Goal: Task Accomplishment & Management: Use online tool/utility

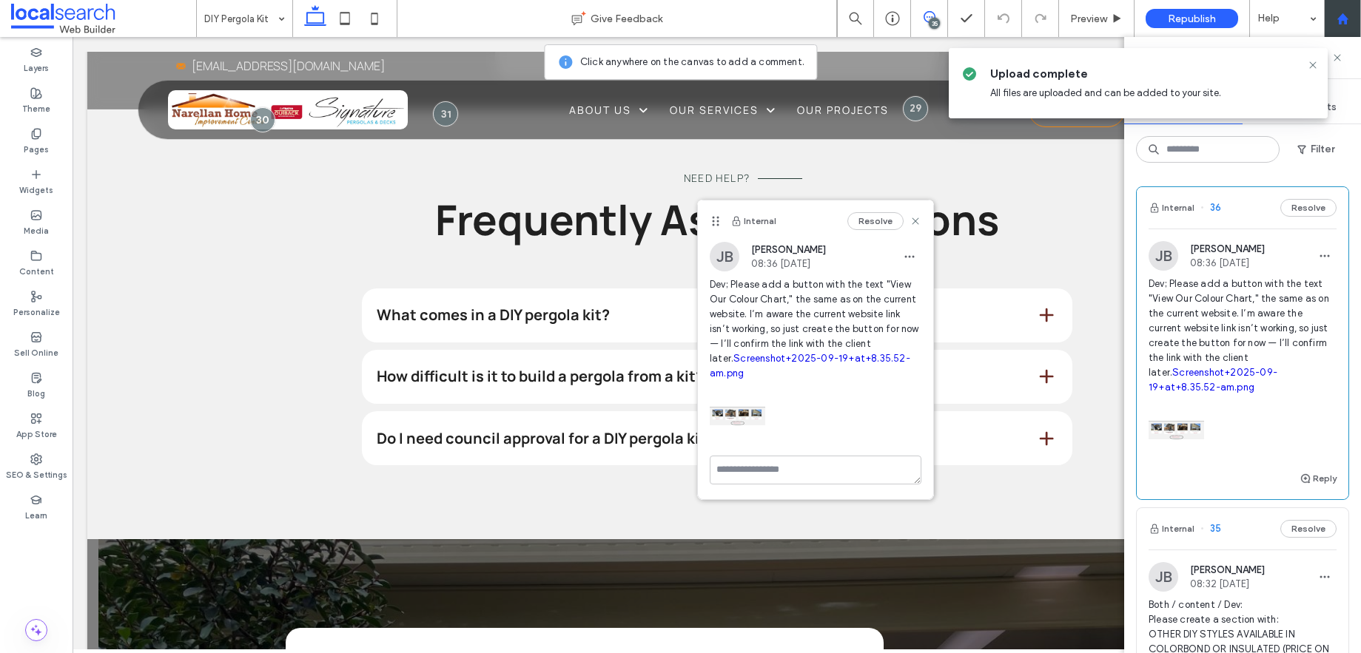
scroll to position [283, 0]
drag, startPoint x: 918, startPoint y: 222, endPoint x: 835, endPoint y: 185, distance: 90.8
click at [918, 222] on icon at bounding box center [915, 221] width 12 height 12
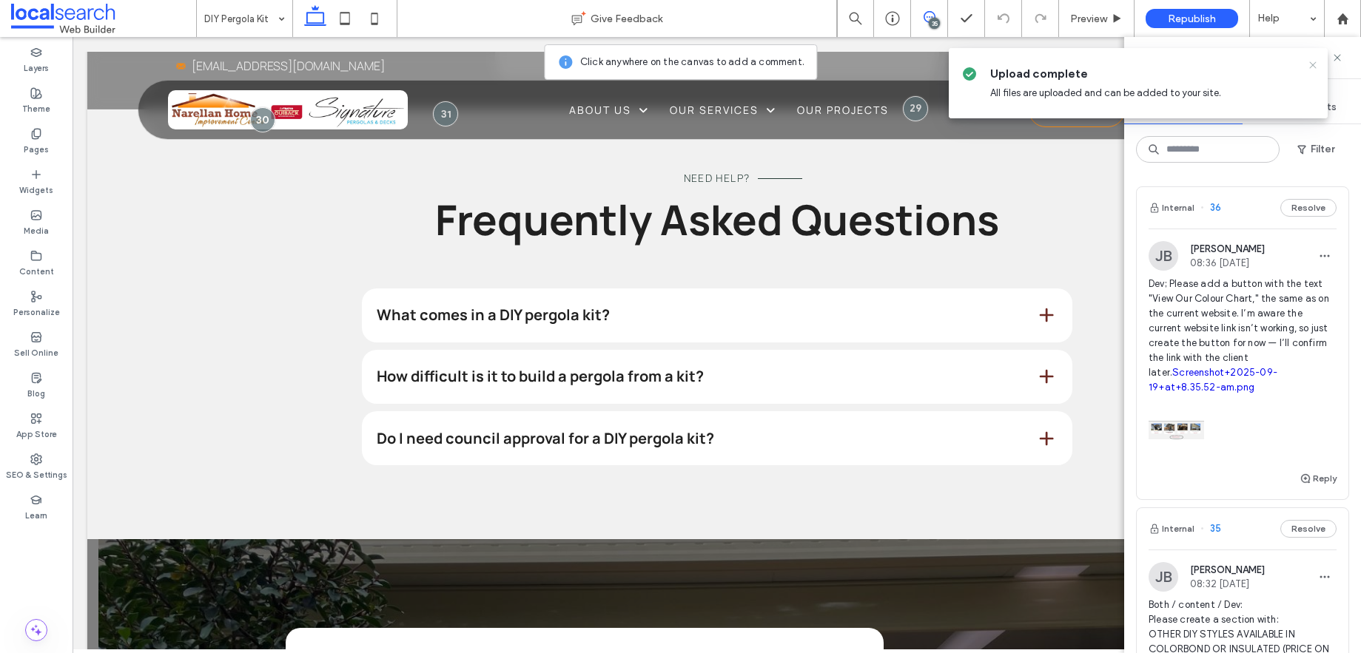
click at [1316, 64] on icon at bounding box center [1313, 65] width 12 height 12
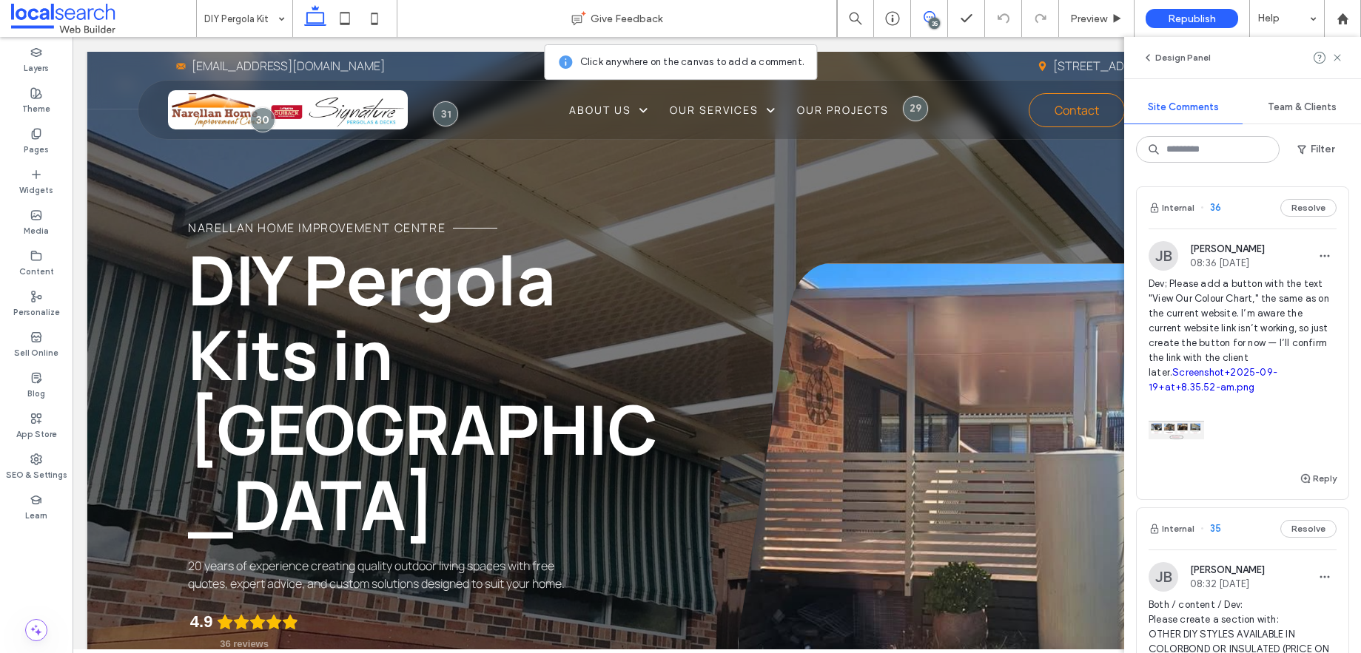
scroll to position [0, 0]
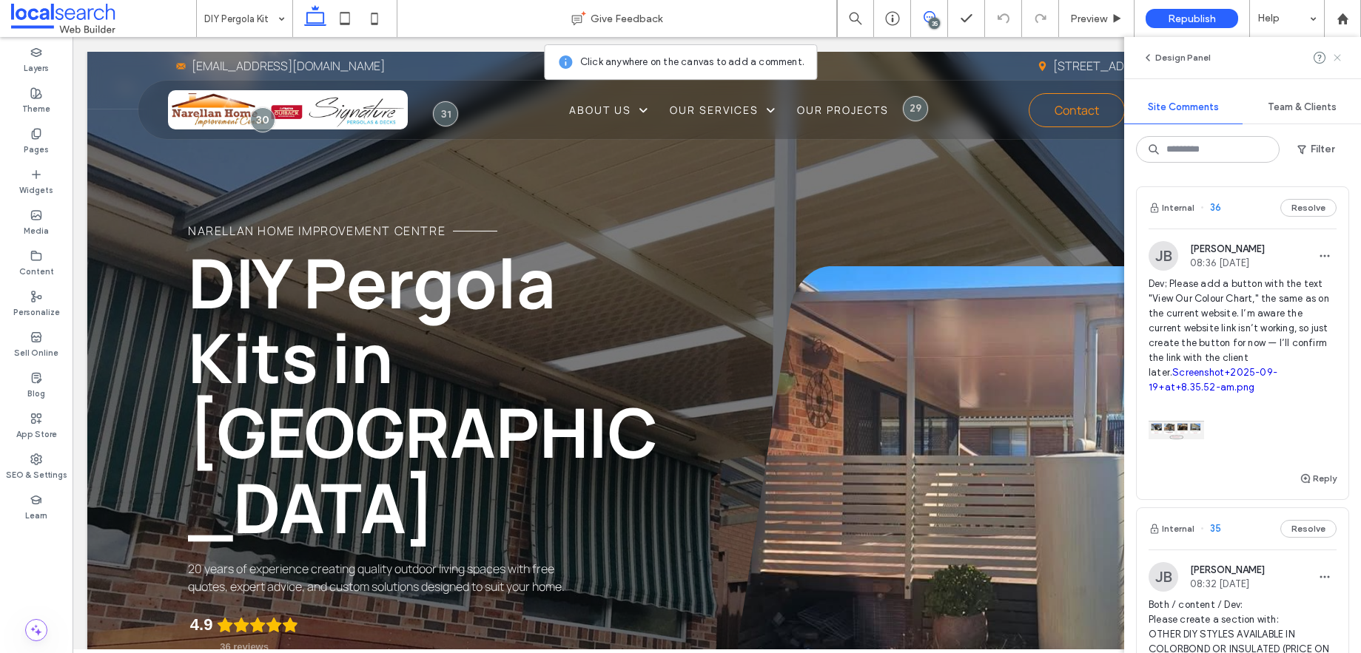
click at [1339, 58] on icon at bounding box center [1337, 58] width 12 height 12
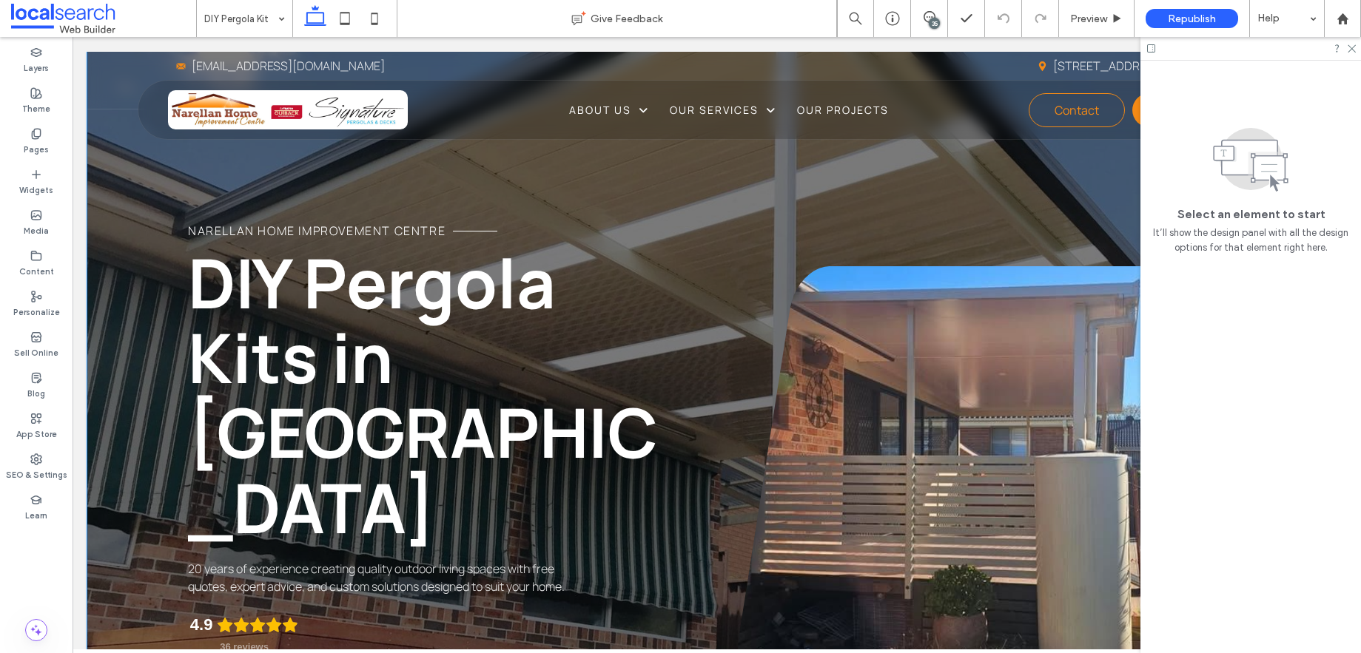
click at [360, 193] on div "Narellan Home Improvement Centre DIY Pergola Kits in Narellan 20 years of exper…" at bounding box center [716, 433] width 1259 height 762
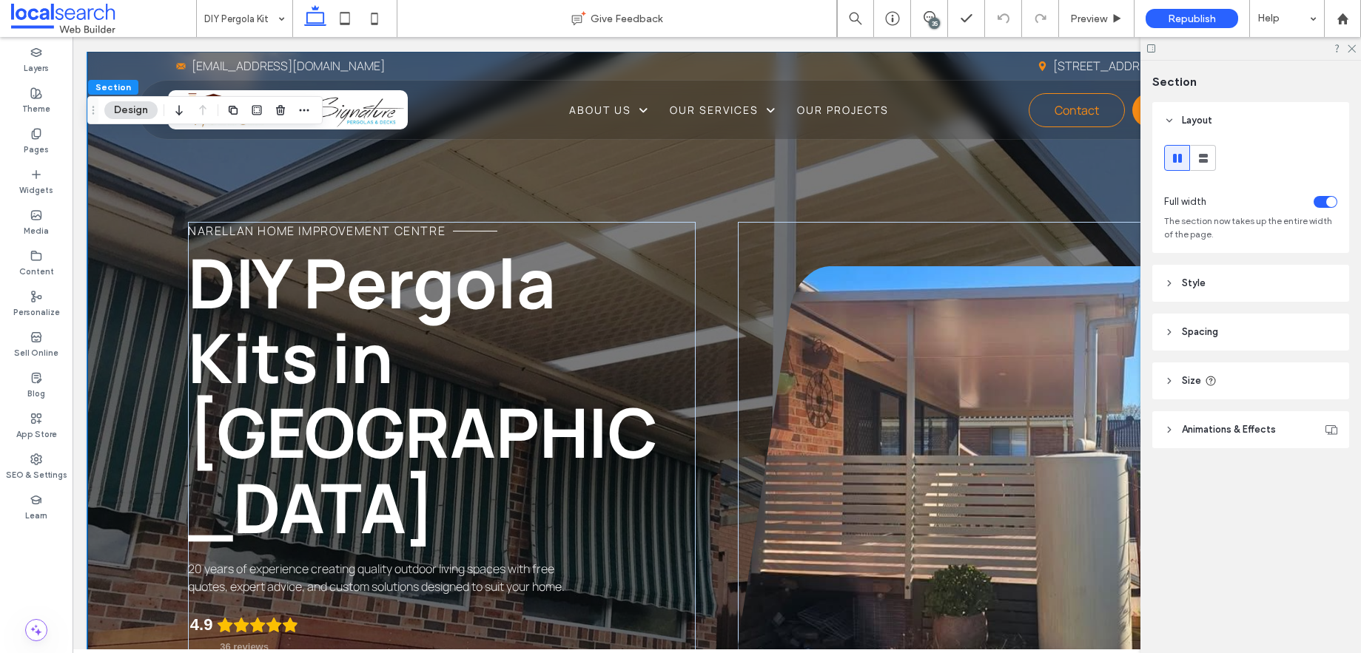
click at [258, 165] on div "Narellan Home Improvement Centre DIY Pergola Kits in Narellan 20 years of exper…" at bounding box center [716, 433] width 1259 height 762
click at [1166, 334] on icon at bounding box center [1169, 332] width 10 height 10
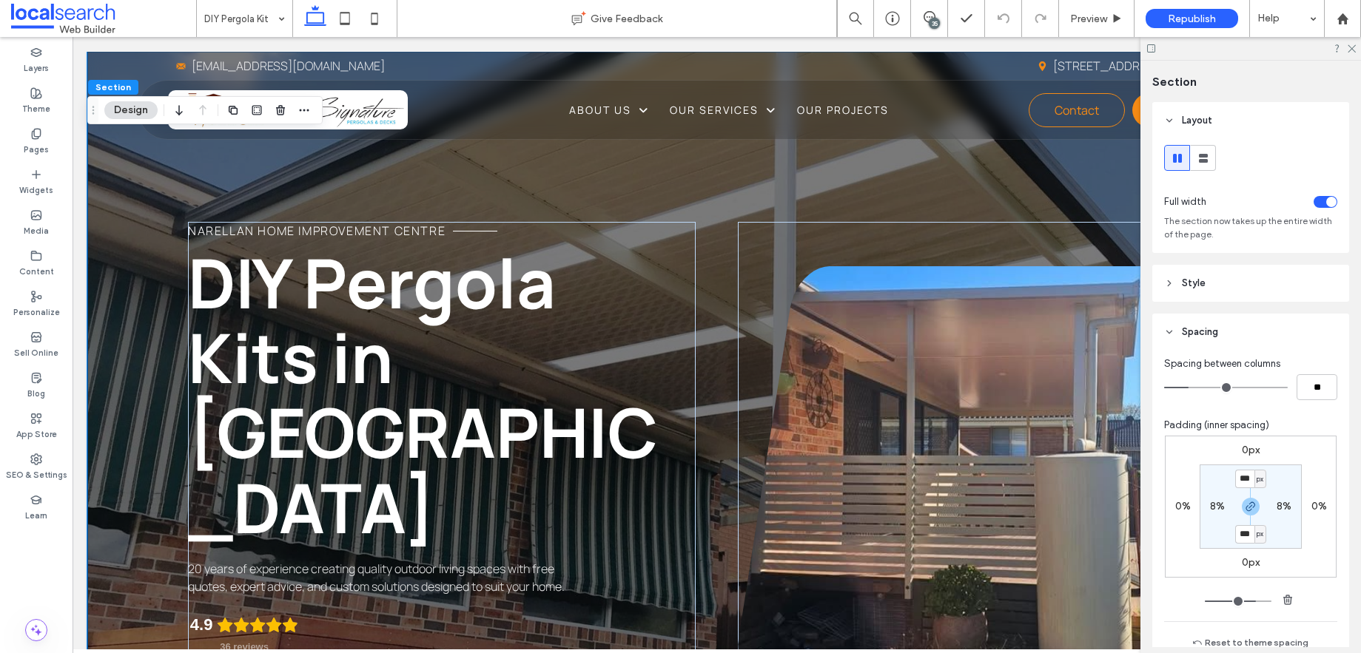
click at [1166, 334] on icon at bounding box center [1169, 332] width 10 height 10
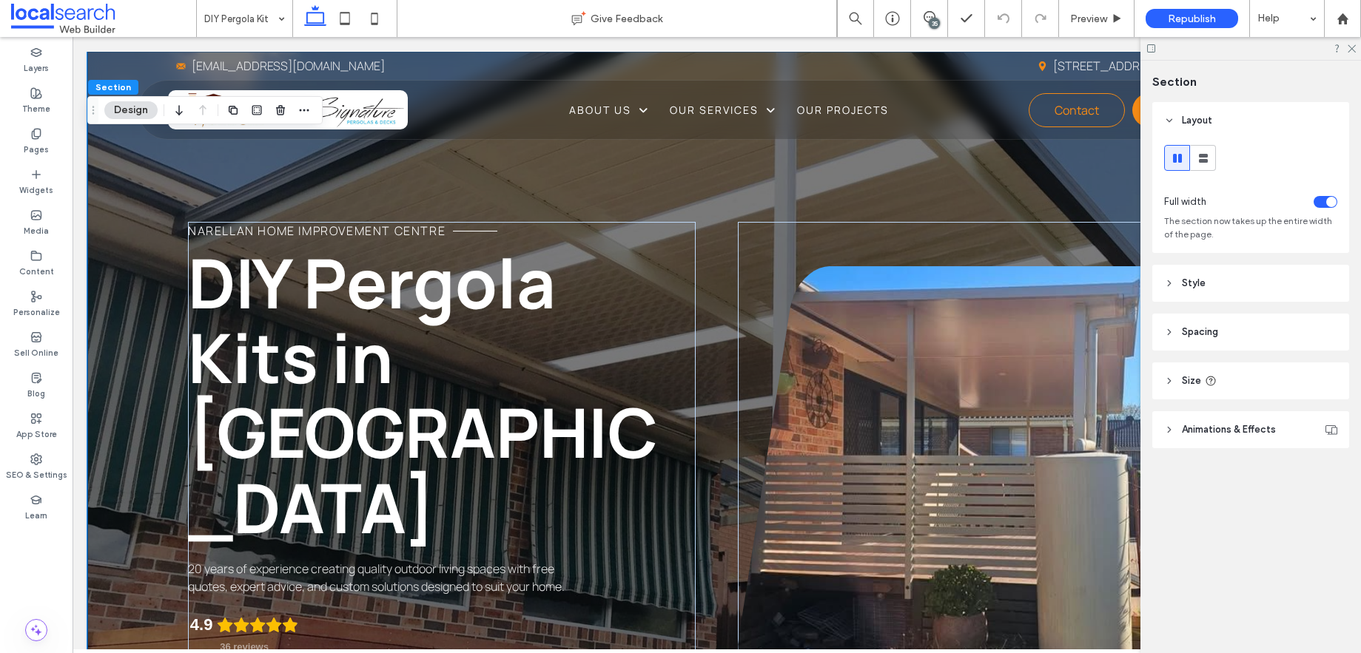
click at [1171, 380] on icon at bounding box center [1169, 381] width 10 height 10
click at [129, 166] on div "Narellan Home Improvement Centre DIY Pergola Kits in Narellan 20 years of exper…" at bounding box center [716, 433] width 1259 height 762
click at [124, 161] on div "Narellan Home Improvement Centre DIY Pergola Kits in Narellan 20 years of exper…" at bounding box center [716, 433] width 1259 height 762
click at [185, 163] on div "Narellan Home Improvement Centre DIY Pergola Kits in Narellan 20 years of exper…" at bounding box center [716, 433] width 1259 height 762
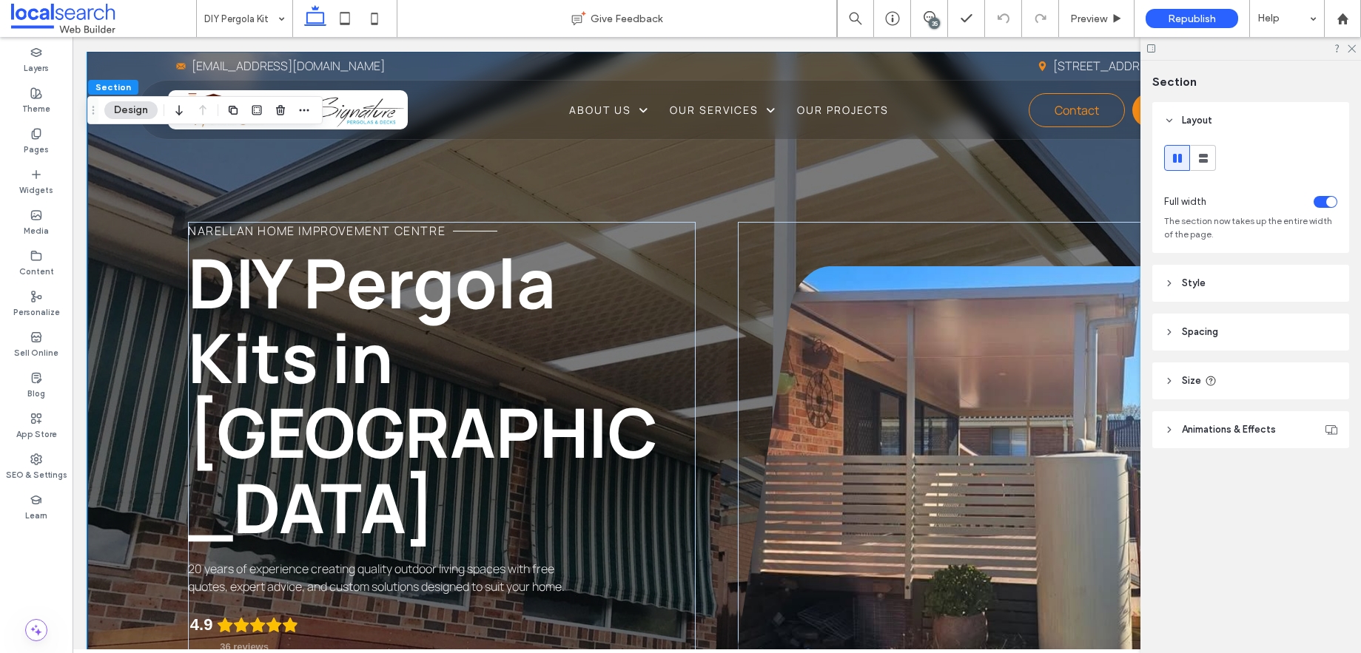
click at [232, 166] on div "Narellan Home Improvement Centre DIY Pergola Kits in Narellan 20 years of exper…" at bounding box center [716, 433] width 1259 height 762
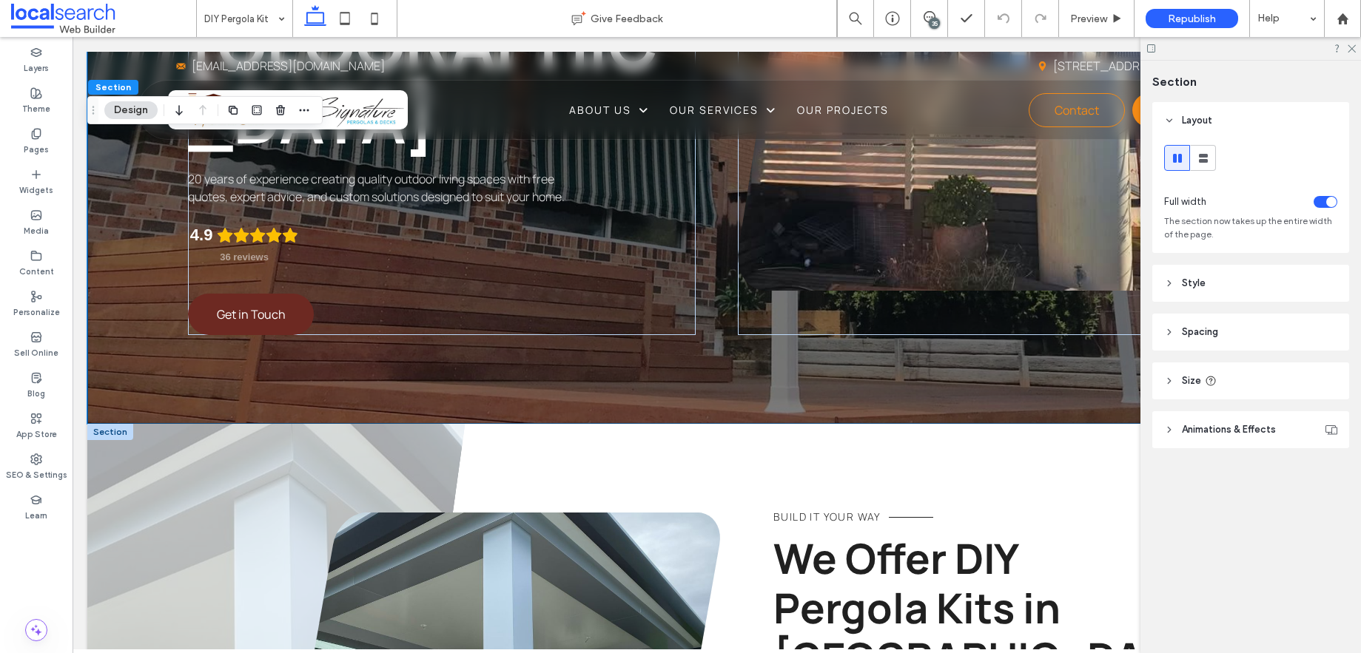
scroll to position [391, 0]
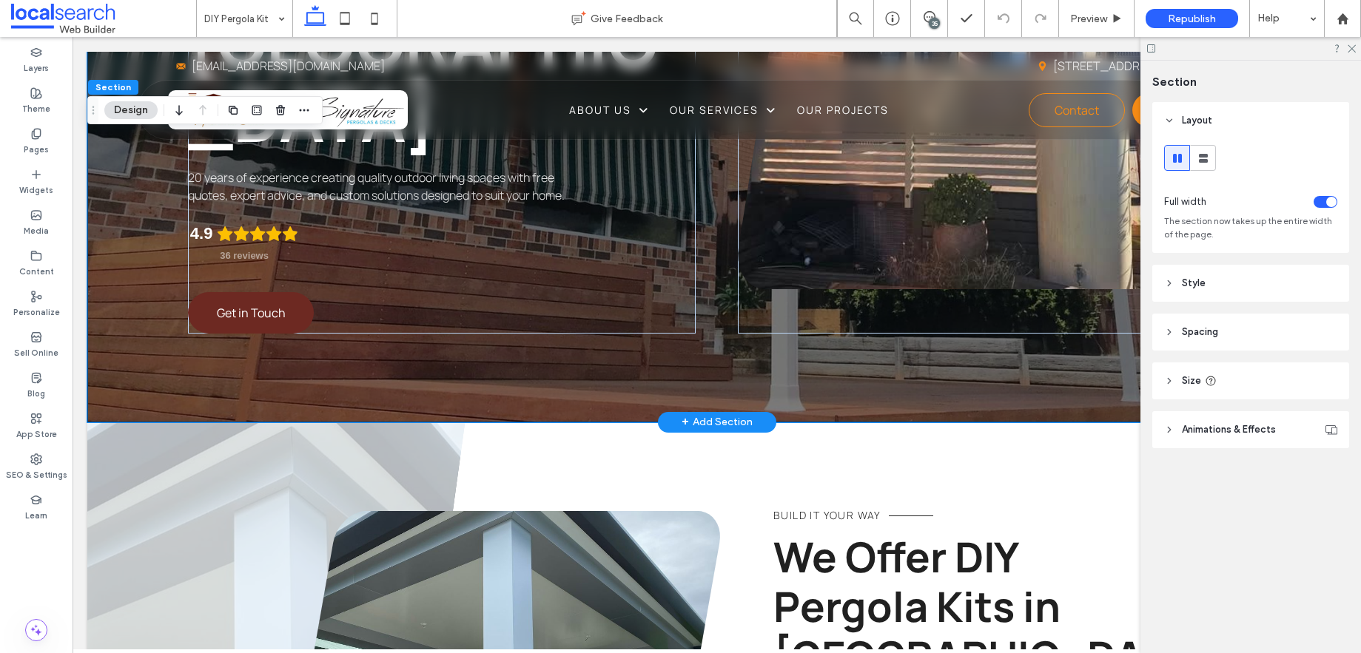
click at [155, 309] on div "Narellan Home Improvement Centre DIY Pergola Kits in Narellan 20 years of exper…" at bounding box center [716, 41] width 1259 height 762
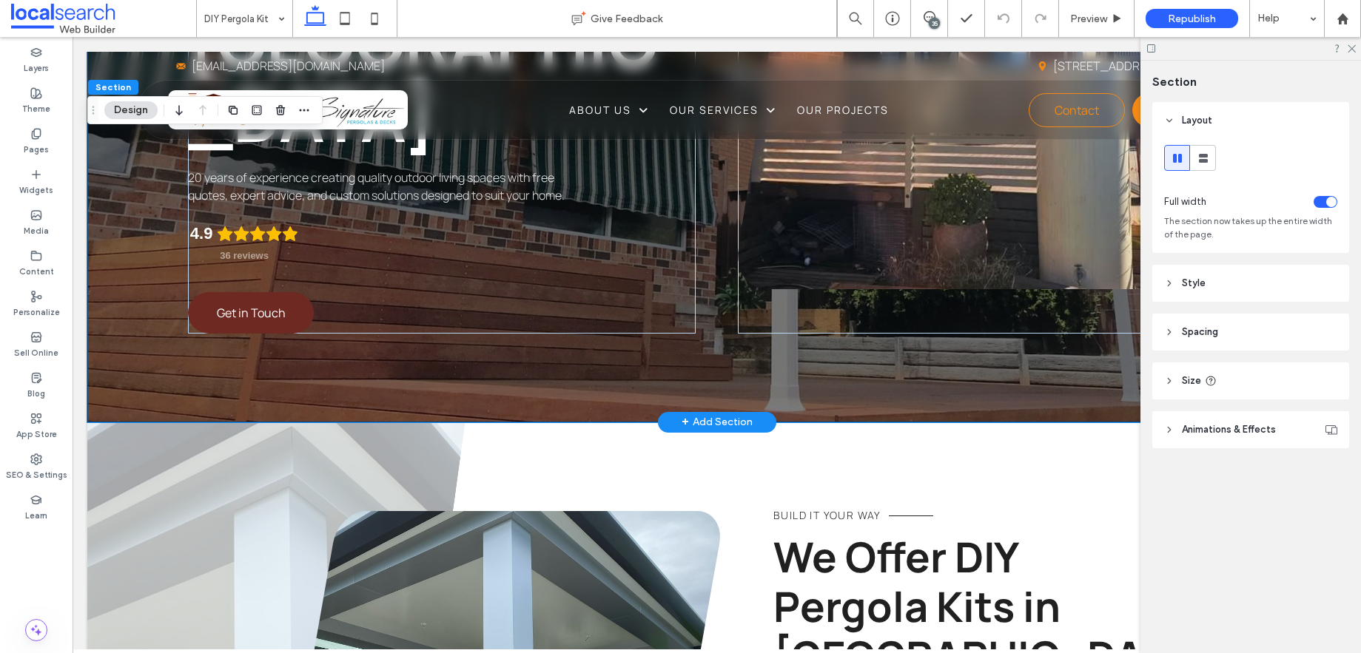
click at [149, 300] on div "Narellan Home Improvement Centre DIY Pergola Kits in Narellan 20 years of exper…" at bounding box center [716, 41] width 1259 height 762
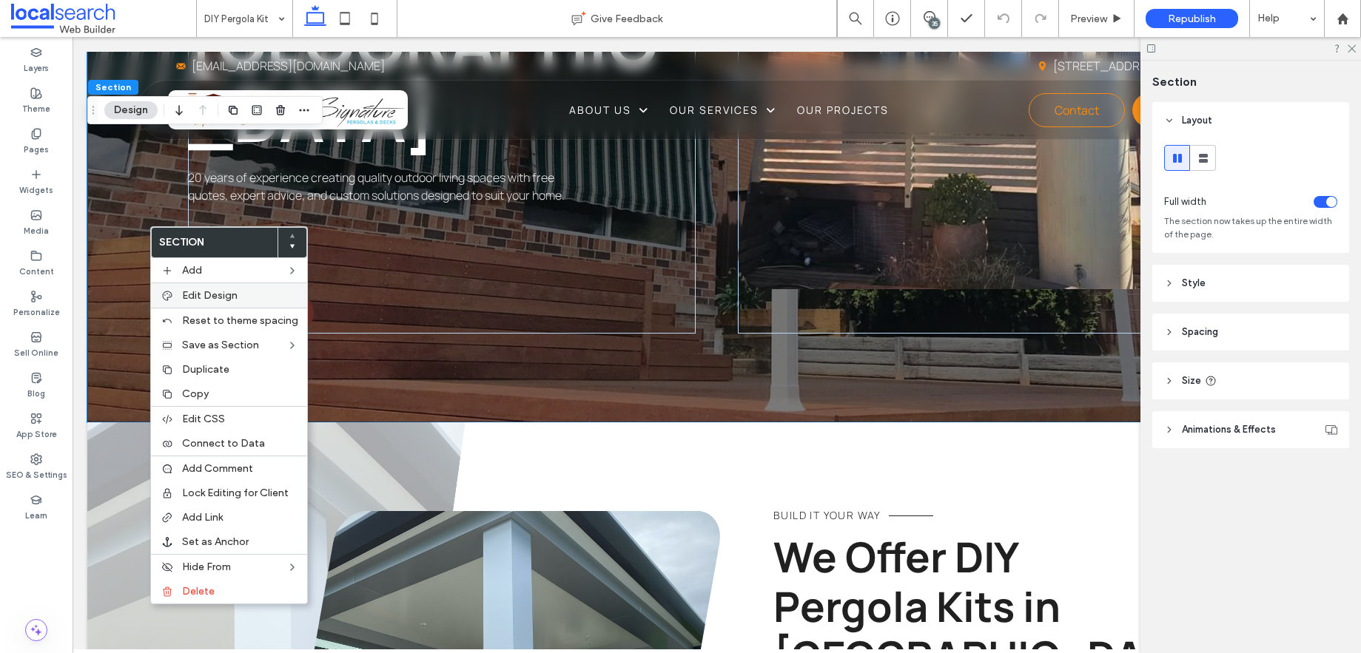
click at [209, 295] on span "Edit Design" at bounding box center [209, 295] width 55 height 13
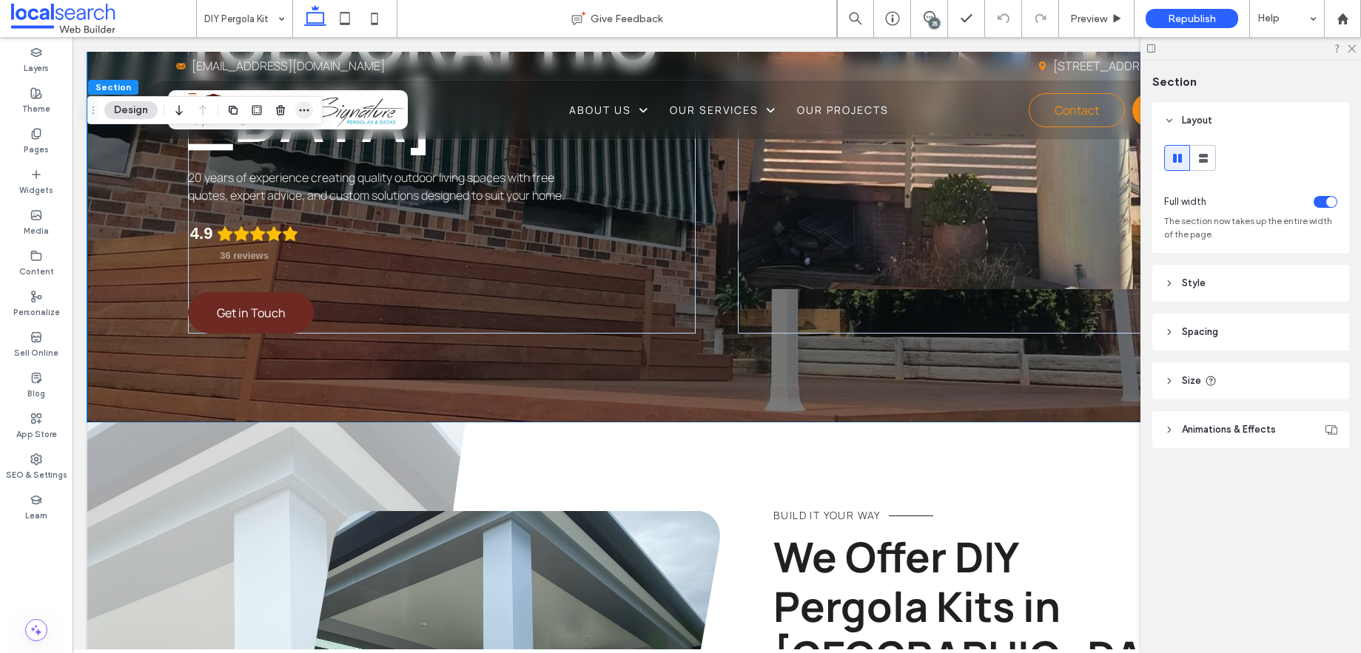
click at [305, 109] on icon "button" at bounding box center [304, 110] width 12 height 12
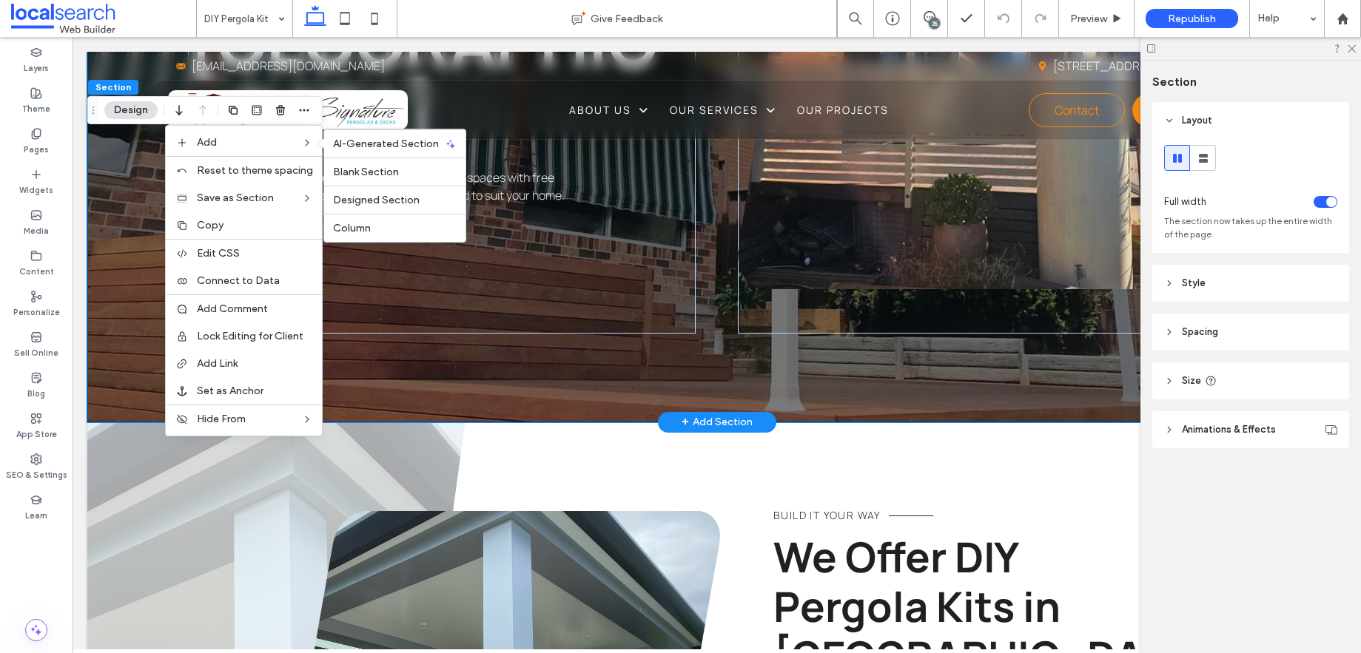
click at [139, 198] on div "Narellan Home Improvement Centre DIY Pergola Kits in Narellan 20 years of exper…" at bounding box center [716, 41] width 1259 height 762
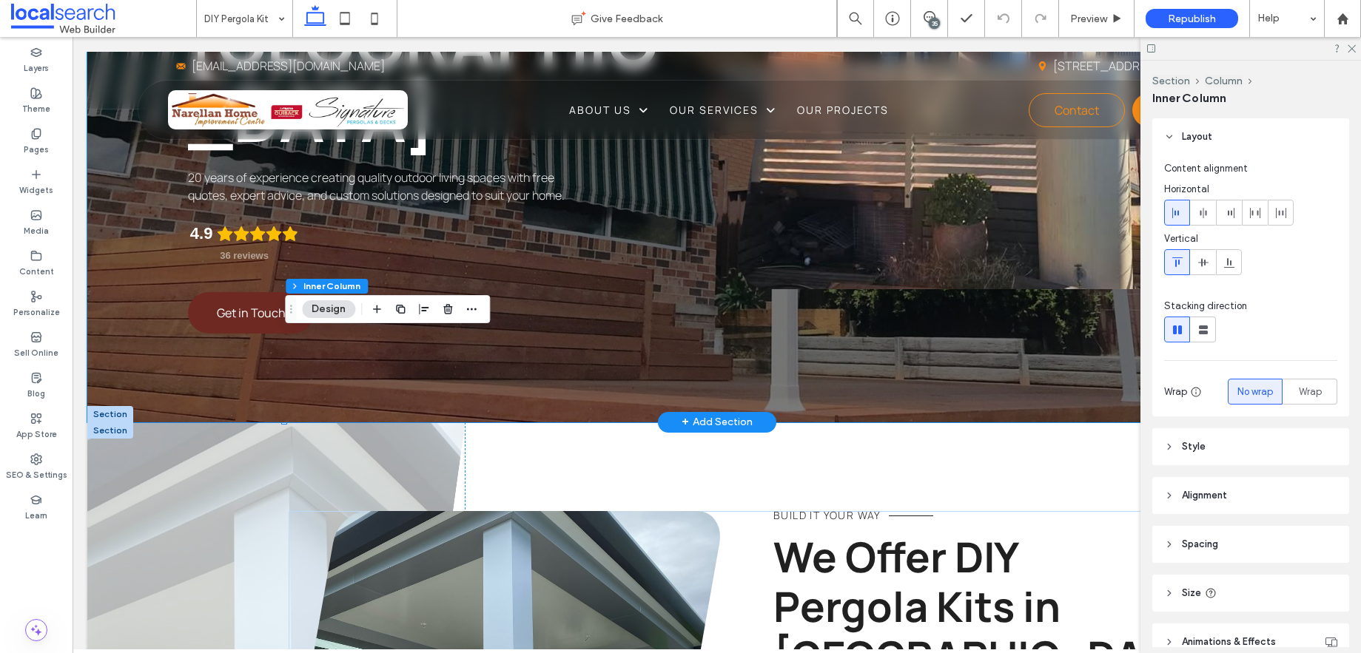
click at [125, 293] on div "Narellan Home Improvement Centre DIY Pergola Kits in Narellan 20 years of exper…" at bounding box center [716, 41] width 1259 height 762
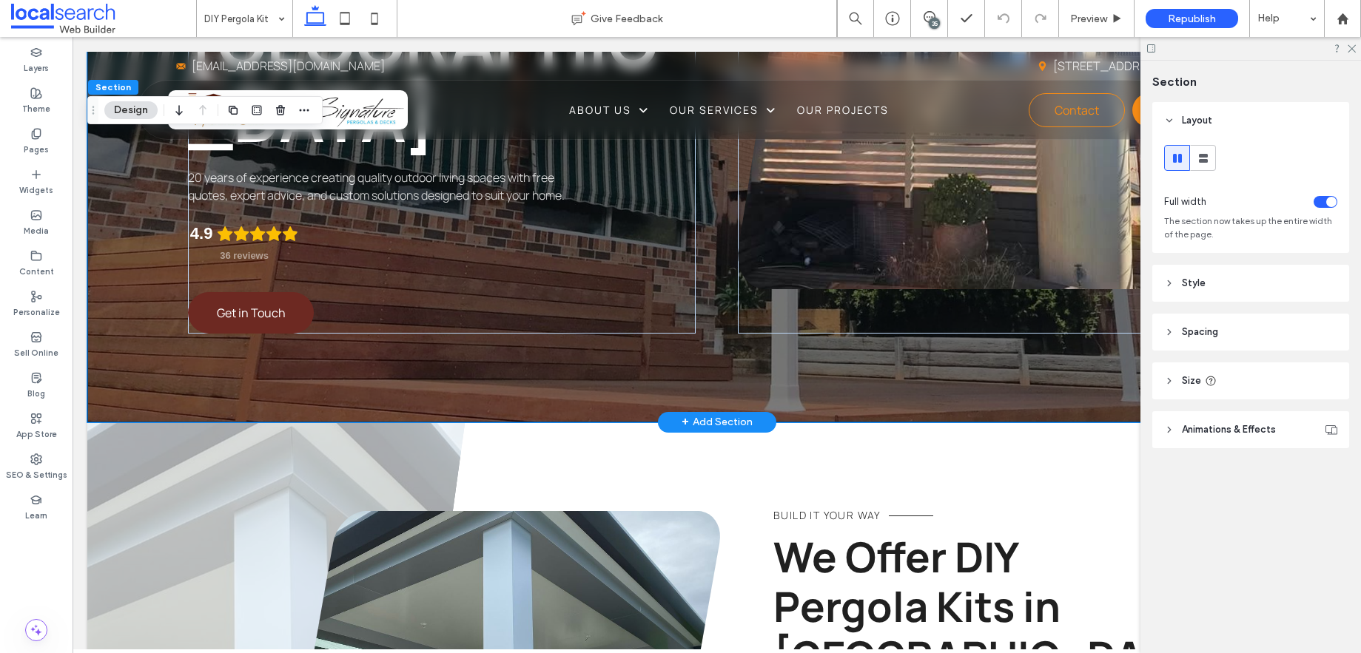
click at [124, 293] on div "Narellan Home Improvement Centre DIY Pergola Kits in Narellan 20 years of exper…" at bounding box center [716, 41] width 1259 height 762
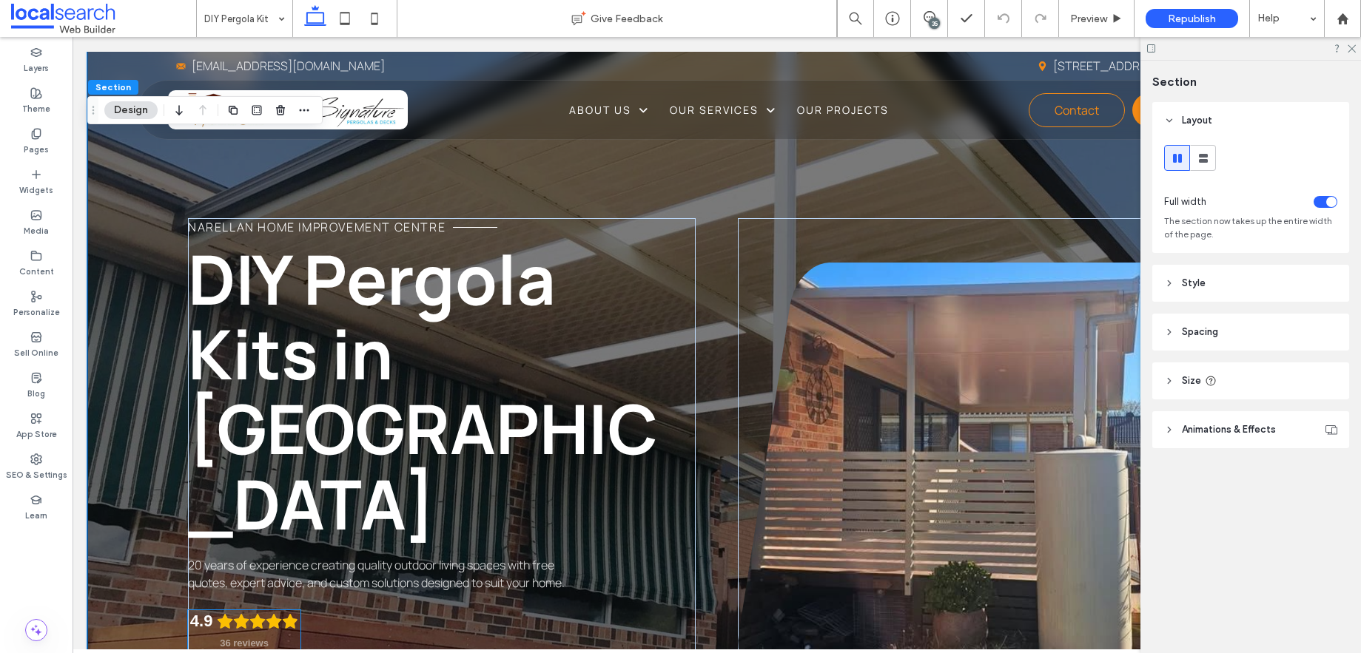
scroll to position [0, 0]
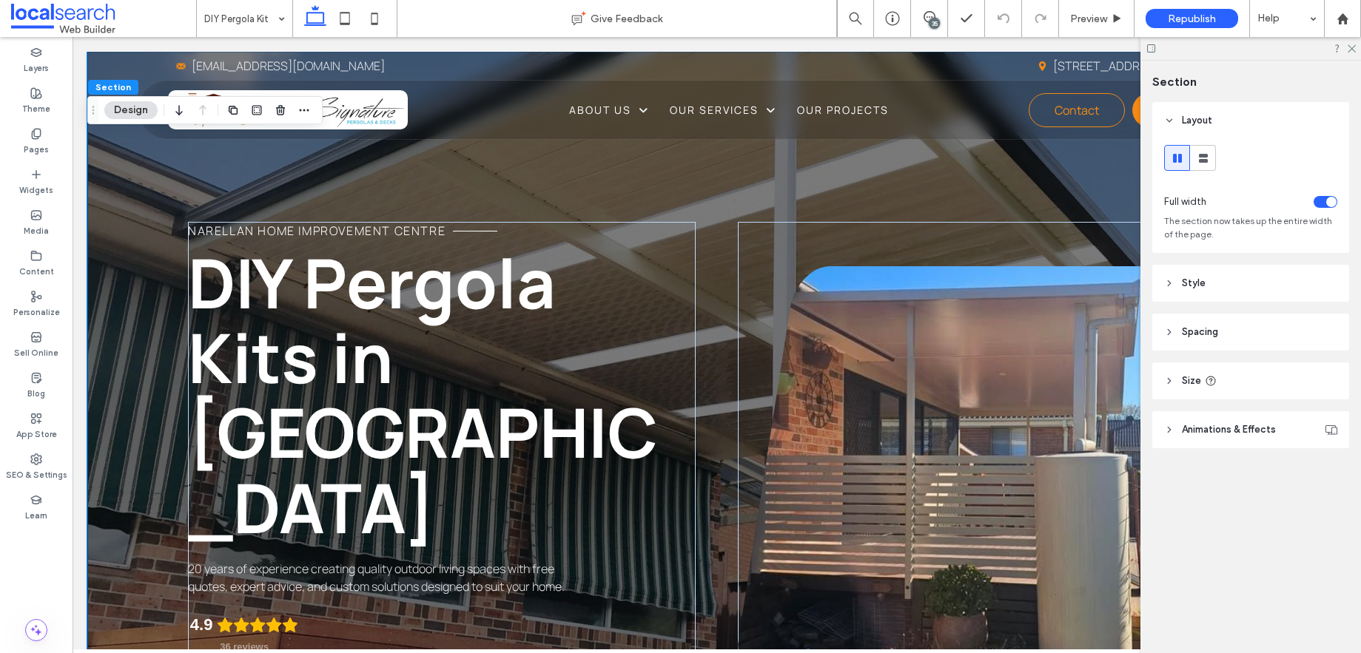
click at [226, 166] on div "Narellan Home Improvement Centre DIY Pergola Kits in Narellan 20 years of exper…" at bounding box center [716, 433] width 1259 height 762
click at [1163, 288] on header "Style" at bounding box center [1250, 283] width 197 height 37
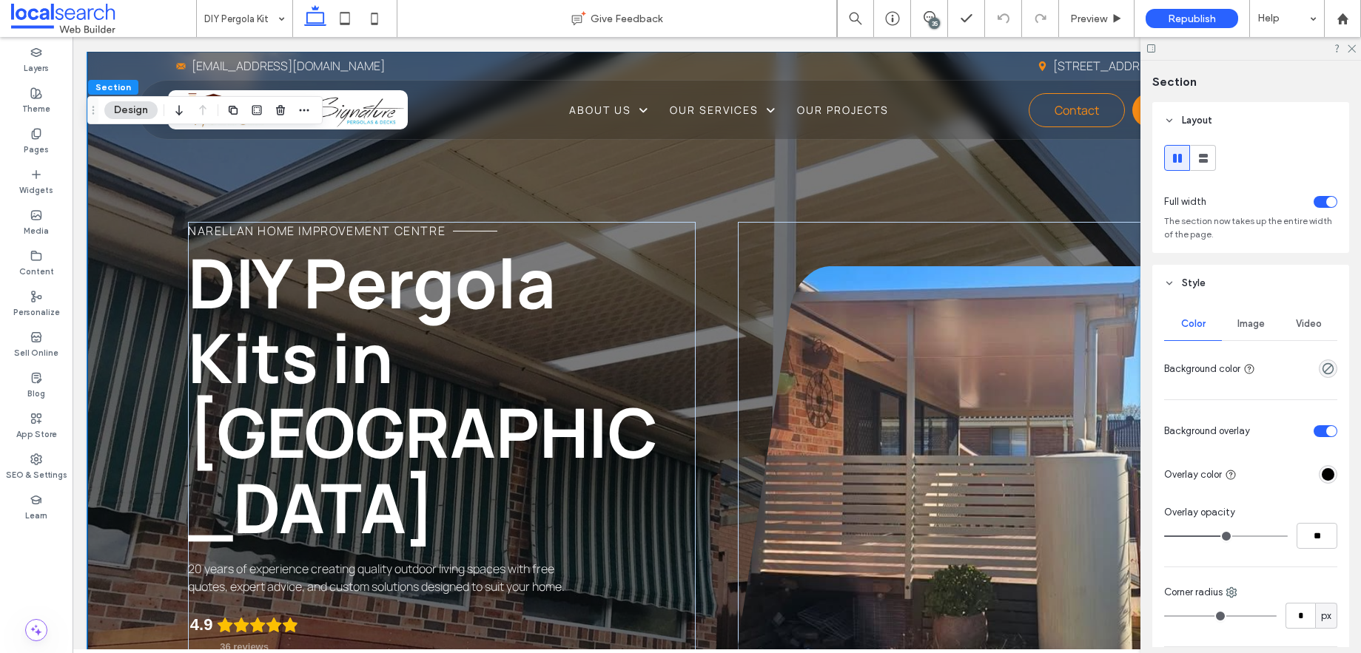
click at [1242, 325] on span "Image" at bounding box center [1250, 324] width 27 height 12
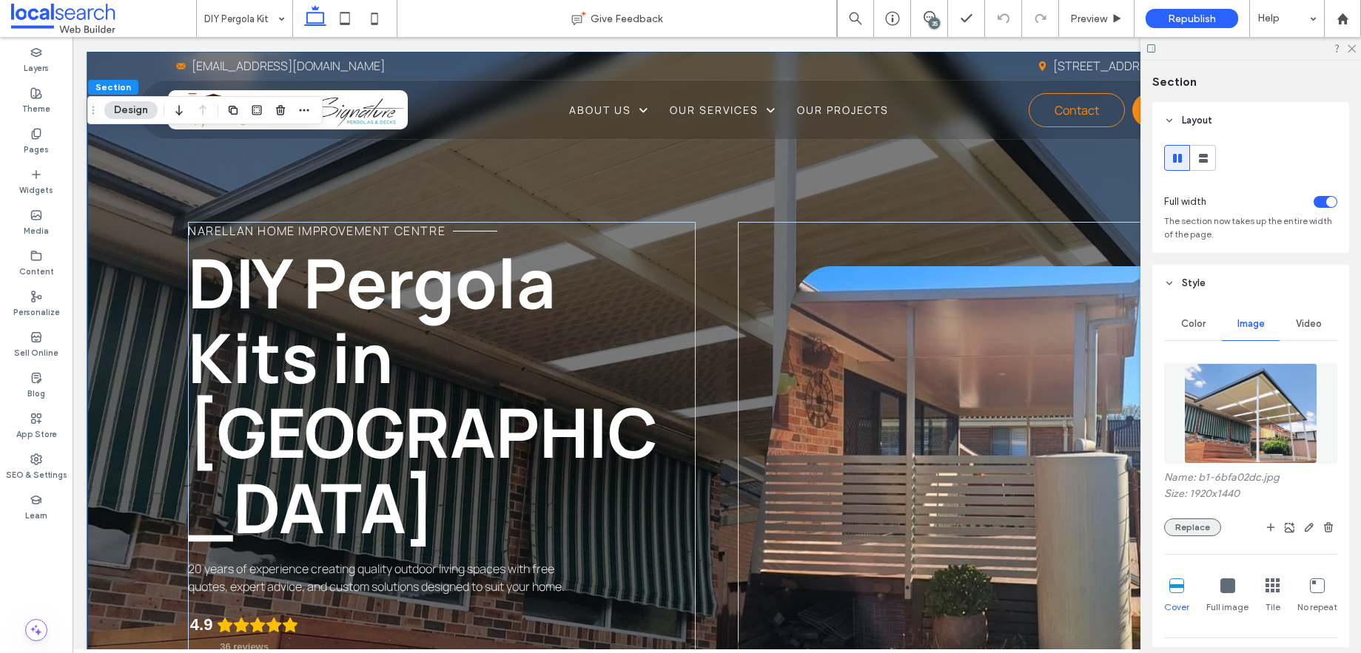
click at [1205, 534] on button "Replace" at bounding box center [1192, 528] width 57 height 18
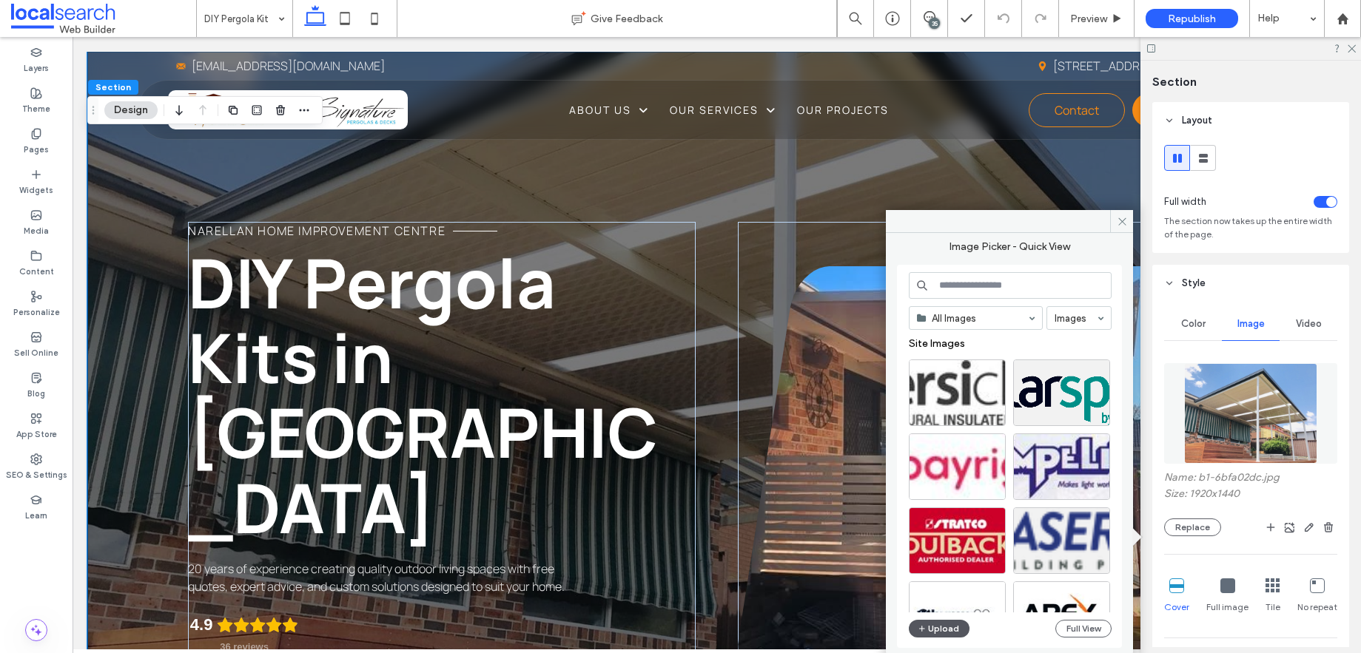
click at [960, 629] on button "Upload" at bounding box center [939, 629] width 61 height 18
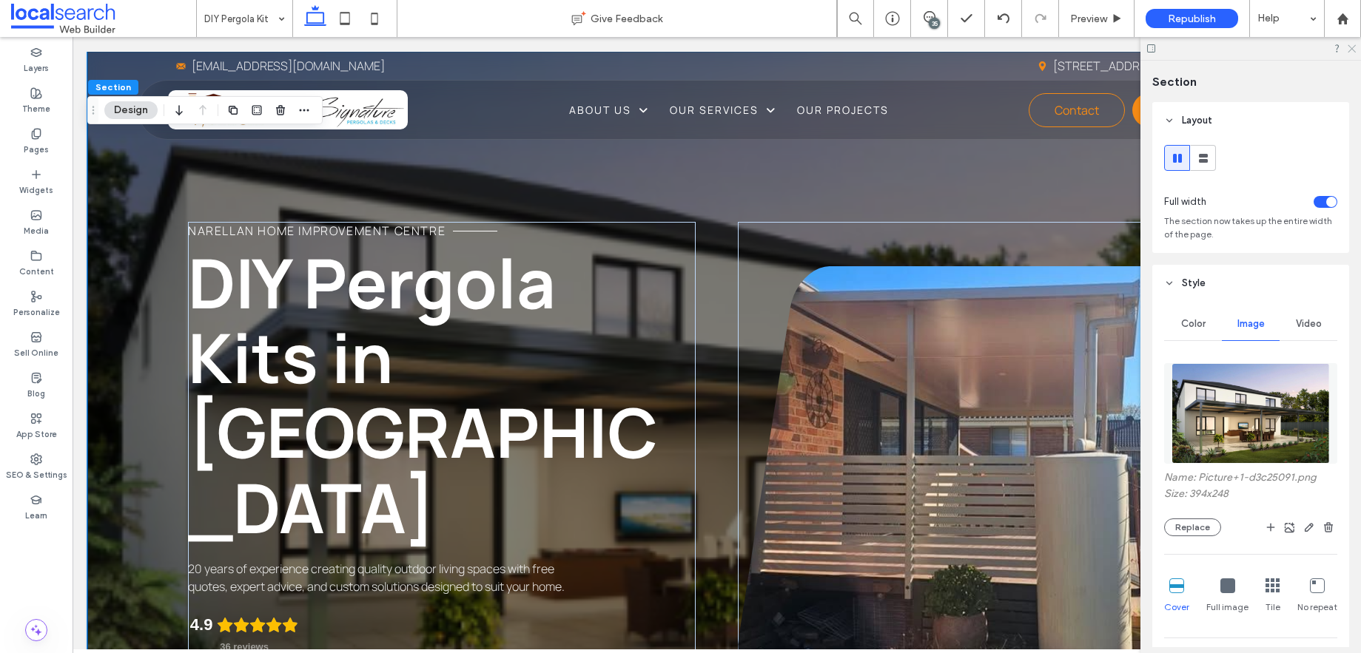
click at [1353, 43] on icon at bounding box center [1351, 48] width 10 height 10
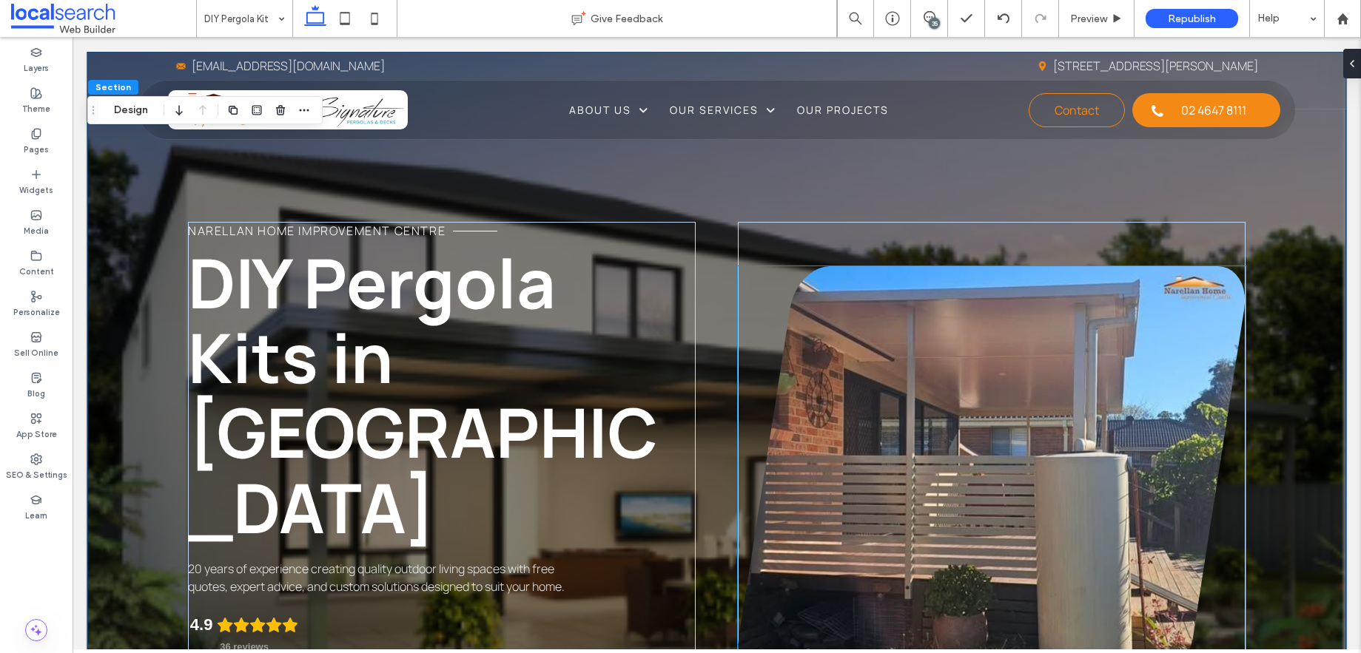
click at [884, 312] on link at bounding box center [992, 473] width 508 height 414
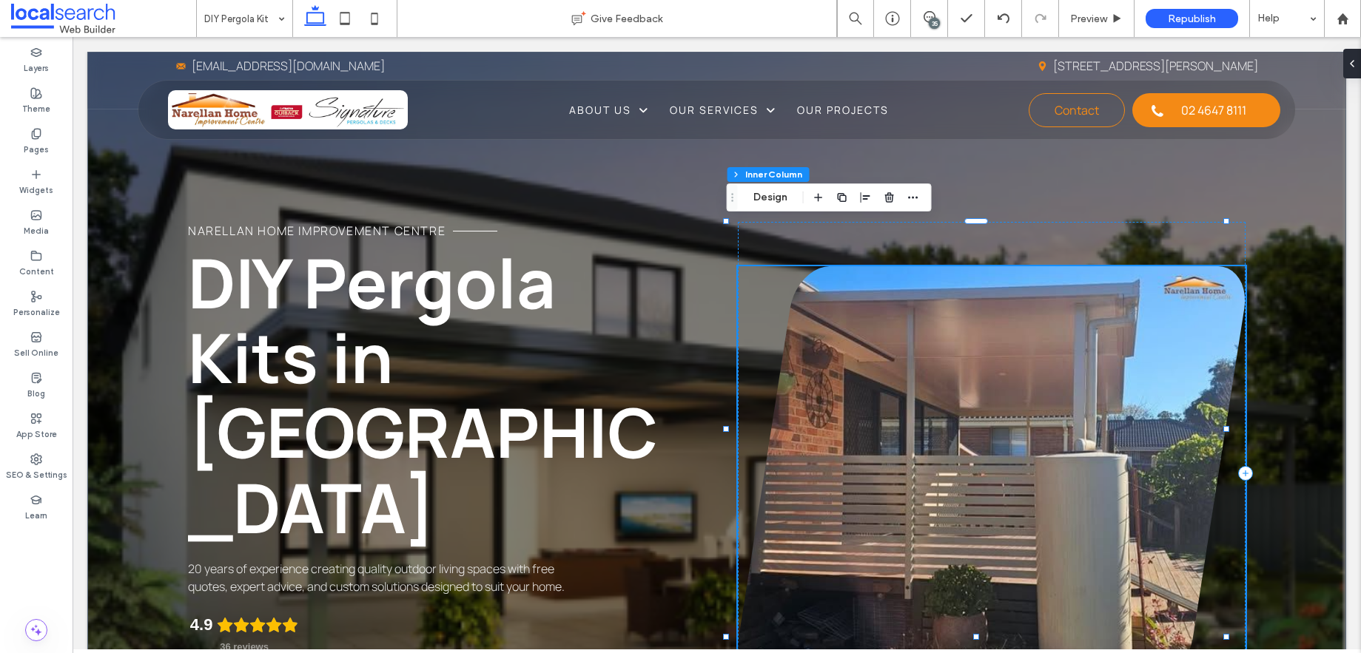
click at [875, 302] on link at bounding box center [992, 473] width 508 height 414
click at [1012, 266] on link at bounding box center [992, 473] width 508 height 414
click at [1007, 269] on link at bounding box center [992, 473] width 508 height 414
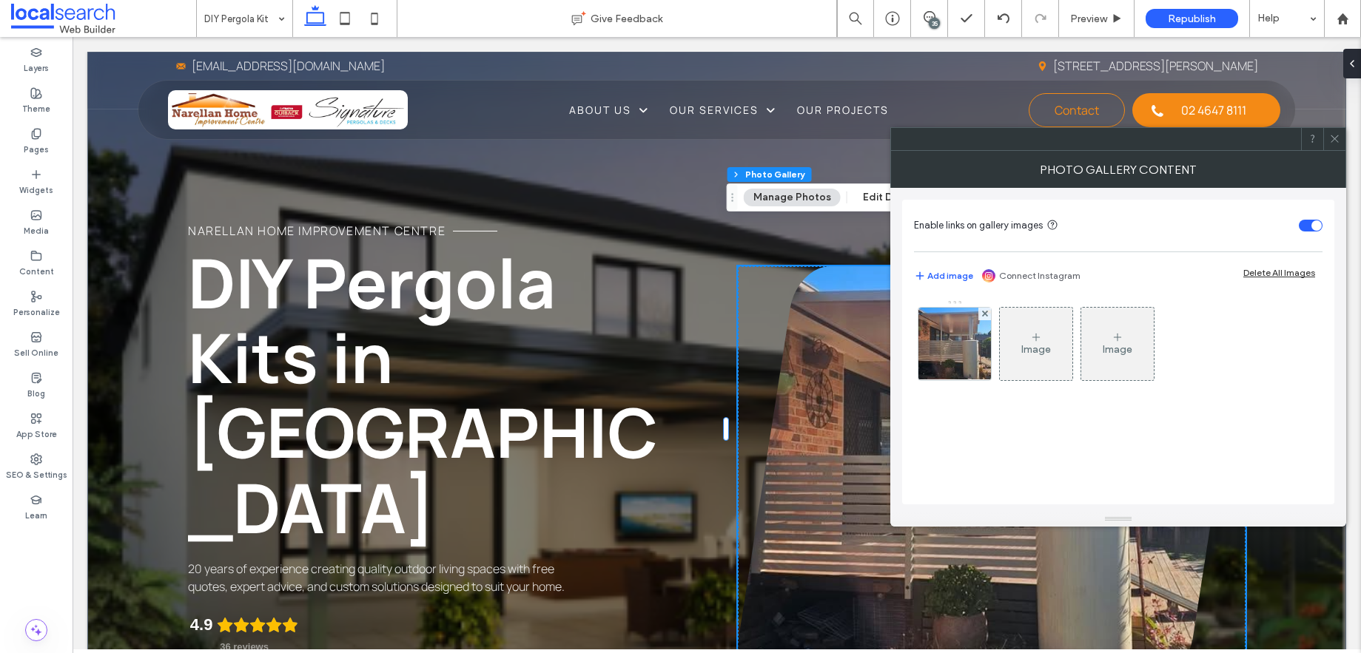
click at [1335, 141] on icon at bounding box center [1334, 138] width 11 height 11
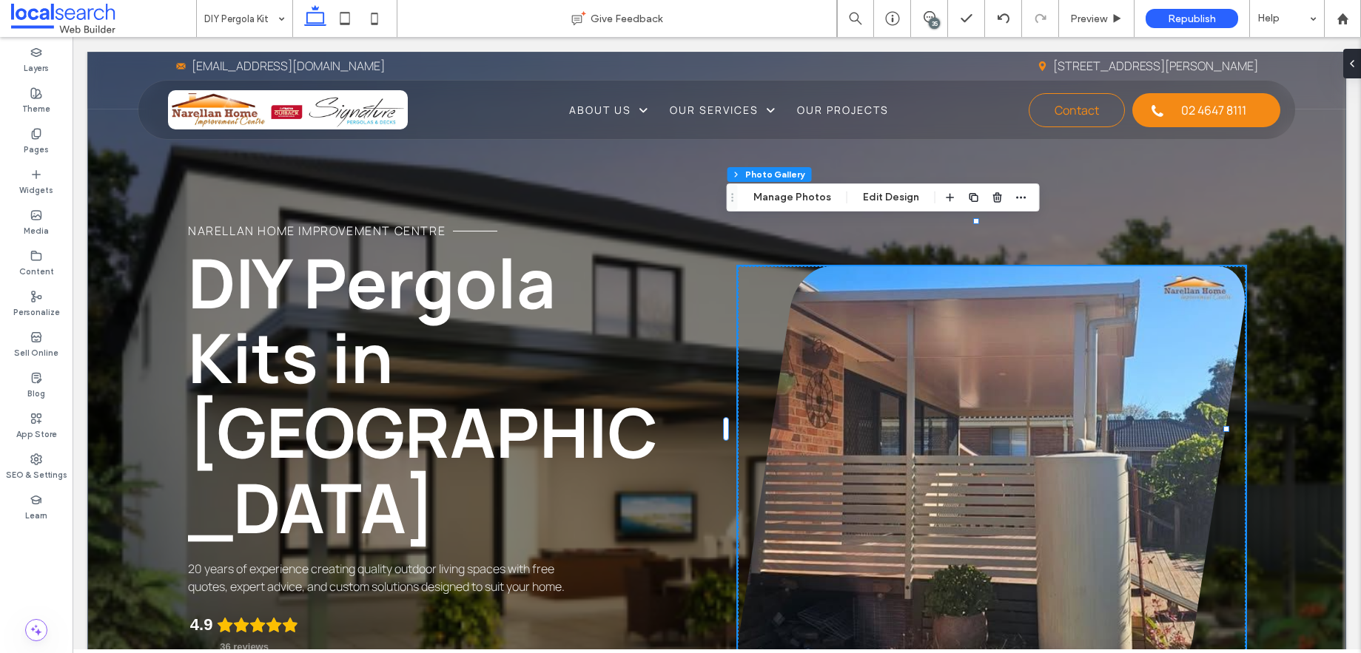
click at [978, 320] on link at bounding box center [992, 473] width 508 height 414
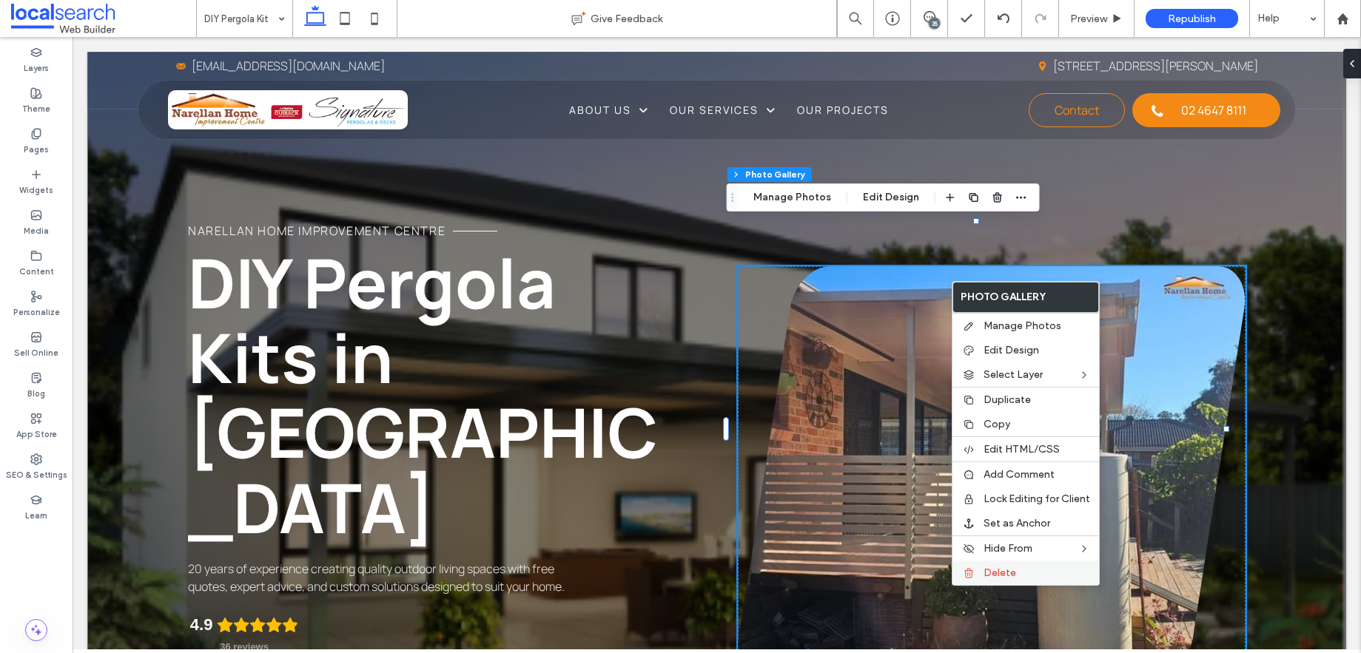
click at [1025, 585] on div "Delete" at bounding box center [1025, 573] width 147 height 24
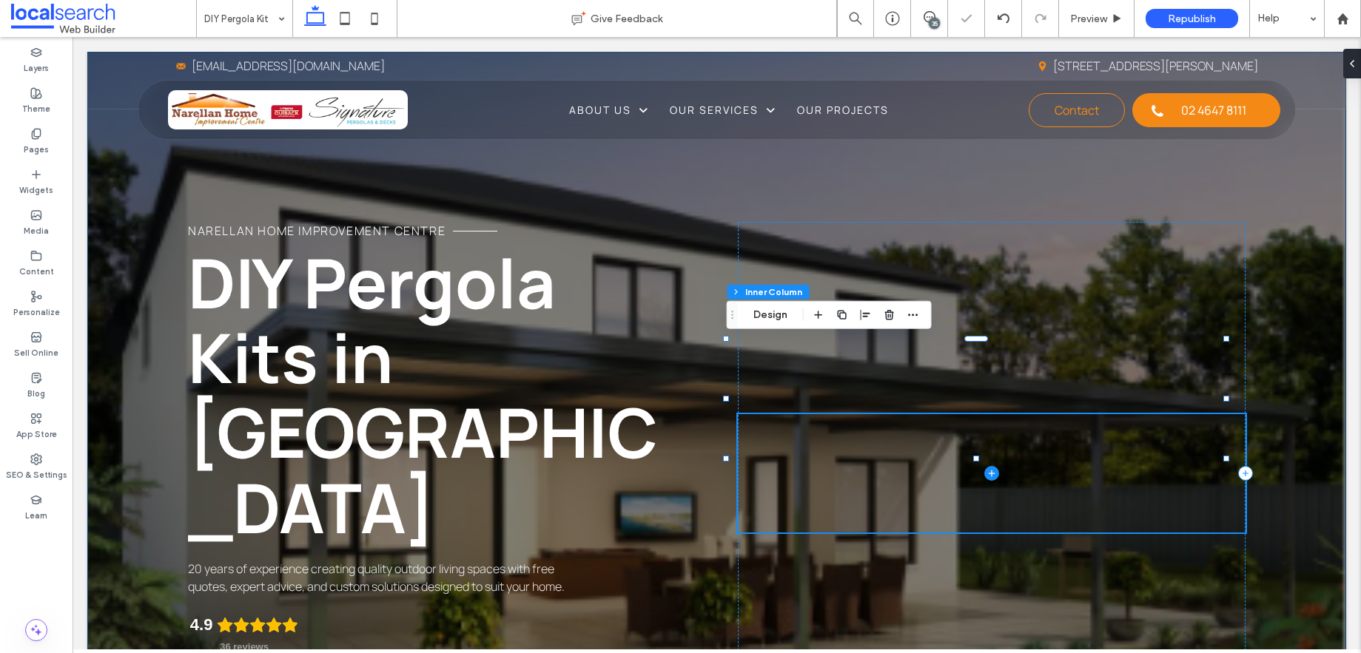
click at [1071, 593] on div "Narellan Home Improvement Centre DIY Pergola Kits in Narellan 20 years of exper…" at bounding box center [716, 433] width 1259 height 762
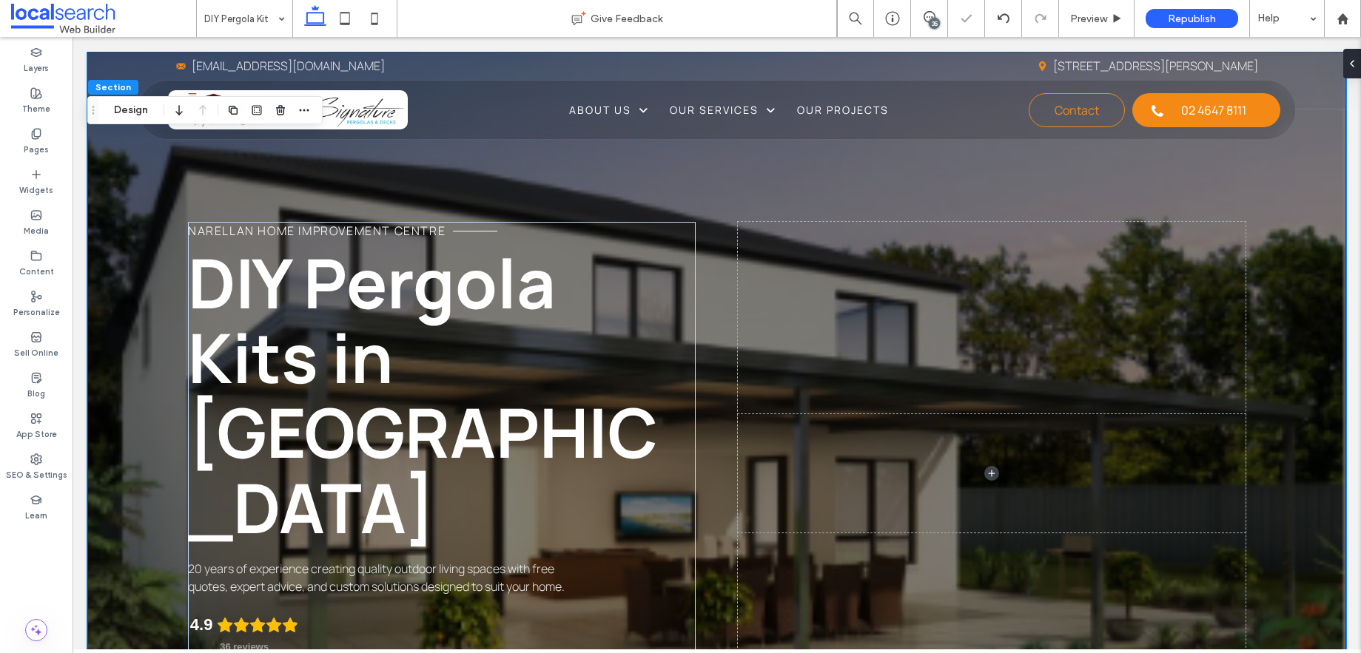
click at [1269, 535] on div "Narellan Home Improvement Centre DIY Pergola Kits in Narellan 20 years of exper…" at bounding box center [716, 433] width 1259 height 762
drag, startPoint x: 1249, startPoint y: 202, endPoint x: 1259, endPoint y: 202, distance: 10.4
click at [1249, 200] on div "Narellan Home Improvement Centre DIY Pergola Kits in Narellan 20 years of exper…" at bounding box center [716, 433] width 1259 height 762
click at [932, 19] on div "35" at bounding box center [934, 23] width 11 height 11
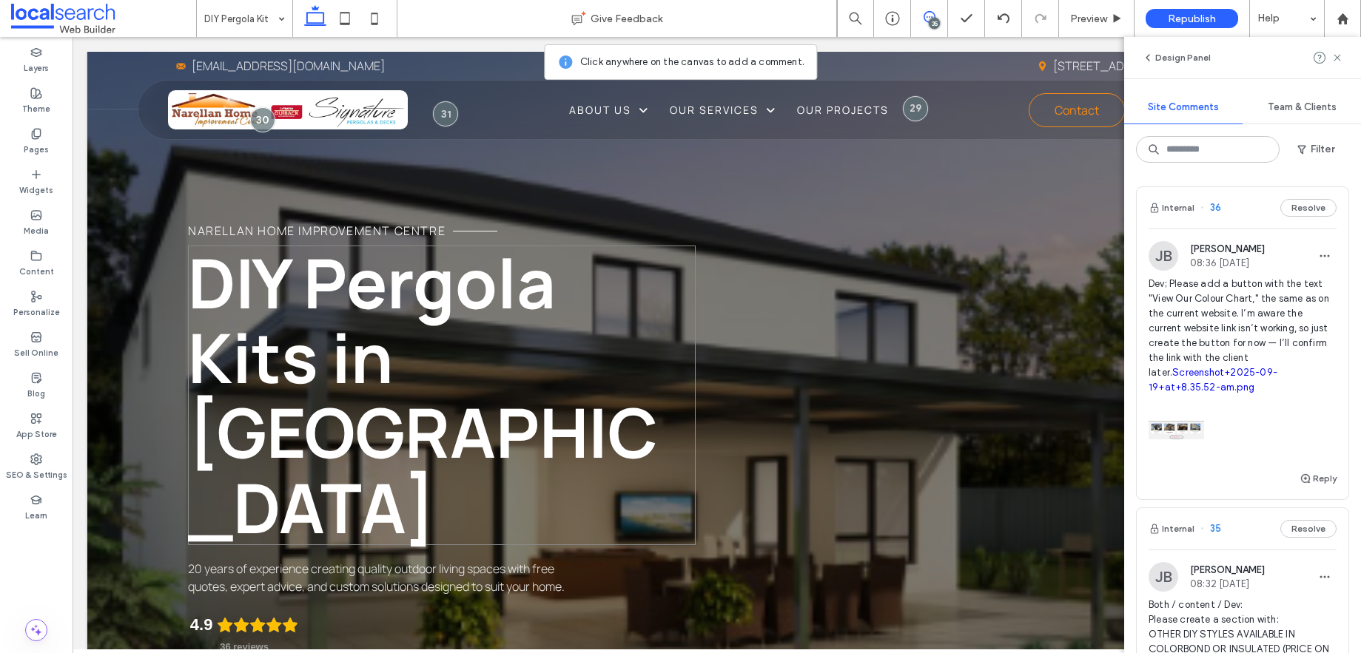
click at [511, 274] on span "DIY Pergola Kits in Narellan" at bounding box center [423, 395] width 470 height 318
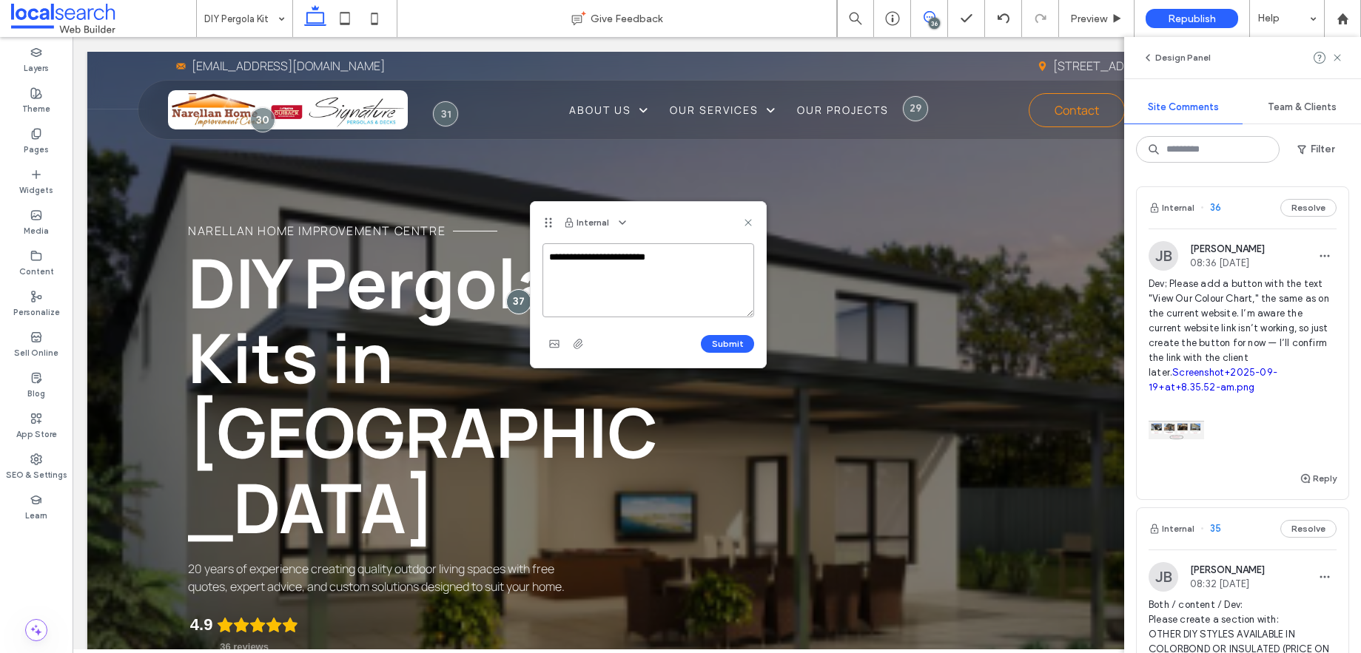
paste textarea "**********"
click at [719, 285] on textarea "**********" at bounding box center [648, 280] width 212 height 74
click at [722, 289] on textarea "**********" at bounding box center [648, 280] width 212 height 74
click at [727, 289] on textarea "**********" at bounding box center [648, 280] width 212 height 74
click at [724, 289] on textarea "**********" at bounding box center [648, 280] width 212 height 74
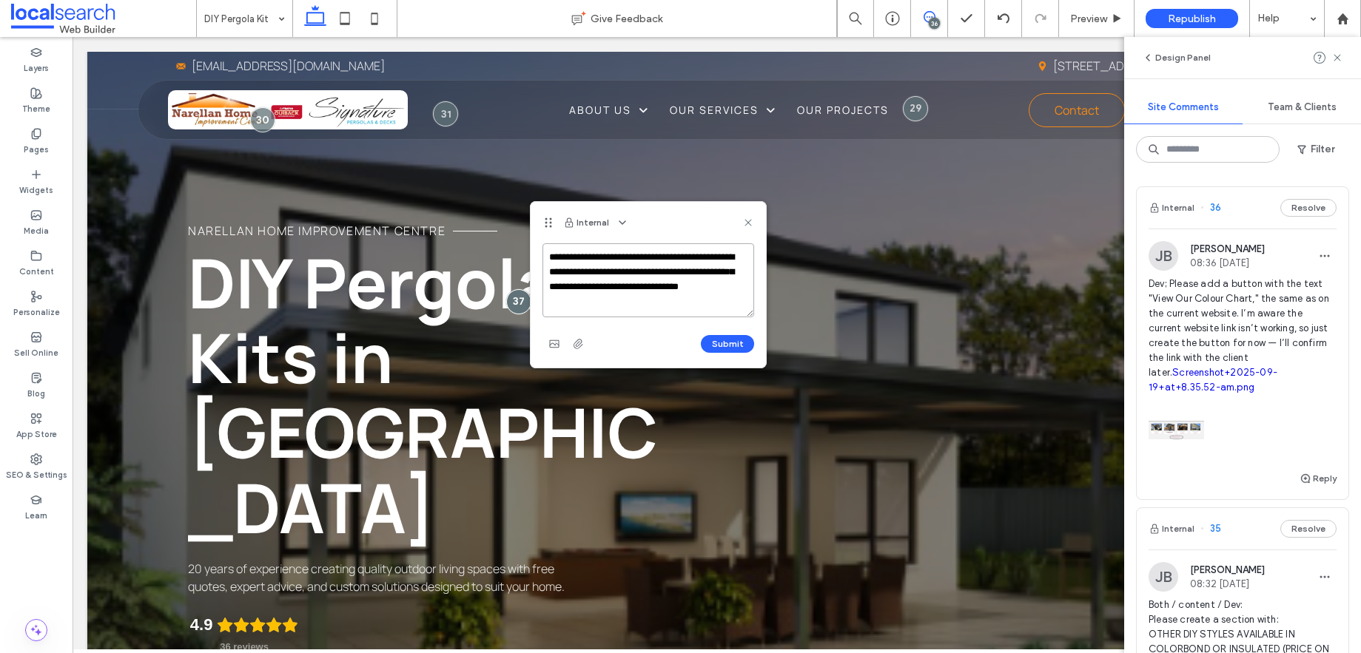
click at [713, 289] on textarea "**********" at bounding box center [648, 280] width 212 height 74
click at [636, 302] on textarea "**********" at bounding box center [648, 280] width 212 height 74
click at [667, 304] on textarea "**********" at bounding box center [648, 280] width 212 height 74
click at [620, 291] on textarea "**********" at bounding box center [648, 280] width 212 height 74
drag, startPoint x: 619, startPoint y: 290, endPoint x: 648, endPoint y: 301, distance: 30.9
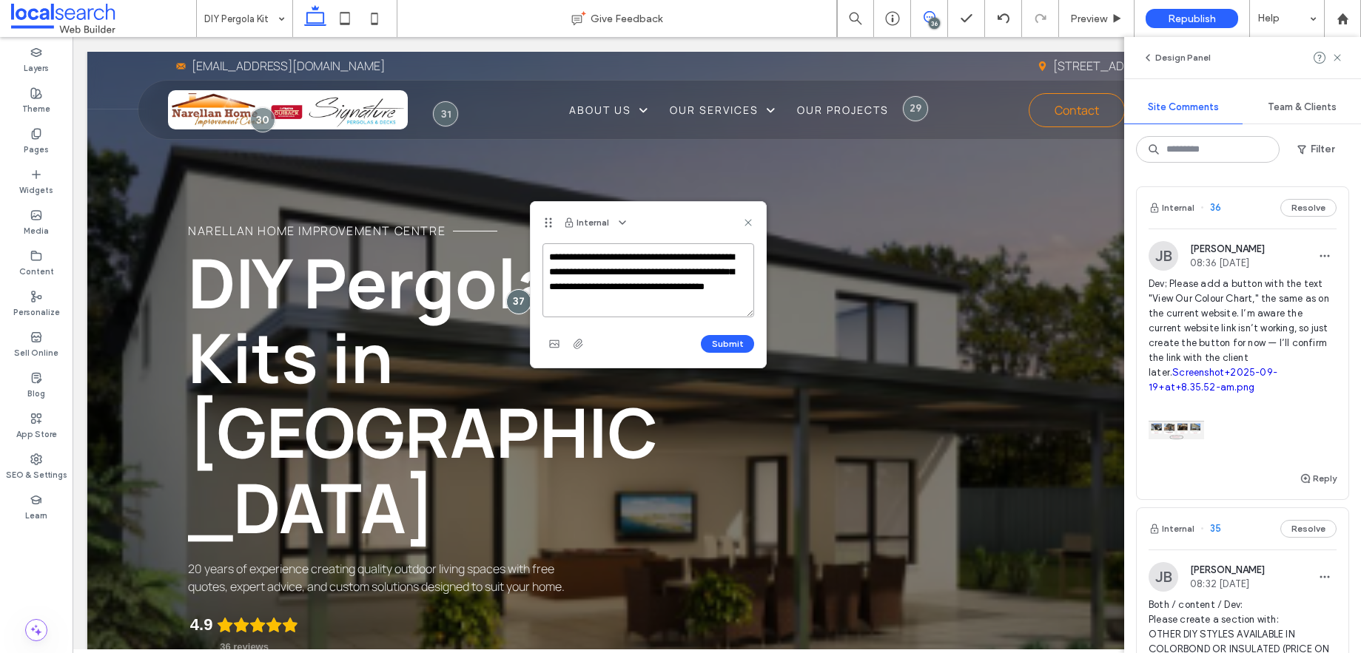
click at [648, 301] on textarea "**********" at bounding box center [648, 280] width 212 height 74
type textarea "**********"
click at [722, 351] on button "Submit" at bounding box center [727, 344] width 53 height 18
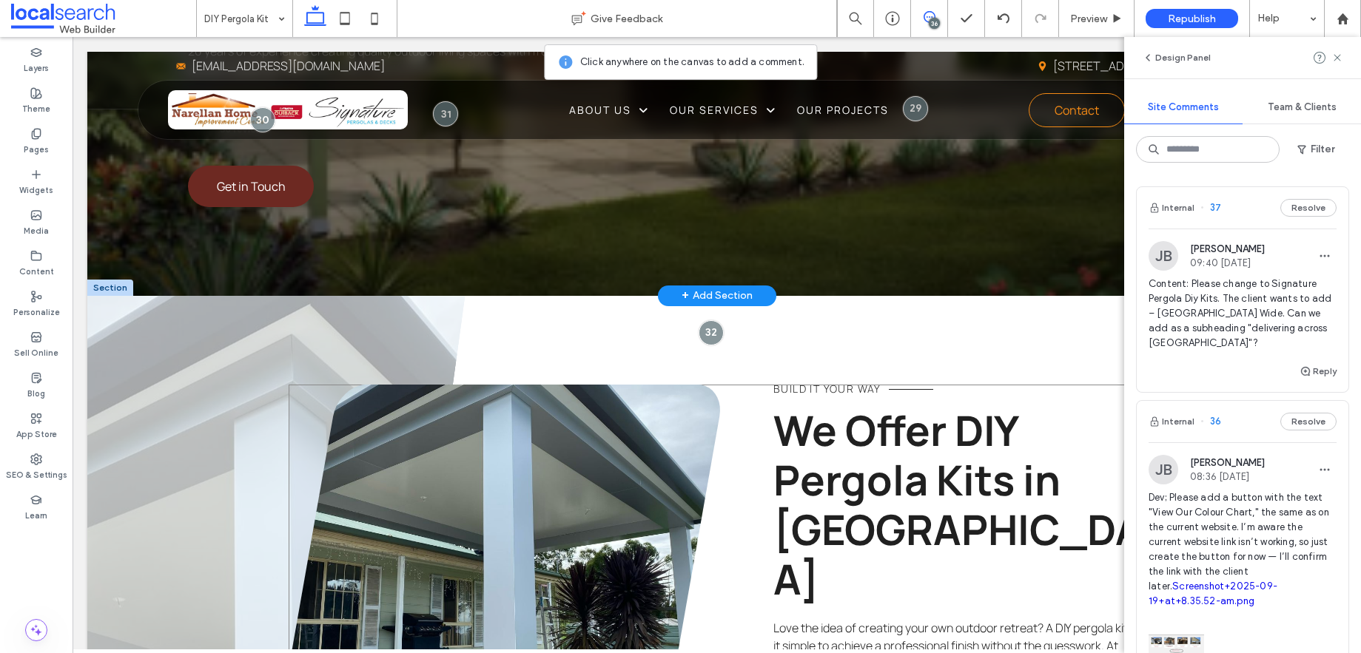
scroll to position [520, 0]
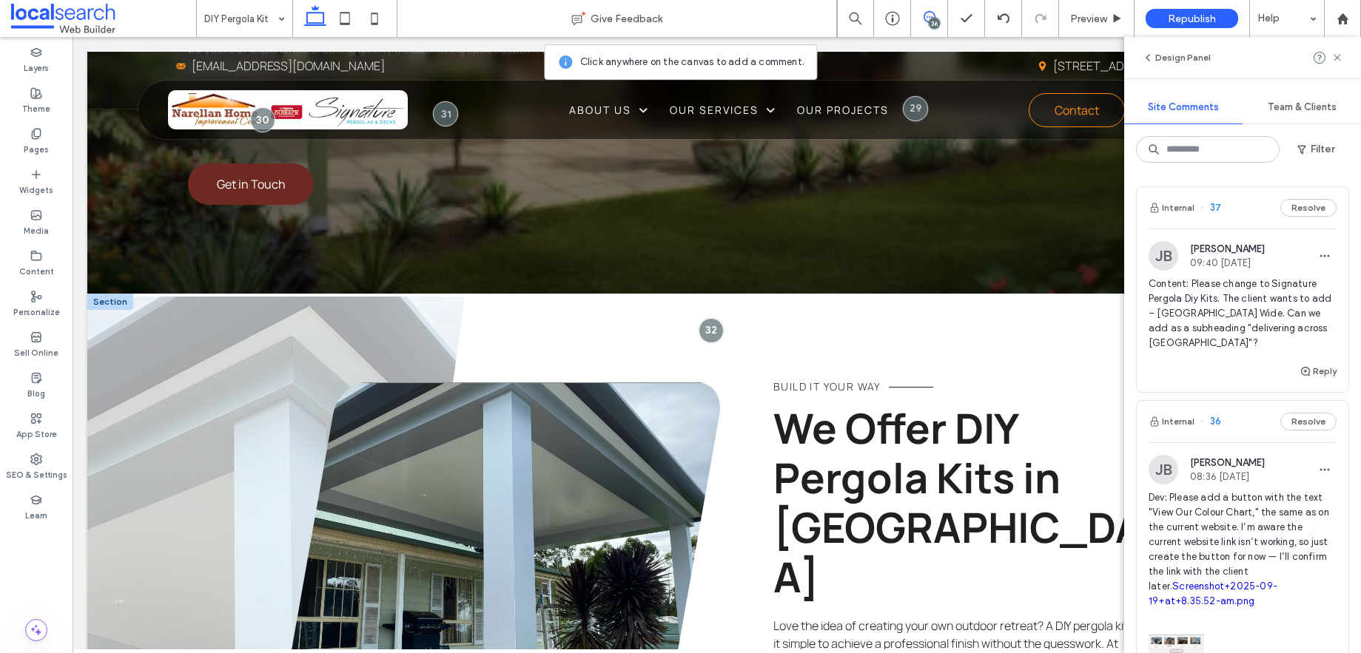
click at [541, 383] on link at bounding box center [504, 539] width 431 height 312
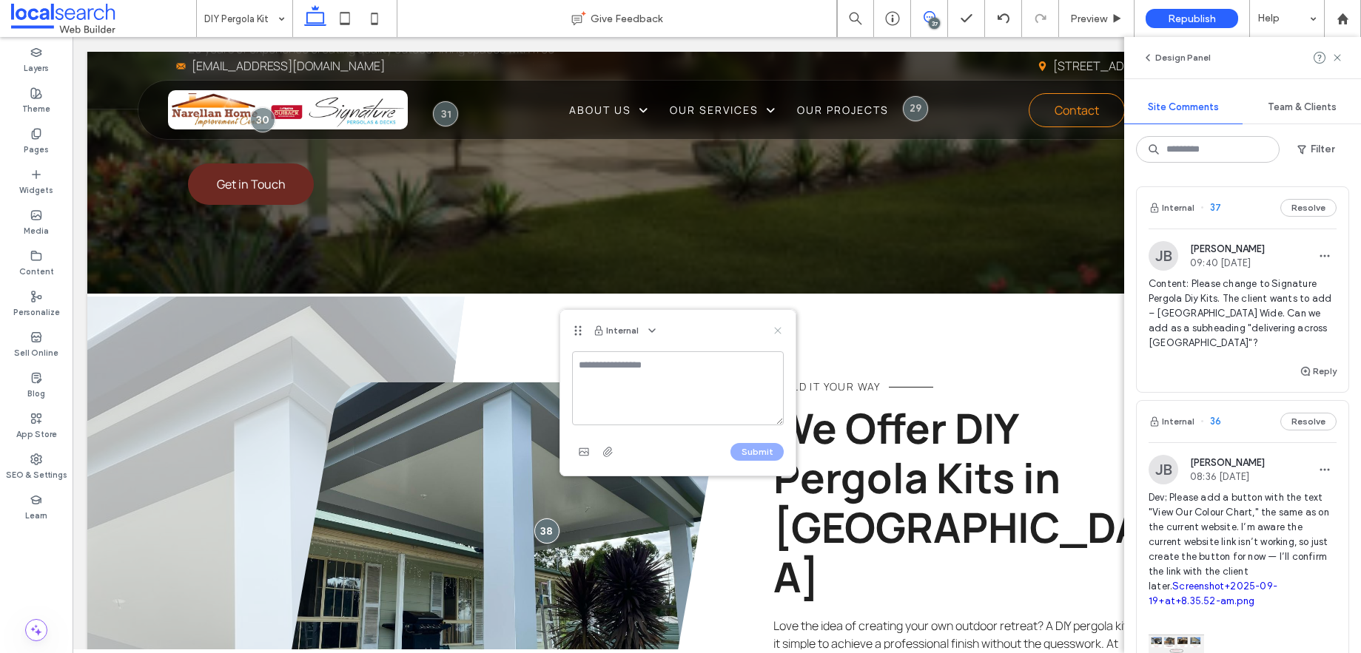
click at [778, 329] on icon at bounding box center [778, 331] width 12 height 12
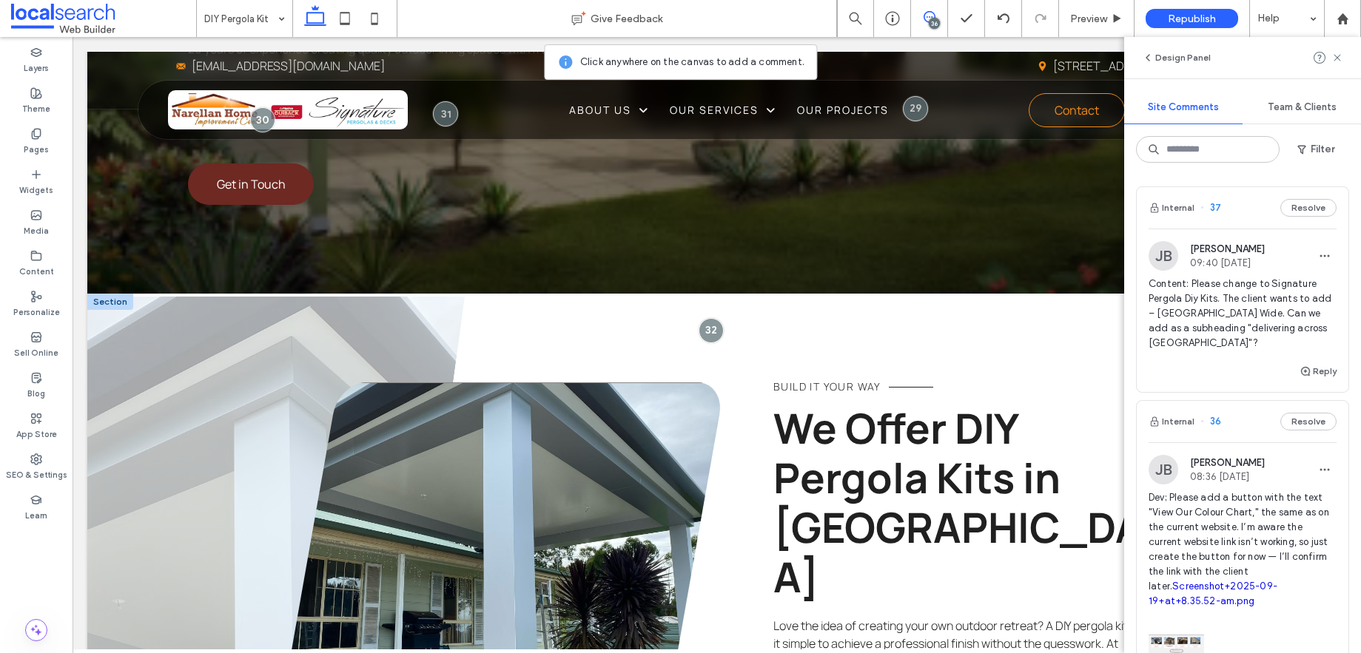
click at [554, 383] on link at bounding box center [504, 539] width 431 height 312
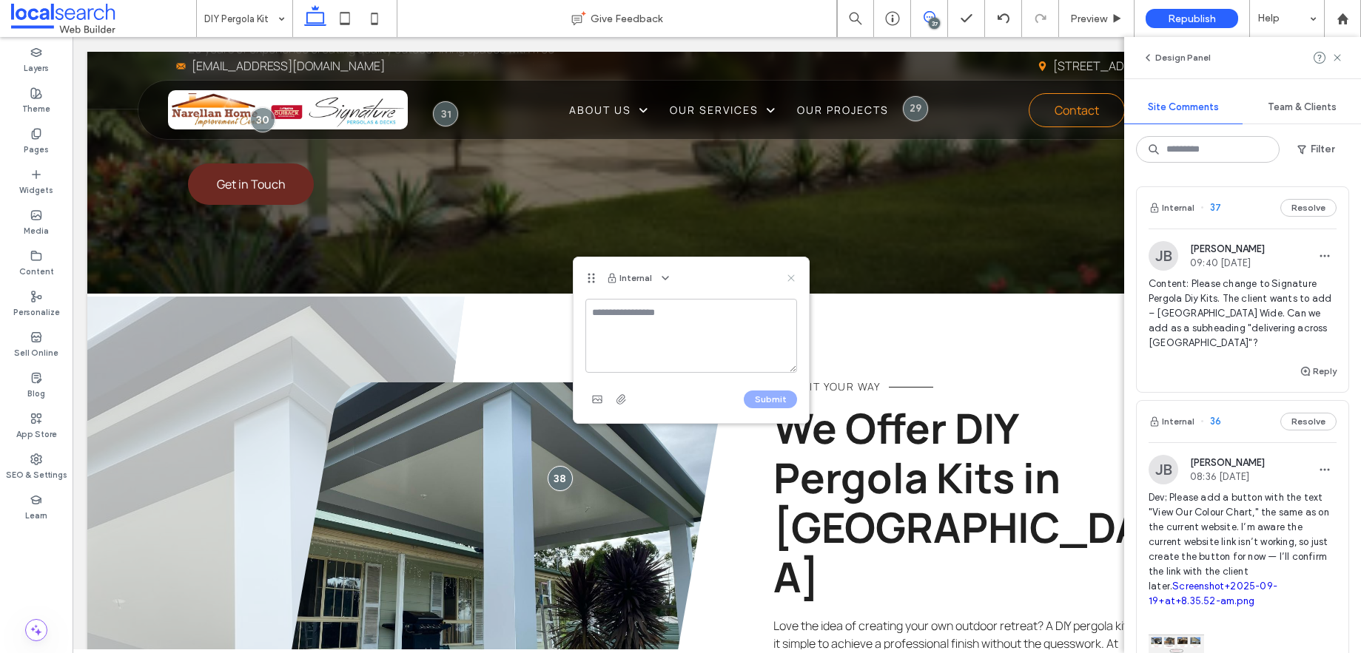
click at [790, 282] on icon at bounding box center [791, 278] width 12 height 12
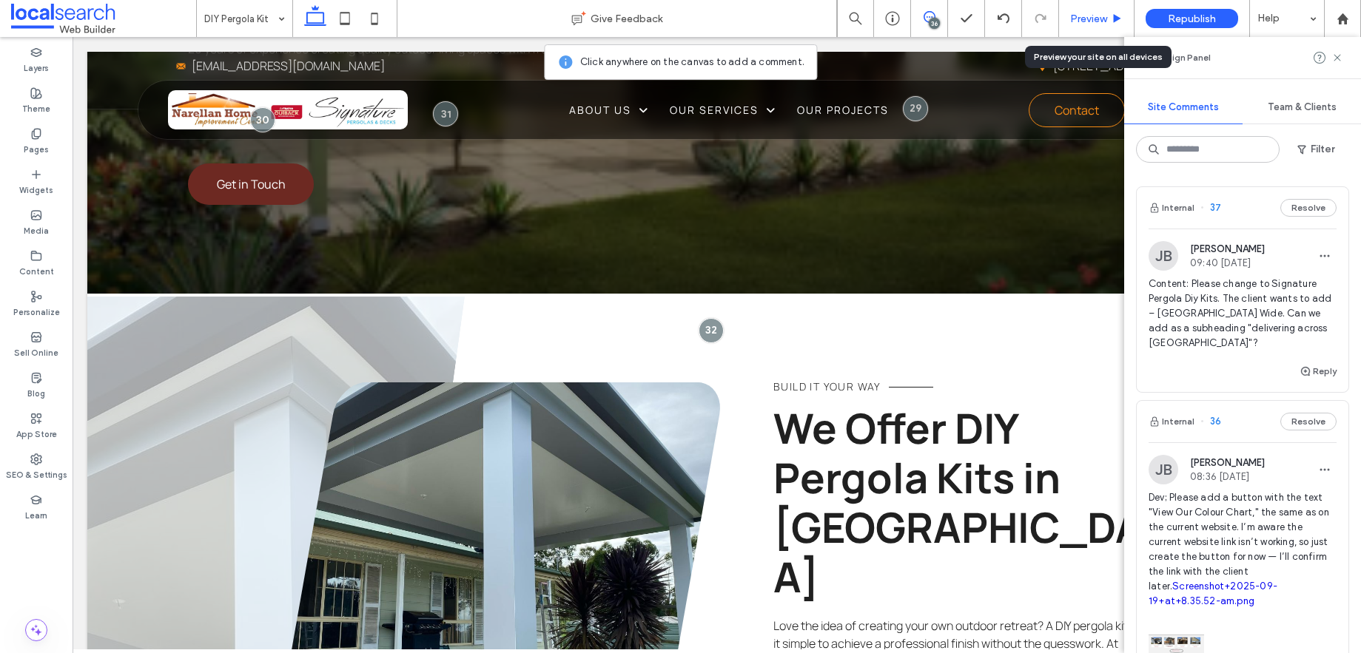
click at [1099, 20] on span "Preview" at bounding box center [1088, 19] width 37 height 13
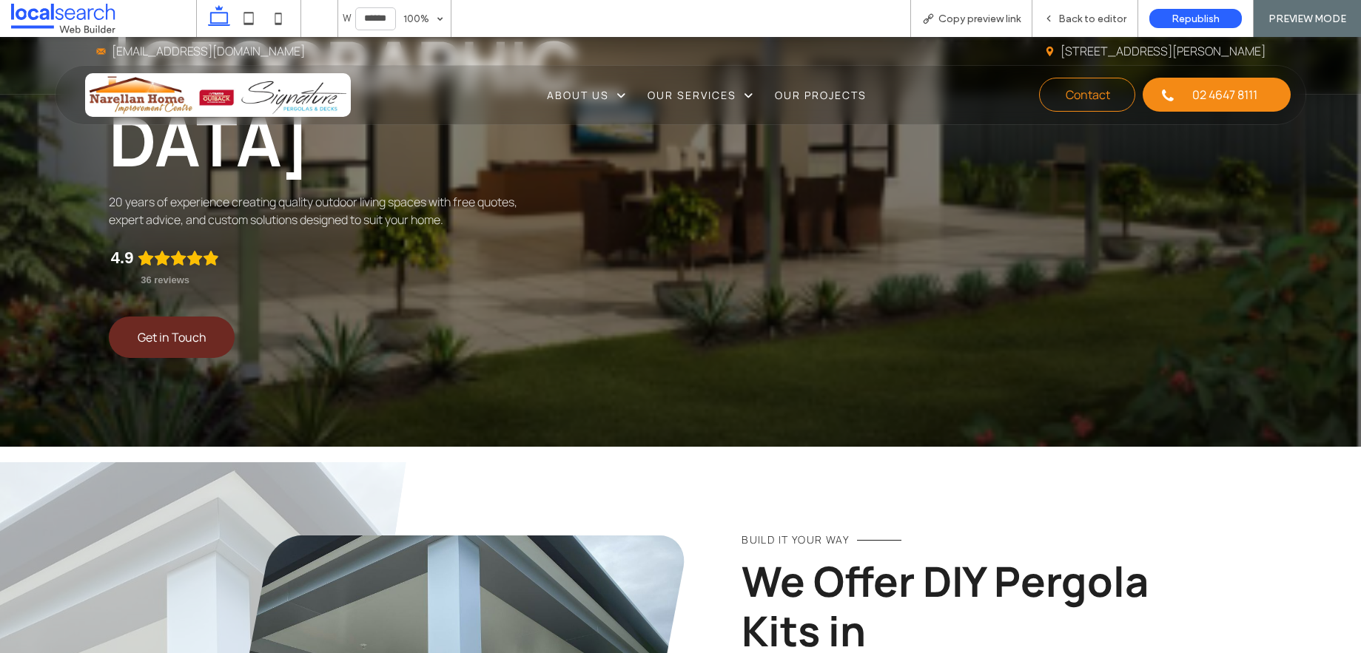
scroll to position [264, 0]
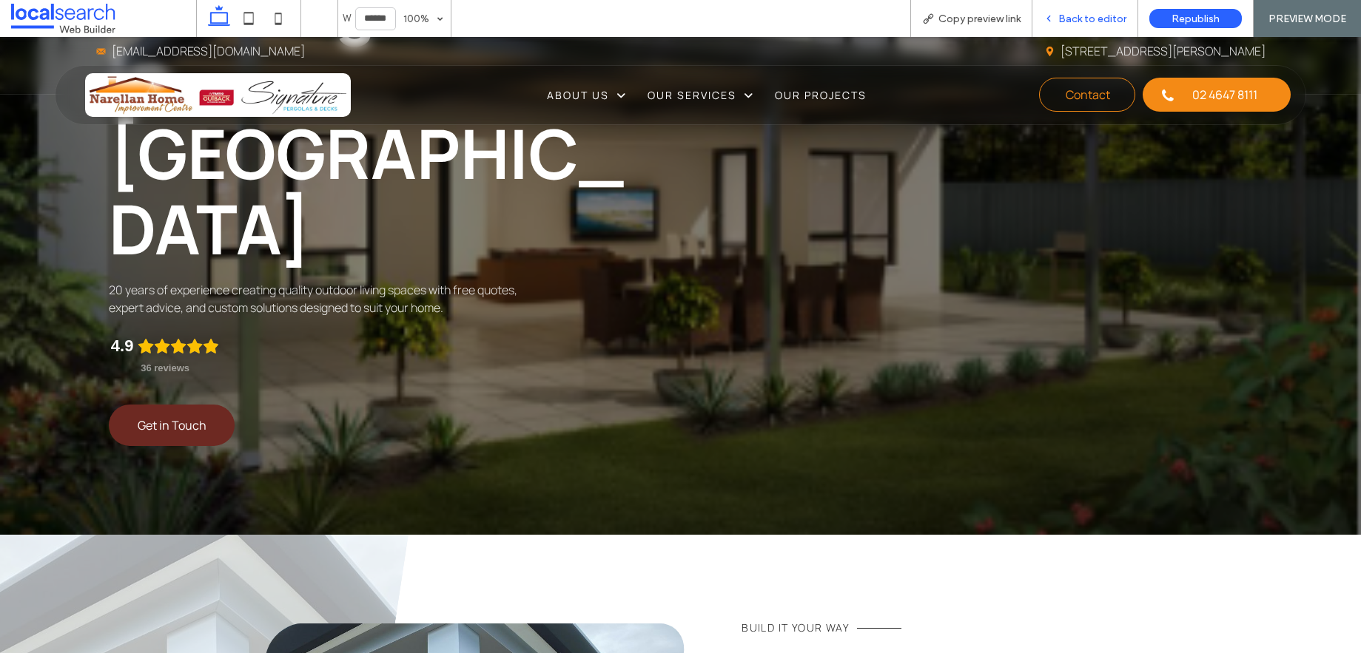
click at [1086, 19] on span "Back to editor" at bounding box center [1092, 19] width 68 height 13
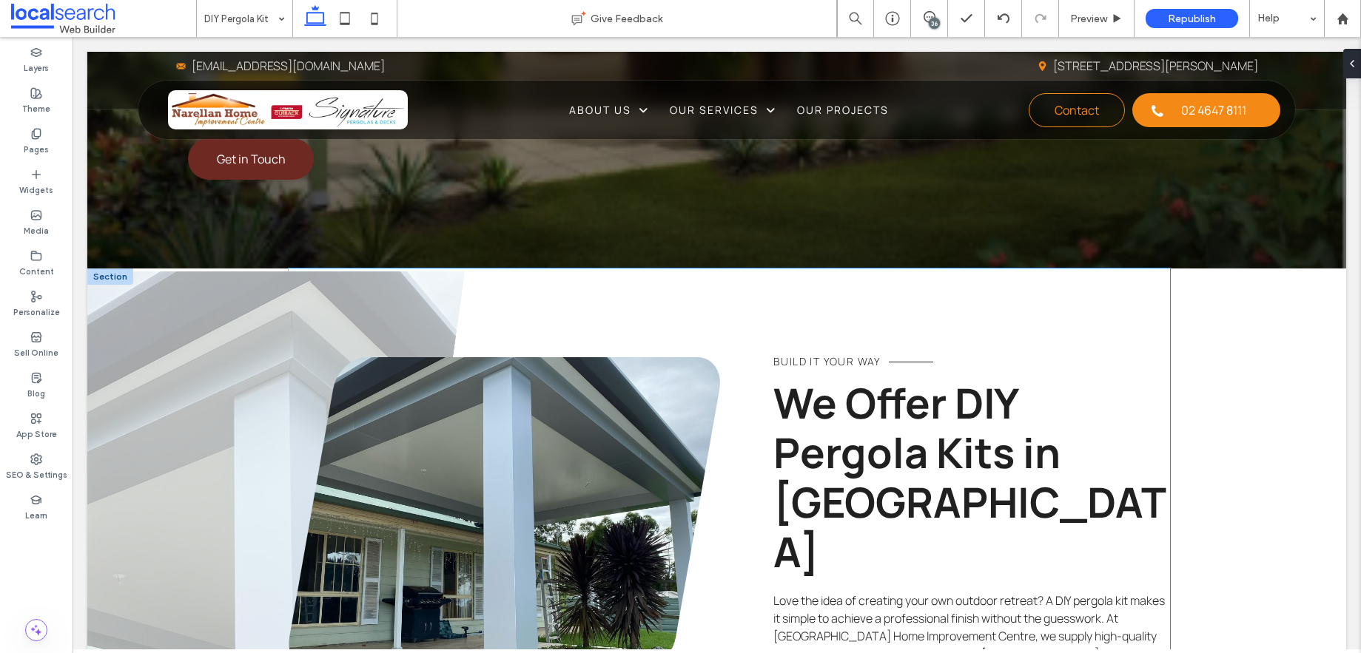
scroll to position [547, 0]
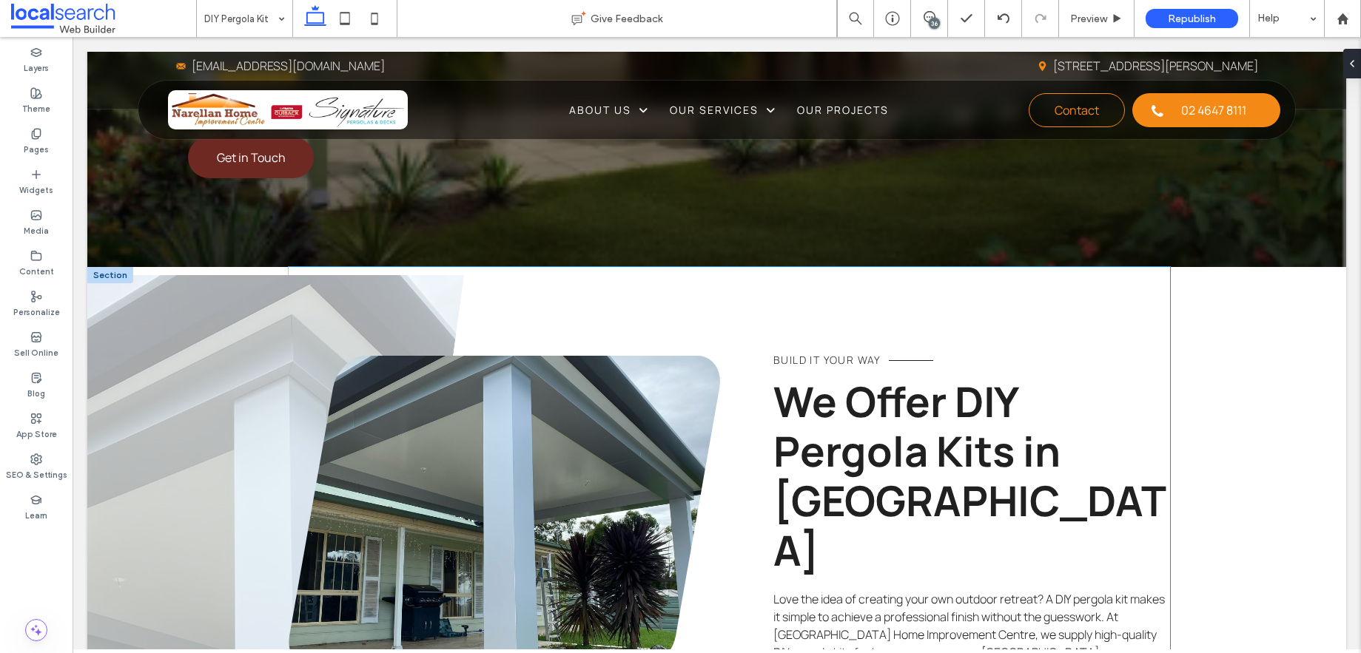
click at [494, 363] on link at bounding box center [504, 512] width 431 height 312
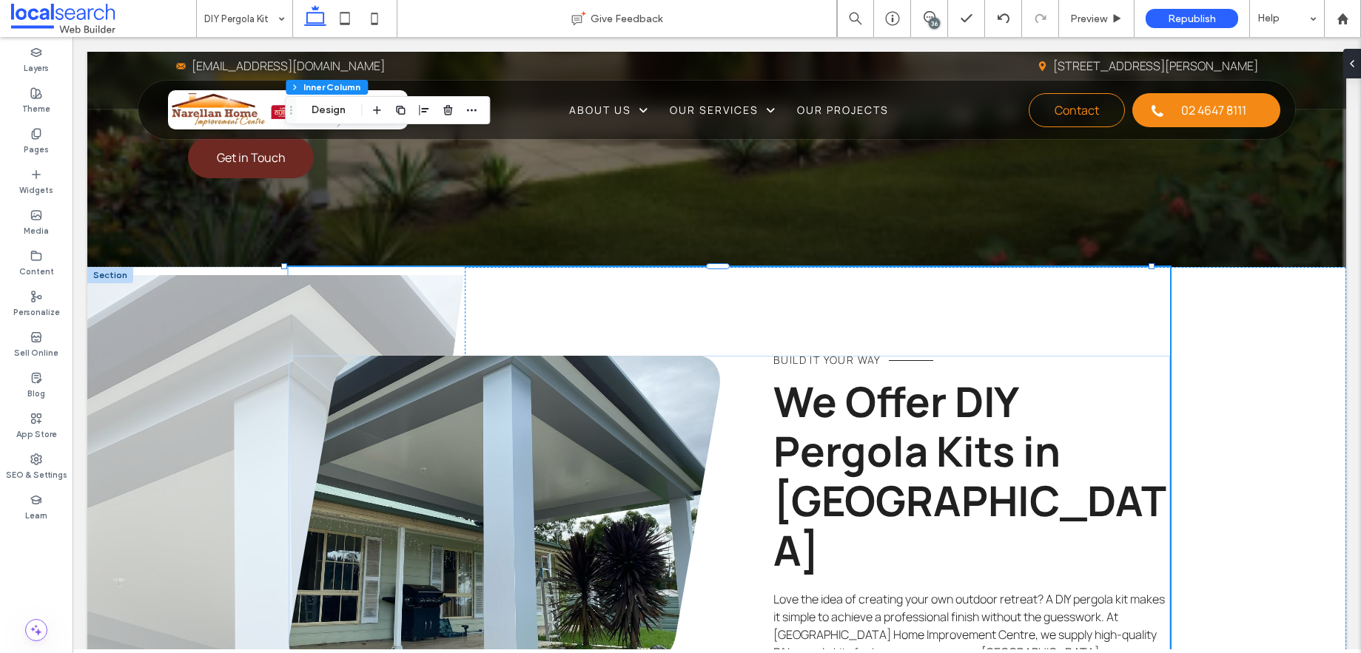
click at [495, 357] on link at bounding box center [504, 512] width 431 height 312
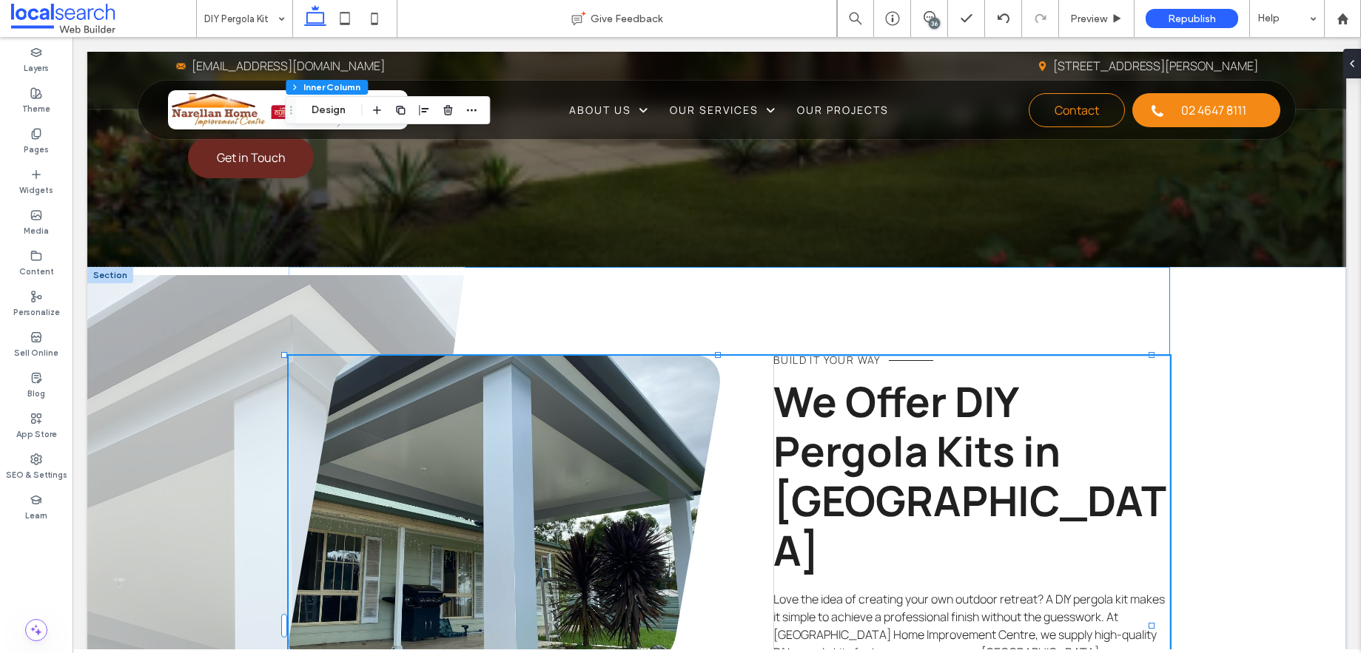
click at [495, 357] on link at bounding box center [504, 512] width 431 height 312
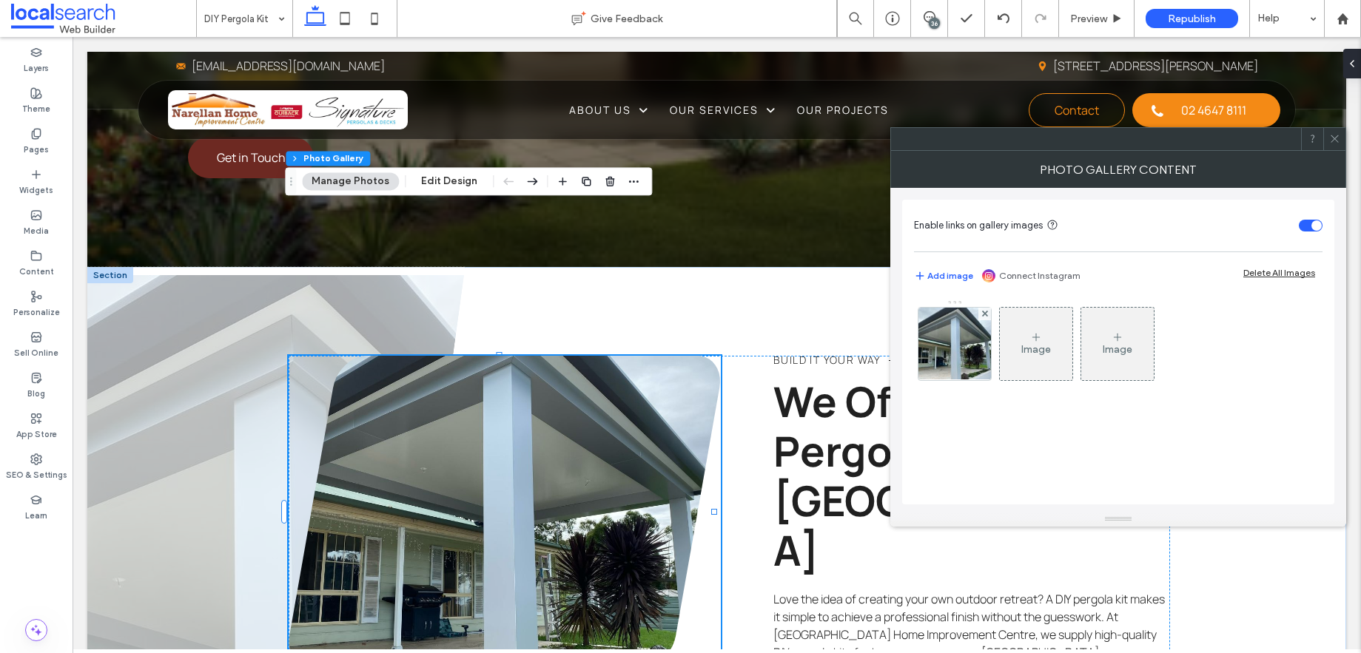
click at [371, 183] on button "Manage Photos" at bounding box center [350, 181] width 97 height 18
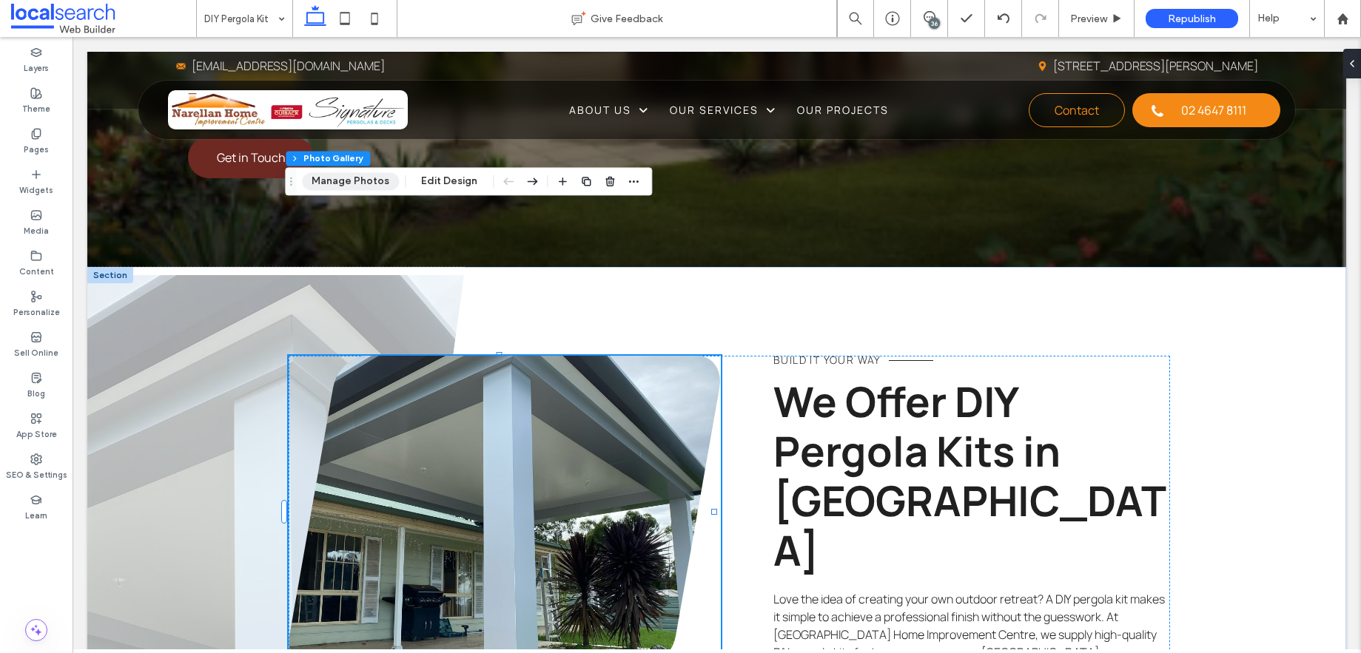
click at [371, 183] on button "Manage Photos" at bounding box center [350, 181] width 97 height 18
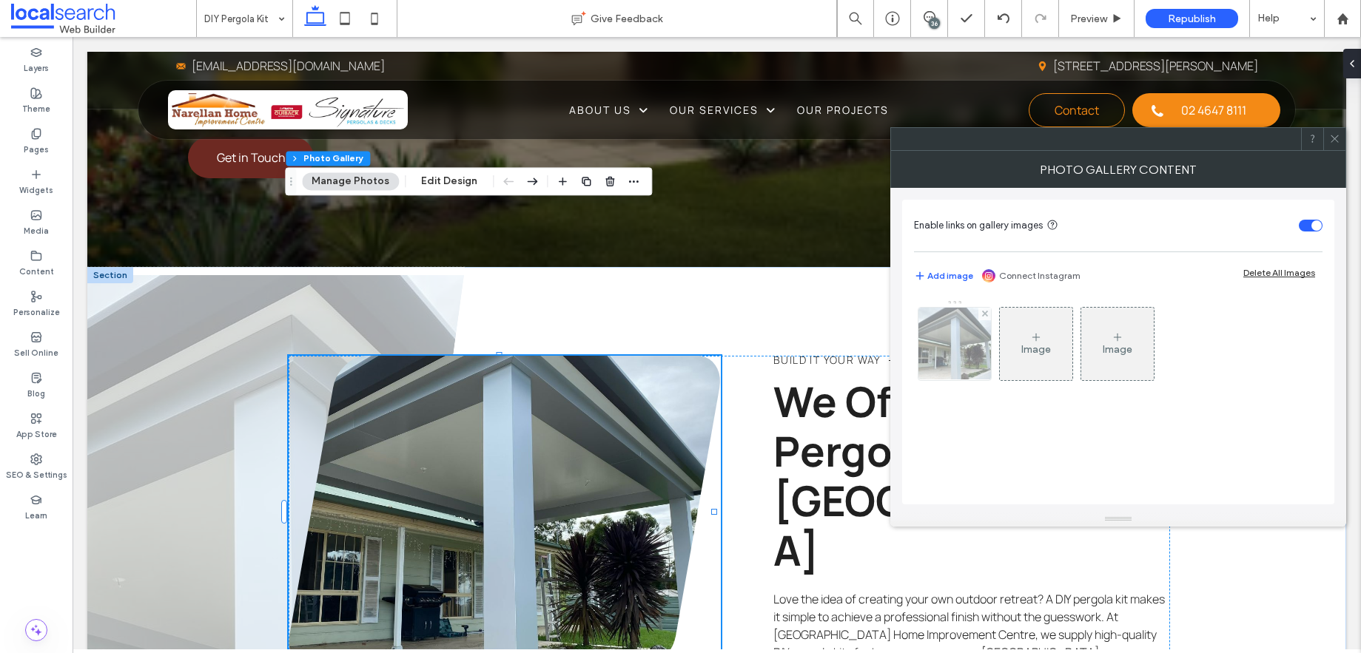
click at [973, 345] on img at bounding box center [954, 344] width 78 height 73
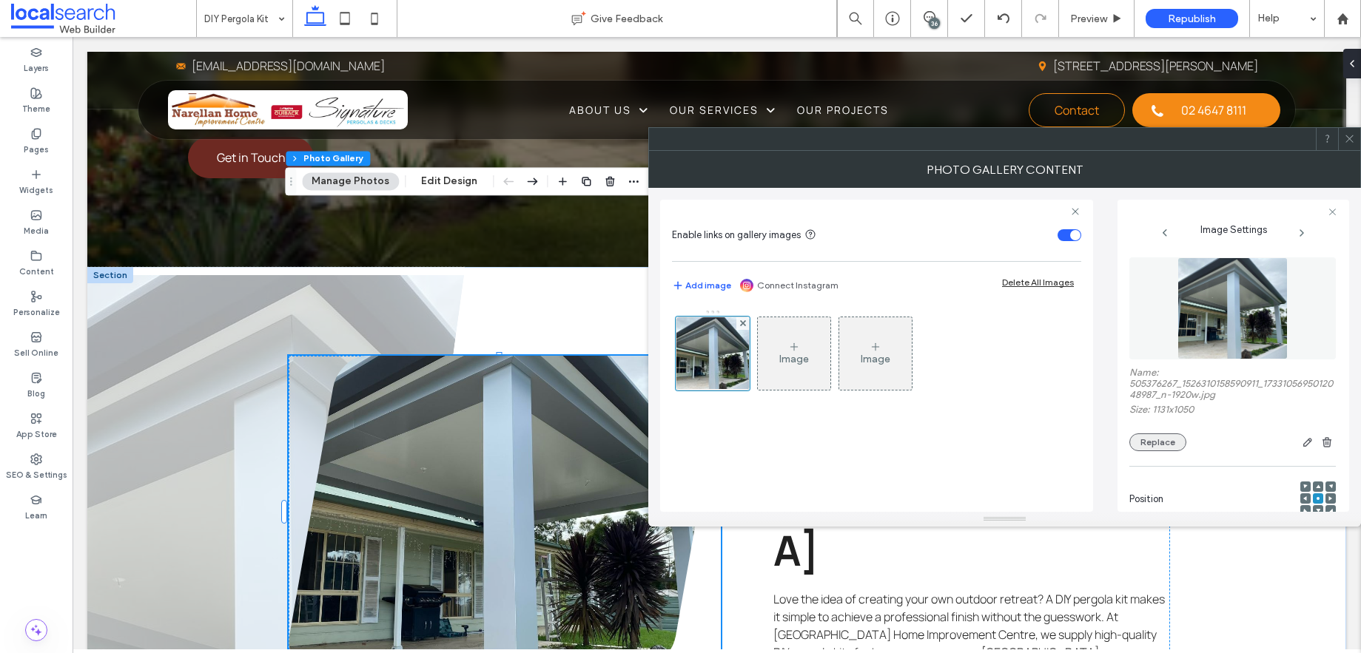
click at [1149, 450] on button "Replace" at bounding box center [1157, 443] width 57 height 18
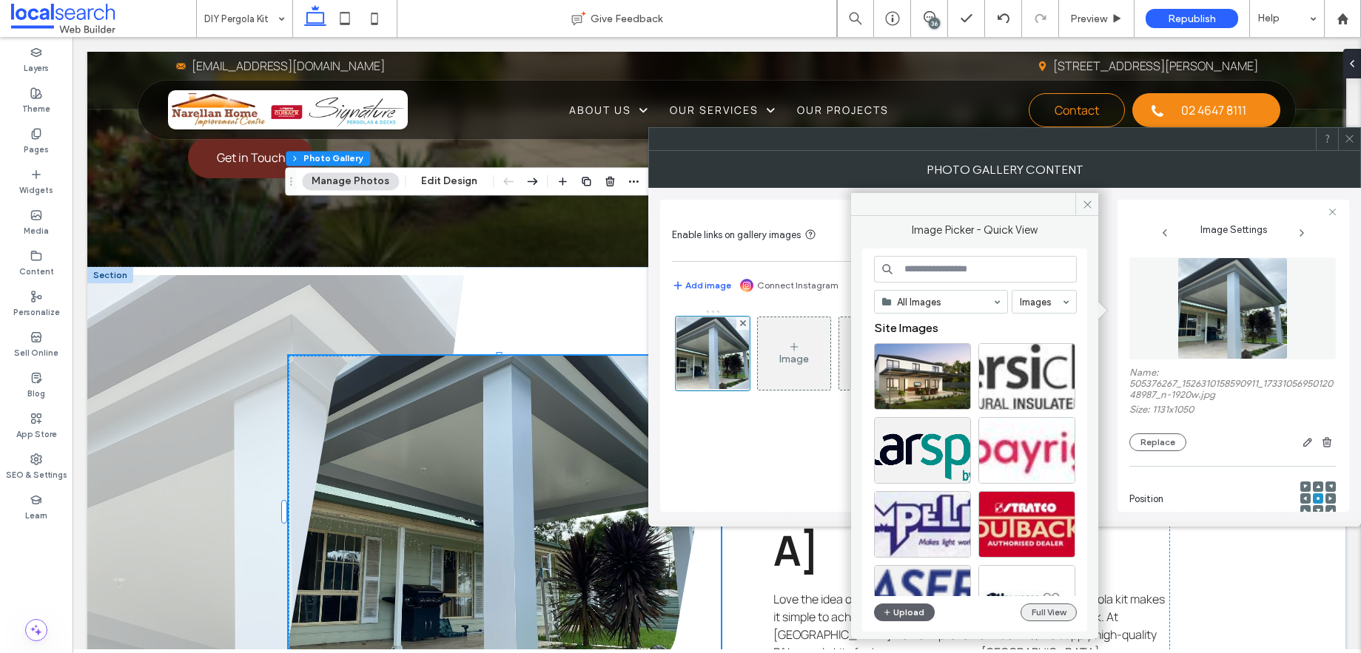
click at [1054, 614] on button "Full View" at bounding box center [1048, 613] width 56 height 18
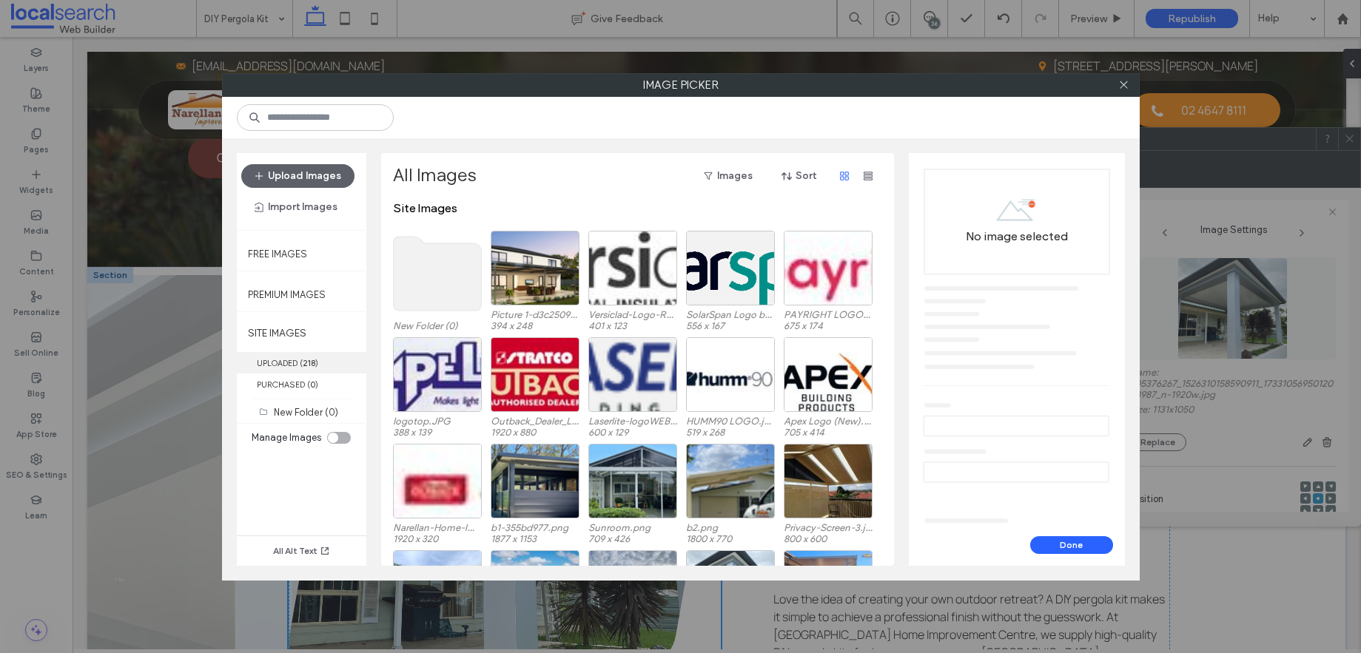
click at [300, 369] on span "( 218 )" at bounding box center [309, 363] width 18 height 10
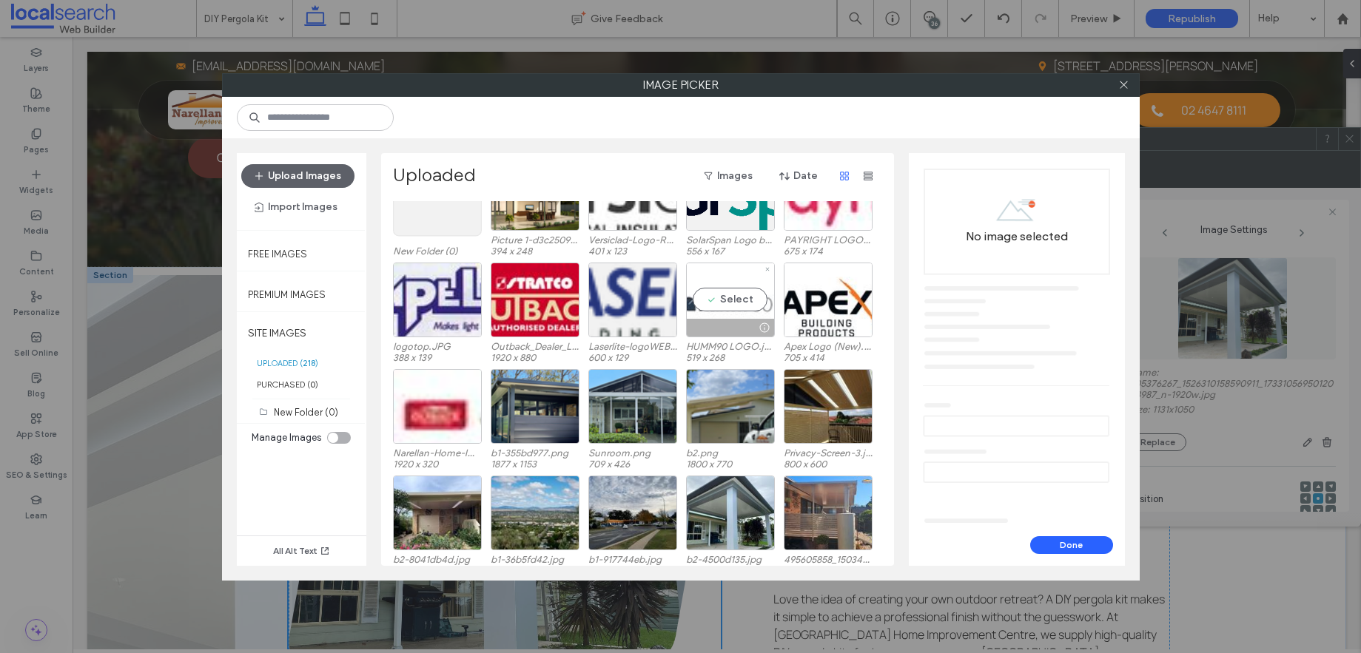
scroll to position [61, 0]
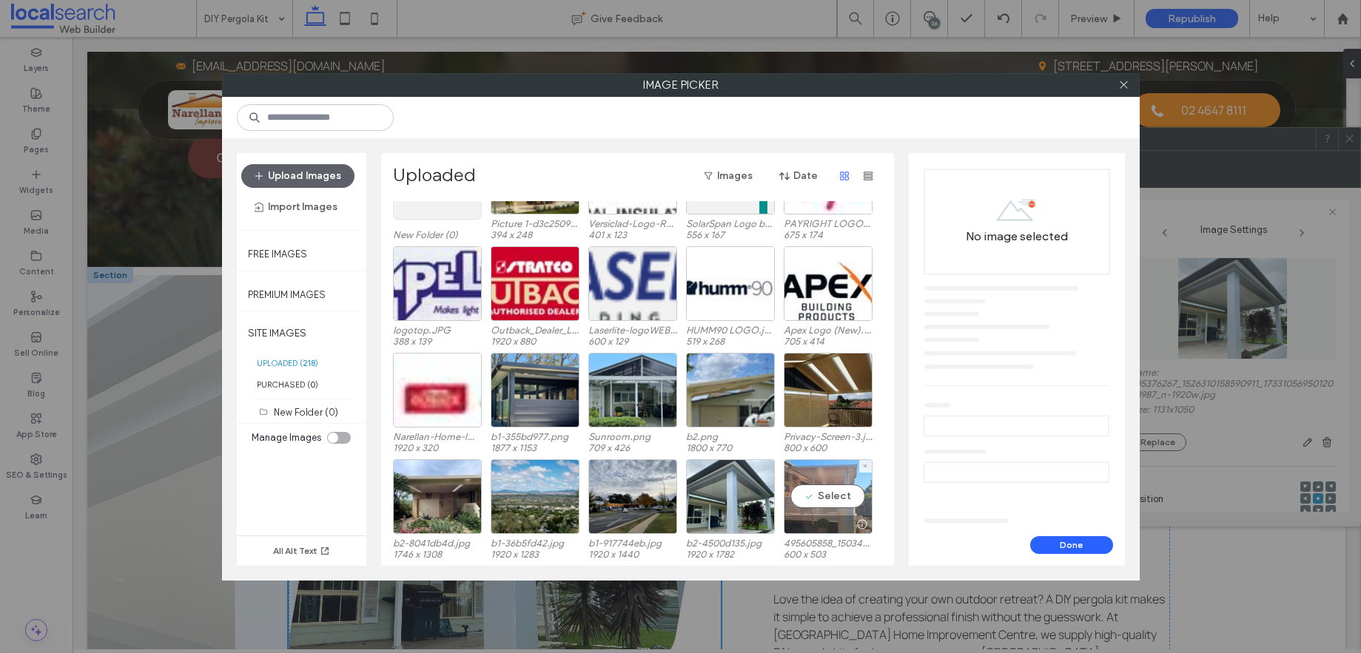
click at [824, 493] on div "Select" at bounding box center [828, 497] width 89 height 75
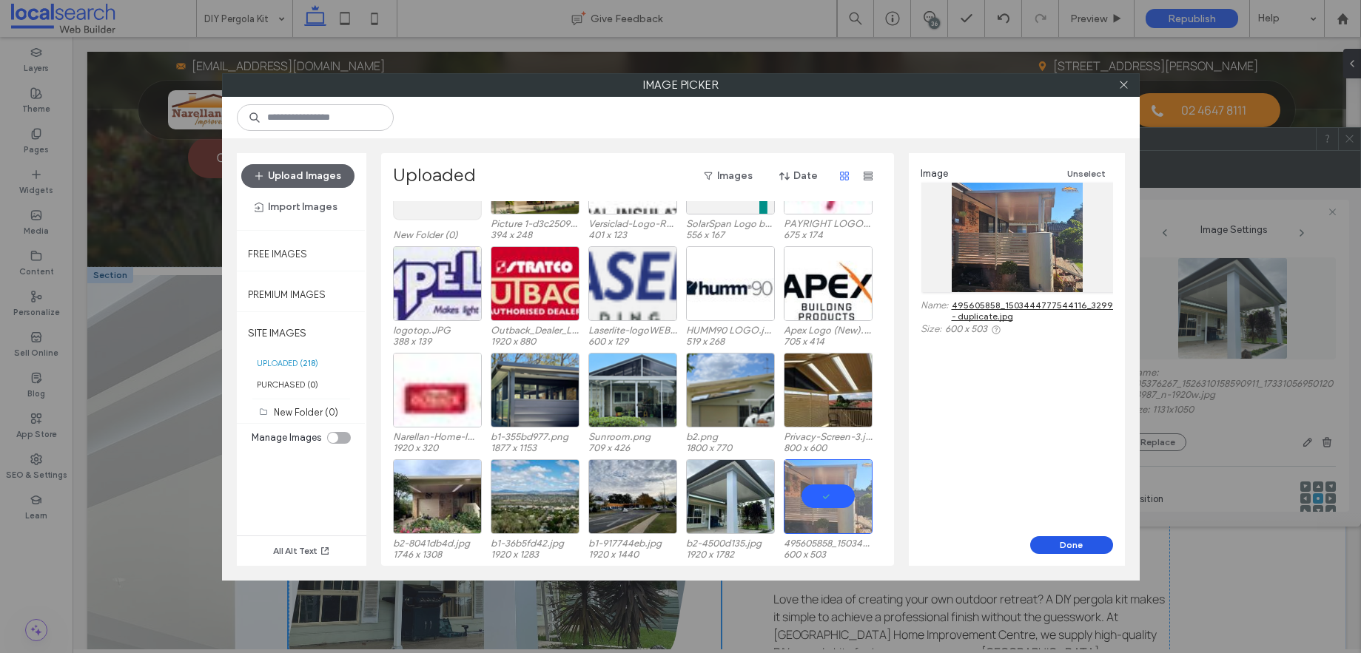
click at [1079, 542] on button "Done" at bounding box center [1071, 545] width 83 height 18
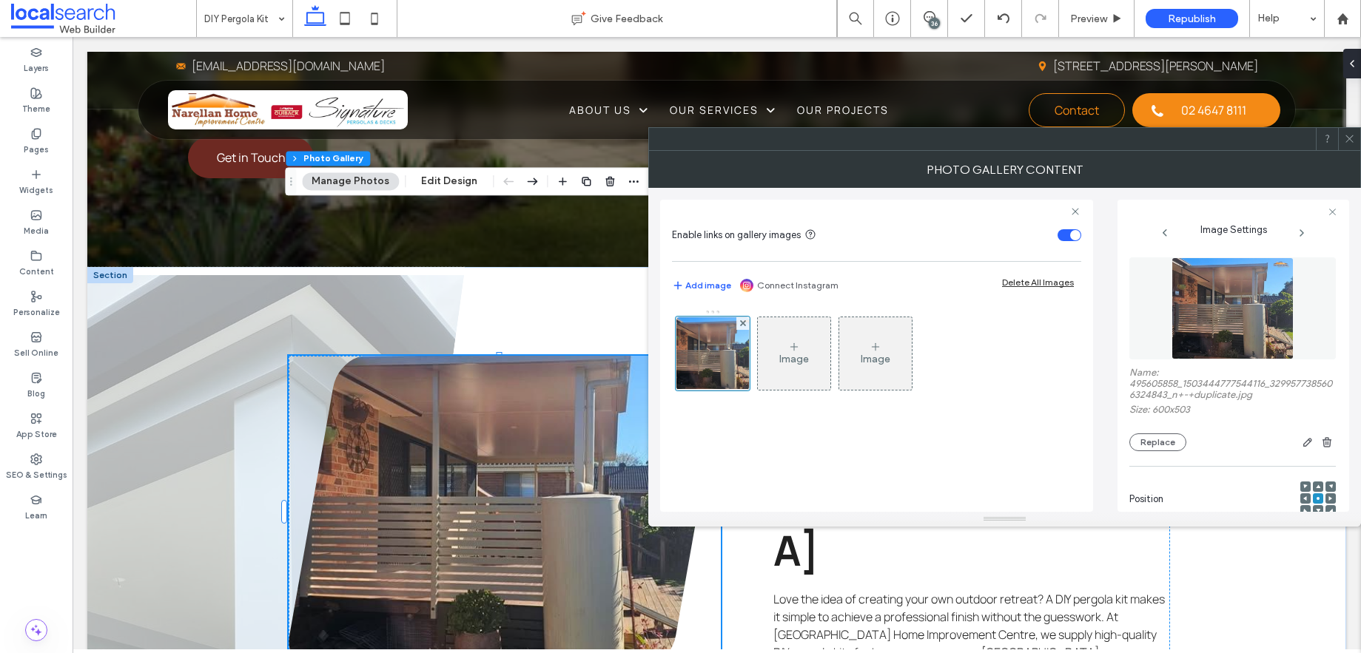
click at [1350, 141] on icon at bounding box center [1349, 138] width 11 height 11
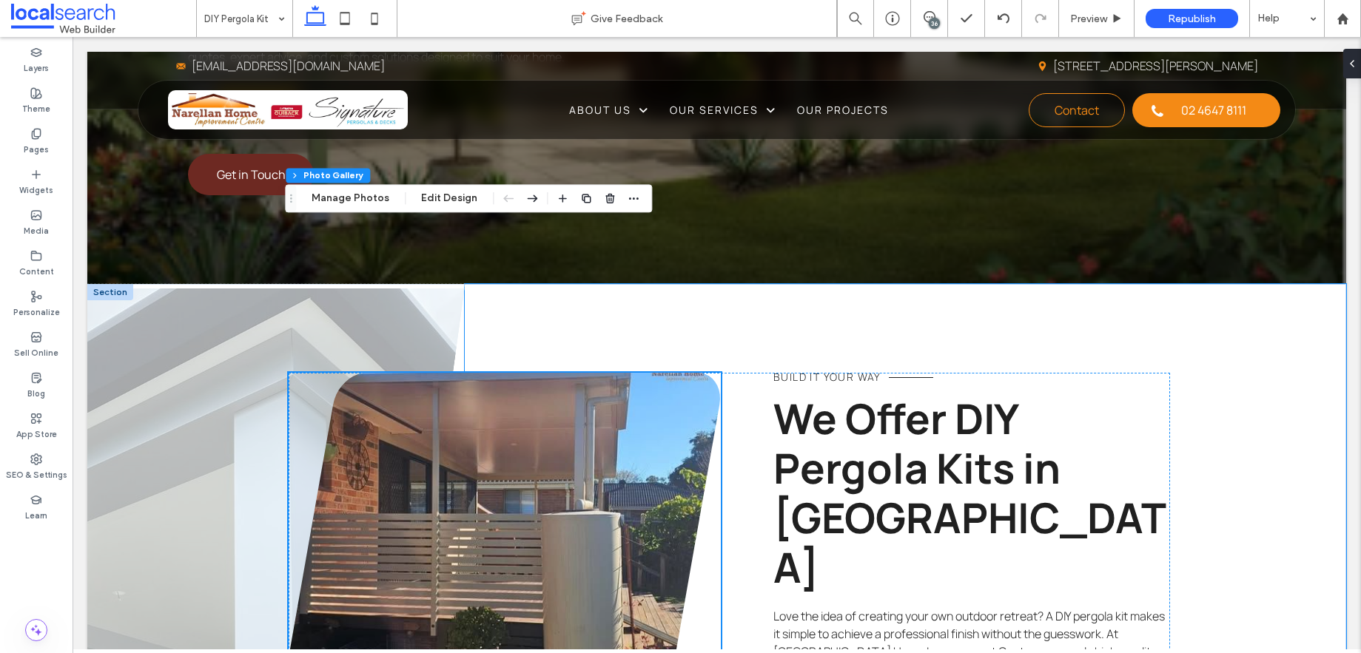
scroll to position [532, 0]
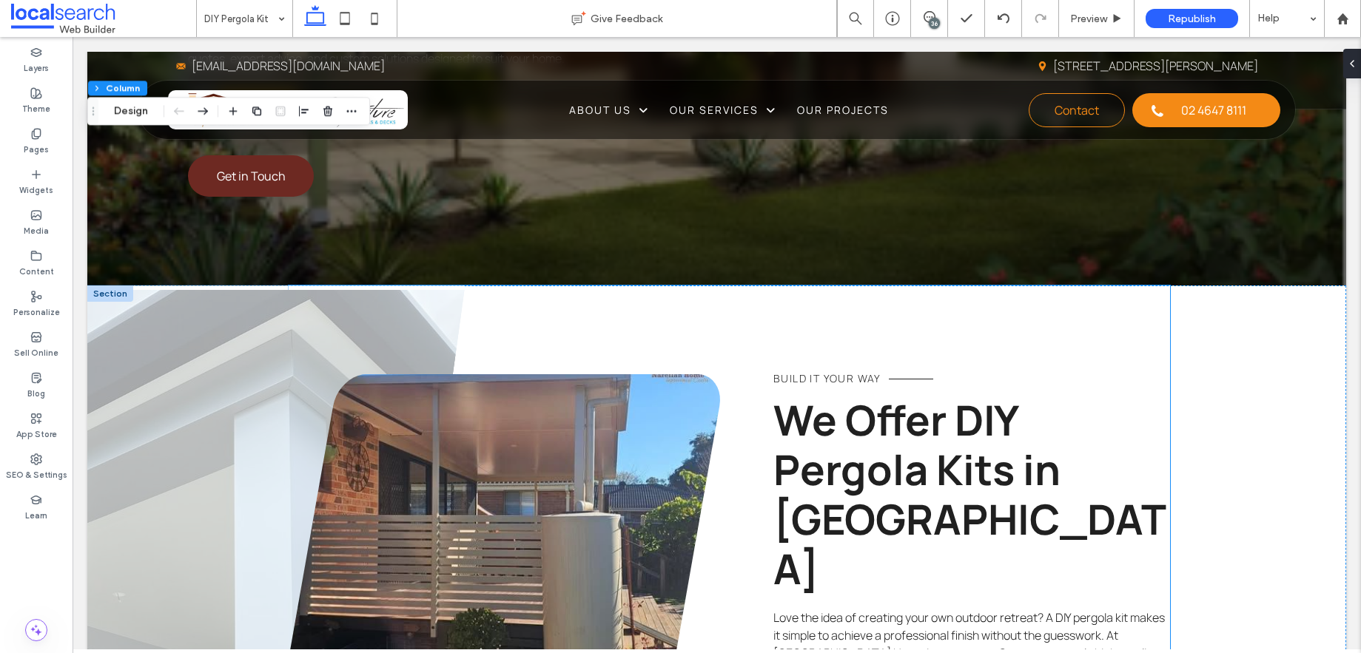
scroll to position [531, 0]
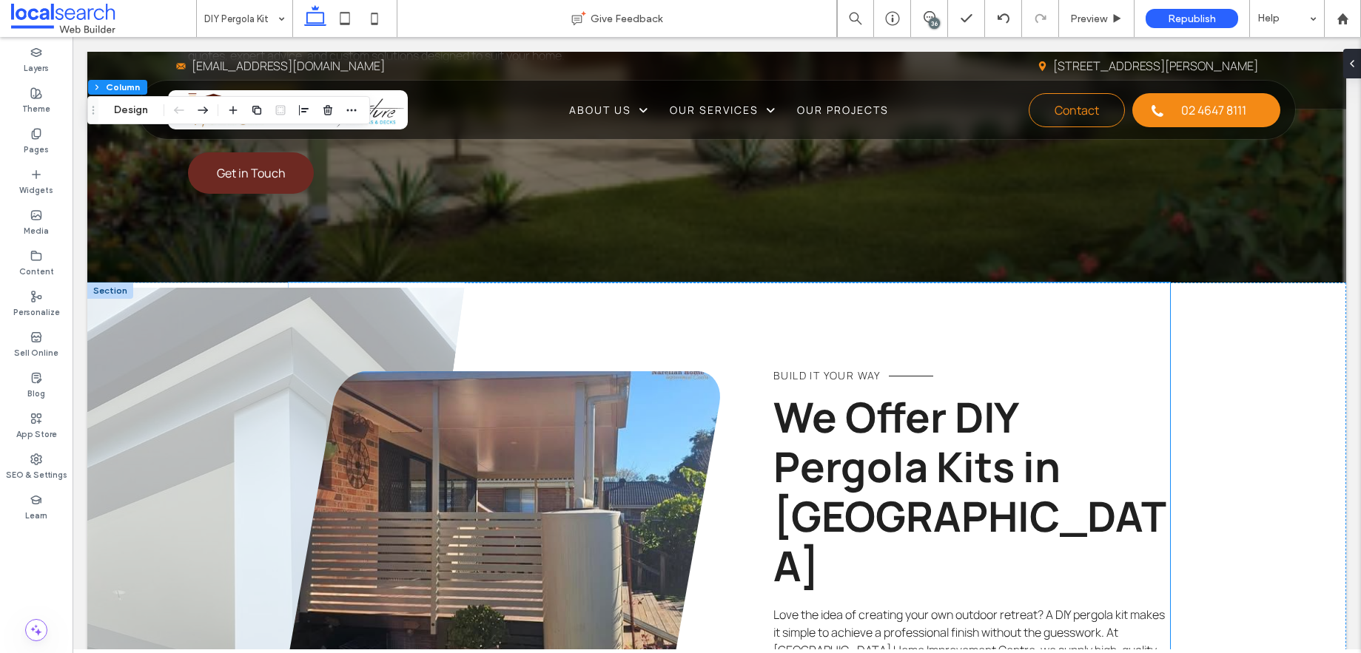
click at [545, 375] on link at bounding box center [504, 527] width 431 height 312
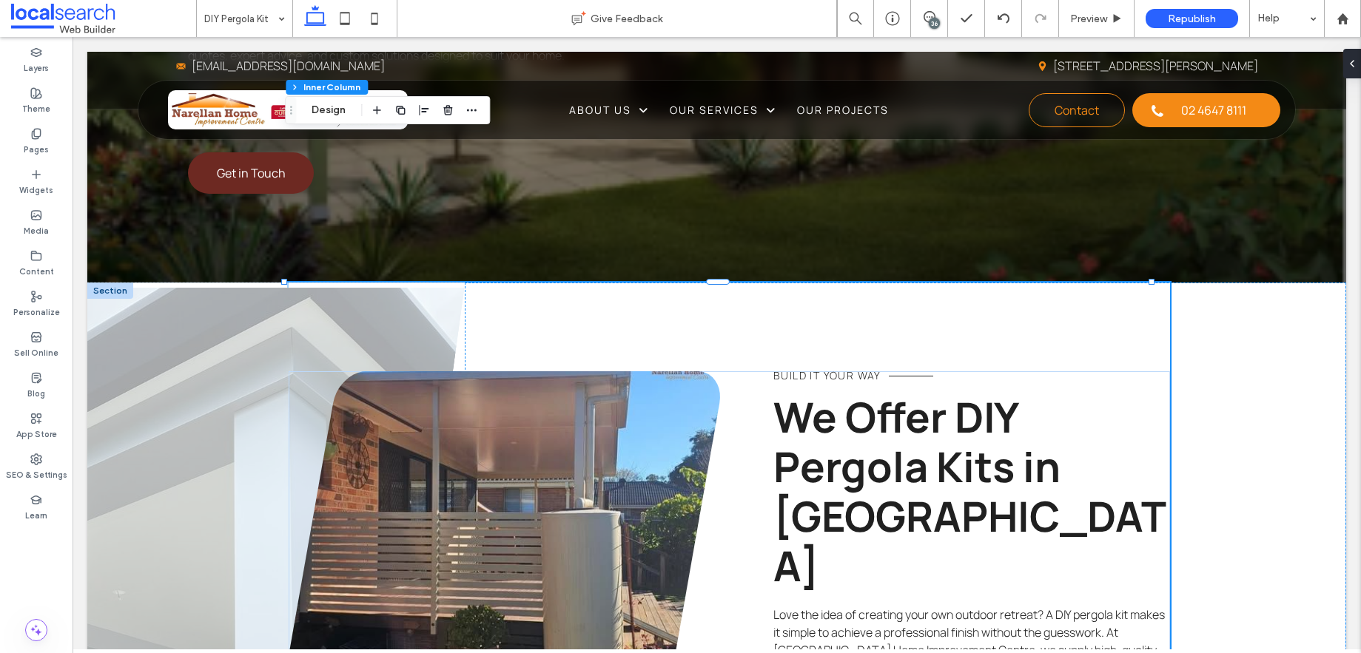
click at [545, 371] on link at bounding box center [504, 527] width 431 height 312
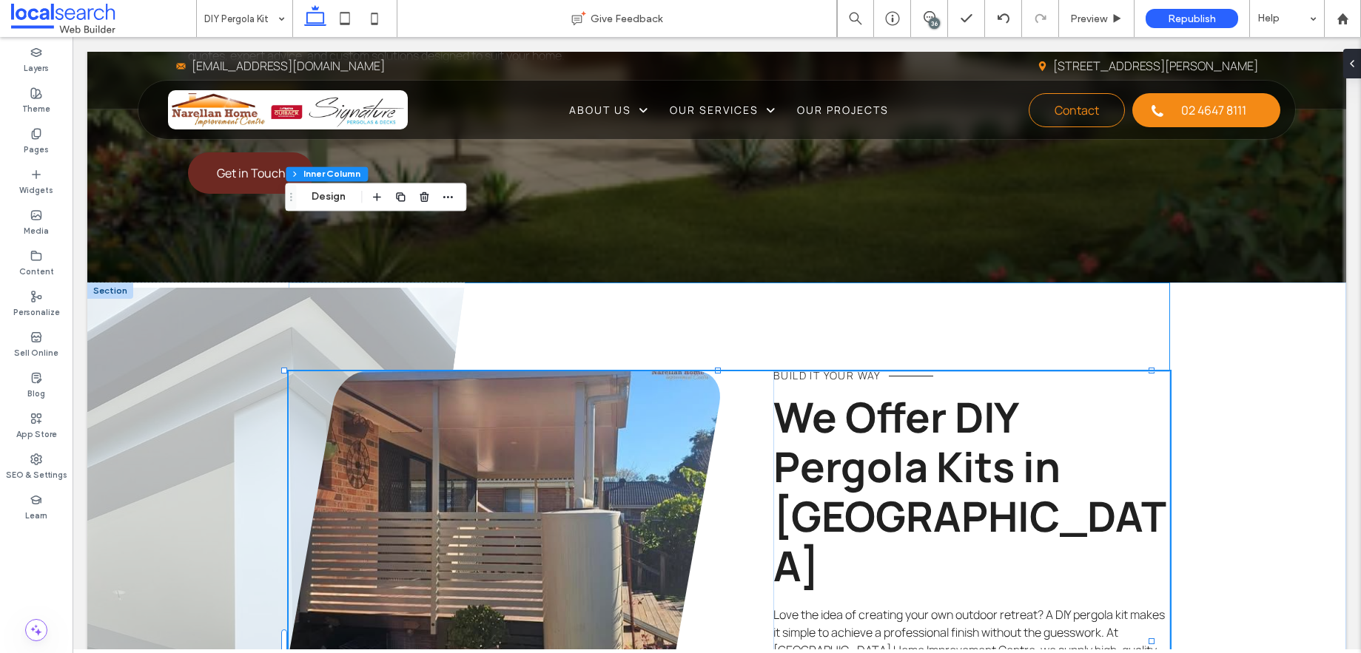
click at [416, 371] on link at bounding box center [504, 527] width 431 height 312
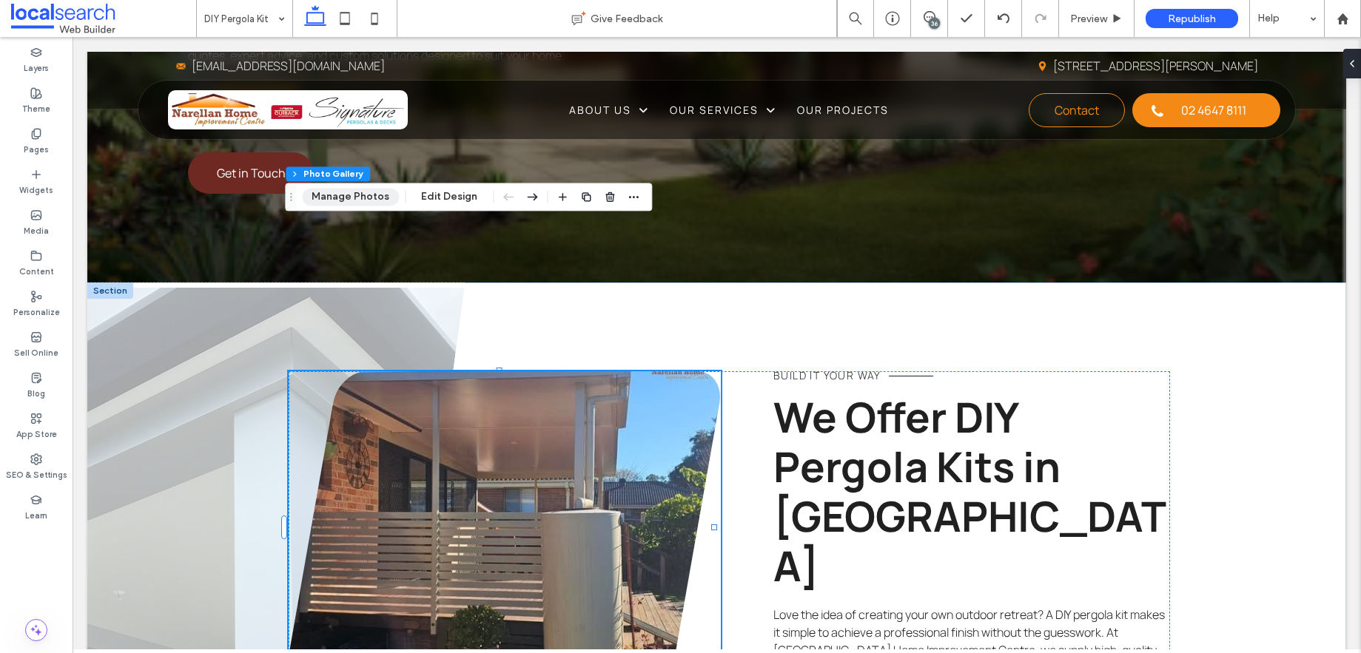
click at [368, 199] on button "Manage Photos" at bounding box center [350, 197] width 97 height 18
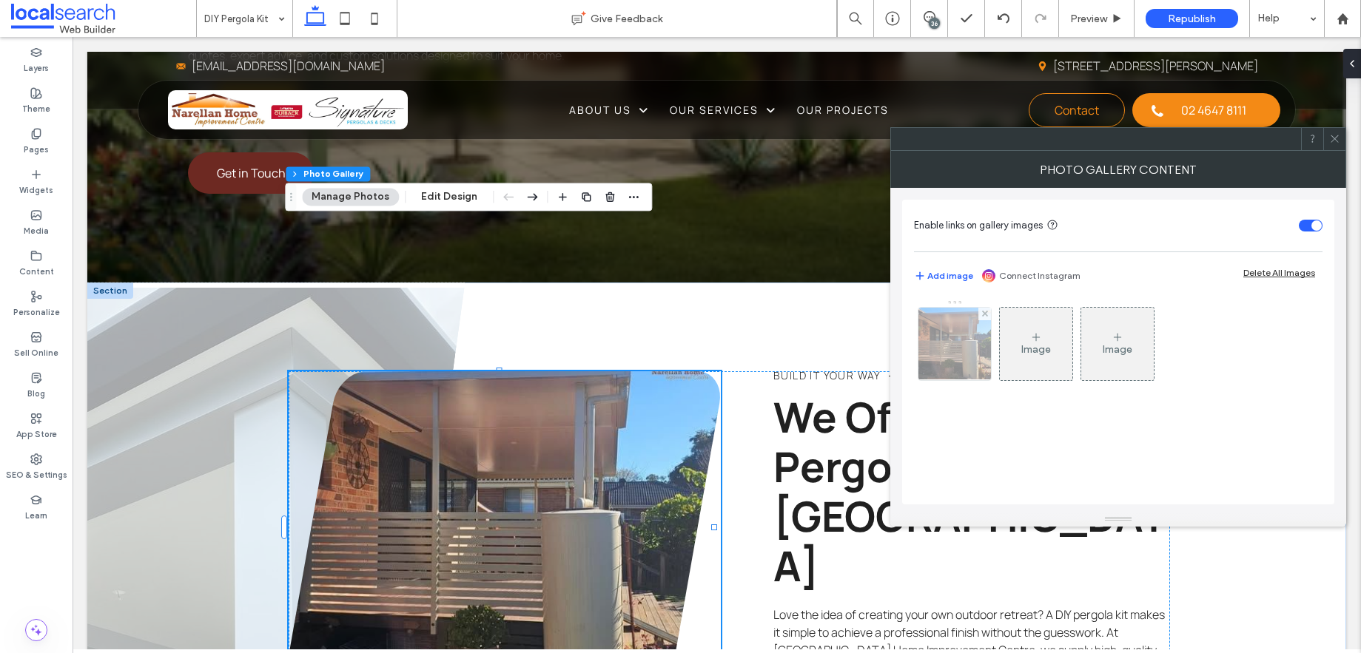
click at [955, 330] on img at bounding box center [955, 344] width 87 height 73
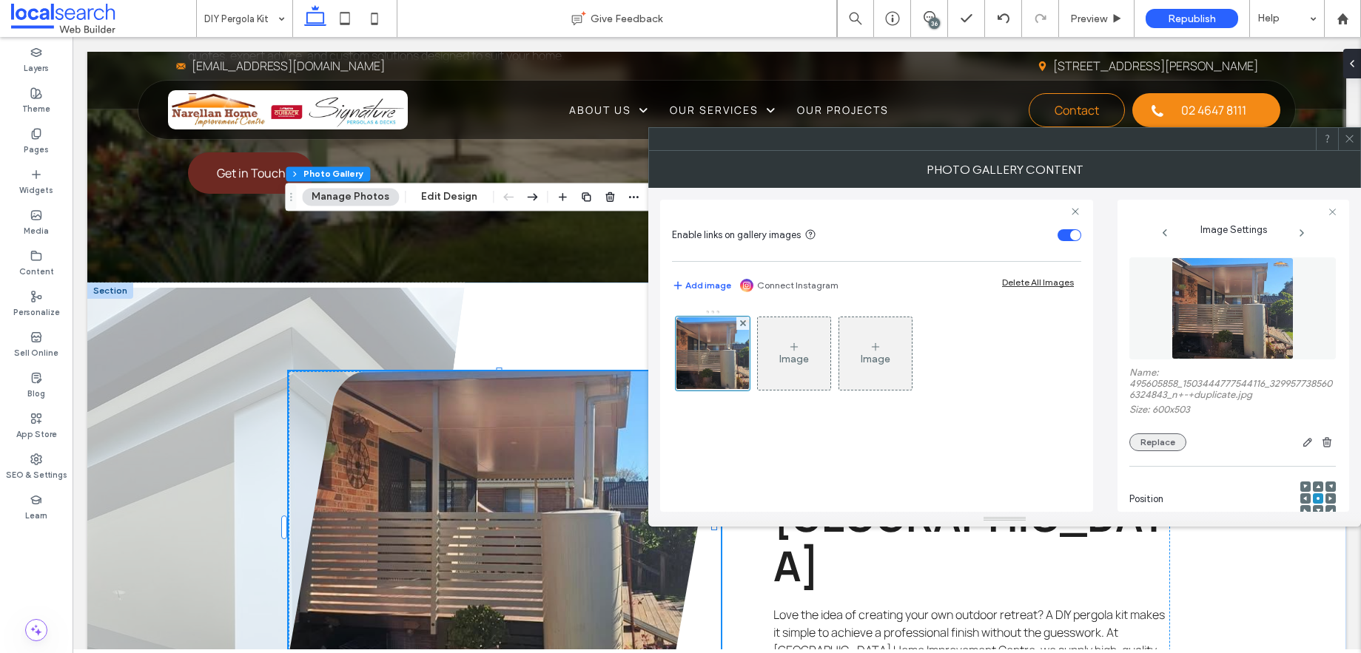
click at [1157, 451] on button "Replace" at bounding box center [1157, 443] width 57 height 18
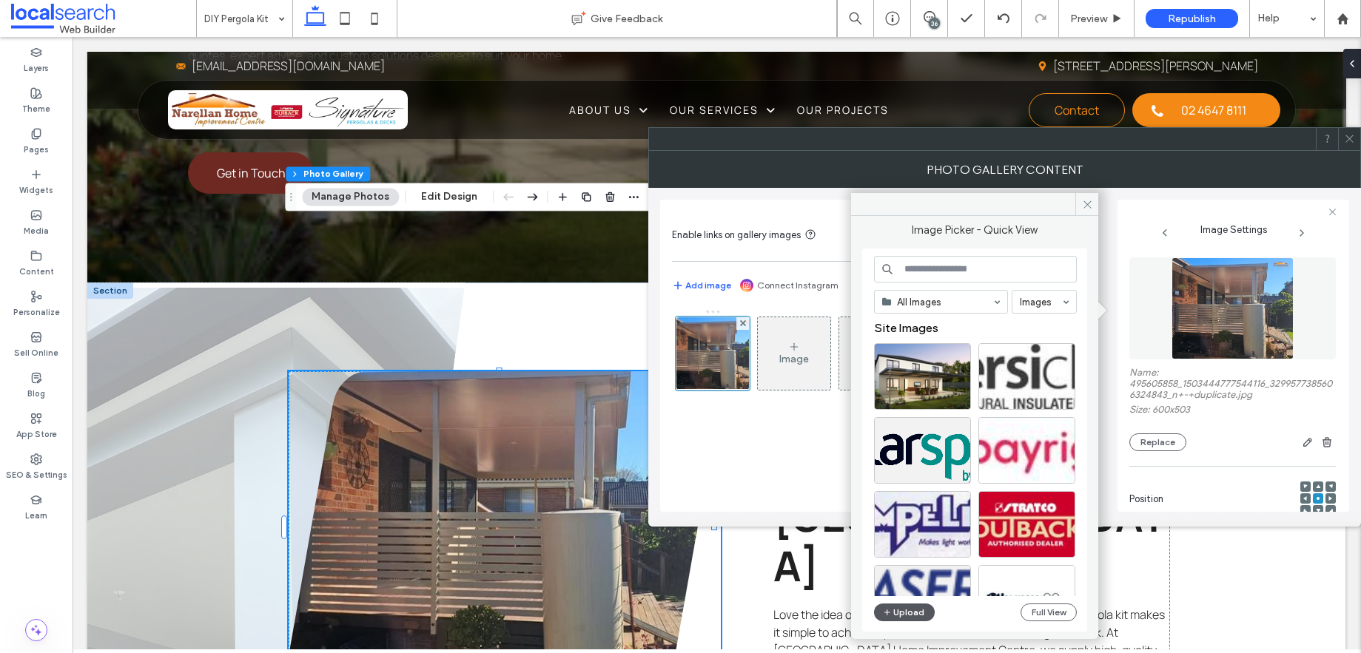
click at [918, 613] on button "Upload" at bounding box center [904, 613] width 61 height 18
click at [908, 617] on button "Upload" at bounding box center [904, 613] width 61 height 18
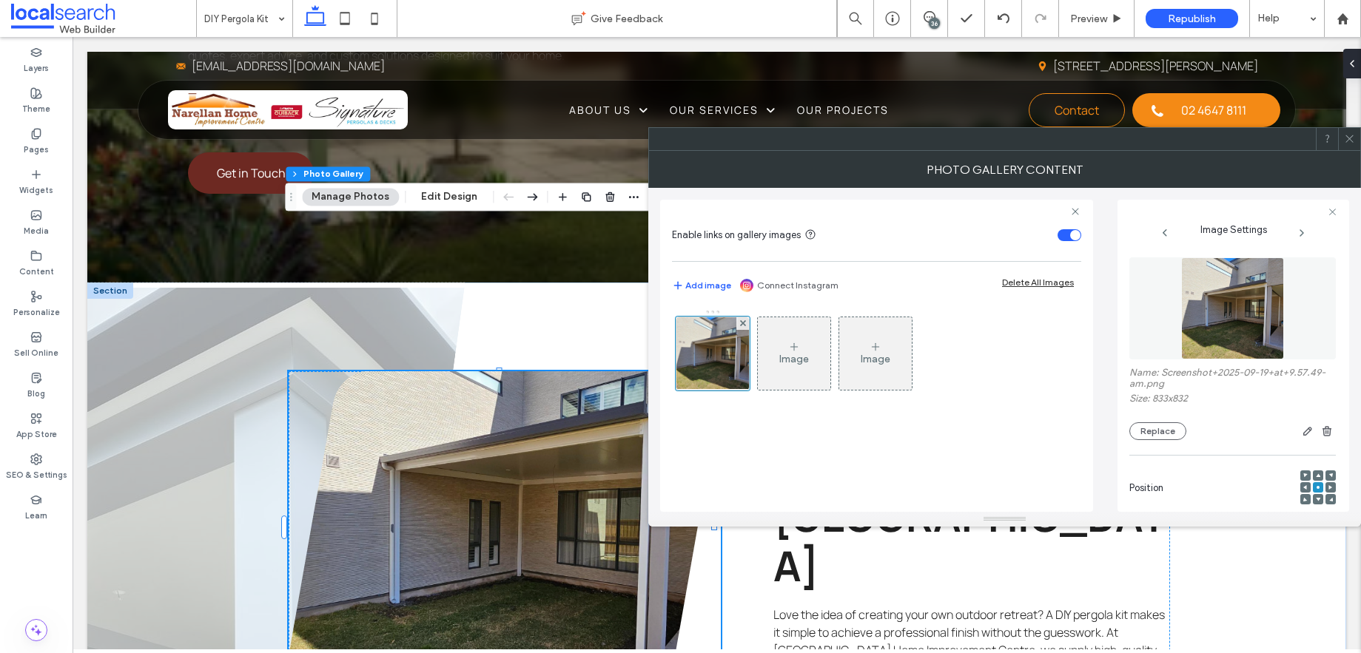
click at [1354, 138] on icon at bounding box center [1349, 138] width 11 height 11
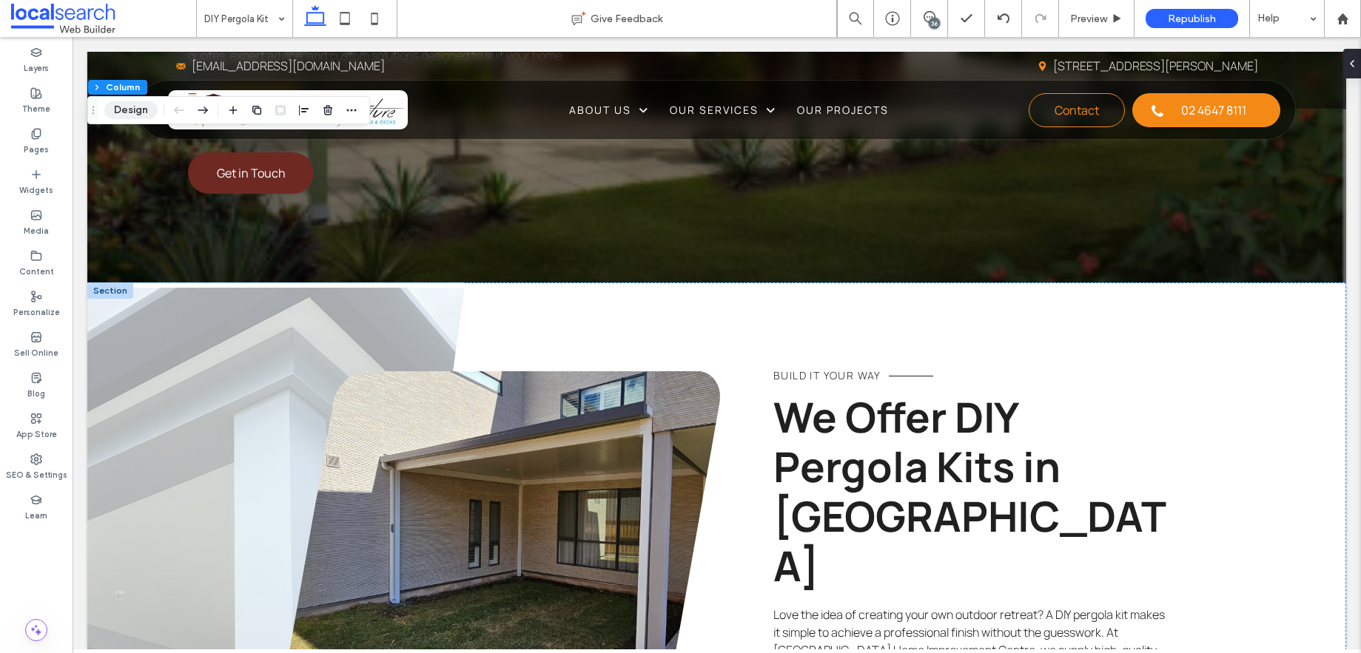
click at [130, 105] on button "Design" at bounding box center [130, 110] width 53 height 18
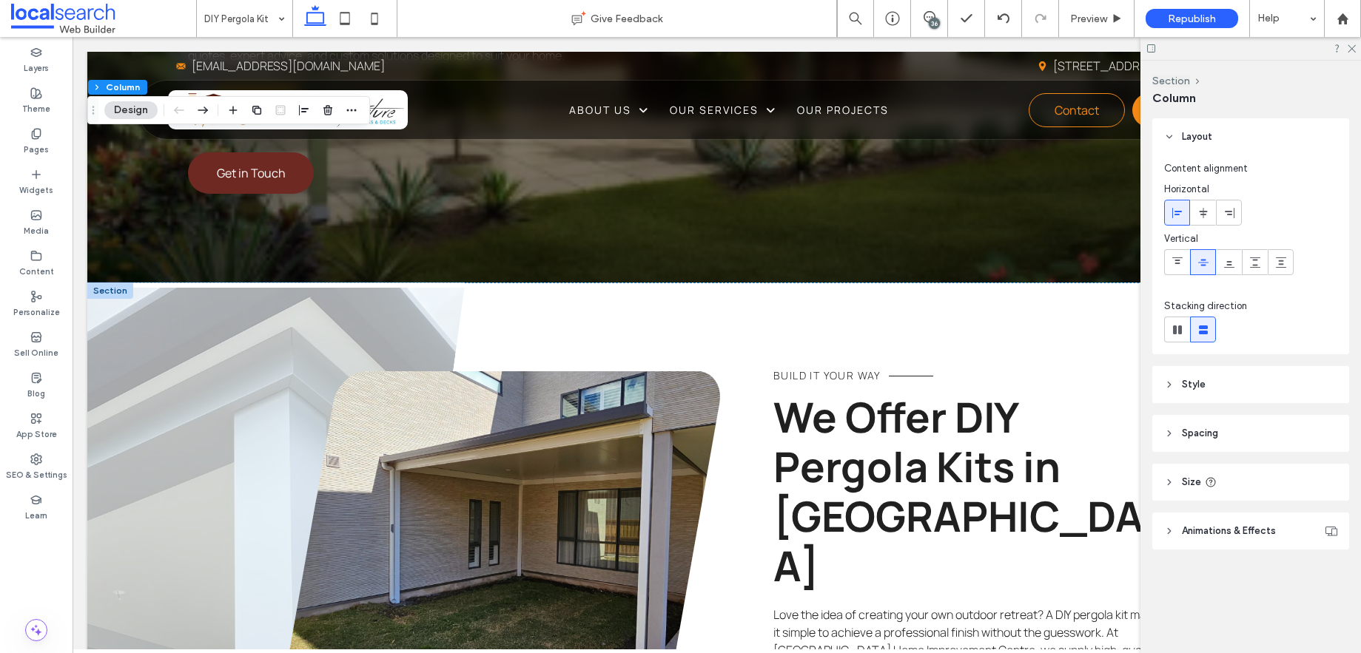
click at [1165, 380] on icon at bounding box center [1169, 385] width 10 height 10
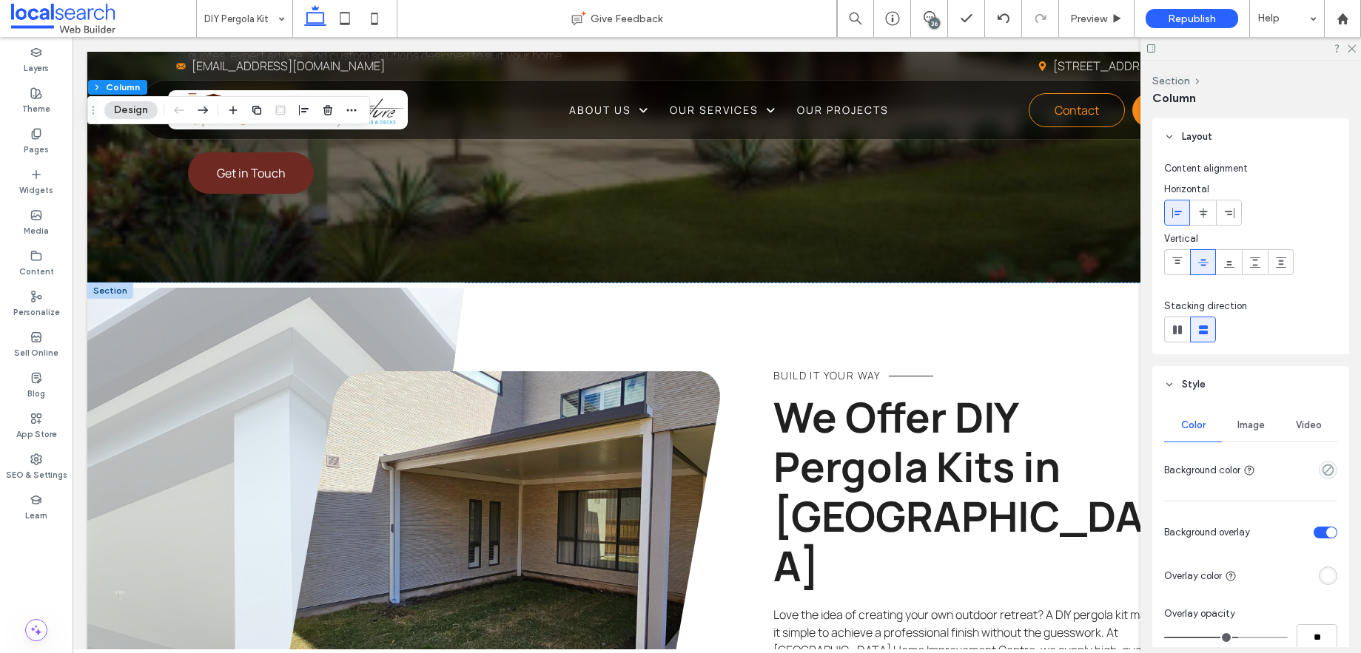
click at [1250, 421] on span "Image" at bounding box center [1250, 426] width 27 height 12
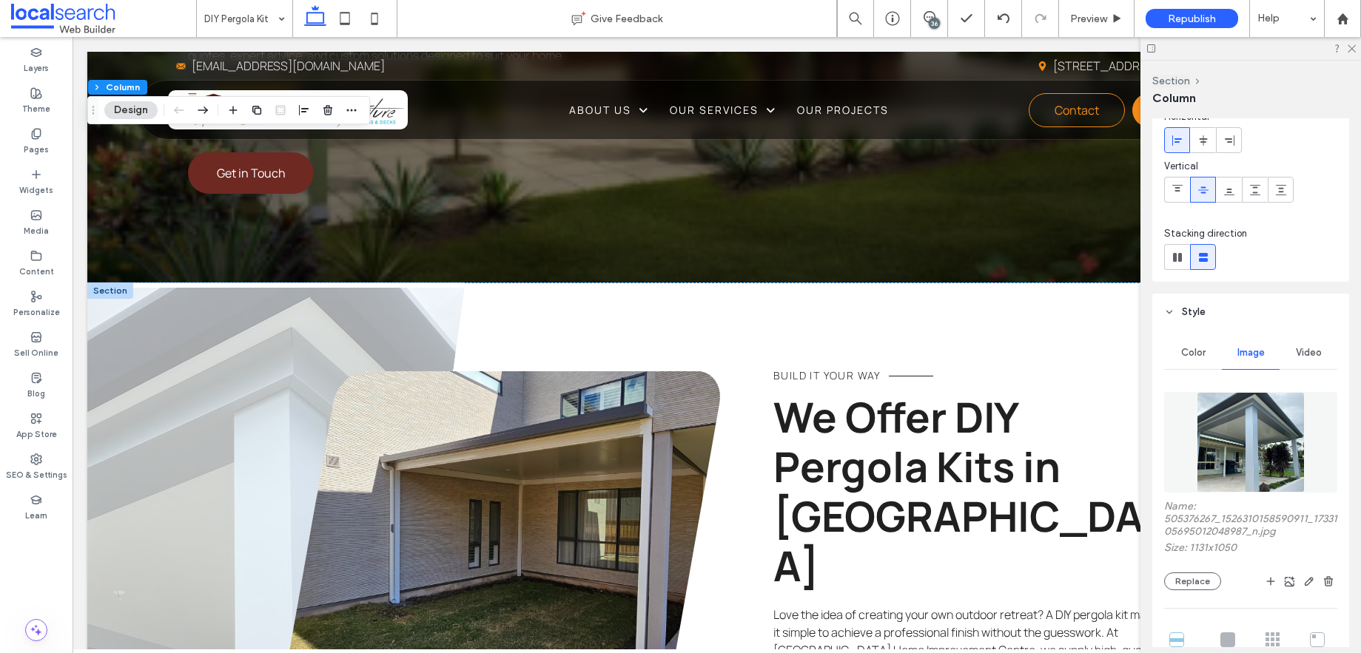
scroll to position [79, 0]
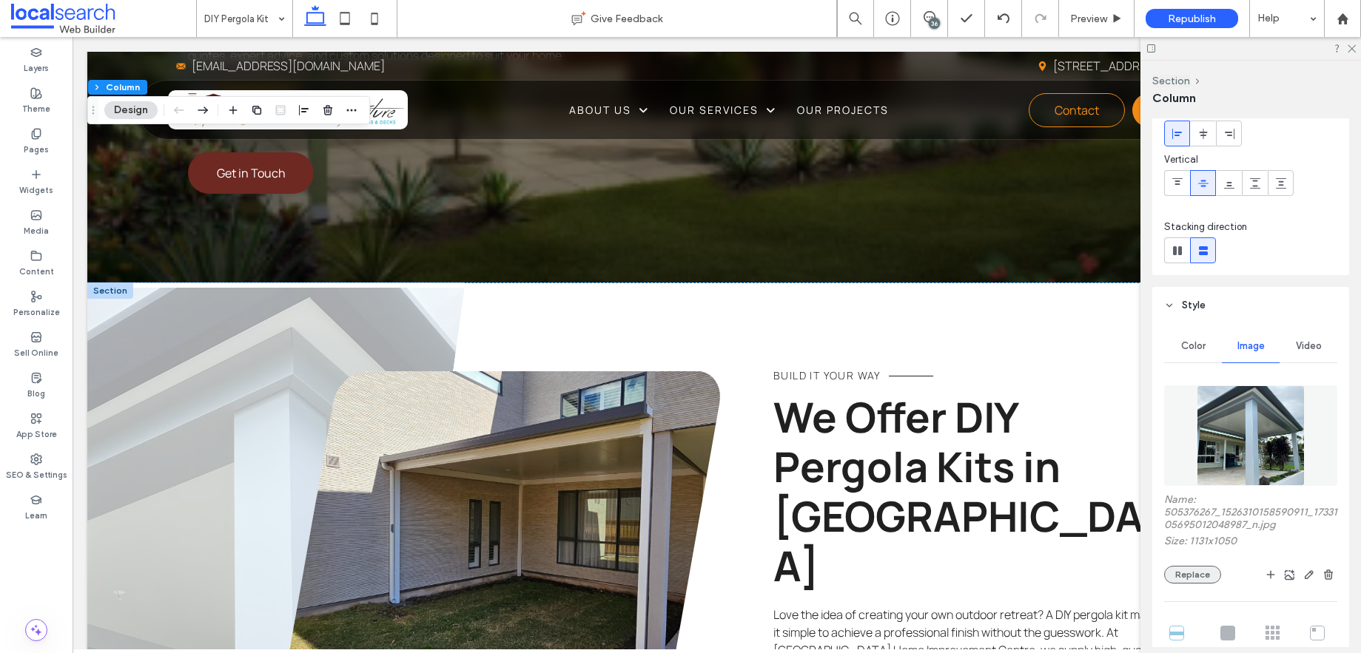
click at [1197, 584] on button "Replace" at bounding box center [1192, 575] width 57 height 18
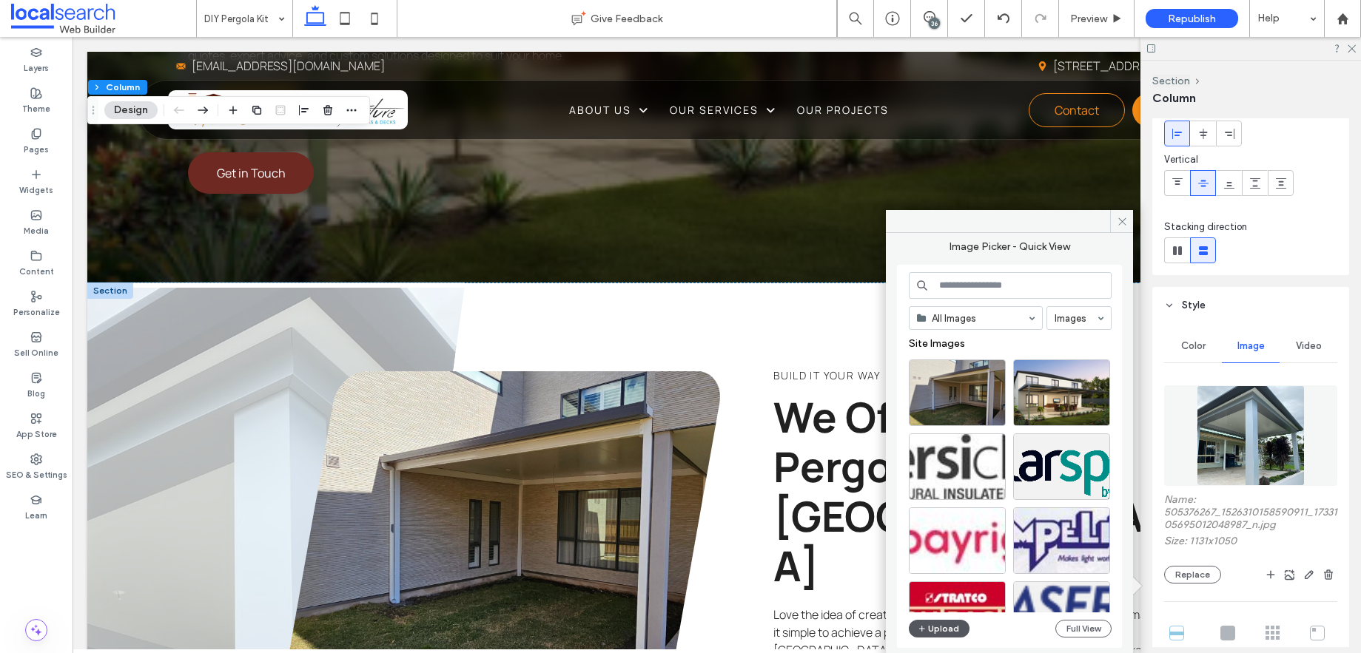
click at [945, 630] on button "Upload" at bounding box center [939, 629] width 61 height 18
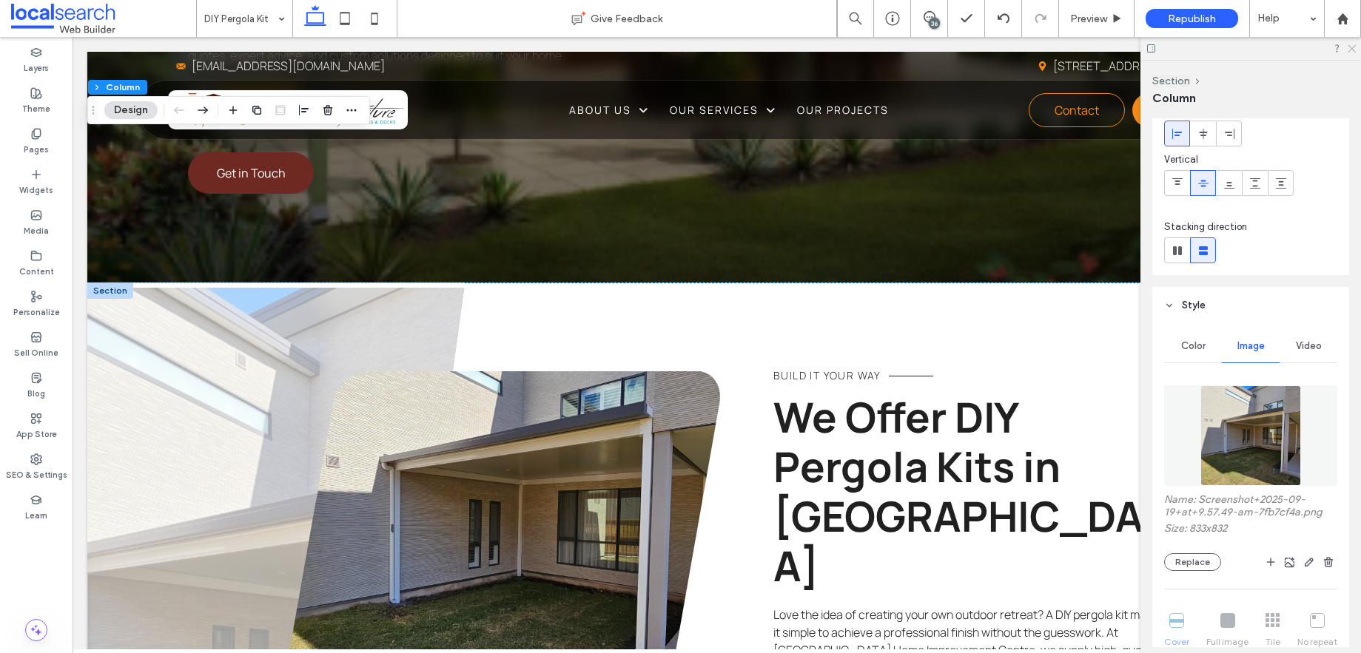
click at [1352, 44] on icon at bounding box center [1351, 48] width 10 height 10
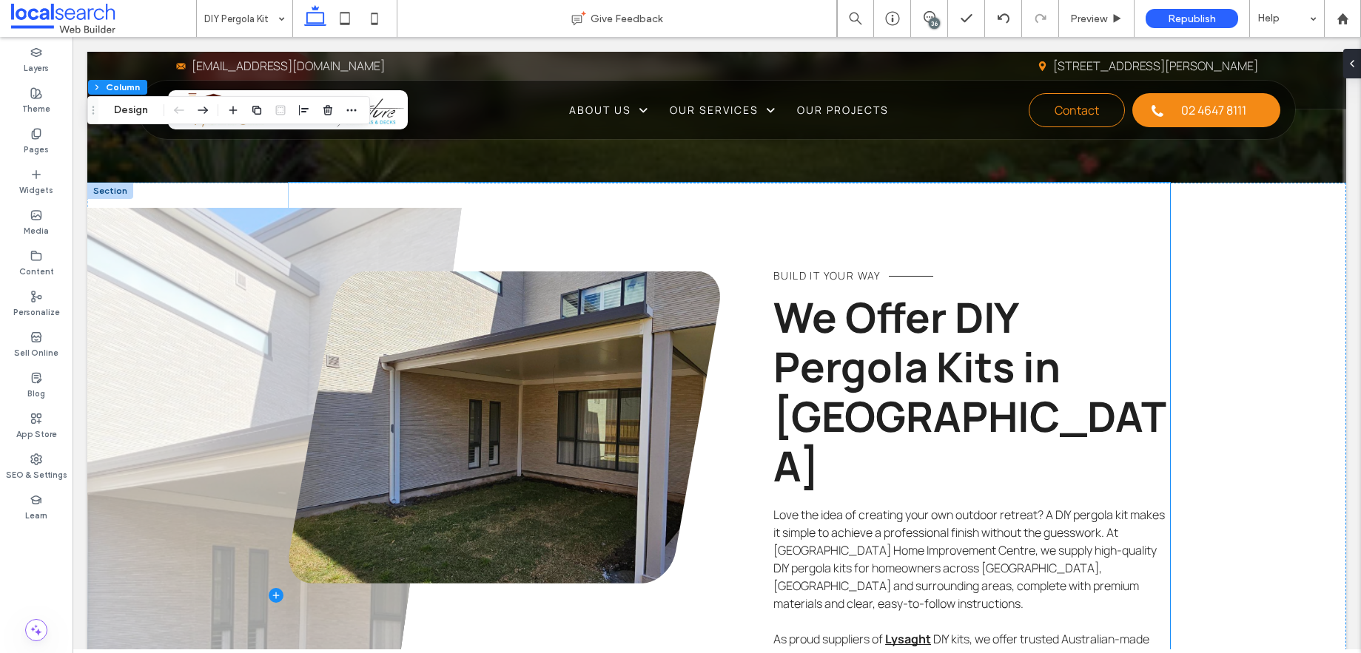
scroll to position [633, 0]
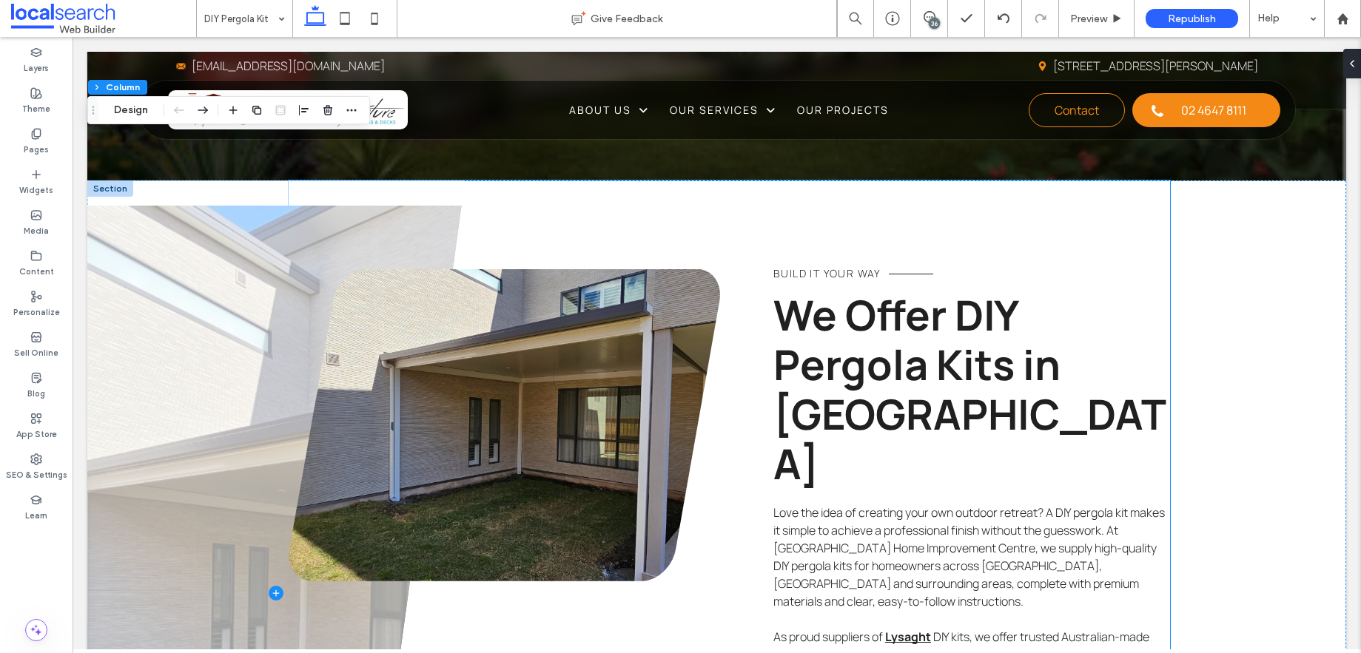
click at [994, 290] on h2 "We Offer DIY Pergola Kits in Narellan" at bounding box center [971, 389] width 397 height 199
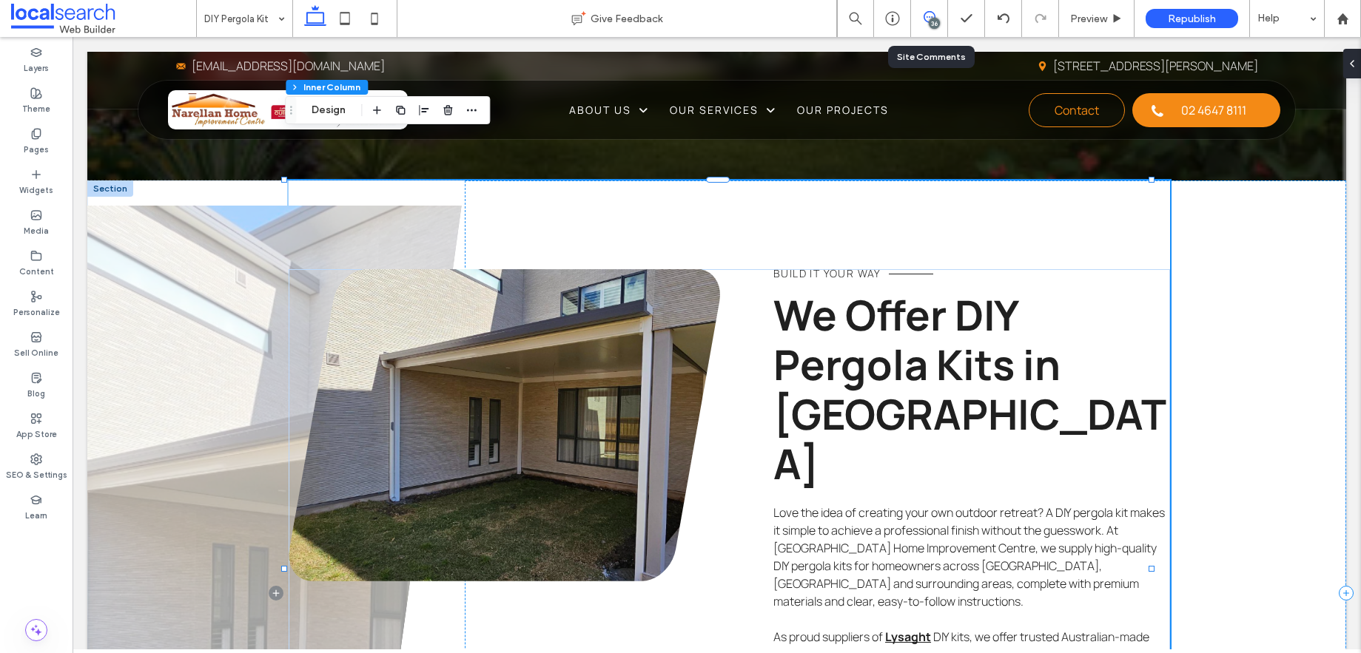
click at [927, 16] on icon at bounding box center [930, 17] width 12 height 12
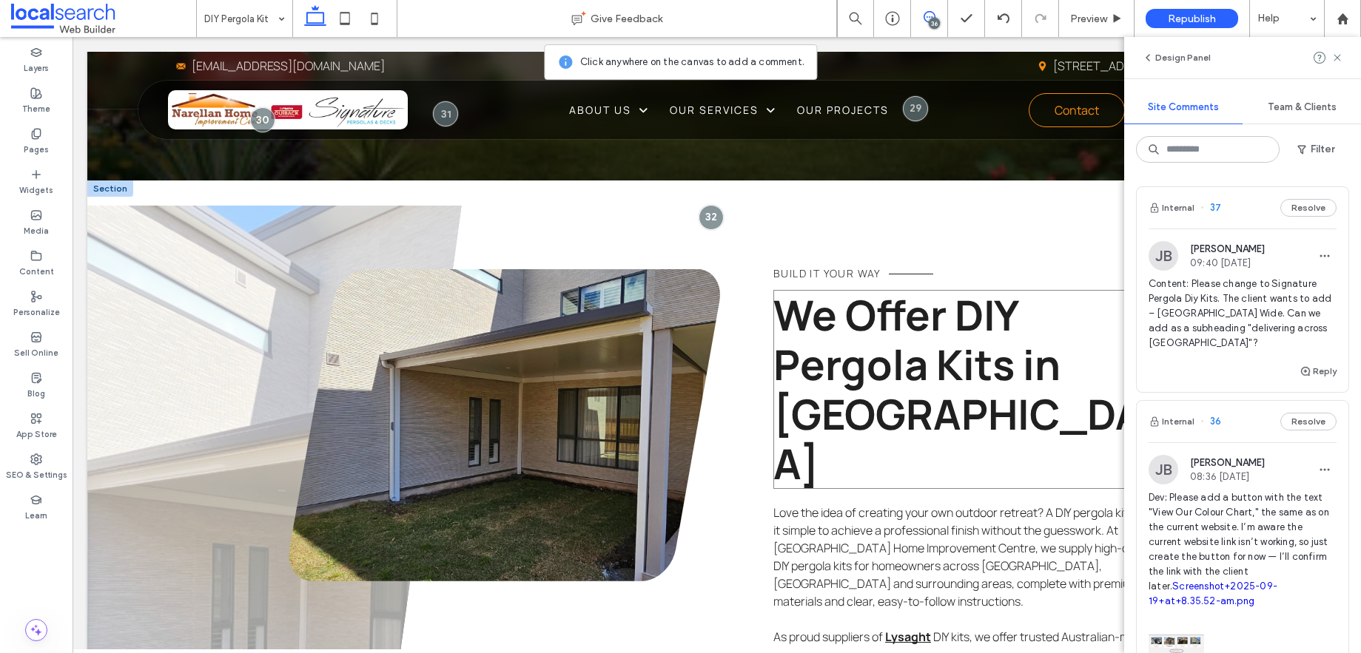
click at [1011, 286] on strong "We Offer DIY Pergola Kits in Narellan" at bounding box center [969, 389] width 393 height 206
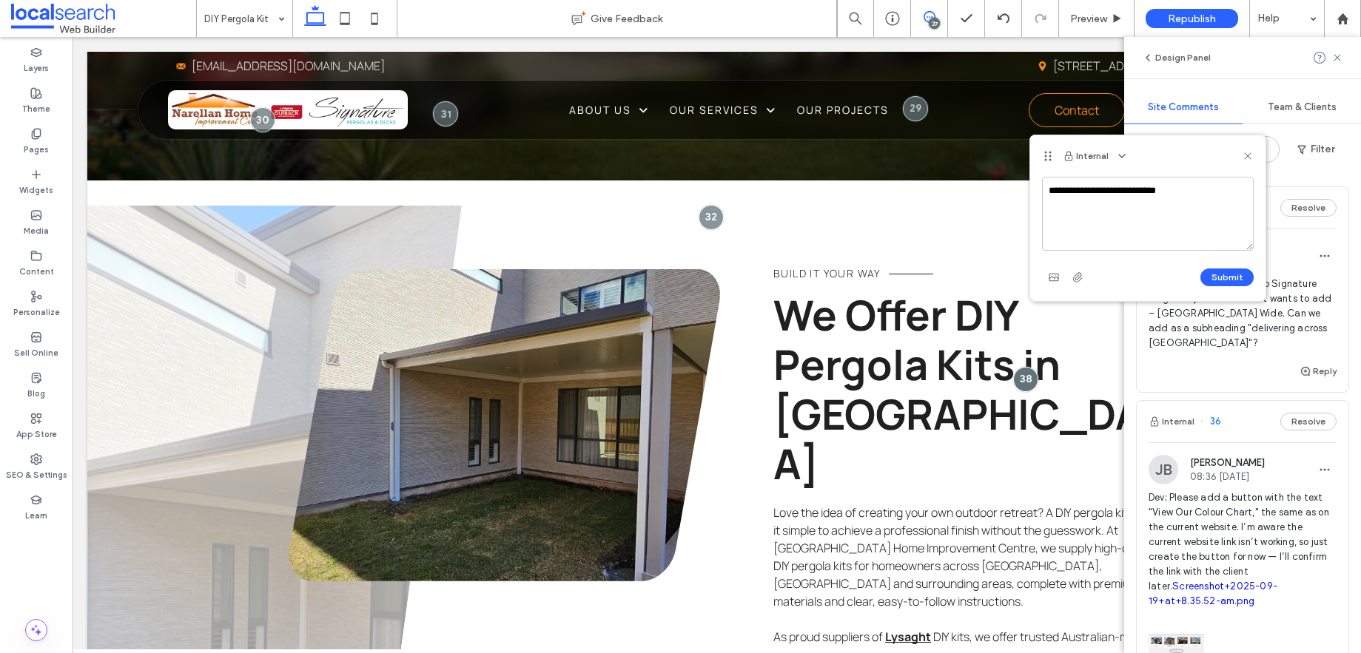
click at [1195, 193] on textarea "**********" at bounding box center [1148, 214] width 212 height 74
paste textarea "**********"
click at [1104, 209] on textarea "**********" at bounding box center [1148, 214] width 212 height 74
click at [1179, 245] on textarea "**********" at bounding box center [1148, 214] width 212 height 74
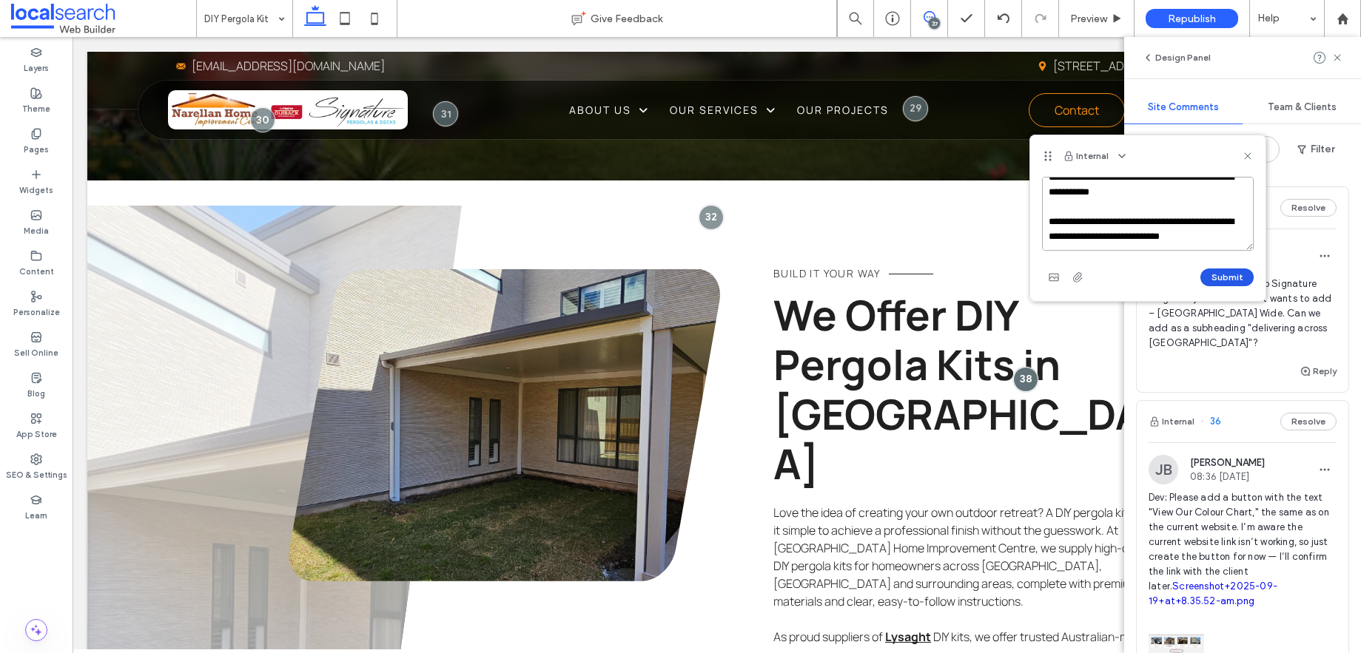
scroll to position [58, 0]
click at [1231, 232] on textarea "**********" at bounding box center [1148, 214] width 212 height 74
type textarea "**********"
click at [1228, 279] on button "Submit" at bounding box center [1226, 278] width 53 height 18
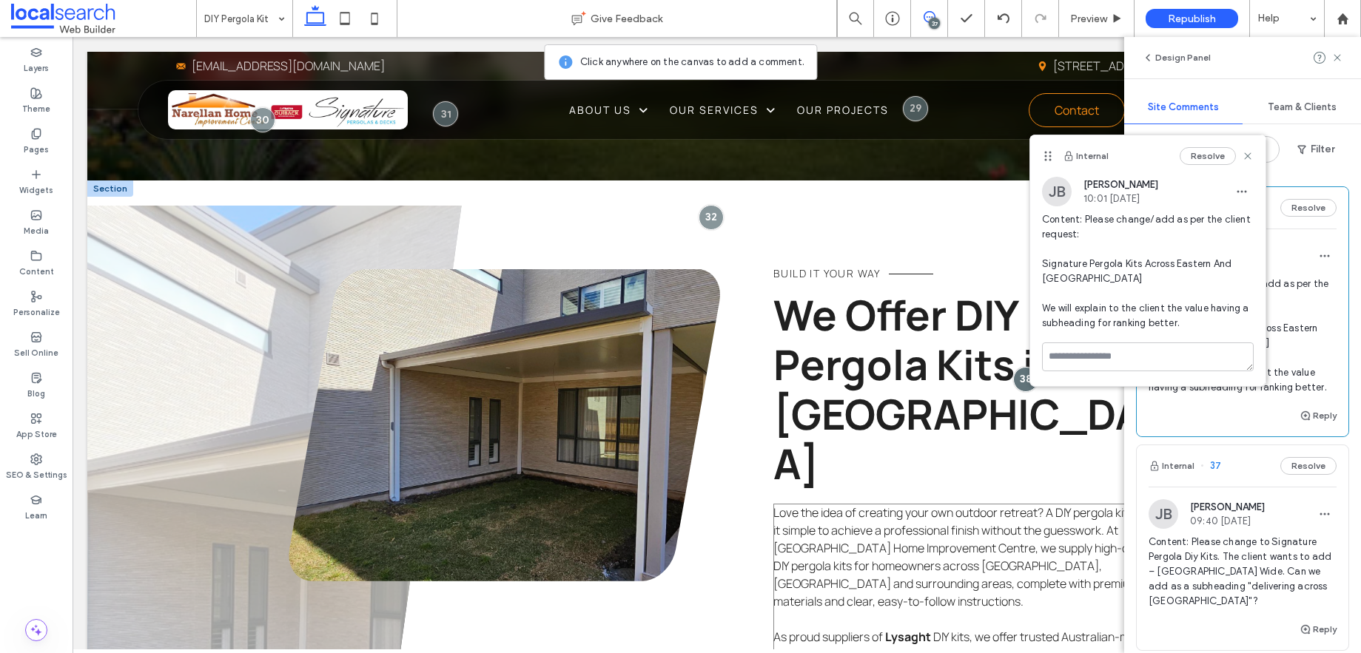
click at [904, 629] on strong "Lysaght" at bounding box center [908, 637] width 46 height 16
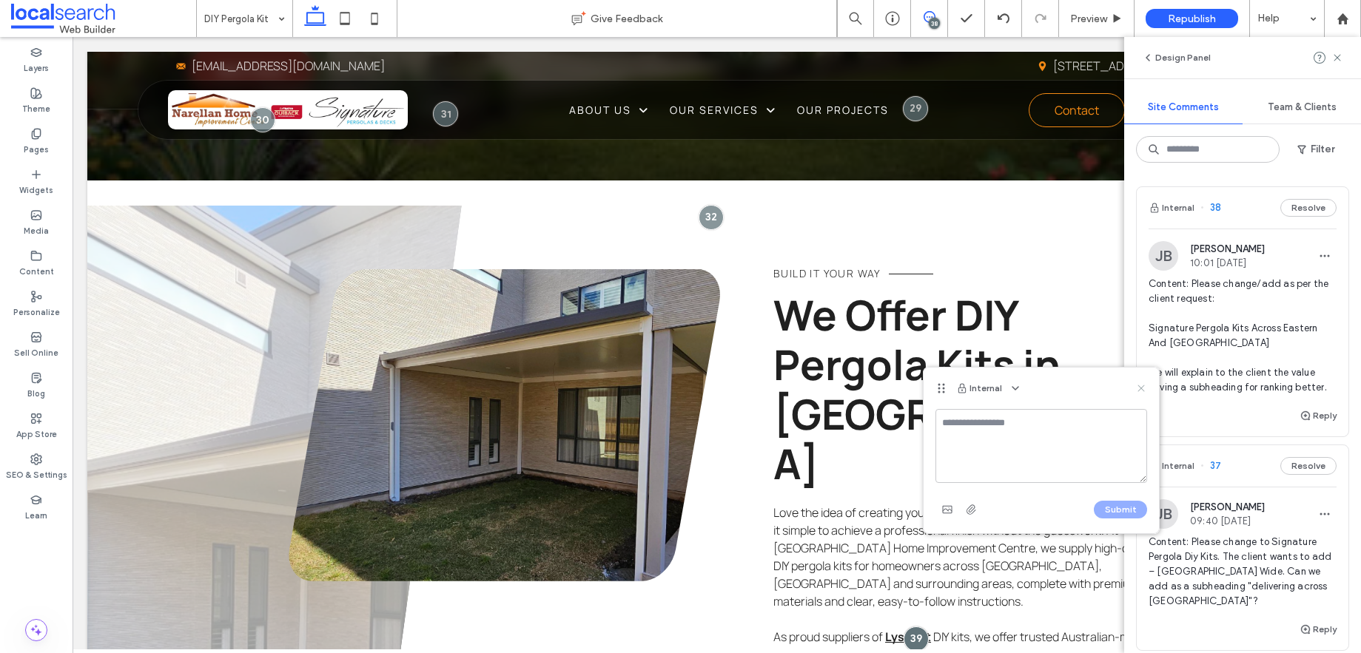
click at [1137, 387] on icon at bounding box center [1141, 389] width 12 height 12
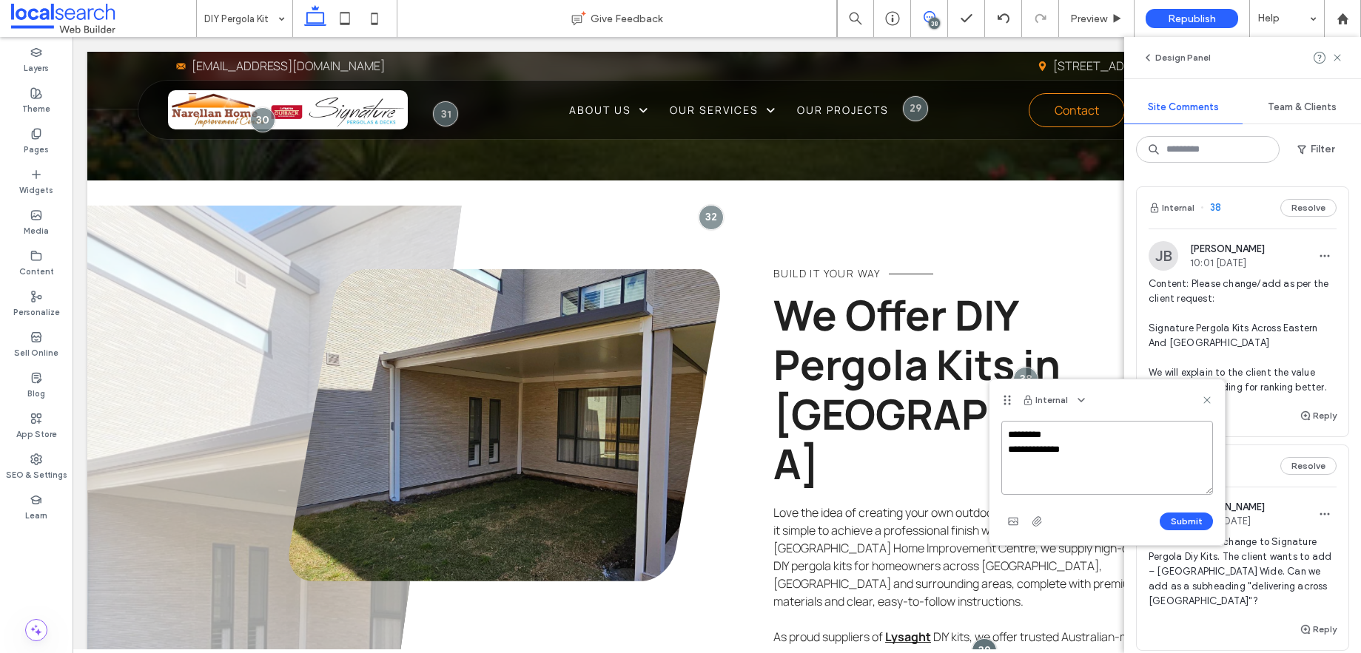
paste textarea "**********"
click at [1087, 453] on textarea "**********" at bounding box center [1107, 458] width 212 height 74
click at [1074, 451] on textarea "**********" at bounding box center [1107, 458] width 212 height 74
type textarea "**********"
click at [1186, 523] on button "Submit" at bounding box center [1186, 522] width 53 height 18
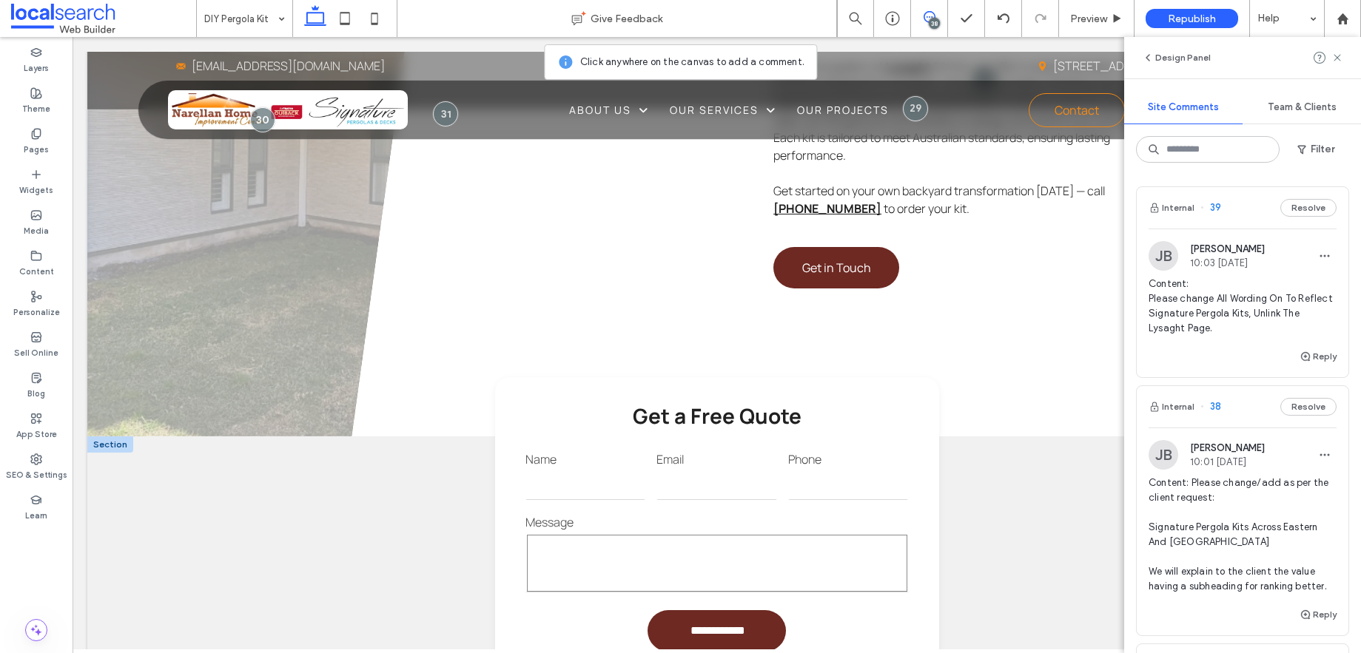
scroll to position [1205, 0]
click at [915, 423] on div "**********" at bounding box center [717, 529] width 444 height 304
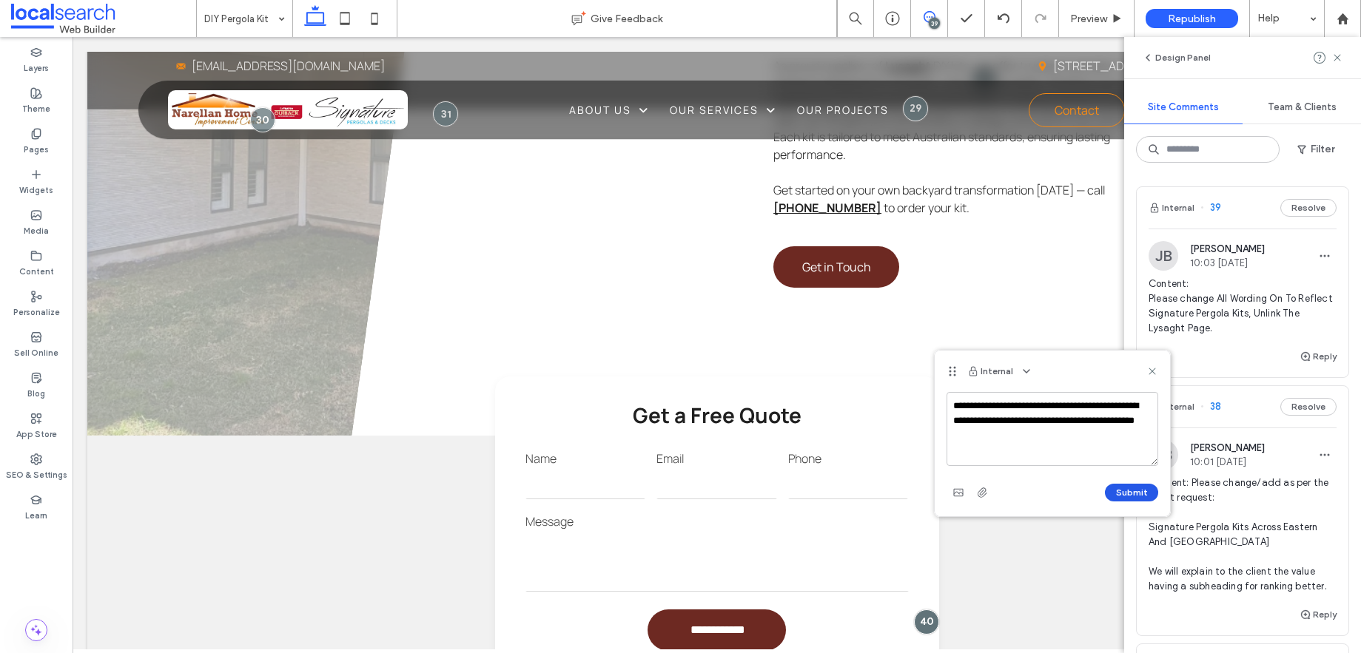
type textarea "**********"
click at [1134, 499] on button "Submit" at bounding box center [1131, 493] width 53 height 18
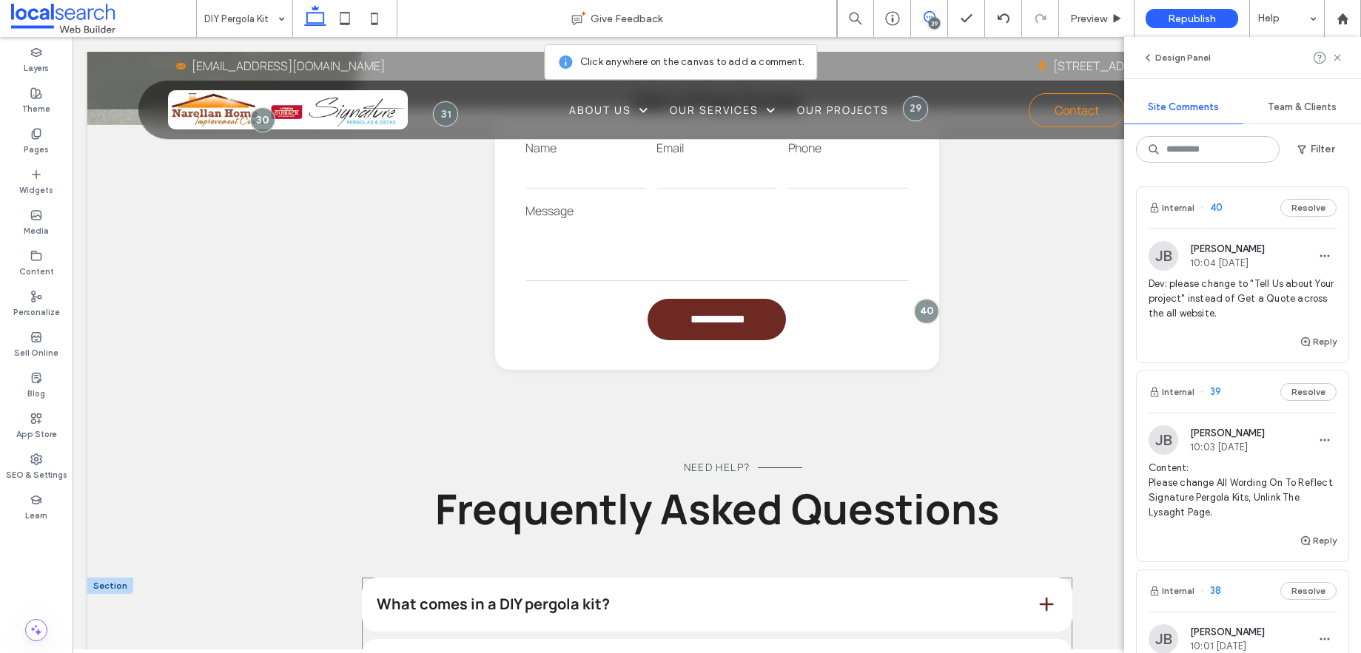
scroll to position [1517, 0]
click at [1037, 653] on span at bounding box center [1046, 664] width 19 height 19
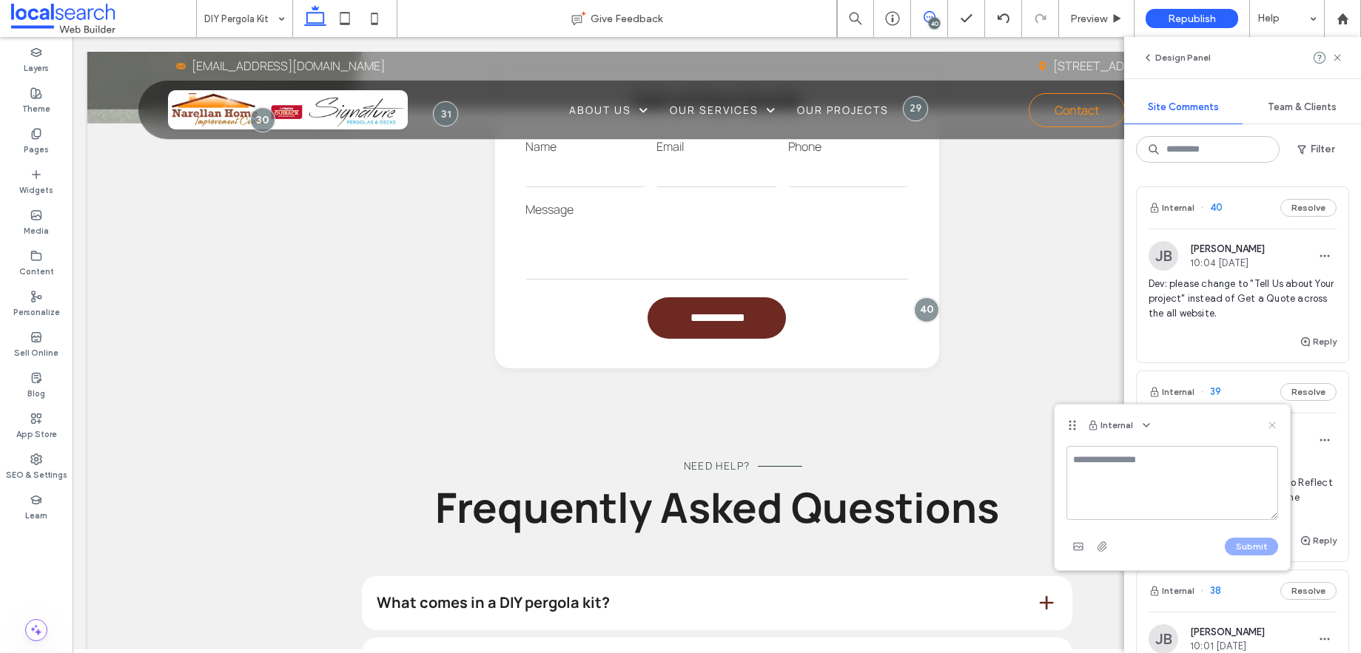
click at [1275, 429] on use at bounding box center [1271, 426] width 7 height 7
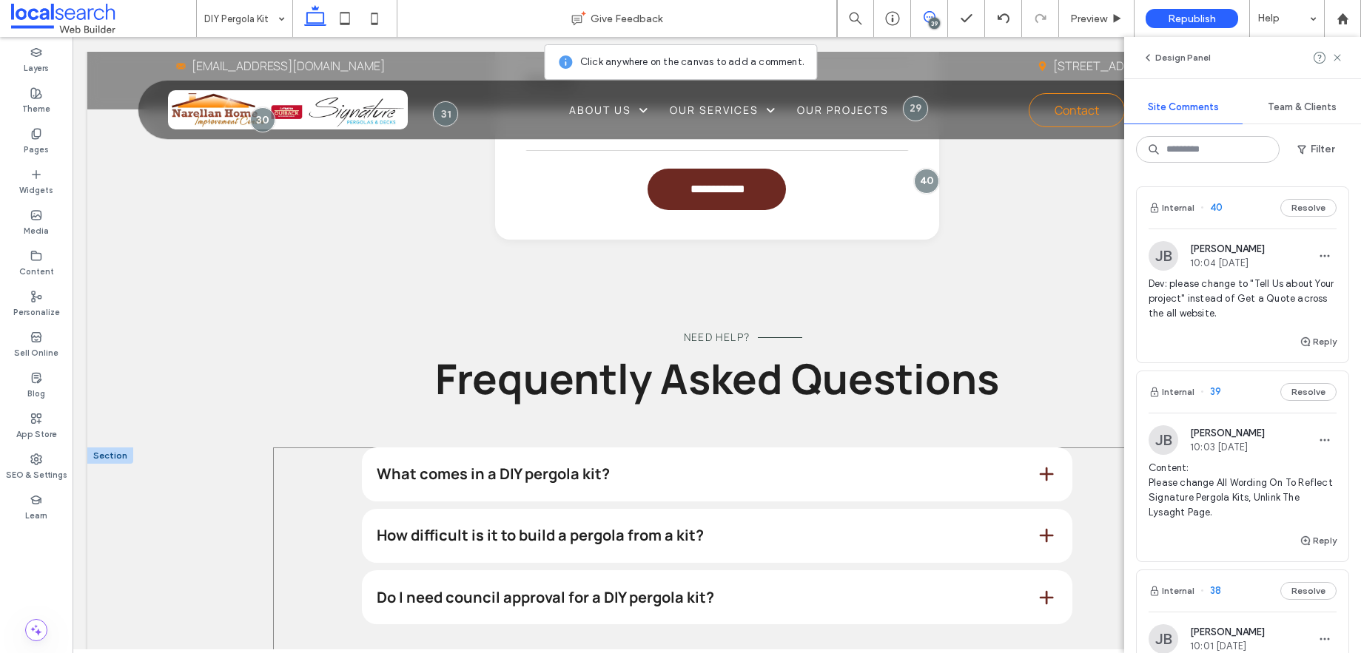
scroll to position [1649, 0]
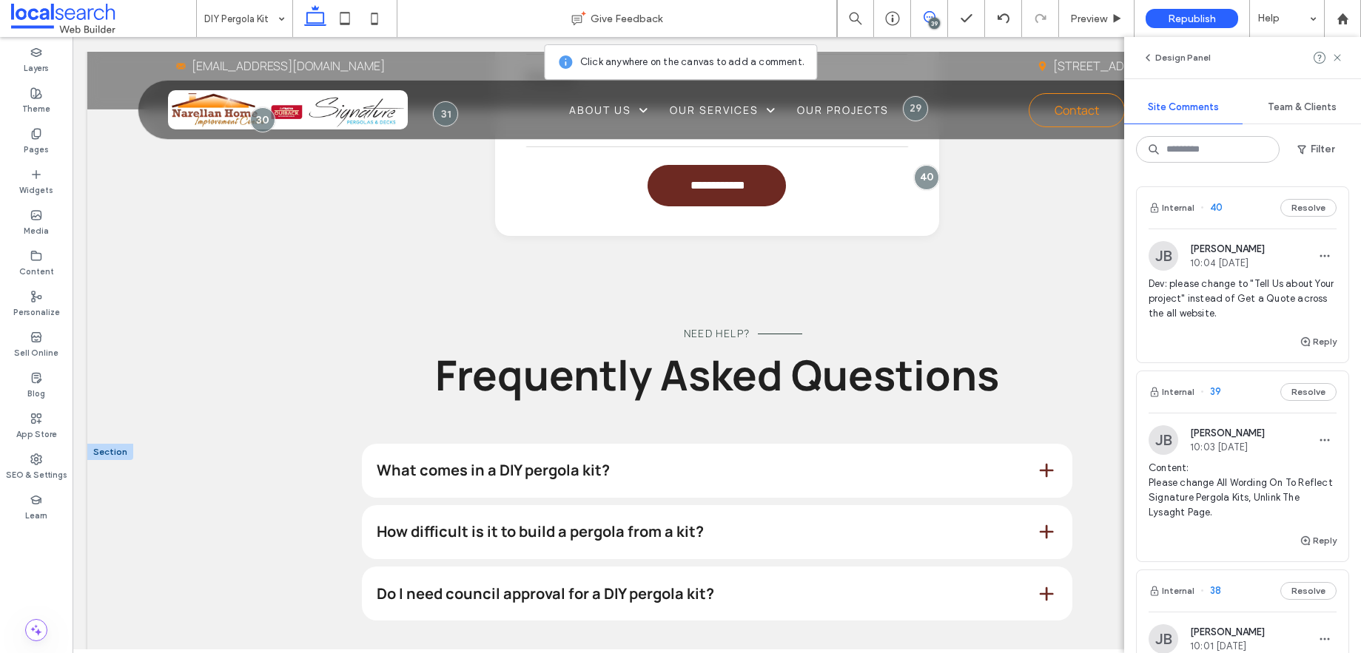
click at [1037, 522] on span at bounding box center [1046, 531] width 19 height 19
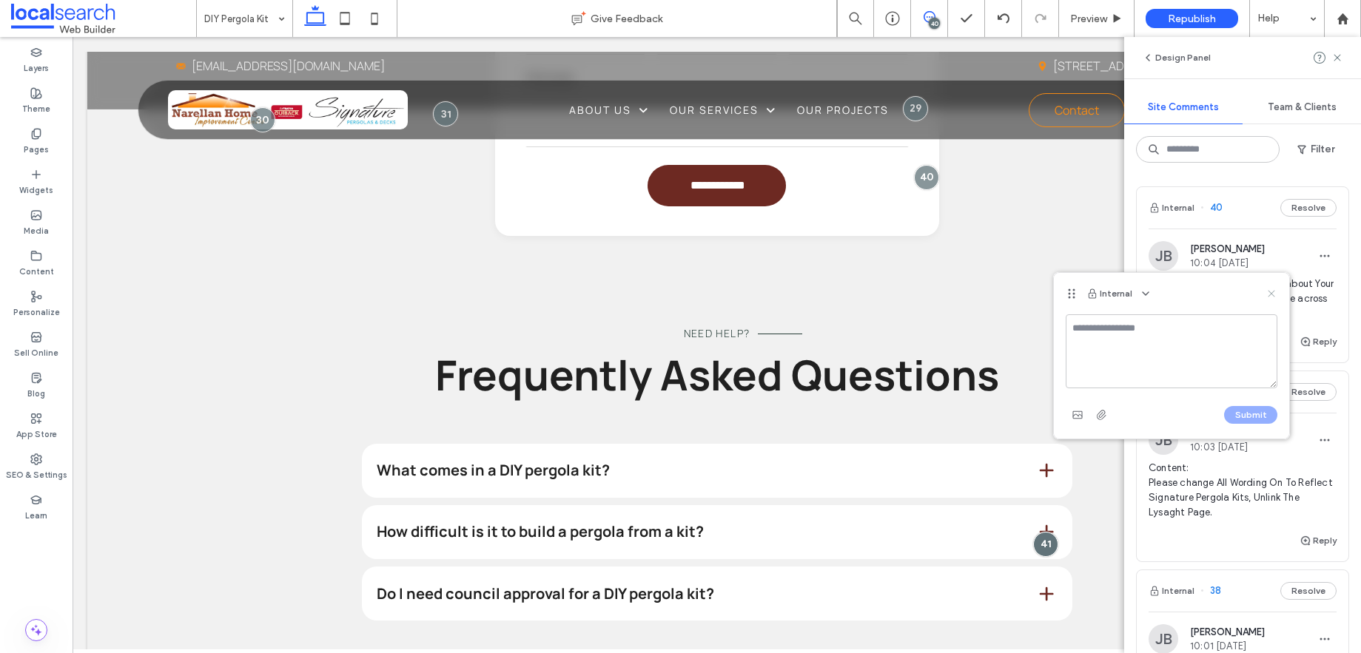
click at [1268, 296] on icon at bounding box center [1271, 294] width 12 height 12
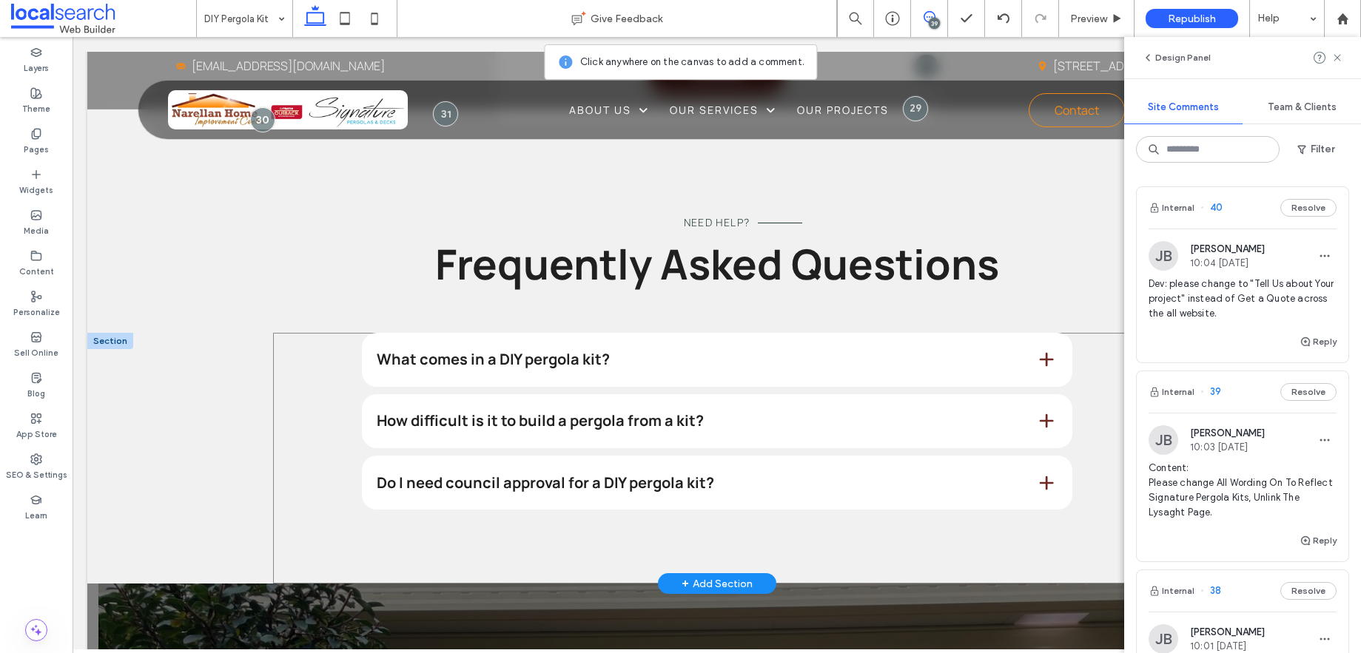
scroll to position [1760, 0]
click at [1078, 334] on div "What comes in a DIY pergola kit? Most DIY pergola kits include all the structur…" at bounding box center [717, 415] width 888 height 163
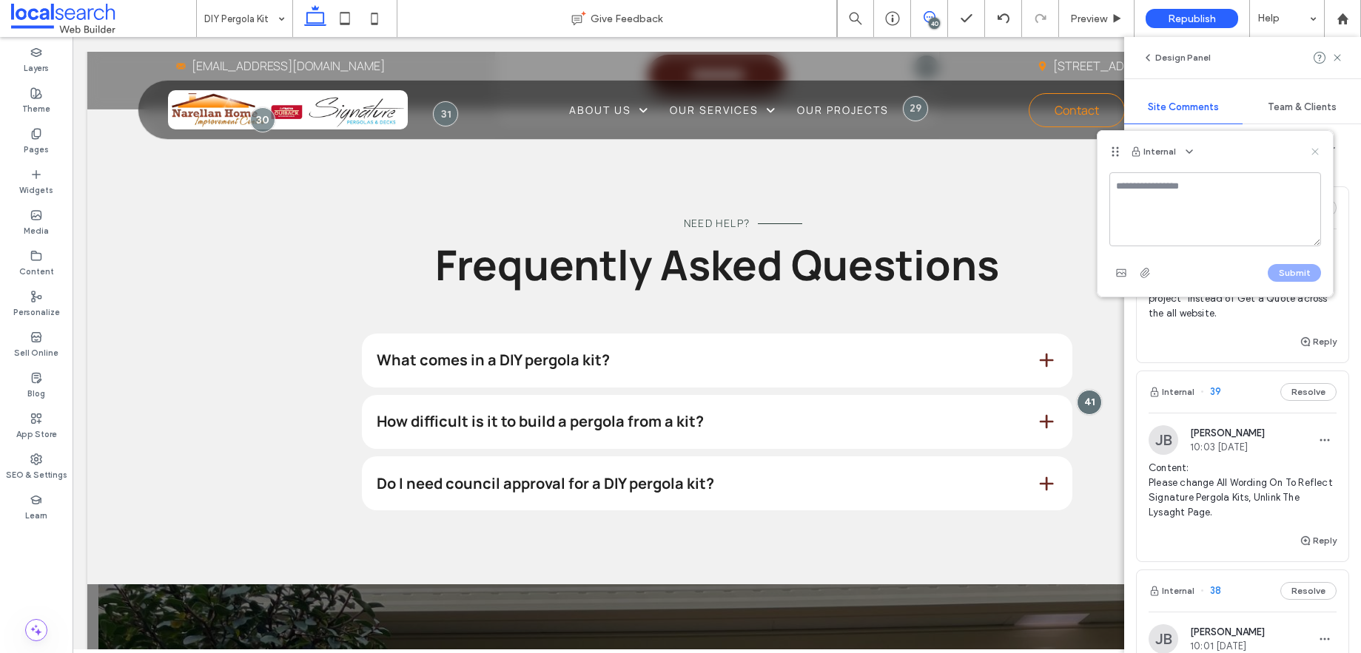
click at [1320, 152] on icon at bounding box center [1315, 152] width 12 height 12
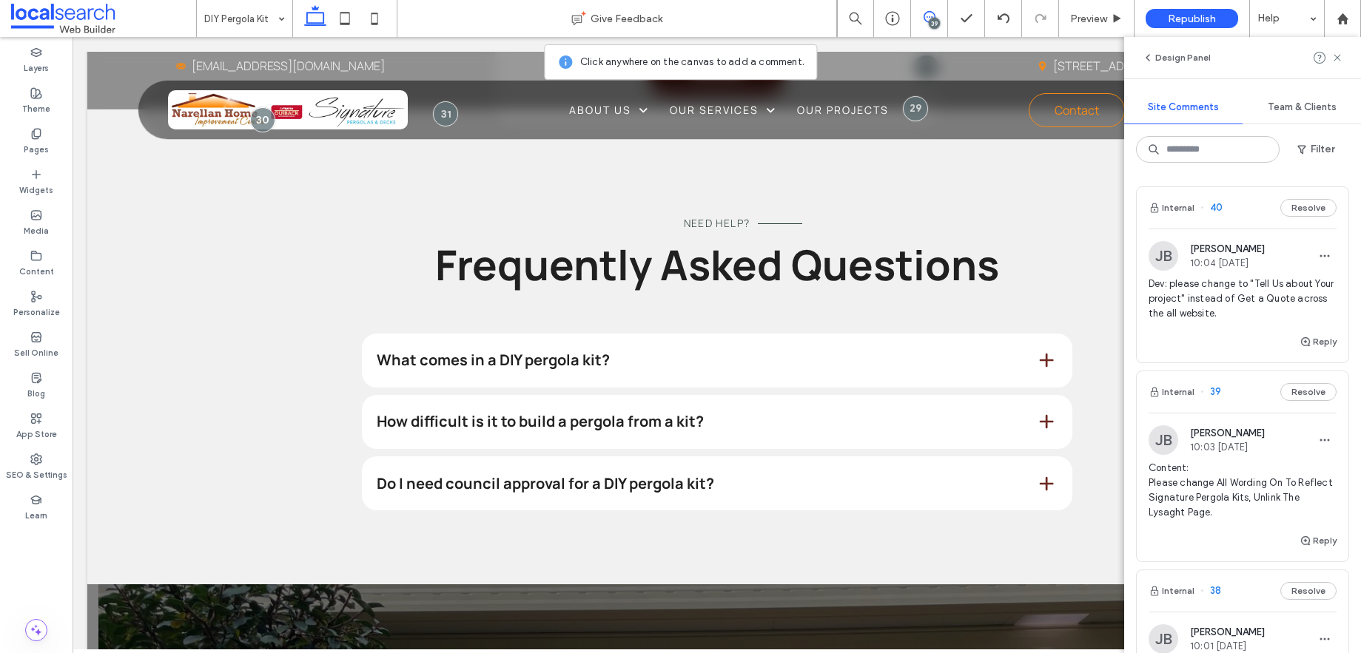
click at [1312, 173] on div "Design Panel Site Comments Team & Clients Filter Internal 40 Resolve JB Jackeli…" at bounding box center [1242, 345] width 237 height 616
click at [1089, 334] on div "What comes in a DIY pergola kit? Most DIY pergola kits include all the structur…" at bounding box center [717, 415] width 888 height 163
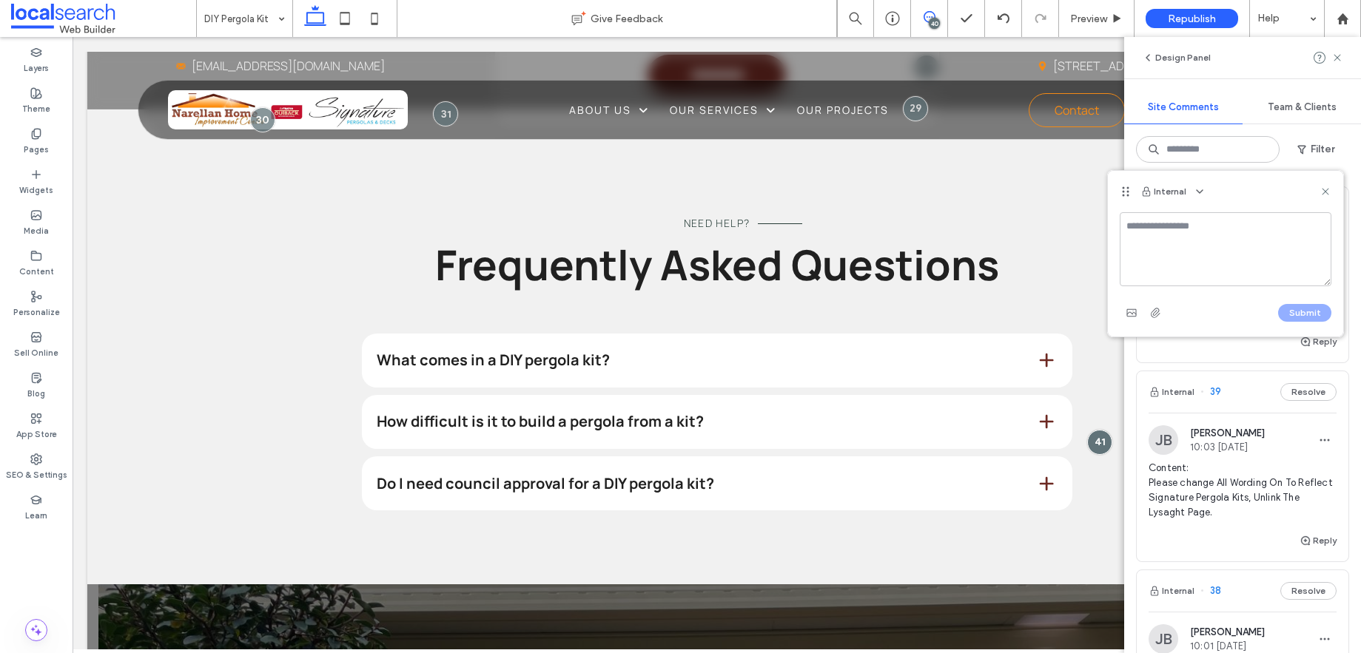
click at [1320, 192] on icon at bounding box center [1325, 192] width 12 height 12
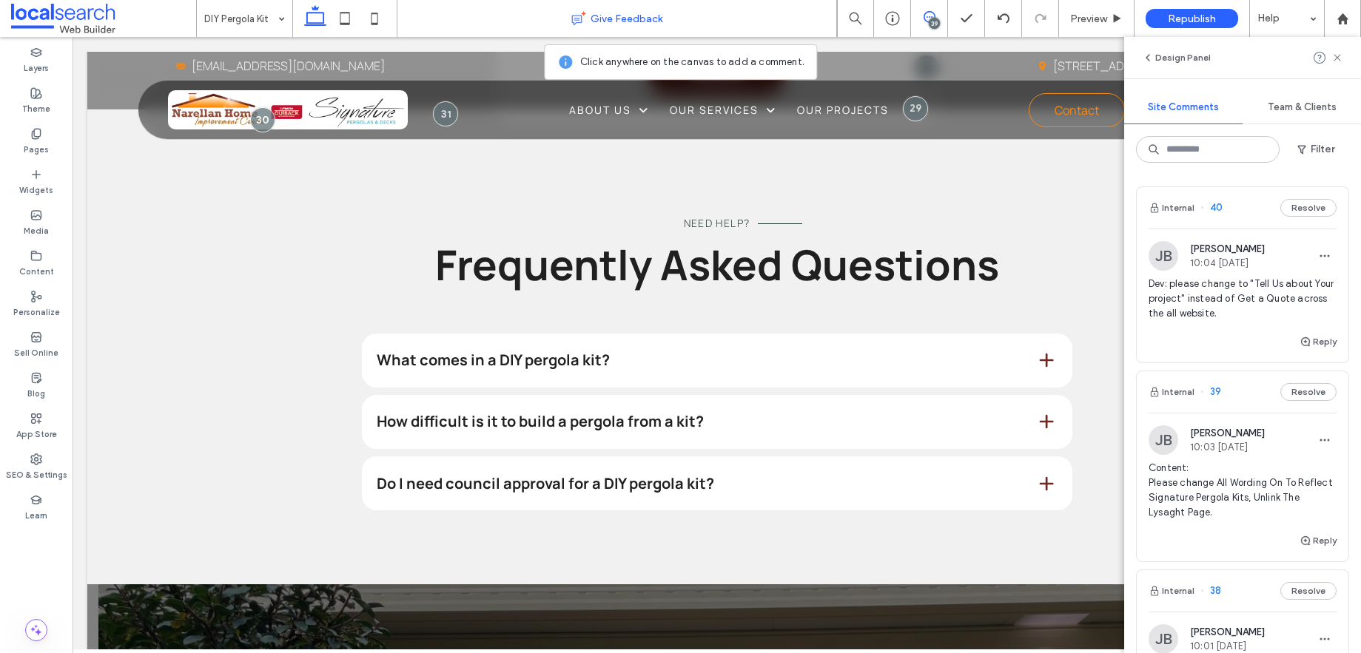
click at [497, 23] on div "Give Feedback" at bounding box center [616, 18] width 439 height 15
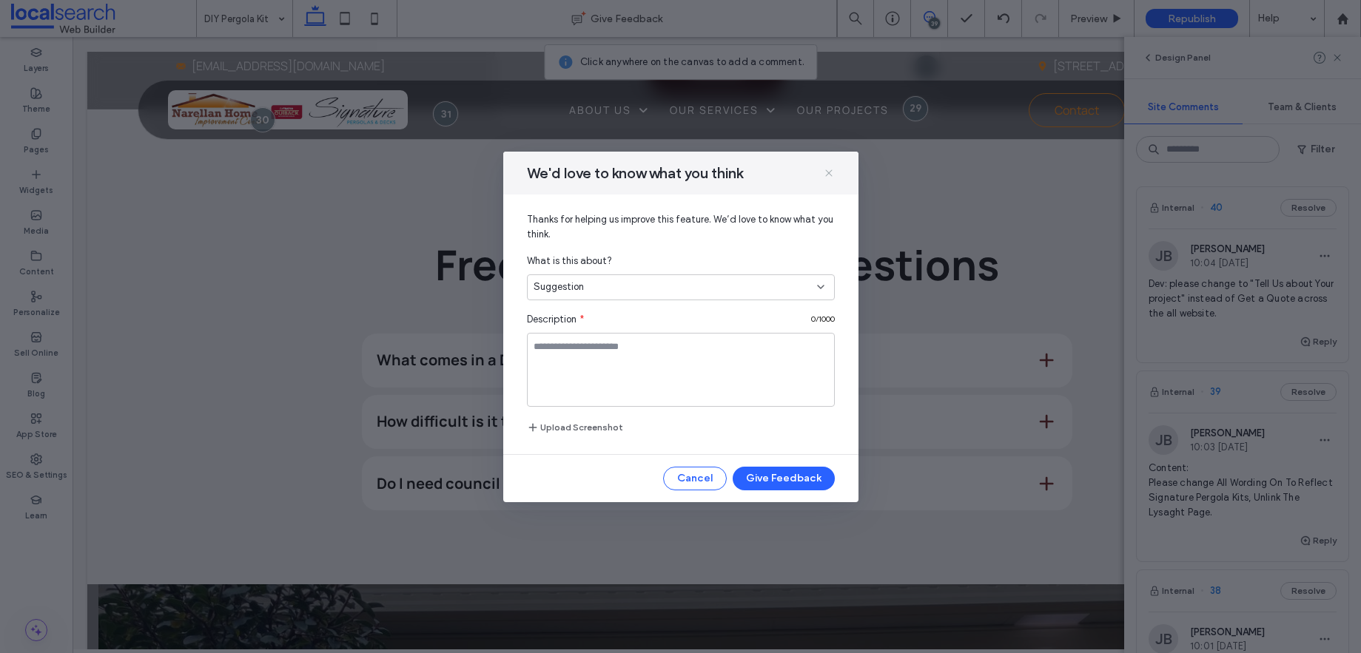
click at [829, 169] on icon at bounding box center [829, 173] width 12 height 12
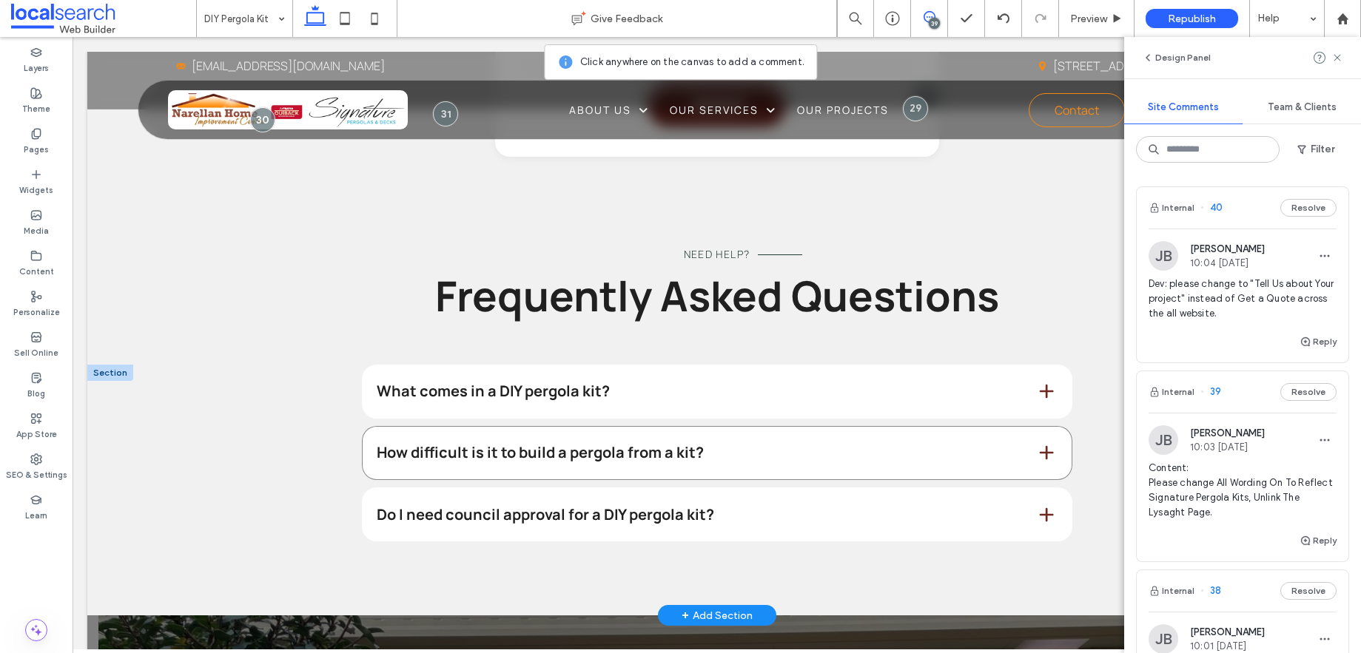
scroll to position [1727, 0]
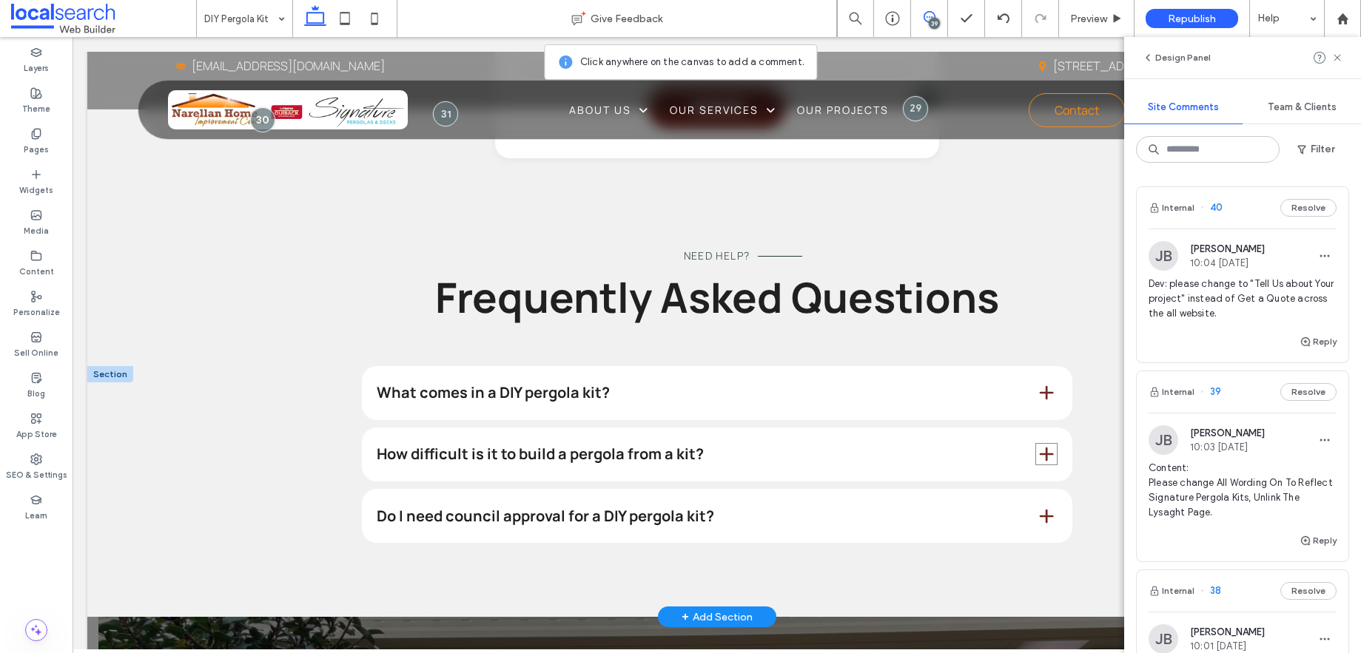
click at [1037, 445] on span at bounding box center [1046, 454] width 19 height 19
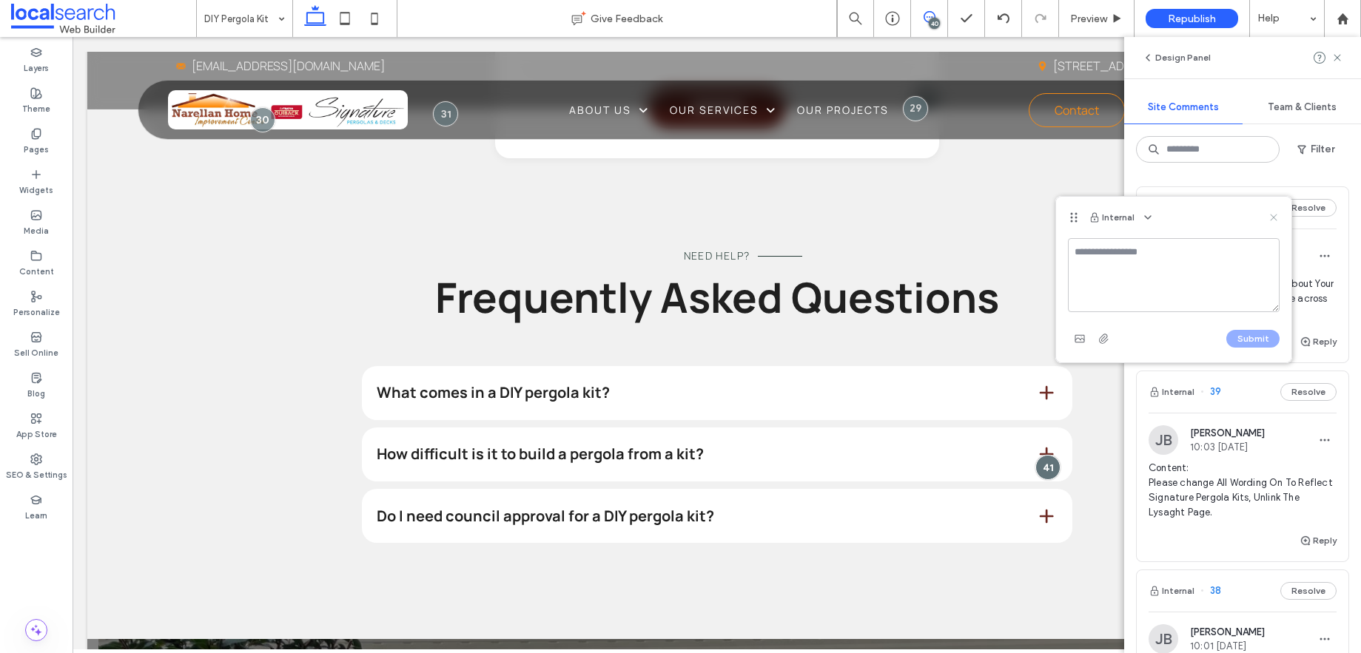
click at [1268, 218] on icon at bounding box center [1274, 218] width 12 height 12
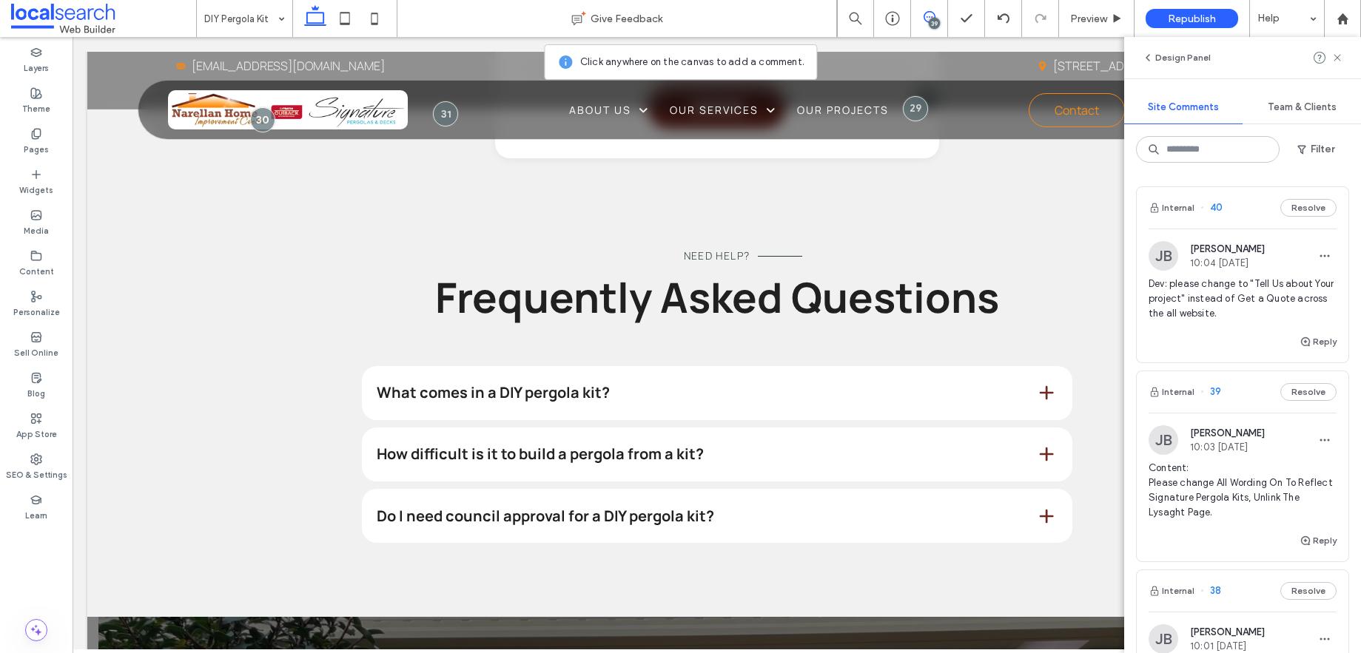
click at [935, 20] on div "39" at bounding box center [934, 23] width 11 height 11
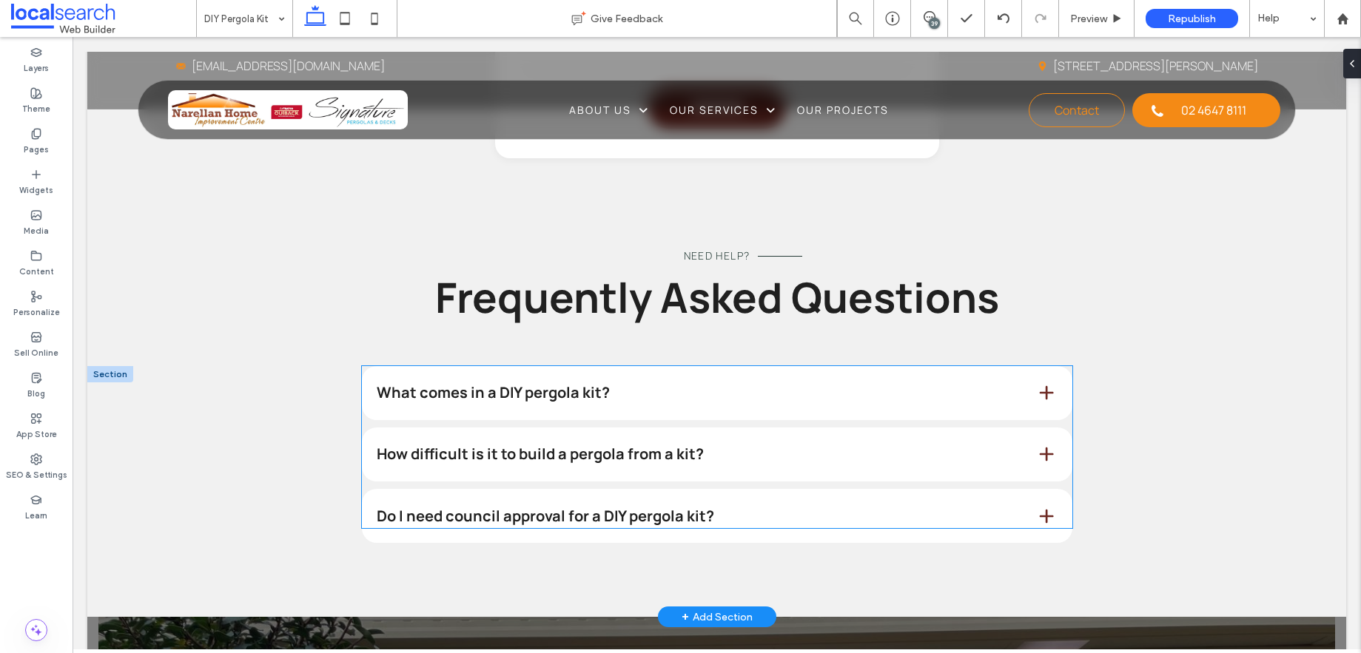
click at [1037, 445] on span at bounding box center [1046, 454] width 19 height 19
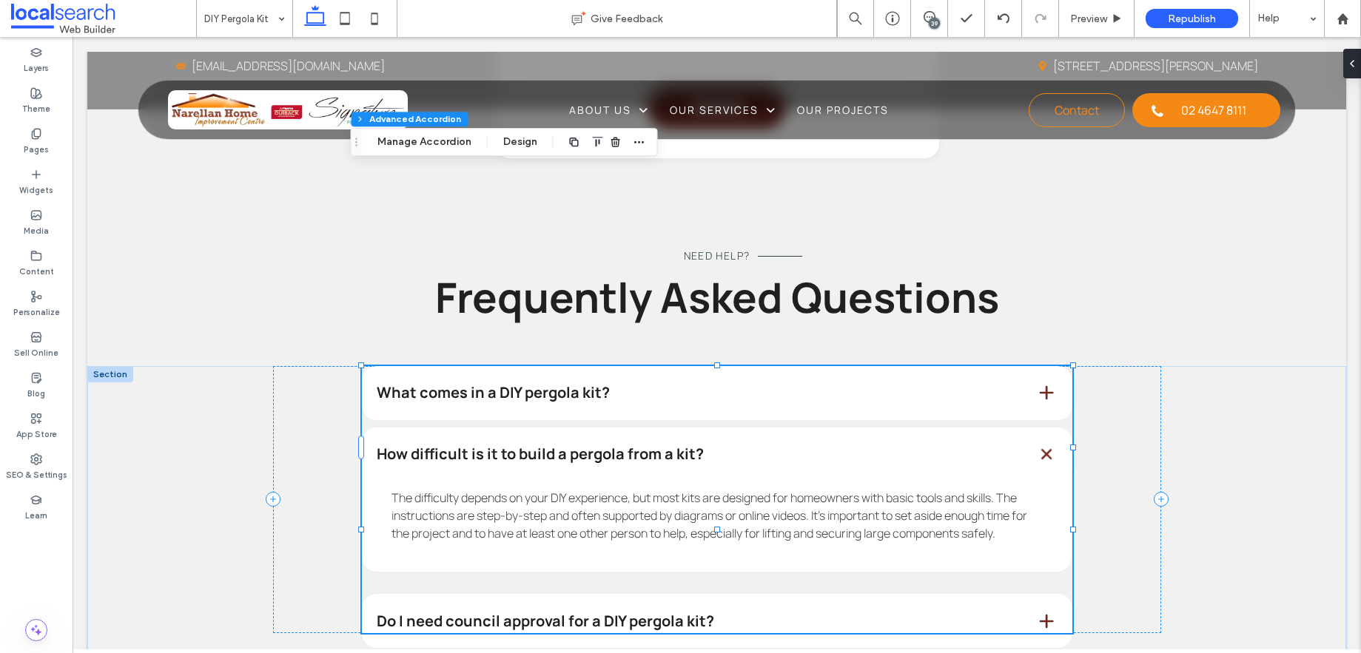
type input "*"
click at [937, 19] on div "39" at bounding box center [934, 23] width 11 height 11
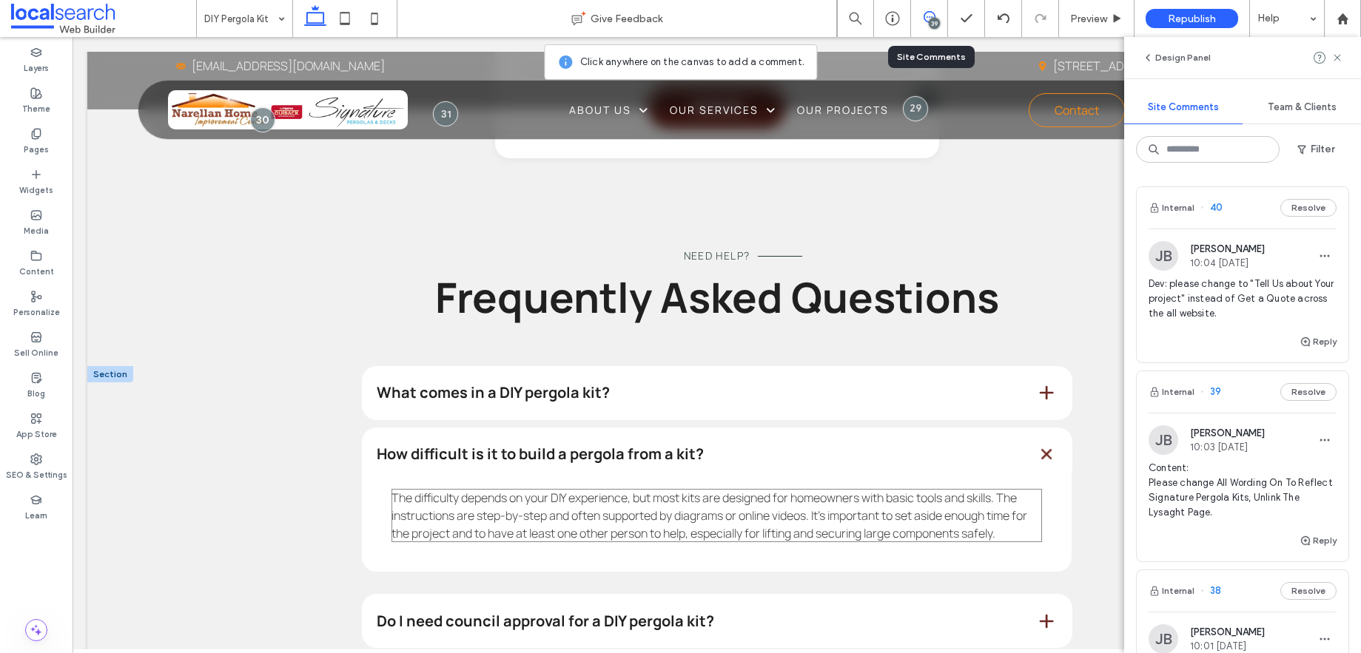
click at [801, 490] on span "The difficulty depends on your DIY experience, but most kits are designed for h…" at bounding box center [709, 516] width 636 height 52
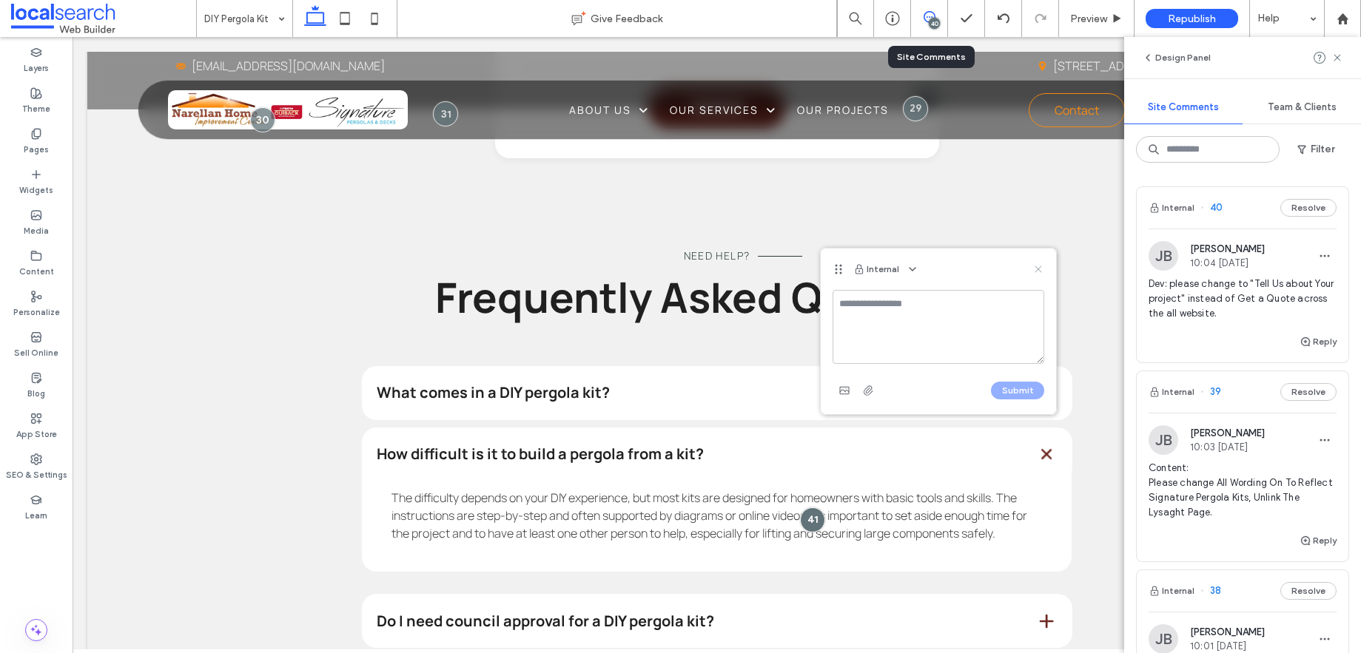
click at [1039, 268] on use at bounding box center [1038, 269] width 7 height 7
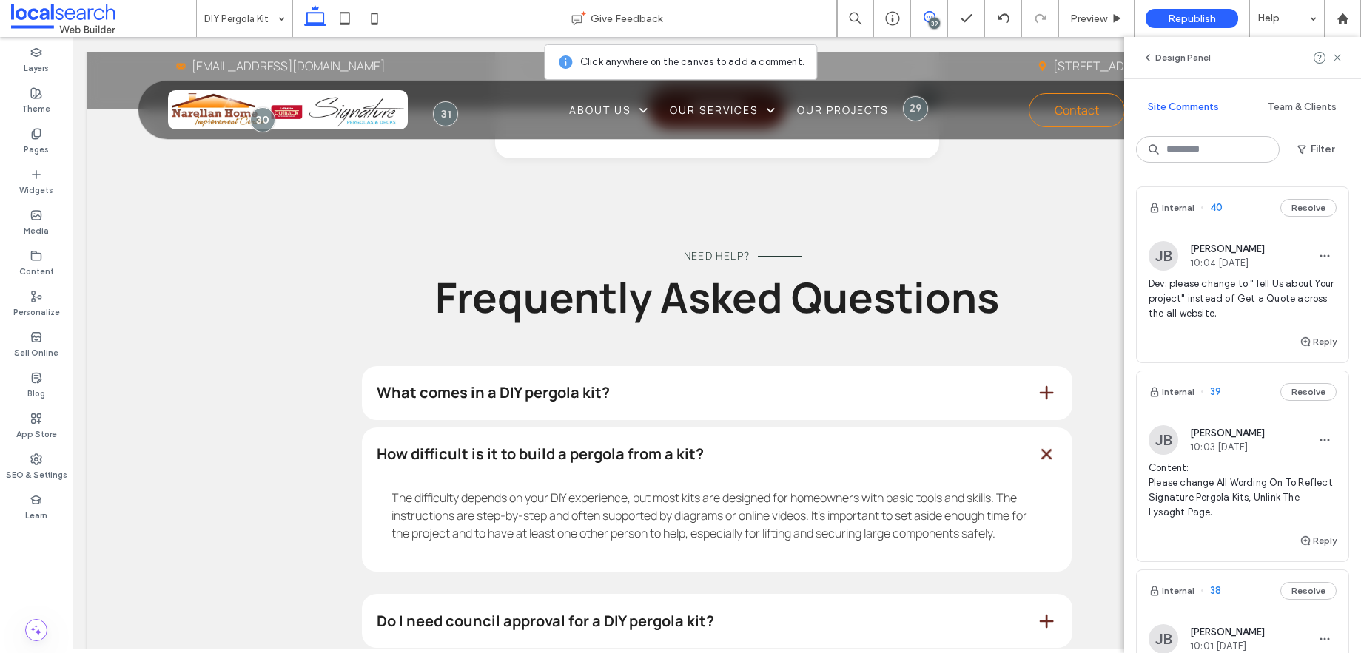
click at [932, 22] on div "39" at bounding box center [934, 23] width 11 height 11
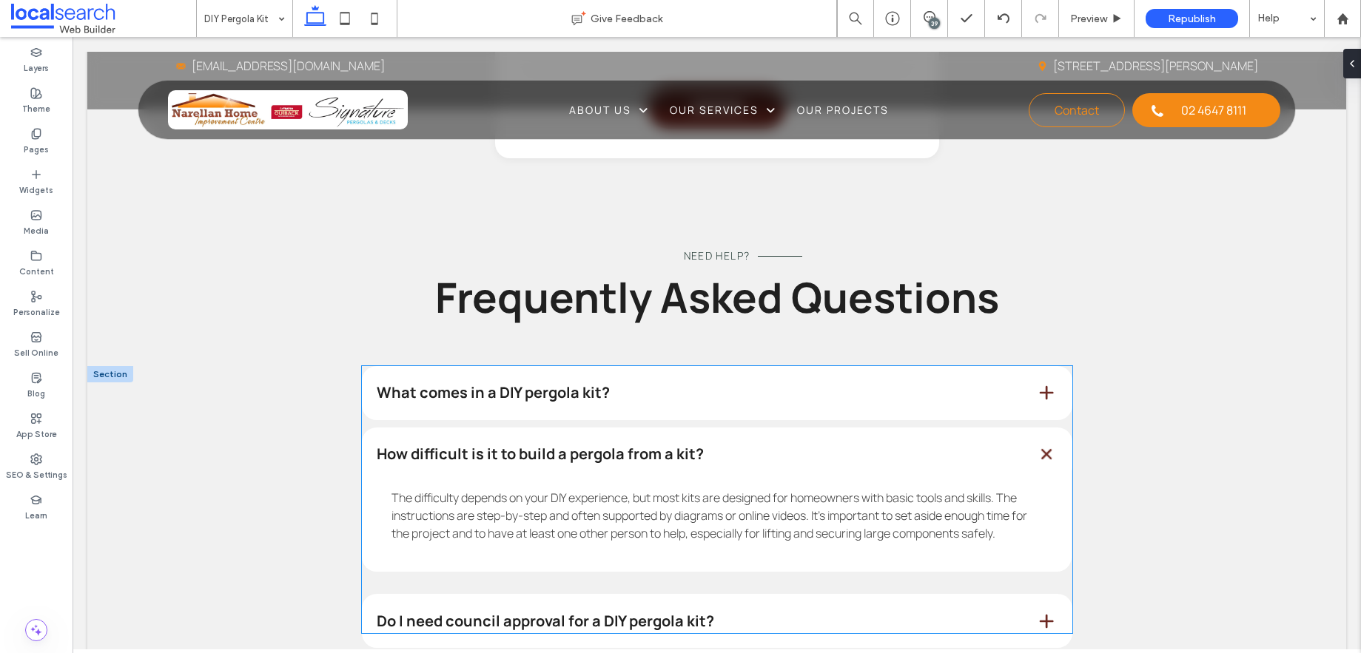
click at [796, 490] on span "The difficulty depends on your DIY experience, but most kits are designed for h…" at bounding box center [709, 516] width 636 height 52
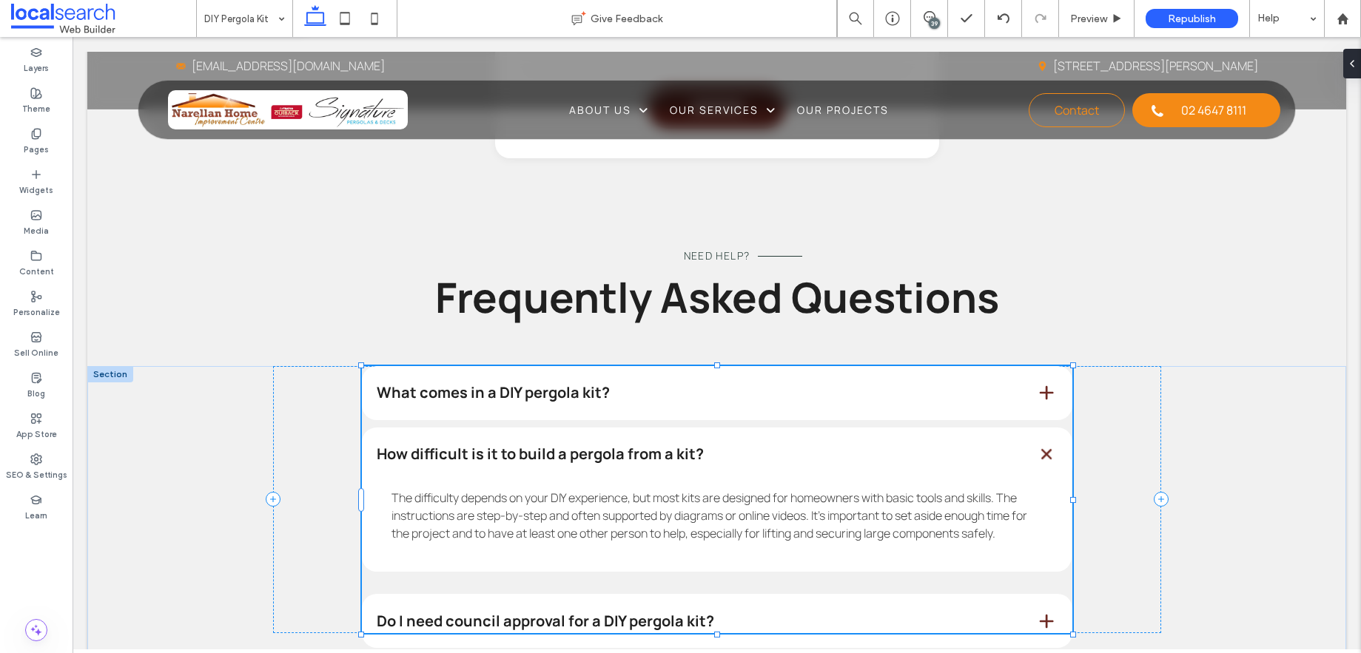
type input "*"
click at [801, 490] on span "The difficulty depends on your DIY experience, but most kits are designed for h…" at bounding box center [709, 516] width 636 height 52
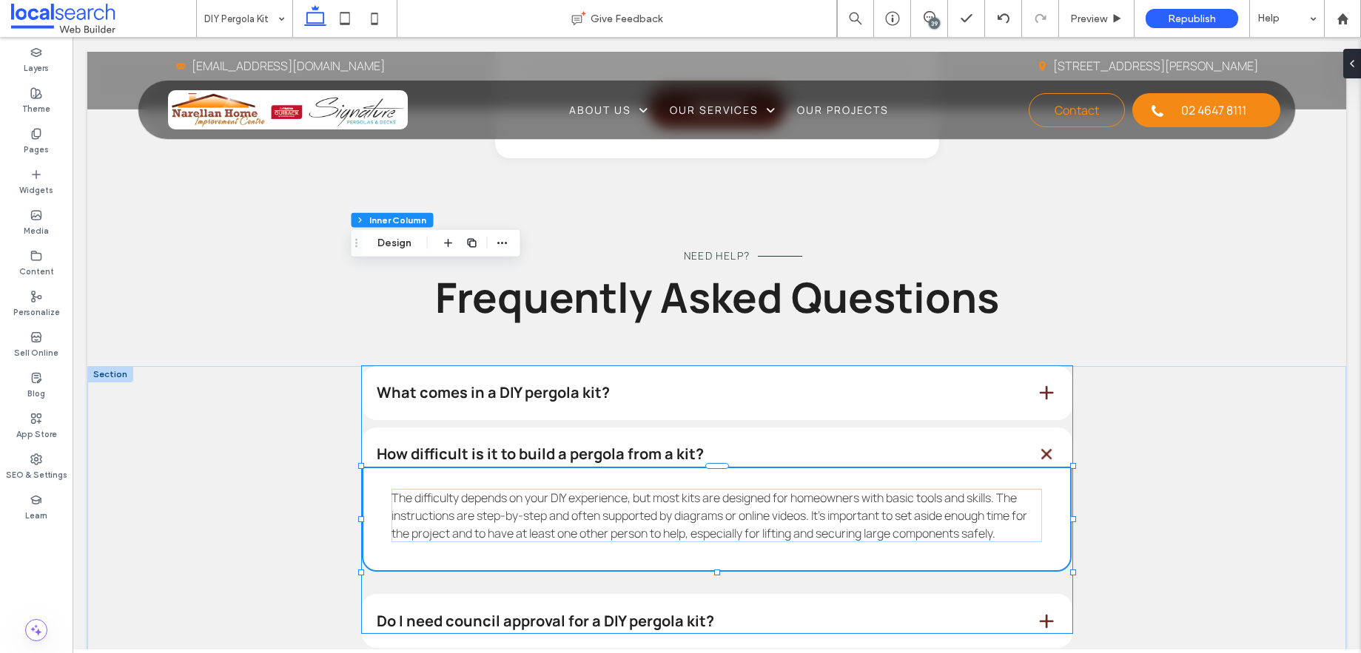
click at [803, 490] on span "The difficulty depends on your DIY experience, but most kits are designed for h…" at bounding box center [709, 516] width 636 height 52
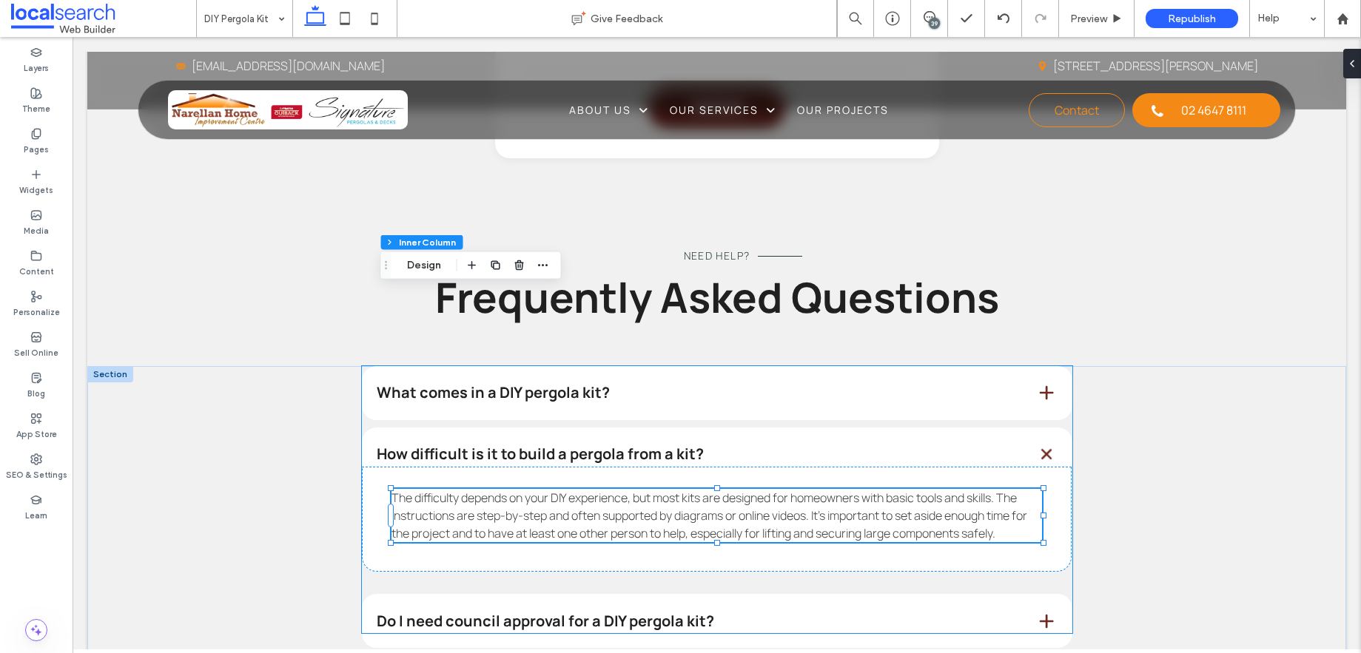
click at [803, 490] on span "The difficulty depends on your DIY experience, but most kits are designed for h…" at bounding box center [709, 516] width 636 height 52
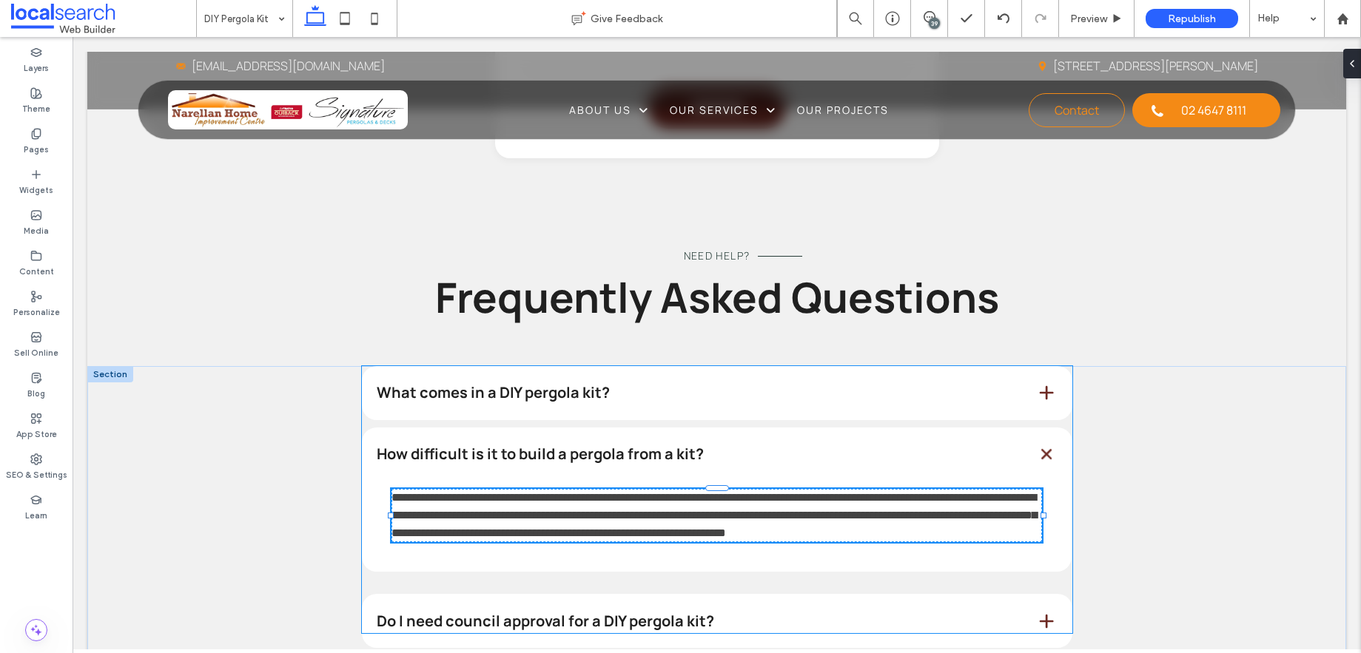
type input "*******"
type input "**"
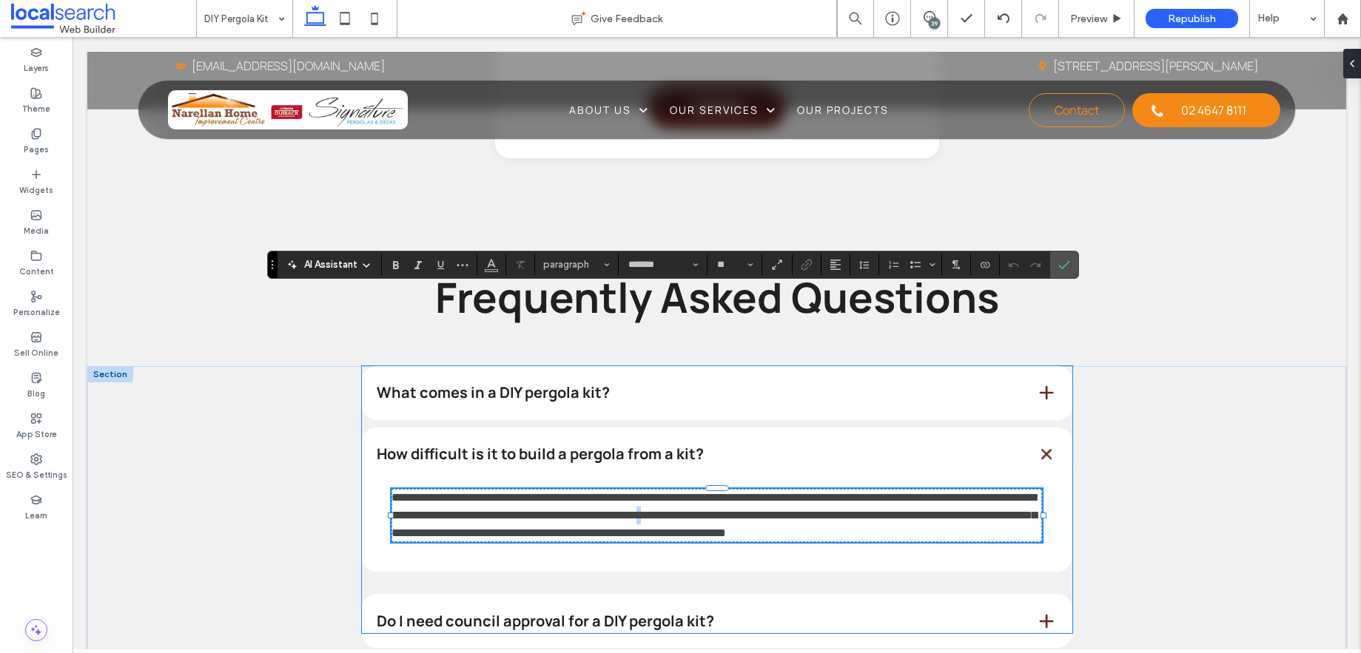
click at [803, 492] on span "**********" at bounding box center [713, 515] width 645 height 47
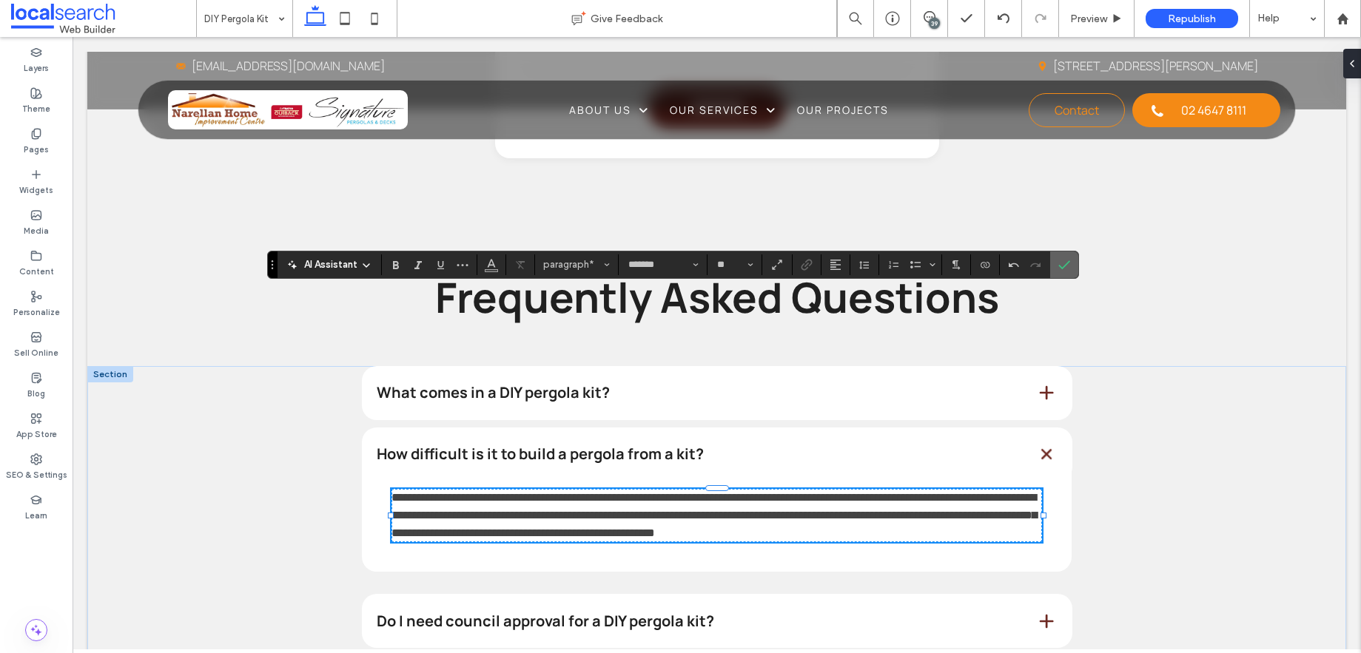
click at [1060, 266] on icon "Confirm" at bounding box center [1064, 265] width 12 height 12
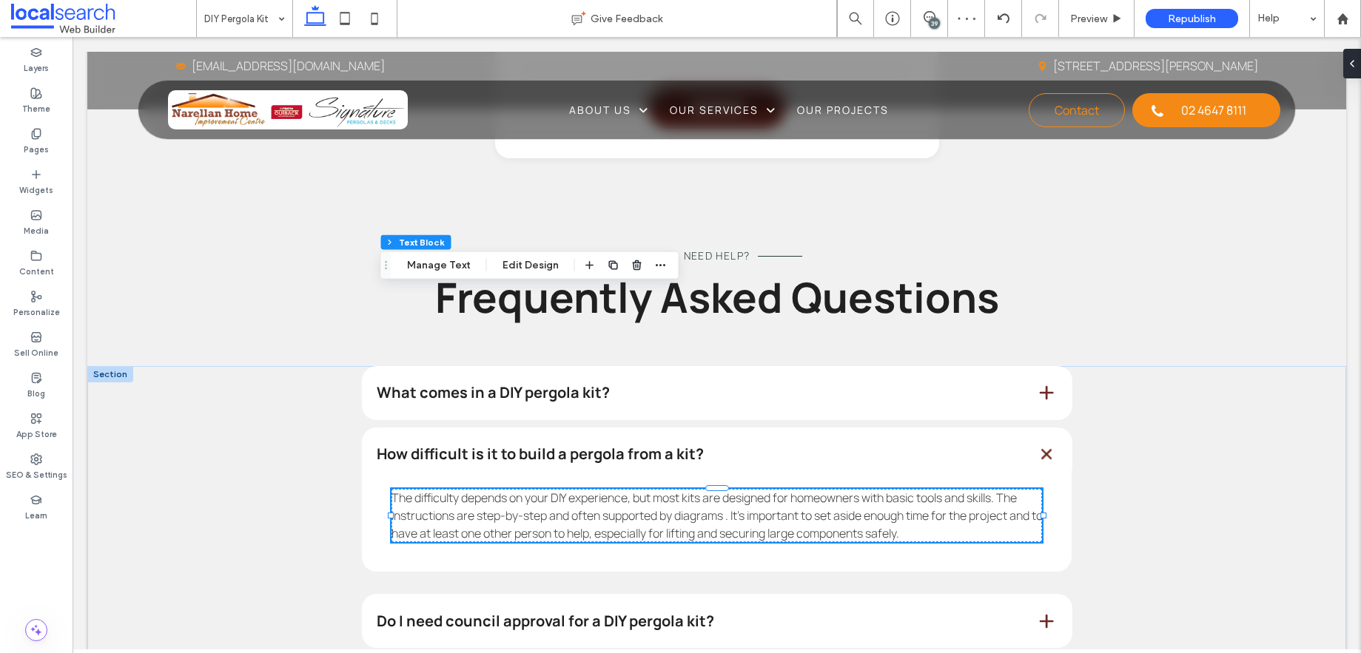
click at [721, 490] on span "The difficulty depends on your DIY experience, but most kits are designed for h…" at bounding box center [716, 516] width 651 height 52
type input "*******"
type input "**"
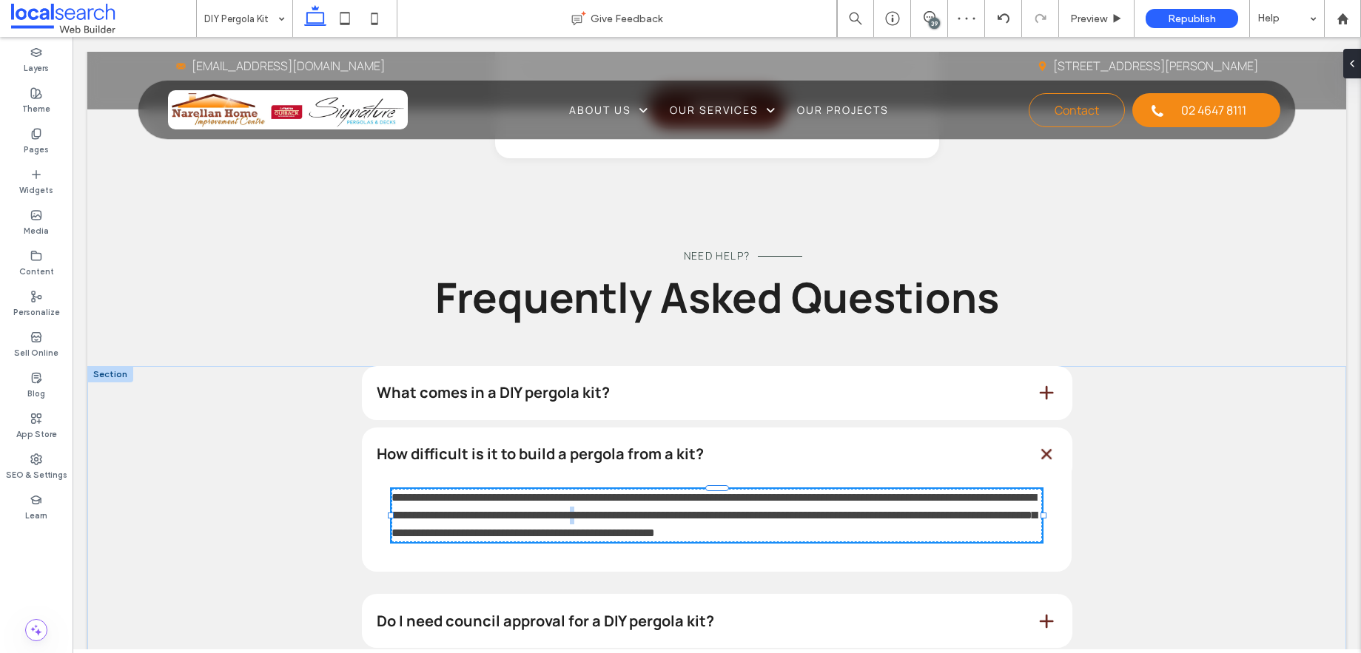
click at [721, 492] on span "**********" at bounding box center [713, 515] width 645 height 47
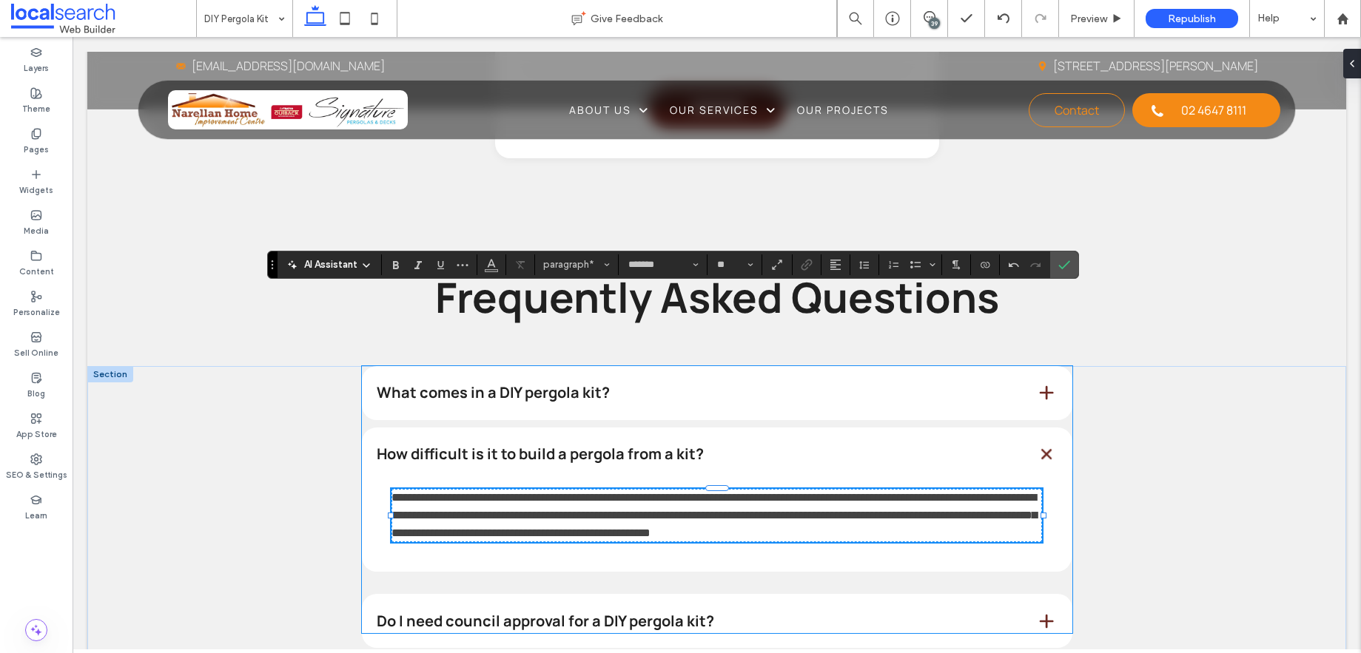
click at [1037, 612] on span at bounding box center [1046, 621] width 19 height 19
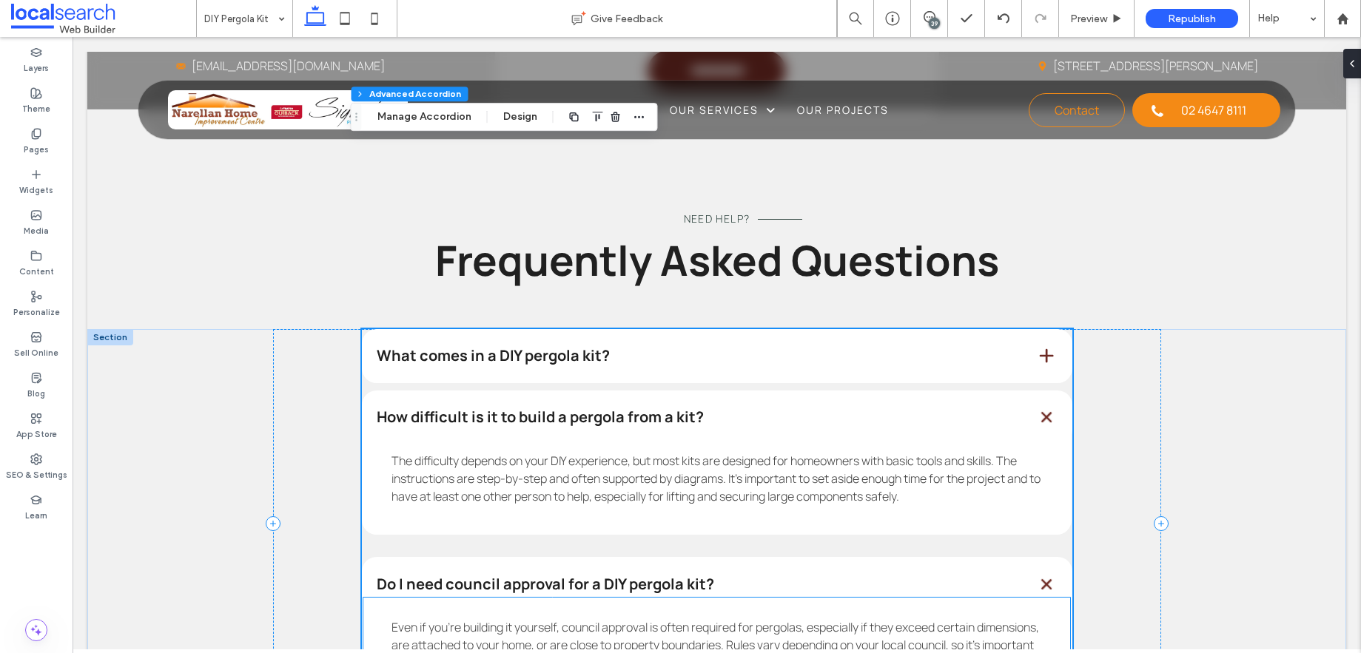
scroll to position [1766, 0]
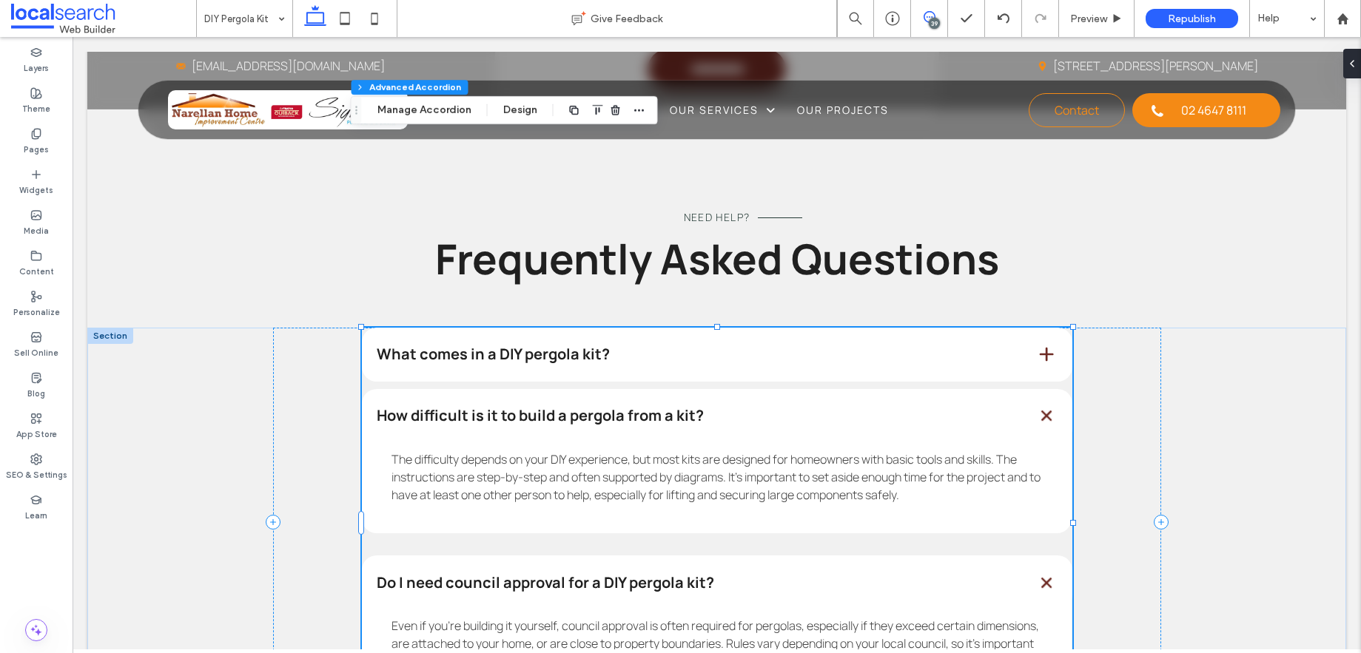
click at [921, 18] on span at bounding box center [929, 17] width 36 height 12
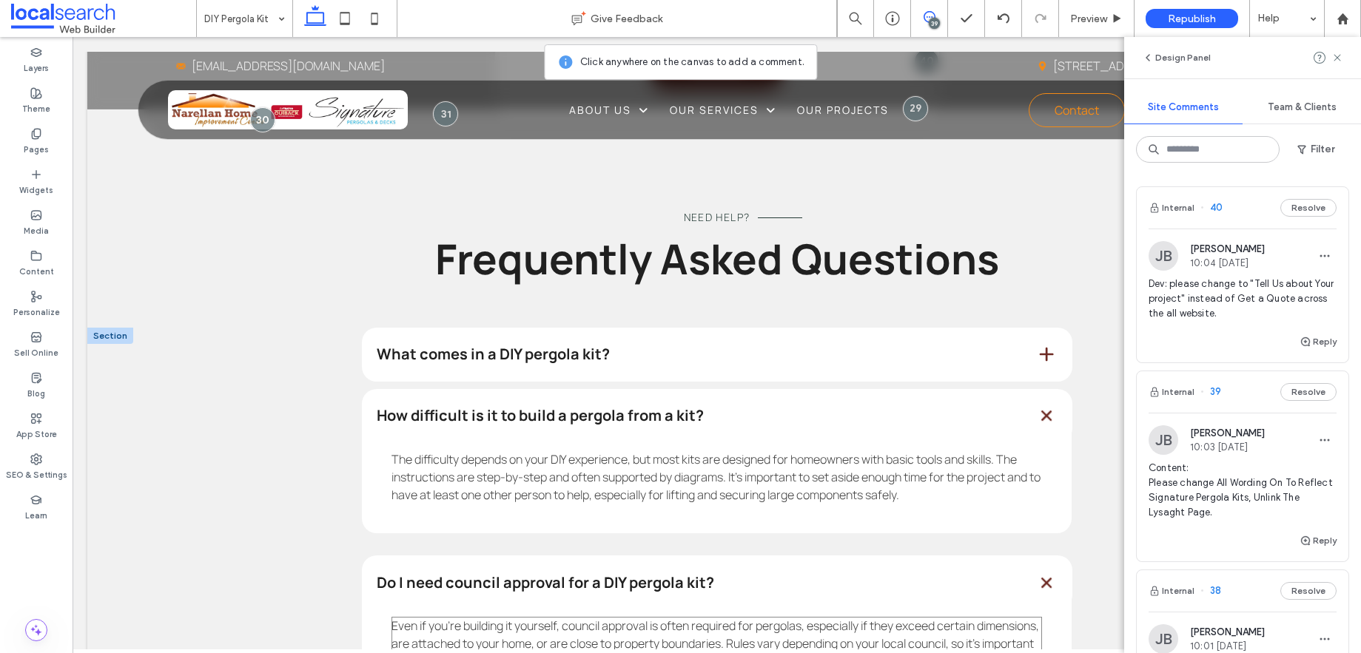
click at [934, 618] on span "Even if you’re building it yourself, council approval is often required for per…" at bounding box center [714, 653] width 647 height 70
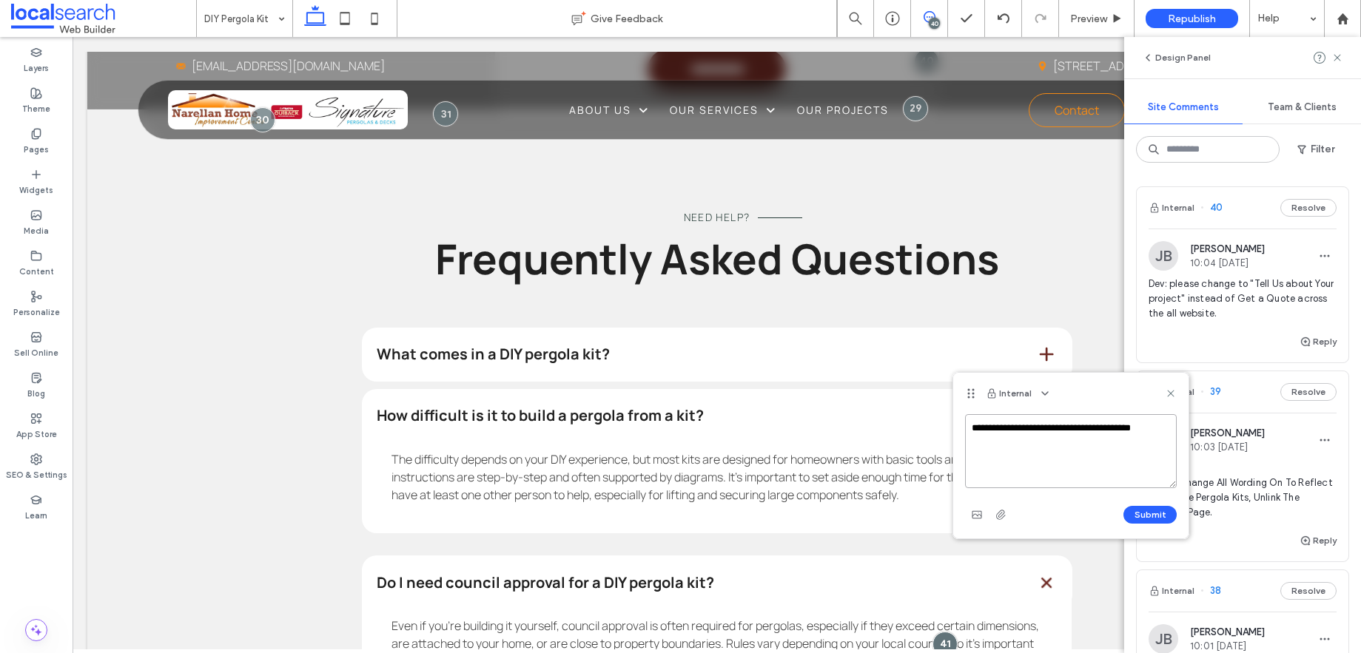
paste textarea "**********"
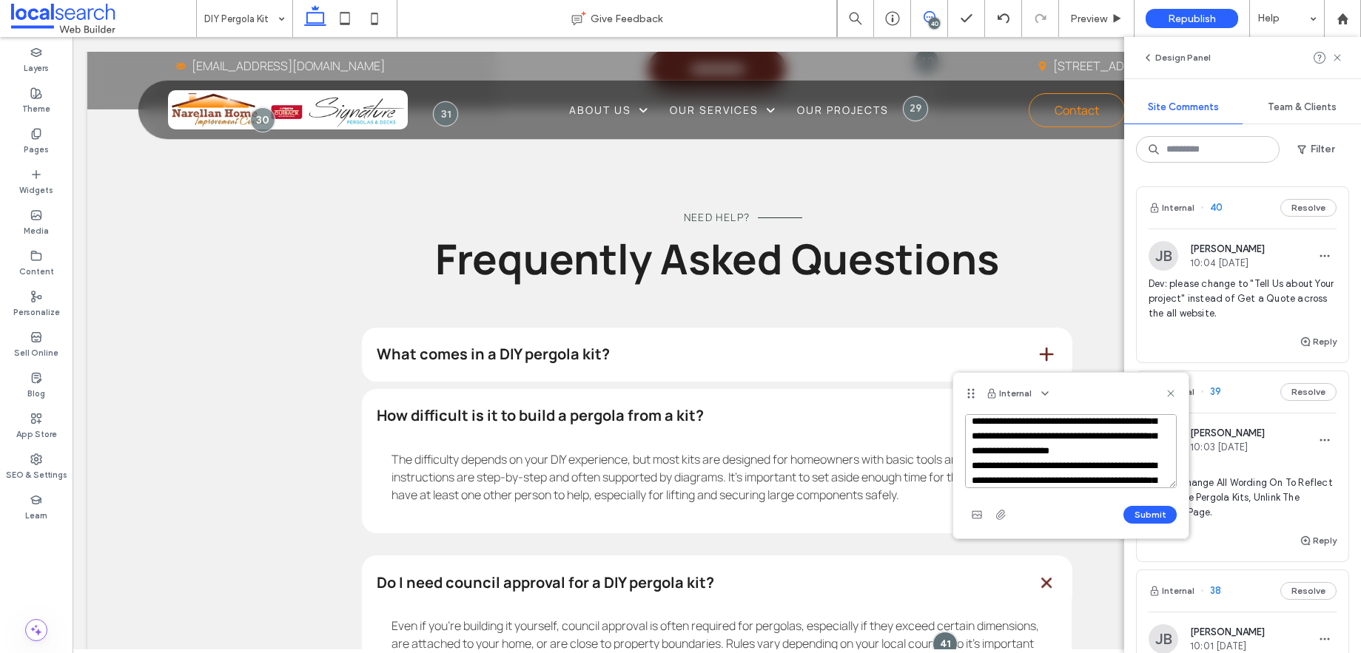
scroll to position [0, 0]
type textarea "**********"
click at [1147, 520] on button "Submit" at bounding box center [1149, 515] width 53 height 18
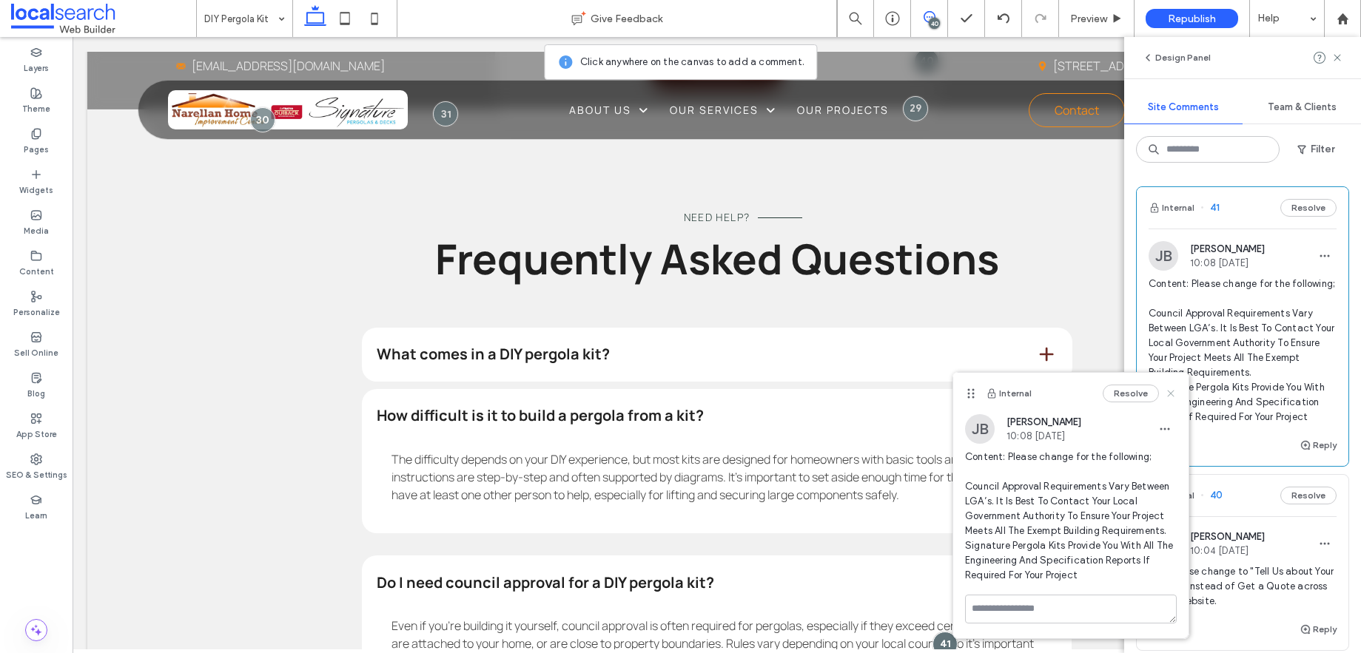
click at [1171, 392] on use at bounding box center [1170, 393] width 7 height 7
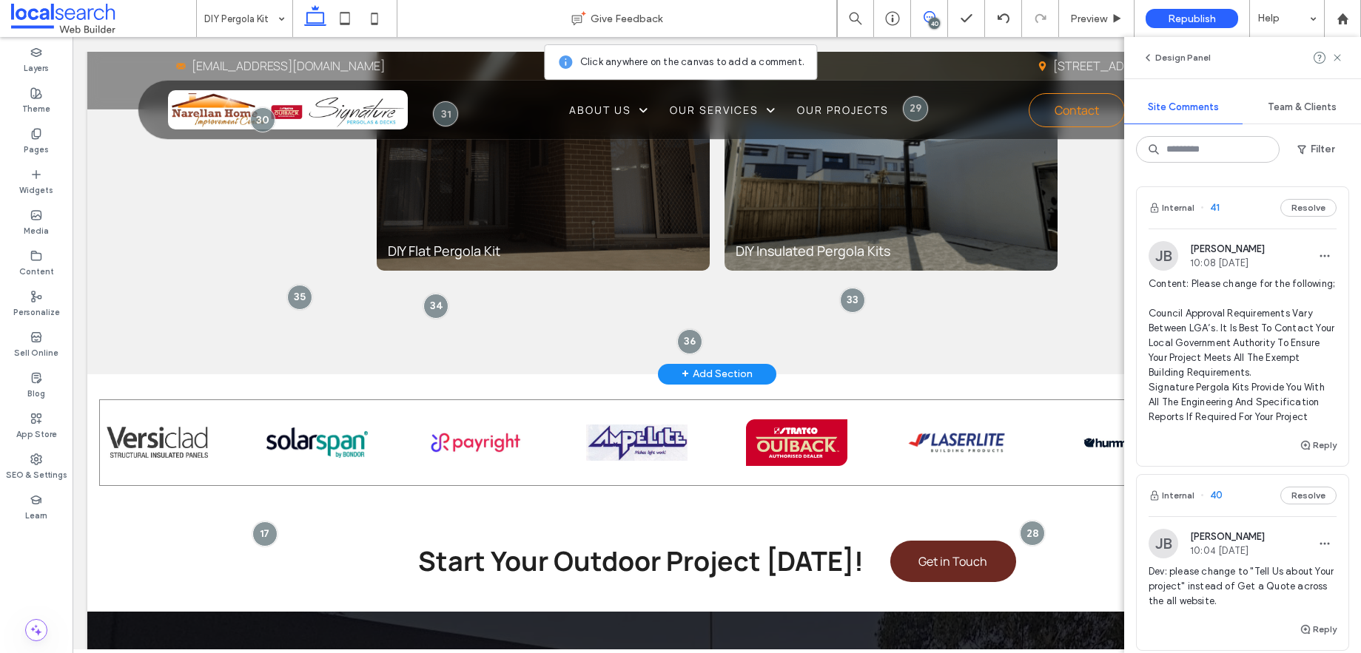
scroll to position [3887, 0]
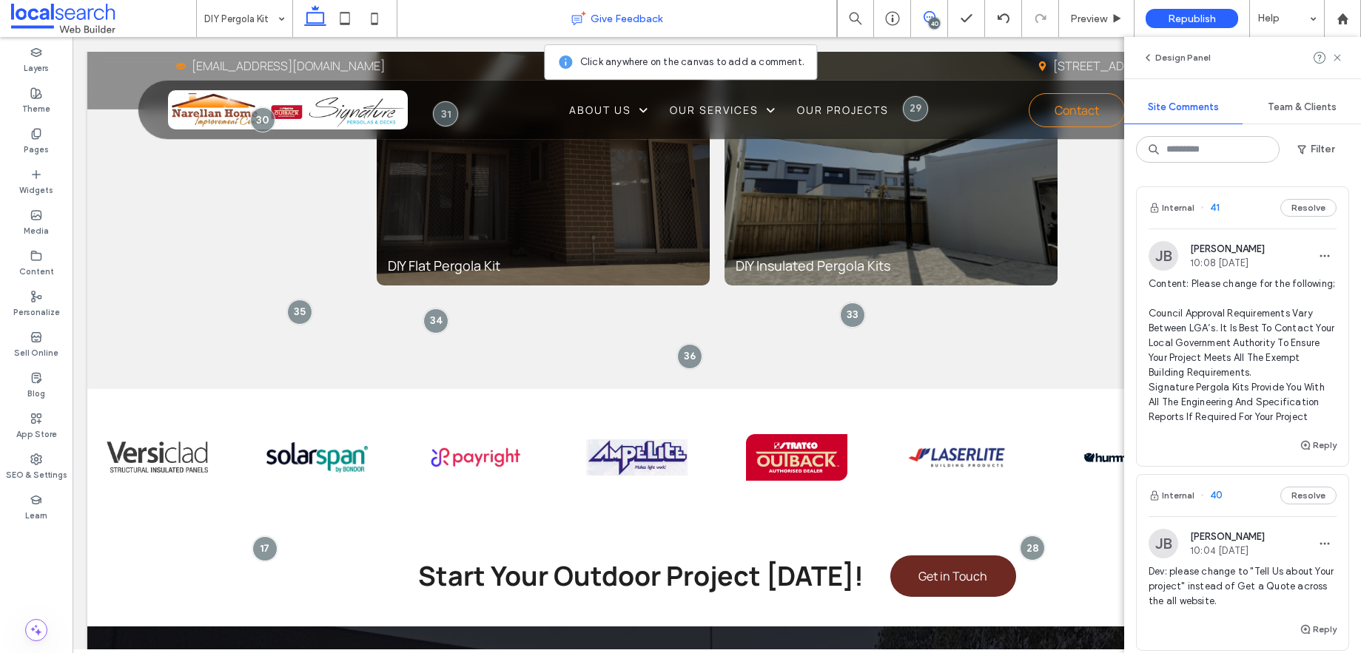
click at [497, 18] on div "Give Feedback" at bounding box center [616, 18] width 439 height 15
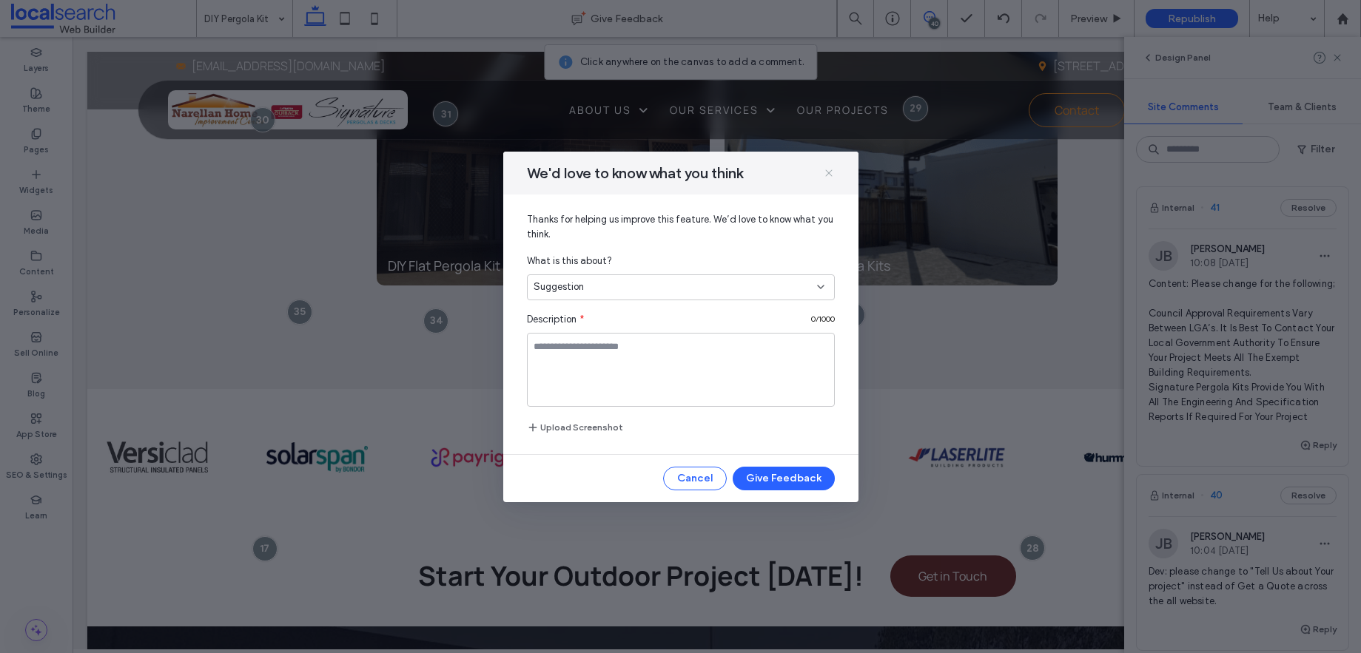
click at [827, 171] on icon at bounding box center [829, 173] width 12 height 12
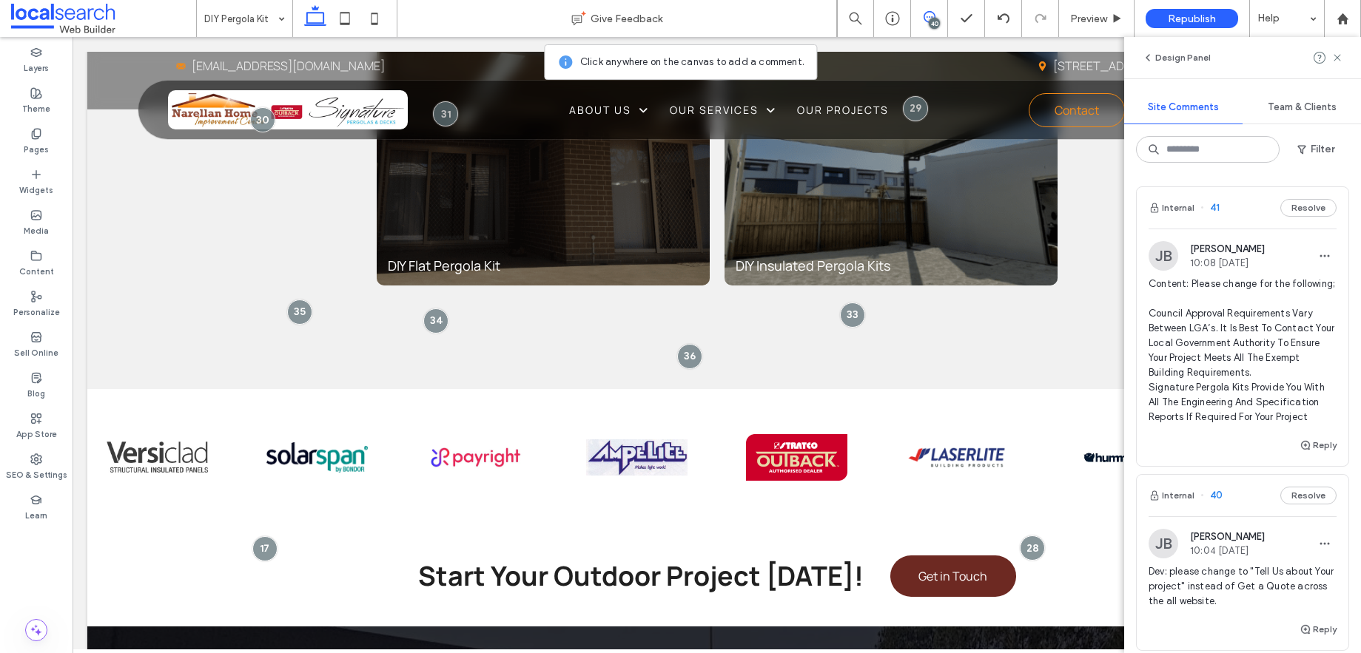
click at [1346, 58] on div "Design Panel" at bounding box center [1242, 57] width 237 height 41
click at [1337, 55] on icon at bounding box center [1337, 58] width 12 height 12
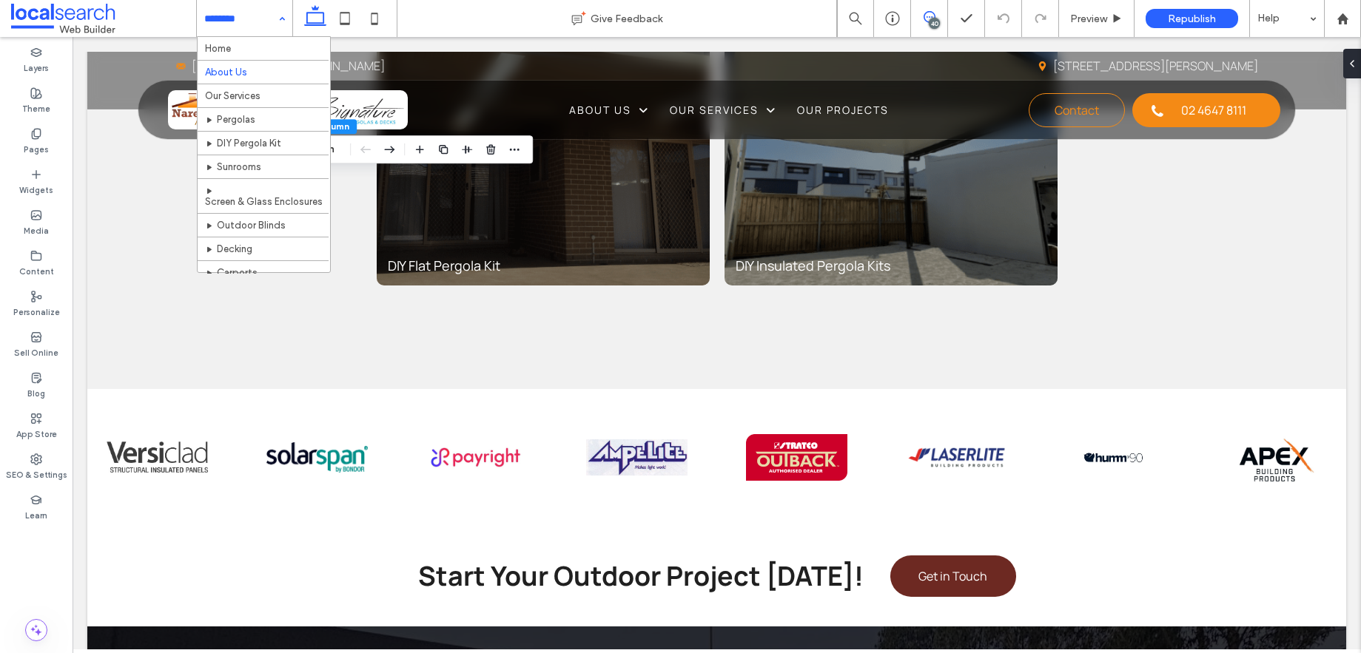
click at [934, 15] on use at bounding box center [930, 17] width 12 height 12
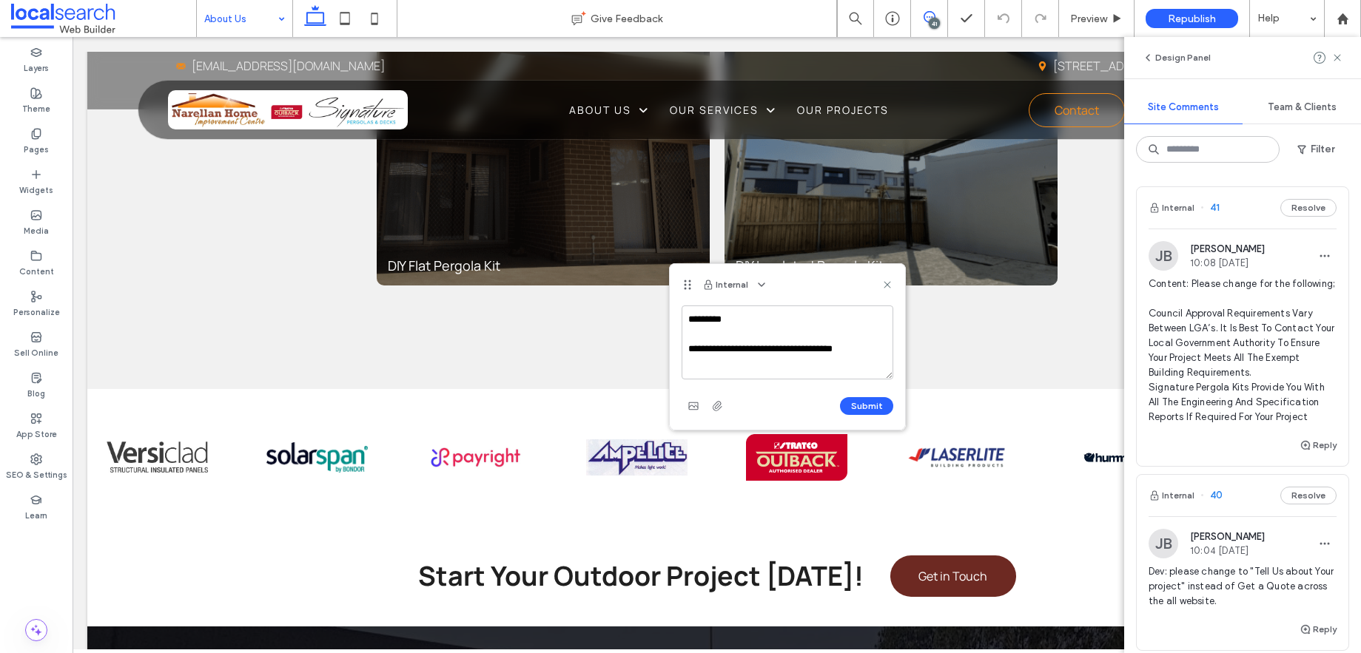
scroll to position [5, 0]
paste textarea "**********"
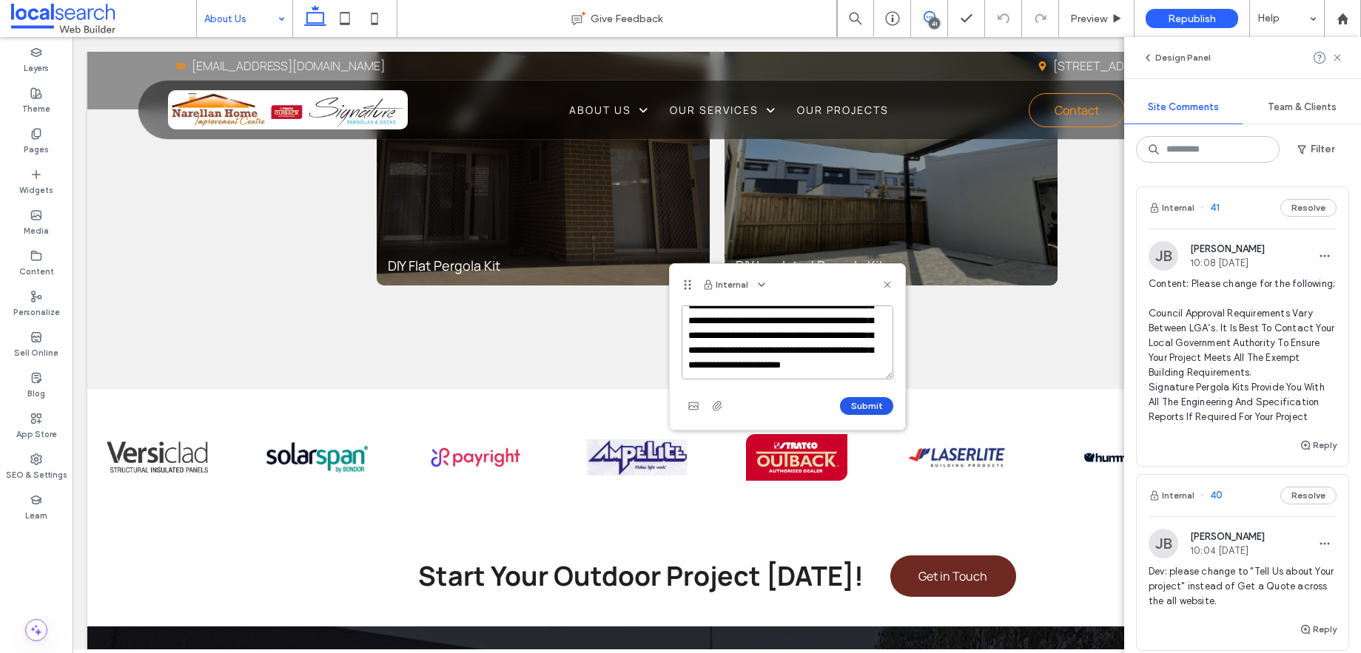
type textarea "**********"
click at [869, 405] on button "Submit" at bounding box center [866, 406] width 53 height 18
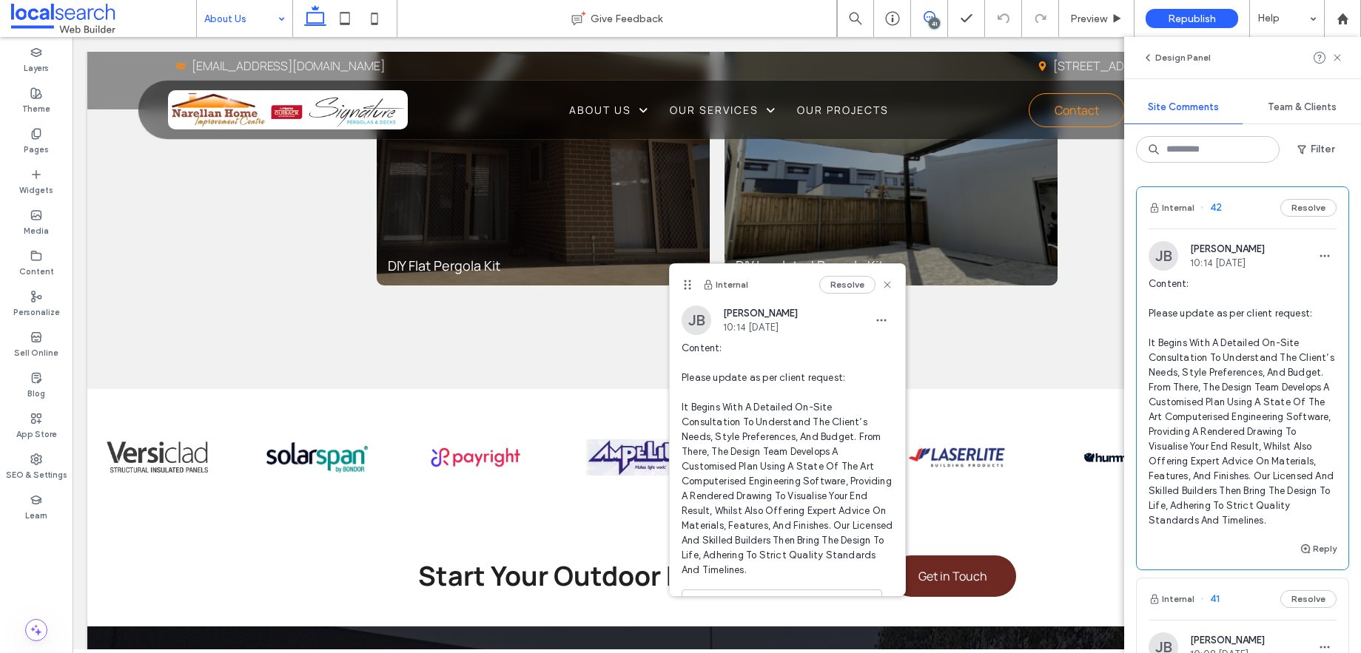
scroll to position [0, 0]
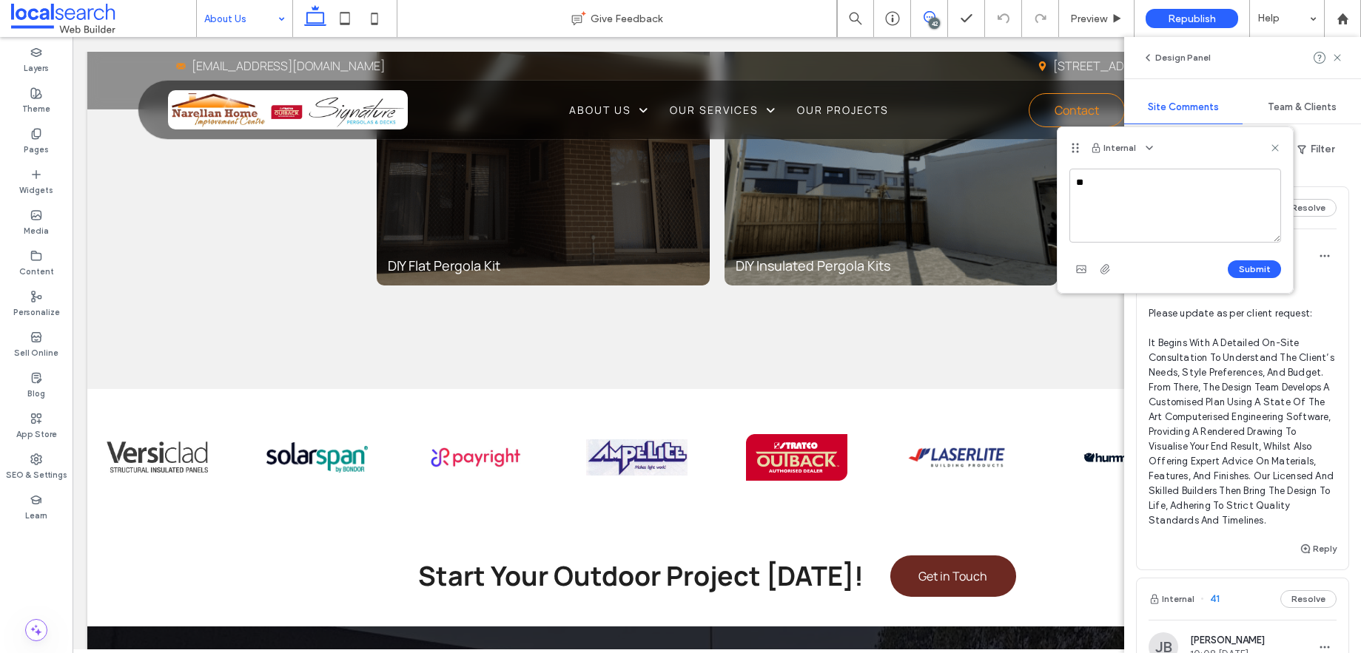
type textarea "*"
paste textarea "**********"
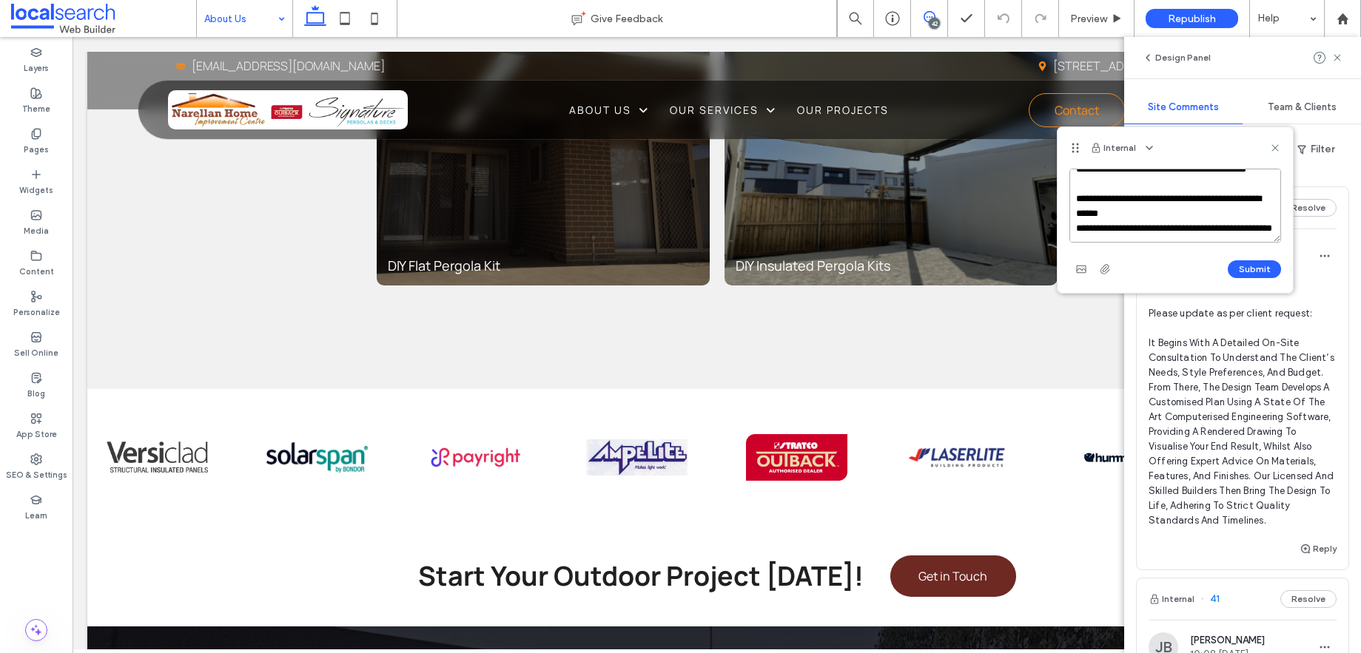
scroll to position [47, 0]
click at [1172, 195] on textarea "**********" at bounding box center [1175, 206] width 212 height 74
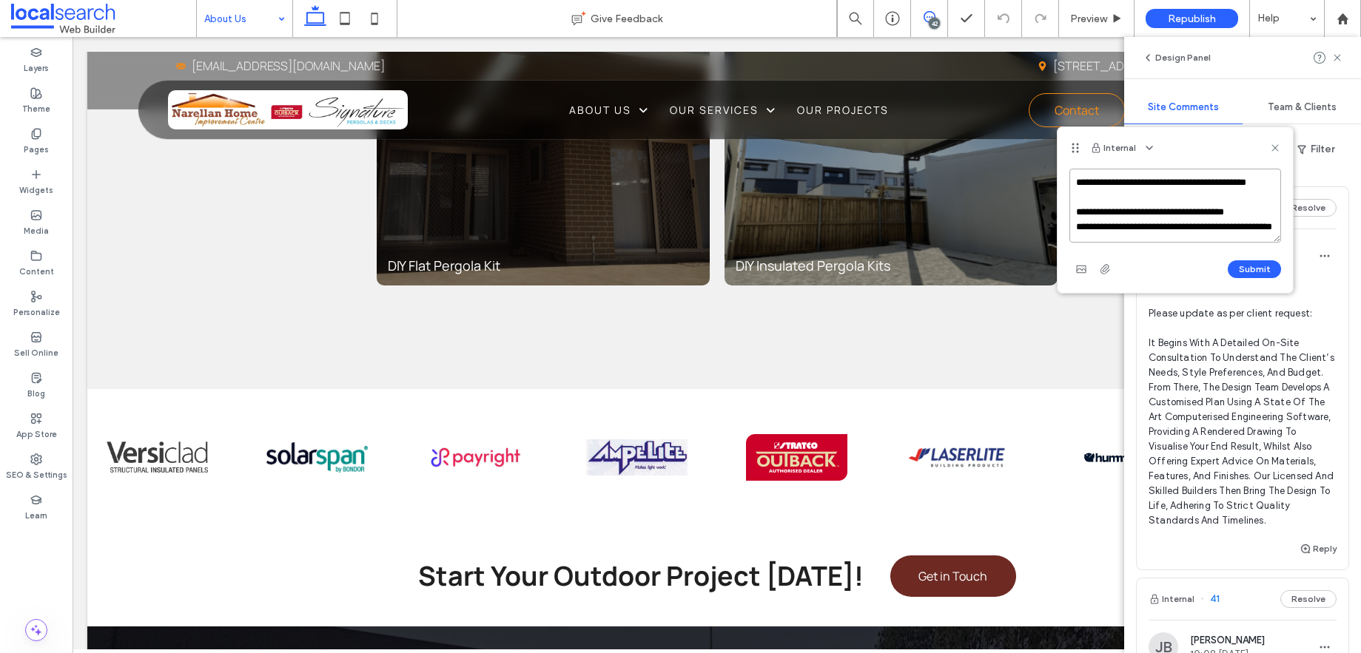
scroll to position [43, 0]
type textarea "**********"
click at [1258, 277] on button "Submit" at bounding box center [1254, 269] width 53 height 18
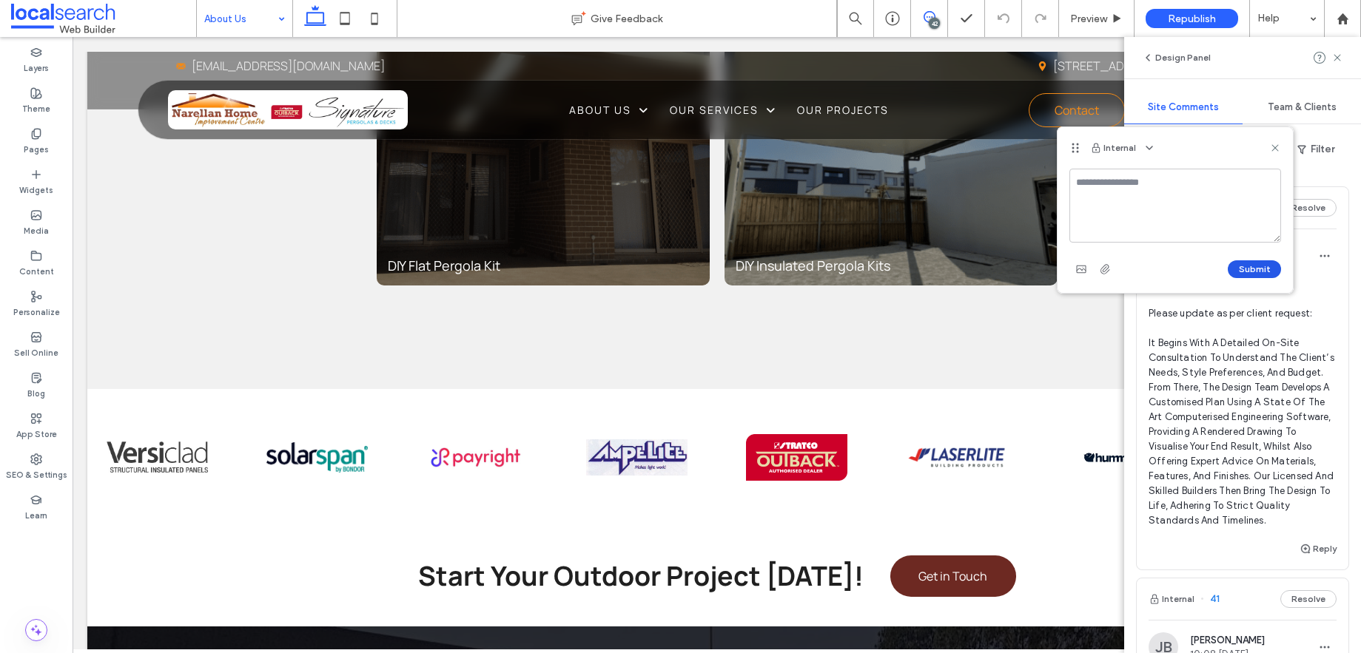
scroll to position [0, 0]
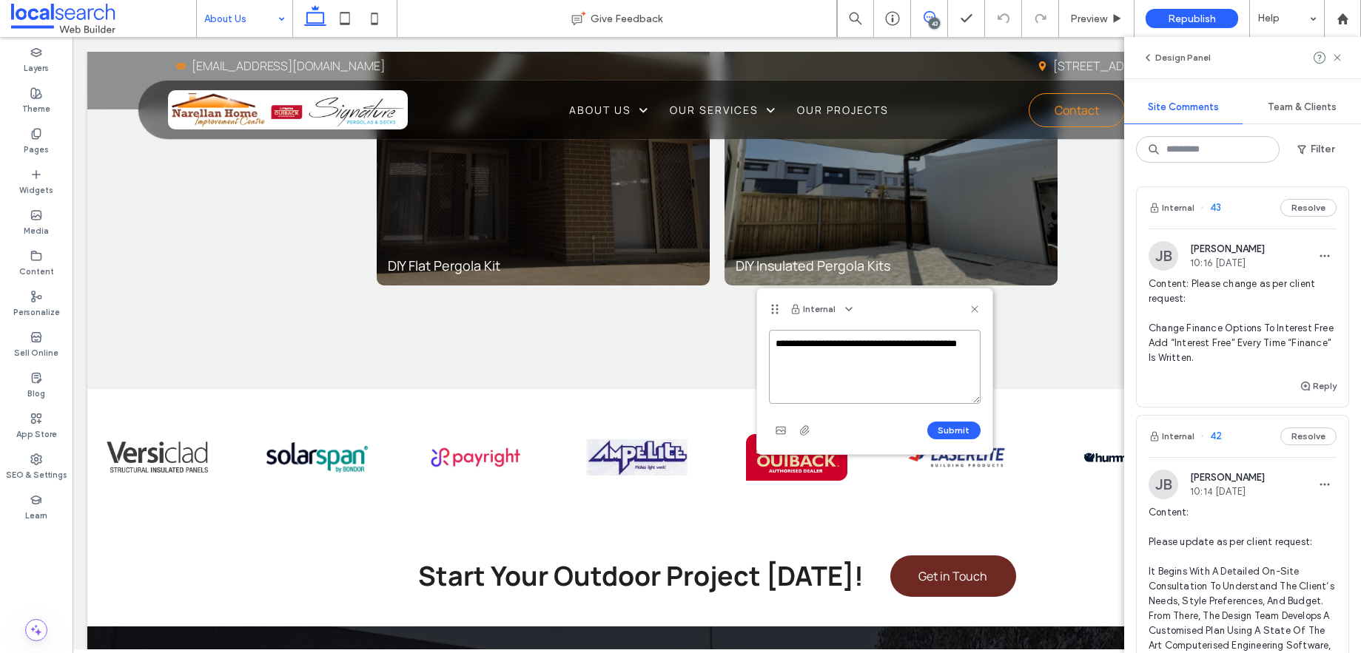
paste textarea "**********"
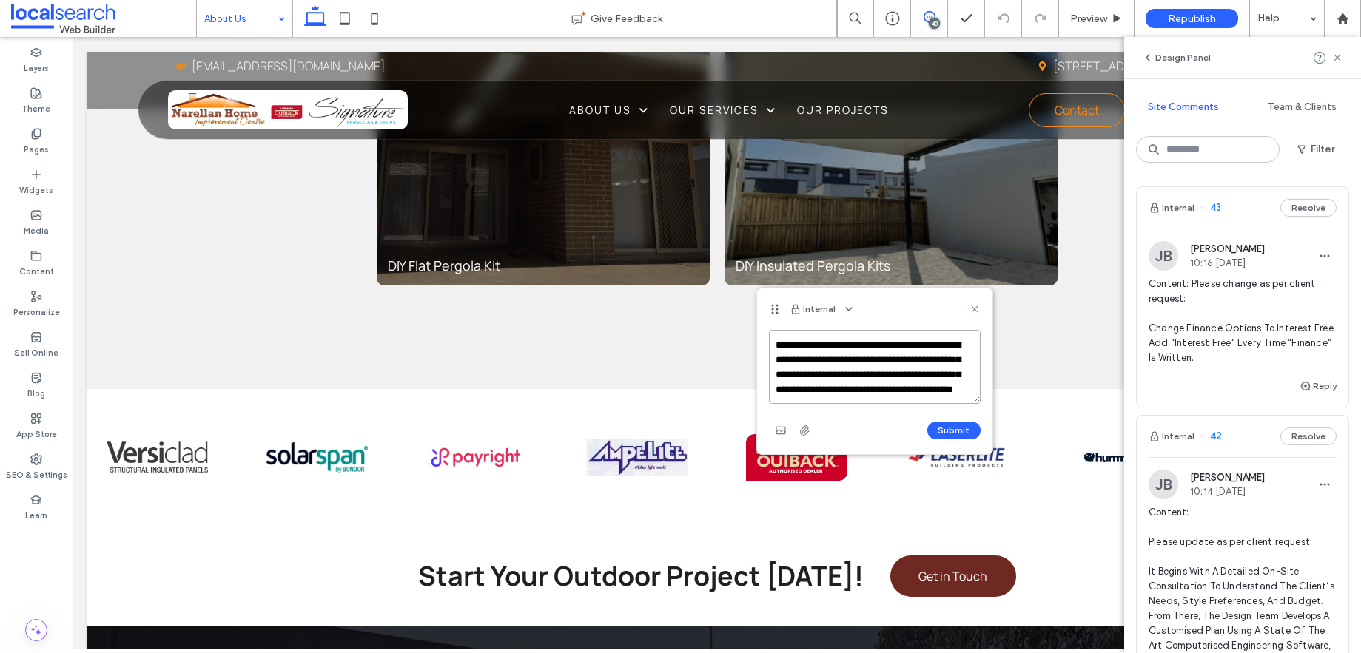
scroll to position [73, 0]
type textarea "**********"
click at [958, 435] on button "Submit" at bounding box center [953, 431] width 53 height 18
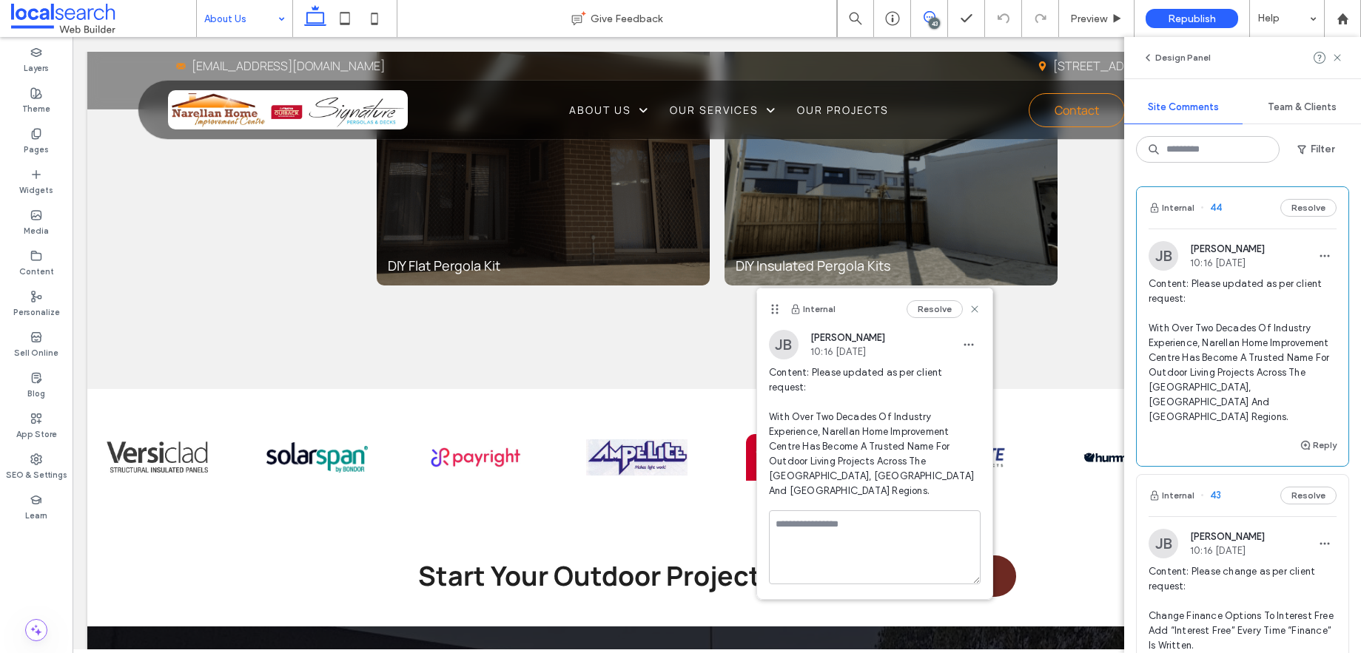
scroll to position [0, 0]
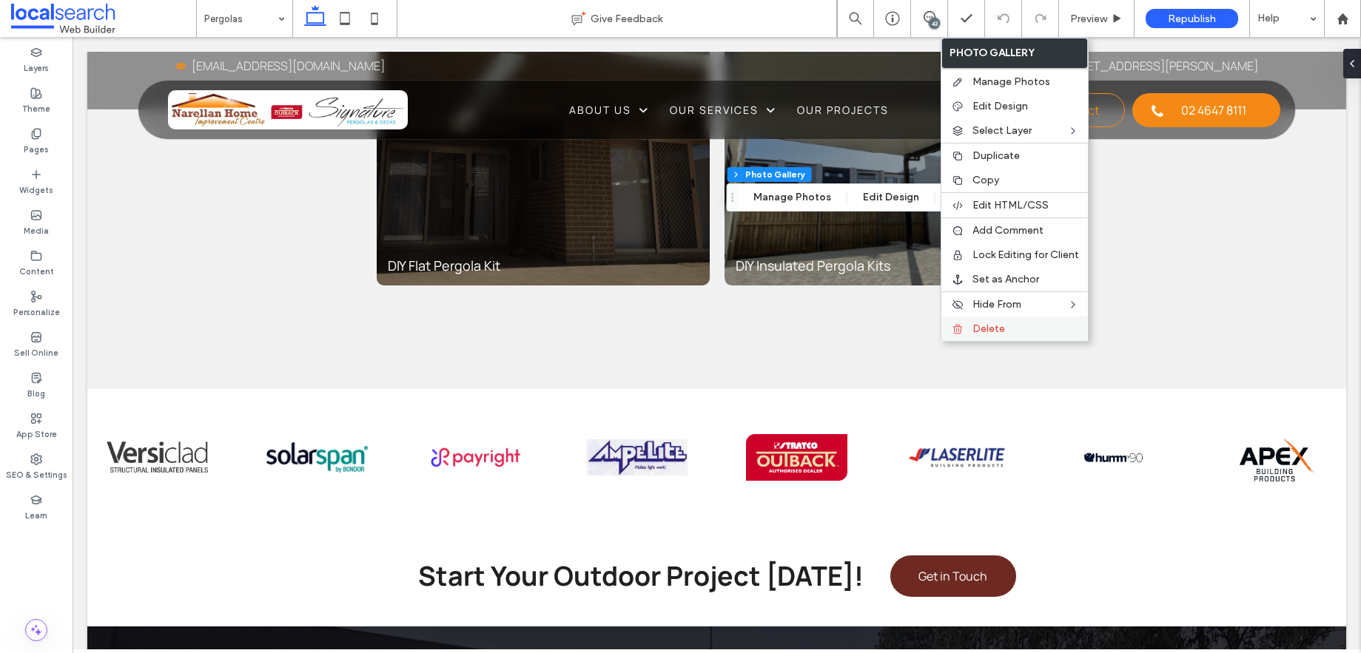
click at [971, 341] on div "Delete" at bounding box center [1014, 329] width 147 height 24
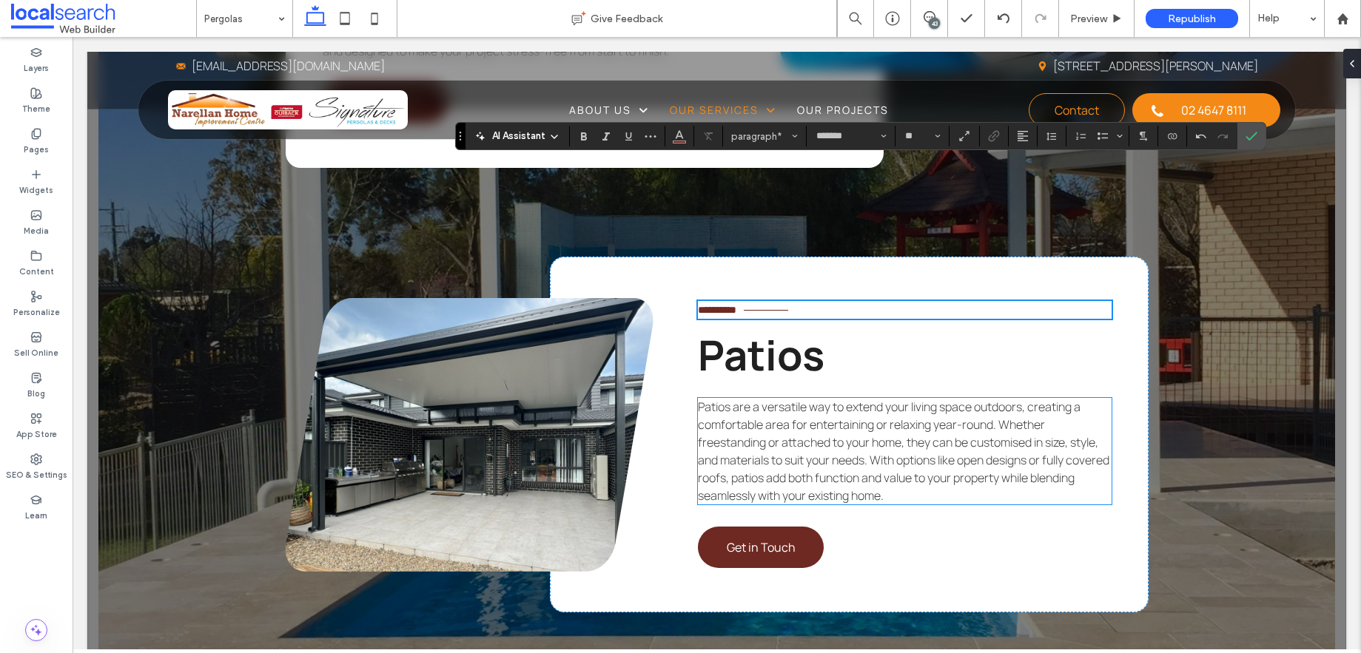
scroll to position [2517, 0]
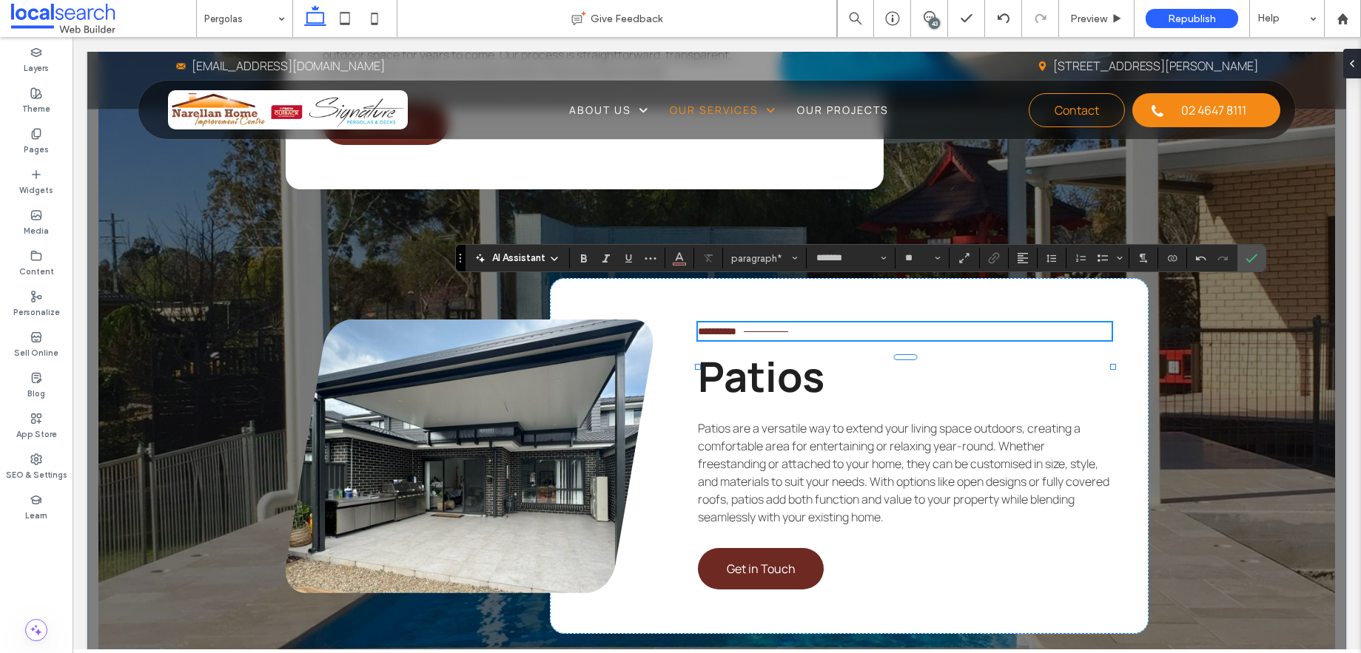
click at [736, 326] on span "**********" at bounding box center [717, 331] width 38 height 10
click at [759, 323] on p "**********" at bounding box center [904, 332] width 413 height 18
drag, startPoint x: 758, startPoint y: 292, endPoint x: 716, endPoint y: 288, distance: 43.1
click at [698, 326] on span "**********" at bounding box center [717, 331] width 38 height 10
copy span "**********"
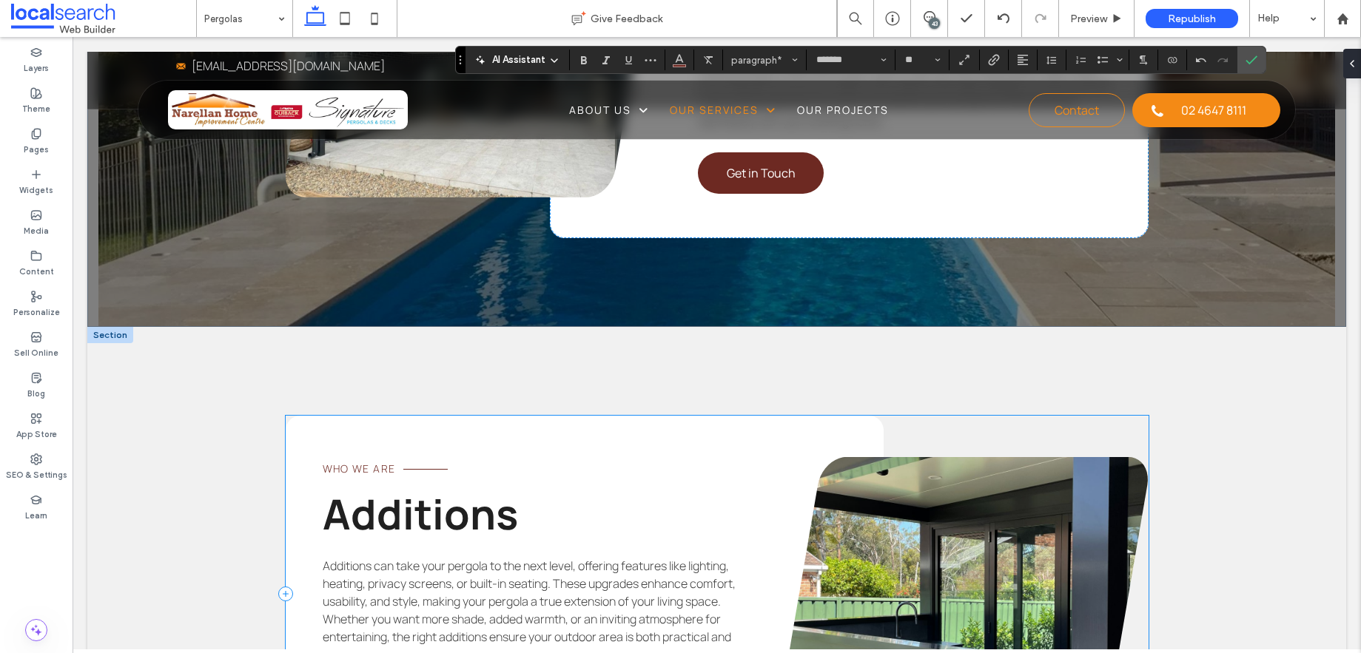
scroll to position [2914, 0]
click at [365, 461] on span "Who We Are" at bounding box center [359, 468] width 73 height 14
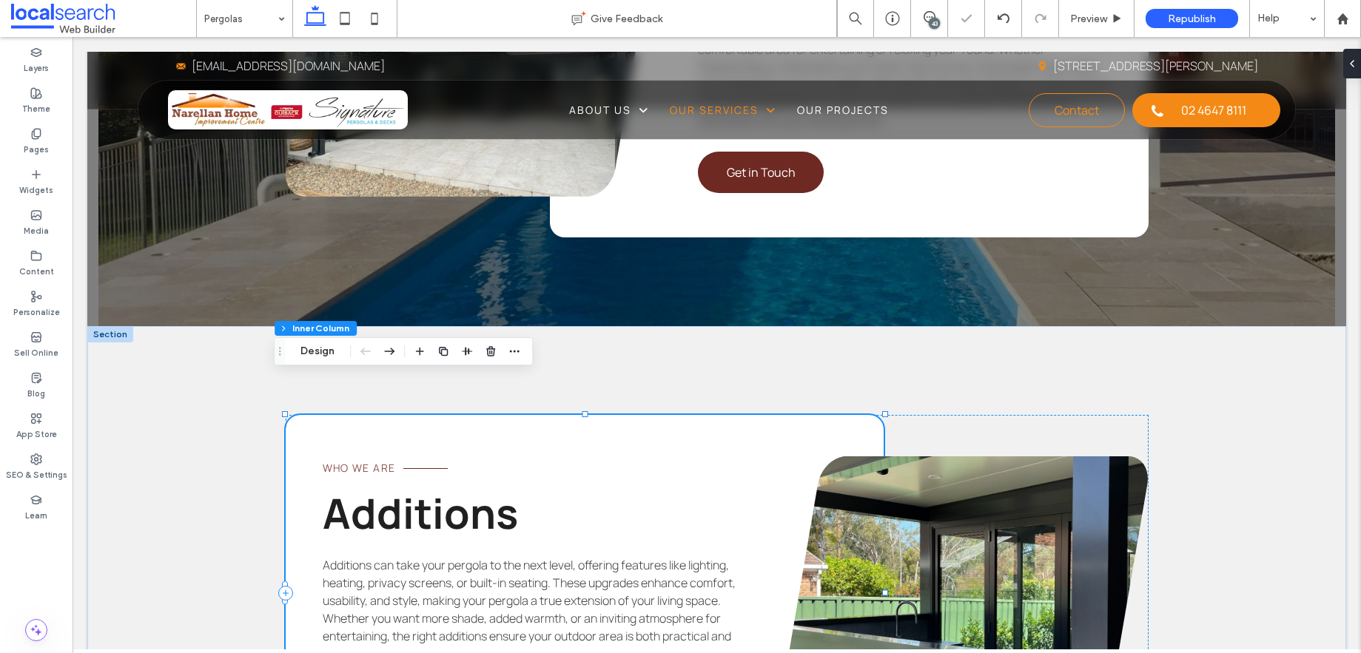
click at [364, 461] on span "Who We Are" at bounding box center [359, 468] width 73 height 14
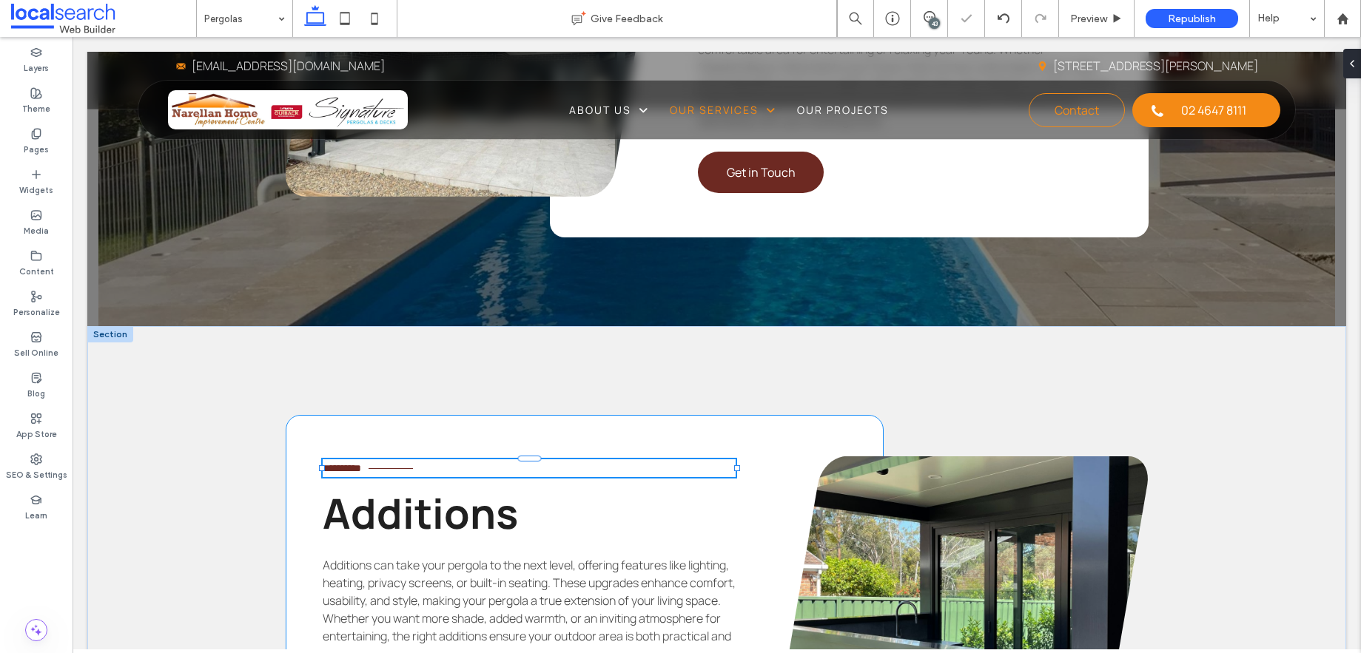
click at [361, 463] on span "**********" at bounding box center [342, 468] width 38 height 10
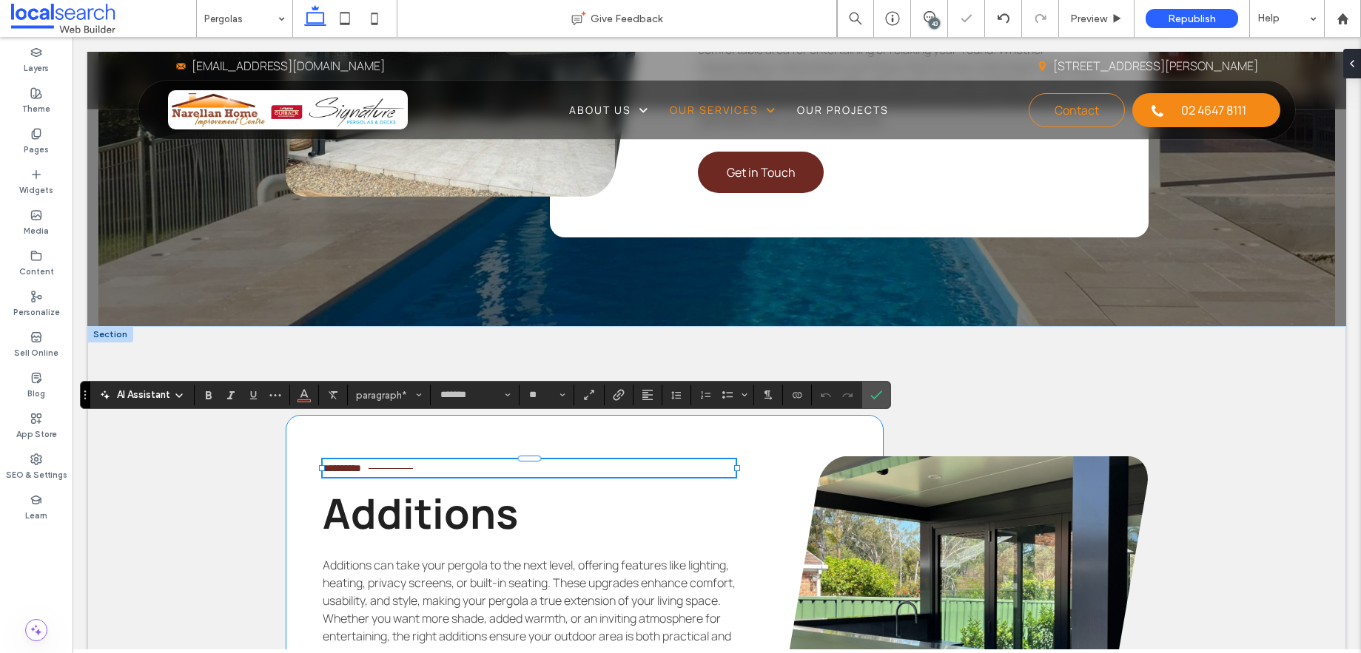
type input "**"
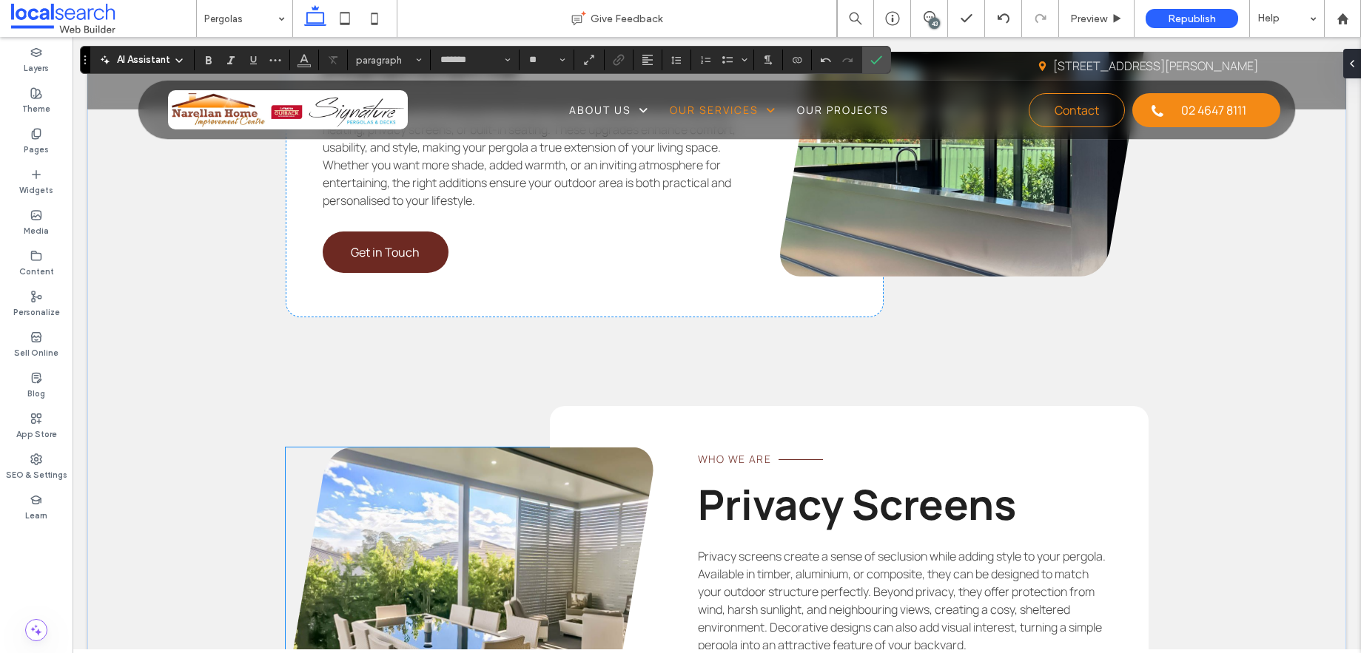
scroll to position [3394, 0]
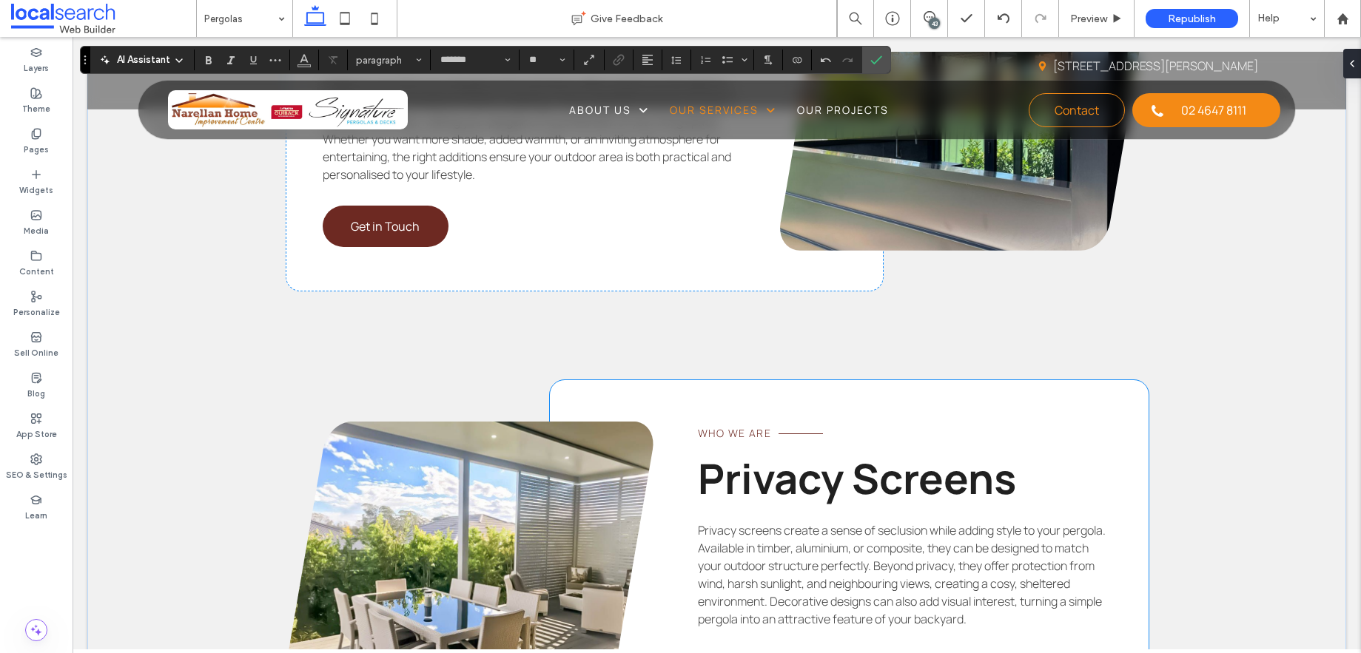
click at [724, 426] on span "Who We Are" at bounding box center [734, 433] width 73 height 14
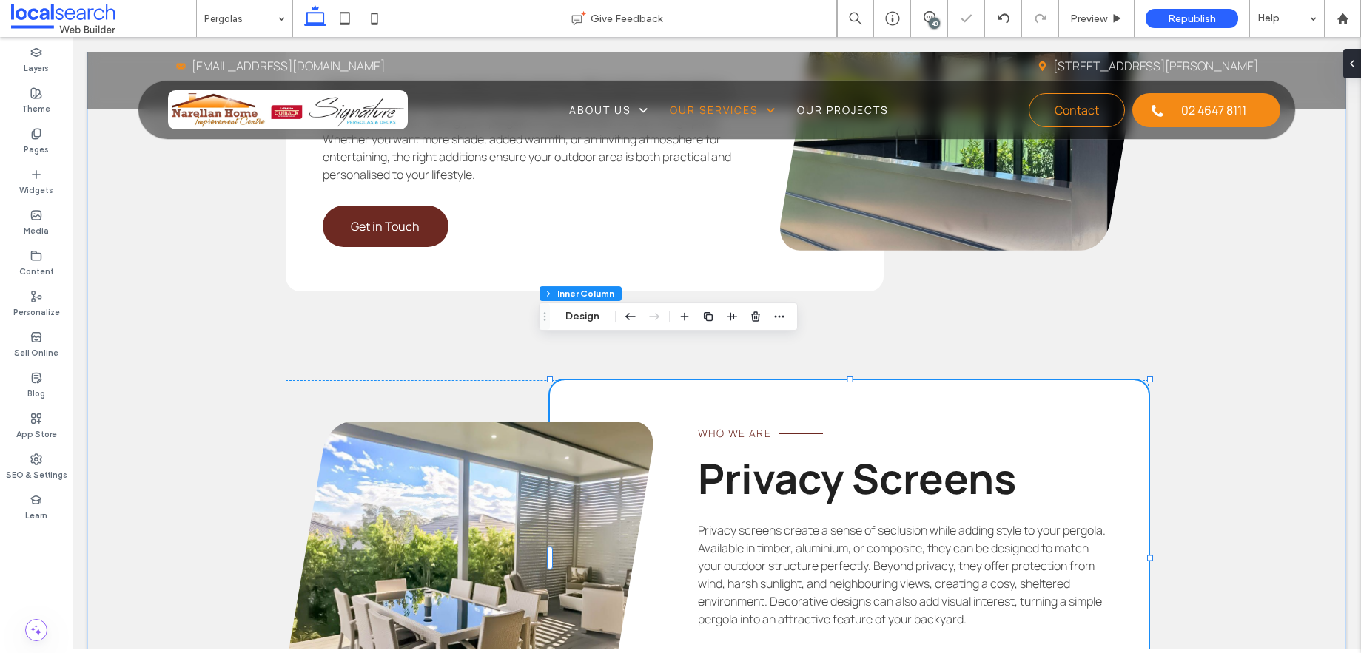
click at [724, 426] on span "Who We Are" at bounding box center [734, 433] width 73 height 14
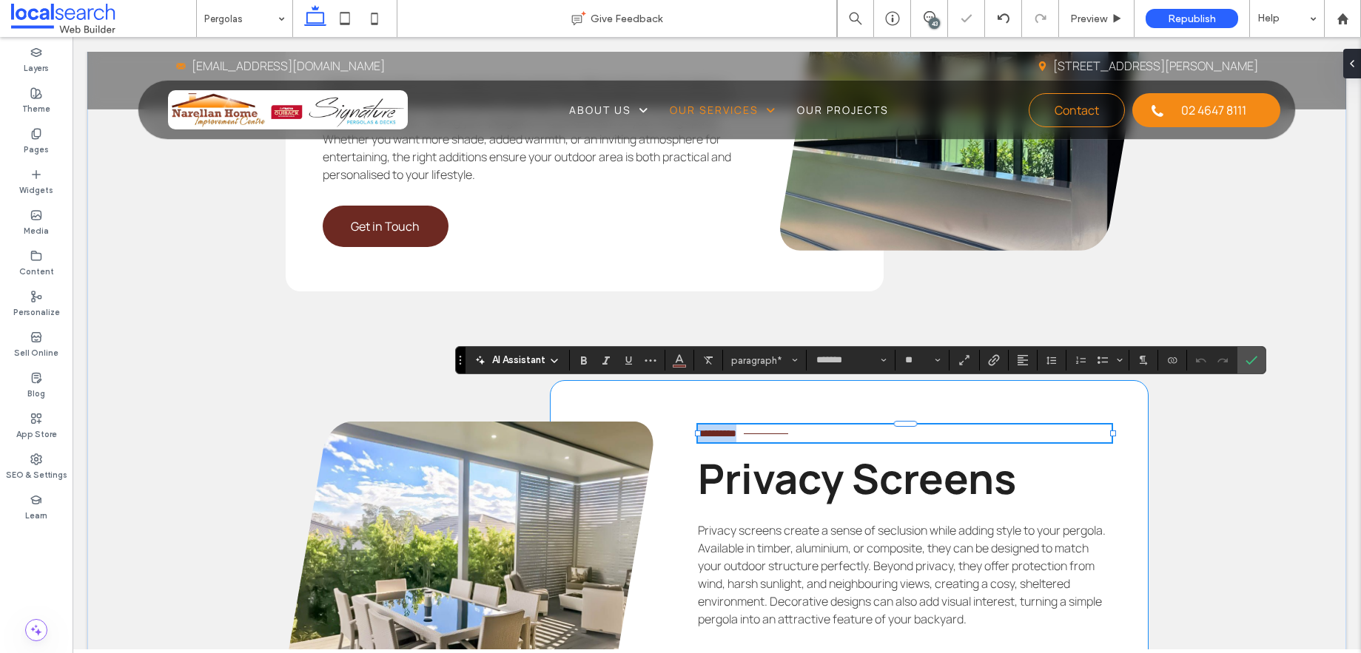
type input "**"
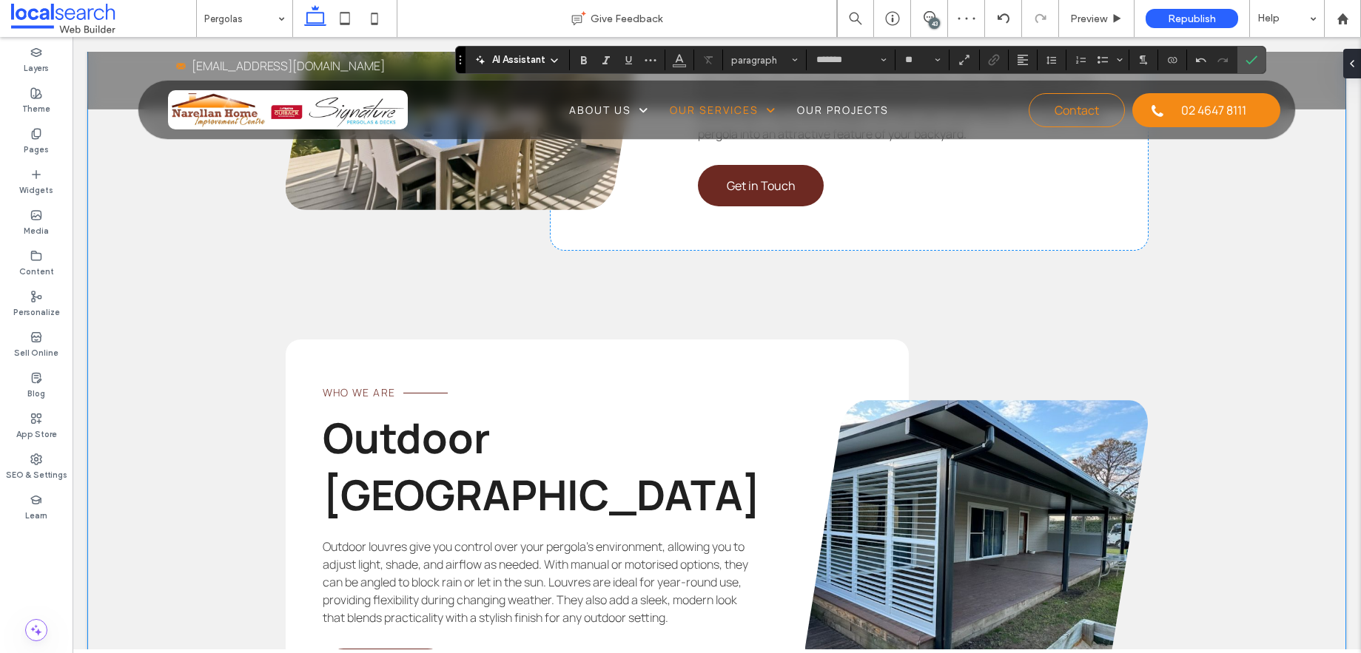
scroll to position [3907, 0]
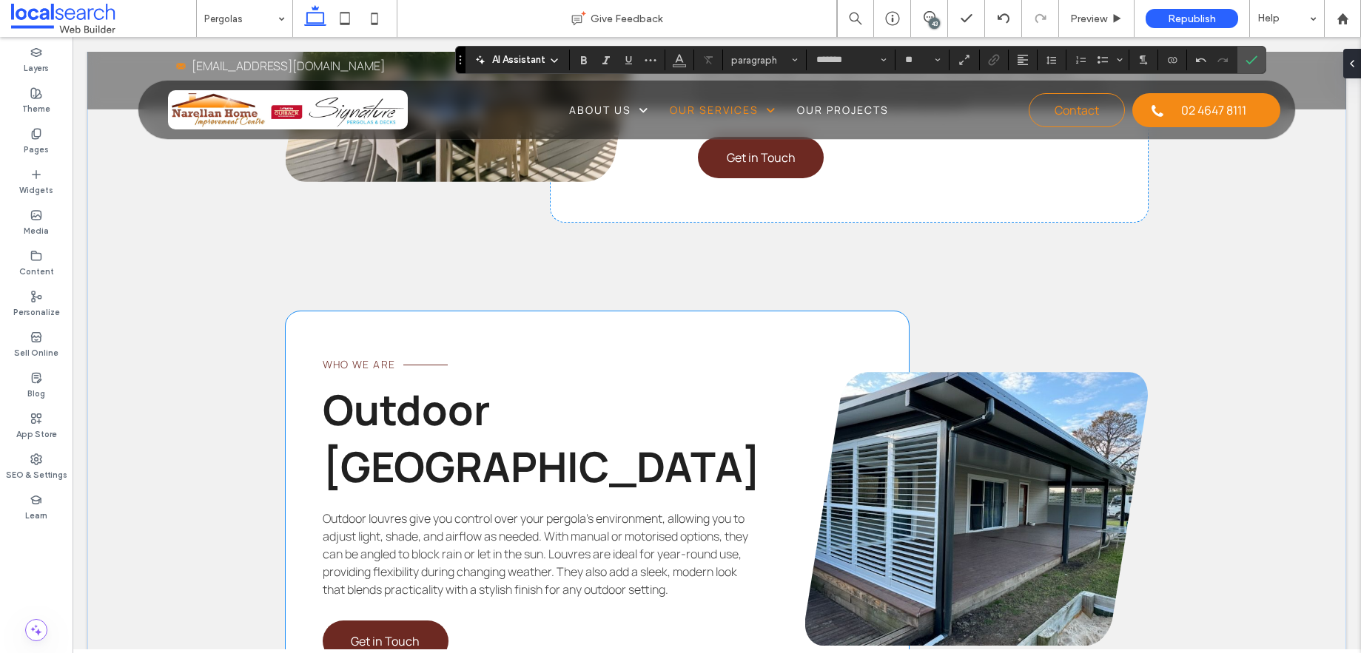
click at [334, 357] on span "Who We Are" at bounding box center [359, 364] width 73 height 14
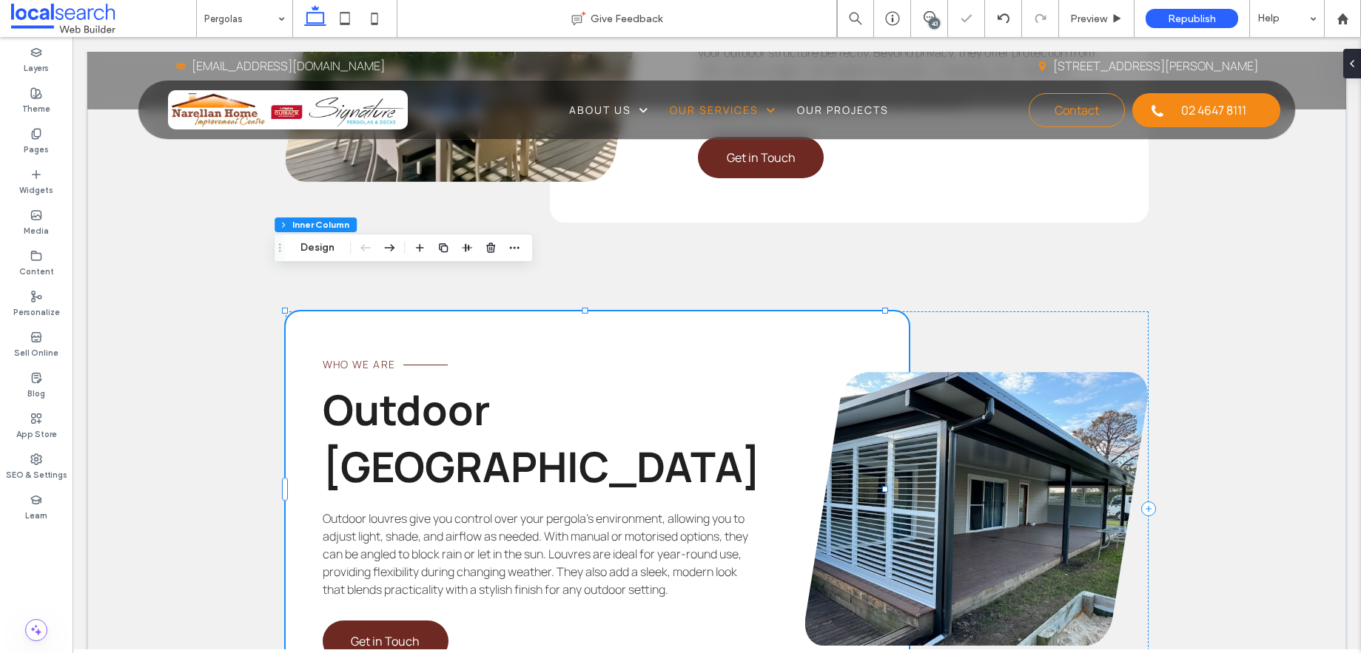
click at [337, 357] on span "Who We Are" at bounding box center [359, 364] width 73 height 14
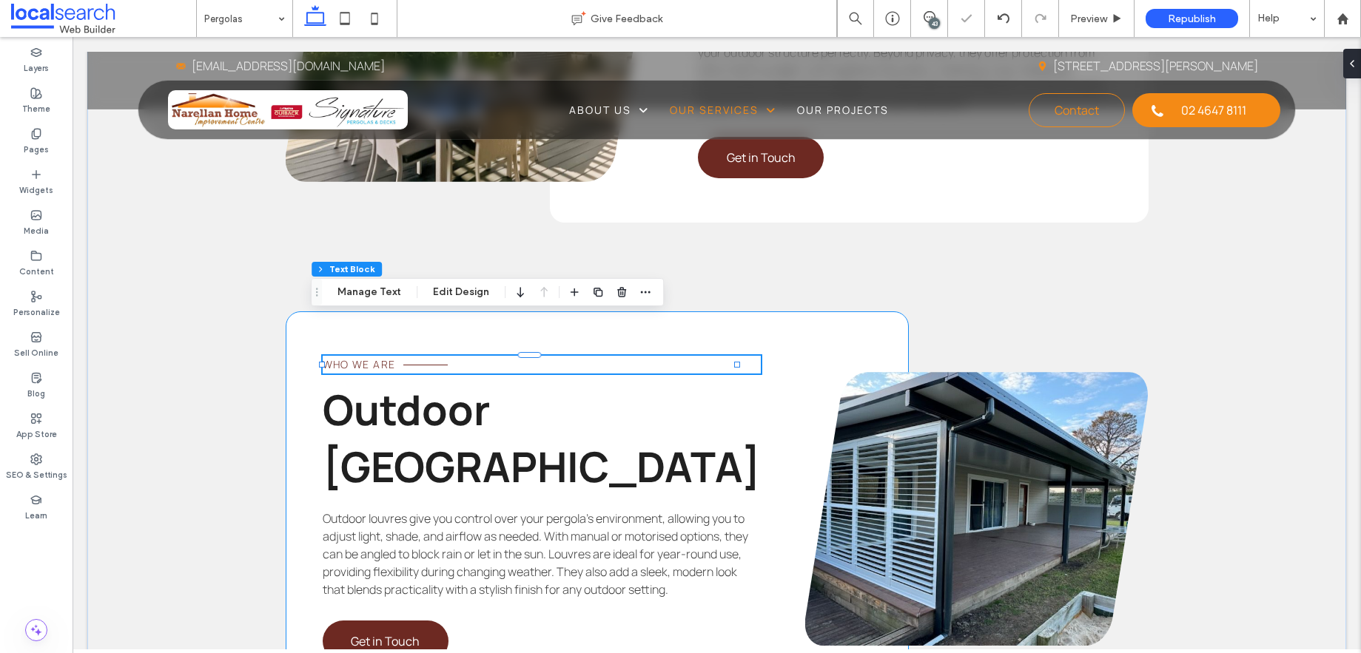
click at [337, 357] on span "Who We Are" at bounding box center [359, 364] width 73 height 14
type input "*******"
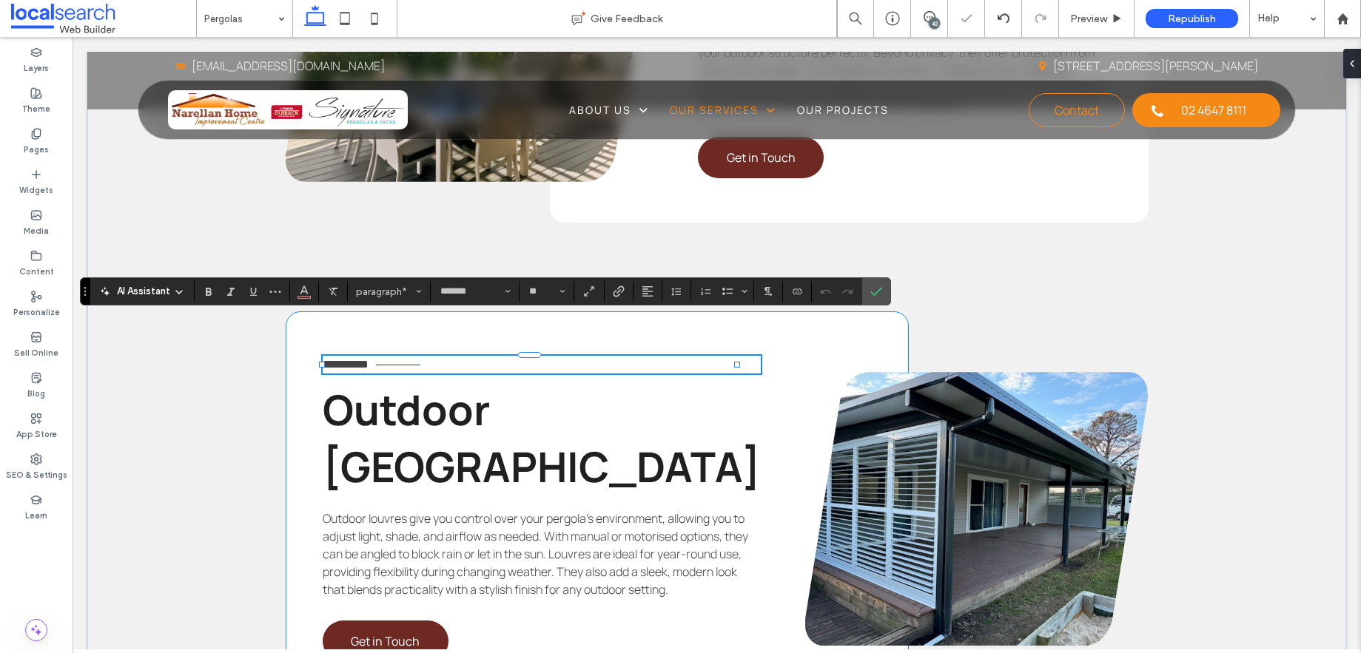
type input "**"
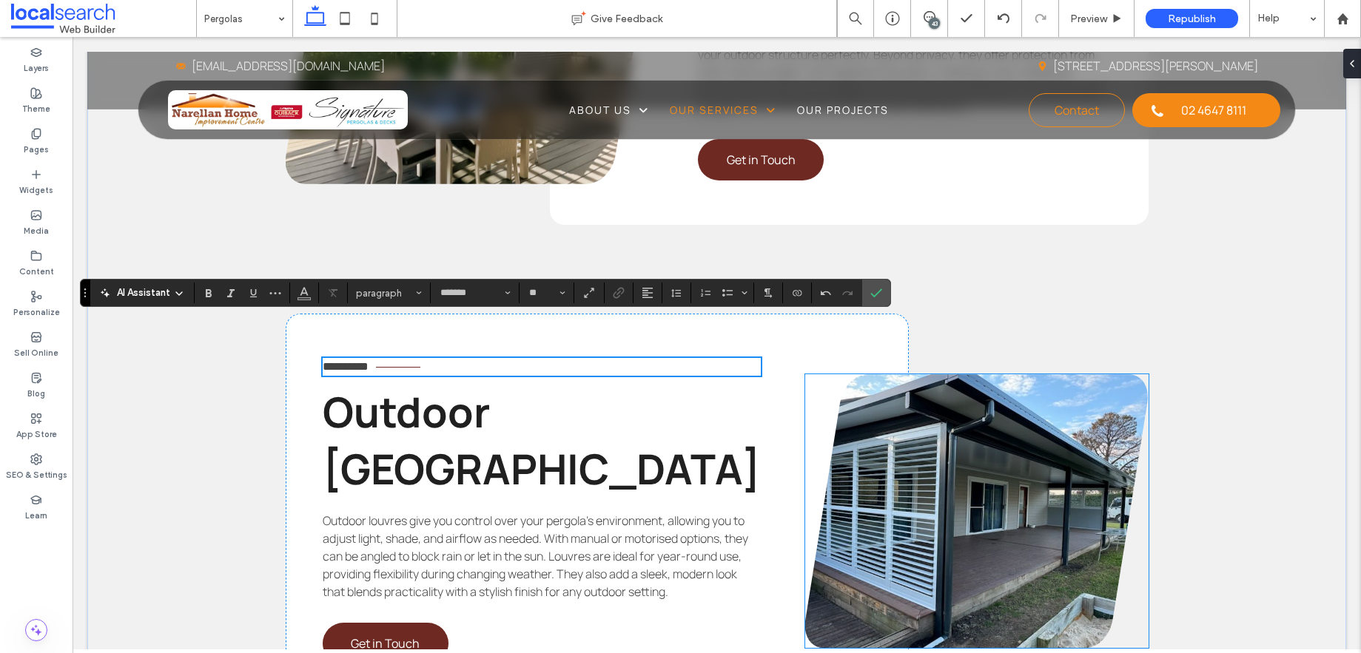
scroll to position [3906, 0]
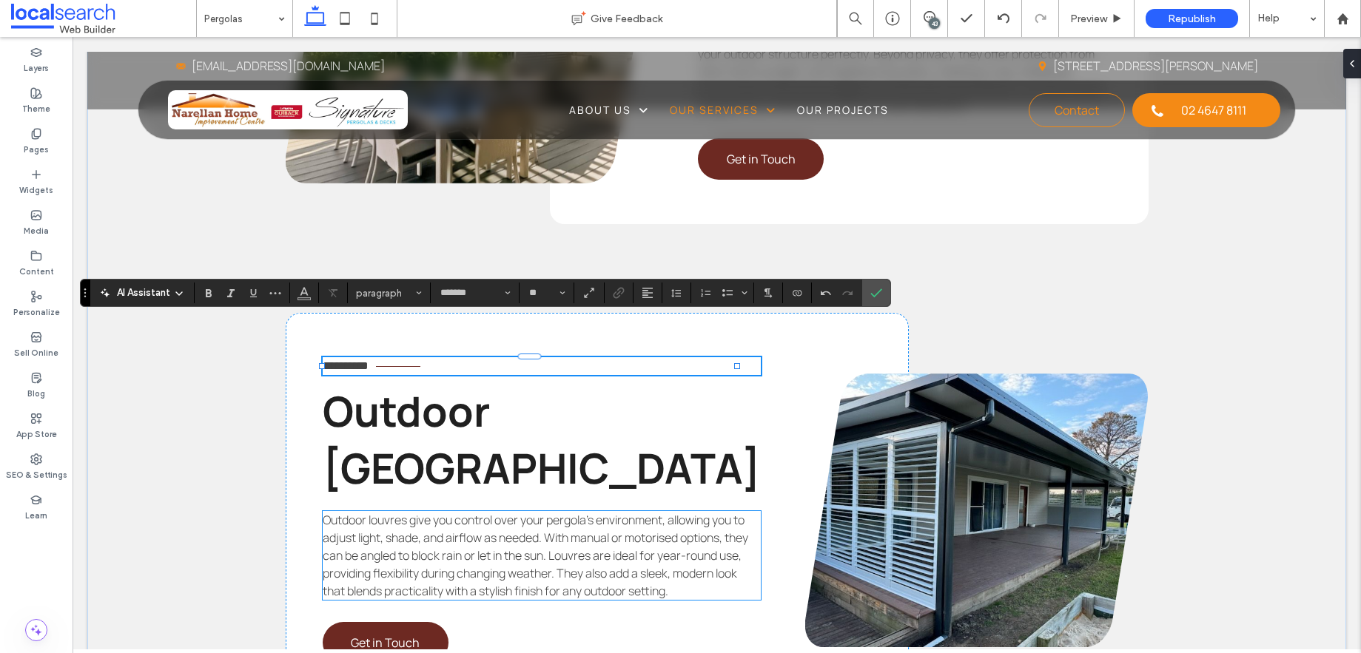
click at [622, 512] on span "Outdoor louvres give you control over your pergola’s environment, allowing you …" at bounding box center [535, 555] width 425 height 87
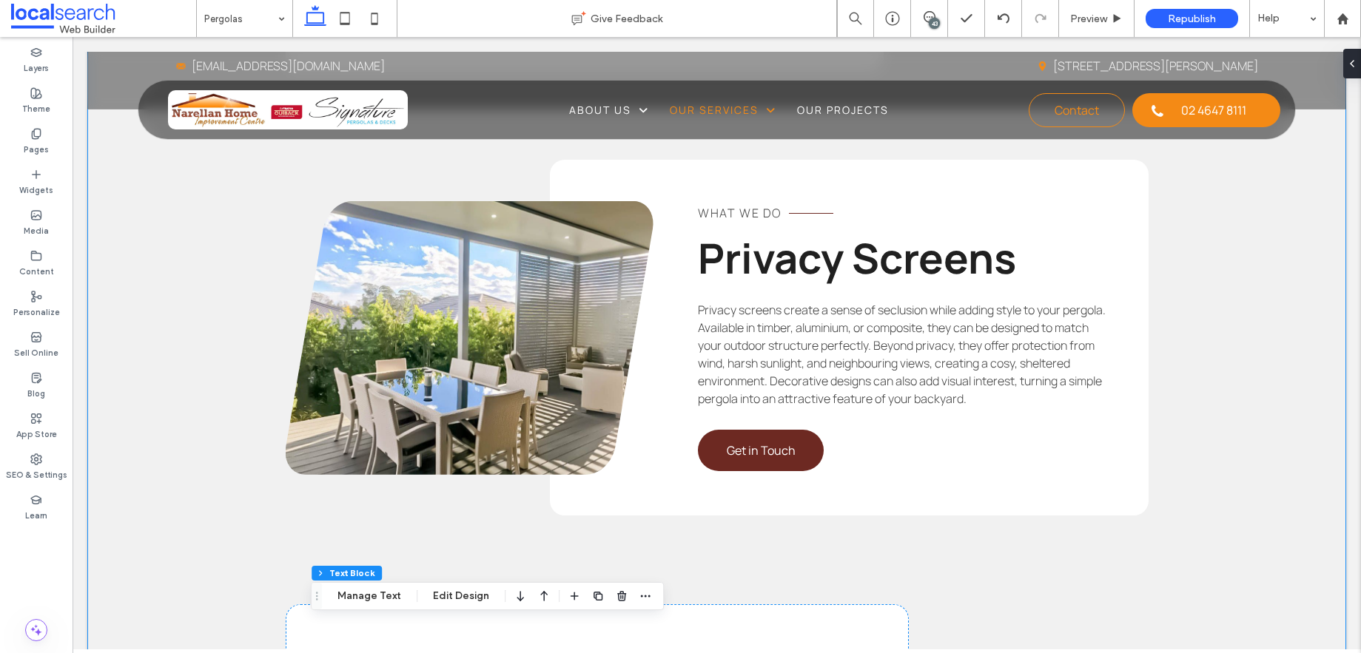
scroll to position [3613, 0]
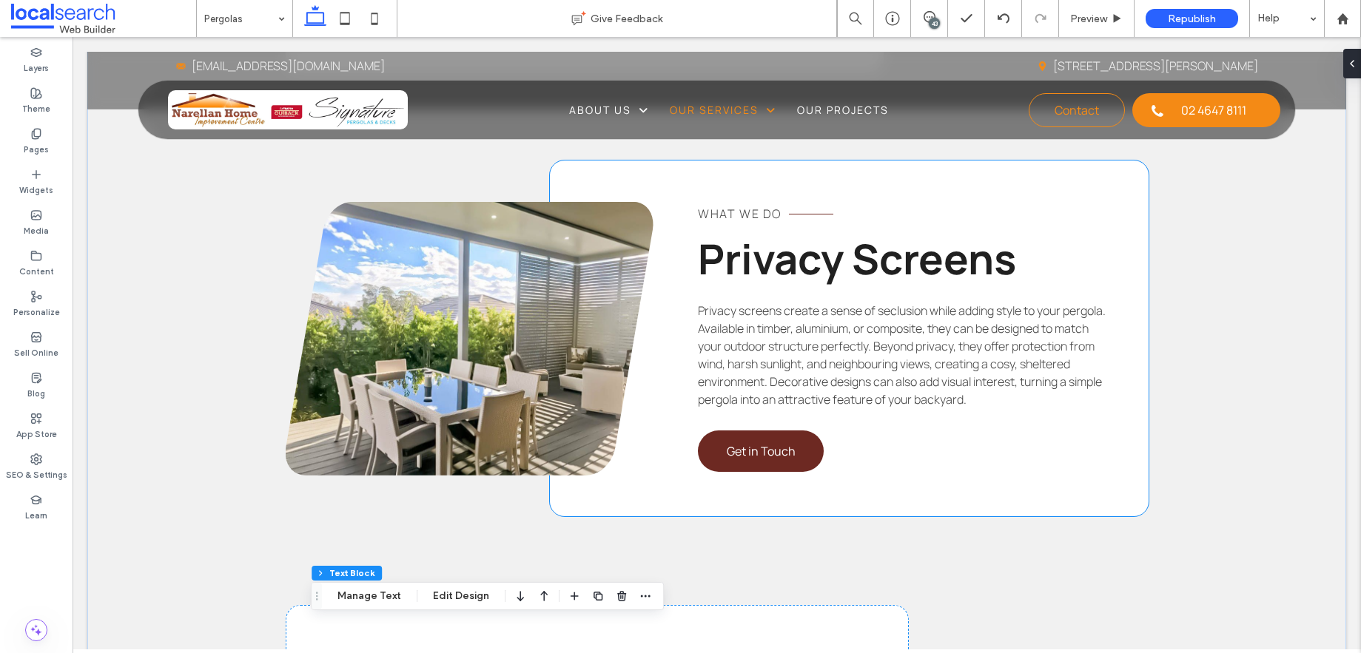
click at [938, 311] on span "Privacy screens create a sense of seclusion while adding style to your pergola.…" at bounding box center [902, 355] width 408 height 105
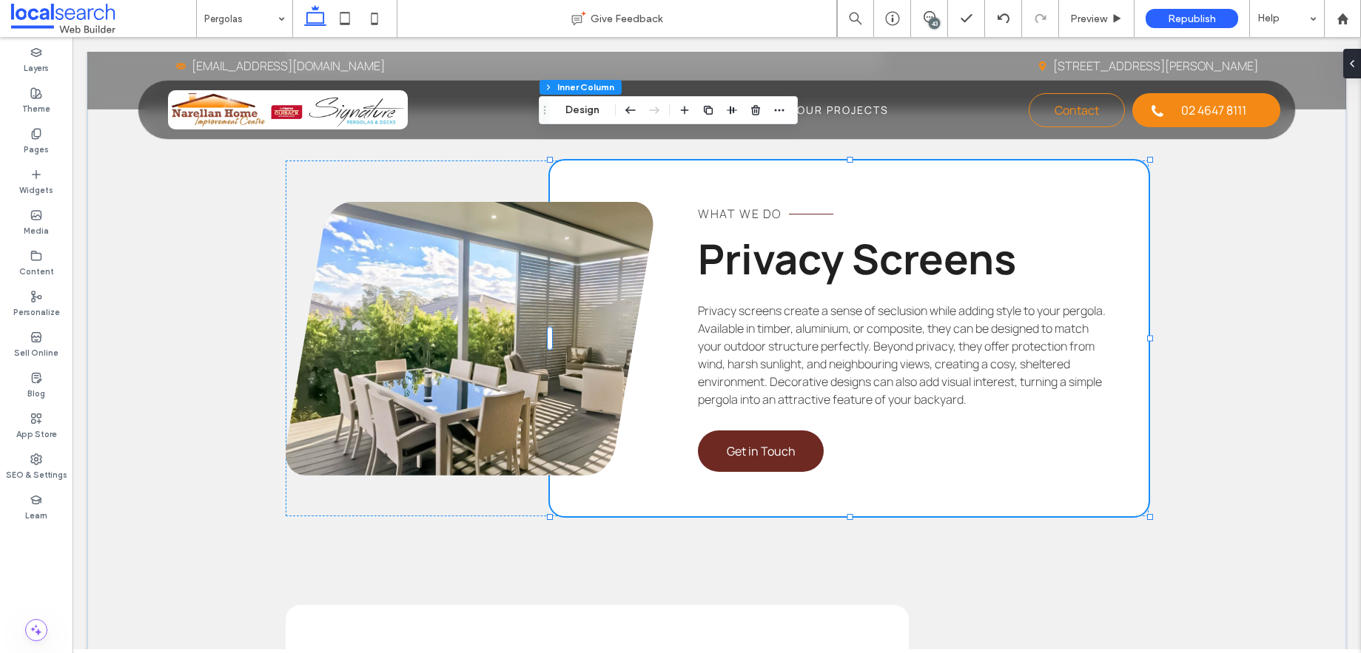
click at [796, 303] on span "Privacy screens create a sense of seclusion while adding style to your pergola.…" at bounding box center [902, 355] width 408 height 105
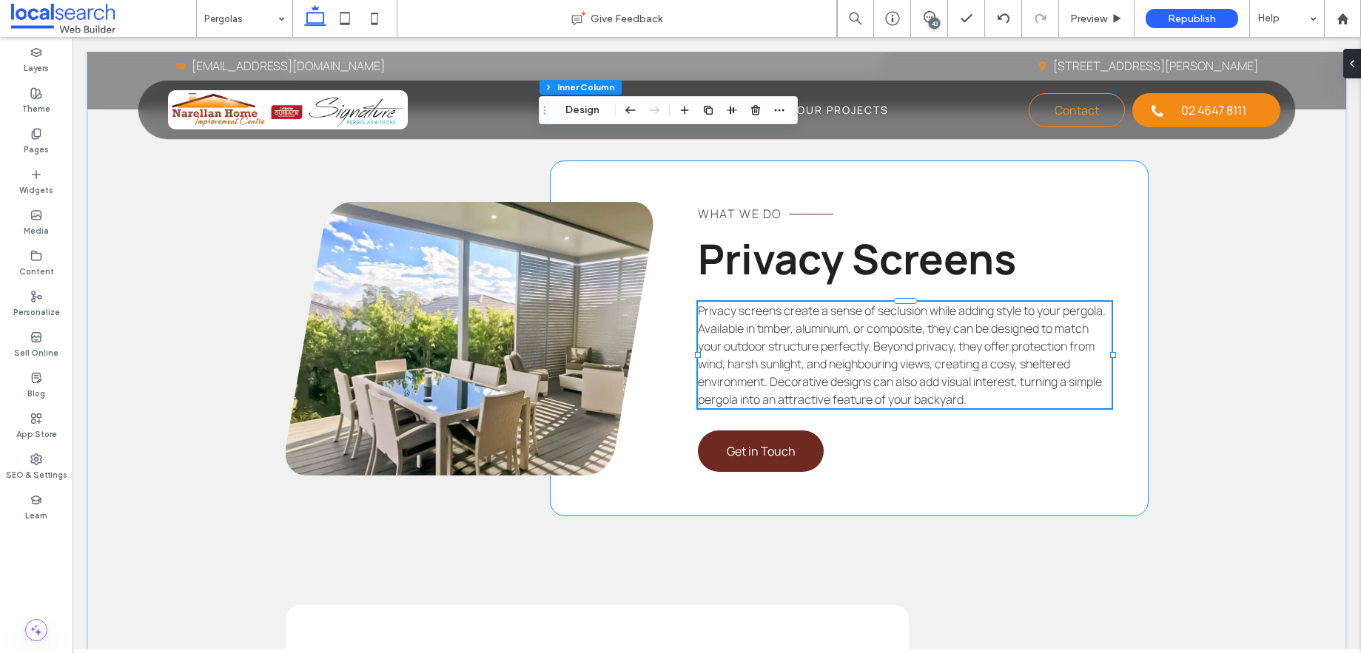
click at [796, 303] on span "Privacy screens create a sense of seclusion while adding style to your pergola.…" at bounding box center [902, 355] width 408 height 105
type input "*******"
type input "**"
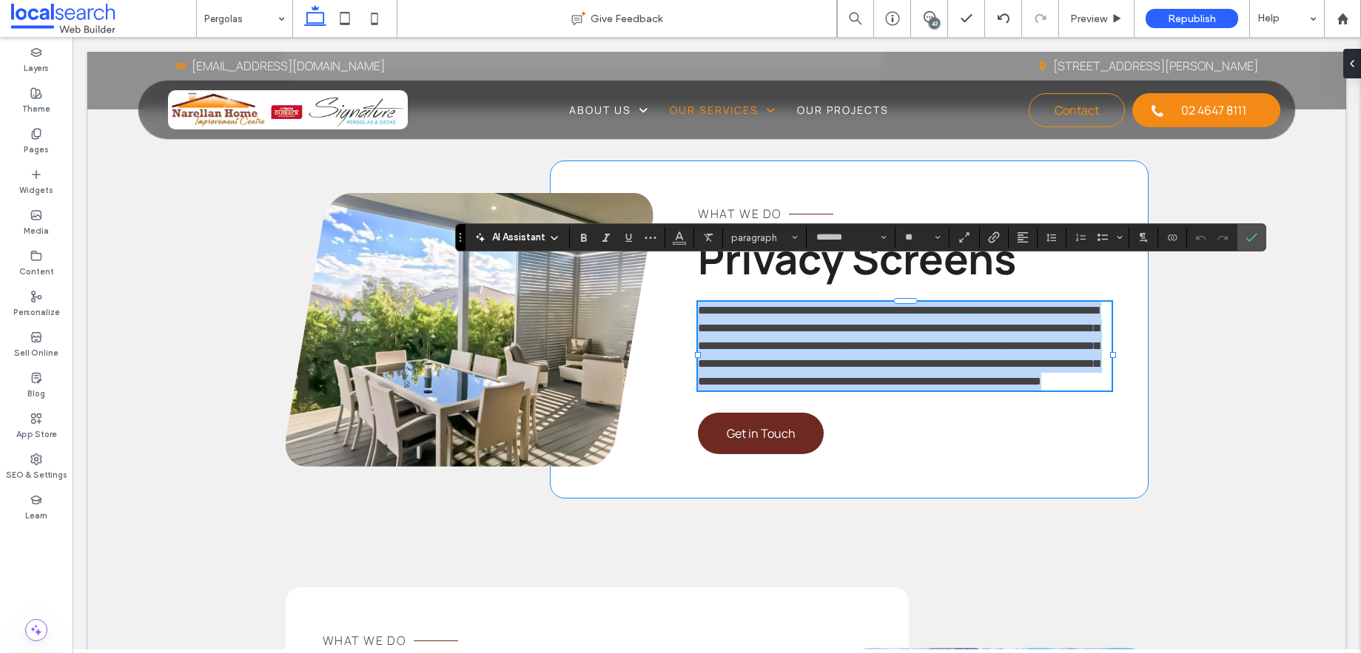
click at [822, 305] on span "**********" at bounding box center [898, 346] width 401 height 82
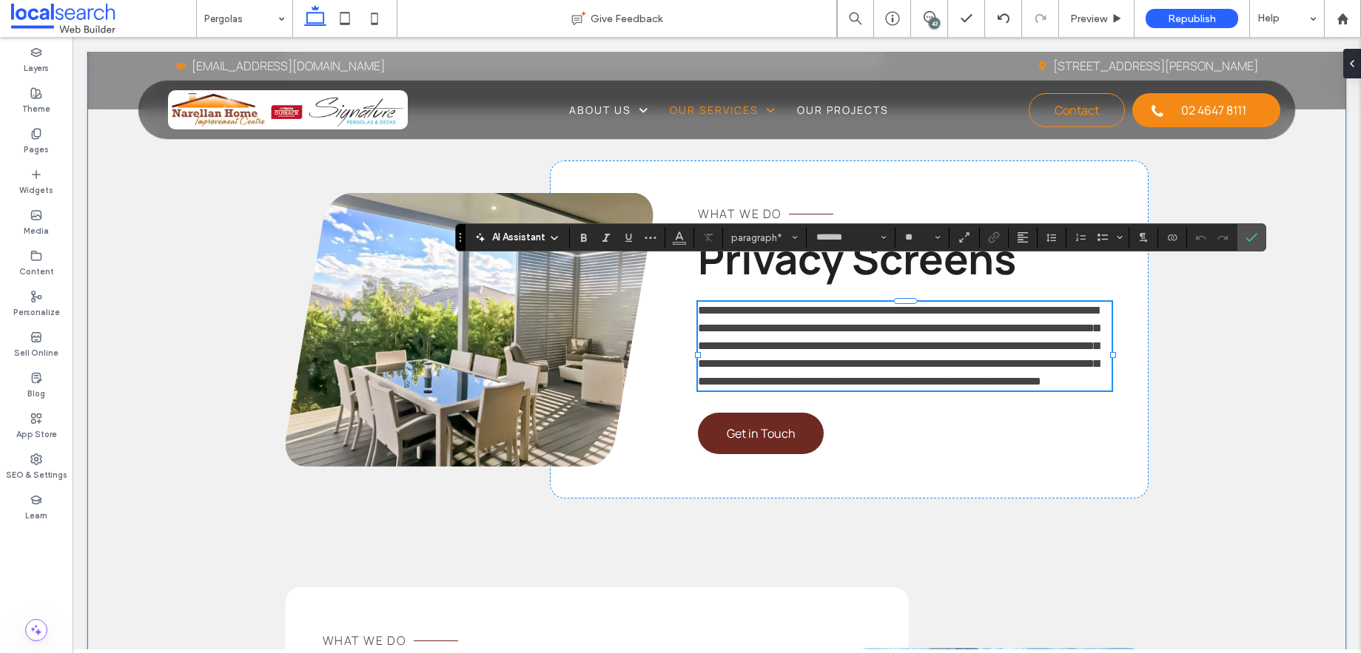
click at [1177, 415] on div "What We do Additions Additions can take your pergola to the next level, offerin…" at bounding box center [716, 327] width 1259 height 1400
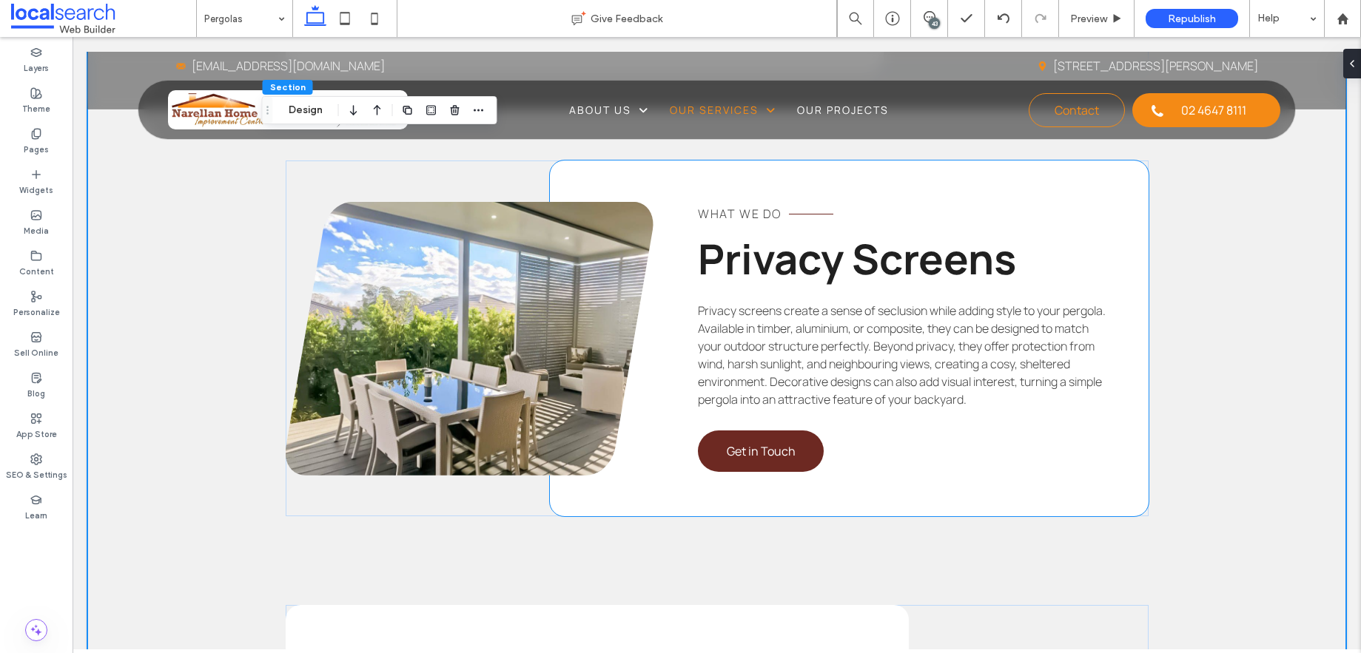
click at [960, 320] on span "Privacy screens create a sense of seclusion while adding style to your pergola.…" at bounding box center [902, 355] width 408 height 105
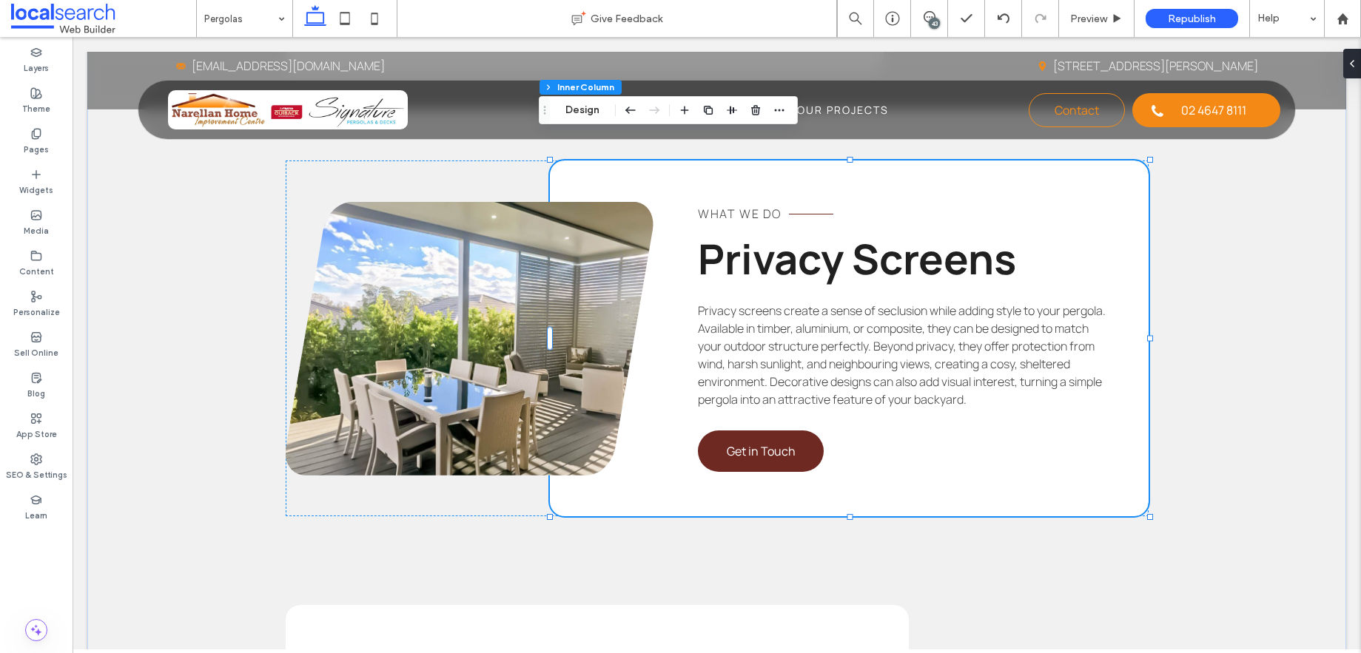
click at [931, 24] on div "43" at bounding box center [934, 23] width 11 height 11
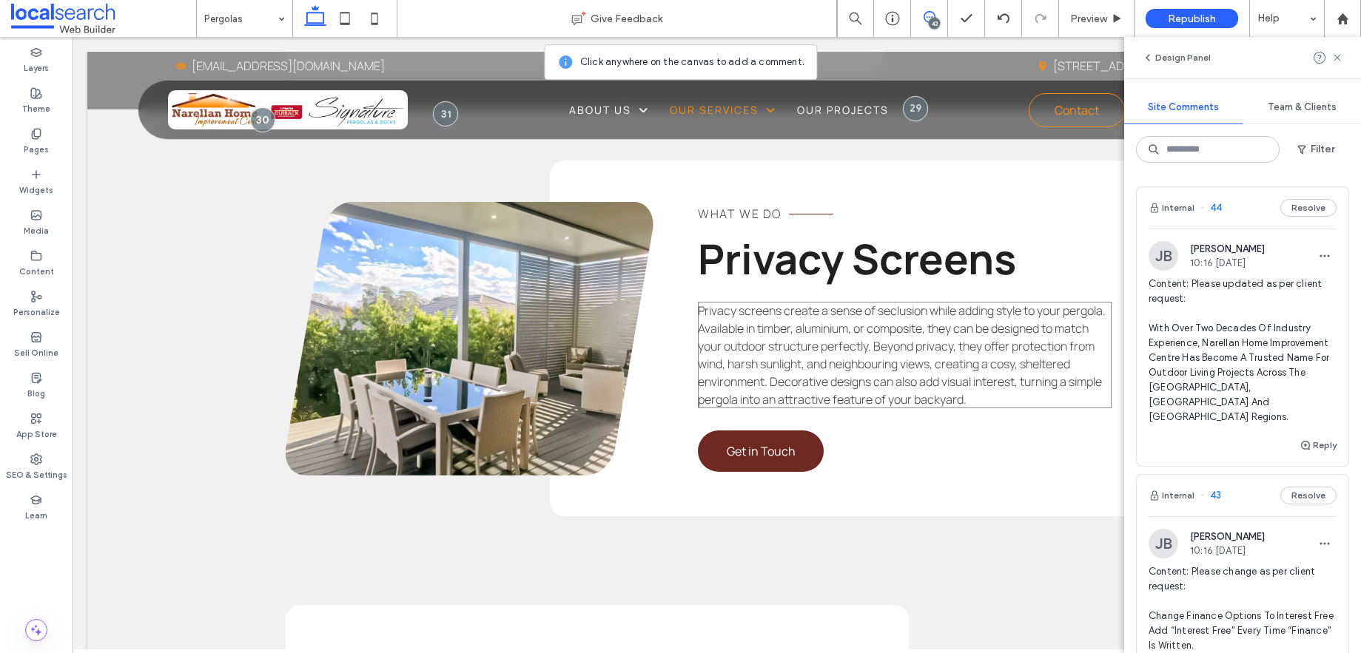
click at [907, 303] on span "Privacy screens create a sense of seclusion while adding style to your pergola.…" at bounding box center [902, 355] width 408 height 105
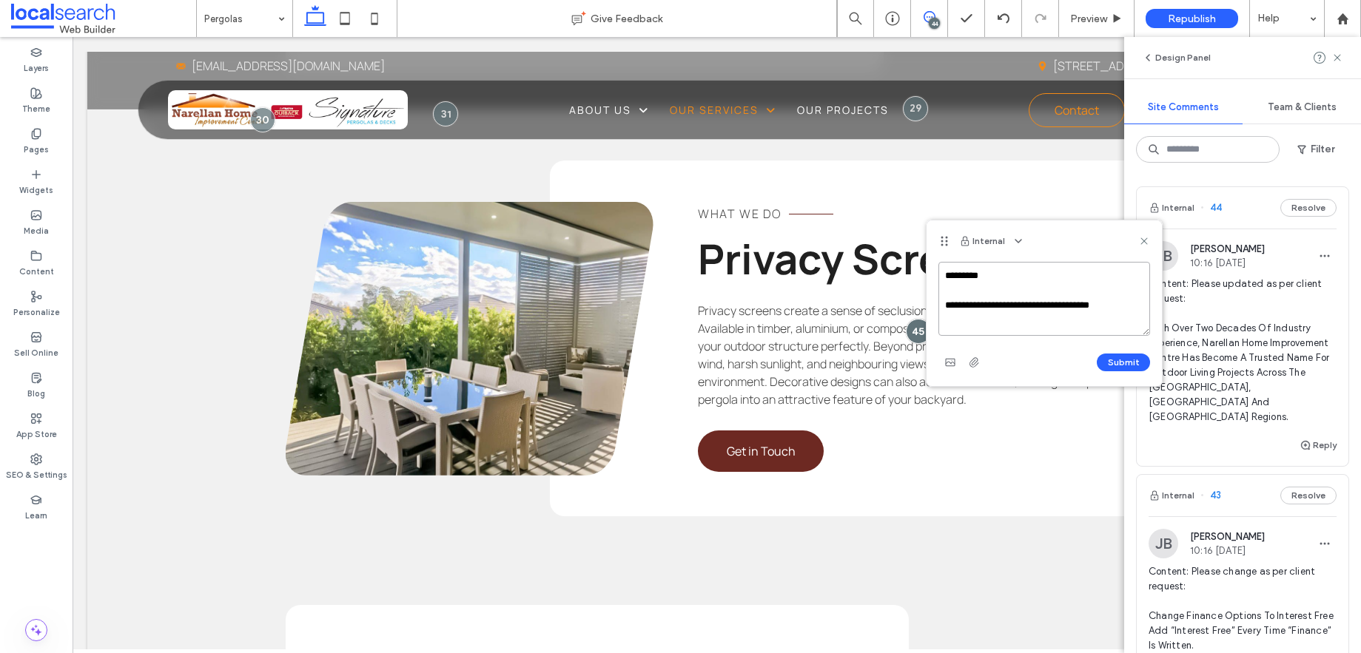
paste textarea "**********"
type textarea "**********"
click at [1139, 365] on button "Submit" at bounding box center [1123, 363] width 53 height 18
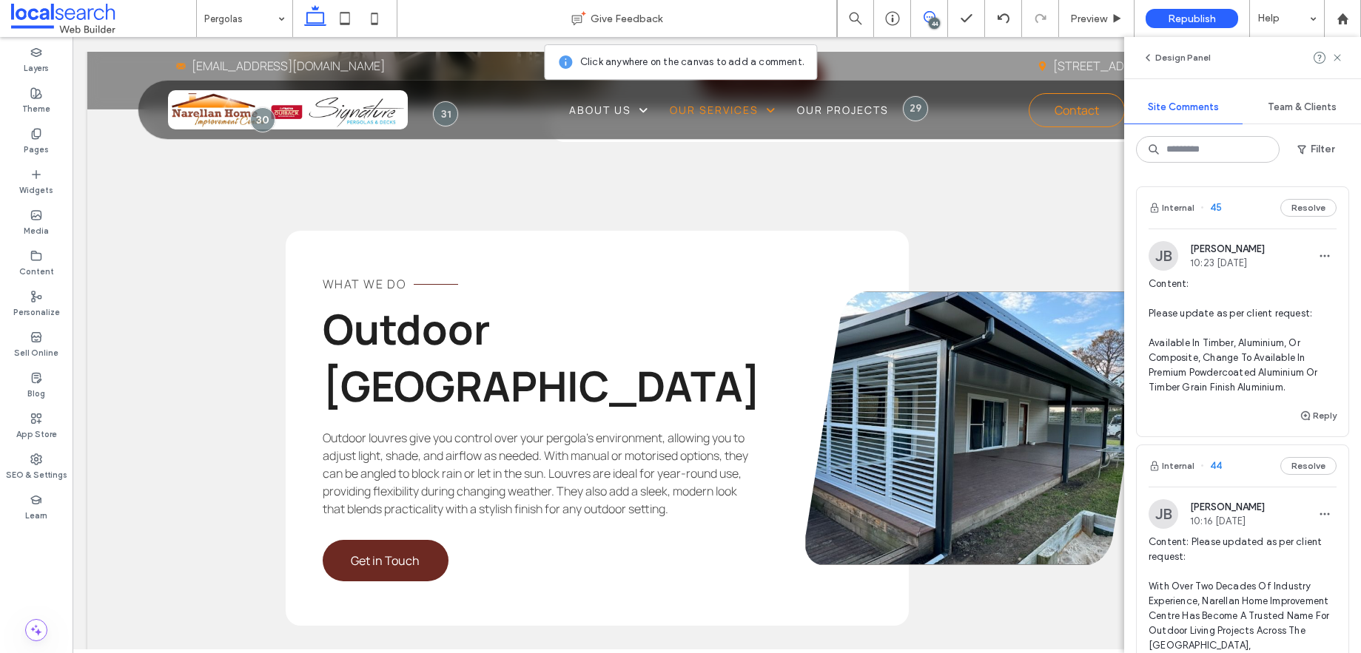
scroll to position [4014, 0]
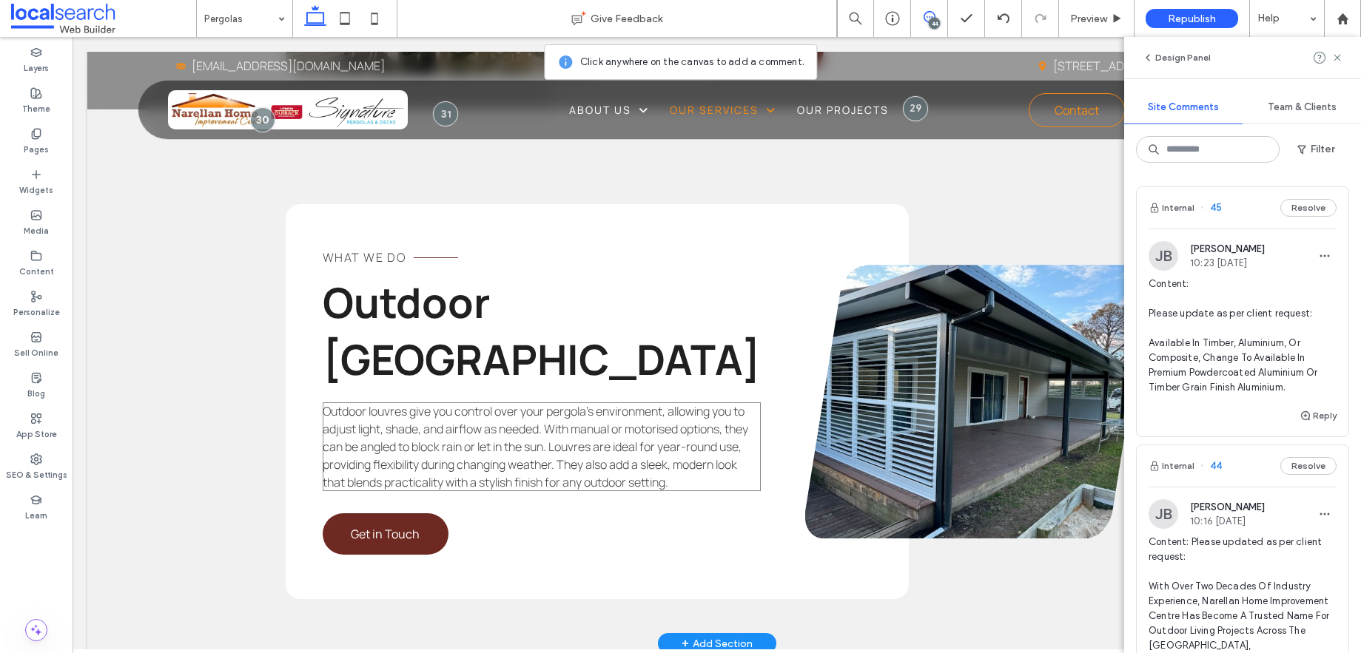
click at [654, 403] on span "Outdoor louvres give you control over your pergola’s environment, allowing you …" at bounding box center [535, 446] width 425 height 87
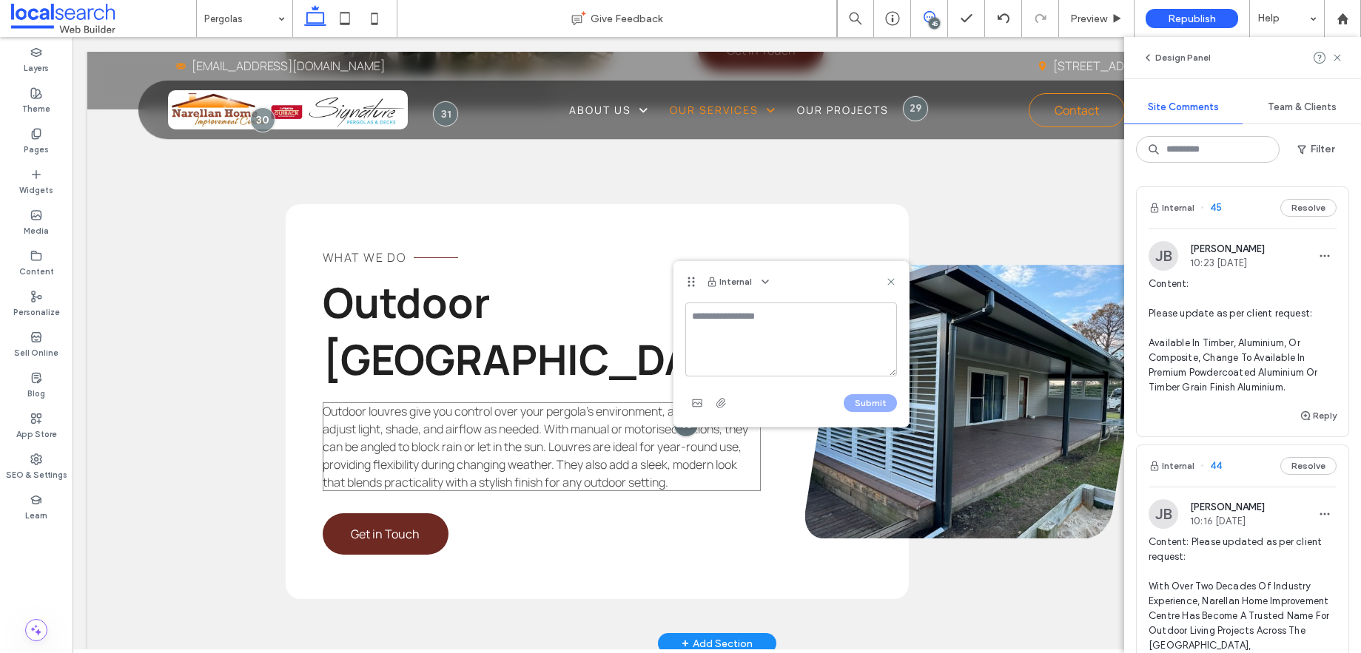
click at [673, 412] on div at bounding box center [685, 424] width 25 height 25
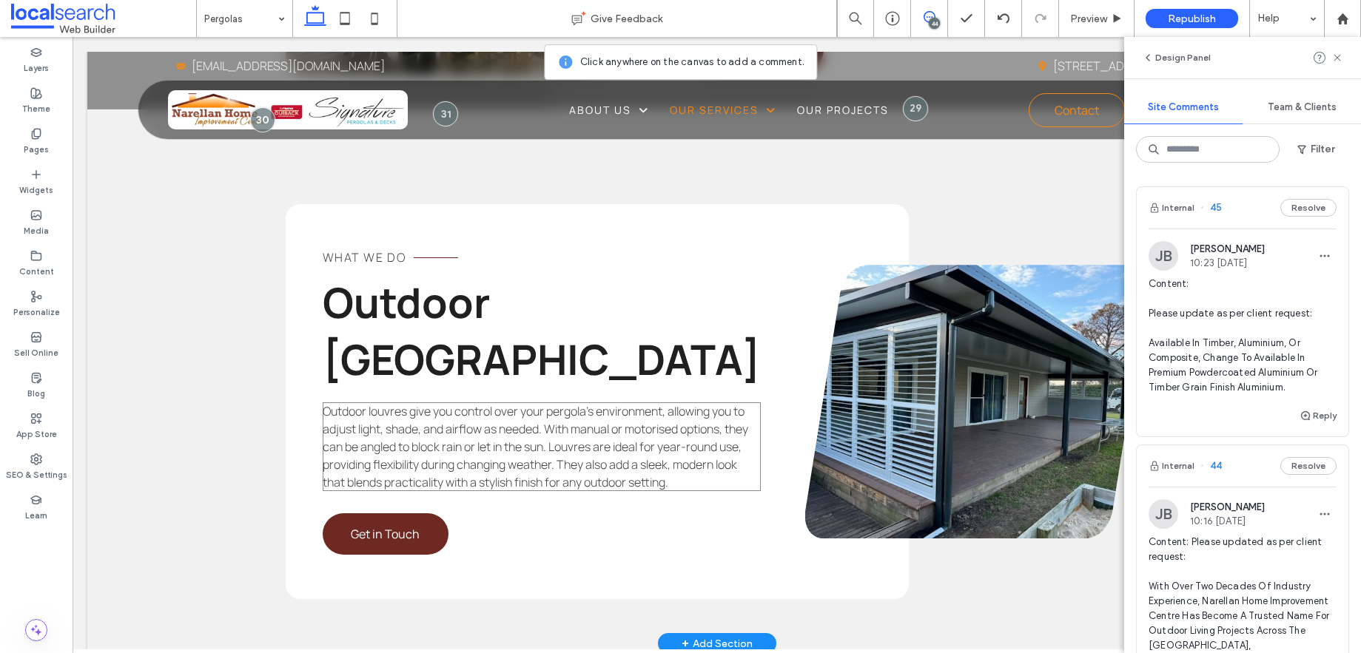
click at [653, 403] on span "Outdoor louvres give you control over your pergola’s environment, allowing you …" at bounding box center [535, 446] width 425 height 87
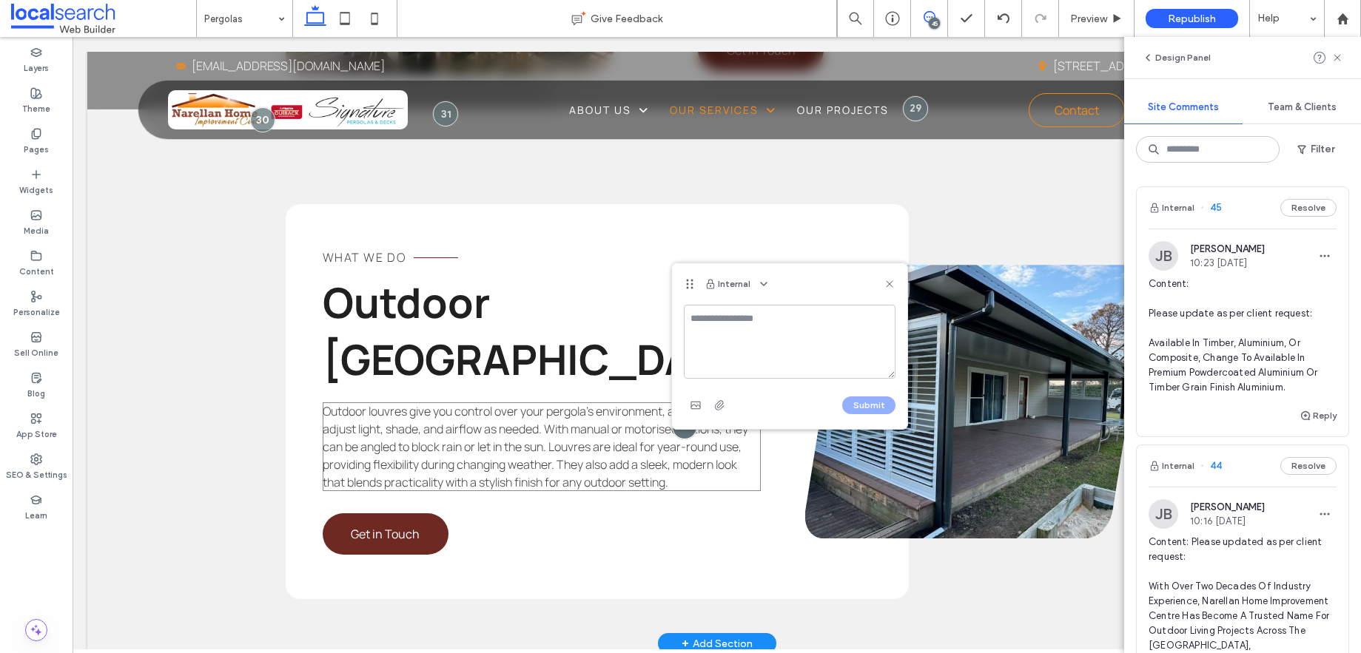
click at [672, 414] on div at bounding box center [684, 426] width 25 height 25
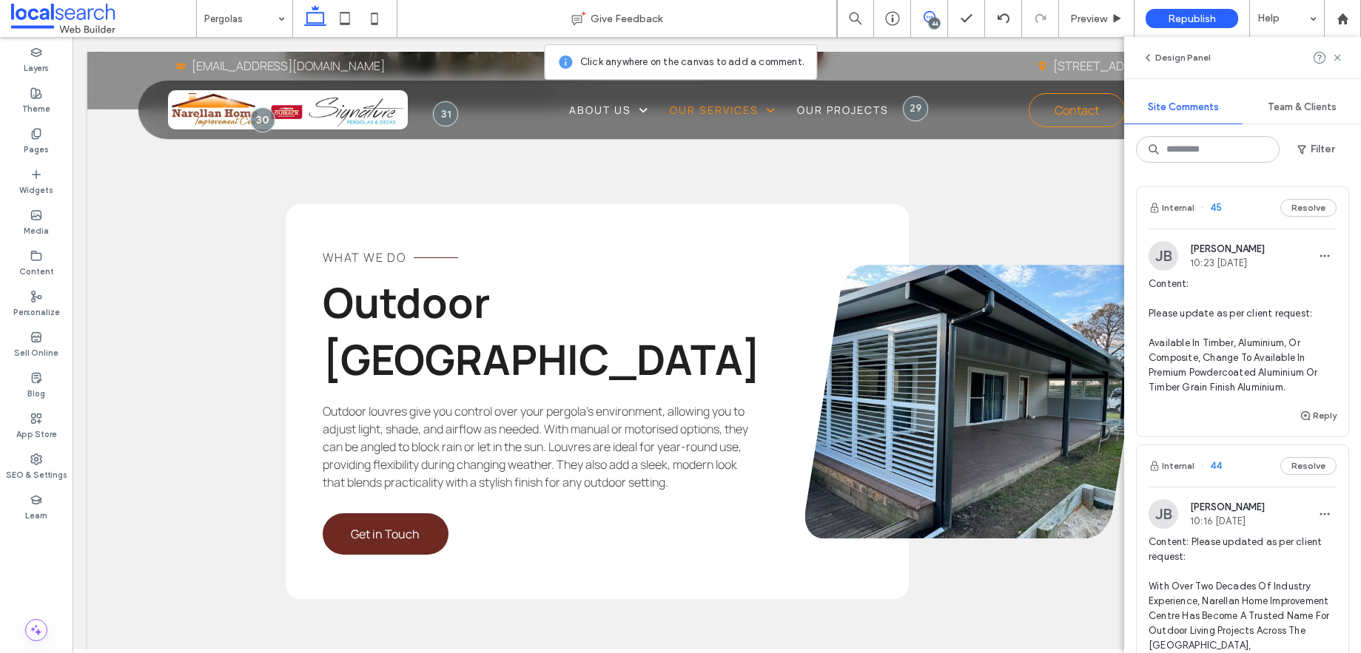
click at [930, 18] on div "44" at bounding box center [934, 23] width 11 height 11
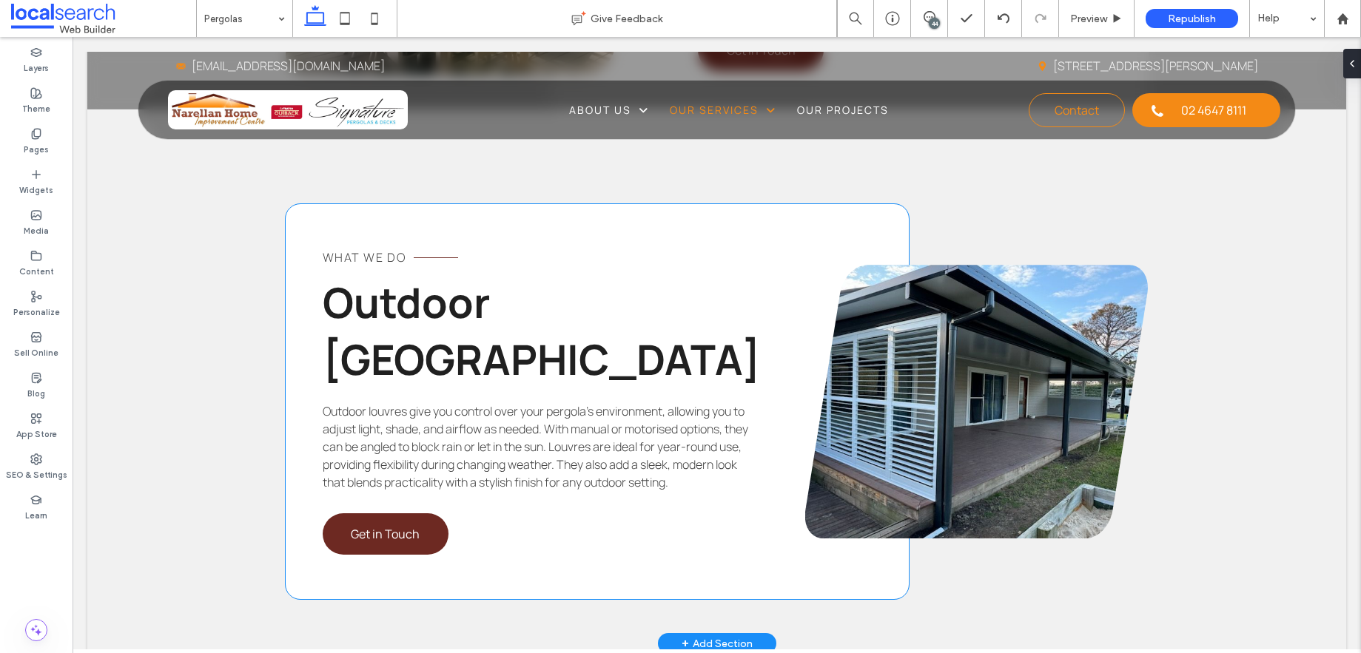
click at [621, 403] on span "Outdoor louvres give you control over your pergola’s environment, allowing you …" at bounding box center [535, 446] width 425 height 87
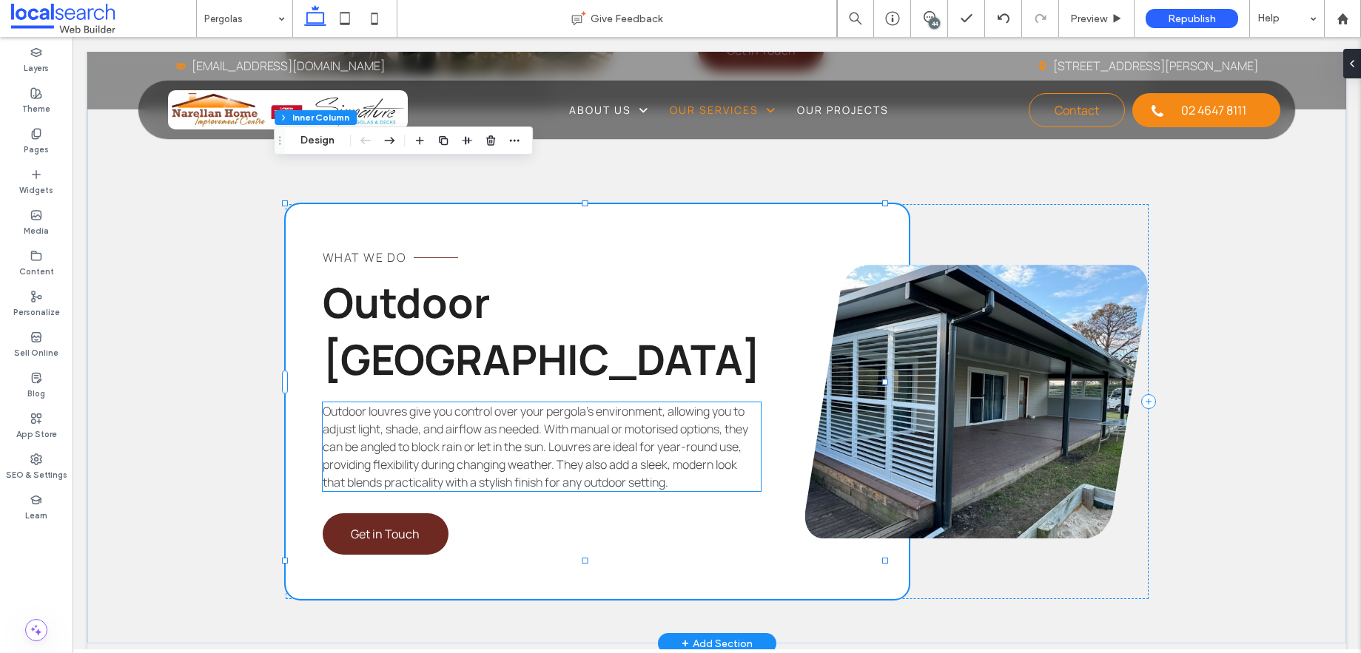
click at [624, 403] on span "Outdoor louvres give you control over your pergola’s environment, allowing you …" at bounding box center [535, 446] width 425 height 87
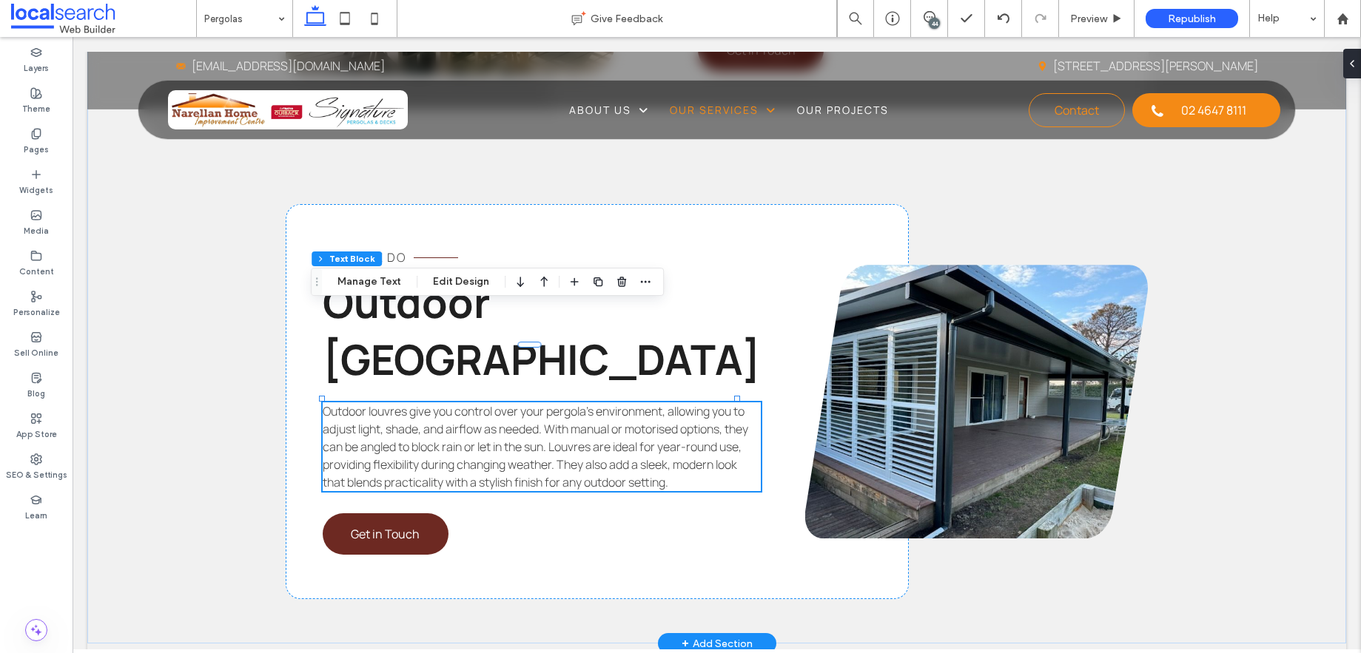
click at [624, 403] on span "Outdoor louvres give you control over your pergola’s environment, allowing you …" at bounding box center [535, 446] width 425 height 87
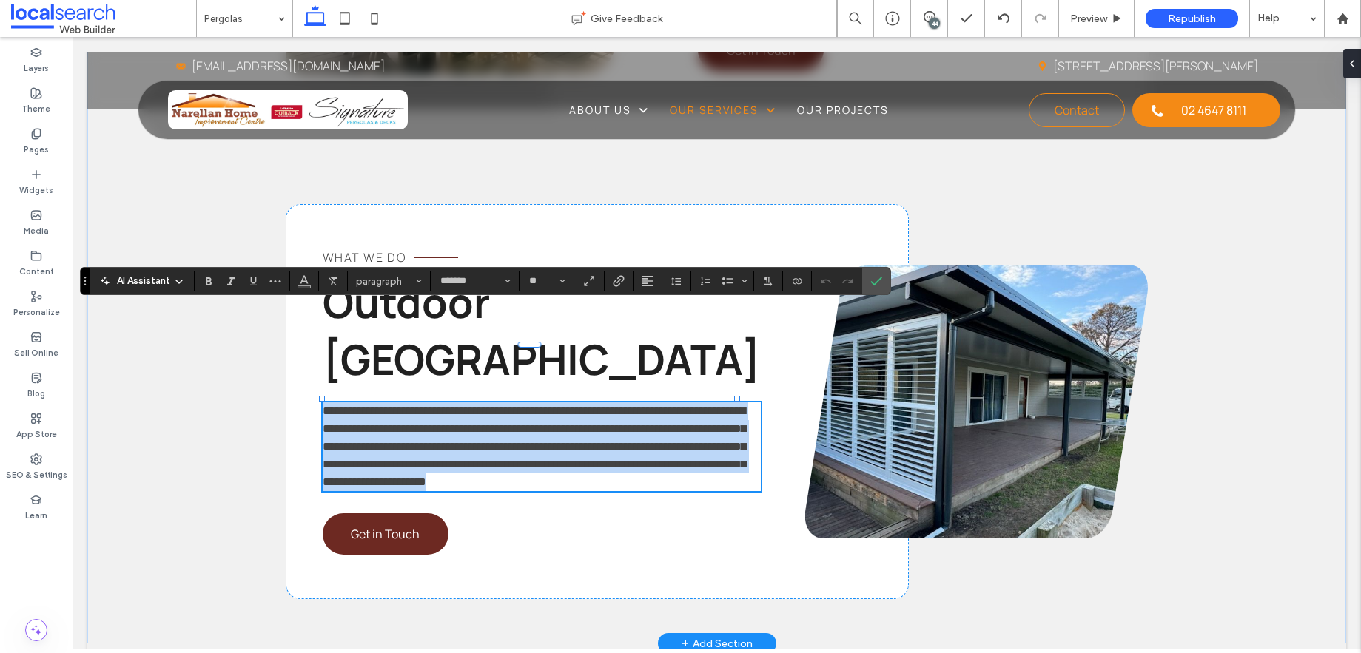
click at [630, 406] on span "**********" at bounding box center [534, 447] width 423 height 82
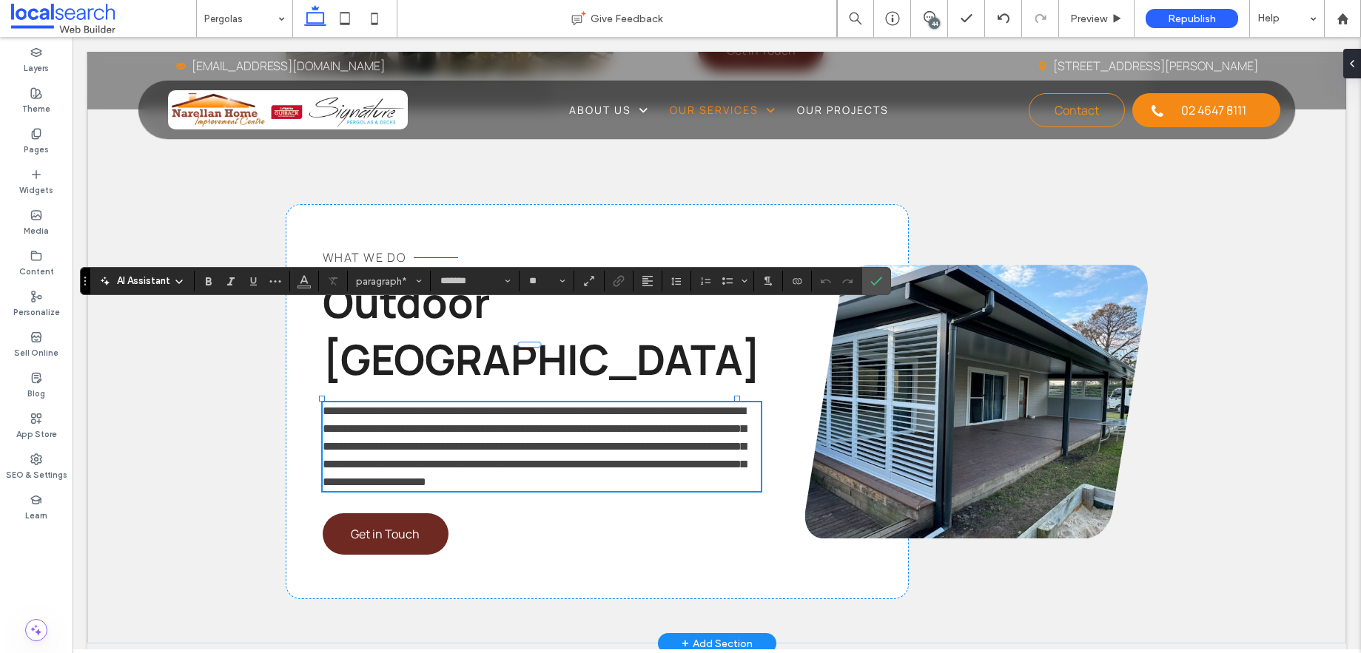
click at [646, 406] on span "**********" at bounding box center [534, 447] width 423 height 82
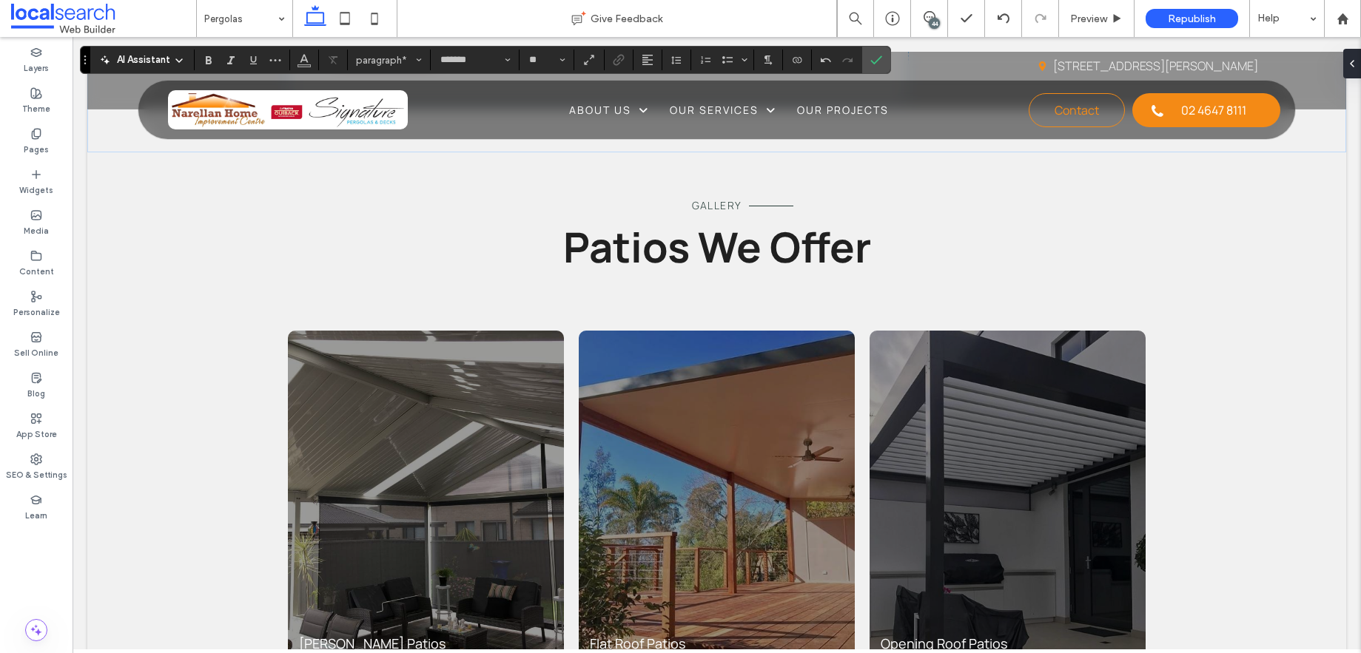
scroll to position [4504, 0]
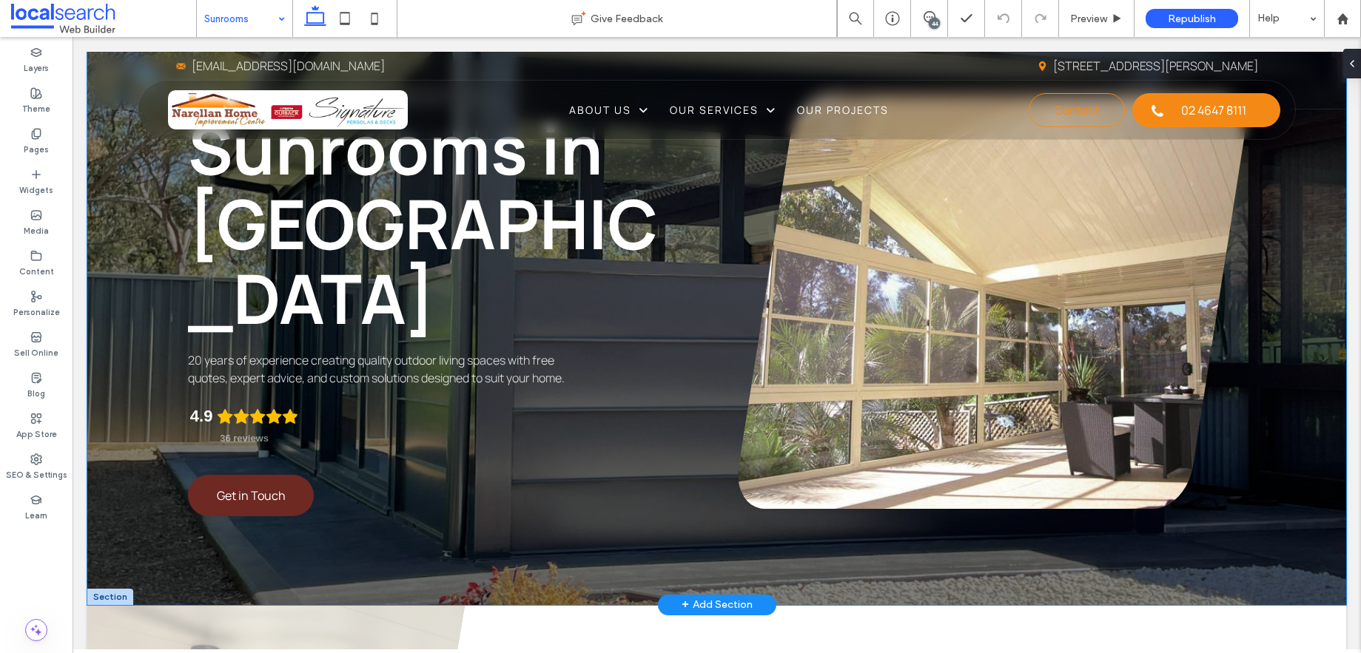
scroll to position [135, 0]
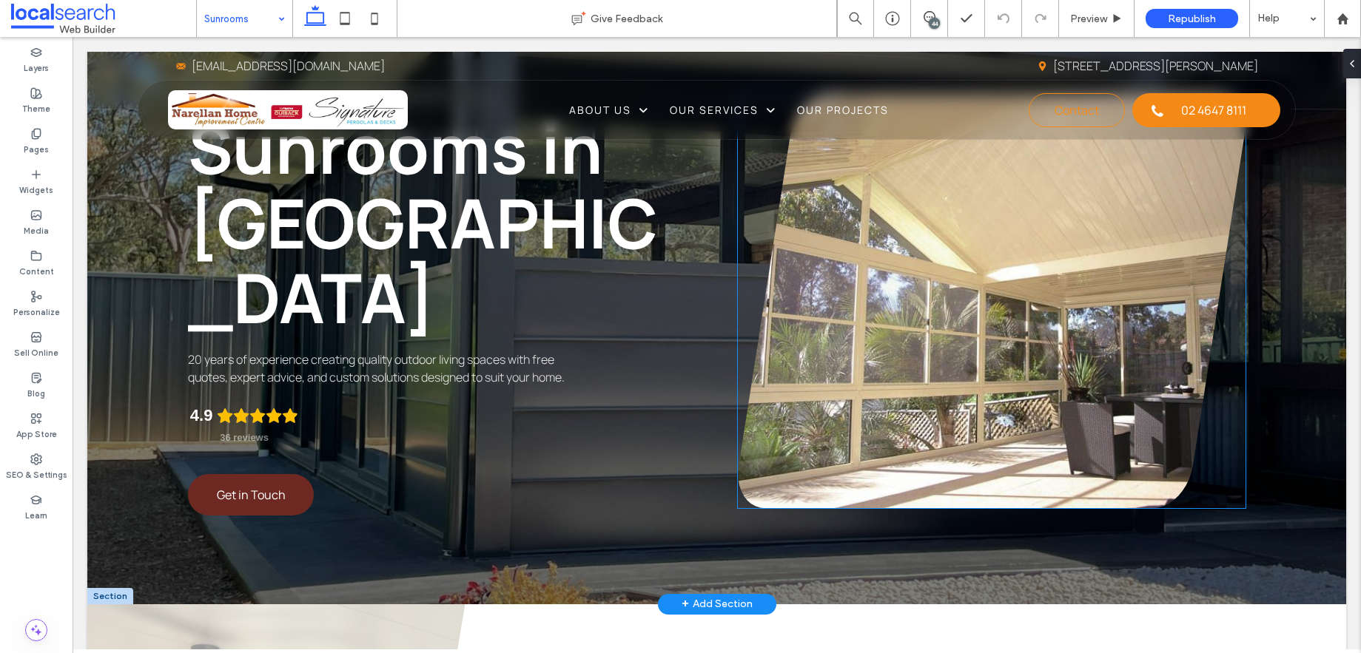
click at [988, 281] on link at bounding box center [992, 301] width 508 height 414
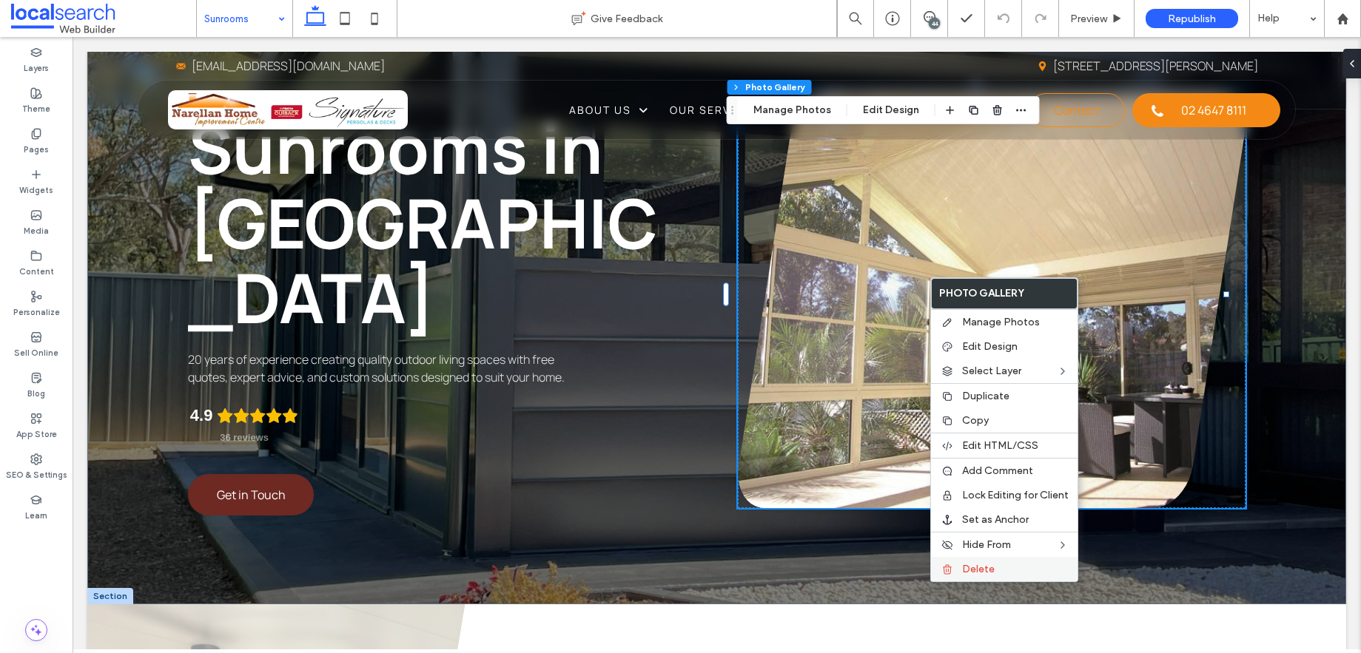
click at [1006, 576] on label "Delete" at bounding box center [1015, 569] width 107 height 13
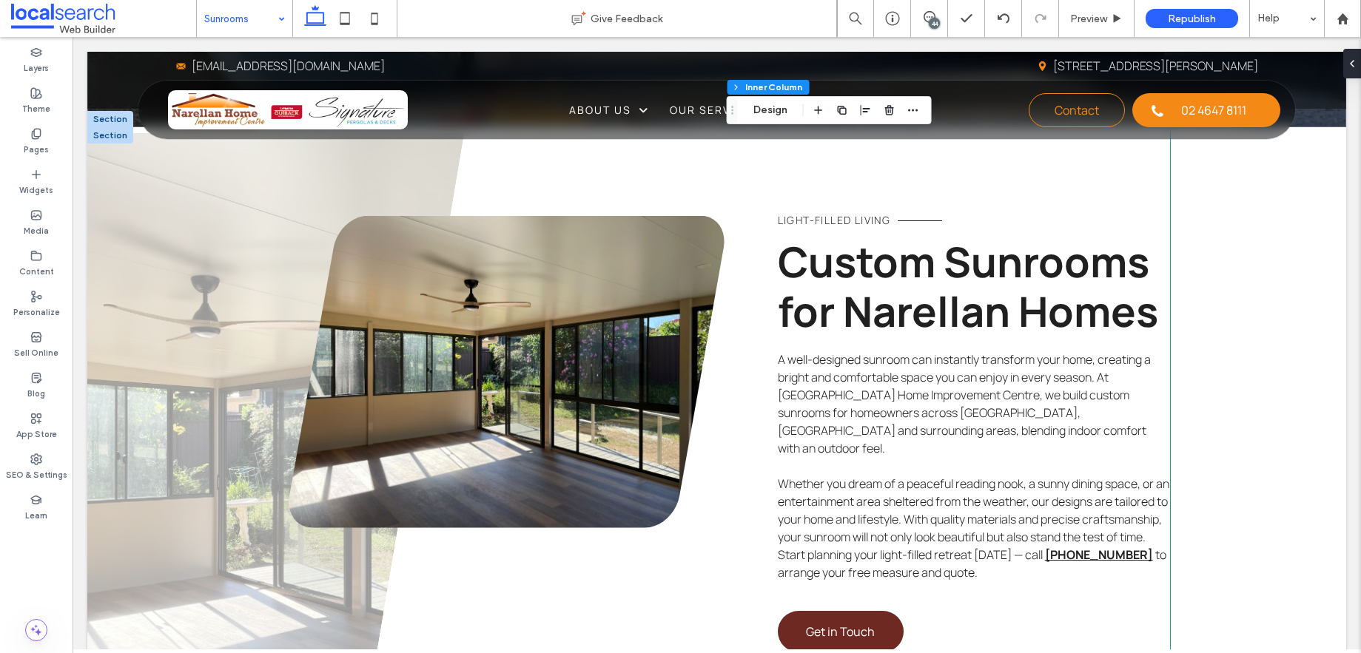
scroll to position [615, 0]
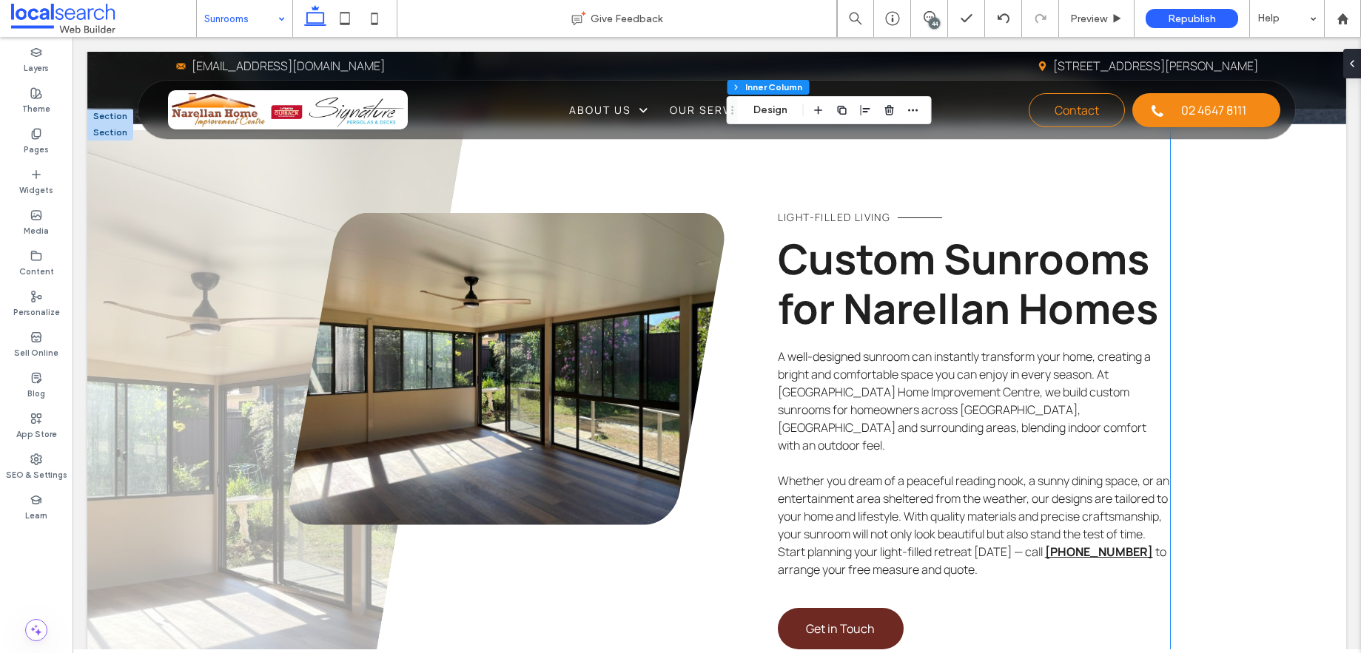
click at [961, 473] on span "Whether you dream of a peaceful reading nook, a sunny dining space, or an enter…" at bounding box center [973, 516] width 391 height 87
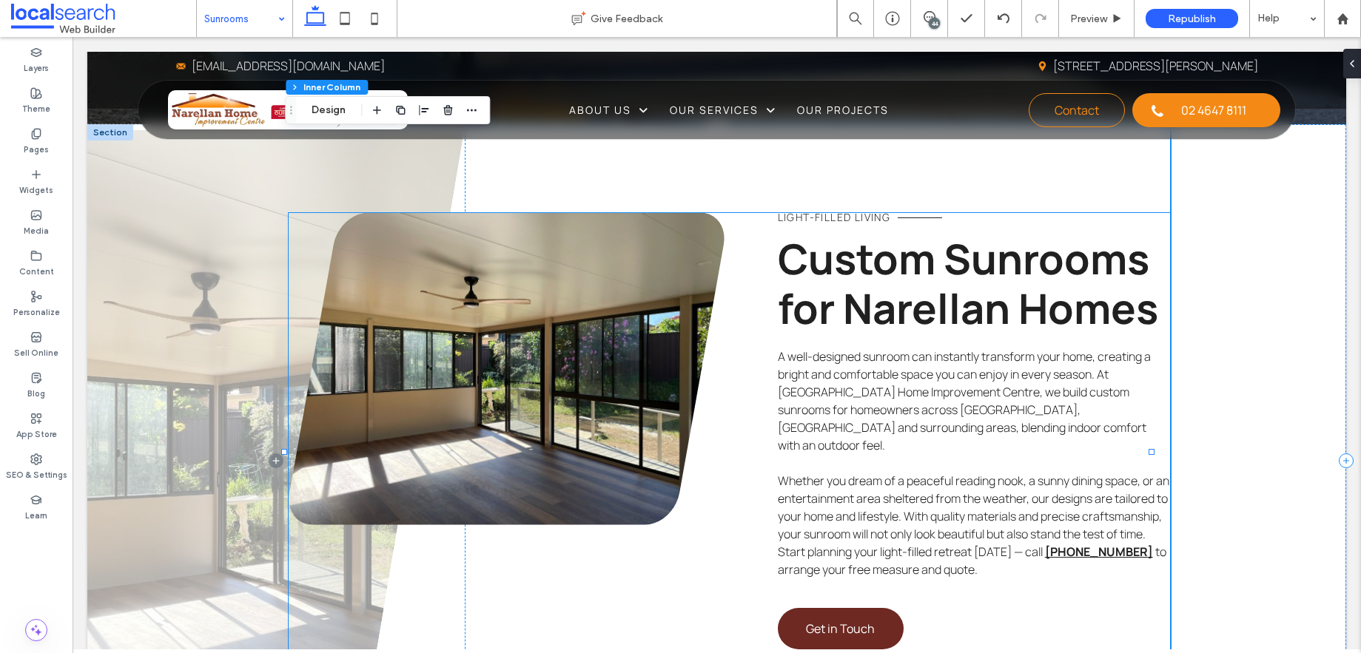
click at [963, 472] on p "Whether you dream of a peaceful reading nook, a sunny dining space, or an enter…" at bounding box center [974, 525] width 392 height 107
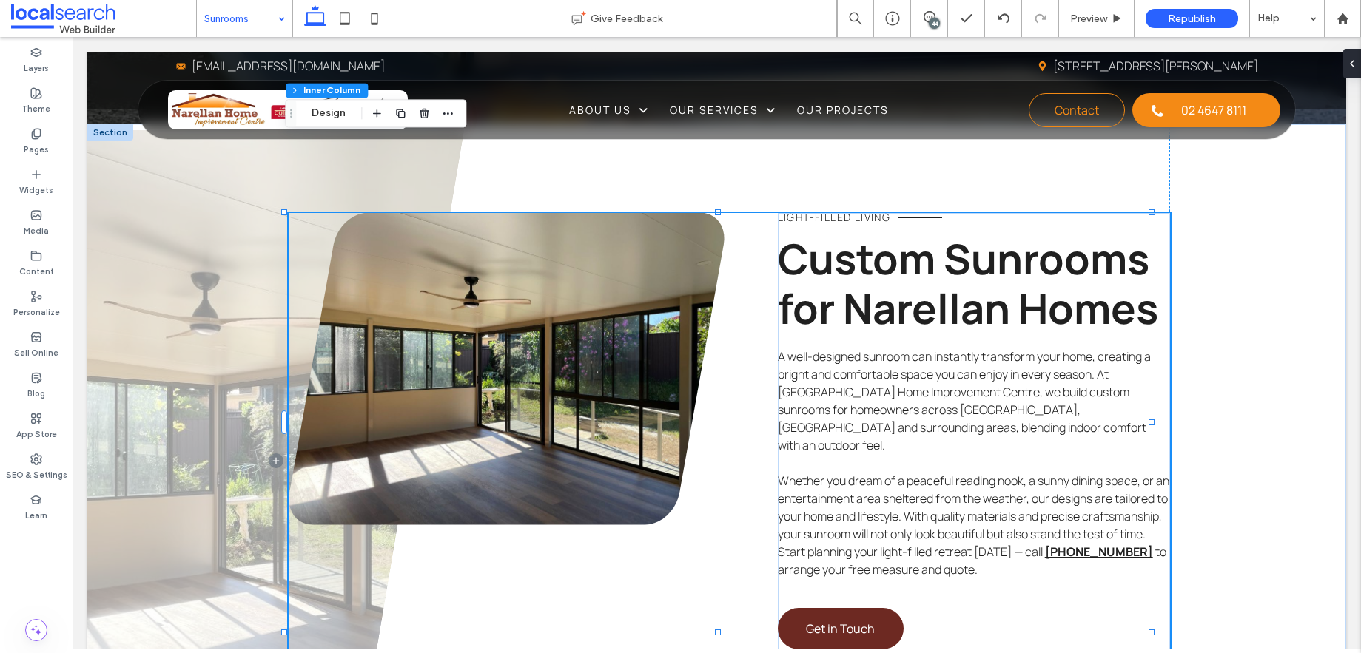
click at [932, 19] on div "44" at bounding box center [934, 23] width 11 height 11
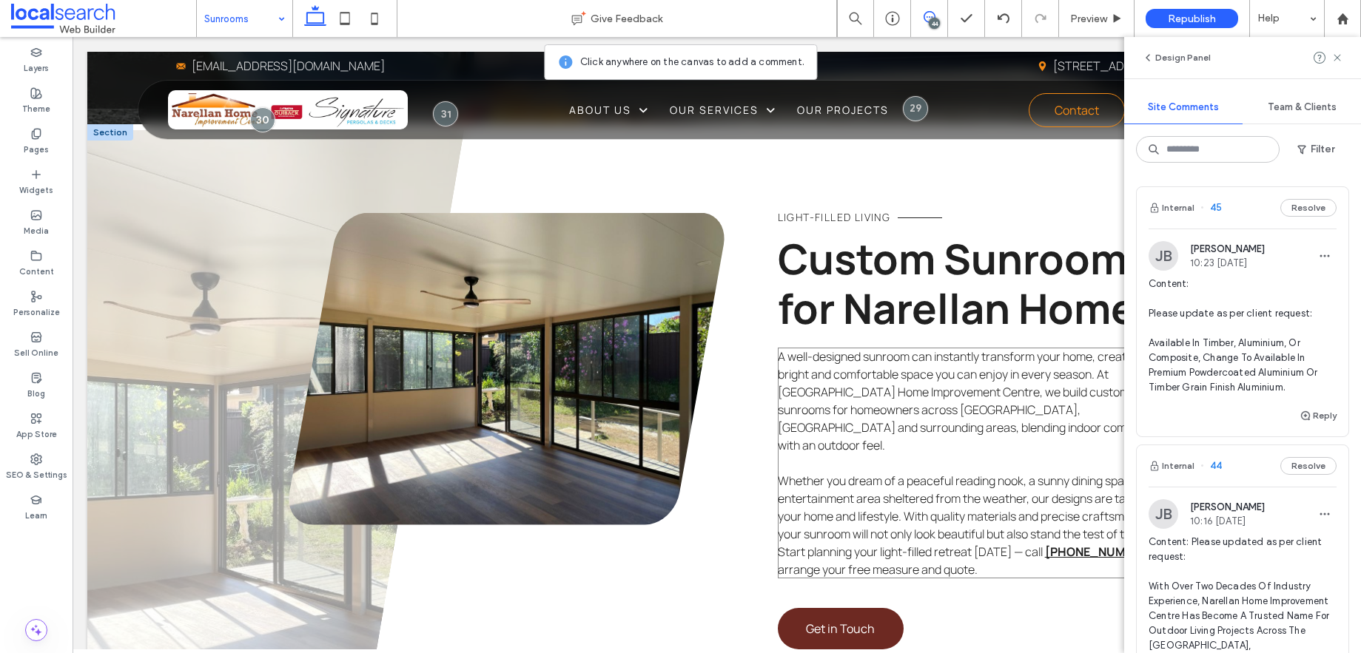
click at [891, 349] on span "A well-designed sunroom can instantly transform your home, creating a bright an…" at bounding box center [964, 401] width 373 height 105
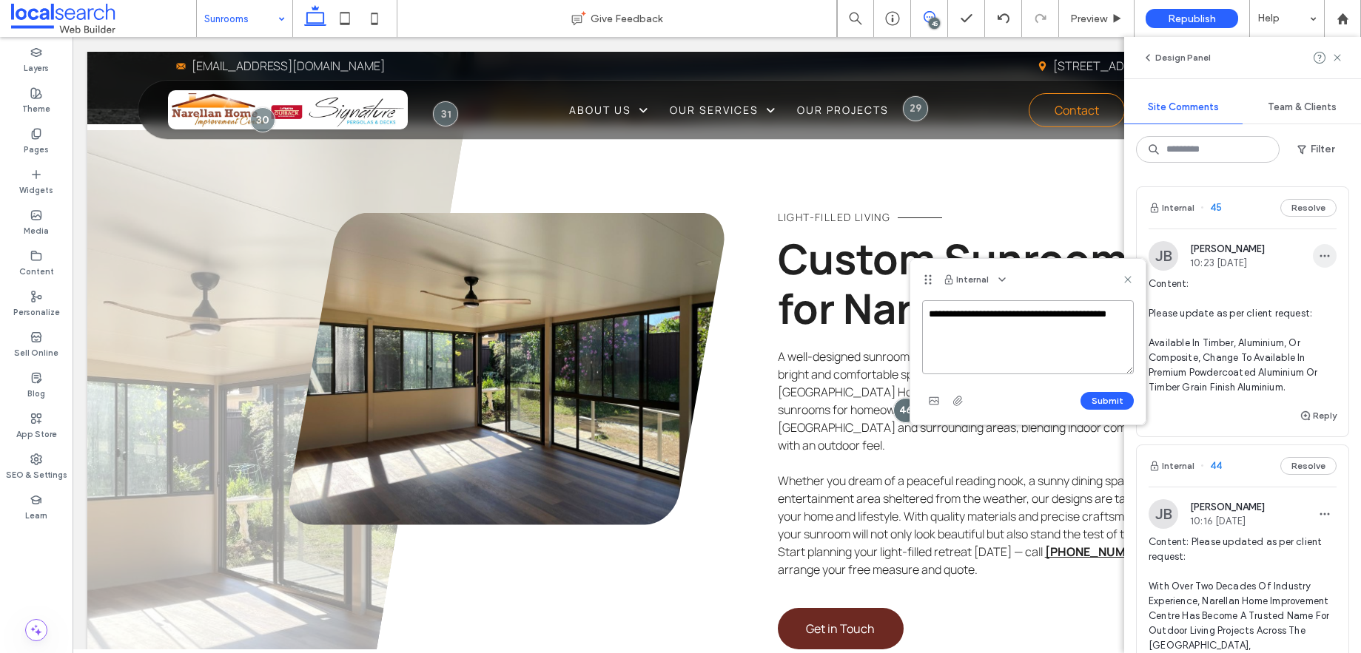
paste textarea "**********"
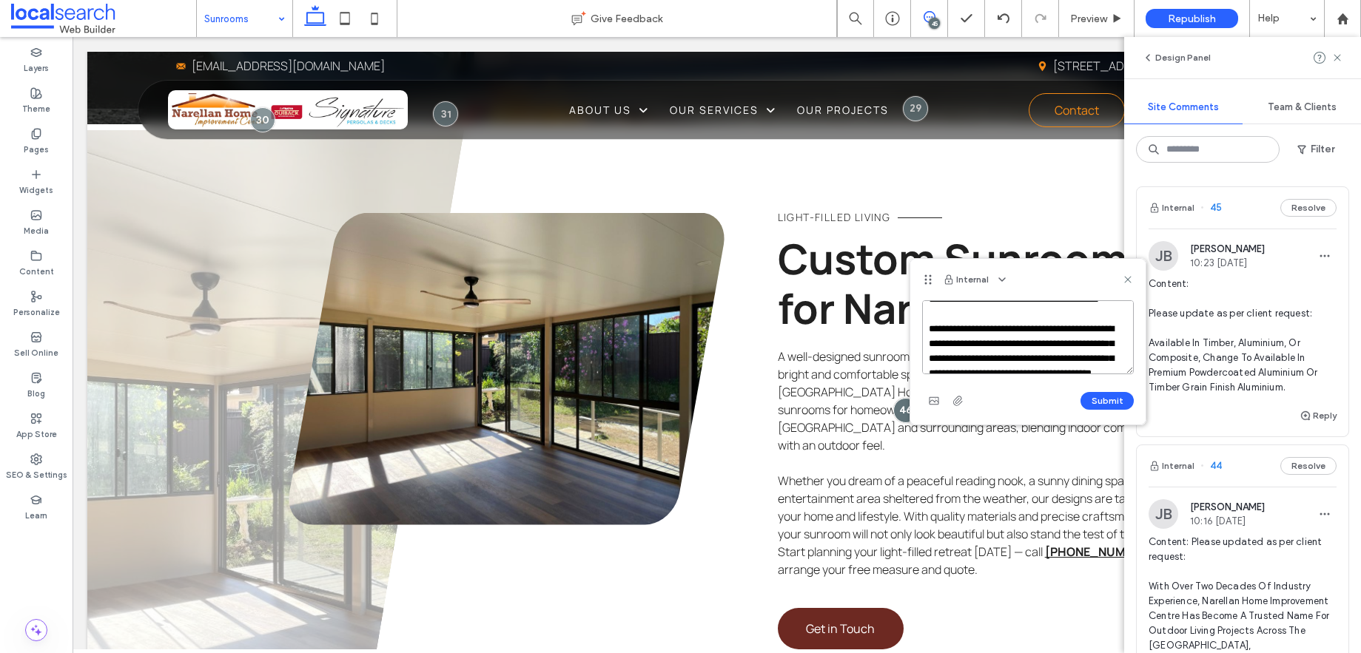
scroll to position [0, 0]
type textarea "**********"
click at [1111, 403] on button "Submit" at bounding box center [1106, 401] width 53 height 18
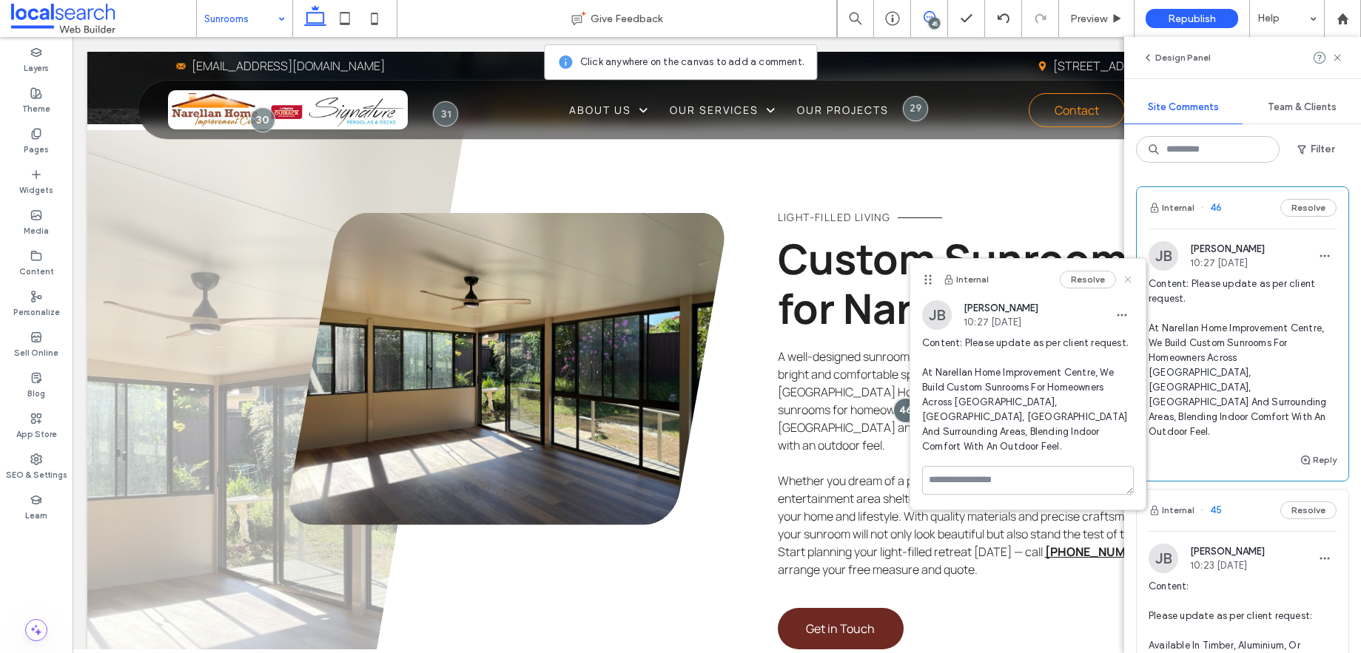
click at [1127, 280] on use at bounding box center [1127, 279] width 7 height 7
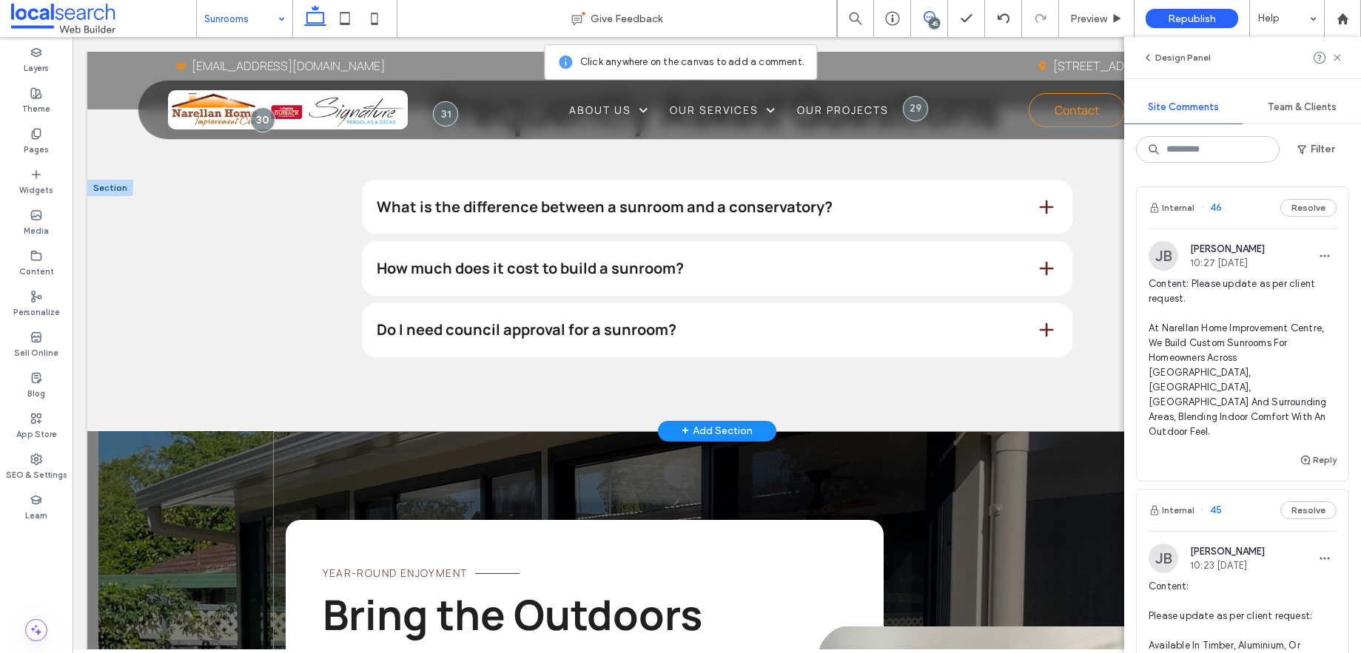
scroll to position [1659, 0]
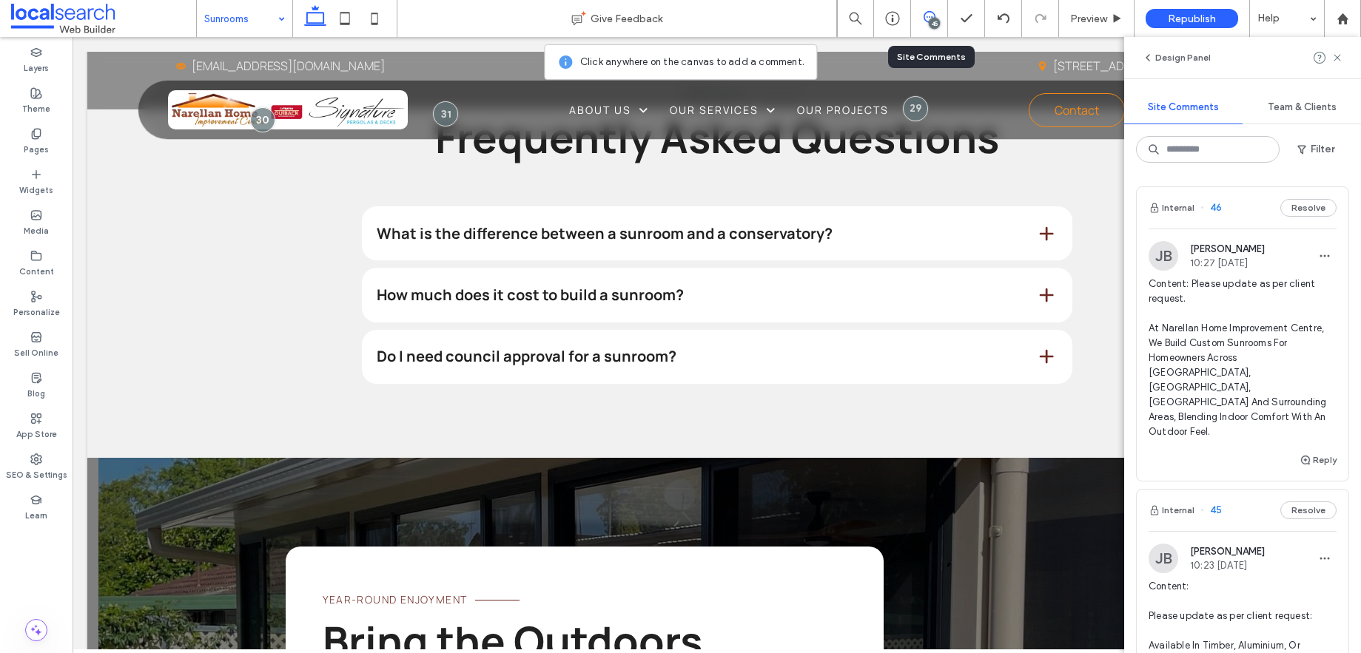
click at [929, 14] on icon at bounding box center [930, 17] width 12 height 12
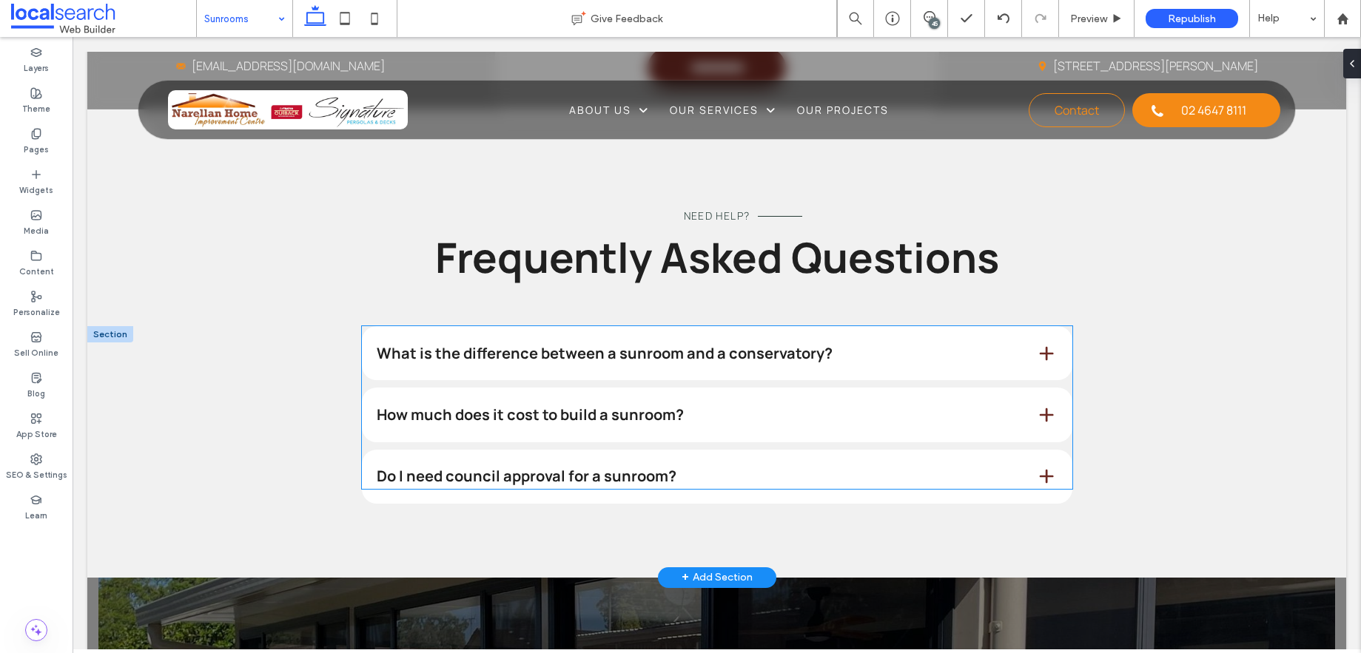
scroll to position [1538, 0]
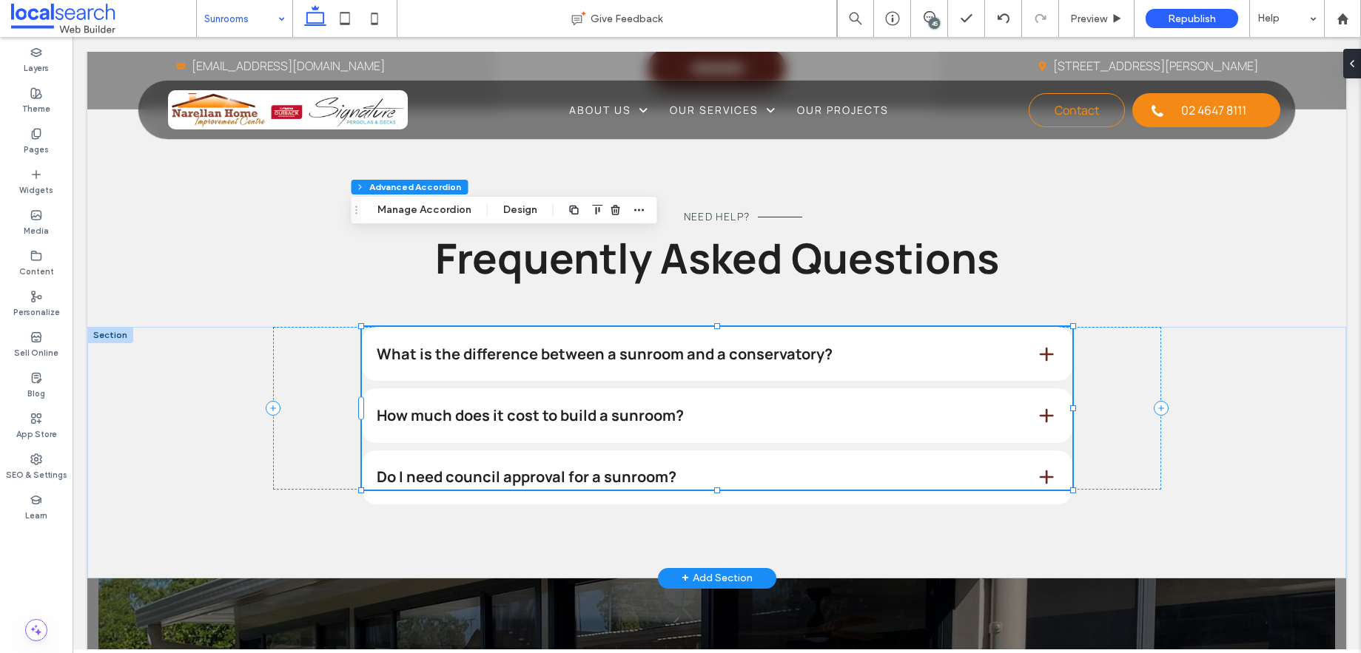
type input "*"
click at [1037, 345] on span at bounding box center [1046, 354] width 19 height 19
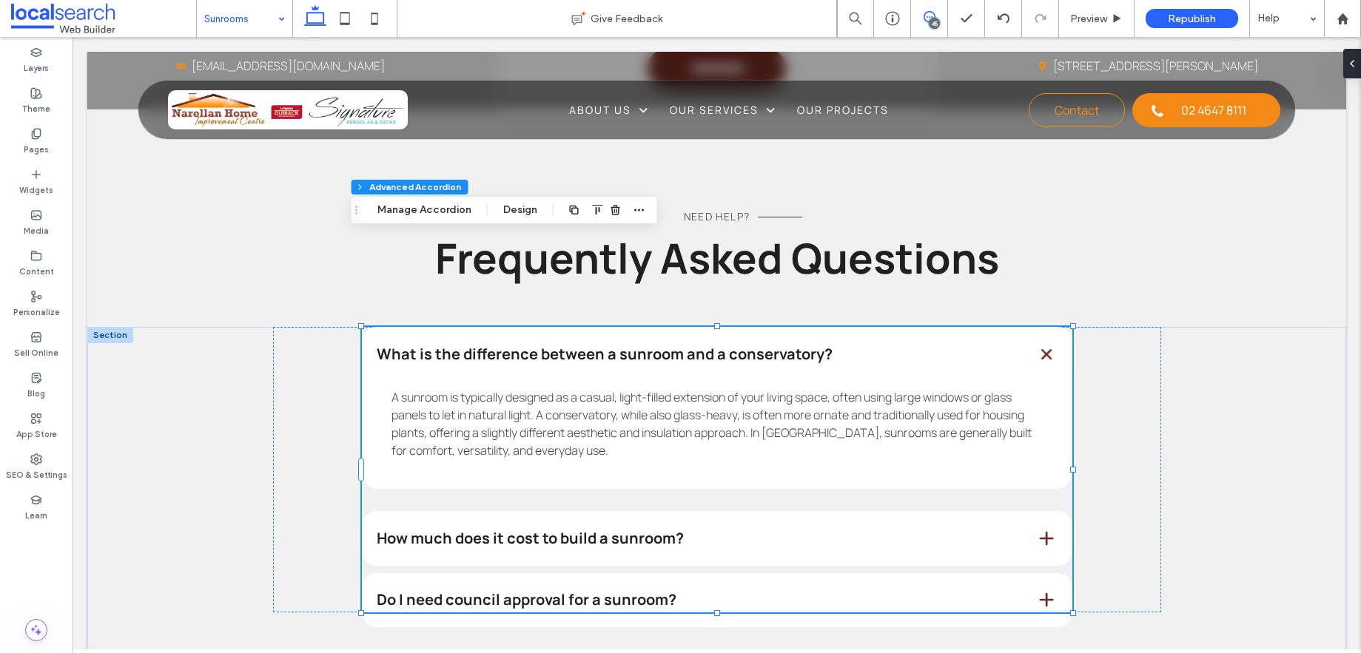
click at [924, 18] on use at bounding box center [930, 17] width 12 height 12
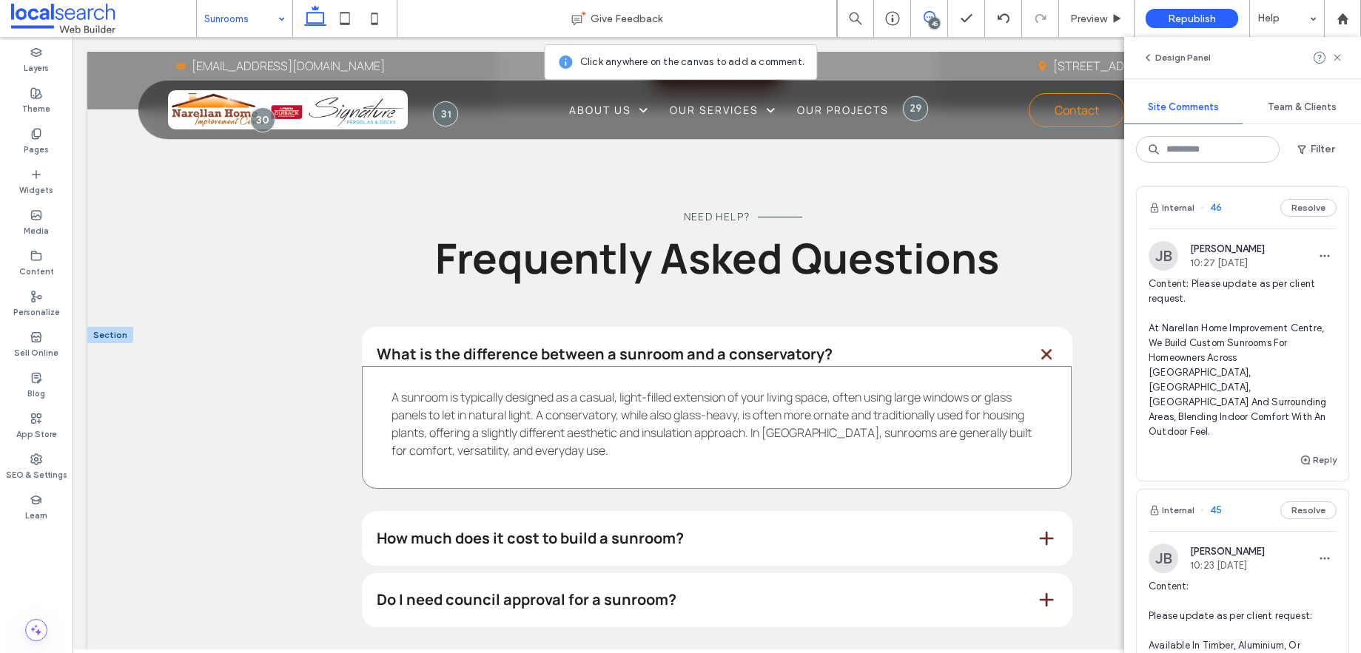
click at [917, 366] on div "A sunroom is typically designed as a casual, light-filled extension of your liv…" at bounding box center [717, 427] width 710 height 123
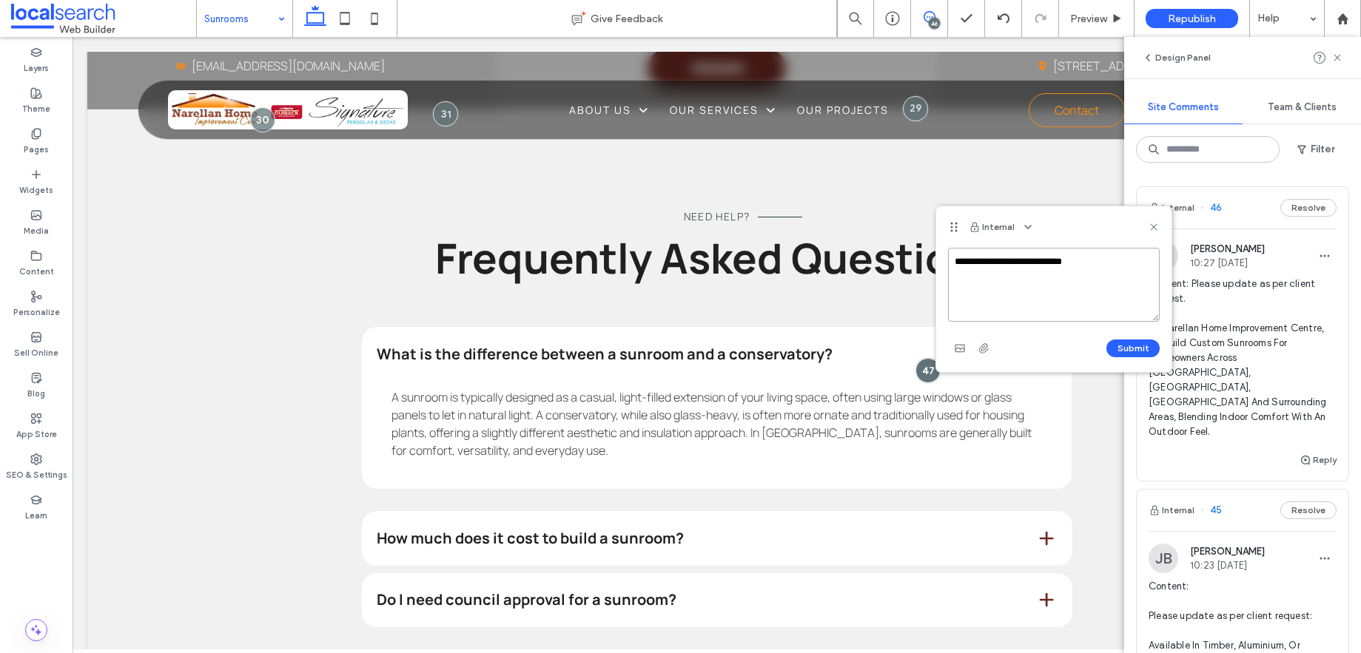
paste textarea "**********"
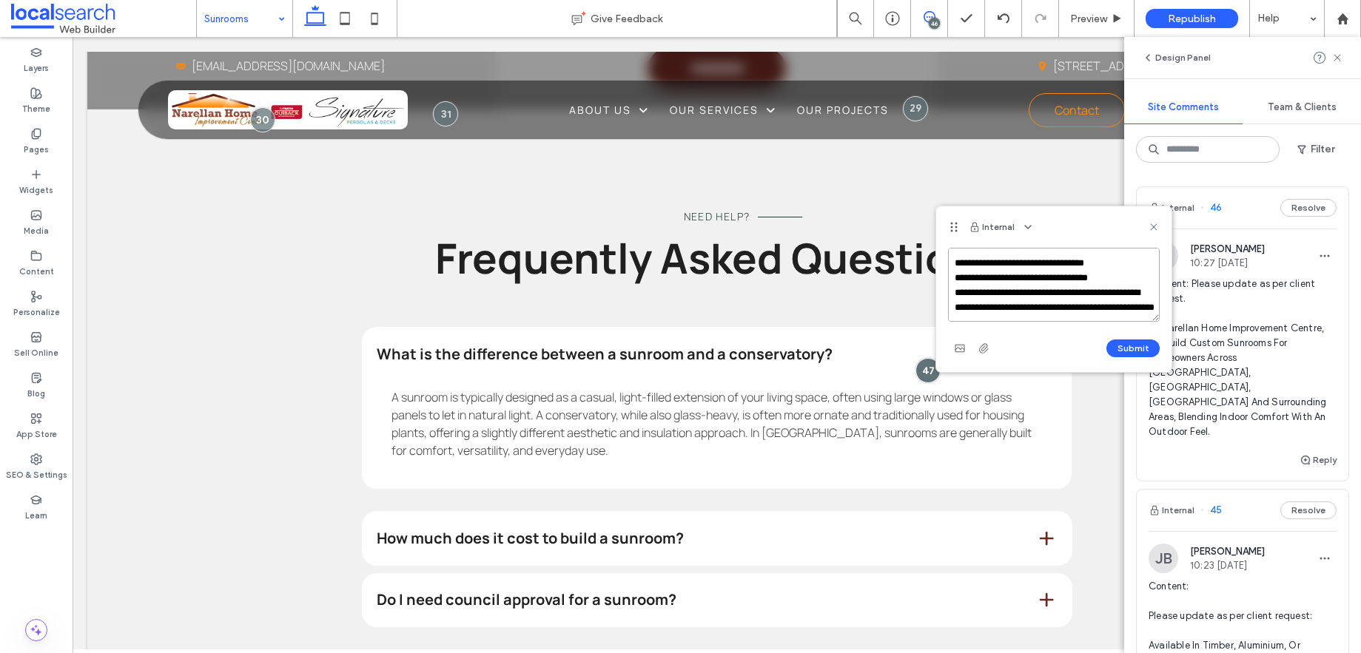
scroll to position [58, 0]
type textarea "**********"
click at [1148, 350] on button "Submit" at bounding box center [1132, 349] width 53 height 18
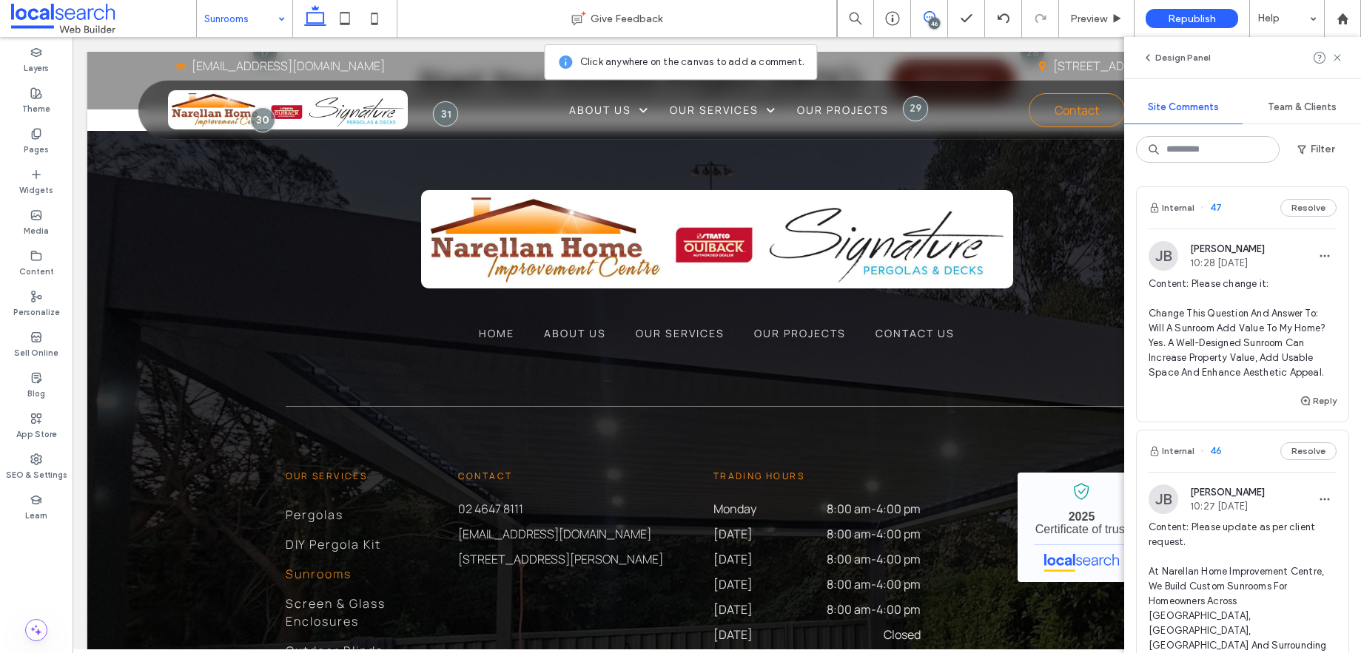
scroll to position [3011, 0]
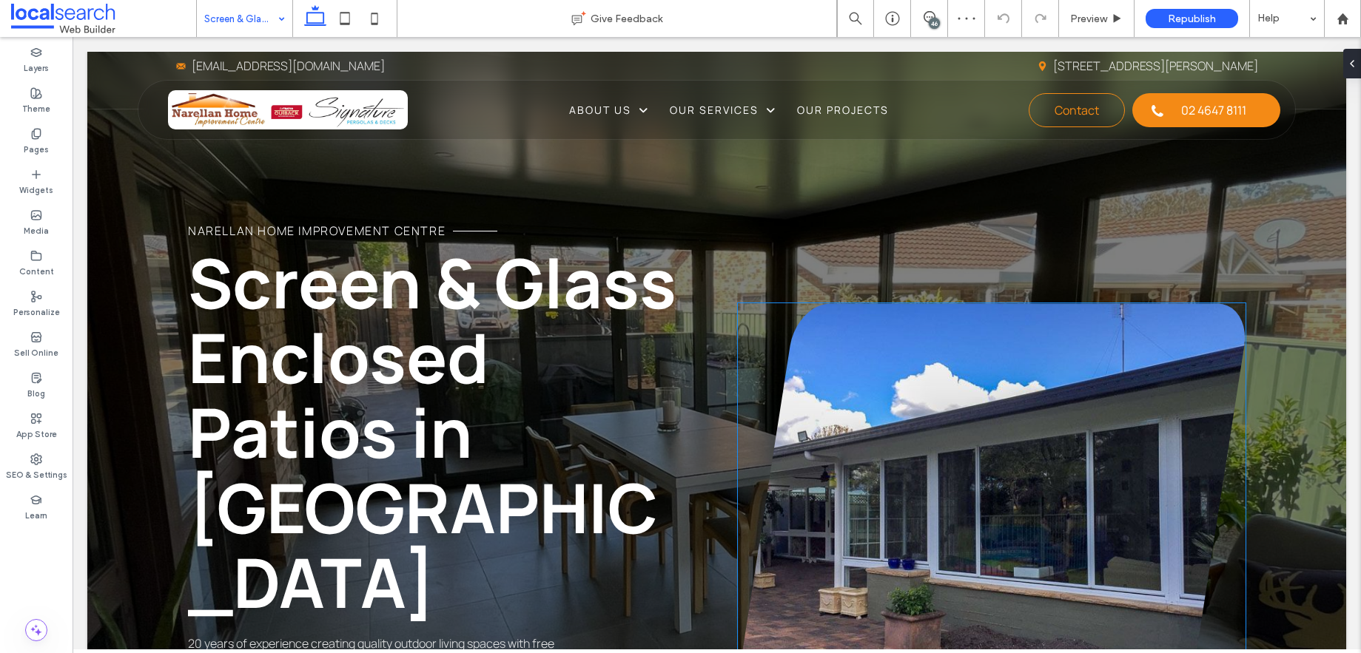
click at [919, 462] on link at bounding box center [992, 510] width 508 height 414
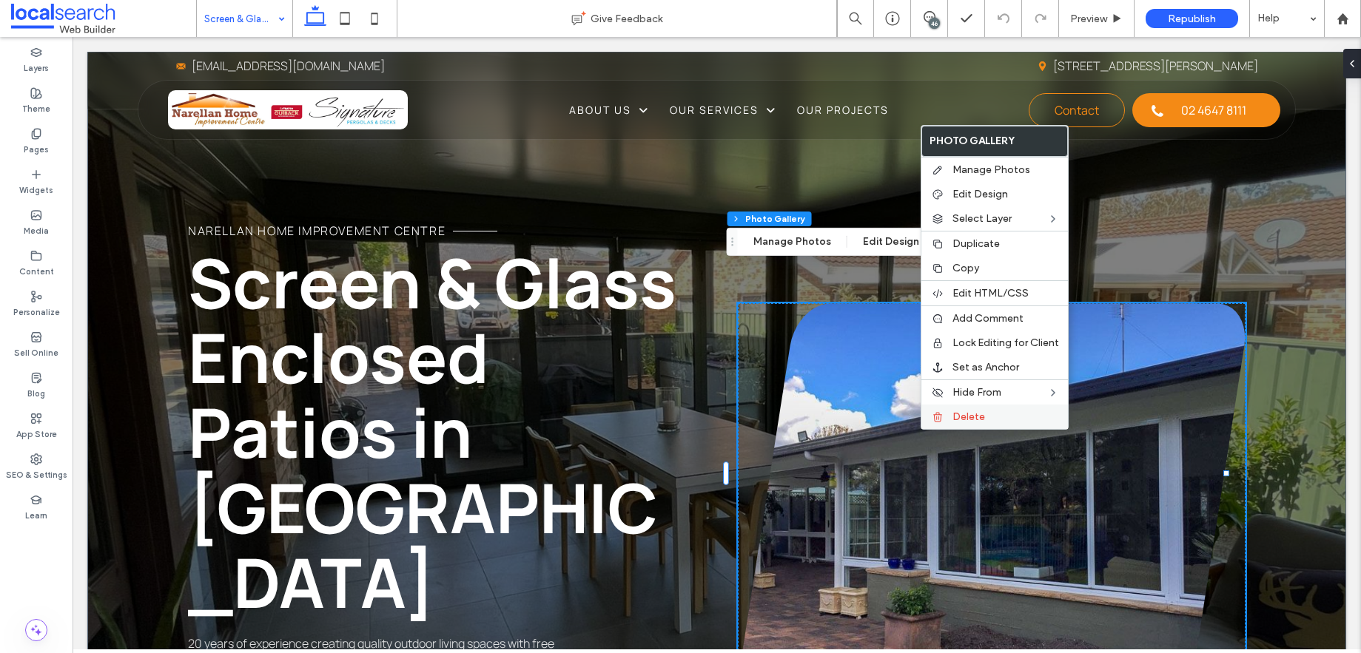
click at [946, 429] on div "Delete" at bounding box center [994, 417] width 147 height 24
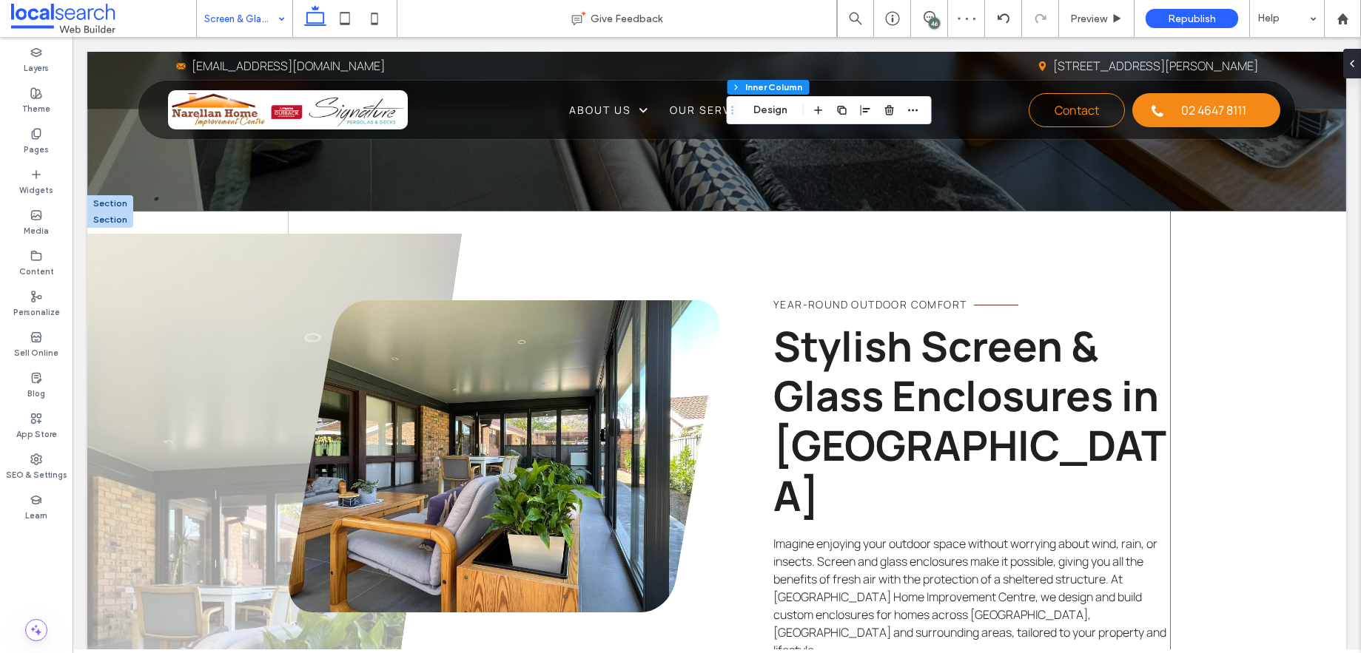
scroll to position [773, 0]
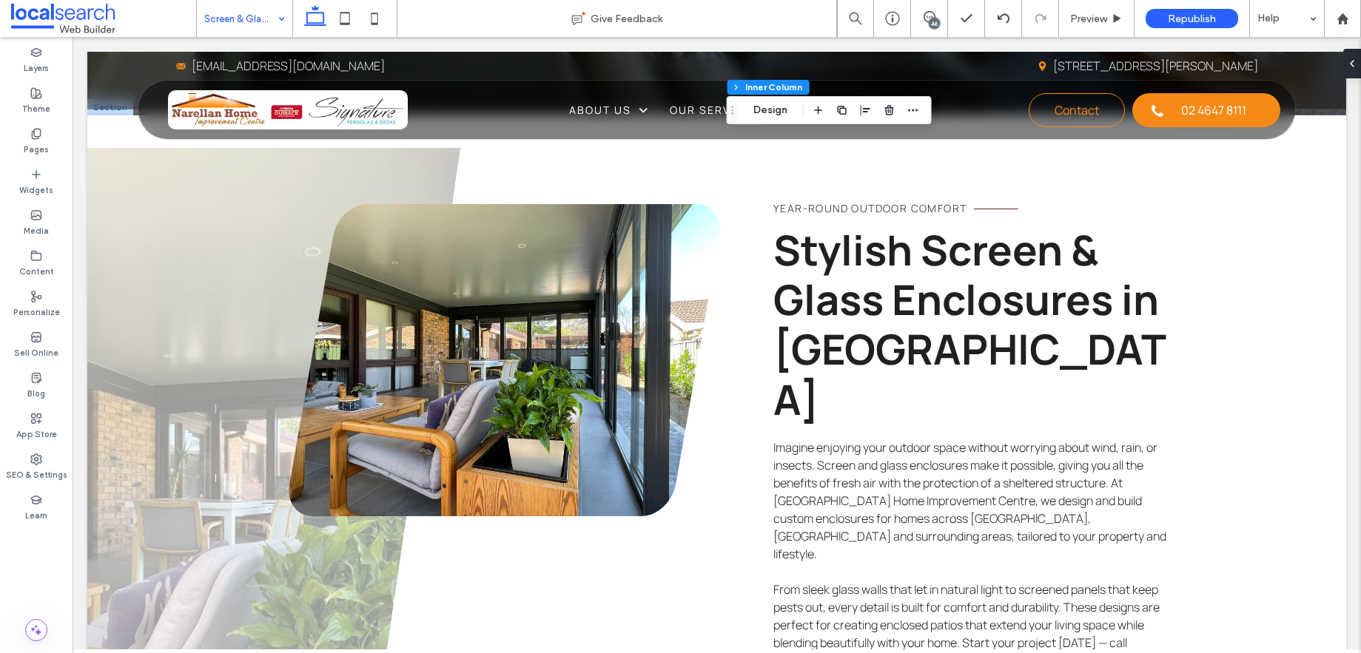
click at [938, 12] on span at bounding box center [929, 17] width 36 height 12
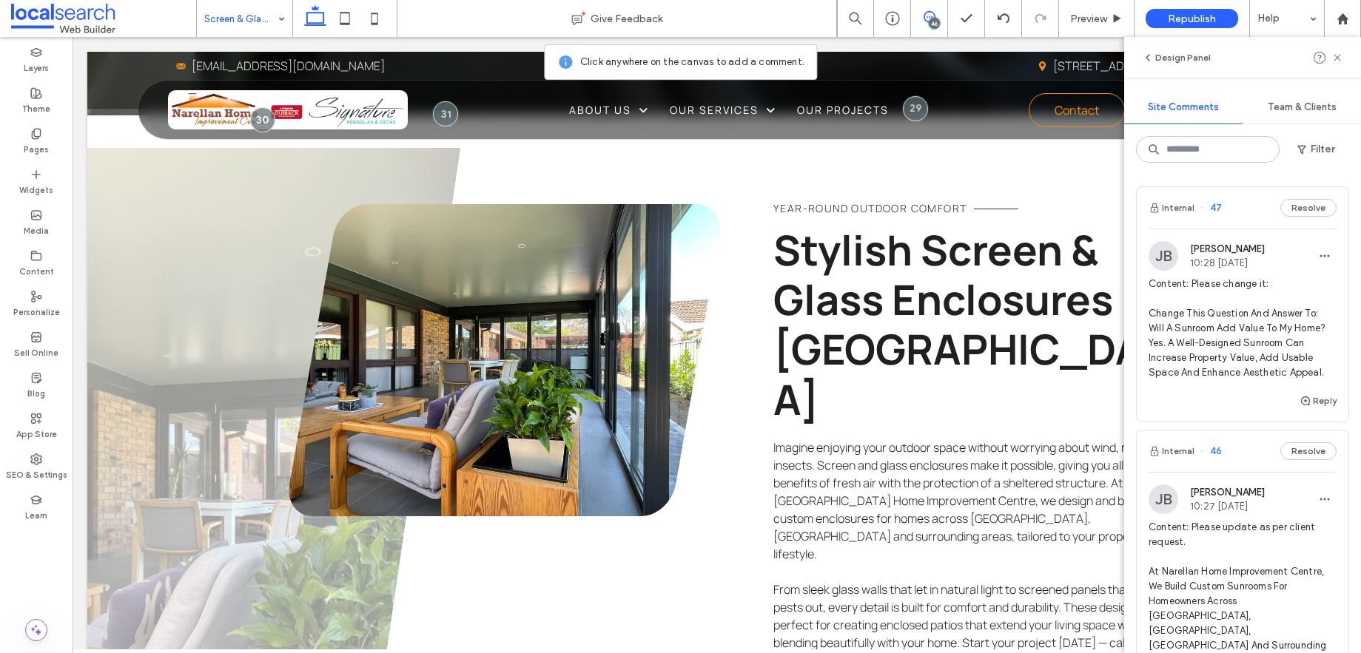
click at [932, 18] on div "46" at bounding box center [934, 23] width 11 height 11
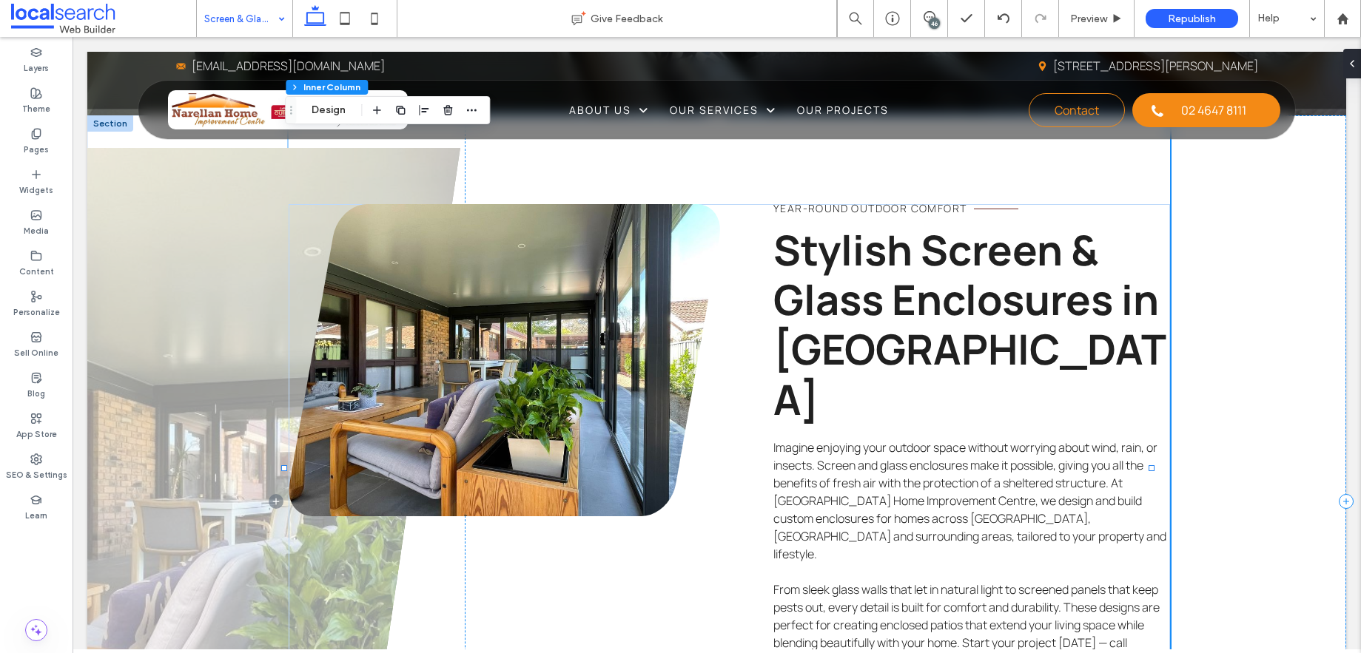
drag, startPoint x: 932, startPoint y: 19, endPoint x: 852, endPoint y: 269, distance: 262.6
click at [932, 19] on div "46" at bounding box center [934, 23] width 11 height 11
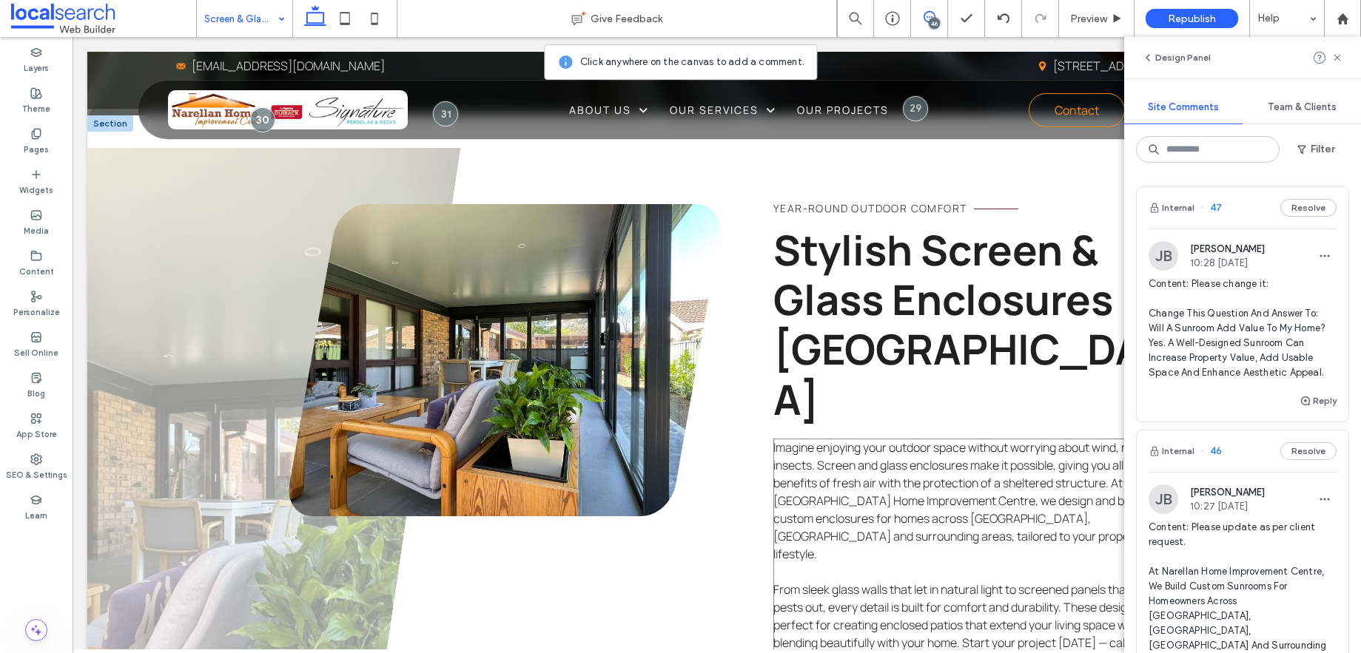
click at [933, 440] on span "Imagine enjoying your outdoor space without worrying about wind, rain, or insec…" at bounding box center [969, 501] width 393 height 123
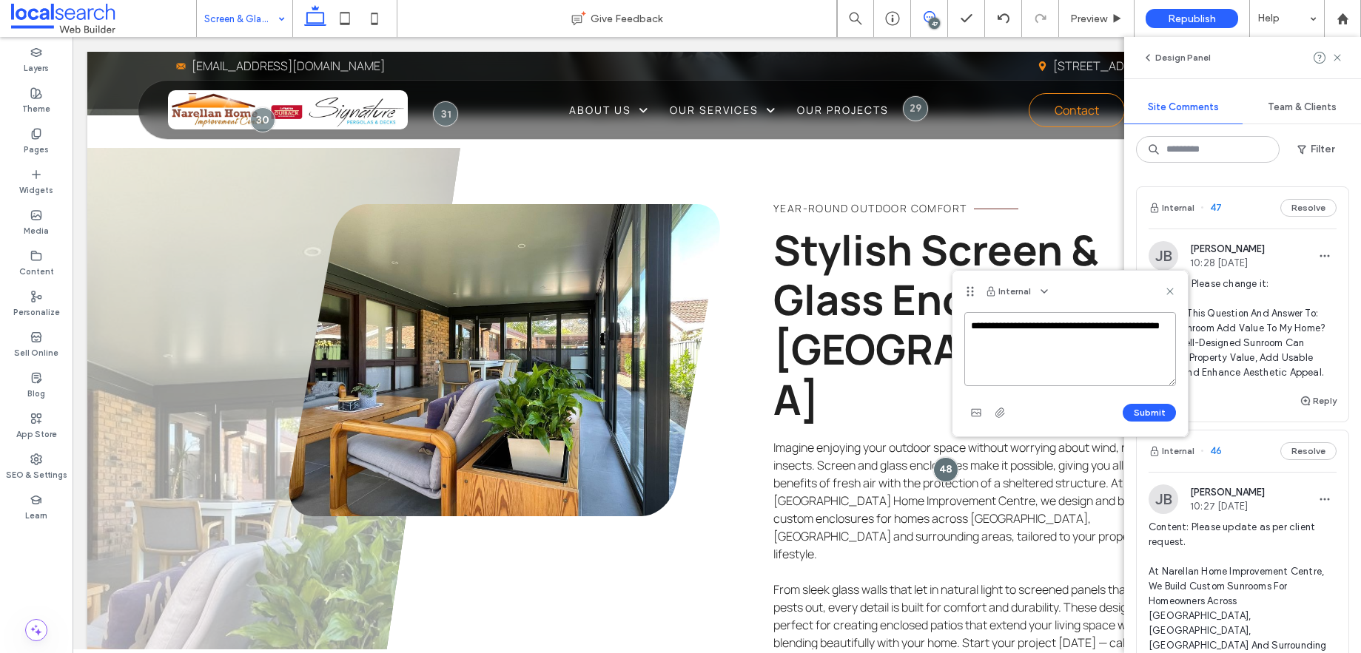
paste textarea "**********"
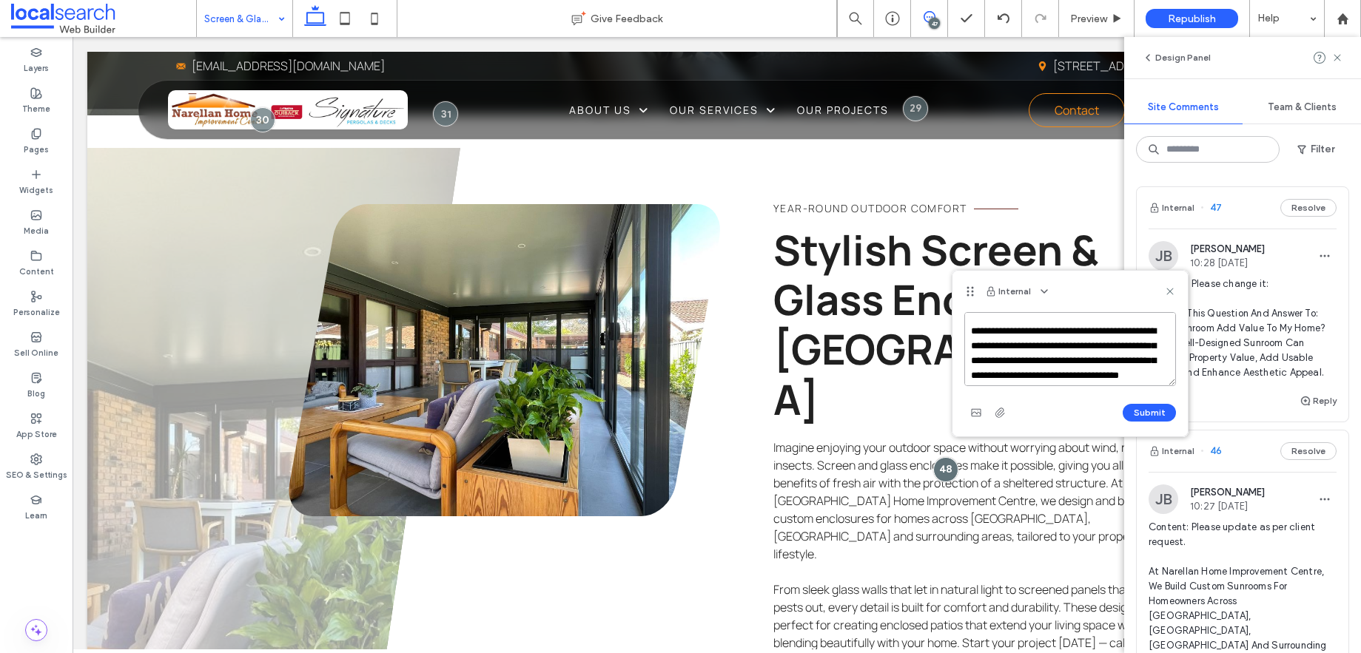
scroll to position [23, 0]
type textarea "**********"
click at [1151, 411] on button "Submit" at bounding box center [1149, 413] width 53 height 18
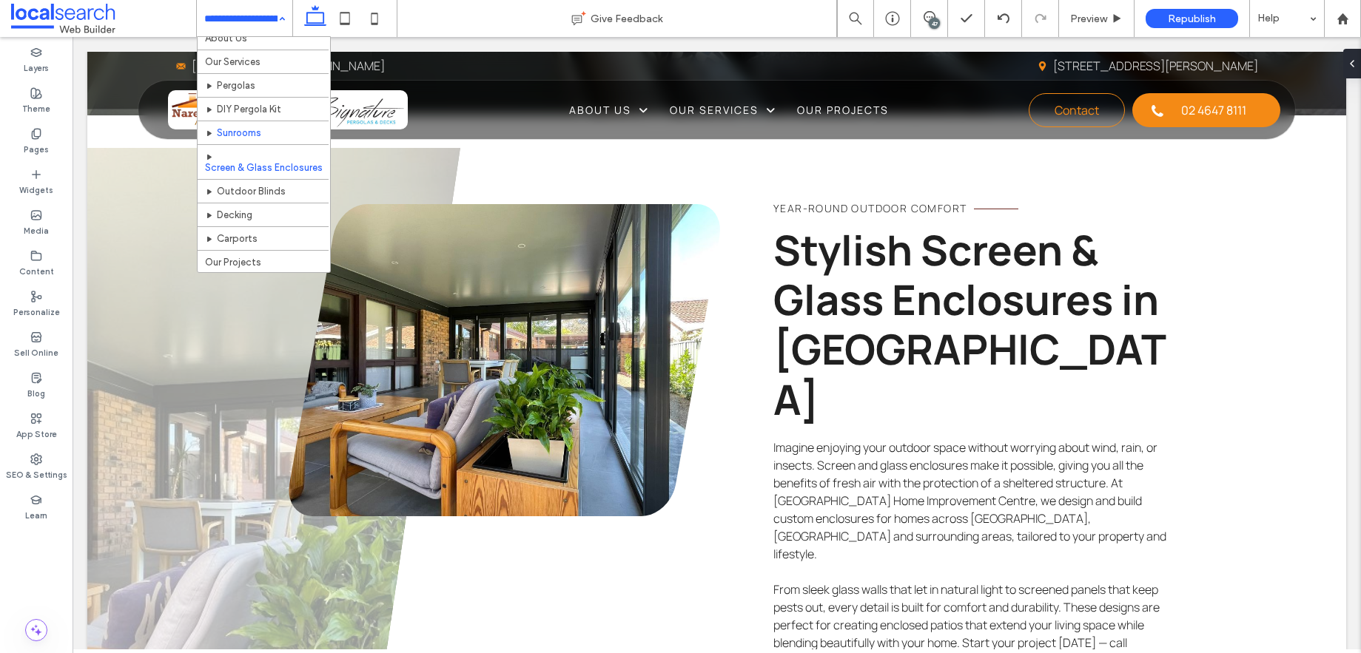
scroll to position [35, 0]
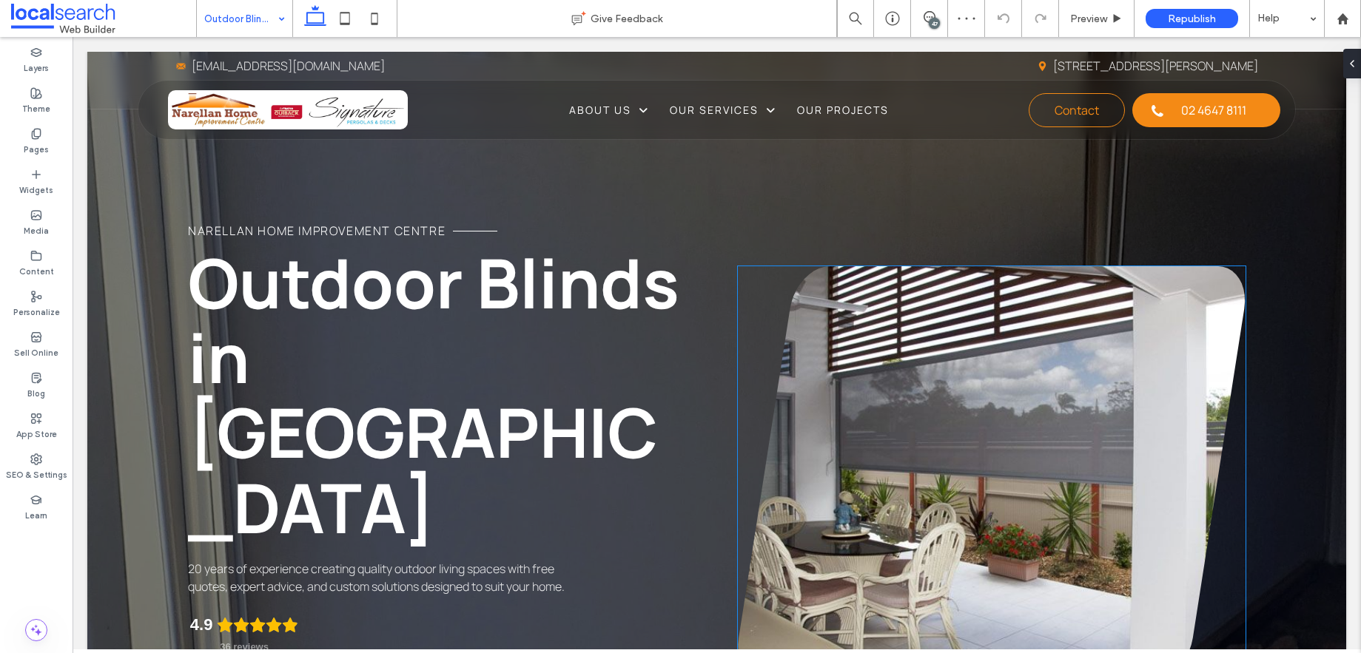
click at [897, 413] on link at bounding box center [992, 473] width 508 height 414
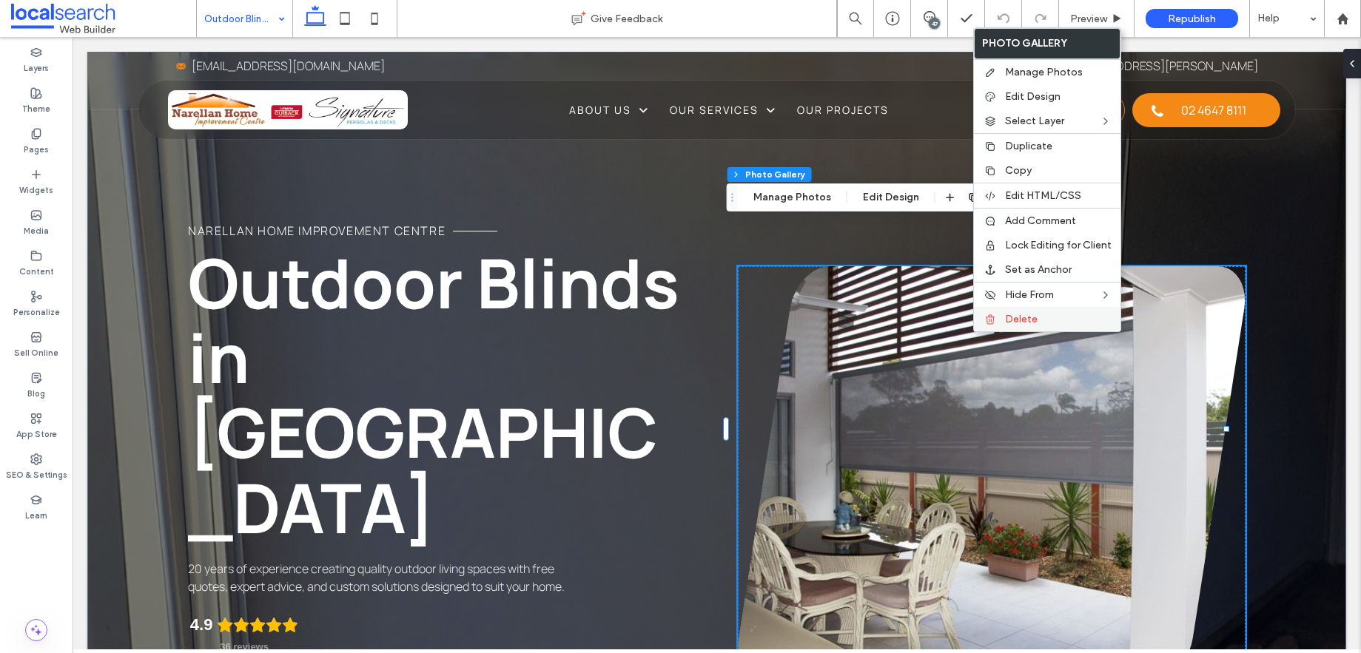
click at [1009, 326] on span "Delete" at bounding box center [1021, 319] width 33 height 13
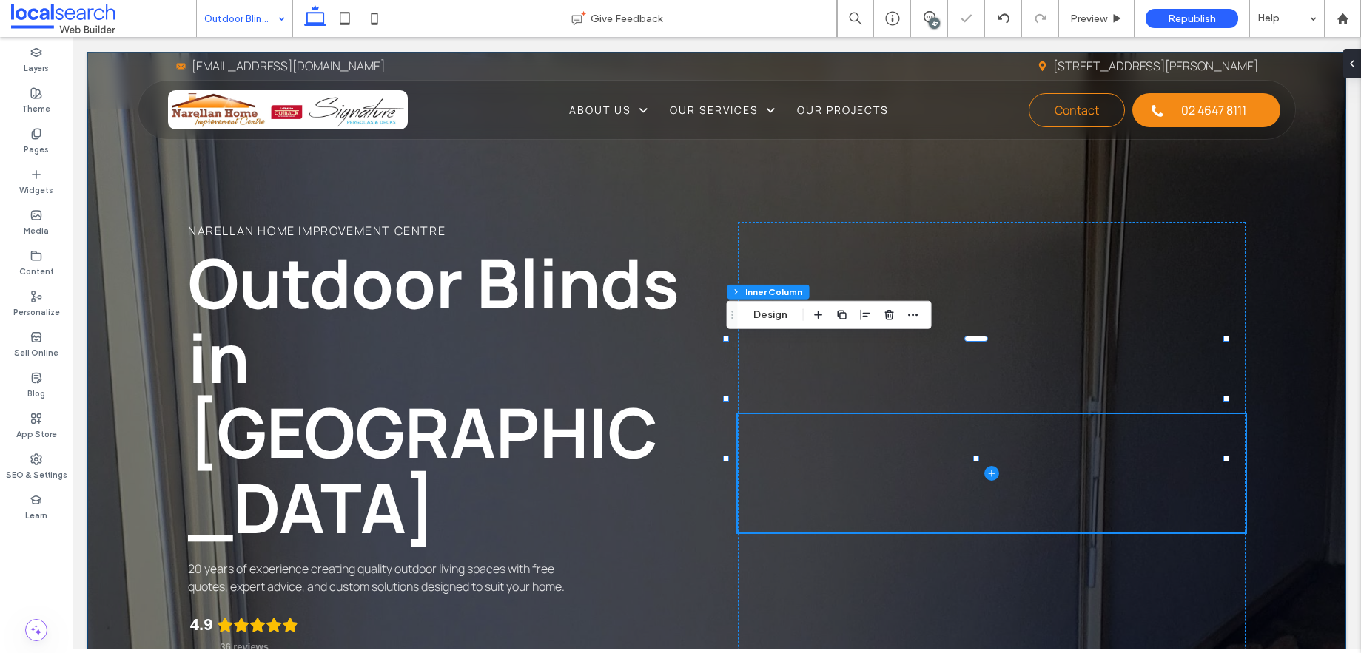
click at [343, 164] on div "Narellan Home Improvement Centre Outdoor Blinds in Narellan 20 years of experie…" at bounding box center [716, 433] width 1259 height 762
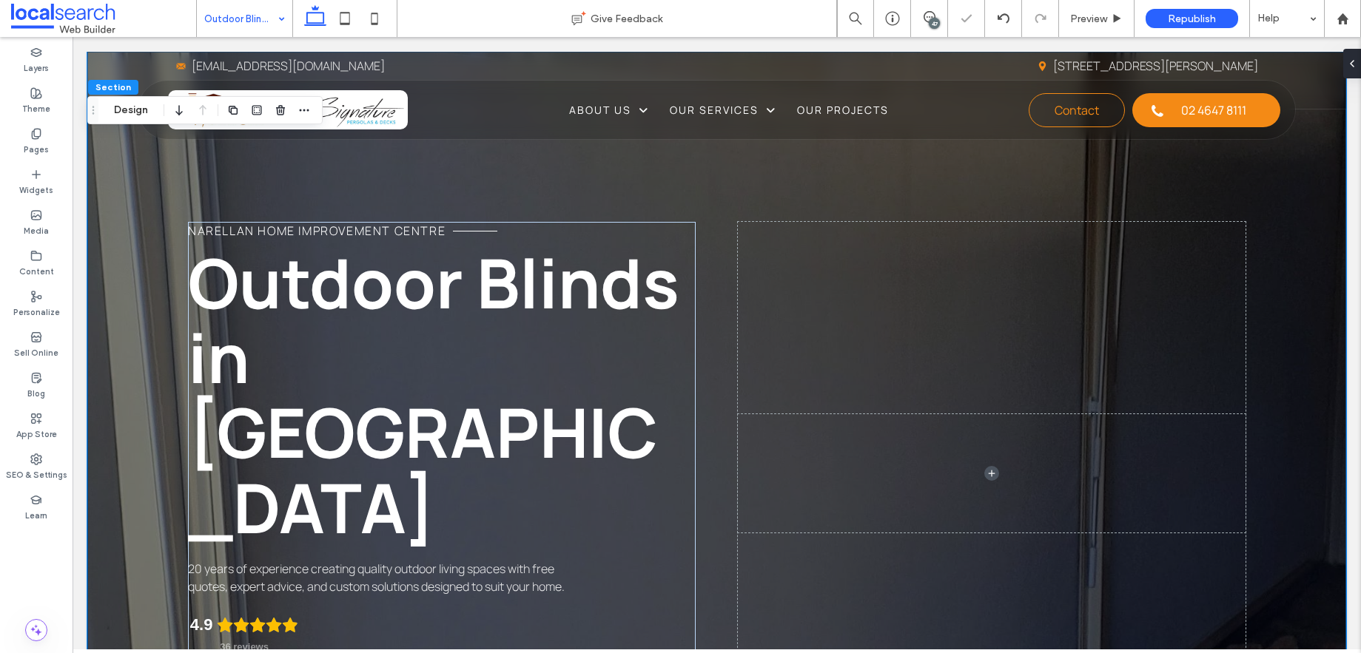
click at [129, 206] on div "Narellan Home Improvement Centre Outdoor Blinds in Narellan 20 years of experie…" at bounding box center [716, 433] width 1259 height 762
click at [131, 199] on div "Narellan Home Improvement Centre Outdoor Blinds in Narellan 20 years of experie…" at bounding box center [716, 433] width 1259 height 762
click at [131, 111] on button "Design" at bounding box center [130, 110] width 53 height 18
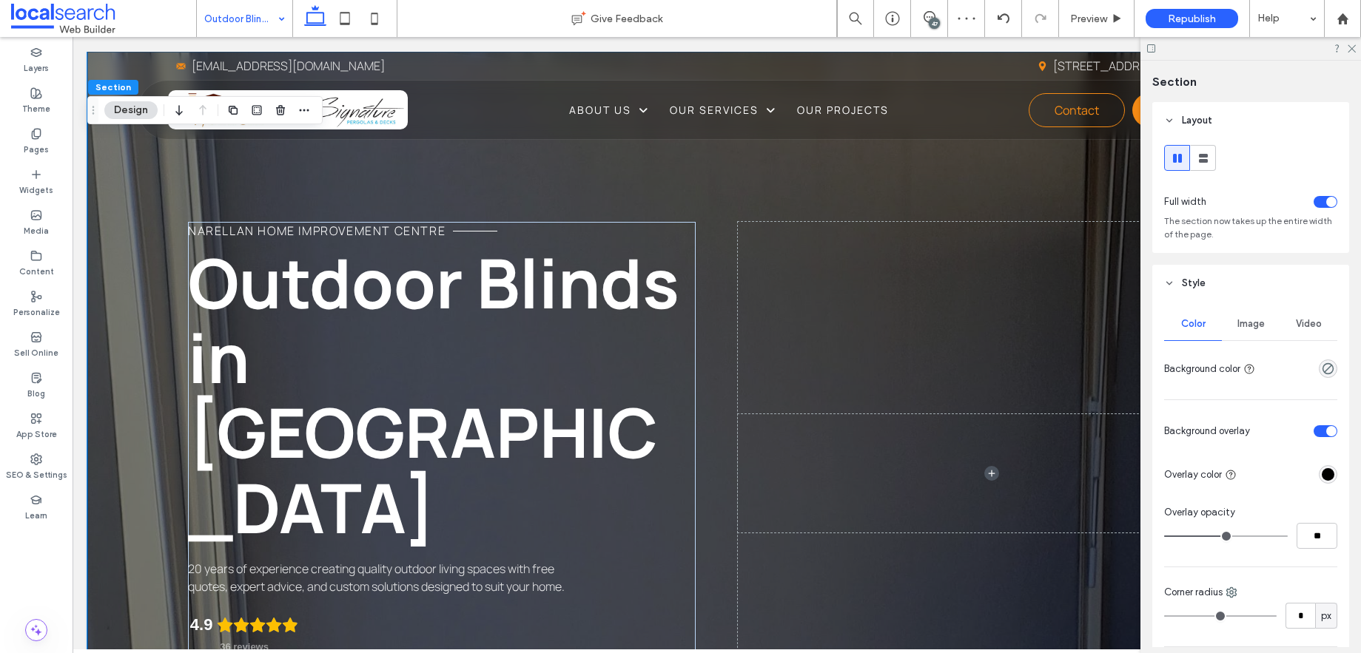
click at [1251, 330] on span "Image" at bounding box center [1250, 324] width 27 height 12
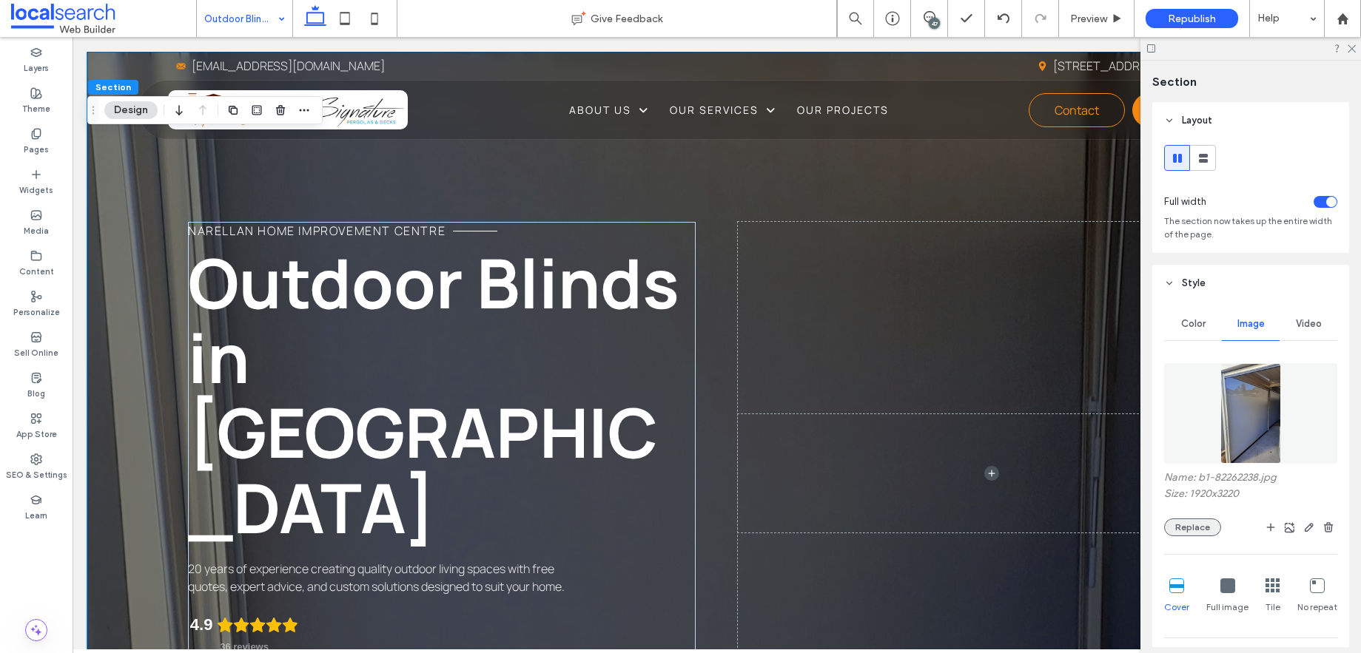
click at [1196, 535] on button "Replace" at bounding box center [1192, 528] width 57 height 18
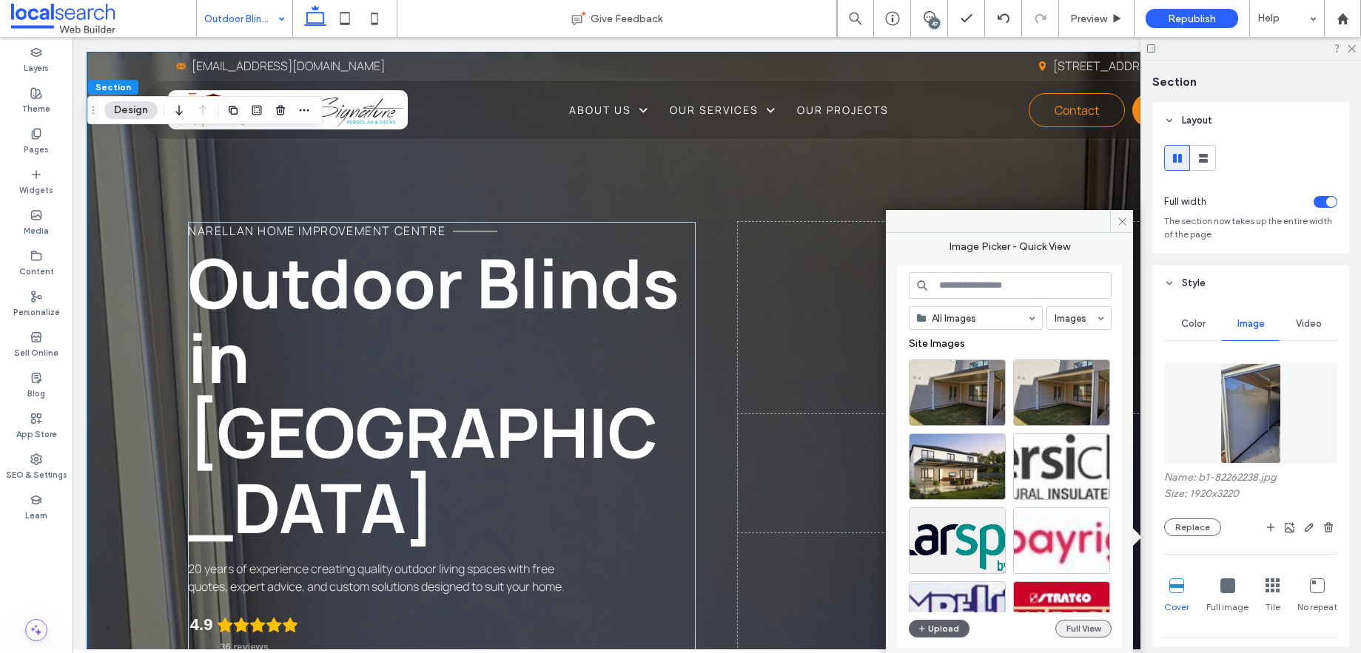
click at [1075, 630] on button "Full View" at bounding box center [1083, 629] width 56 height 18
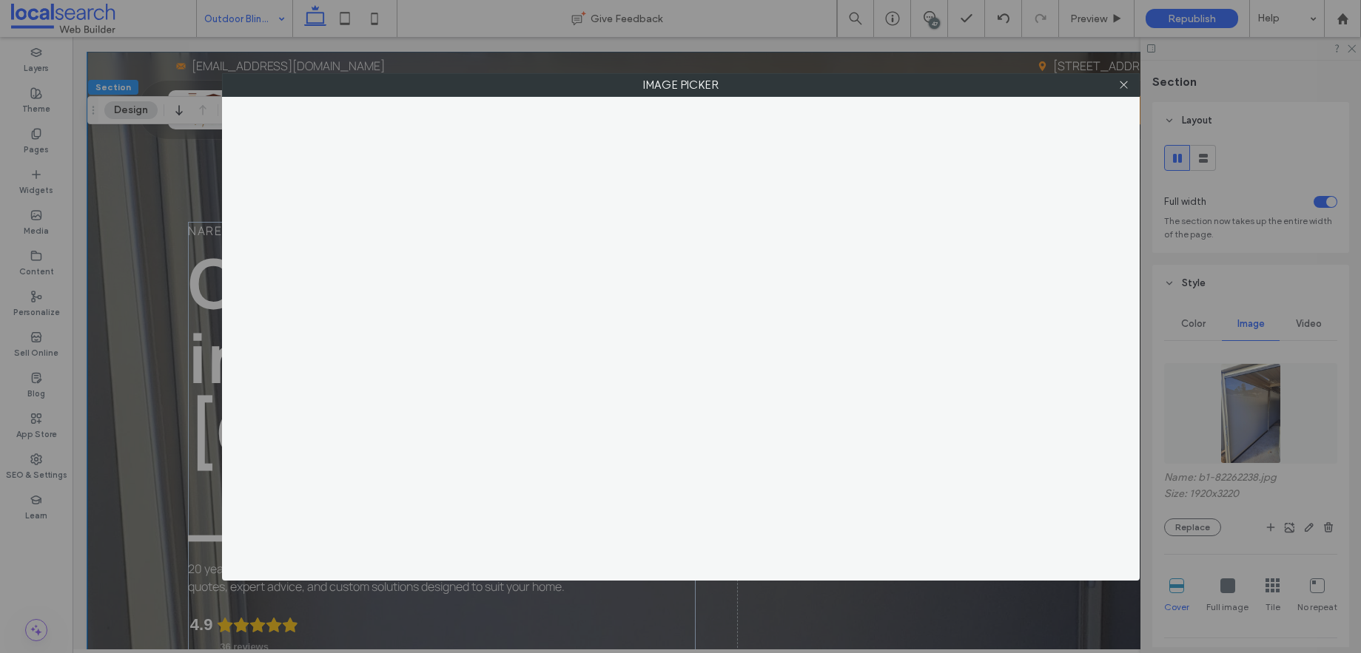
scroll to position [283, 0]
click at [1124, 81] on icon at bounding box center [1123, 84] width 11 height 11
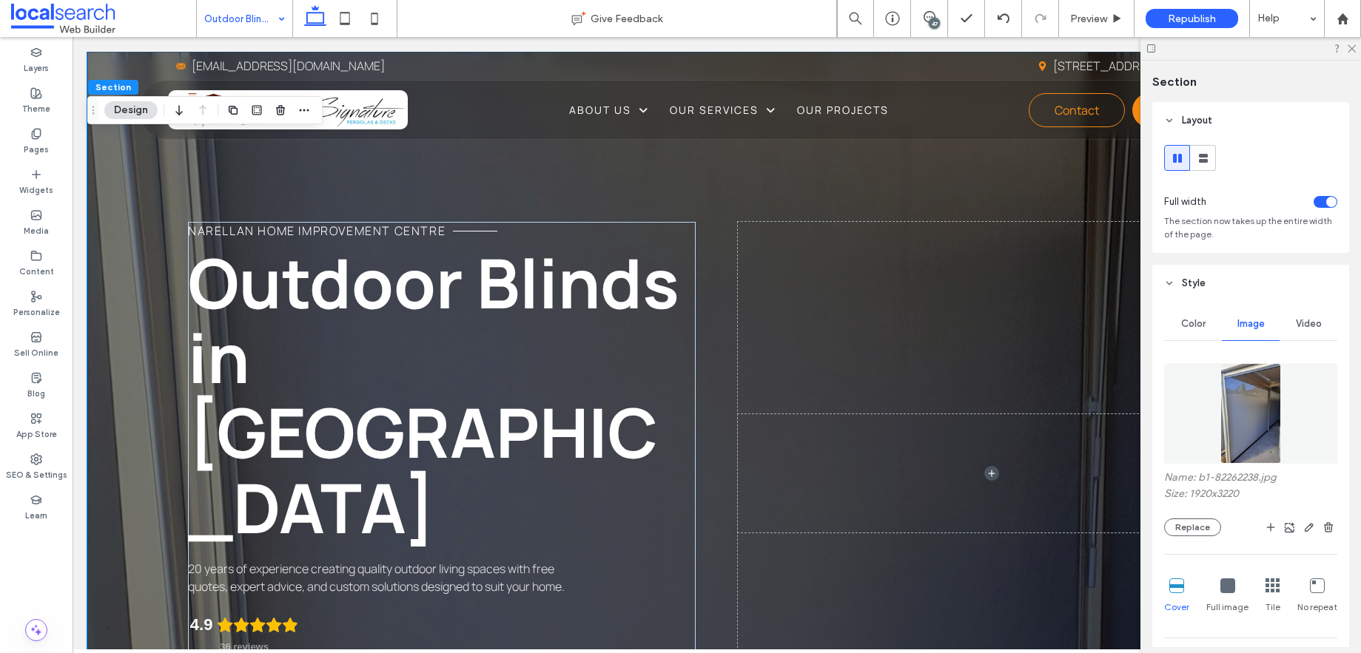
click at [115, 161] on div "Narellan Home Improvement Centre Outdoor Blinds in Narellan 20 years of experie…" at bounding box center [716, 433] width 1259 height 762
click at [1197, 533] on button "Replace" at bounding box center [1192, 528] width 57 height 18
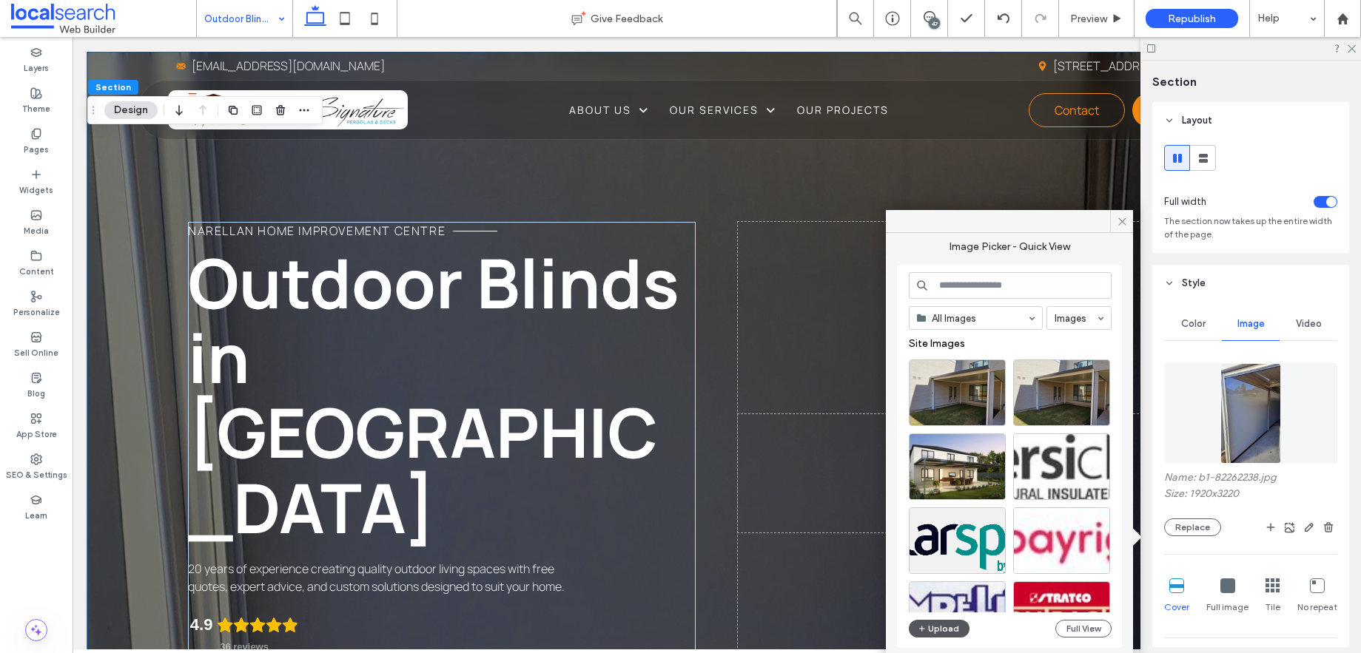
click at [949, 628] on button "Upload" at bounding box center [939, 629] width 61 height 18
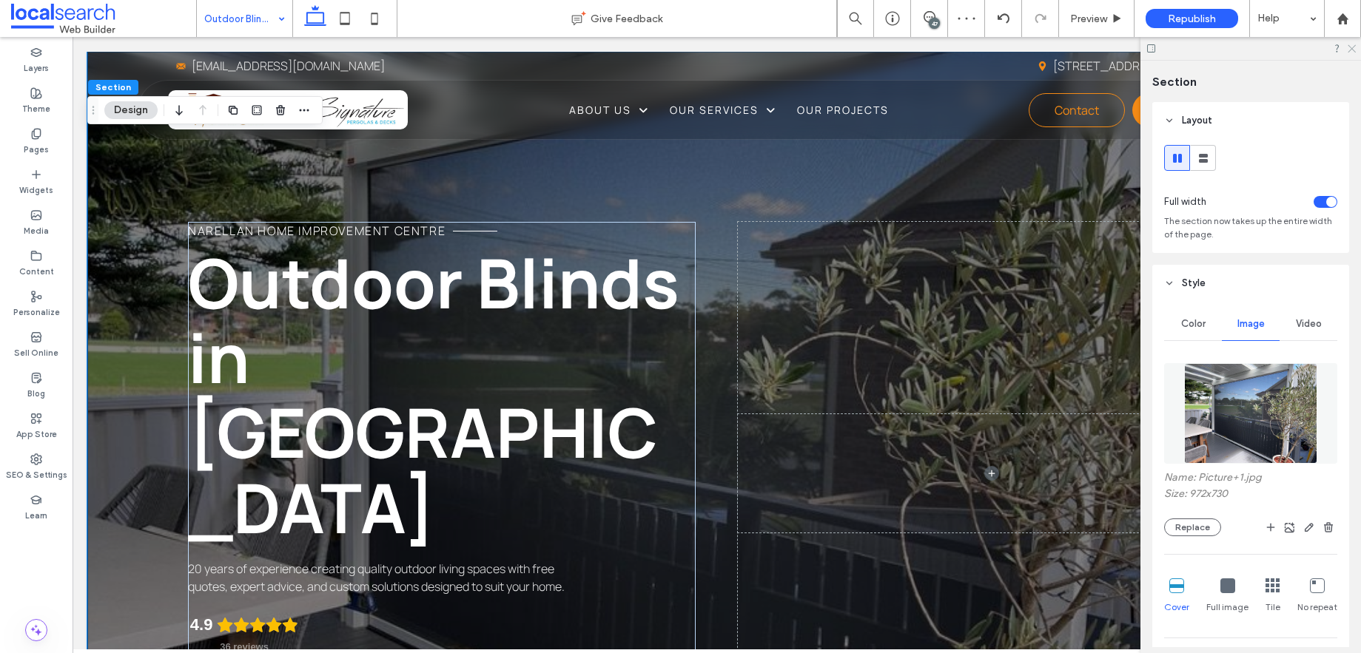
click at [1352, 47] on icon at bounding box center [1351, 48] width 10 height 10
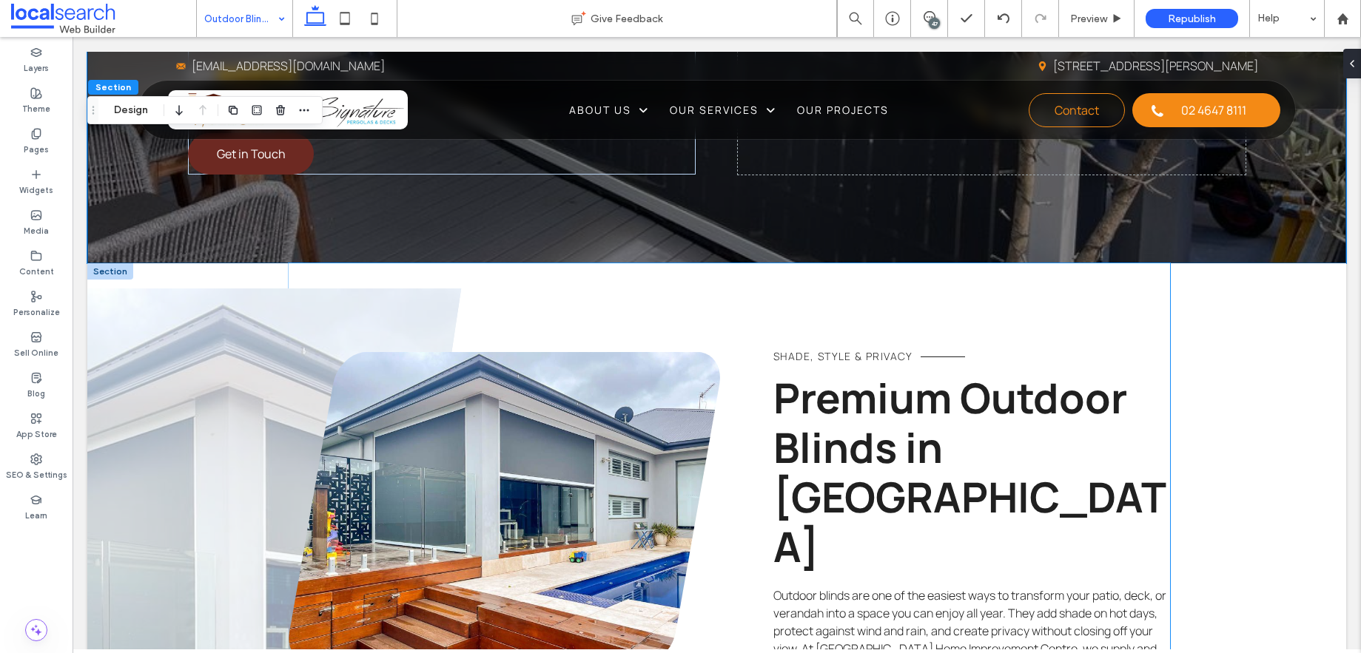
scroll to position [585, 0]
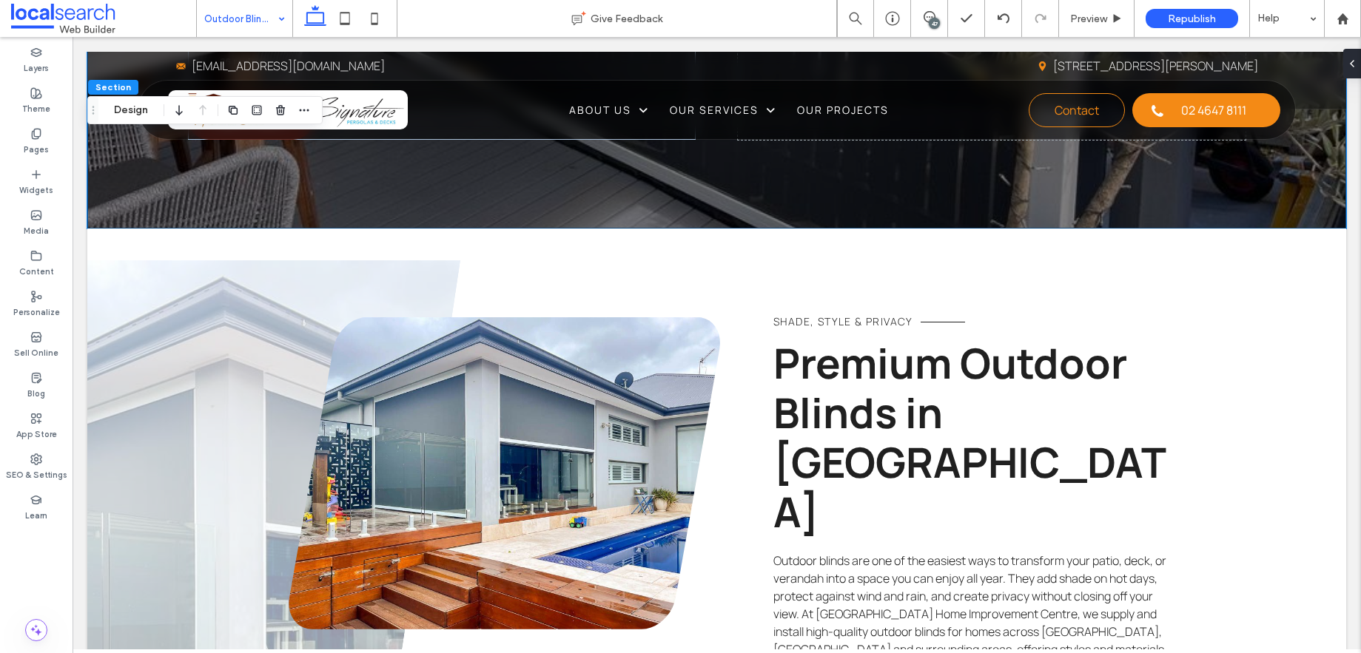
click at [937, 18] on div "47" at bounding box center [934, 23] width 11 height 11
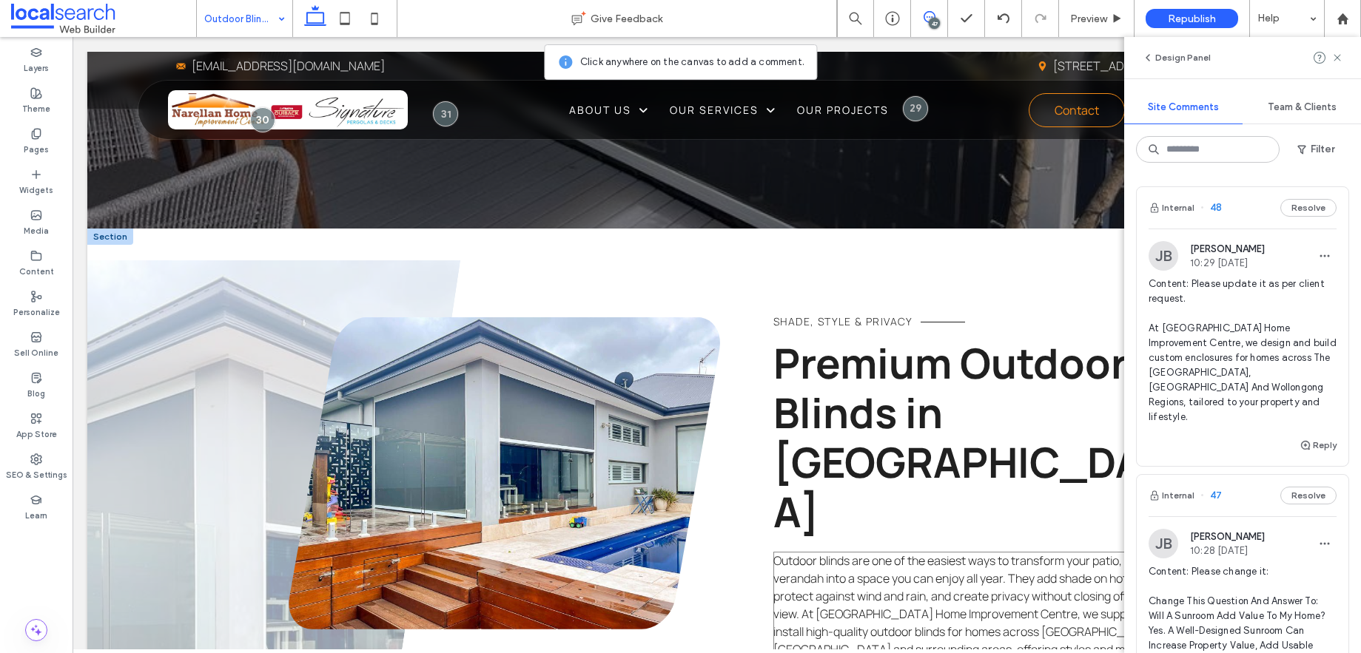
click at [940, 553] on span "Outdoor blinds are one of the easiest ways to transform your patio, deck, or ve…" at bounding box center [969, 614] width 393 height 123
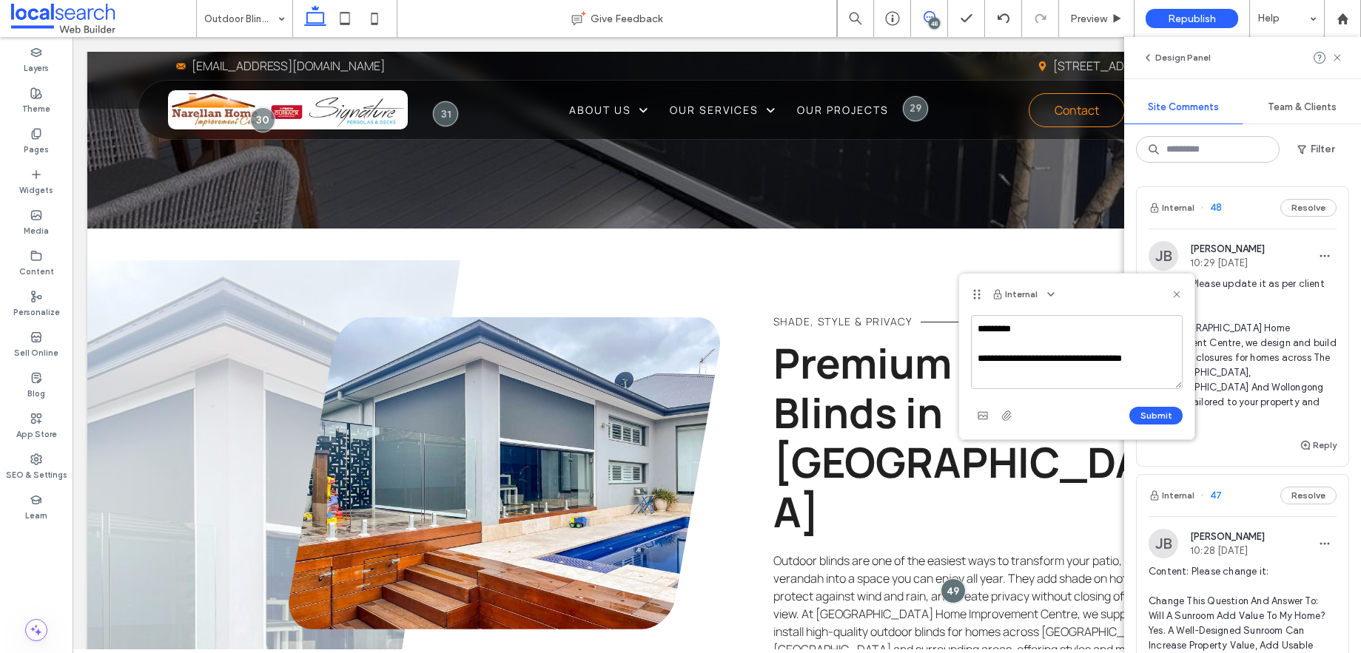
scroll to position [5, 0]
paste textarea "**********"
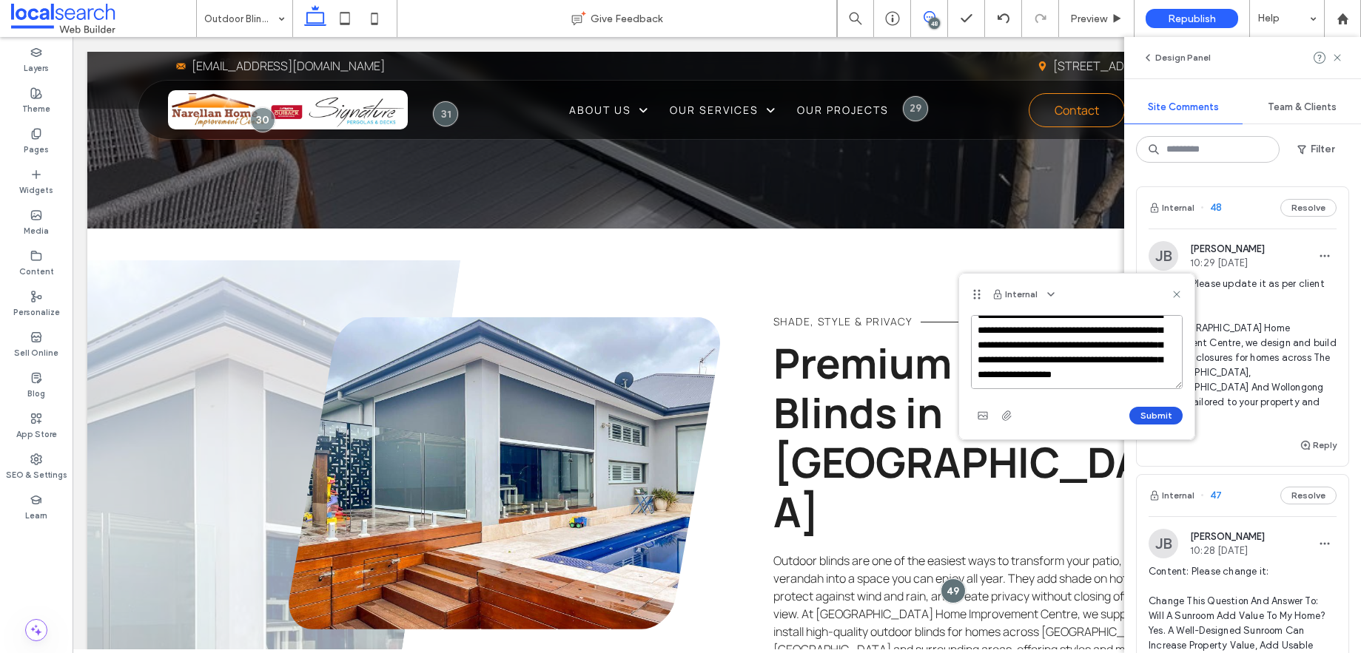
type textarea "**********"
click at [1137, 418] on button "Submit" at bounding box center [1155, 416] width 53 height 18
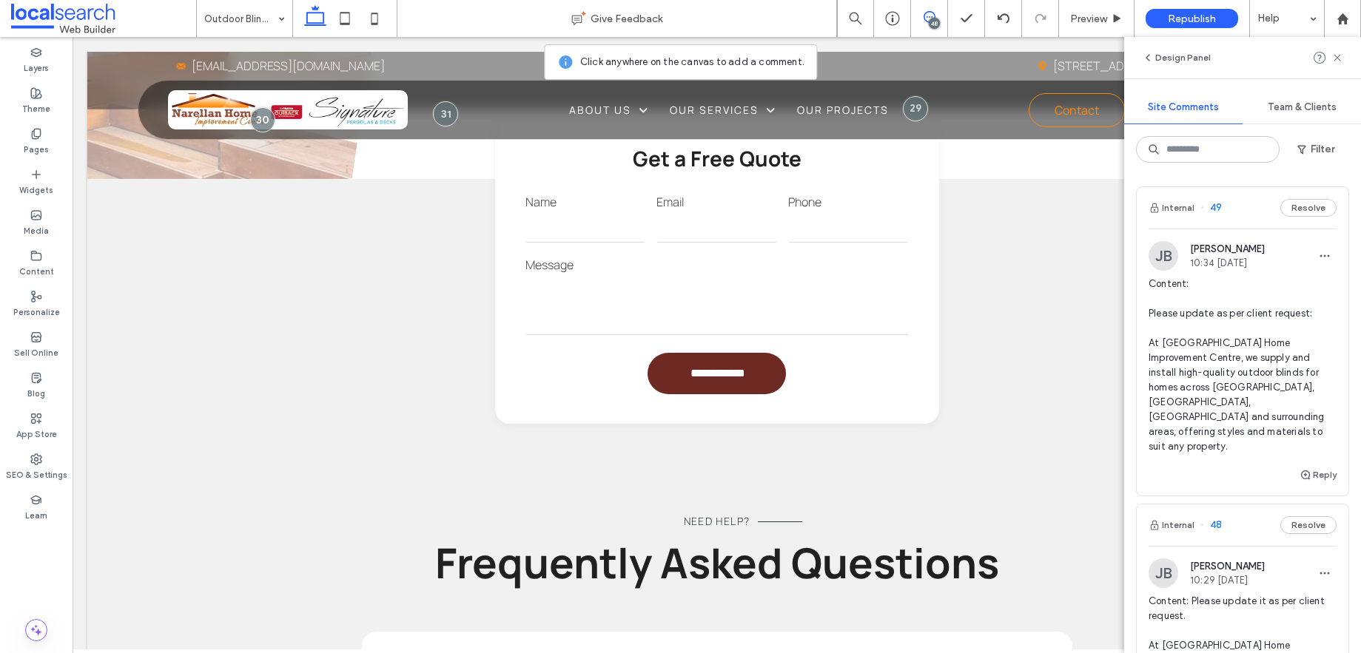
scroll to position [1393, 0]
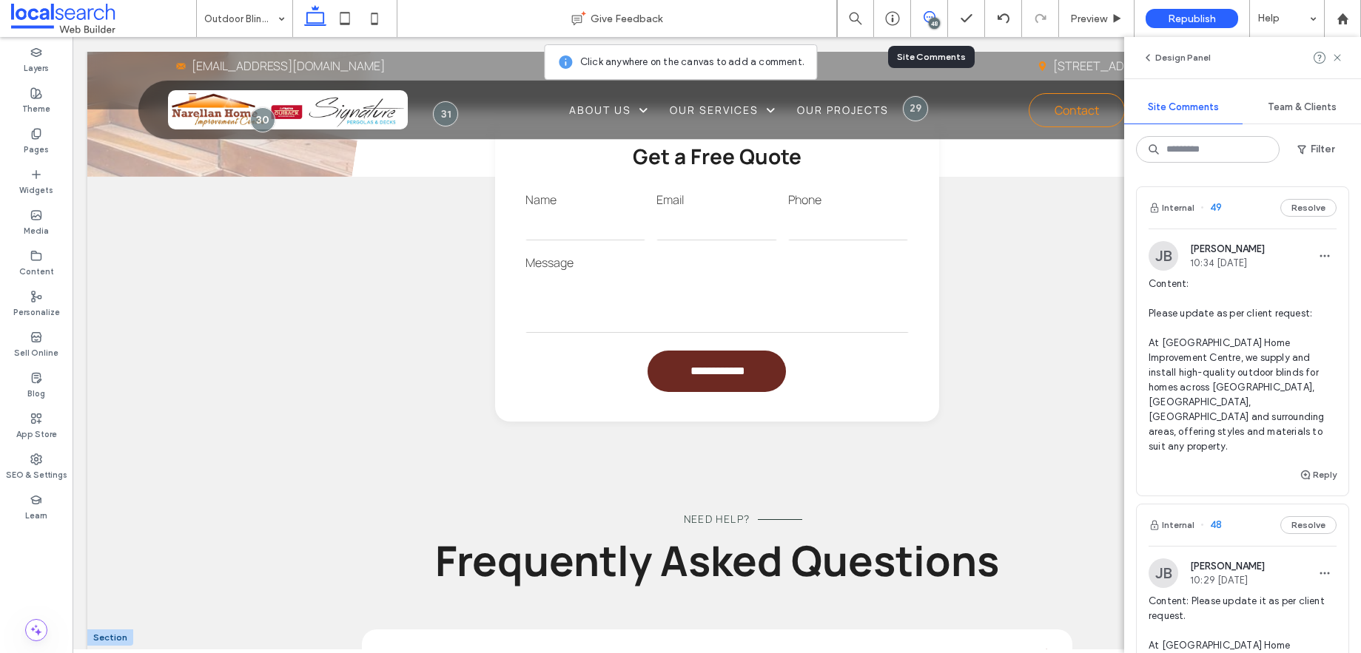
click at [1037, 647] on span at bounding box center [1046, 656] width 19 height 19
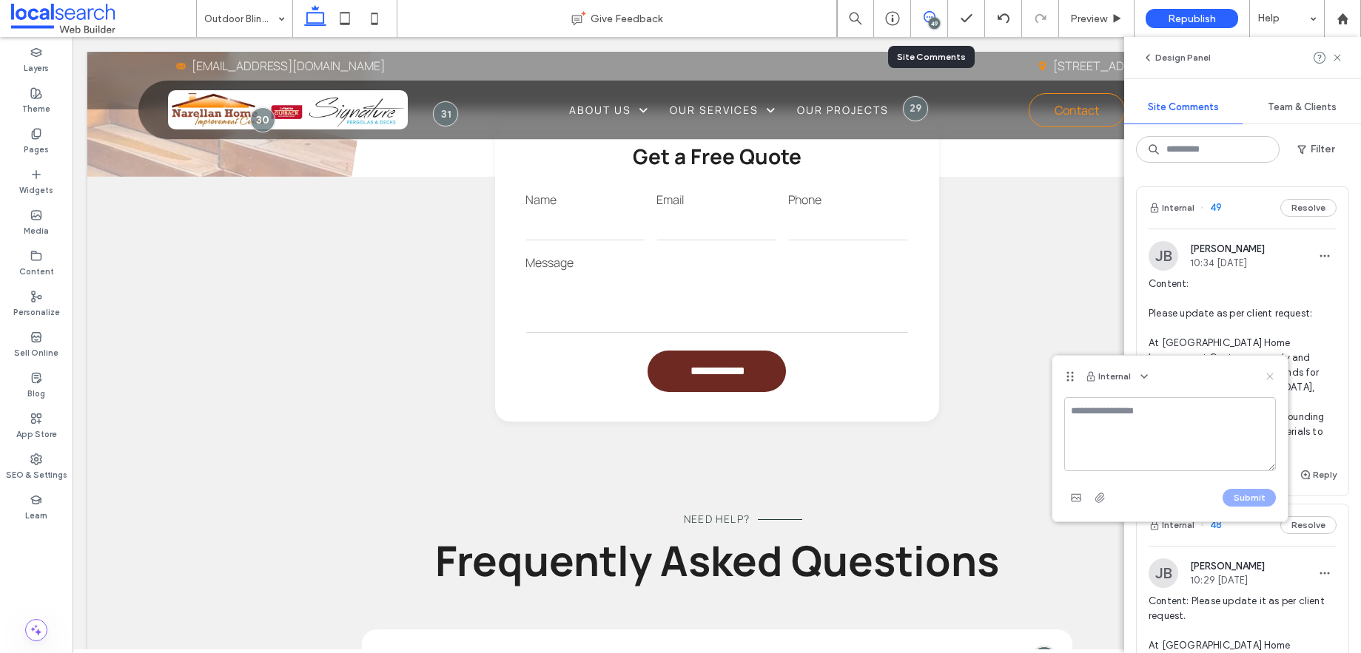
click at [1270, 376] on icon at bounding box center [1270, 377] width 12 height 12
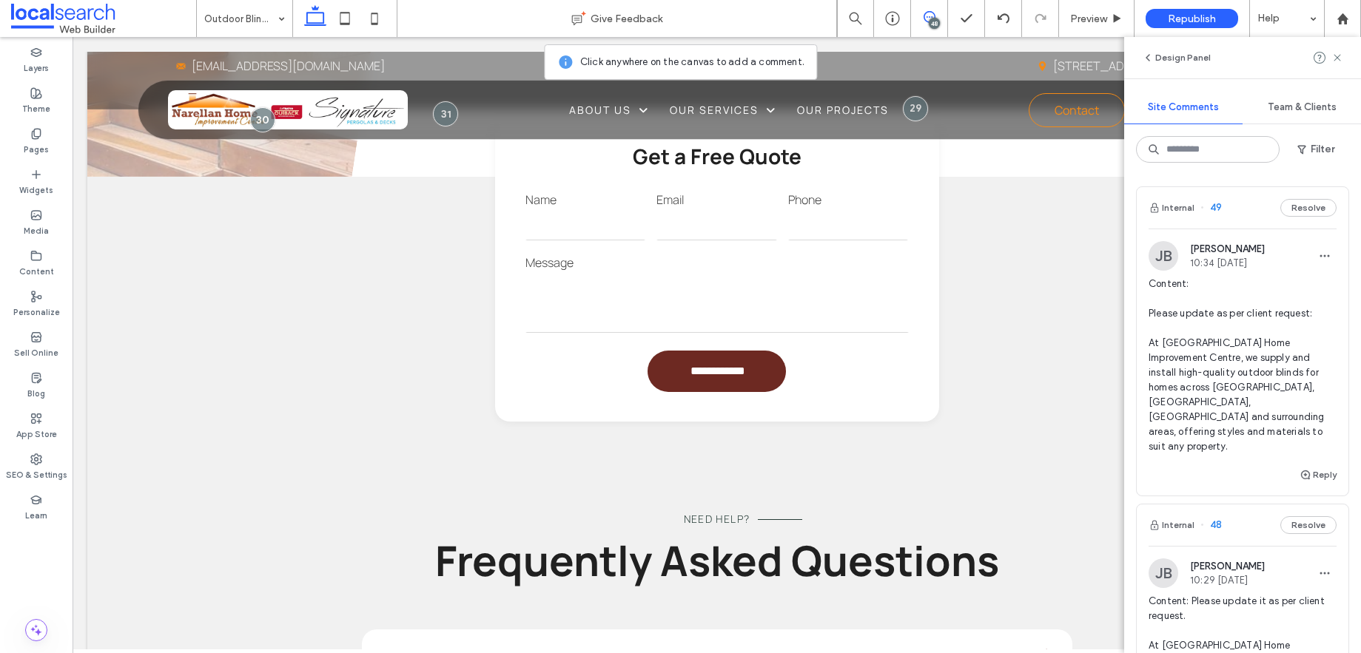
click at [932, 18] on div "48" at bounding box center [934, 23] width 11 height 11
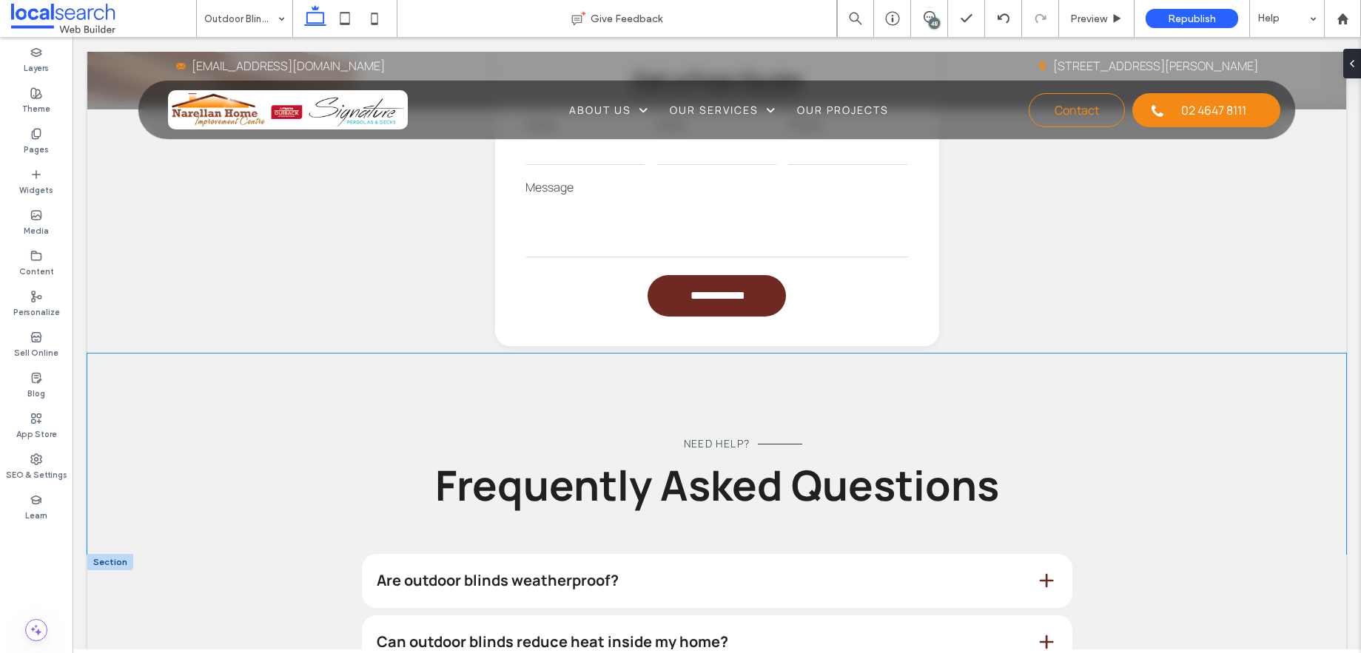
scroll to position [1554, 0]
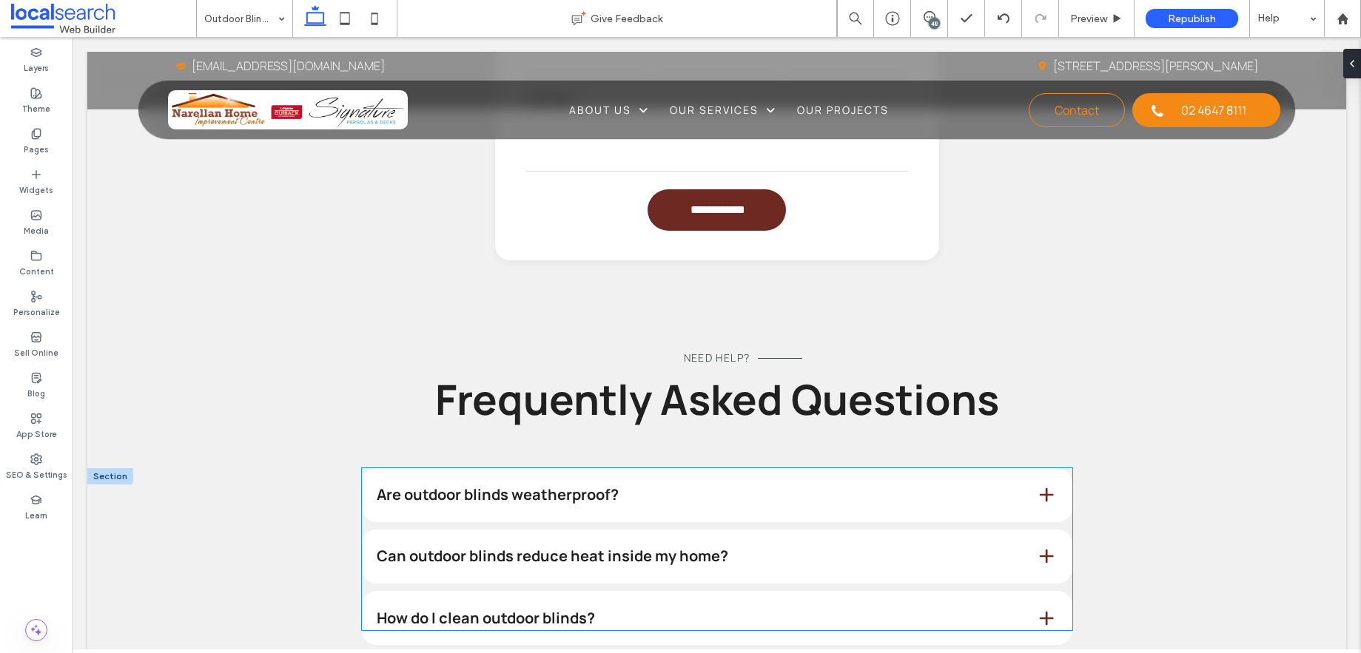
click at [1037, 485] on span at bounding box center [1046, 494] width 19 height 19
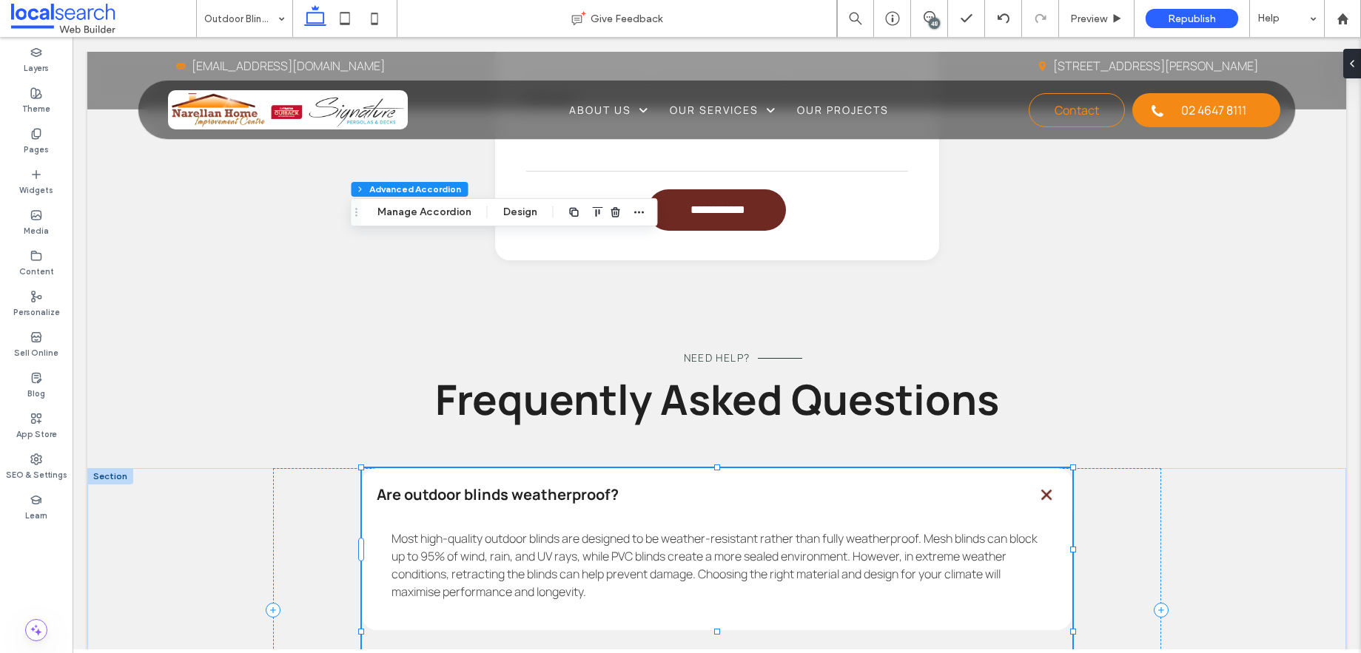
type input "*"
click at [929, 20] on div "48" at bounding box center [934, 23] width 11 height 11
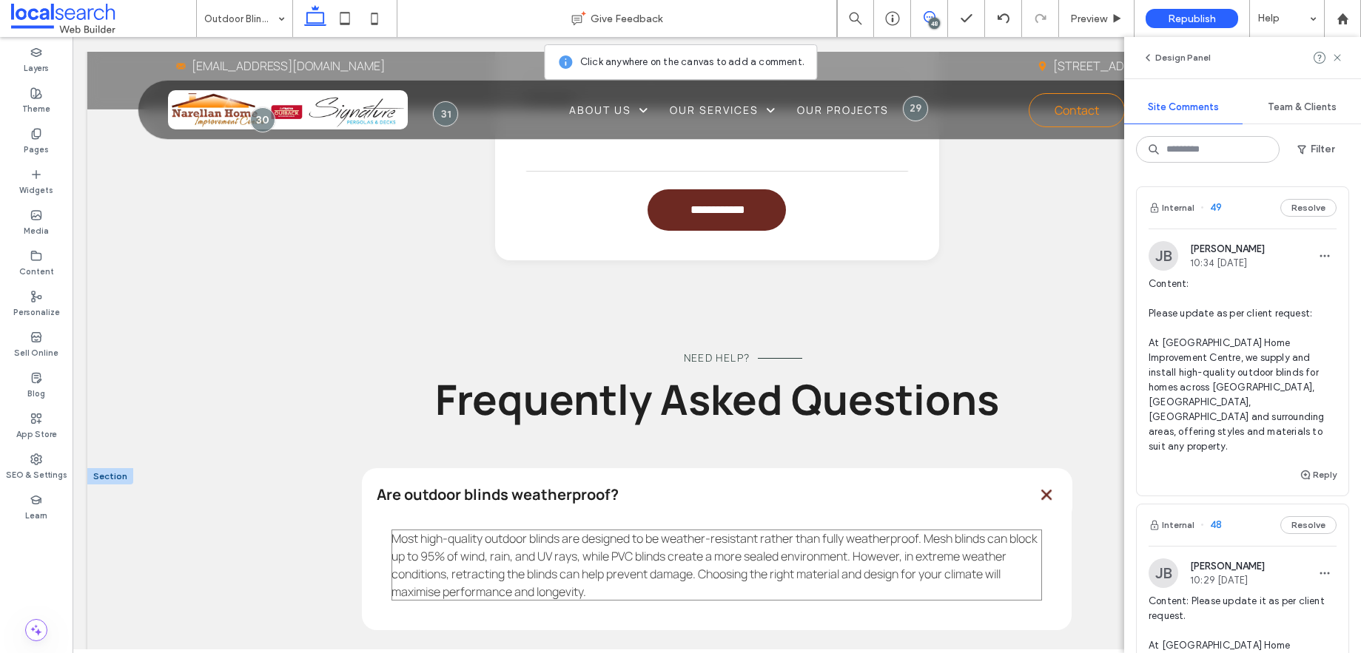
click at [876, 531] on span "Most high-quality outdoor blinds are designed to be weather-resistant rather th…" at bounding box center [714, 566] width 646 height 70
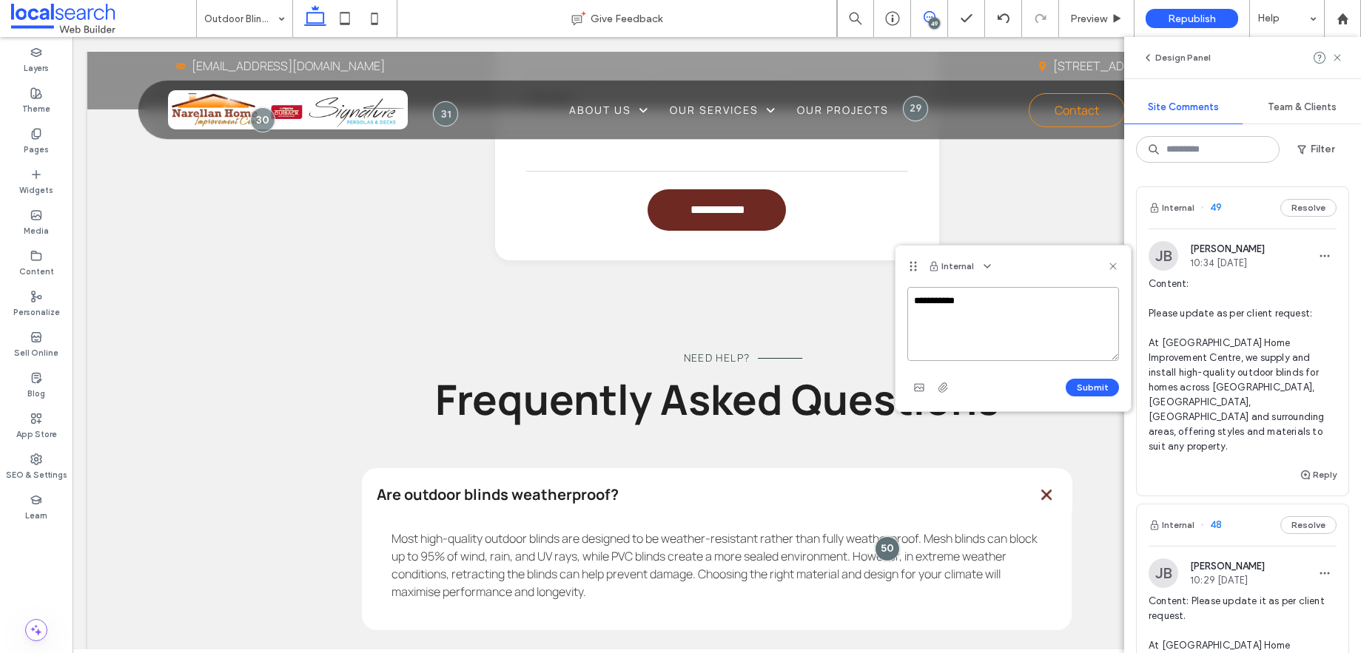
paste textarea "**********"
type textarea "**********"
click at [1099, 388] on button "Submit" at bounding box center [1092, 388] width 53 height 18
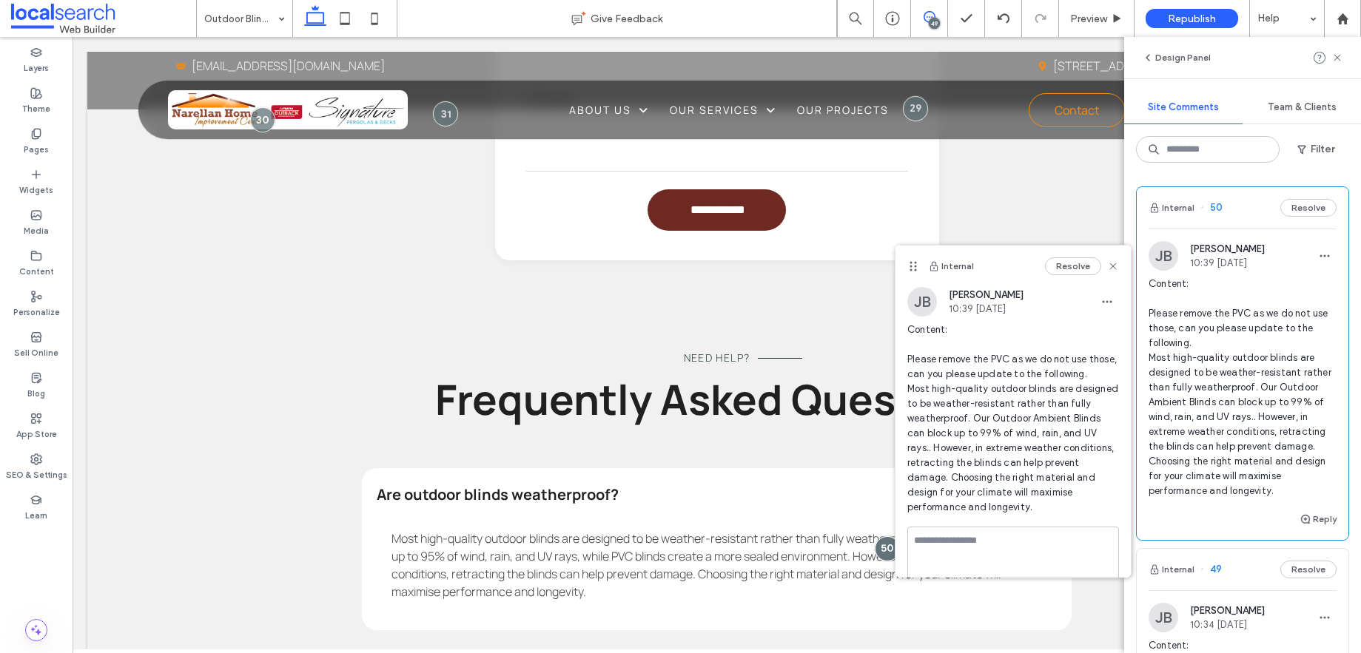
scroll to position [0, 0]
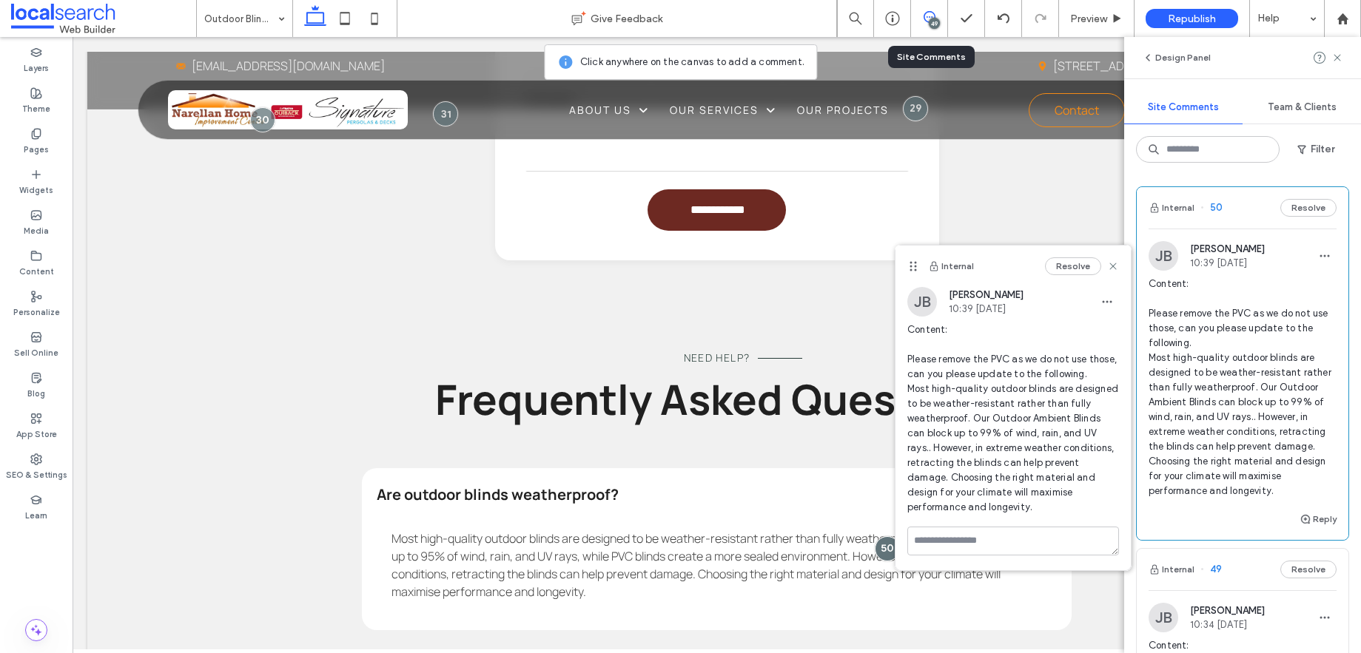
click at [929, 16] on use at bounding box center [930, 17] width 12 height 12
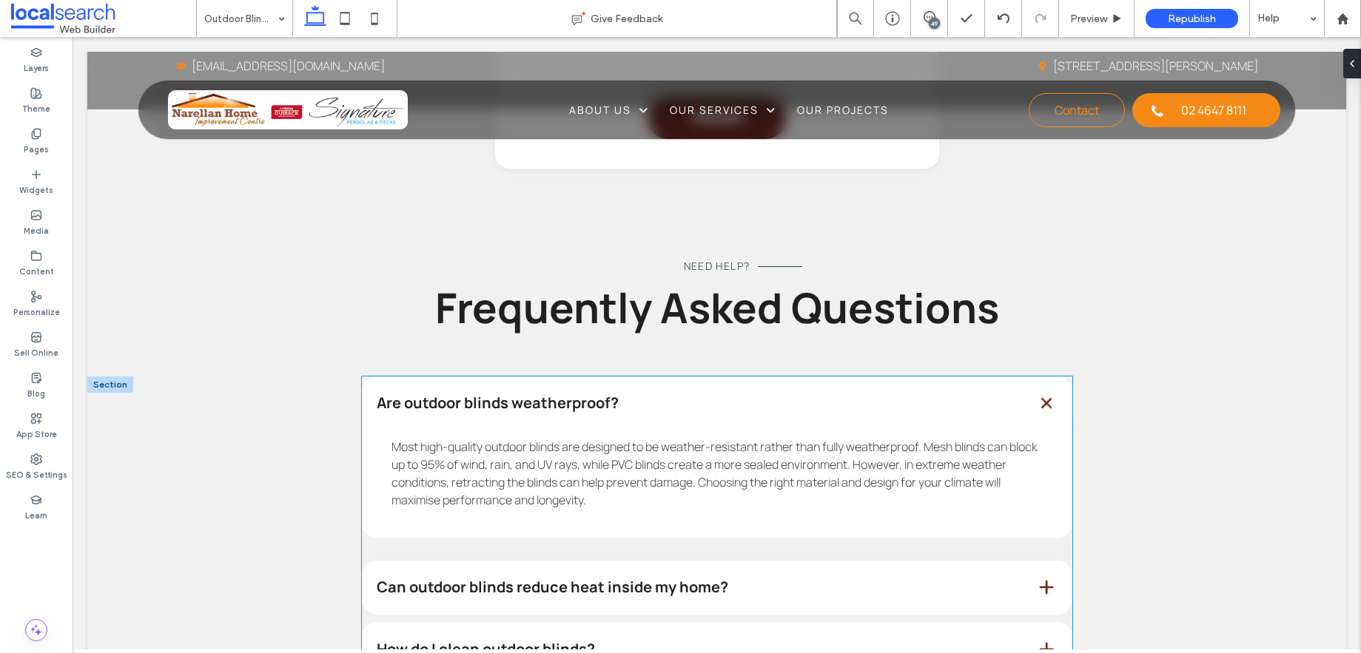
scroll to position [1679, 0]
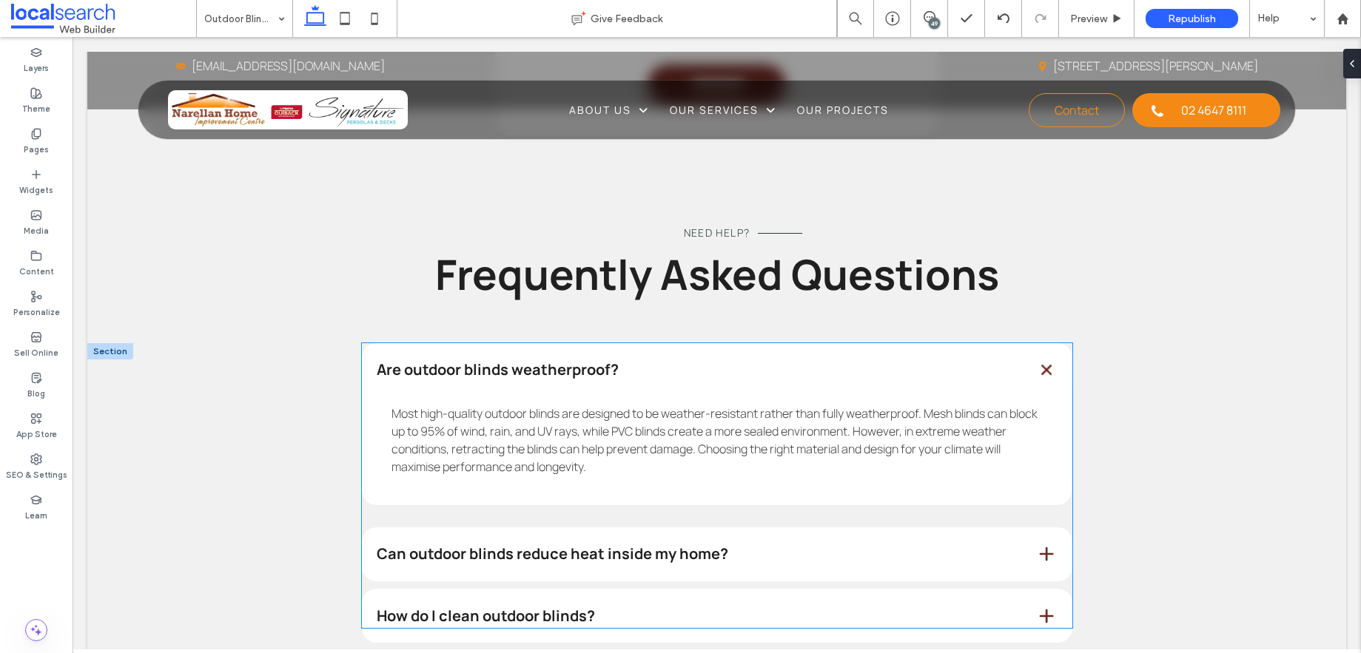
click at [1037, 607] on span at bounding box center [1046, 616] width 19 height 19
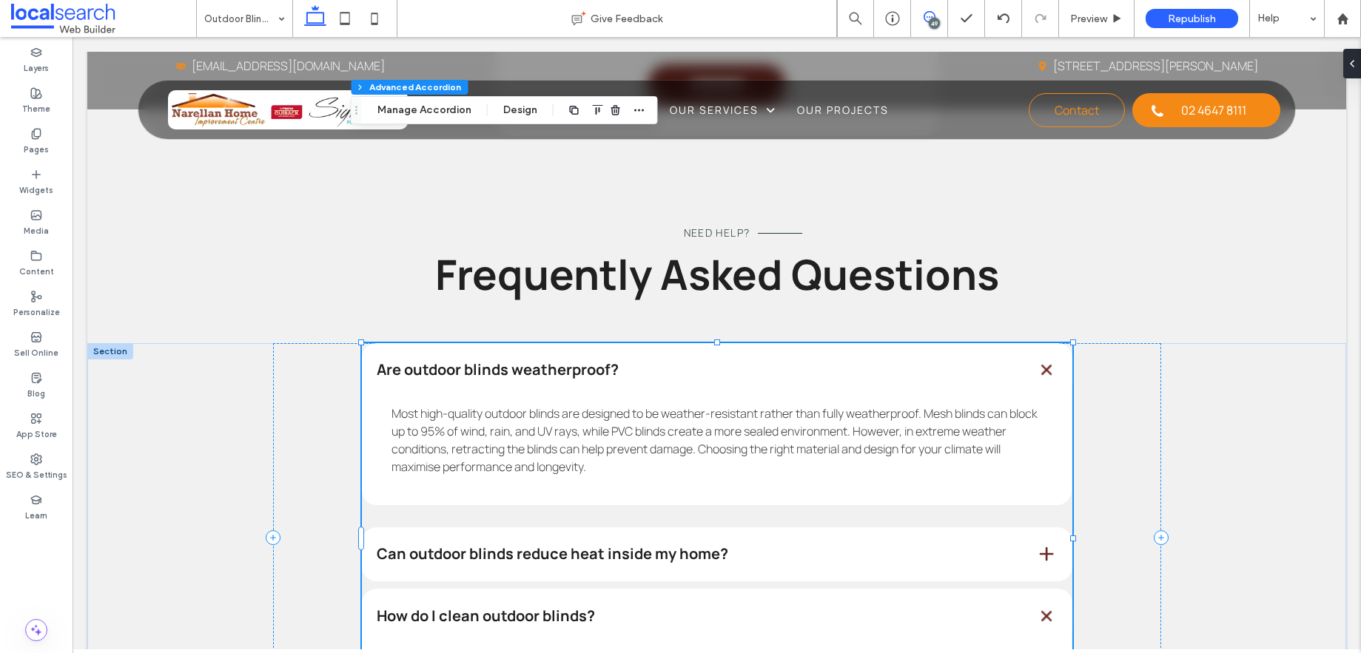
click at [938, 16] on span at bounding box center [929, 17] width 36 height 12
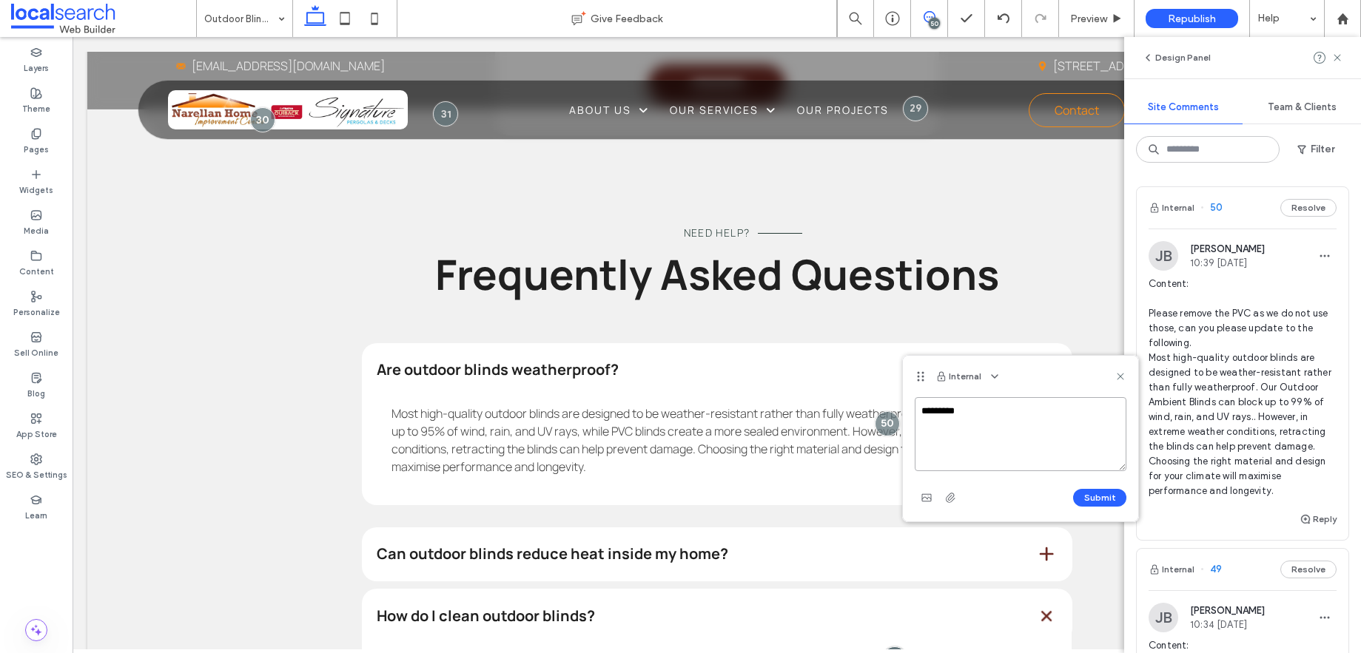
paste textarea "**********"
type textarea "**********"
click at [1094, 502] on button "Submit" at bounding box center [1099, 498] width 53 height 18
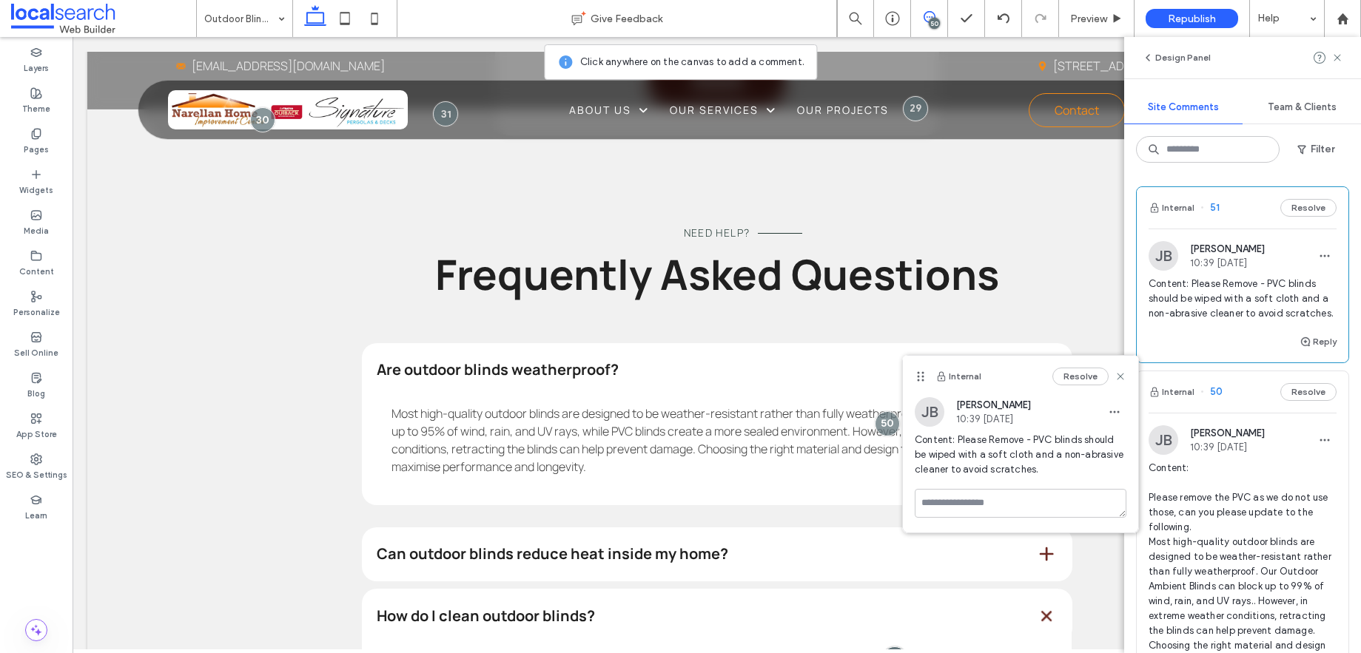
click at [938, 23] on div "50" at bounding box center [934, 23] width 11 height 11
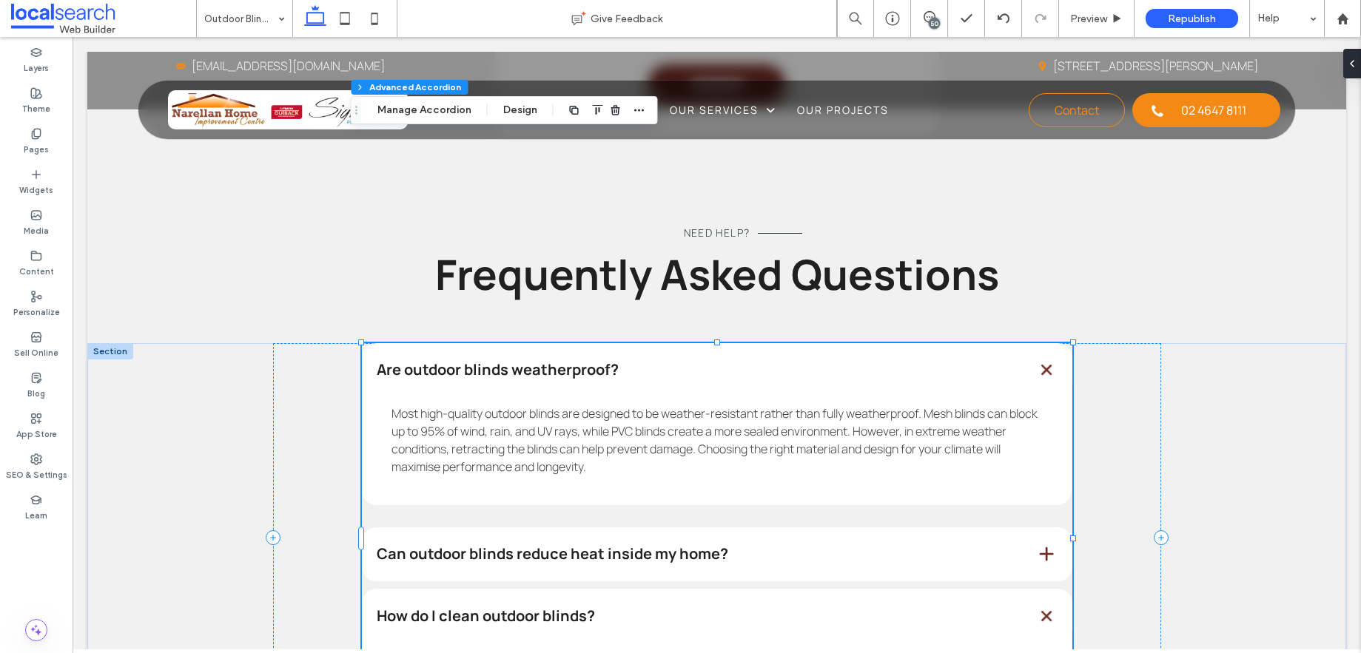
click at [1037, 545] on span at bounding box center [1046, 554] width 19 height 19
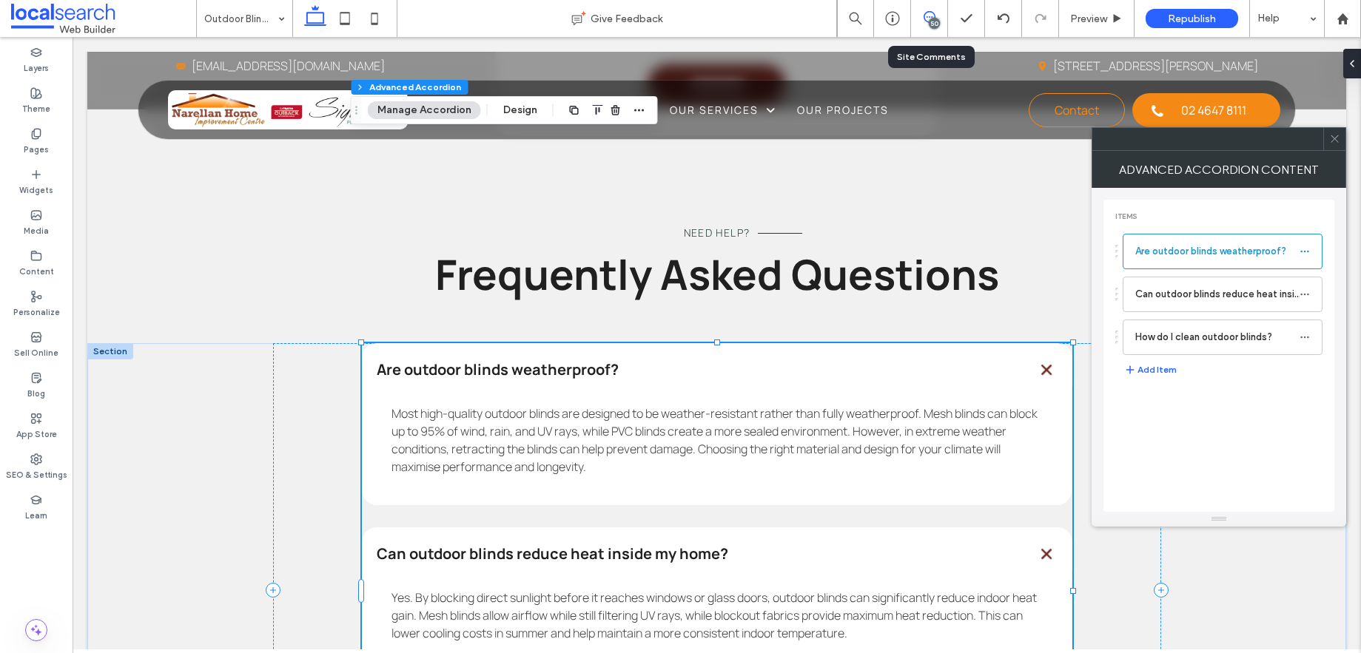
click at [926, 21] on use at bounding box center [930, 17] width 12 height 12
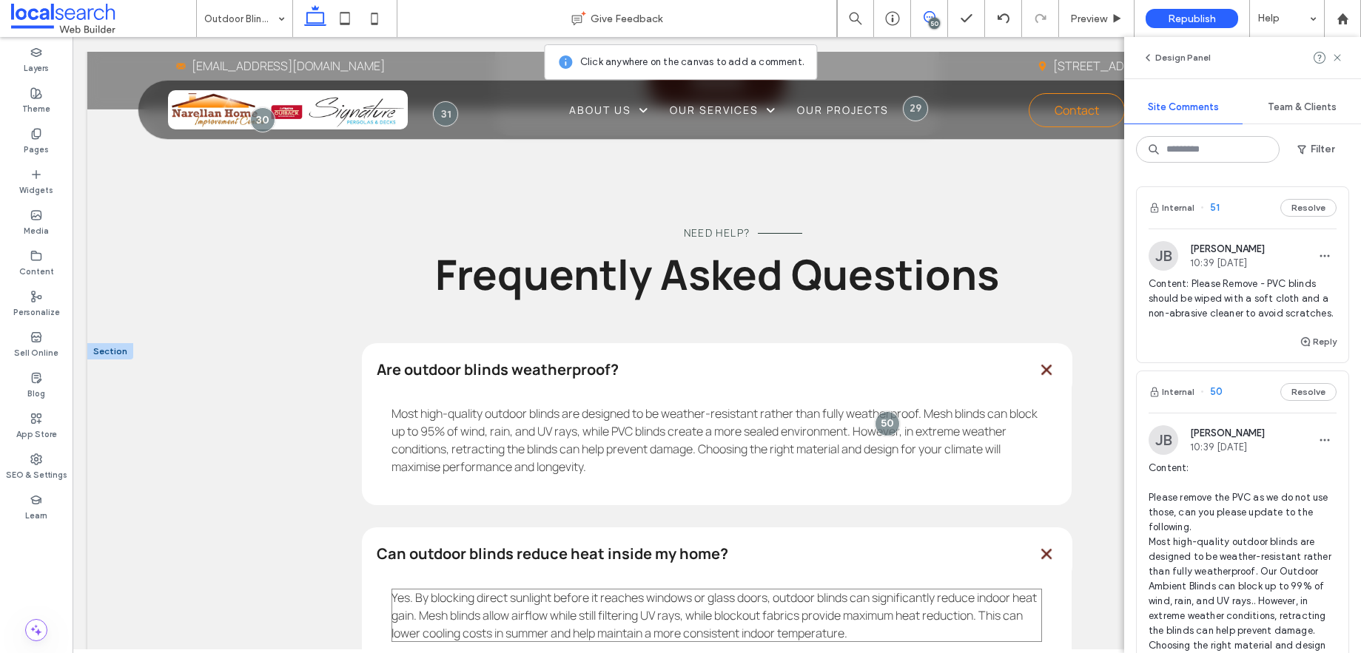
click at [881, 590] on span "Yes. By blocking direct sunlight before it reaches windows or glass doors, outd…" at bounding box center [713, 616] width 645 height 52
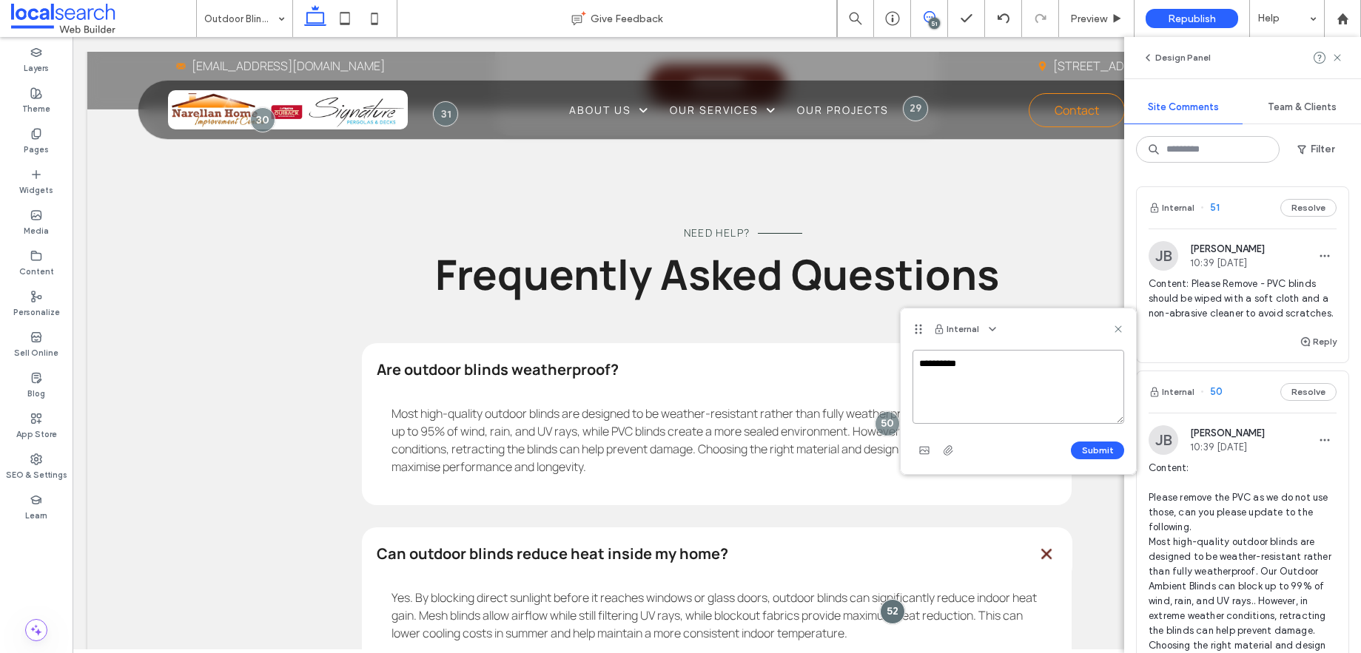
paste textarea "**********"
type textarea "**********"
click at [1102, 458] on button "Submit" at bounding box center [1097, 451] width 53 height 18
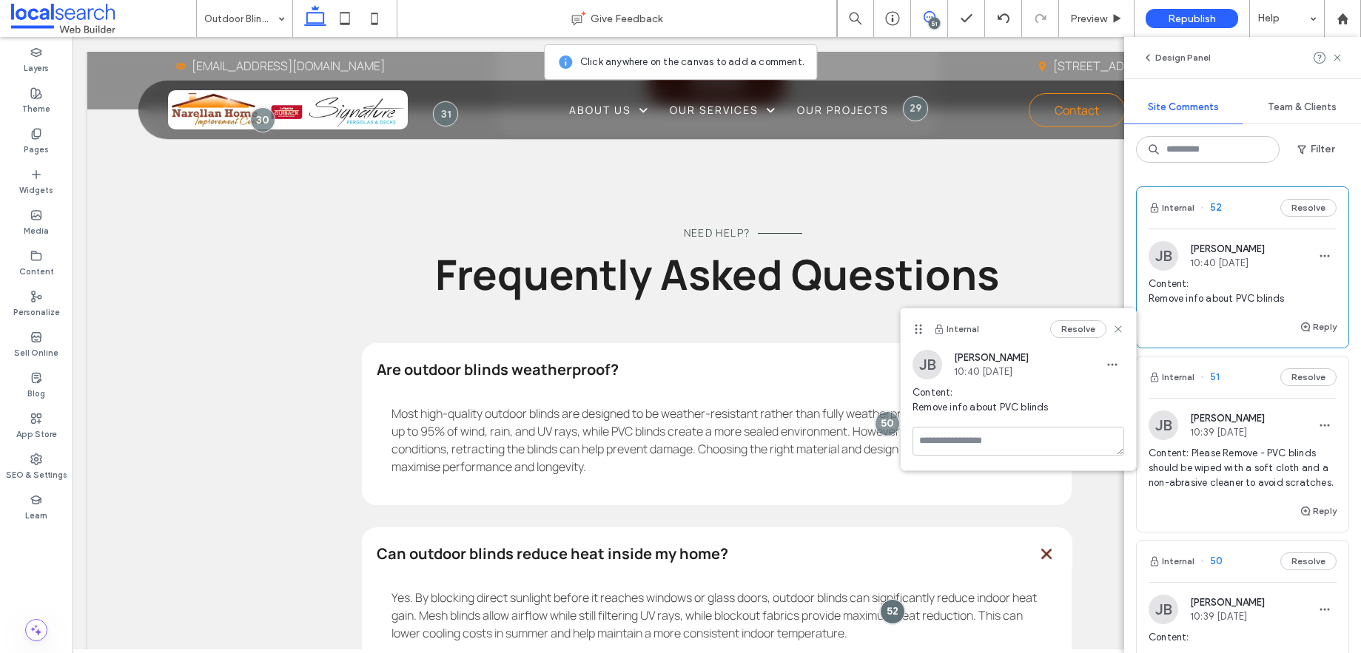
click at [936, 18] on div "51" at bounding box center [934, 23] width 11 height 11
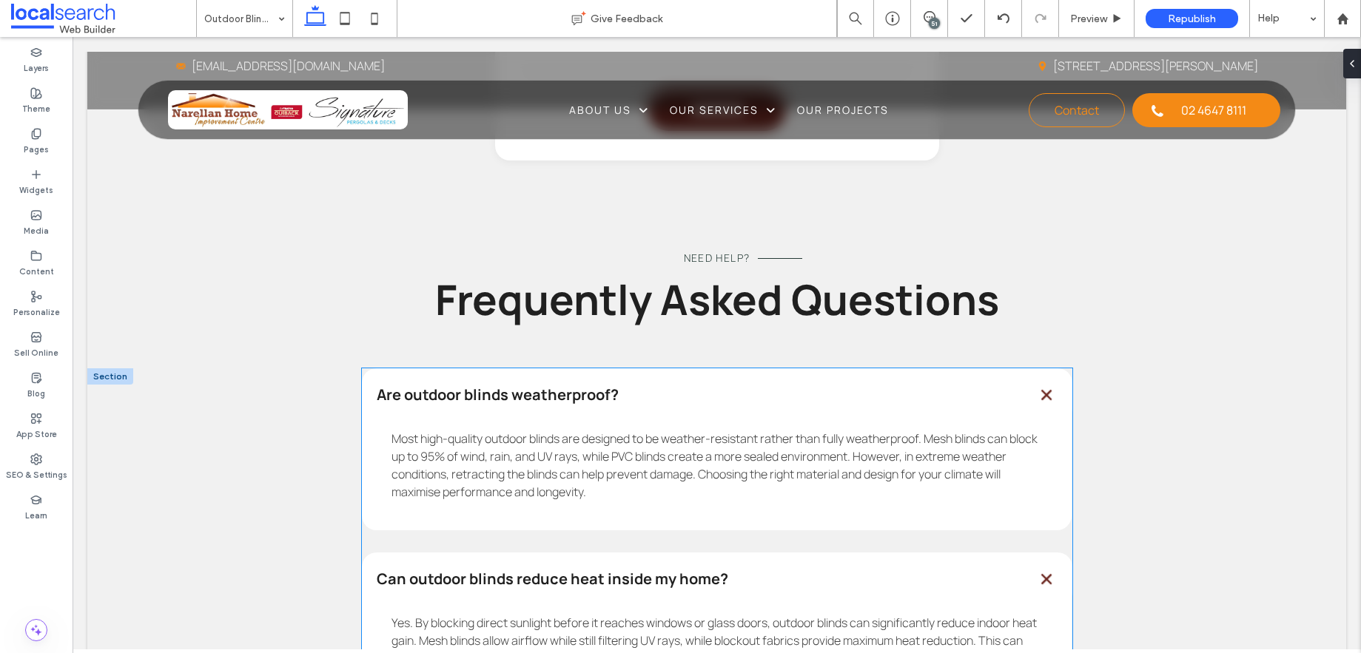
scroll to position [1627, 0]
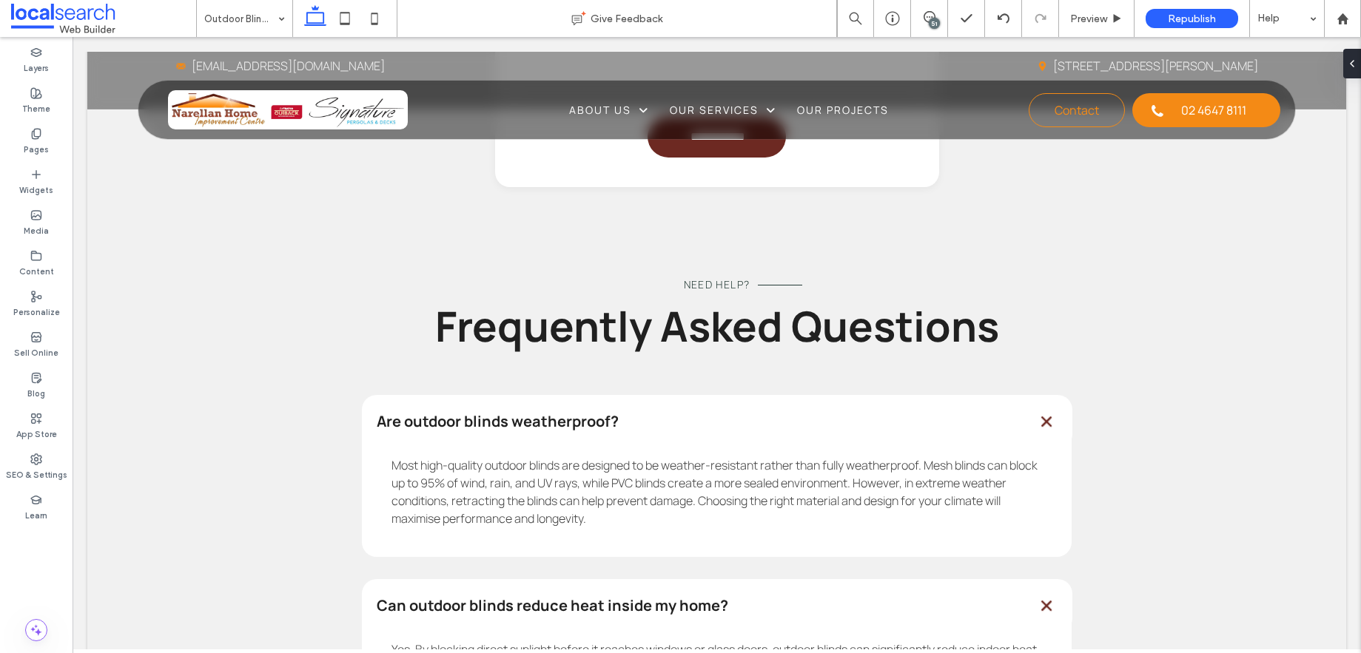
click at [932, 21] on div "51" at bounding box center [934, 23] width 11 height 11
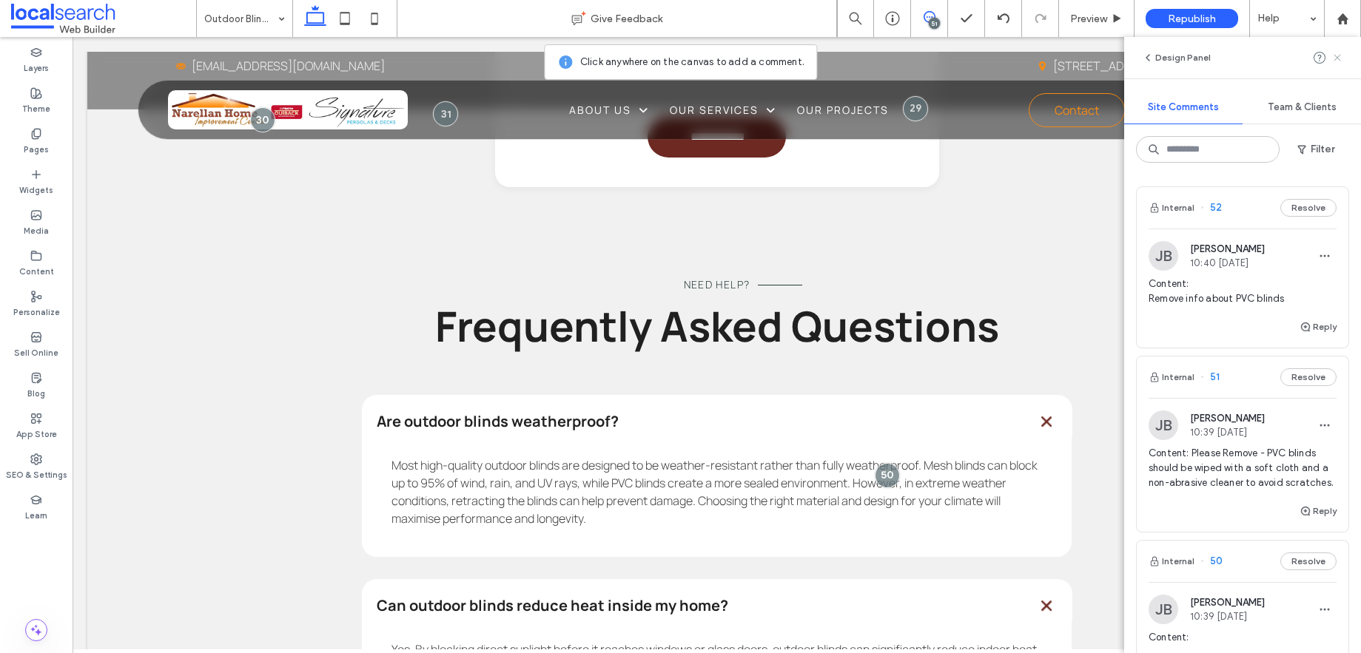
click at [1338, 56] on use at bounding box center [1336, 57] width 7 height 7
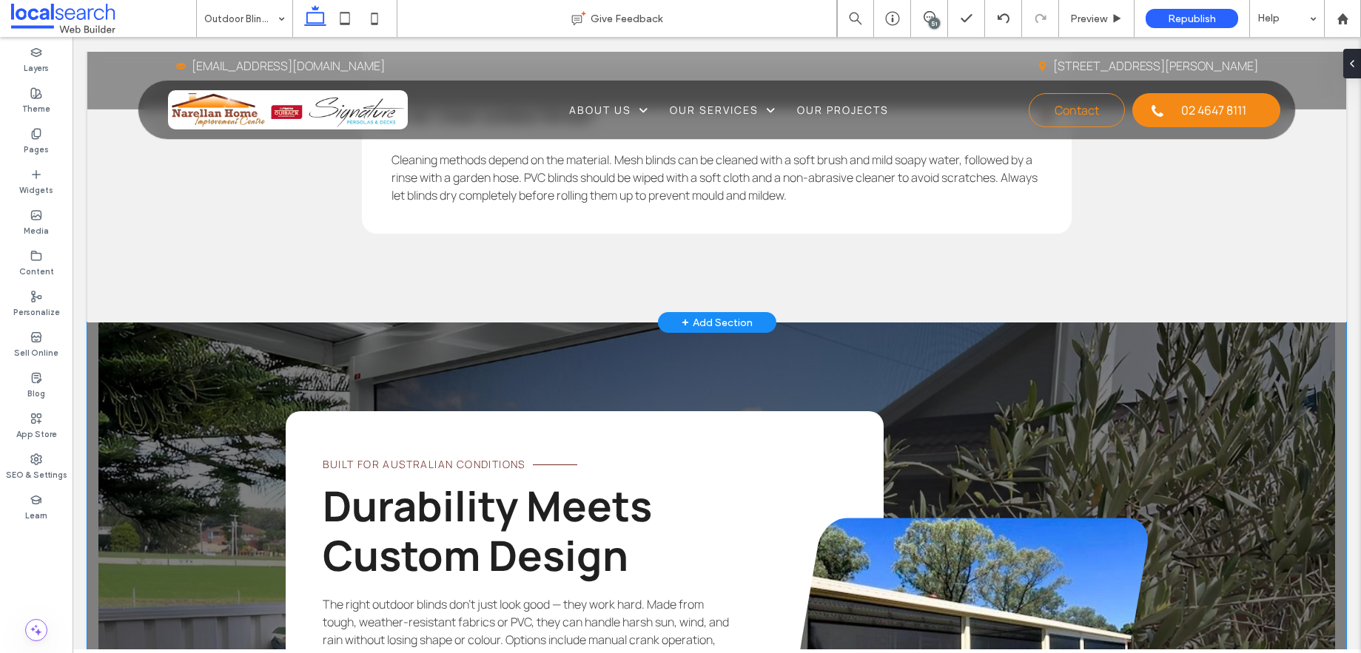
scroll to position [2287, 0]
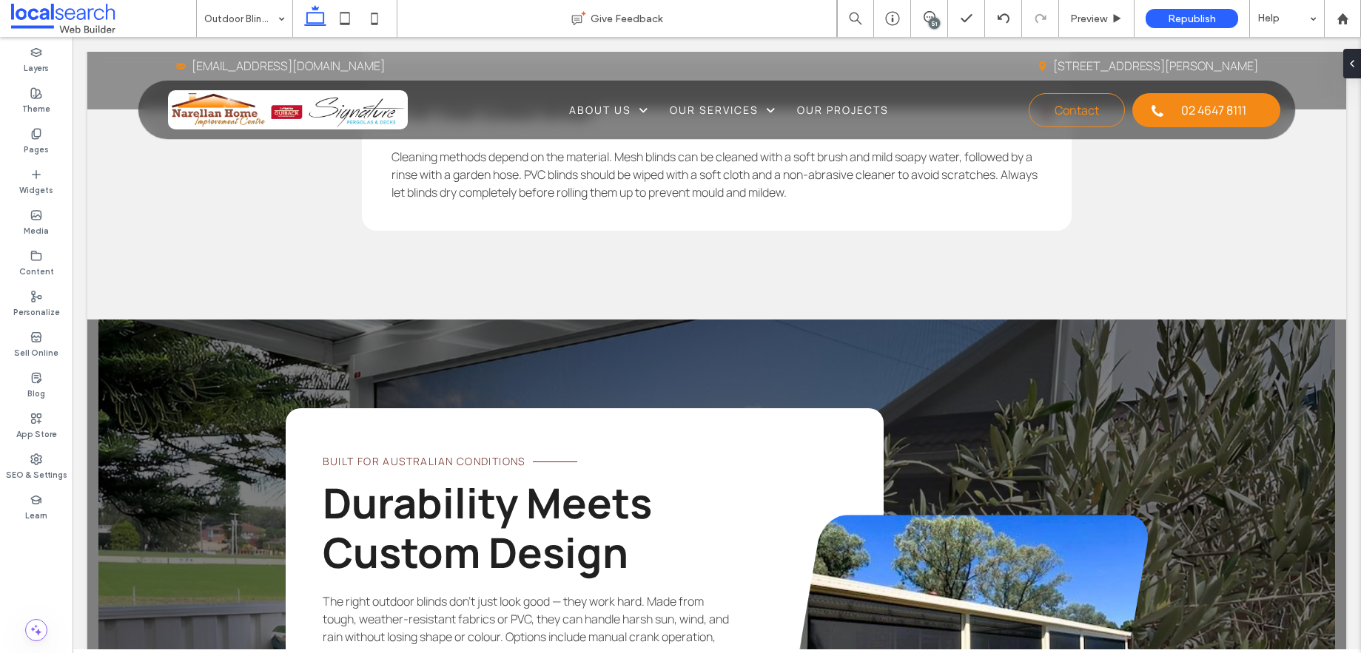
click at [935, 21] on div "51" at bounding box center [934, 23] width 11 height 11
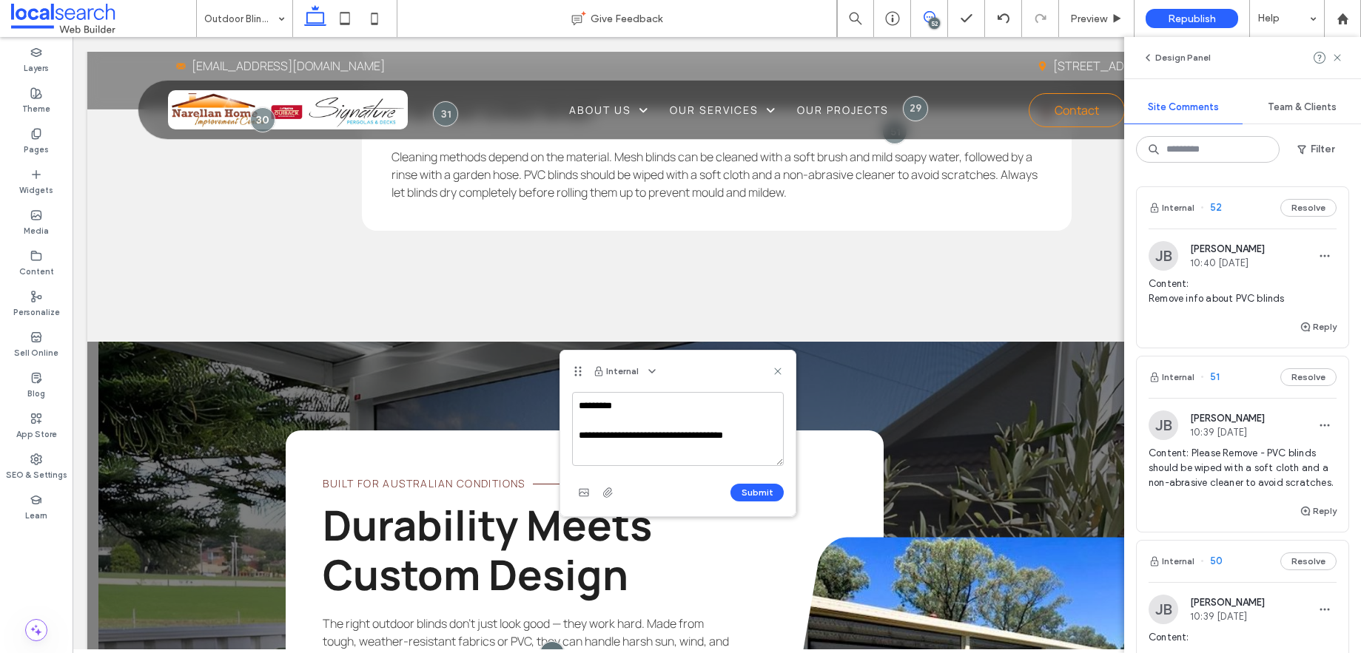
scroll to position [5, 0]
paste textarea "**********"
type textarea "**********"
click at [762, 494] on button "Submit" at bounding box center [756, 493] width 53 height 18
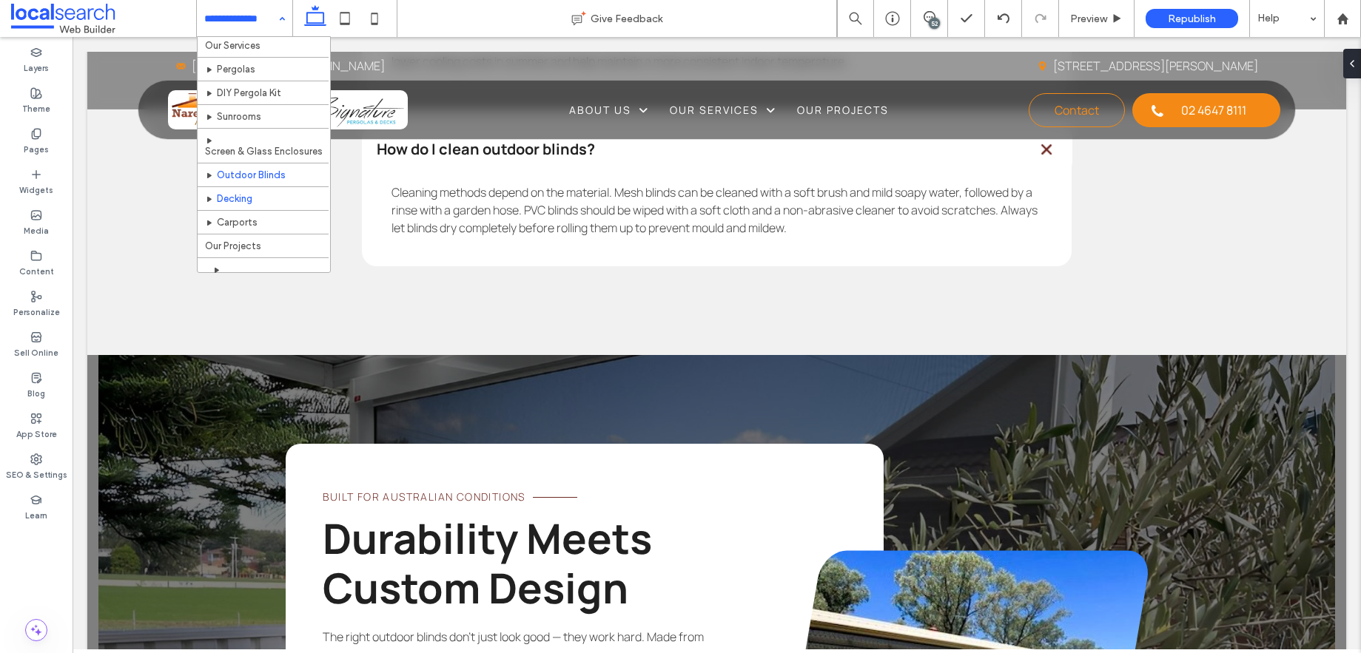
scroll to position [70, 0]
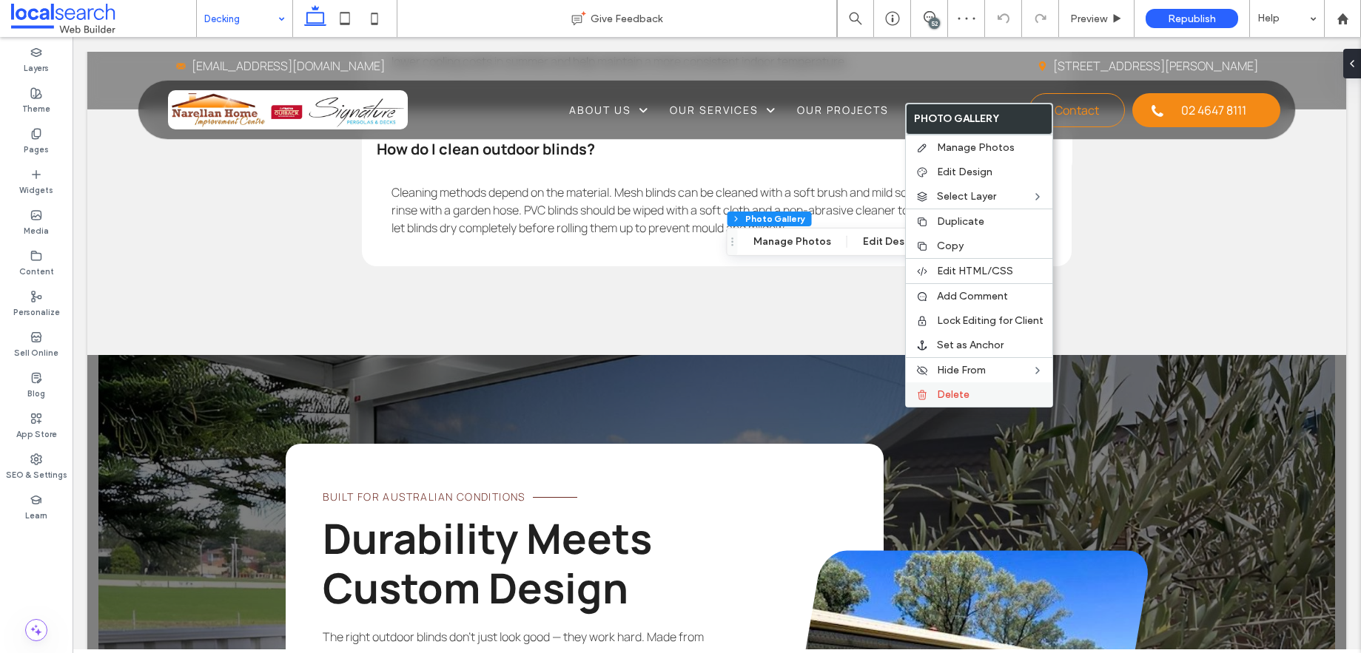
click at [952, 401] on span "Delete" at bounding box center [953, 394] width 33 height 13
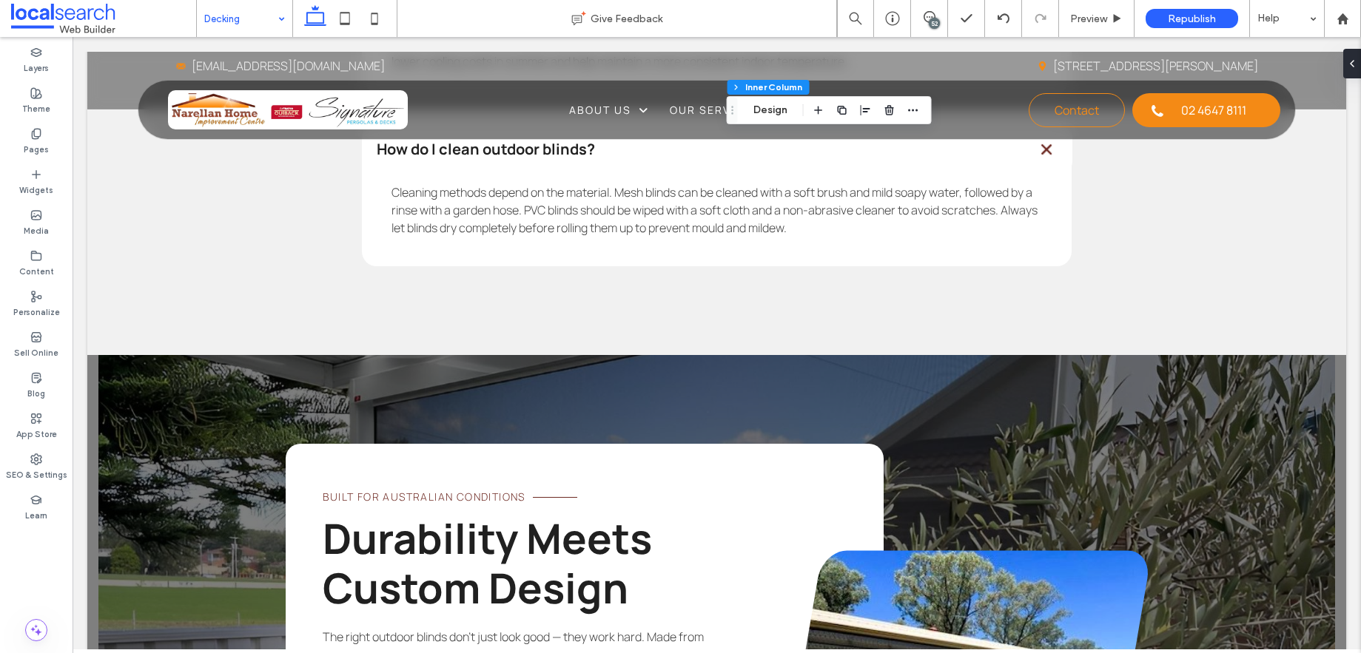
click at [932, 20] on div "52" at bounding box center [934, 23] width 11 height 11
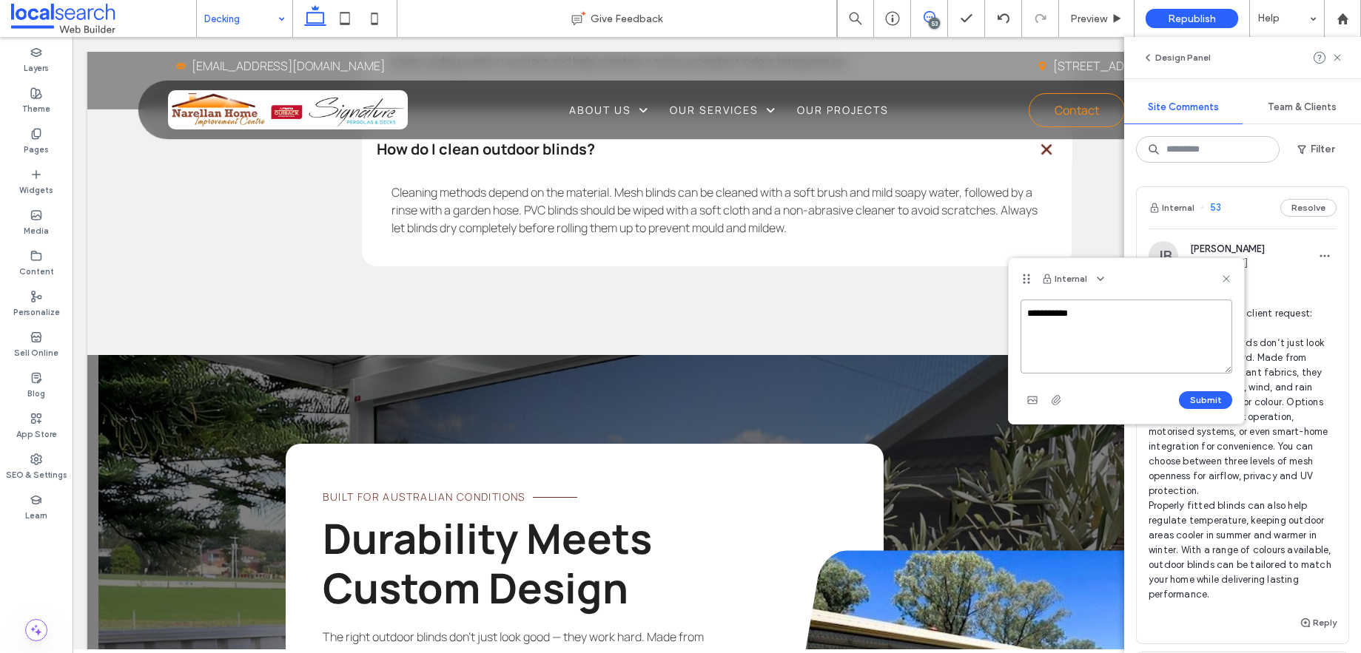
paste textarea "**********"
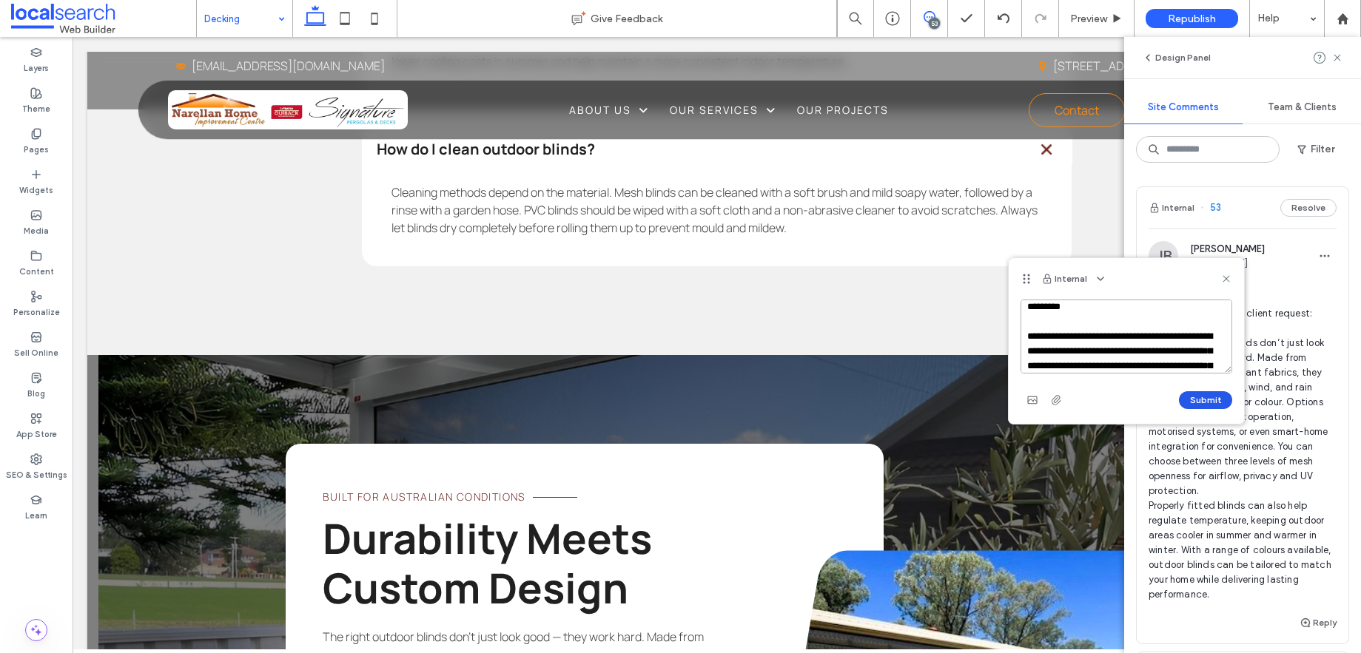
type textarea "**********"
click at [1205, 408] on button "Submit" at bounding box center [1205, 400] width 53 height 18
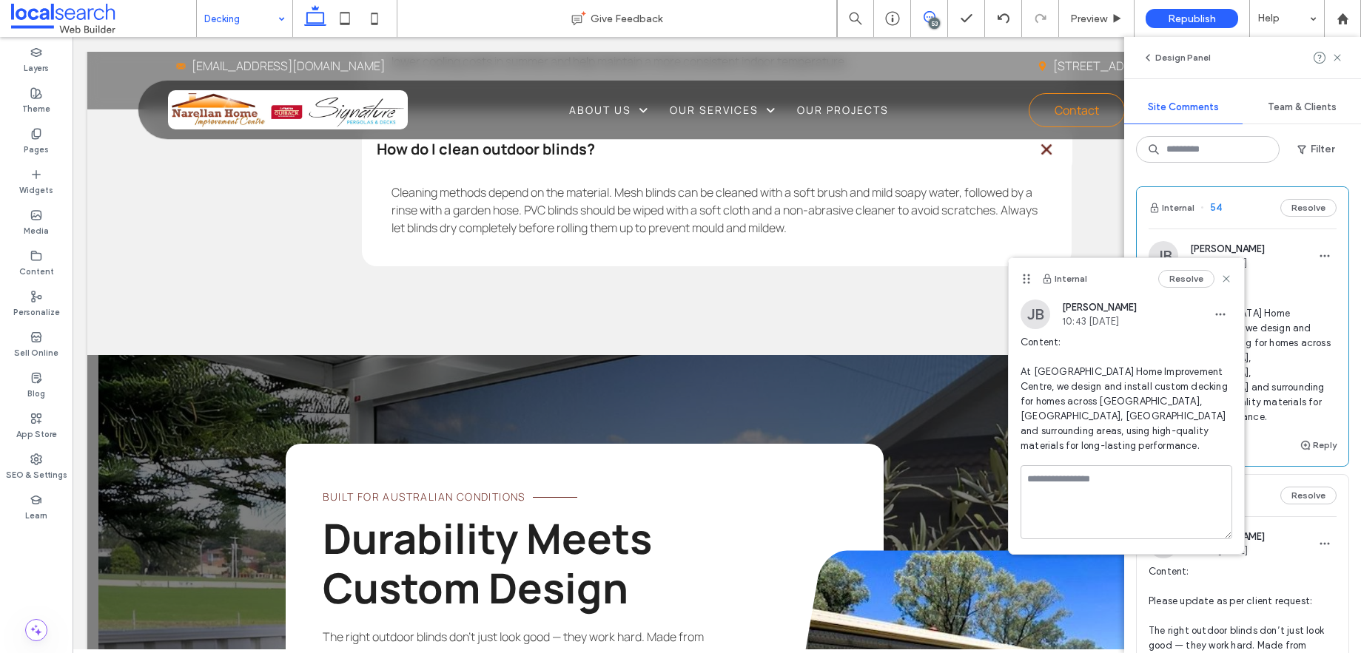
scroll to position [0, 0]
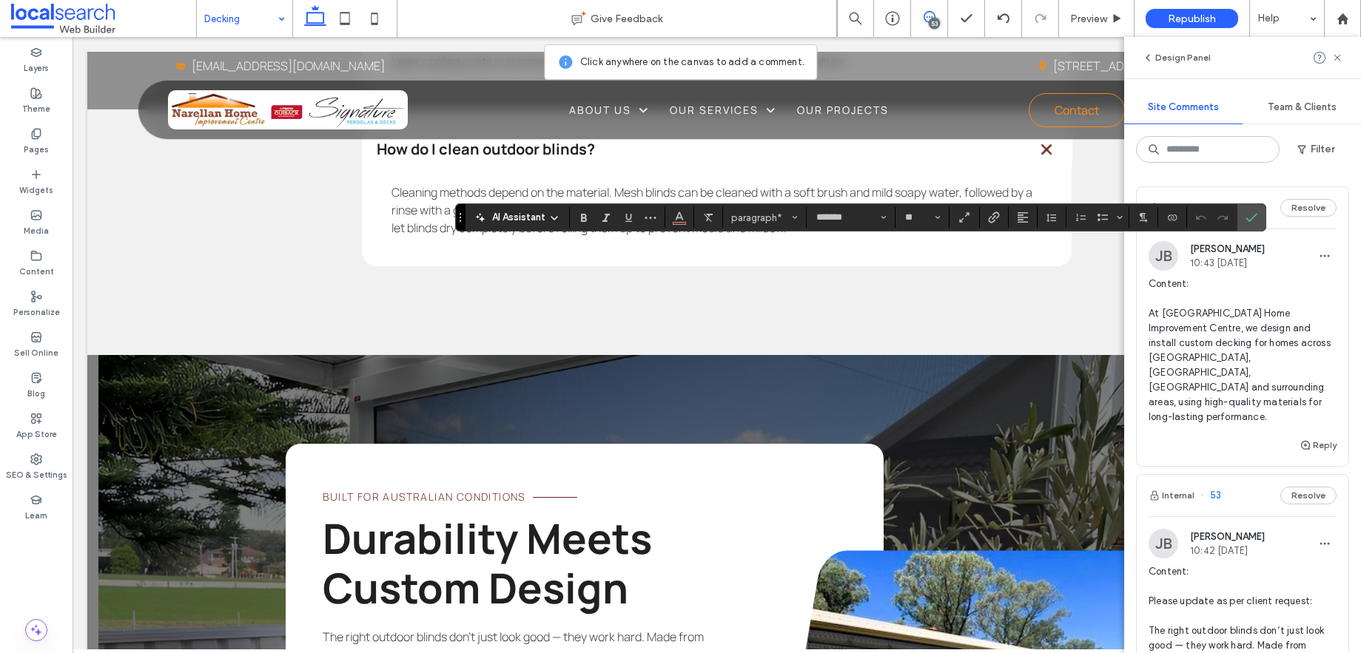
click at [938, 18] on span at bounding box center [929, 17] width 36 height 12
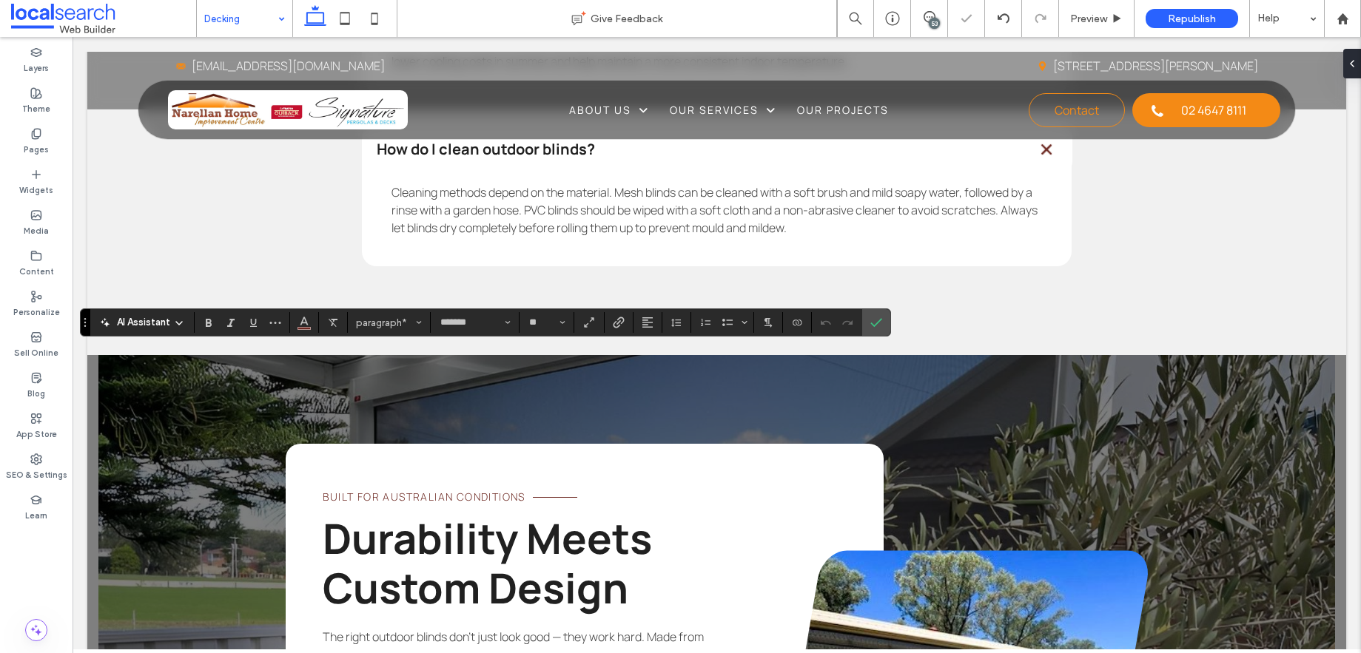
type input "**"
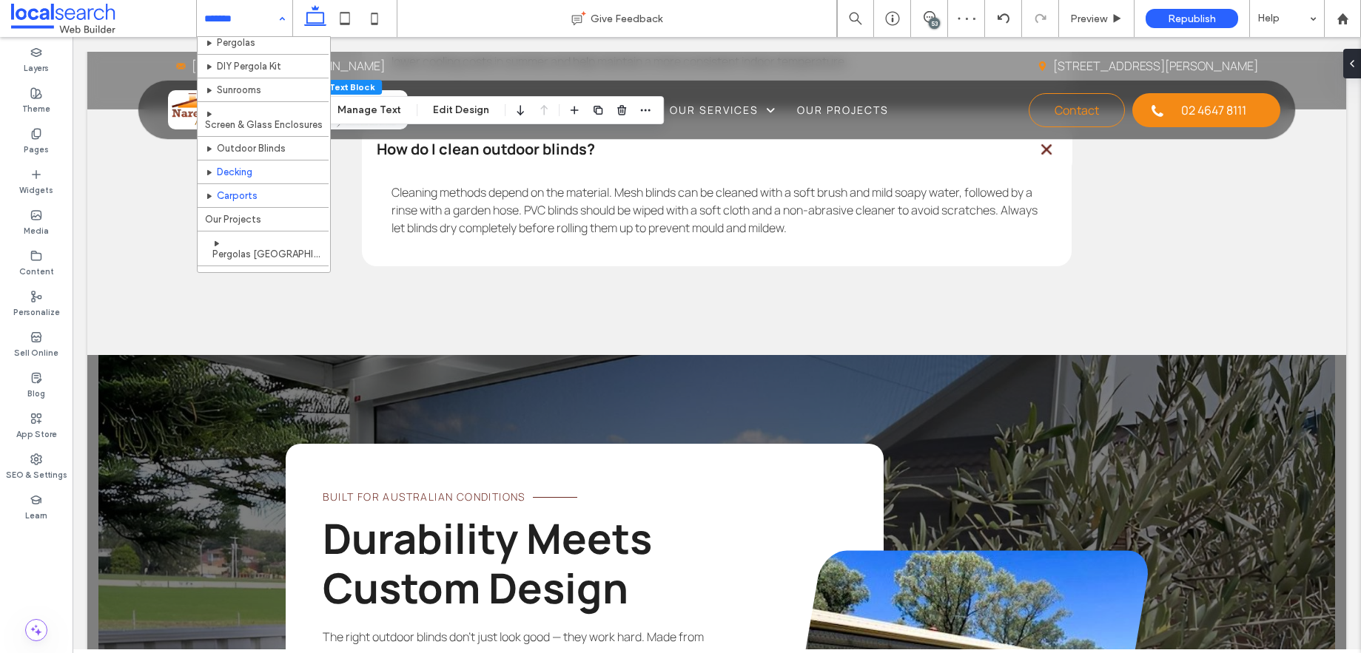
scroll to position [78, 0]
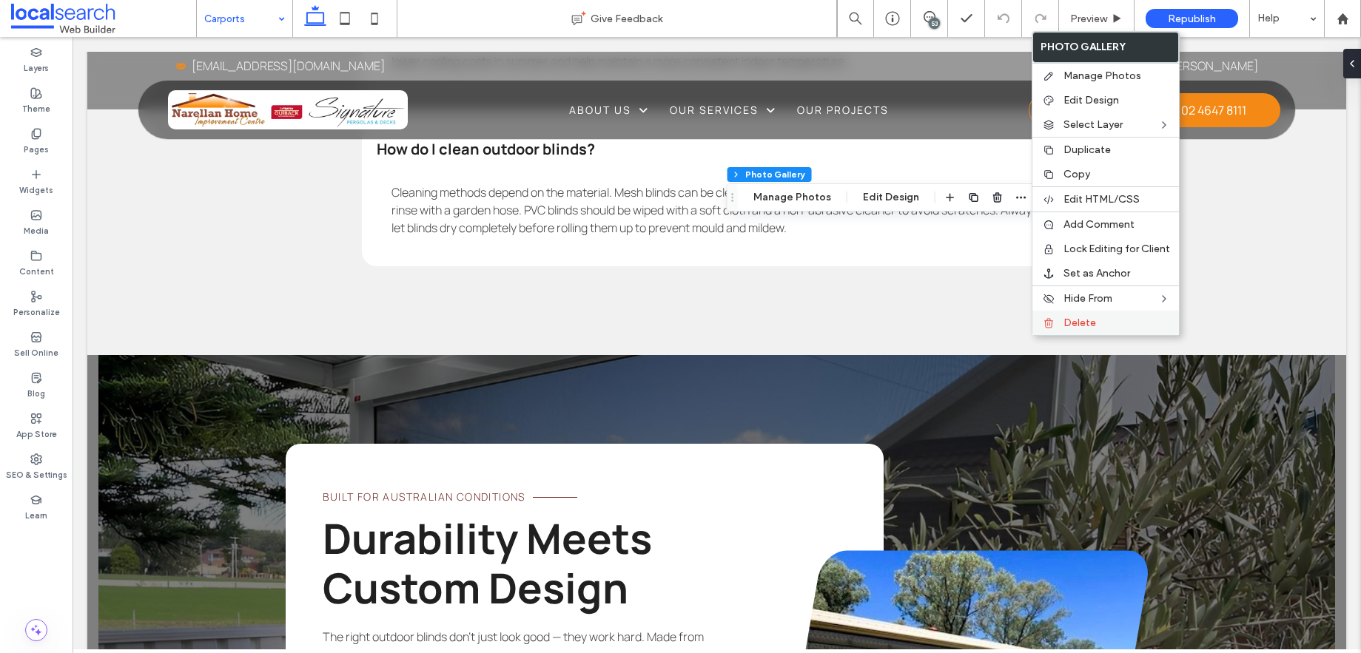
click at [1072, 329] on label "Delete" at bounding box center [1116, 323] width 107 height 13
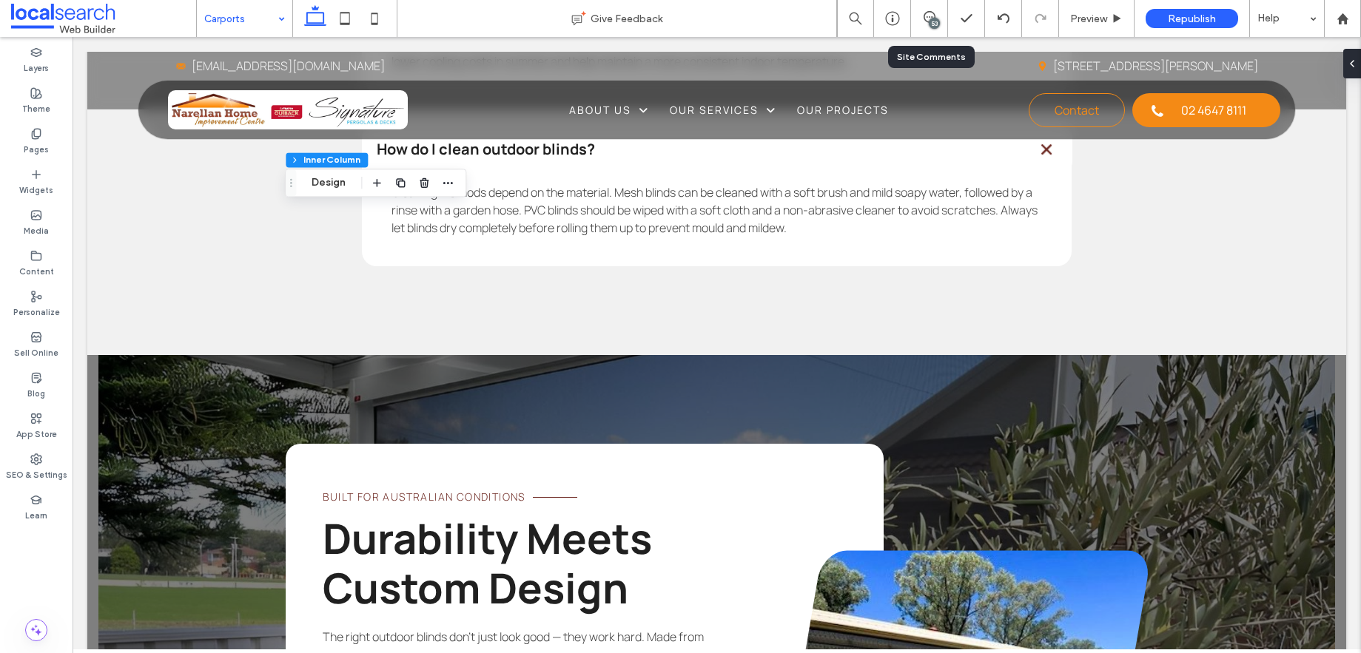
click at [936, 20] on div "53" at bounding box center [934, 23] width 11 height 11
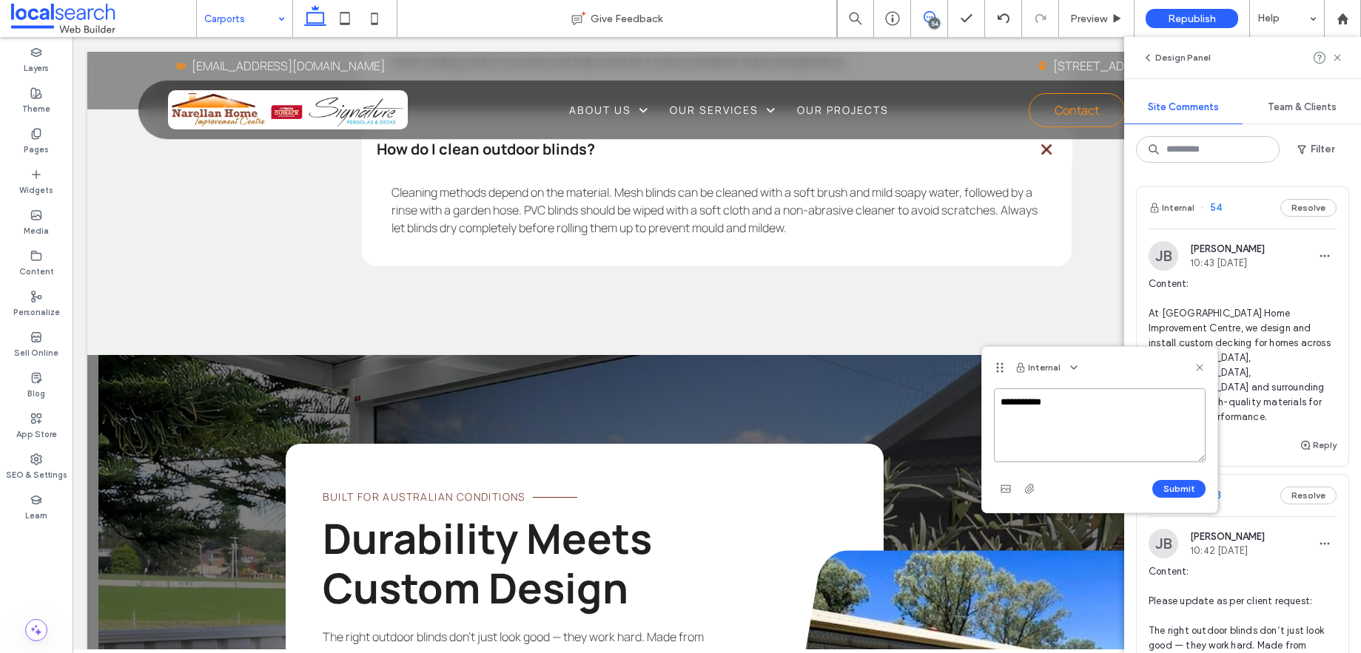
paste textarea "**********"
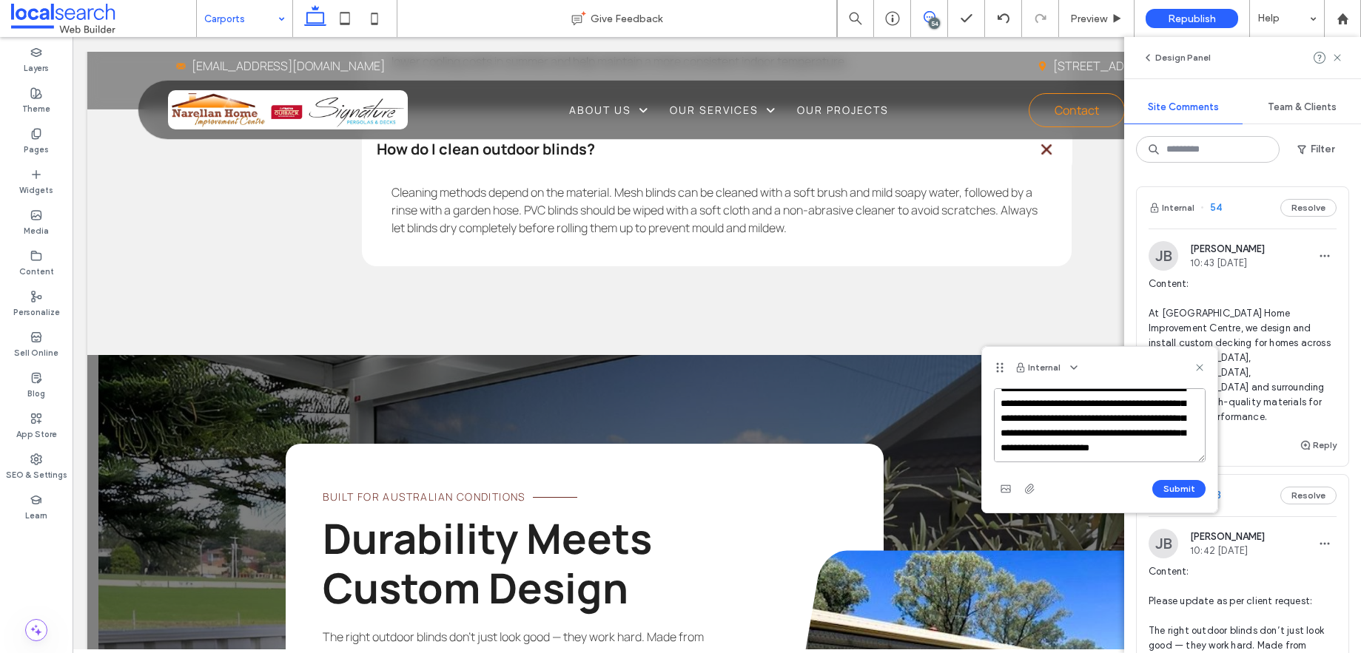
scroll to position [7, 0]
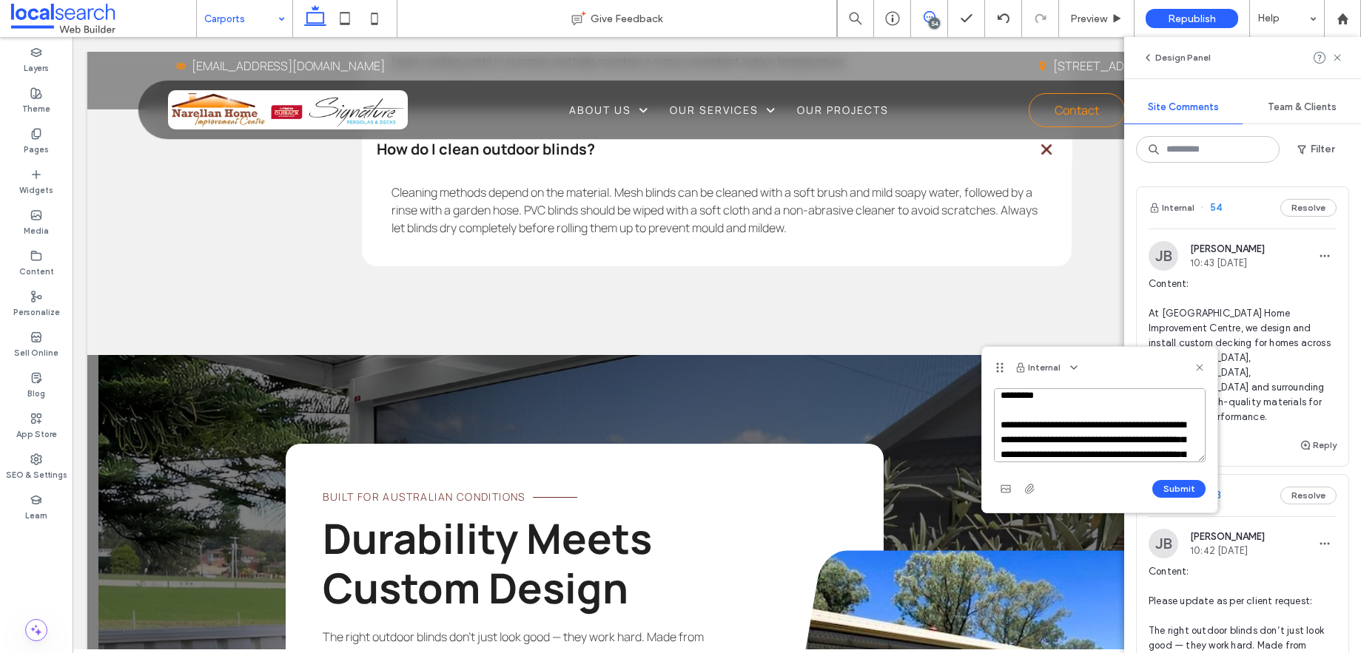
click at [1005, 425] on textarea "**********" at bounding box center [1100, 425] width 212 height 74
type textarea "**********"
click at [1191, 488] on button "Submit" at bounding box center [1178, 489] width 53 height 18
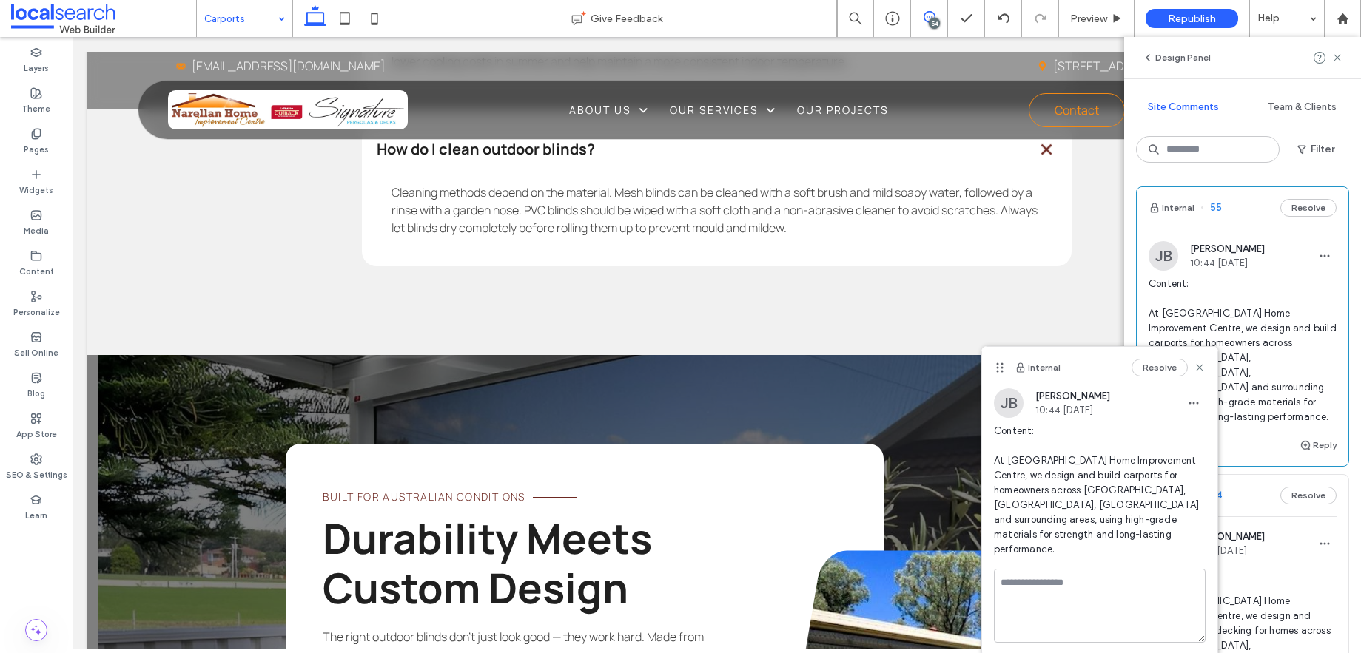
scroll to position [0, 0]
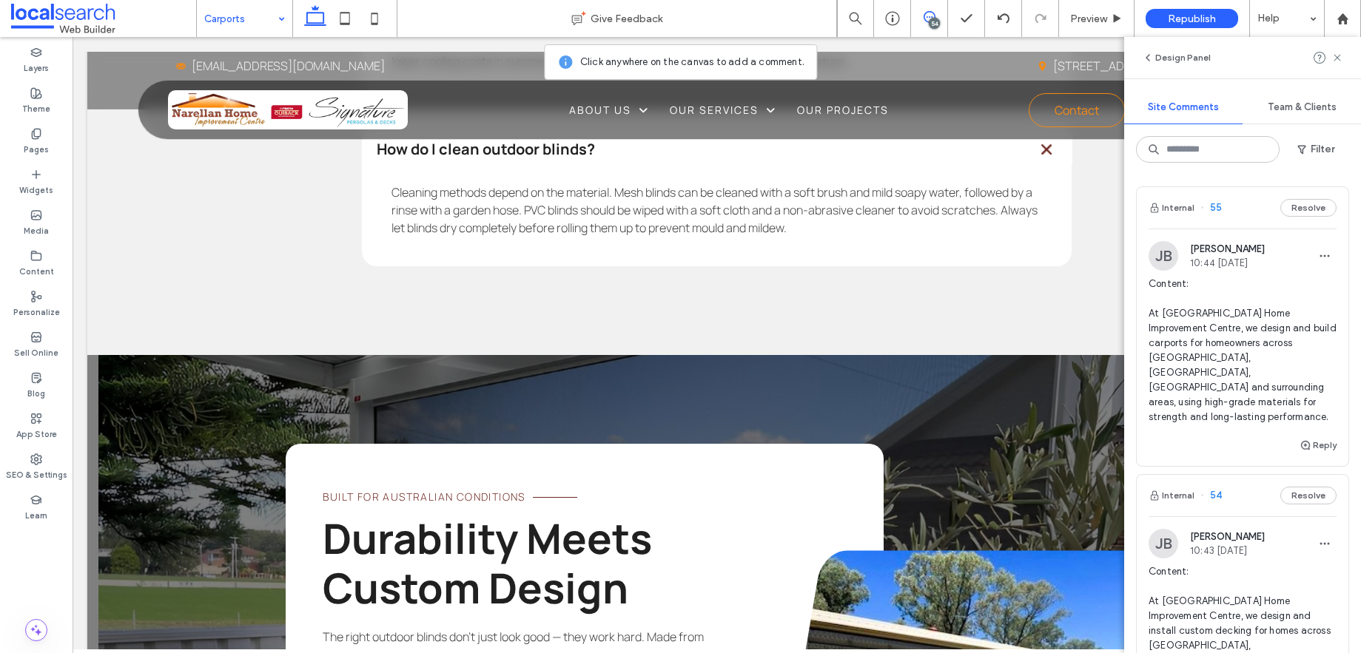
click at [938, 17] on span at bounding box center [929, 17] width 36 height 12
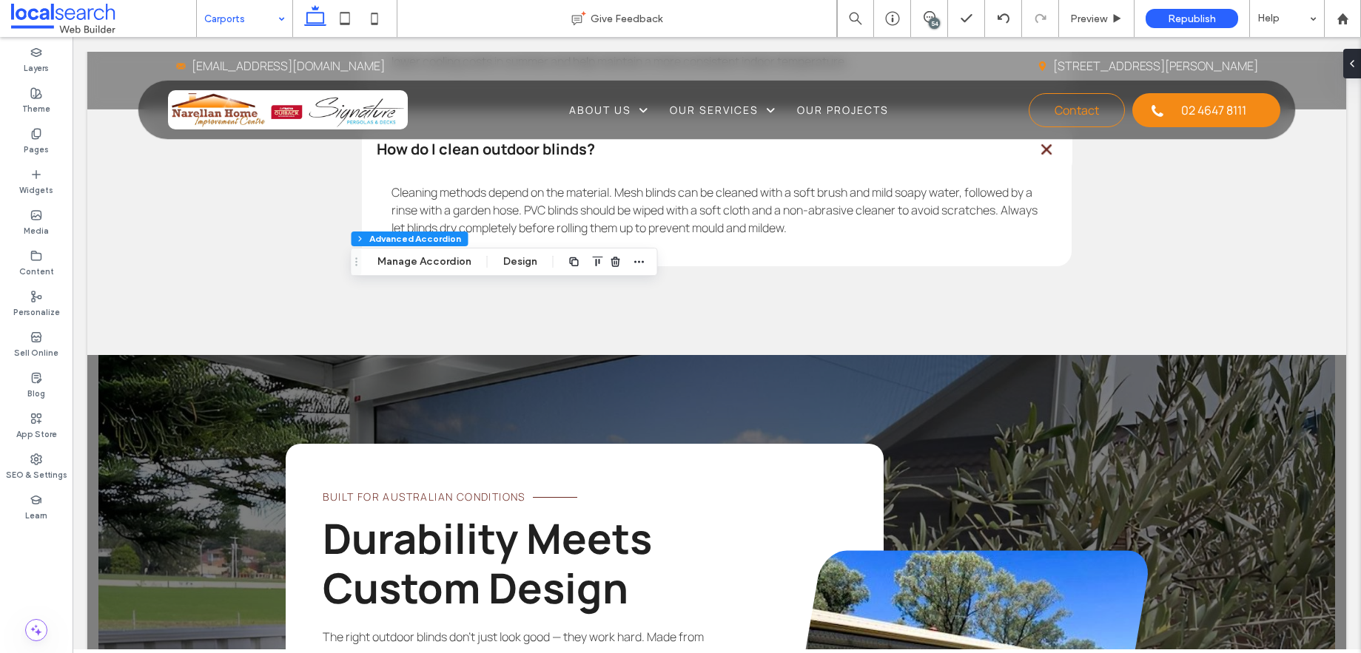
click at [935, 18] on div "54" at bounding box center [934, 23] width 11 height 11
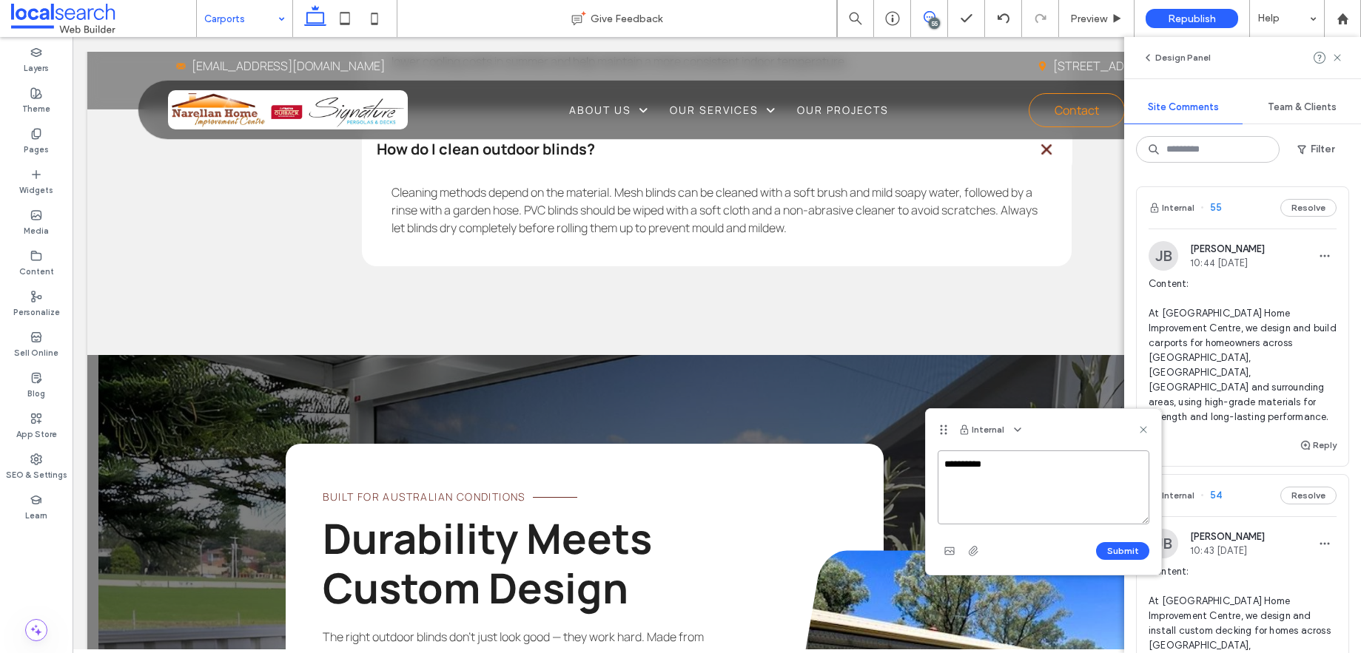
paste textarea "**********"
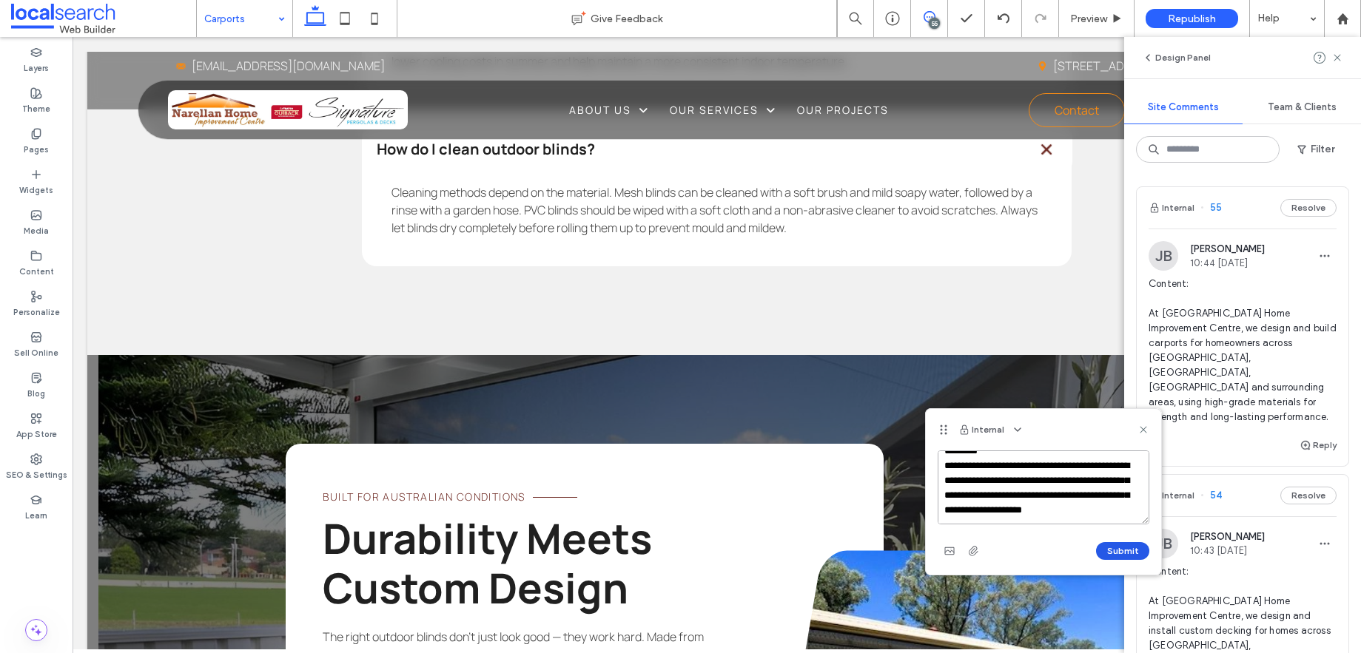
type textarea "**********"
click at [1128, 556] on button "Submit" at bounding box center [1122, 551] width 53 height 18
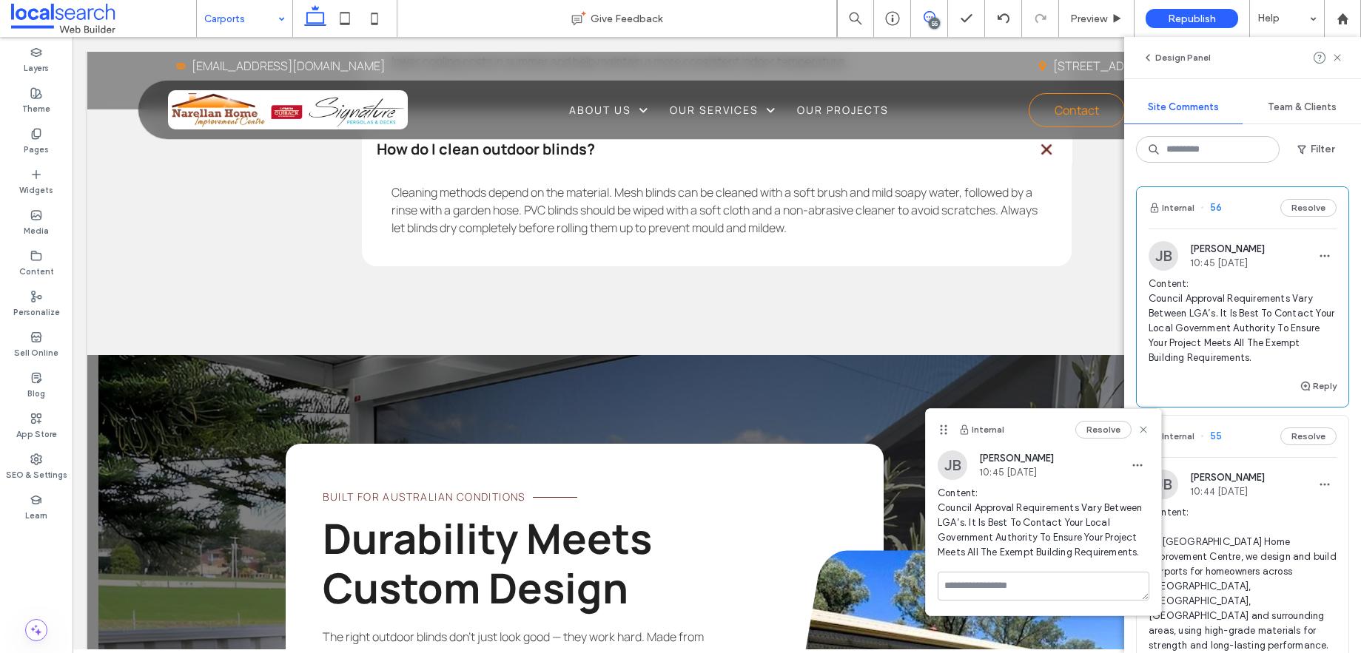
scroll to position [0, 0]
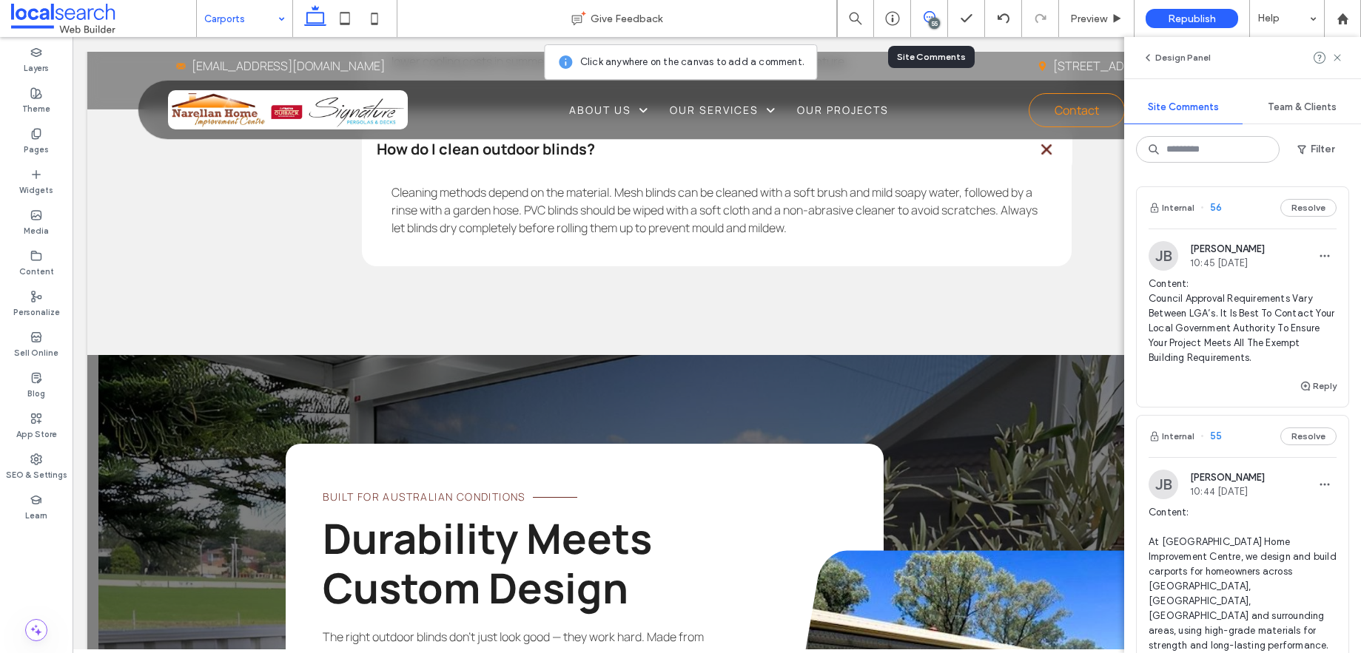
click at [929, 26] on div "55" at bounding box center [934, 23] width 11 height 11
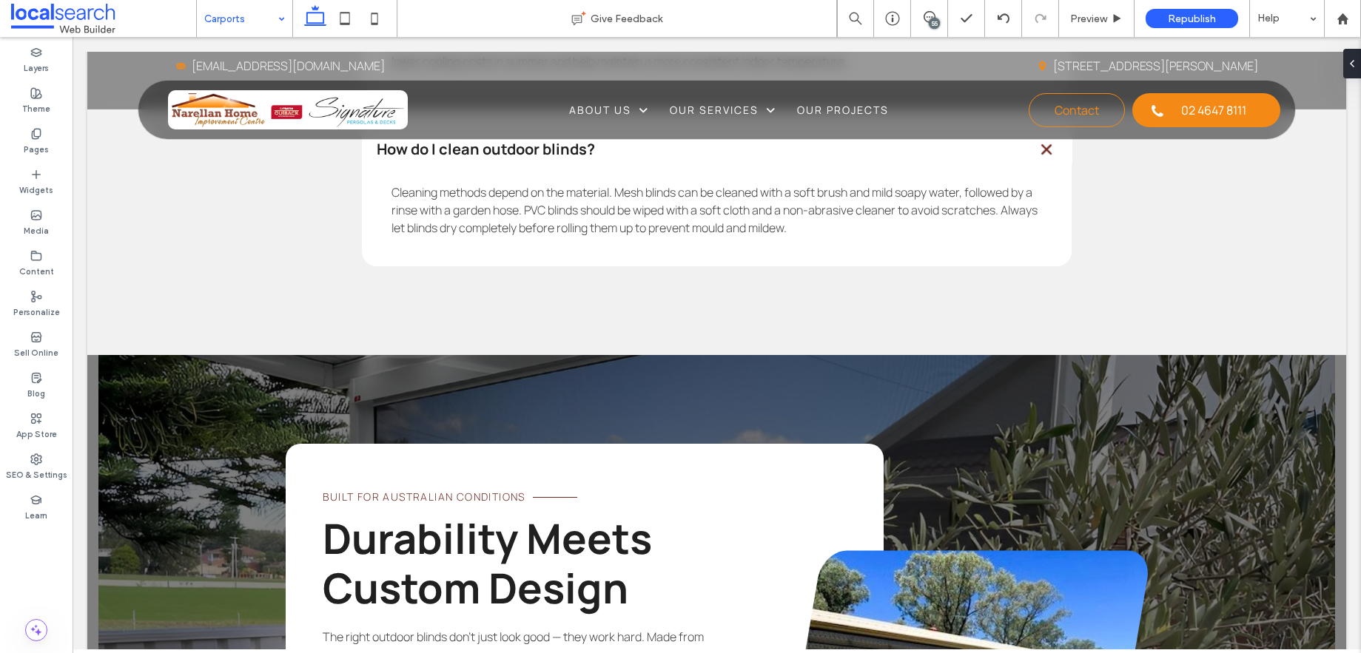
click at [929, 26] on div "55" at bounding box center [934, 23] width 11 height 11
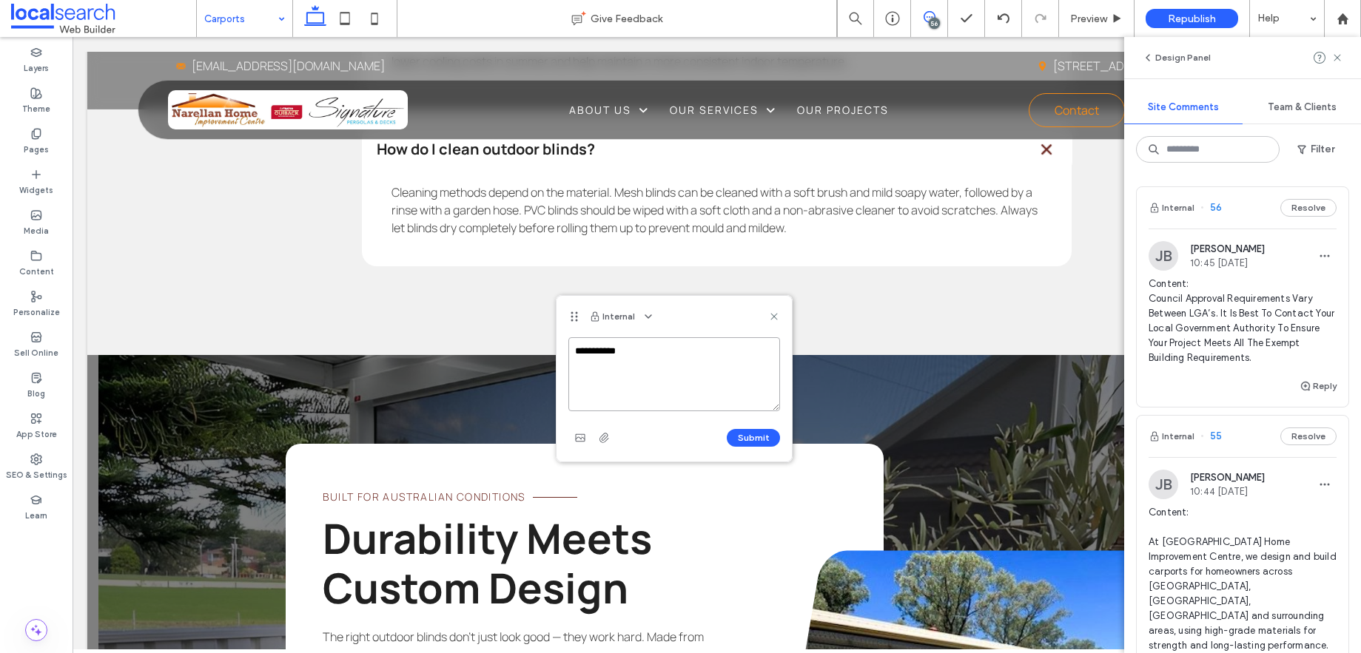
paste textarea "**********"
type textarea "**********"
click at [751, 437] on button "Submit" at bounding box center [753, 438] width 53 height 18
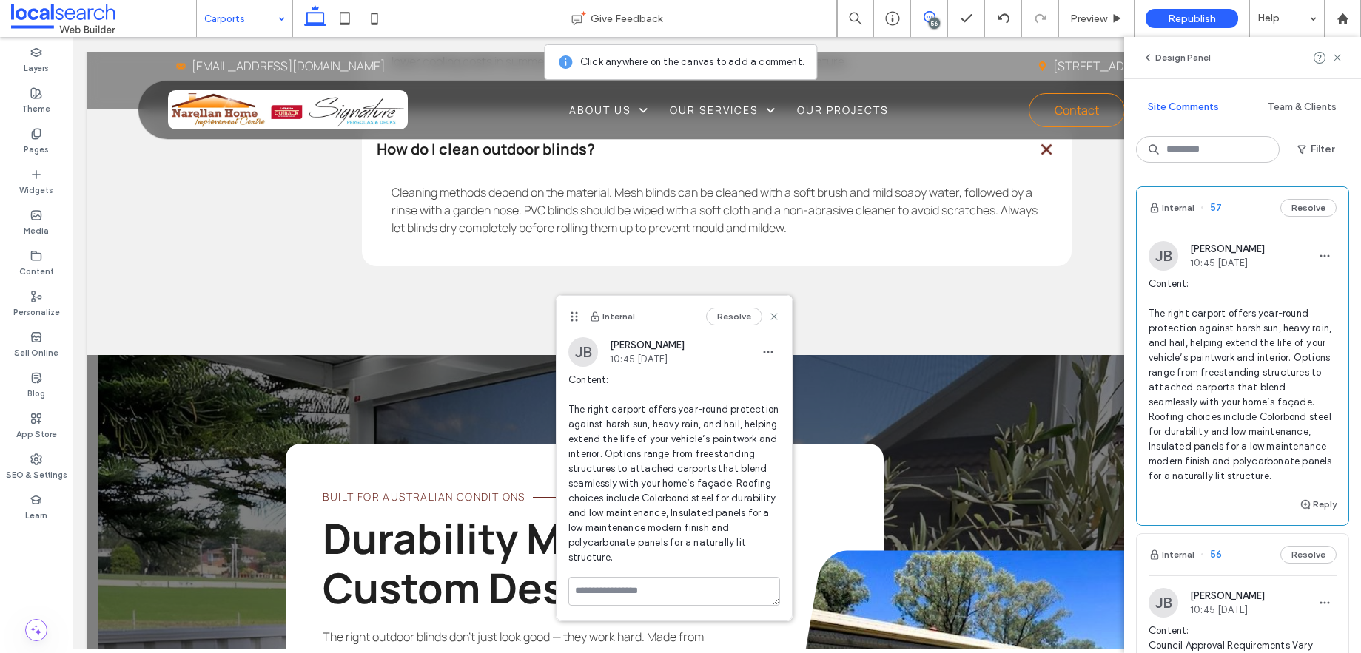
click at [930, 18] on div "56" at bounding box center [934, 23] width 11 height 11
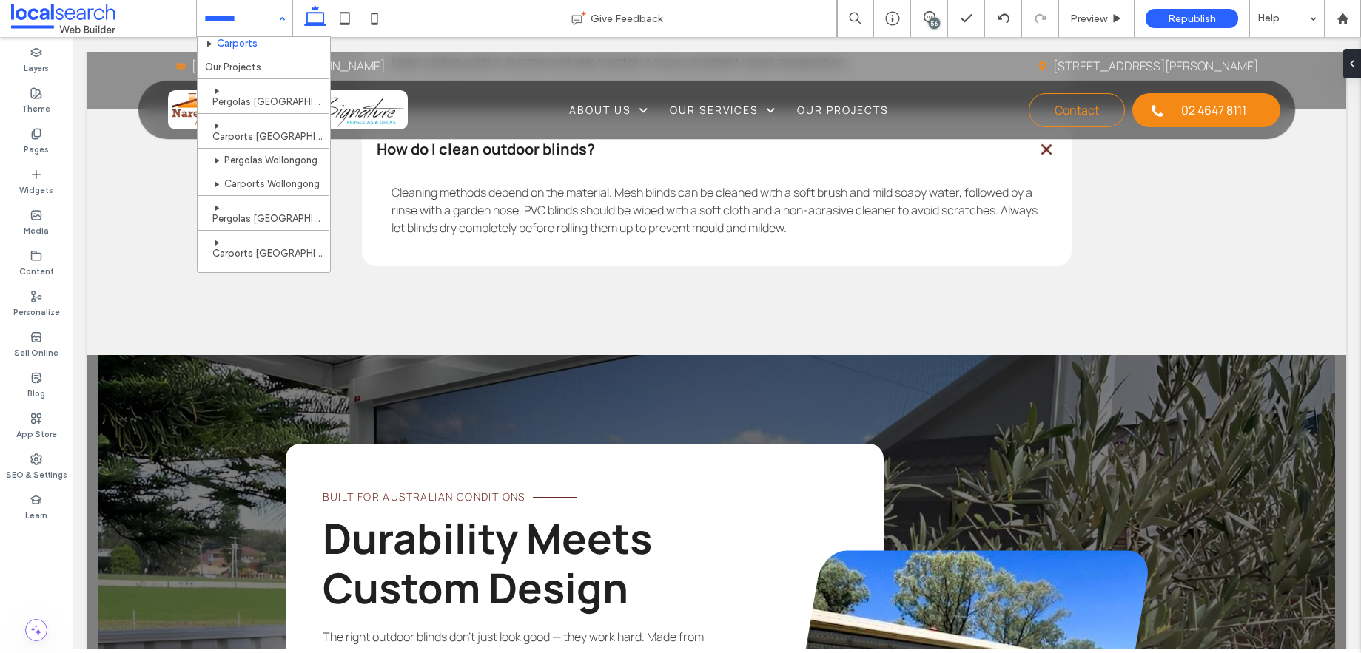
scroll to position [229, 0]
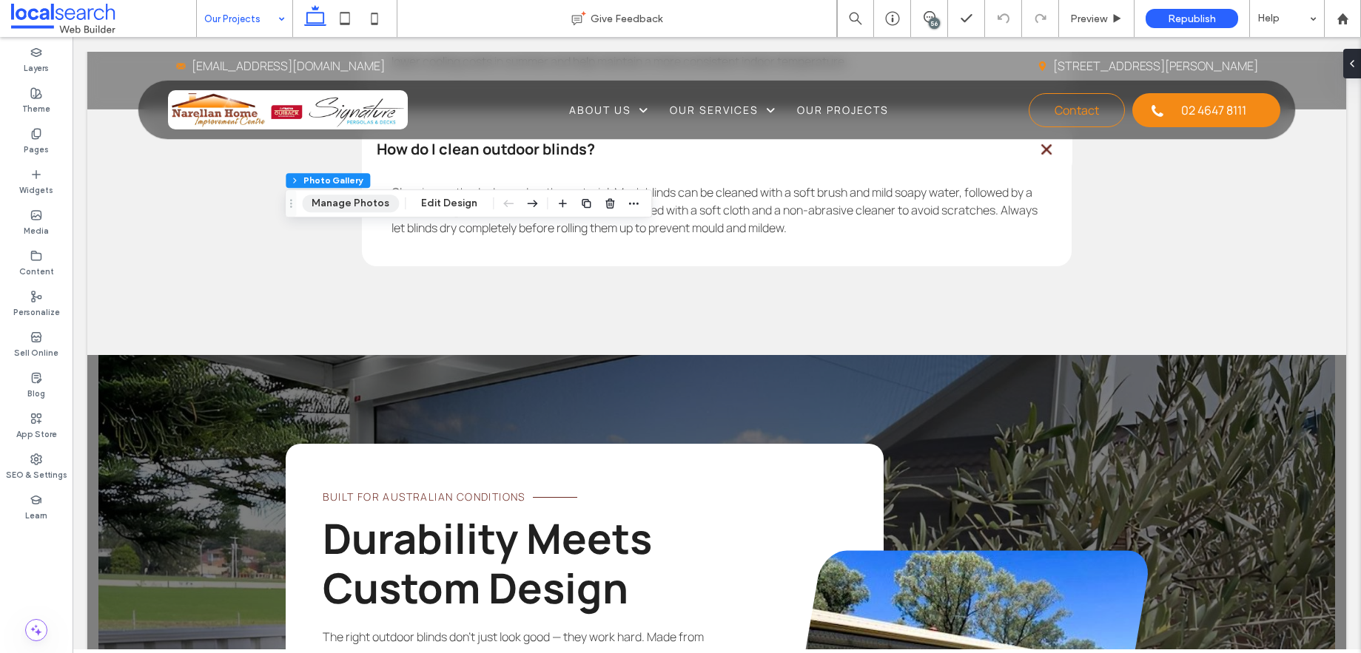
click at [363, 204] on button "Manage Photos" at bounding box center [350, 204] width 97 height 18
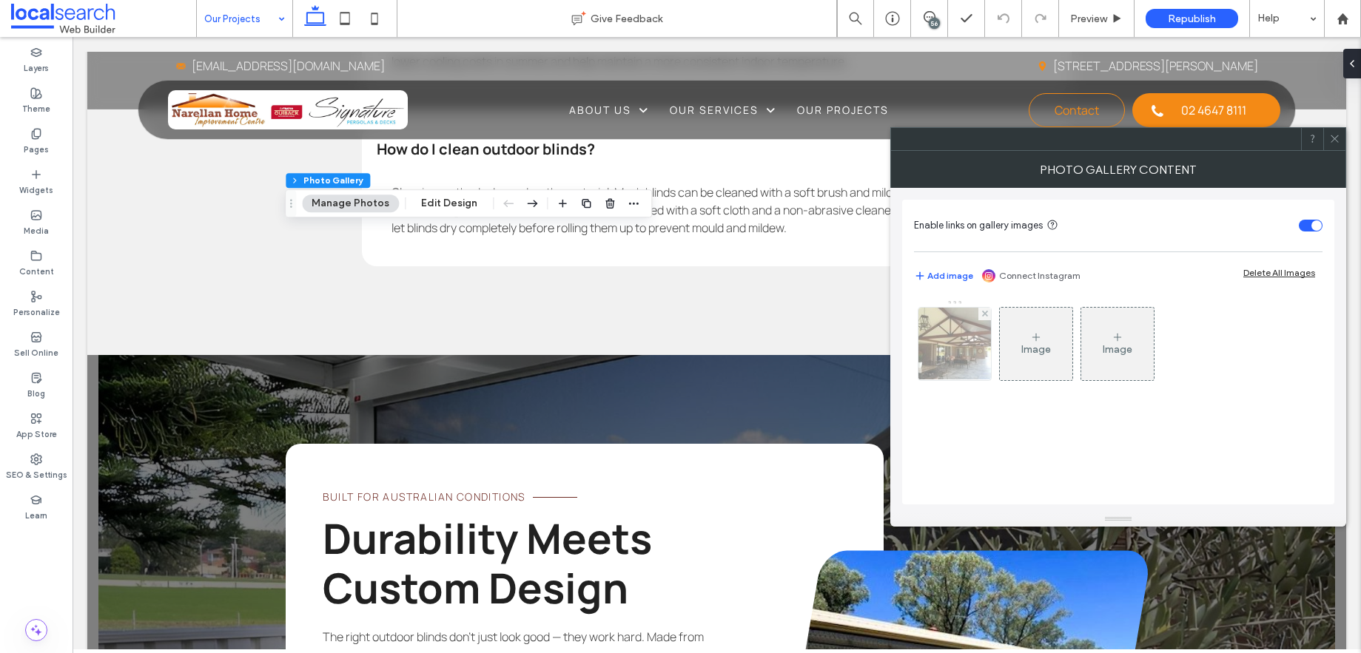
click at [974, 353] on img at bounding box center [954, 344] width 97 height 73
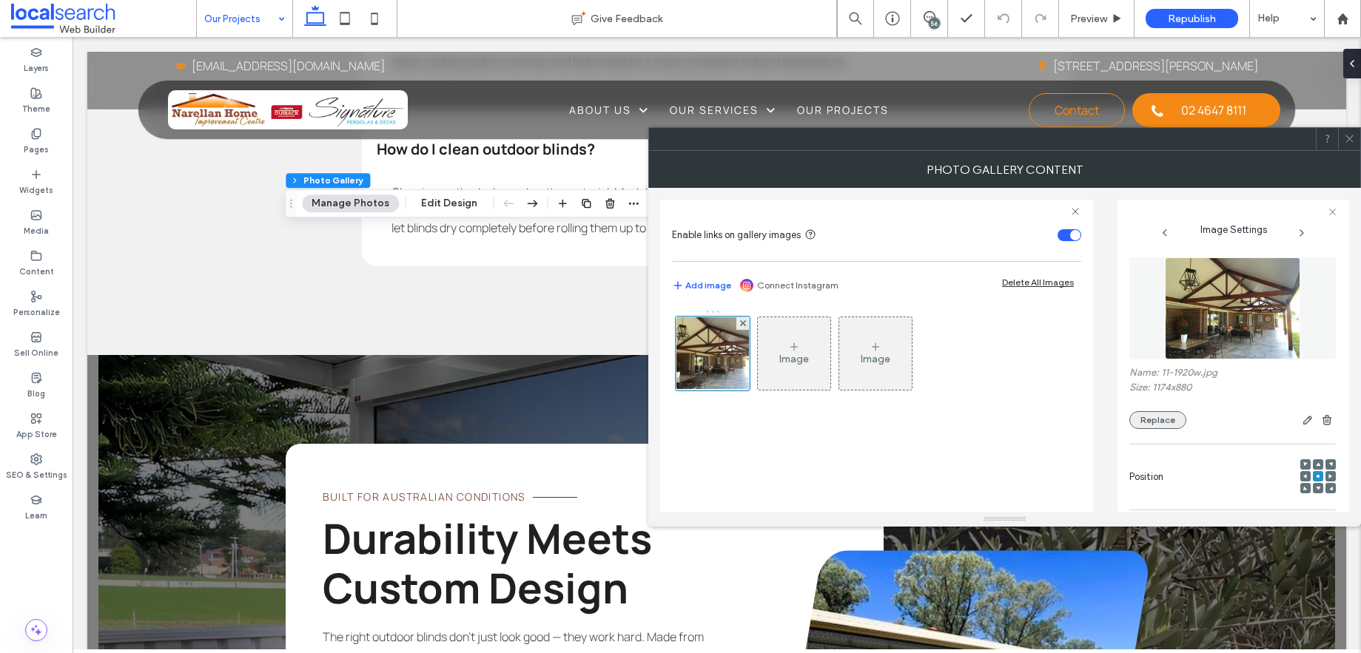
click at [1150, 428] on button "Replace" at bounding box center [1157, 420] width 57 height 18
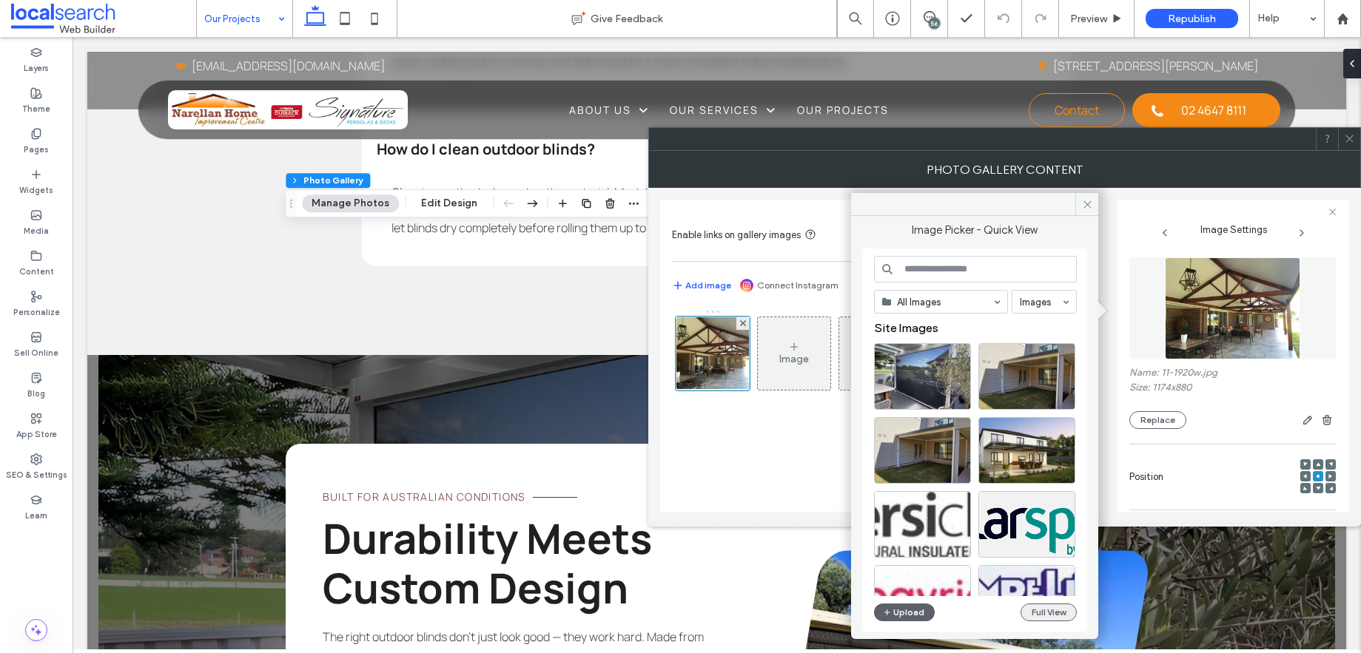
click at [1041, 616] on button "Full View" at bounding box center [1048, 613] width 56 height 18
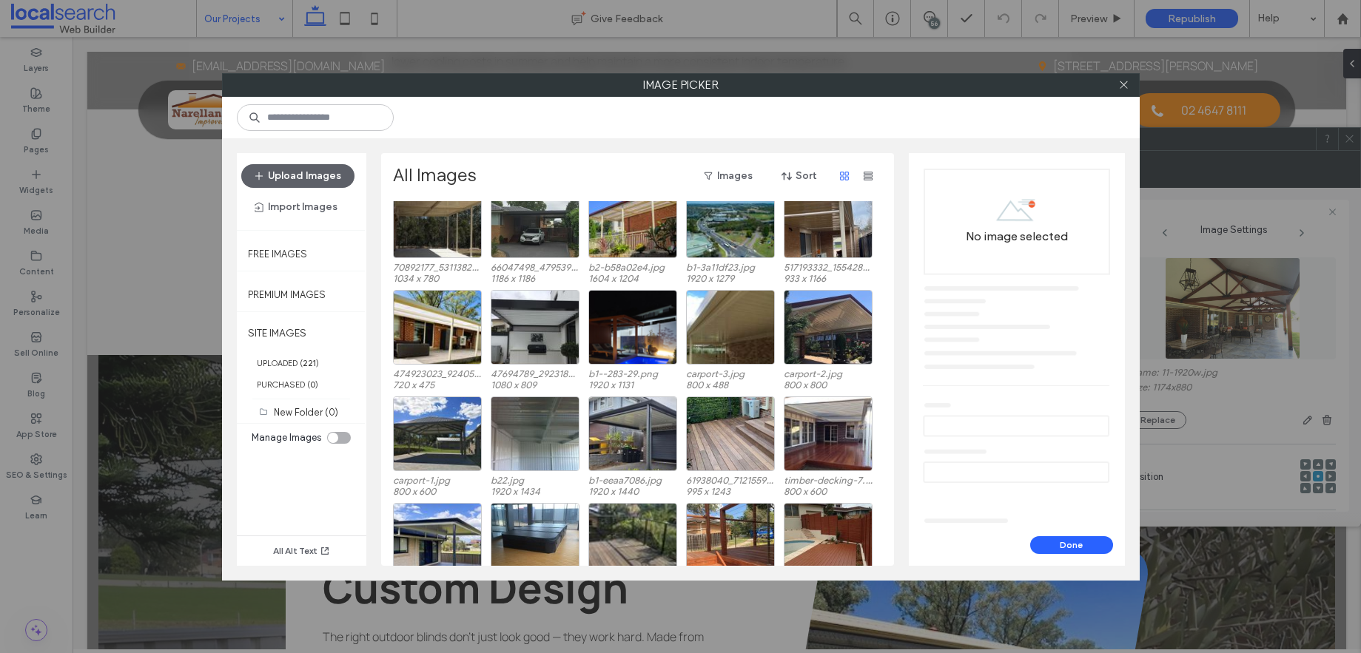
scroll to position [1671, 0]
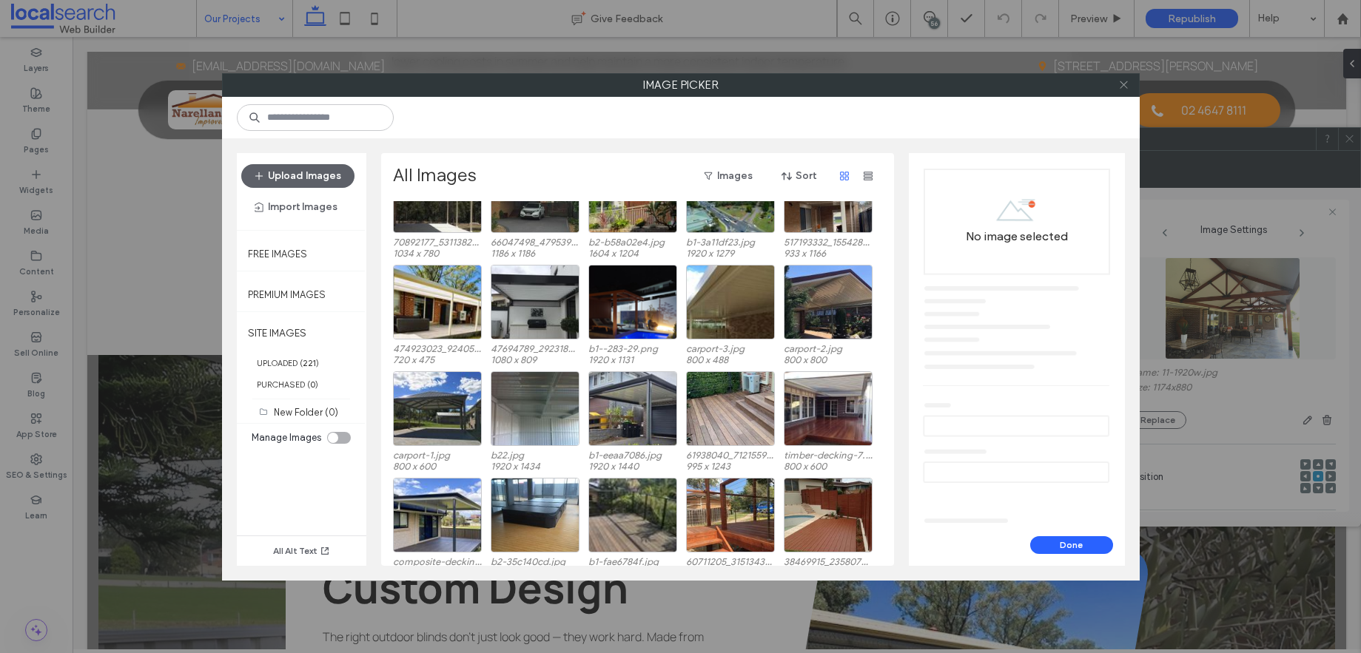
click at [1126, 89] on icon at bounding box center [1123, 84] width 11 height 11
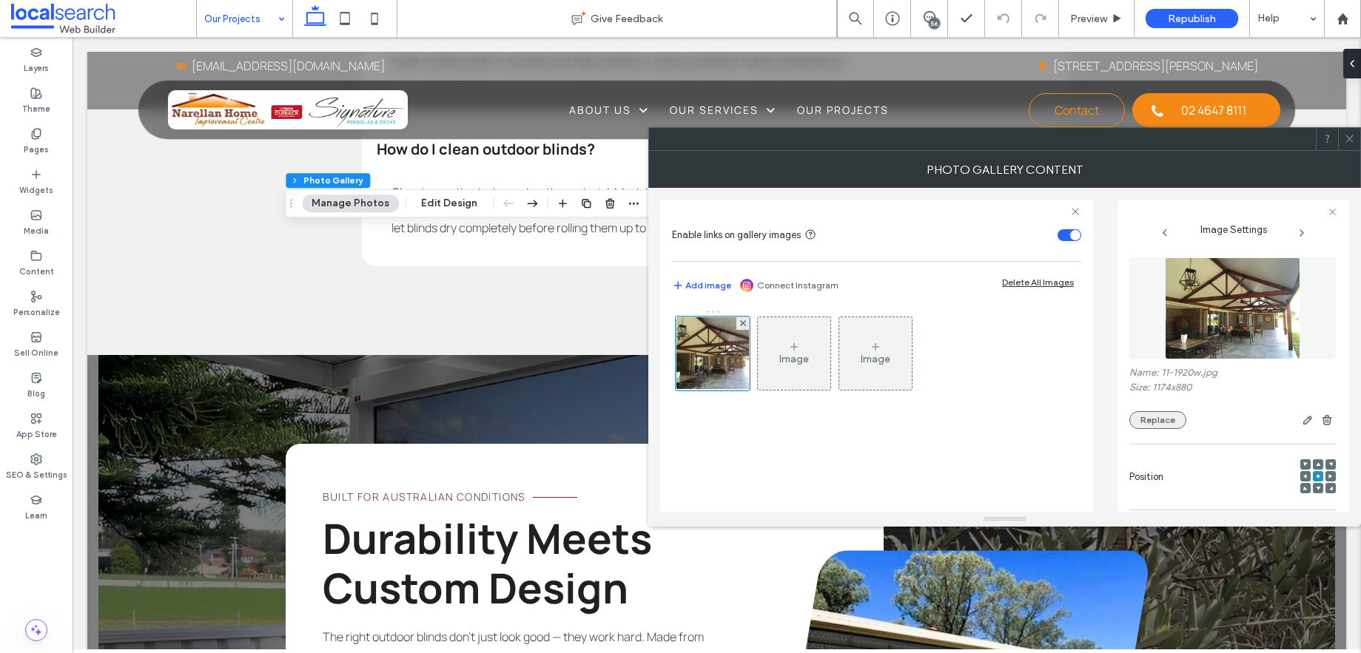
click at [1162, 429] on button "Replace" at bounding box center [1157, 420] width 57 height 18
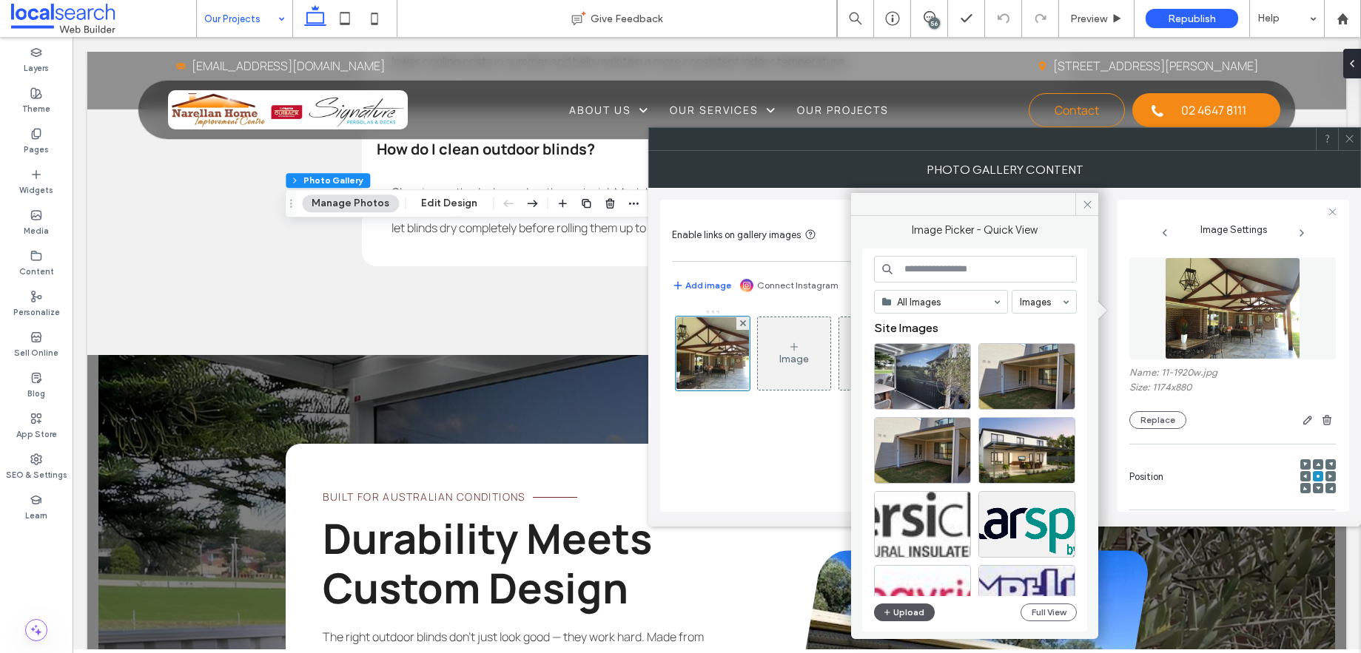
click at [916, 615] on button "Upload" at bounding box center [904, 613] width 61 height 18
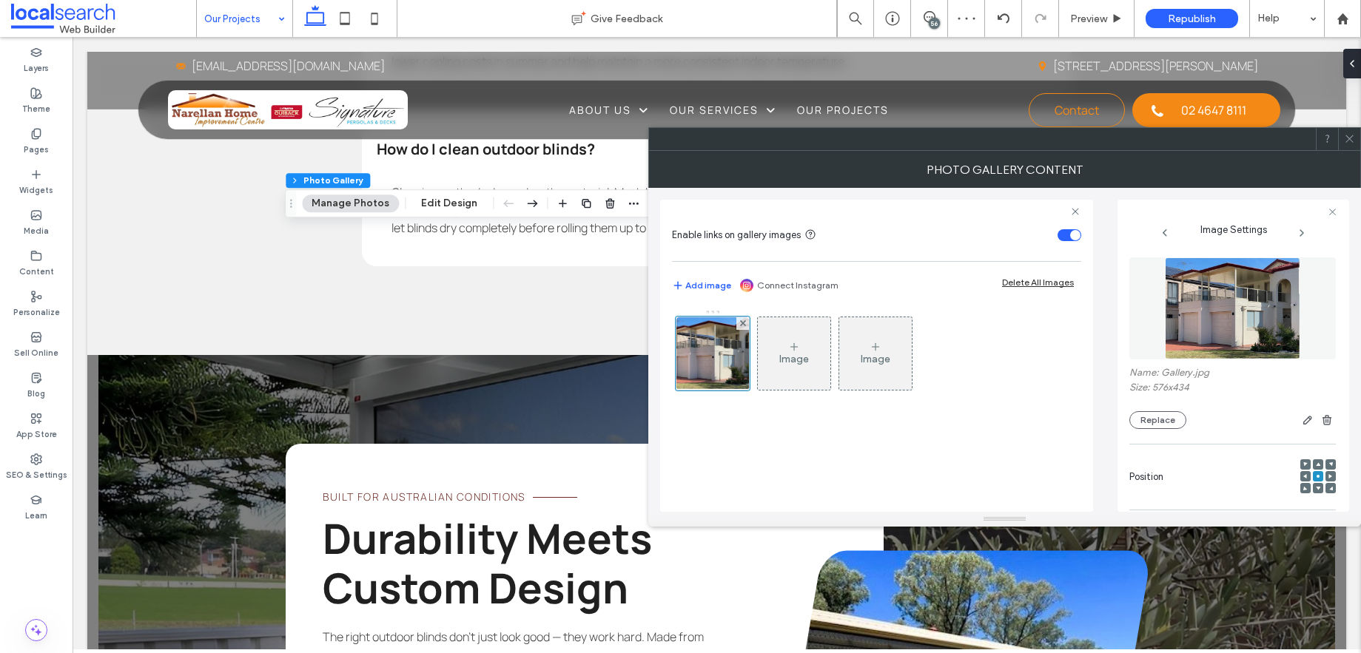
click at [1353, 142] on icon at bounding box center [1349, 138] width 11 height 11
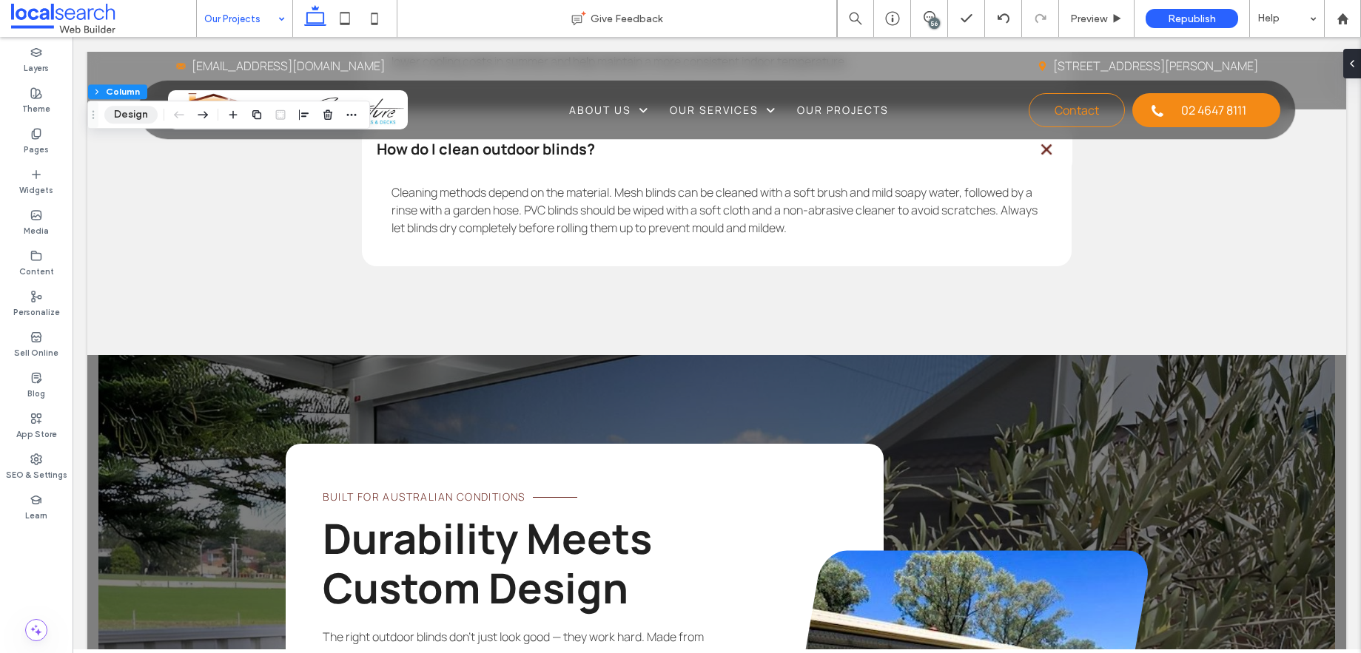
click at [132, 118] on button "Design" at bounding box center [130, 115] width 53 height 18
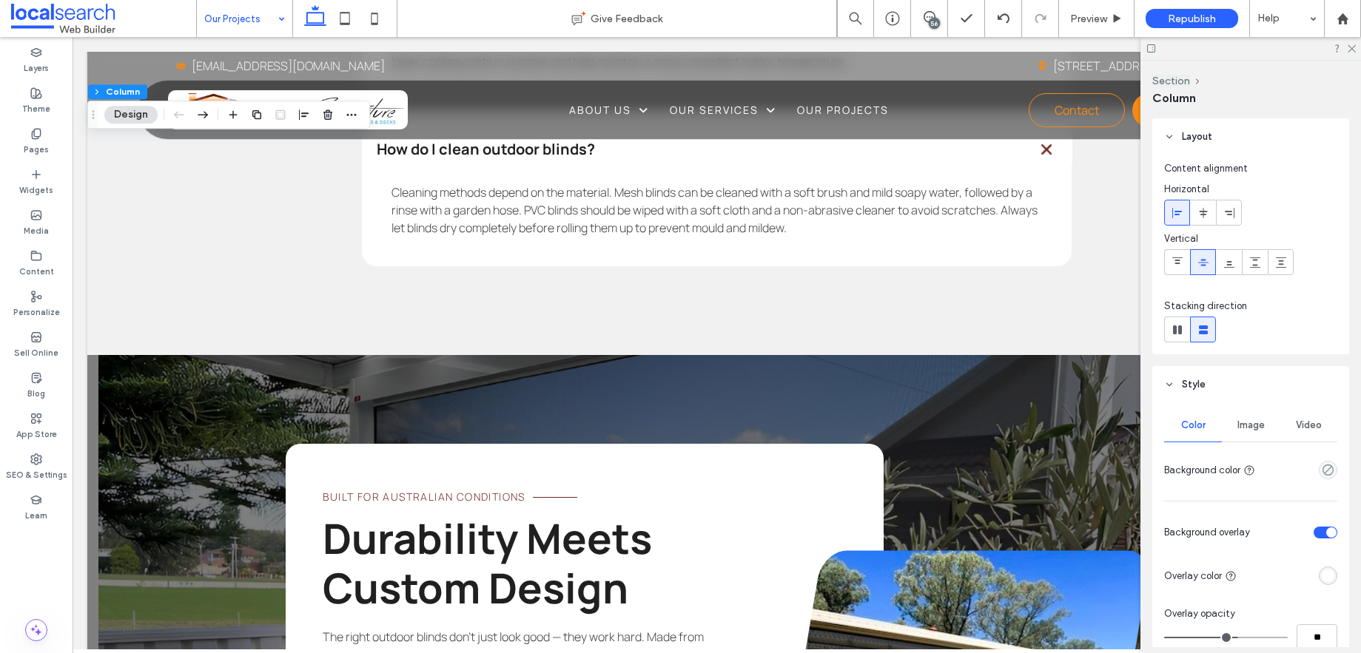
click at [1242, 431] on div "Image" at bounding box center [1251, 425] width 58 height 33
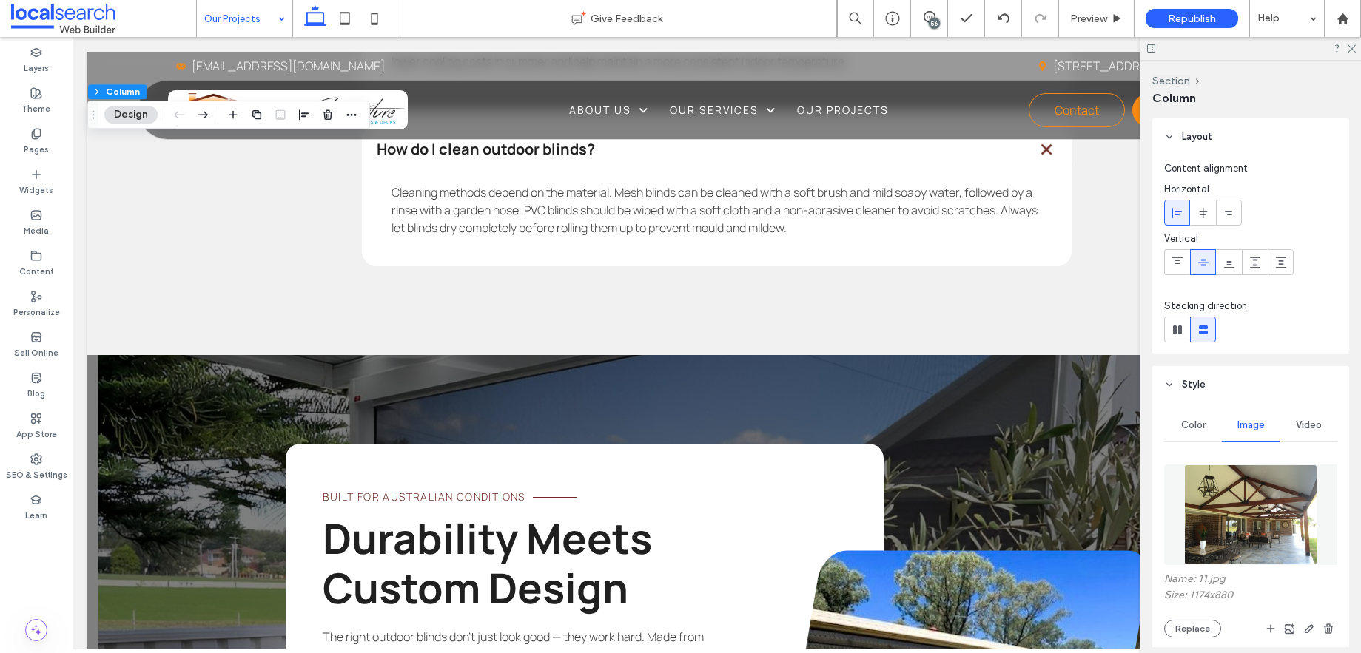
click at [1244, 427] on span "Image" at bounding box center [1250, 426] width 27 height 12
click at [1197, 638] on button "Replace" at bounding box center [1192, 629] width 57 height 18
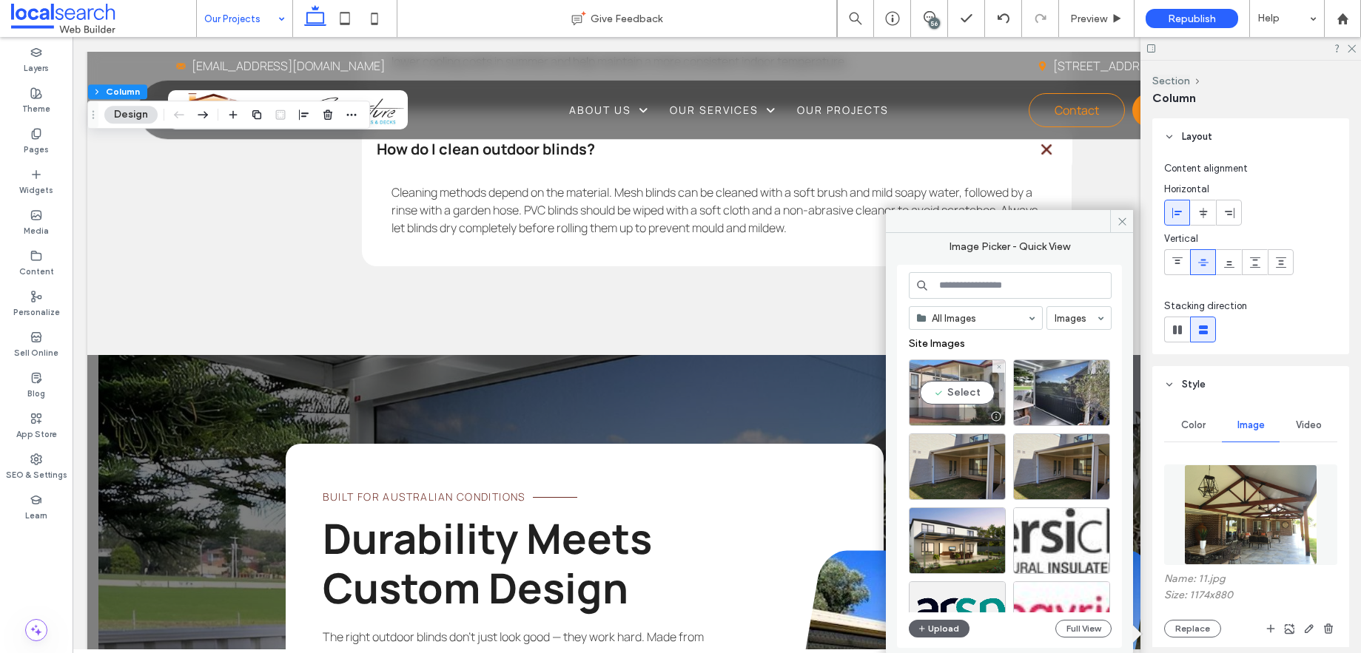
click at [959, 394] on div "Select" at bounding box center [957, 393] width 97 height 67
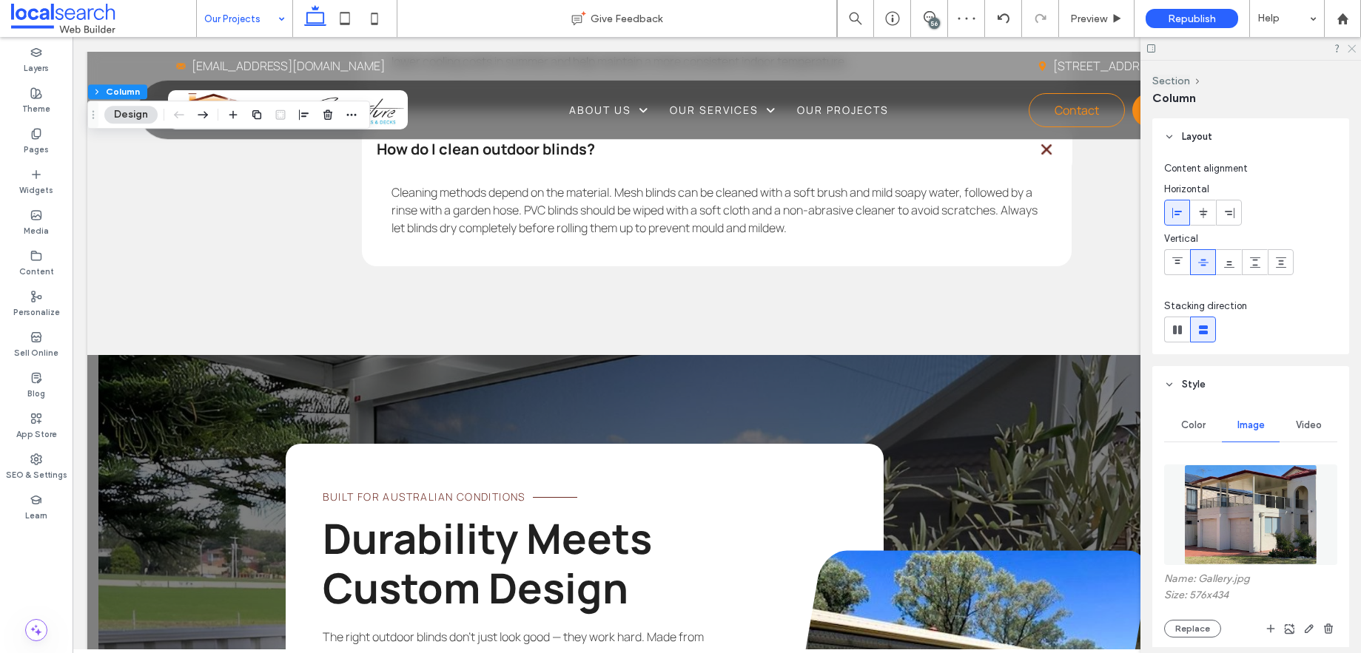
click at [1353, 50] on use at bounding box center [1352, 49] width 8 height 8
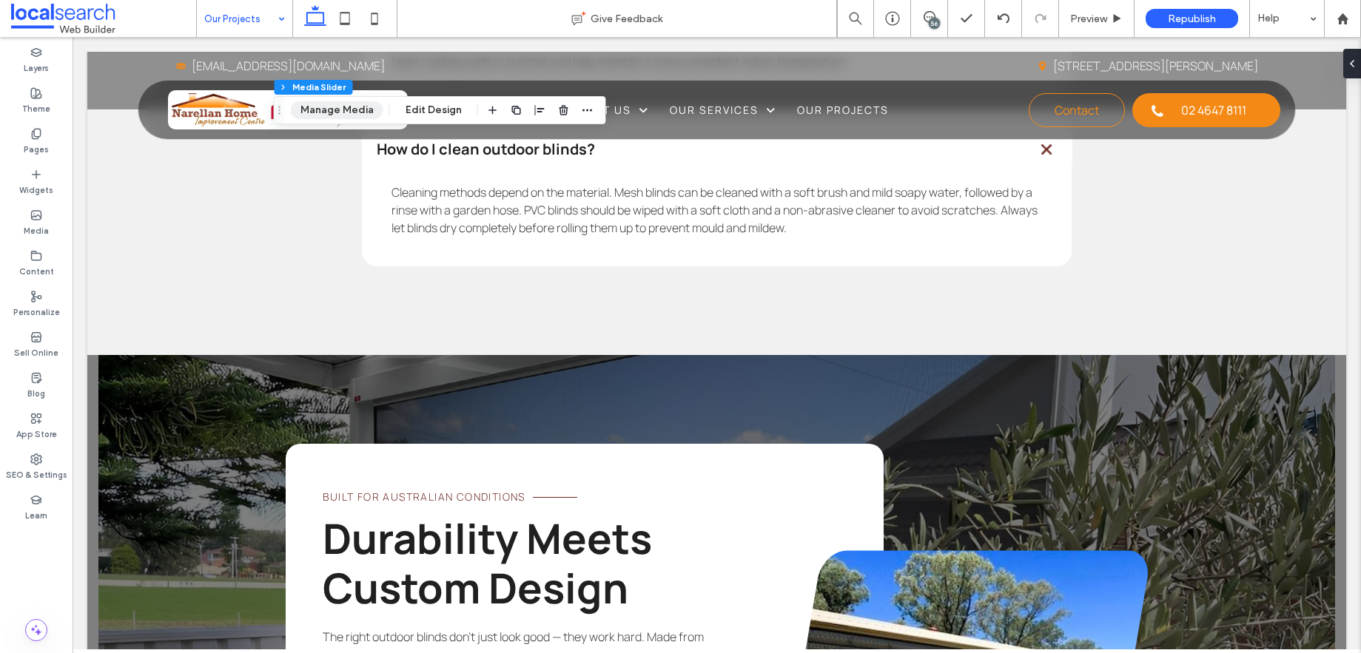
click at [332, 112] on button "Manage Media" at bounding box center [337, 110] width 92 height 18
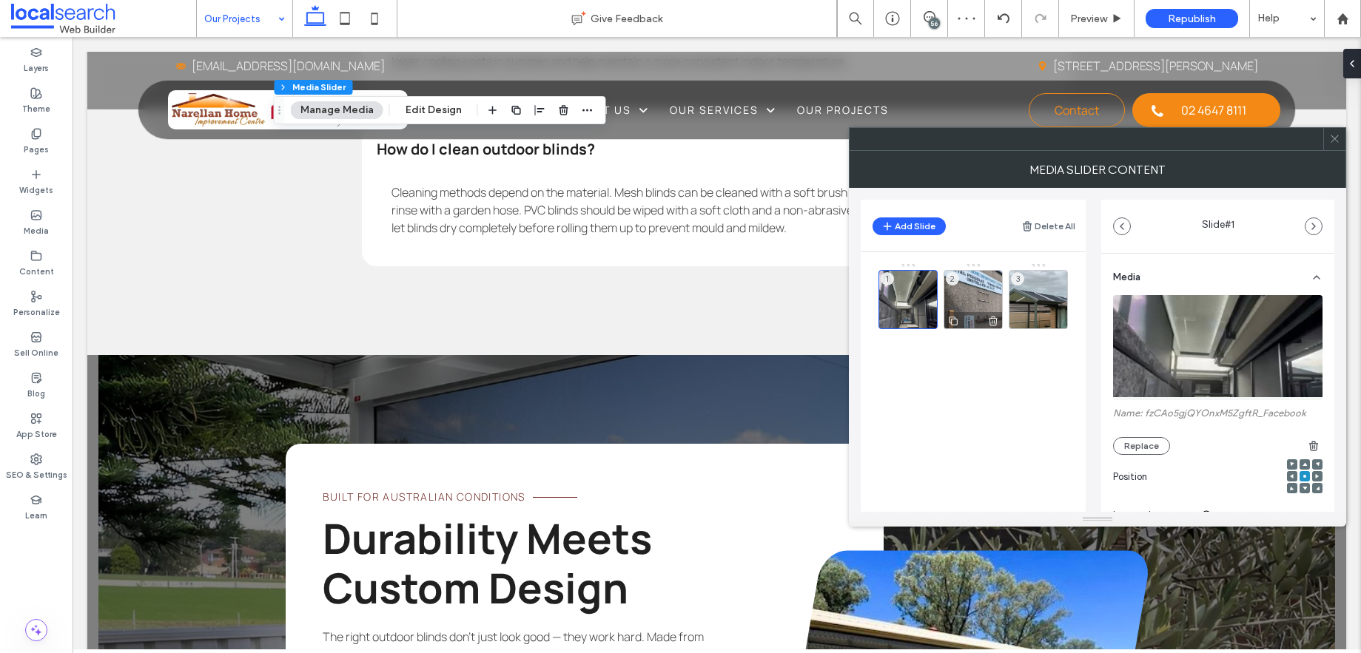
click at [995, 320] on icon at bounding box center [993, 320] width 12 height 13
click at [1334, 143] on icon at bounding box center [1334, 138] width 11 height 11
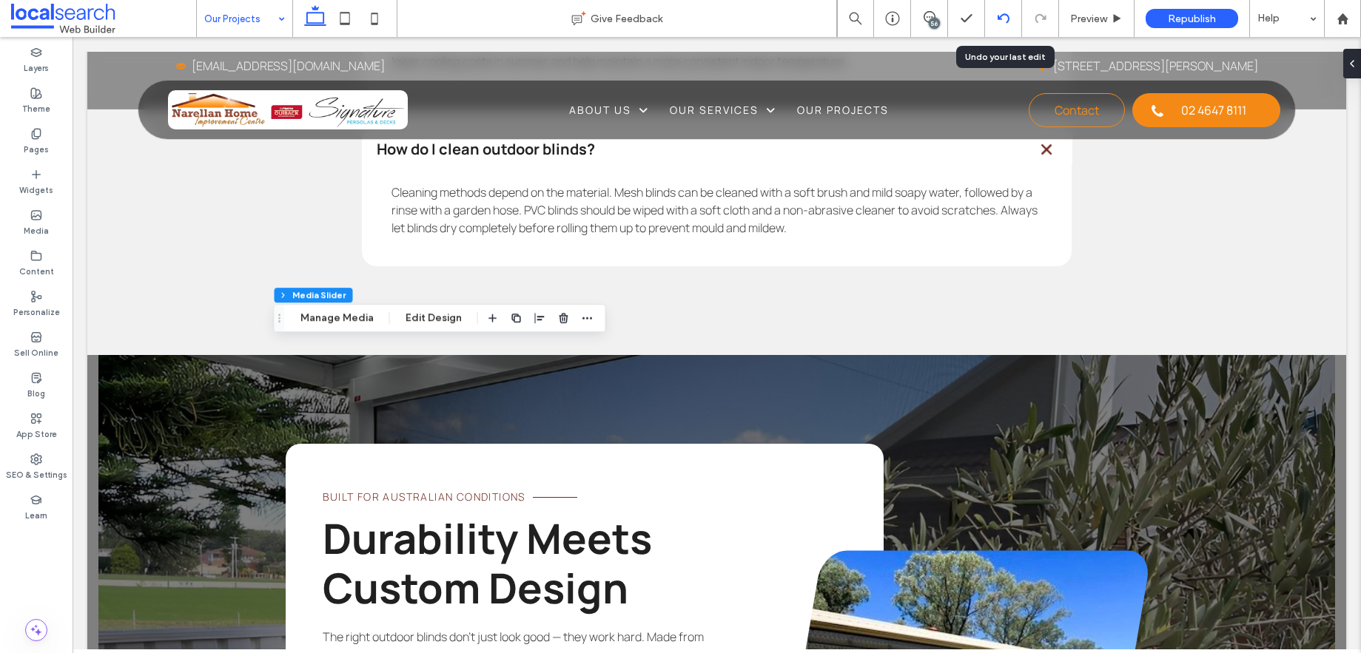
click at [1002, 20] on icon at bounding box center [1004, 19] width 12 height 12
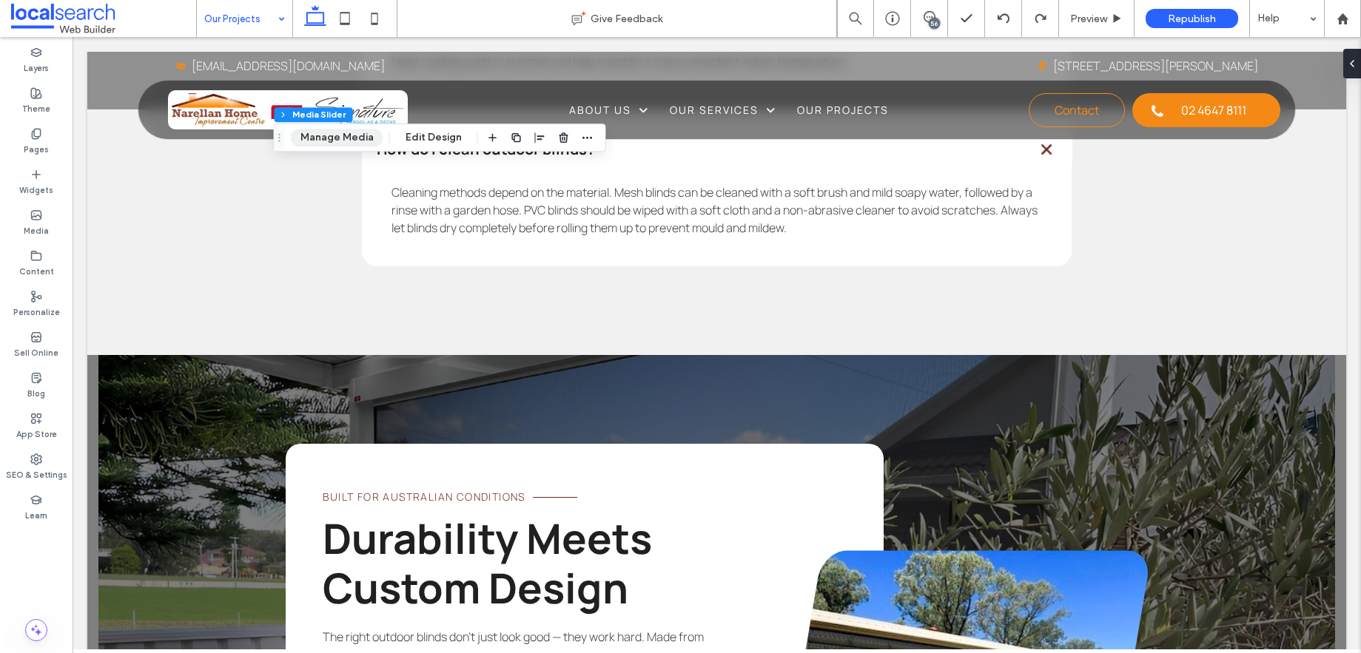
click at [343, 129] on button "Manage Media" at bounding box center [337, 138] width 92 height 18
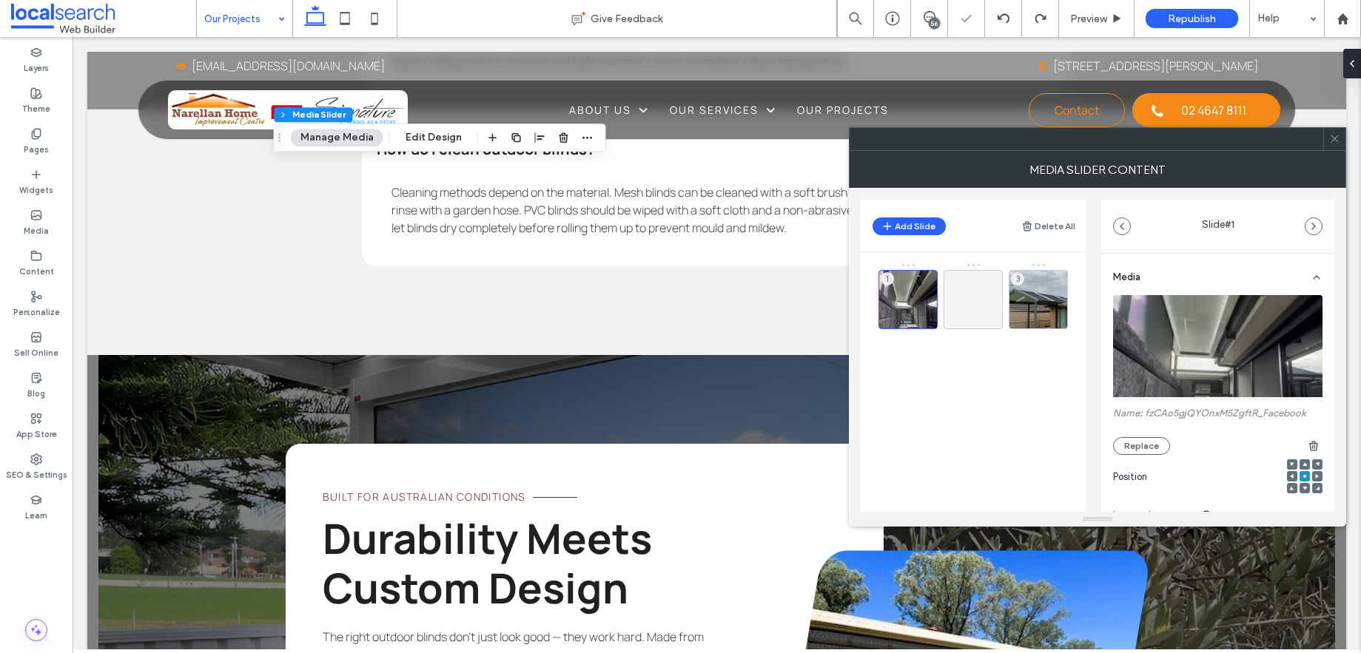
click at [345, 138] on button "Manage Media" at bounding box center [337, 138] width 92 height 18
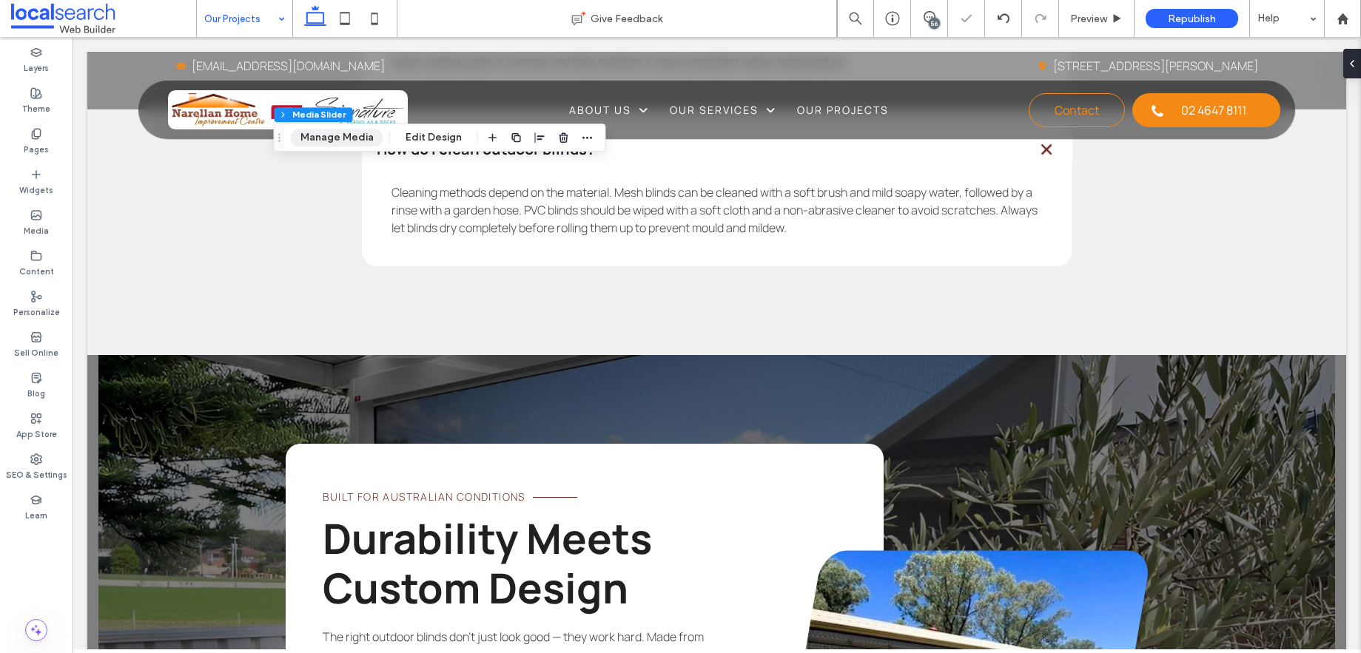
click at [345, 140] on button "Manage Media" at bounding box center [337, 138] width 92 height 18
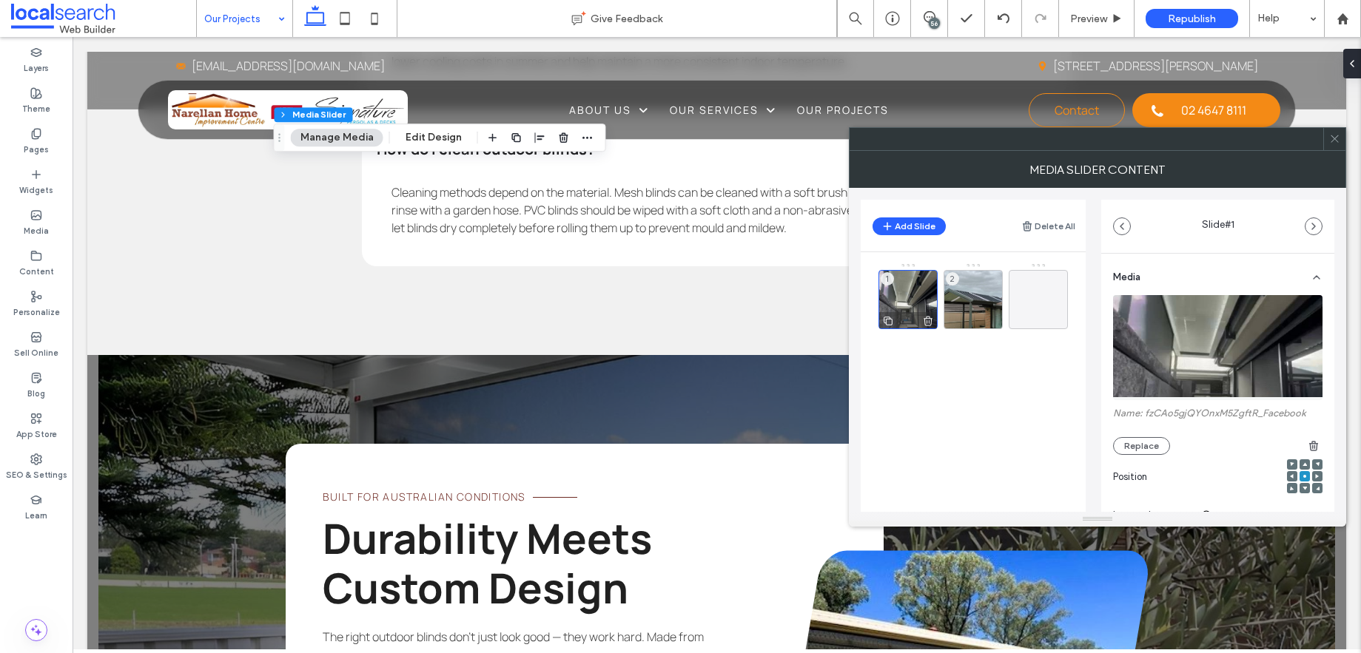
click at [928, 321] on icon at bounding box center [928, 320] width 12 height 13
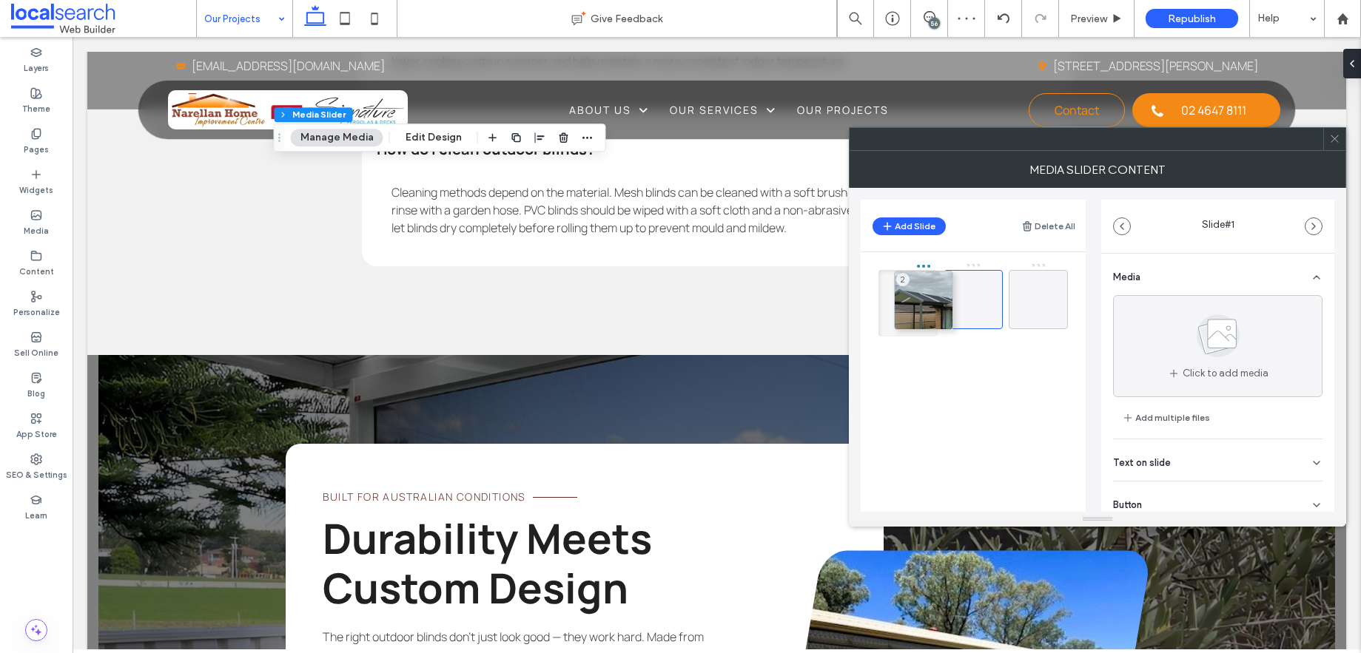
drag, startPoint x: 949, startPoint y: 309, endPoint x: 904, endPoint y: 310, distance: 44.4
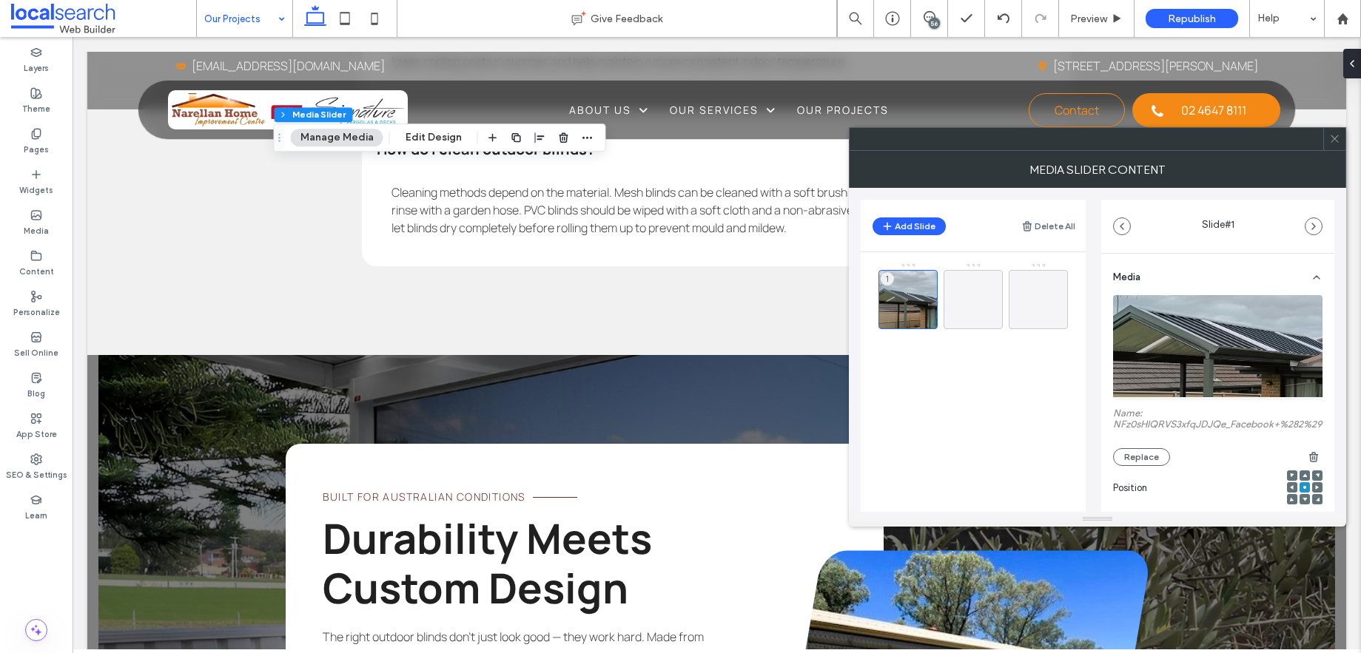
click at [1333, 140] on icon at bounding box center [1334, 138] width 11 height 11
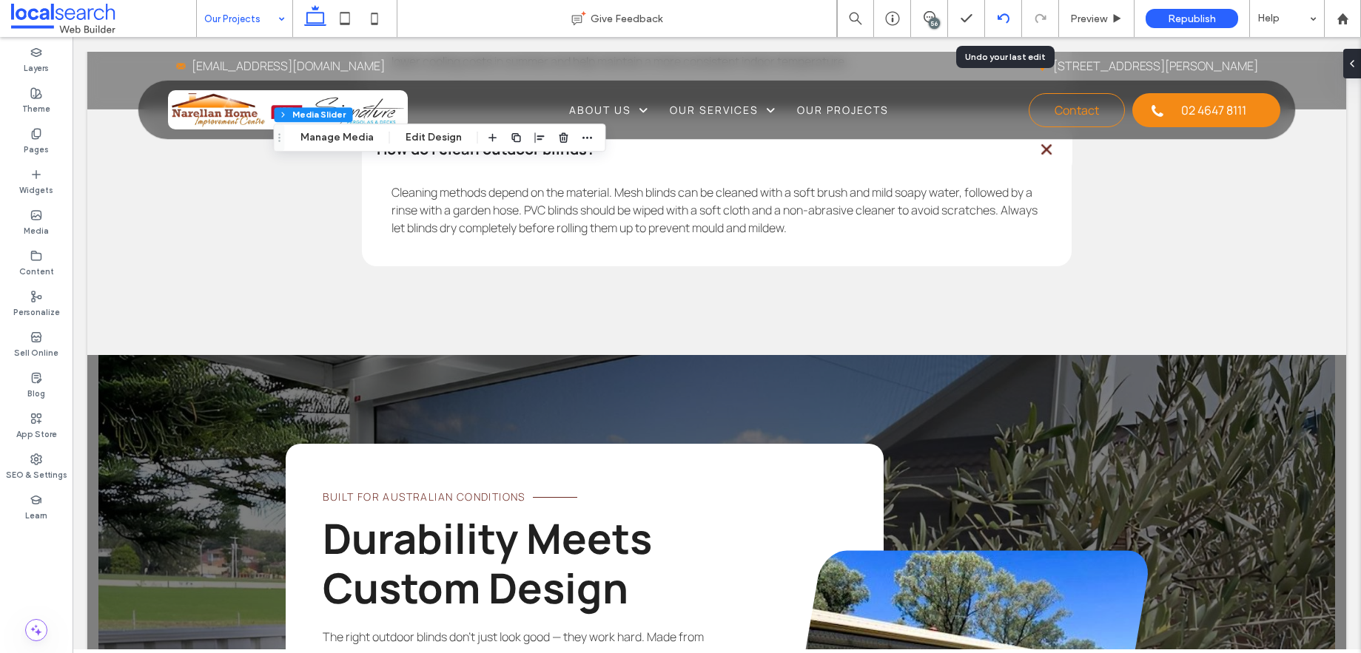
click at [1003, 17] on icon at bounding box center [1004, 19] width 12 height 12
click at [999, 18] on use at bounding box center [1003, 18] width 12 height 10
click at [1001, 16] on use at bounding box center [1003, 18] width 12 height 10
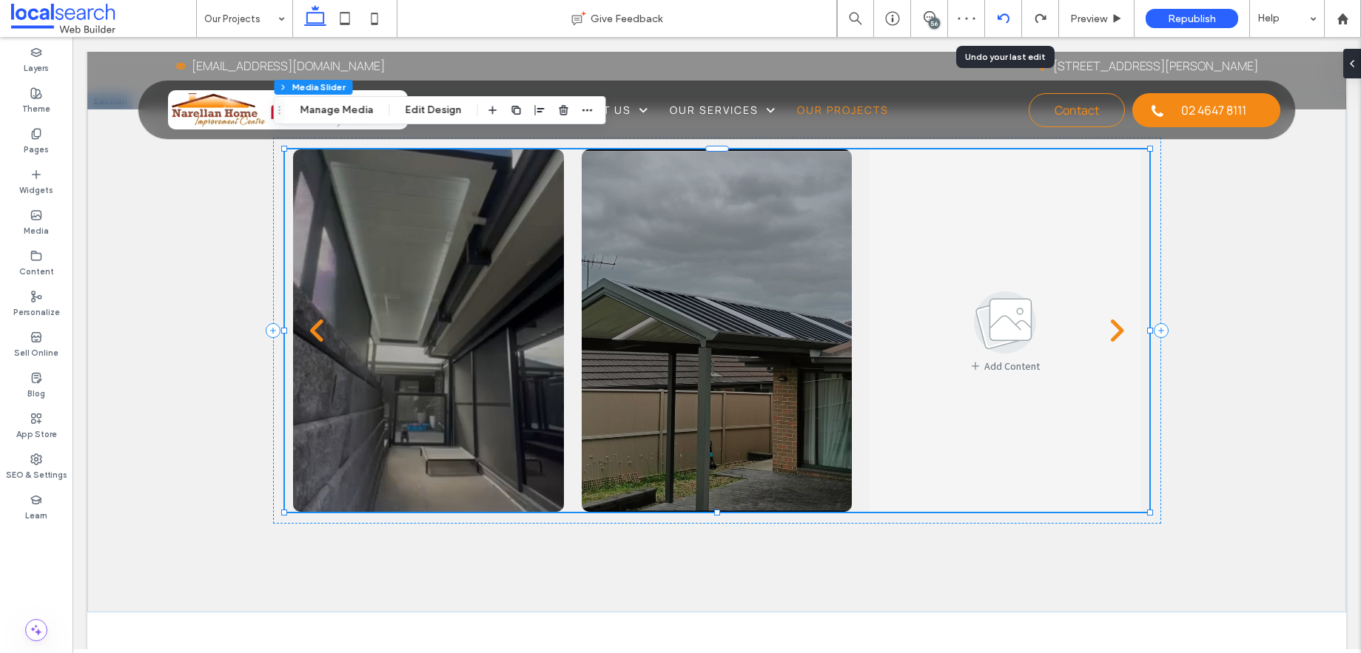
click at [1001, 15] on use at bounding box center [1003, 18] width 12 height 10
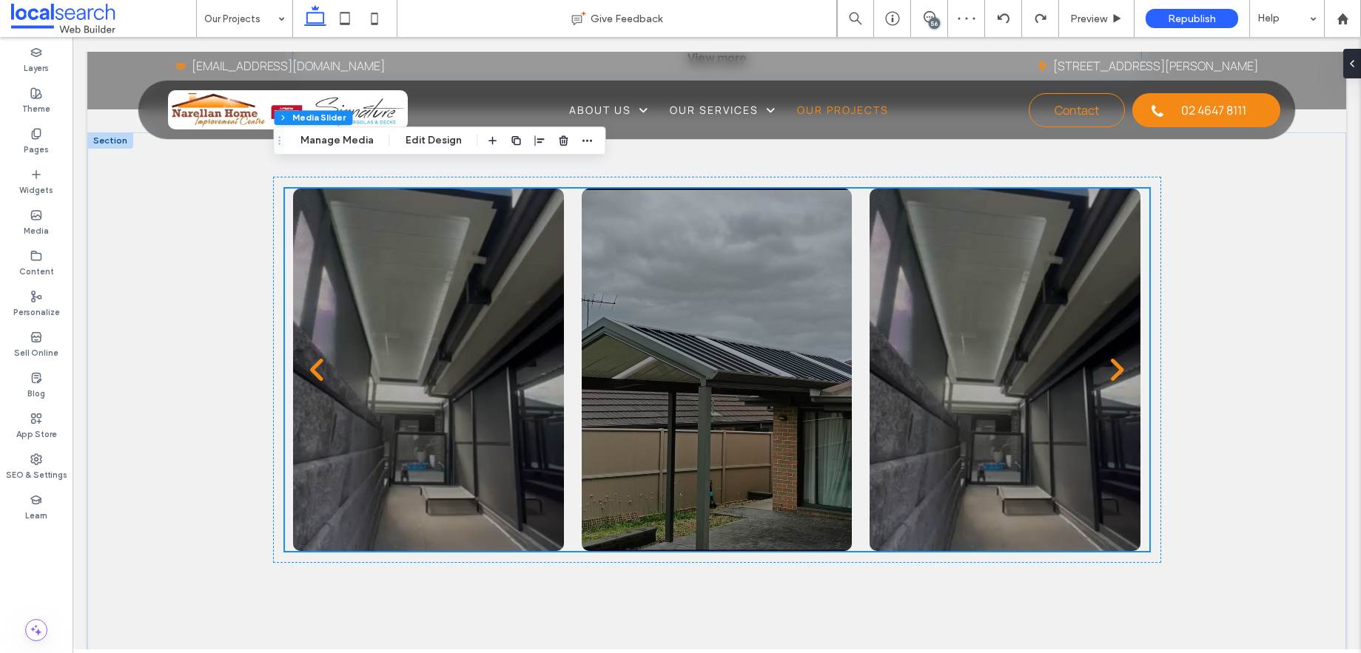
scroll to position [1679, 0]
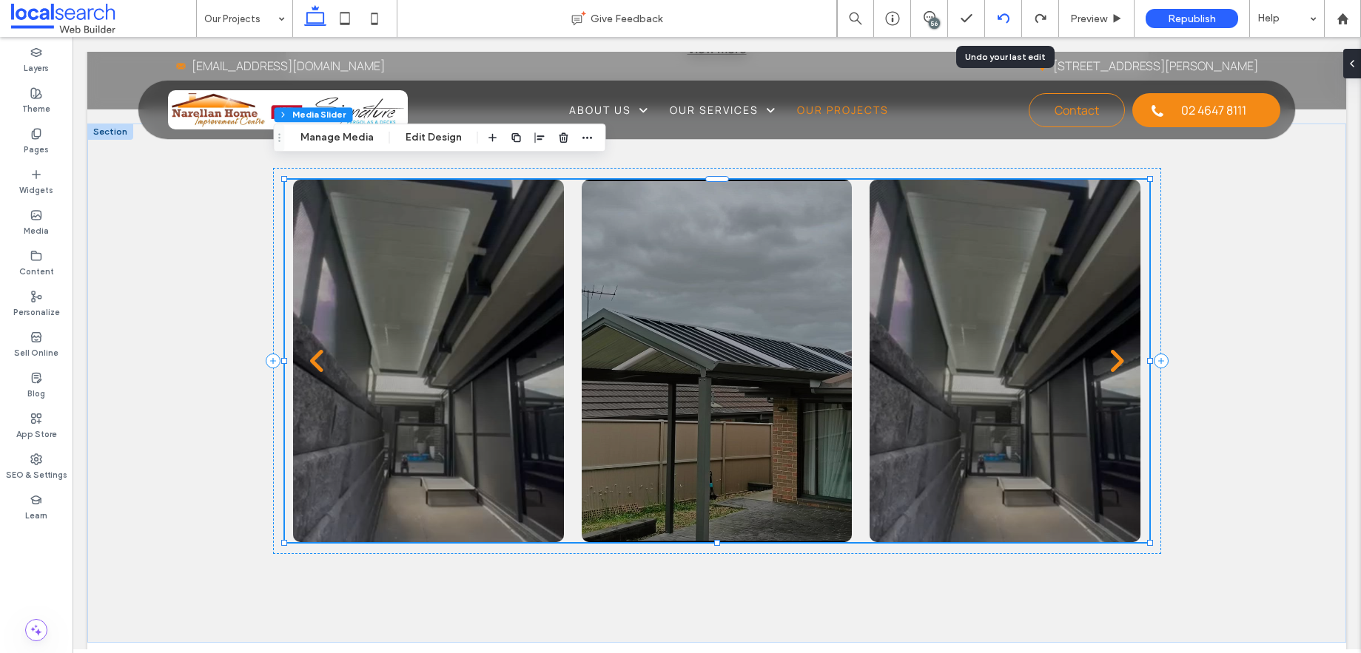
click at [1000, 17] on use at bounding box center [1003, 18] width 12 height 10
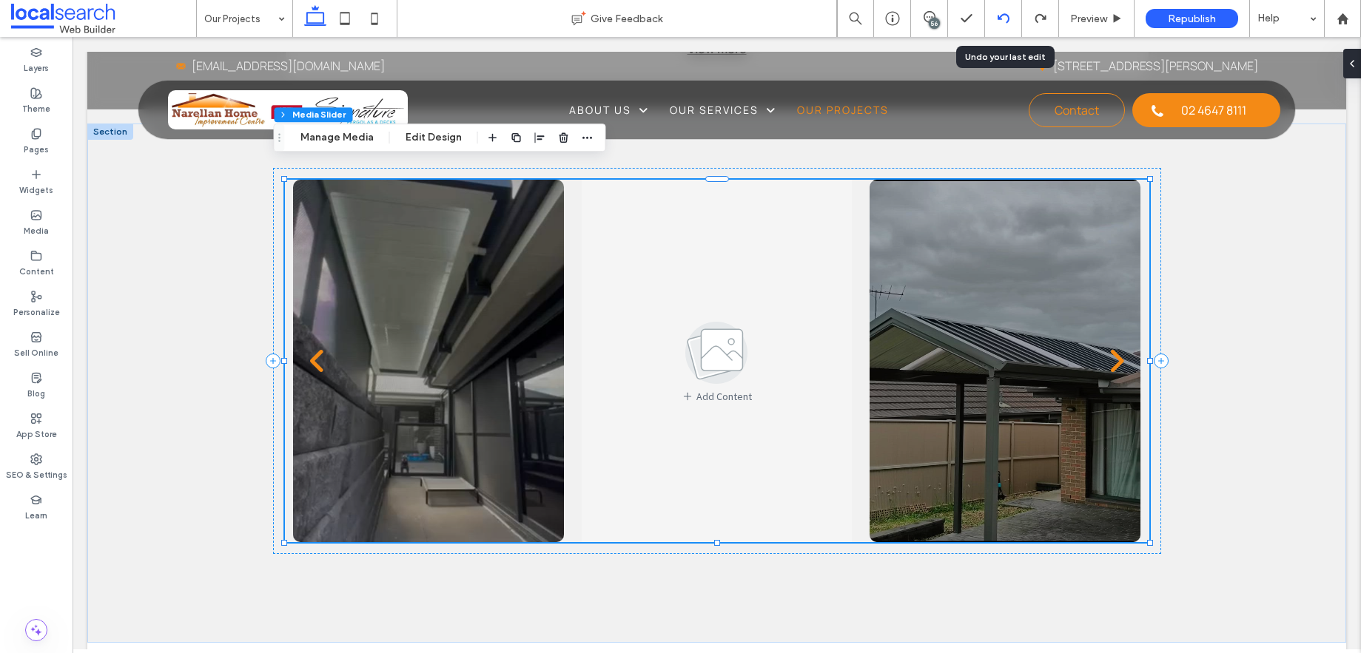
click at [1006, 14] on use at bounding box center [1003, 18] width 12 height 10
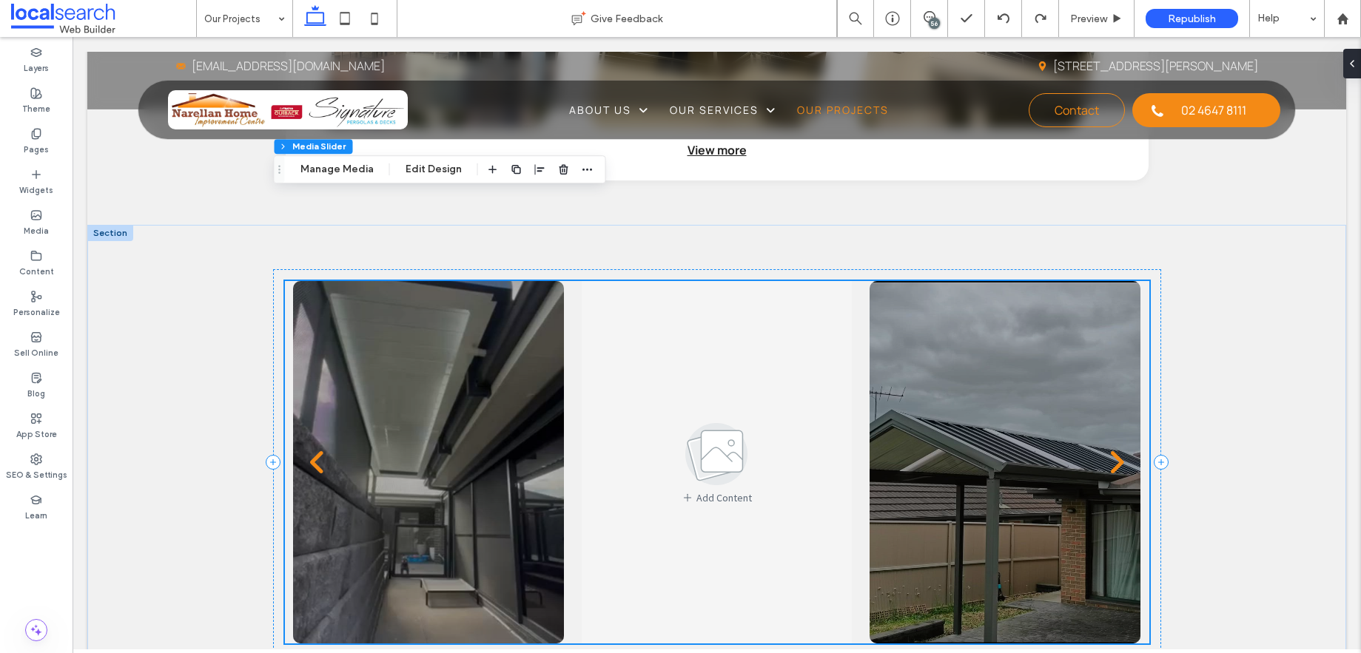
scroll to position [1569, 0]
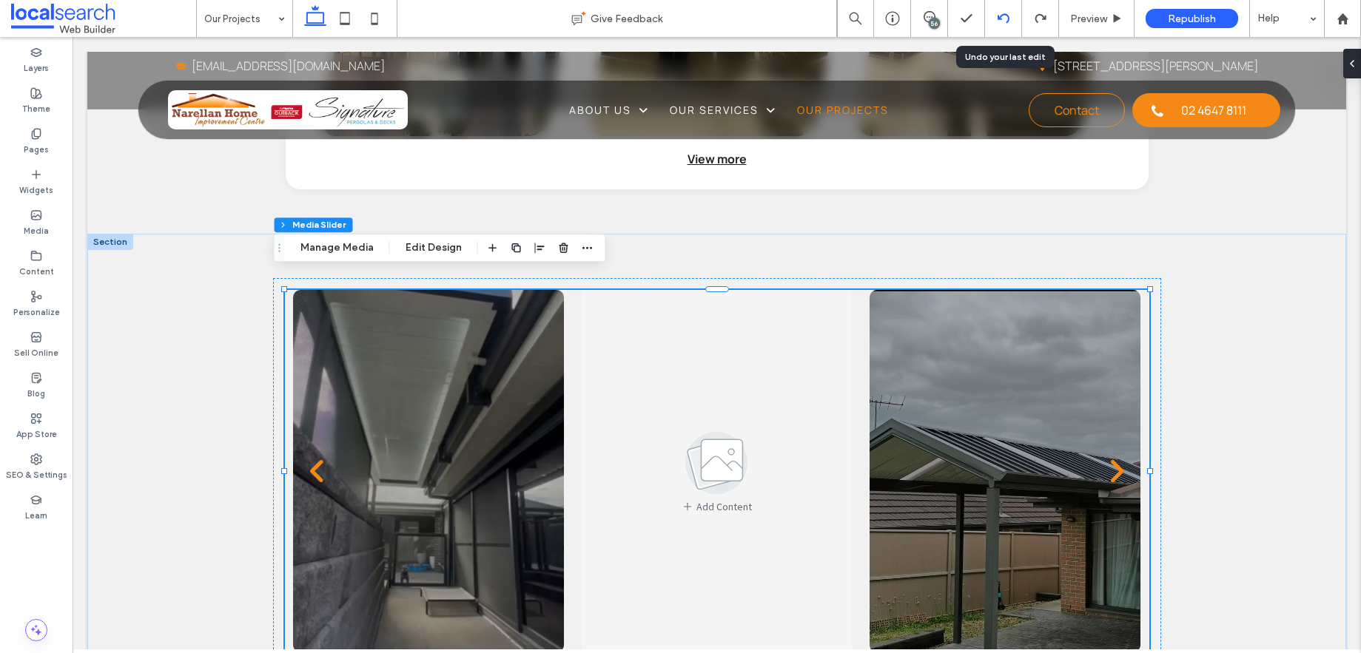
click at [1000, 16] on use at bounding box center [1003, 18] width 12 height 10
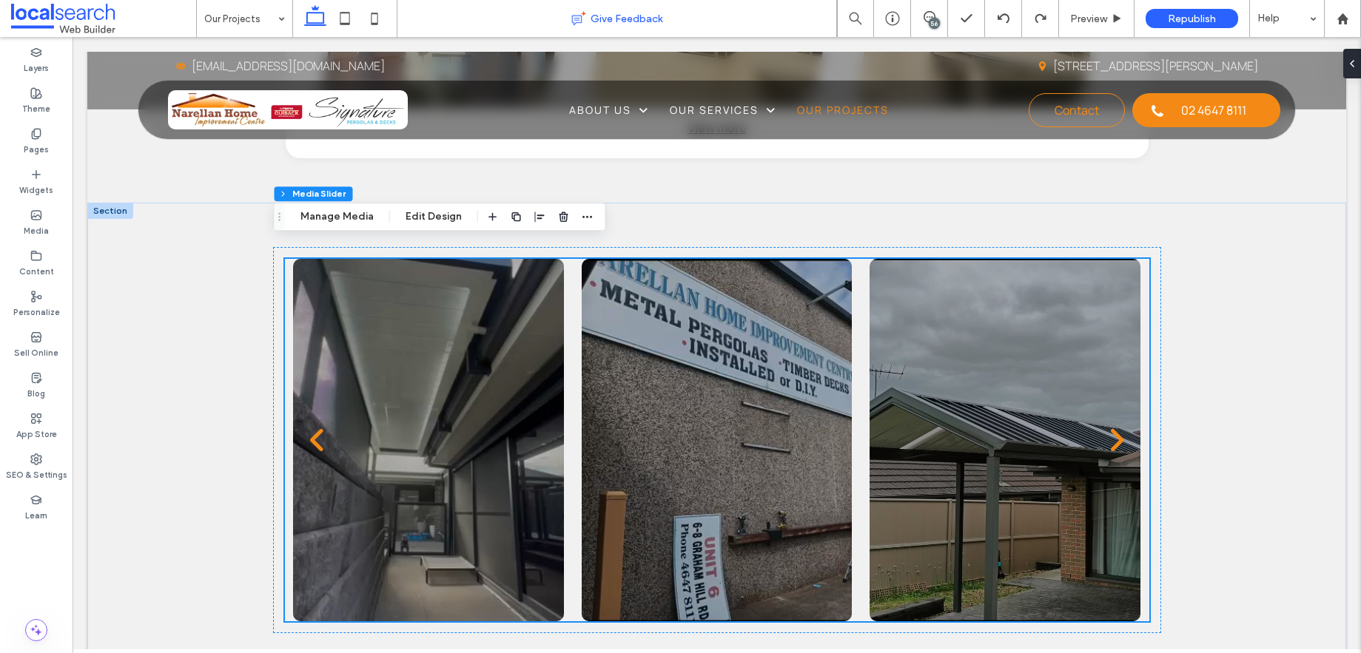
scroll to position [283, 0]
click at [359, 218] on button "Manage Media" at bounding box center [337, 217] width 92 height 18
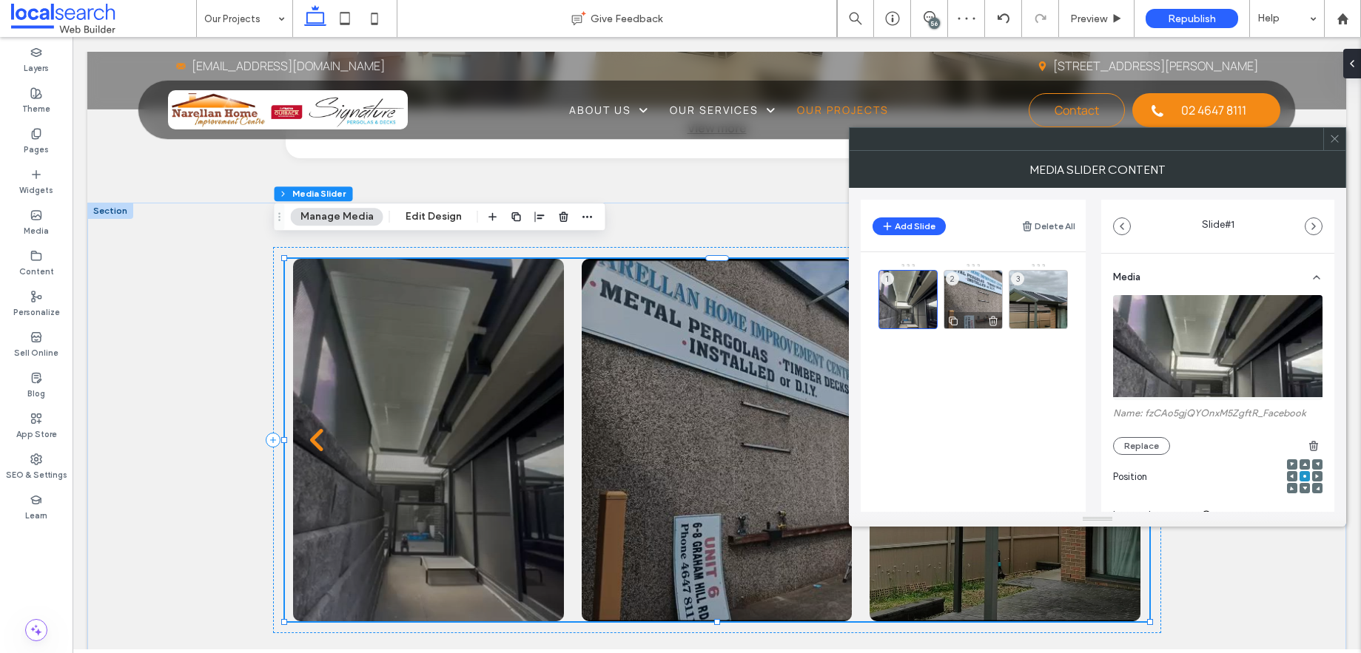
click at [989, 319] on icon at bounding box center [993, 320] width 12 height 13
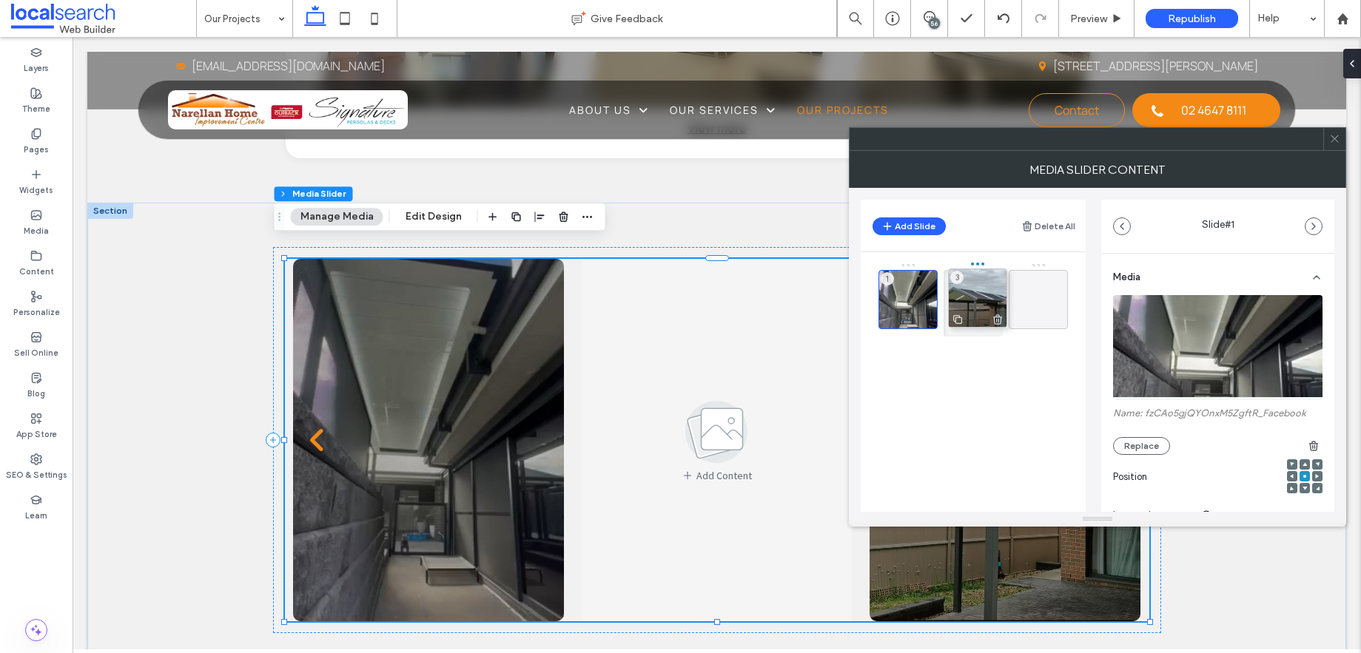
drag, startPoint x: 1046, startPoint y: 304, endPoint x: 986, endPoint y: 303, distance: 60.0
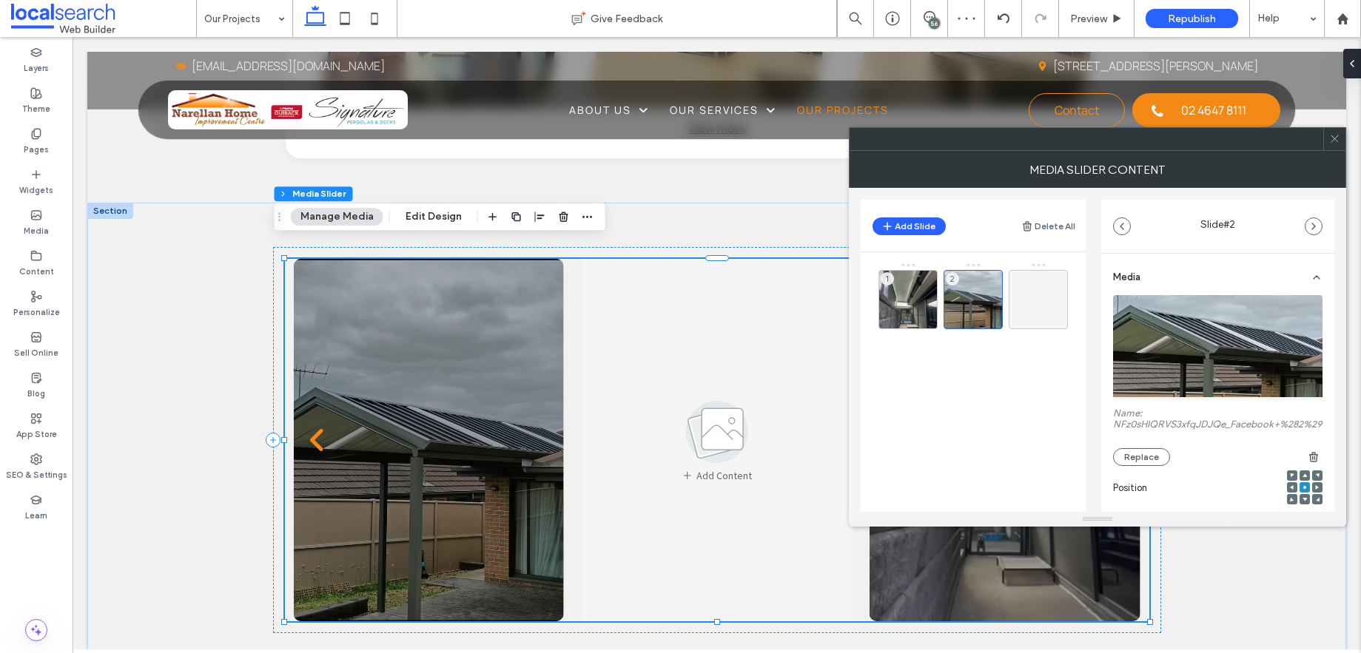
click at [1339, 138] on icon at bounding box center [1334, 138] width 11 height 11
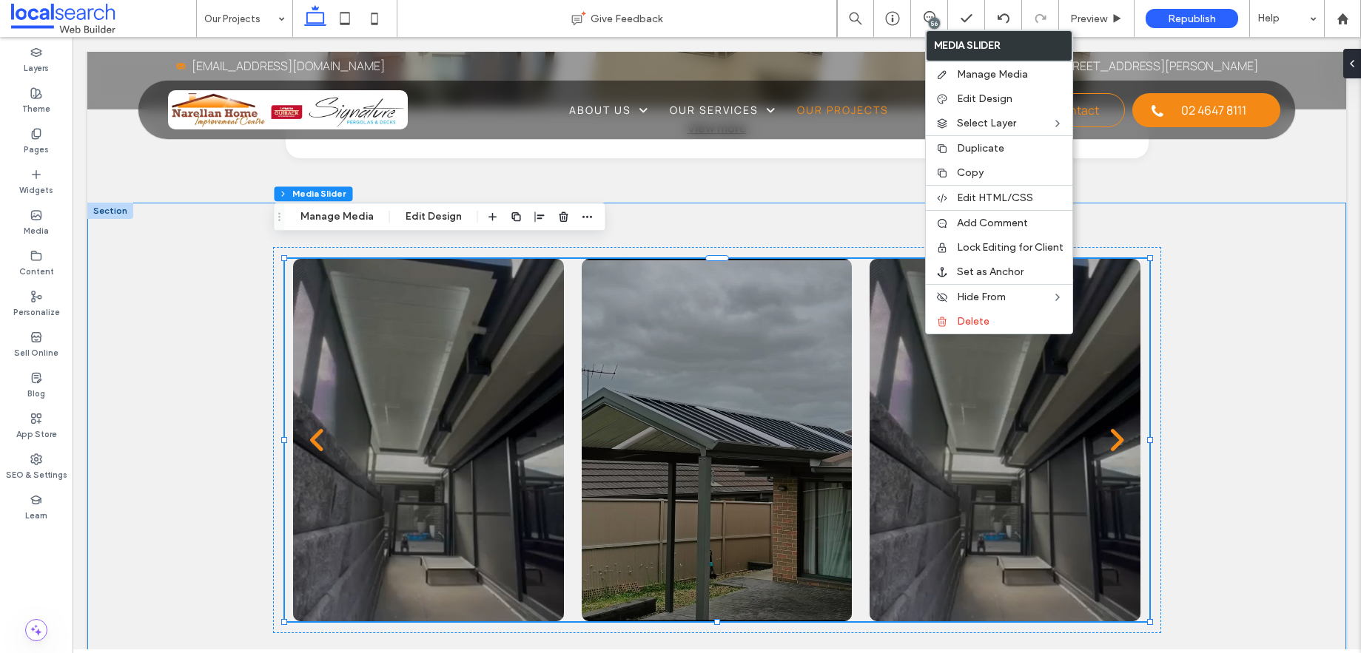
click at [1197, 364] on div "a a a a" at bounding box center [716, 462] width 1259 height 519
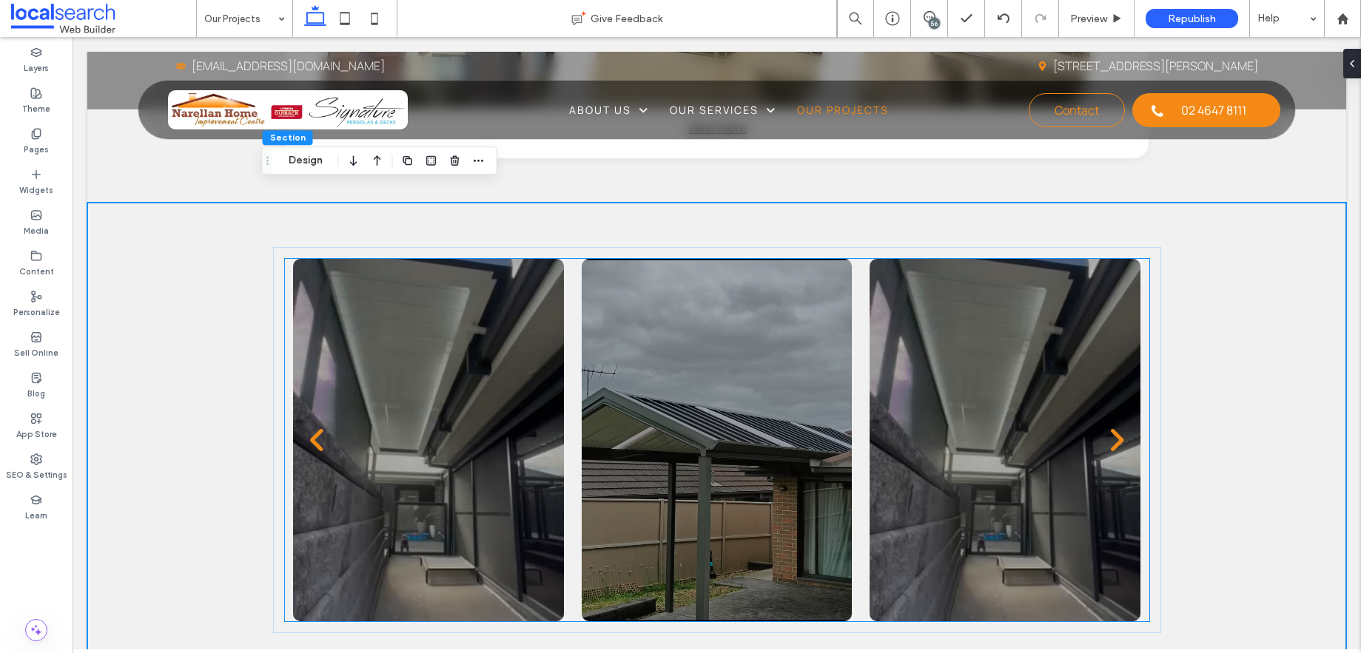
click at [771, 426] on div at bounding box center [717, 449] width 271 height 292
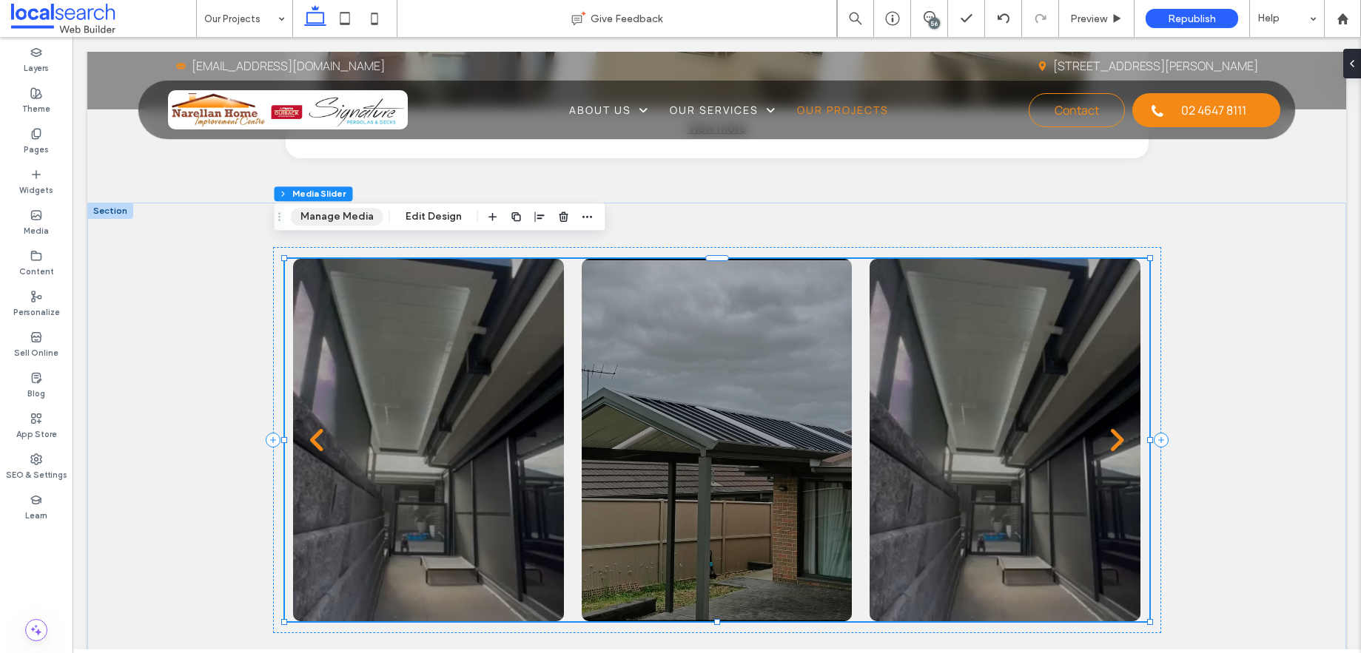
click at [351, 218] on button "Manage Media" at bounding box center [337, 217] width 92 height 18
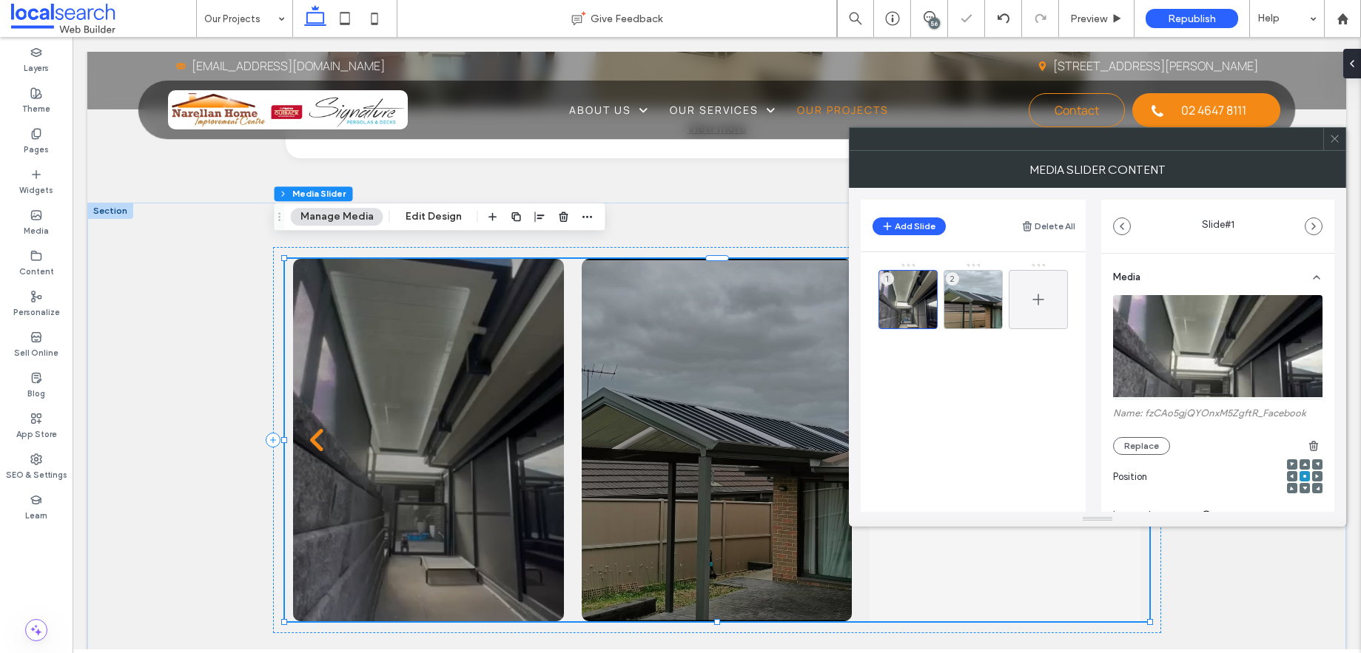
click at [1050, 300] on div at bounding box center [1038, 299] width 59 height 59
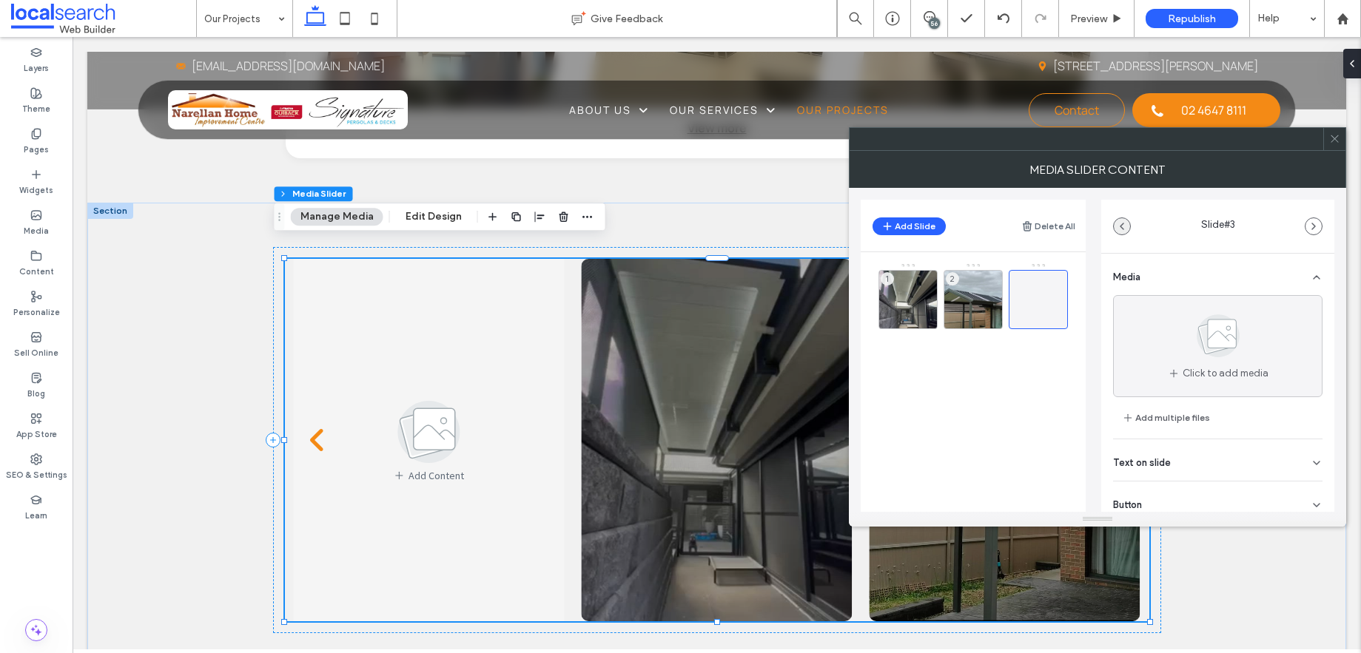
click at [1117, 228] on icon "button" at bounding box center [1122, 227] width 12 height 12
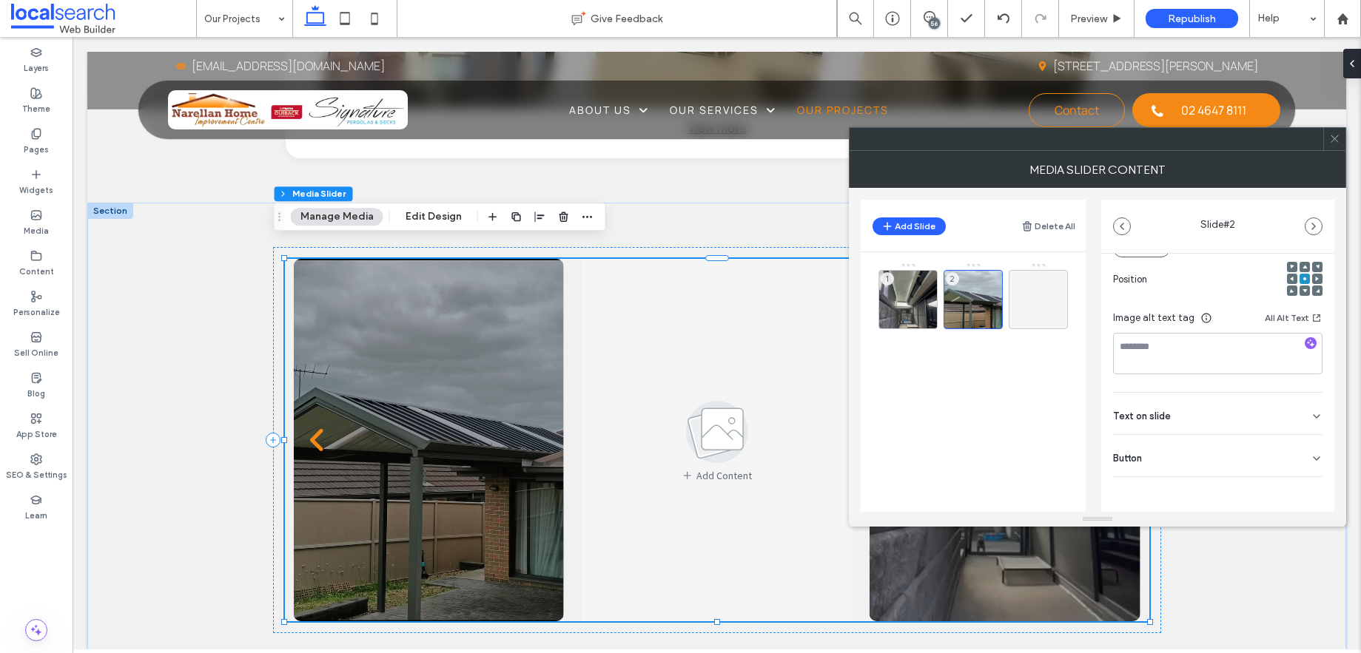
scroll to position [234, 0]
click at [1120, 229] on icon "button" at bounding box center [1122, 227] width 12 height 12
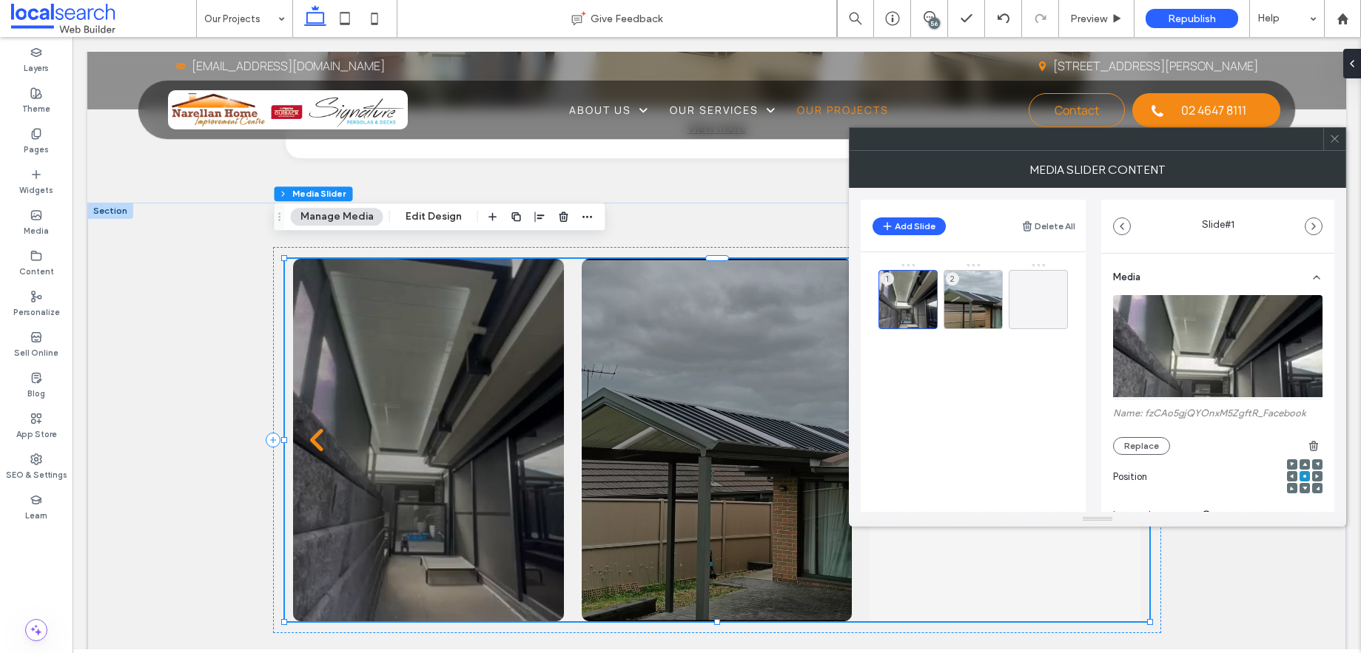
click at [1334, 141] on icon at bounding box center [1334, 138] width 11 height 11
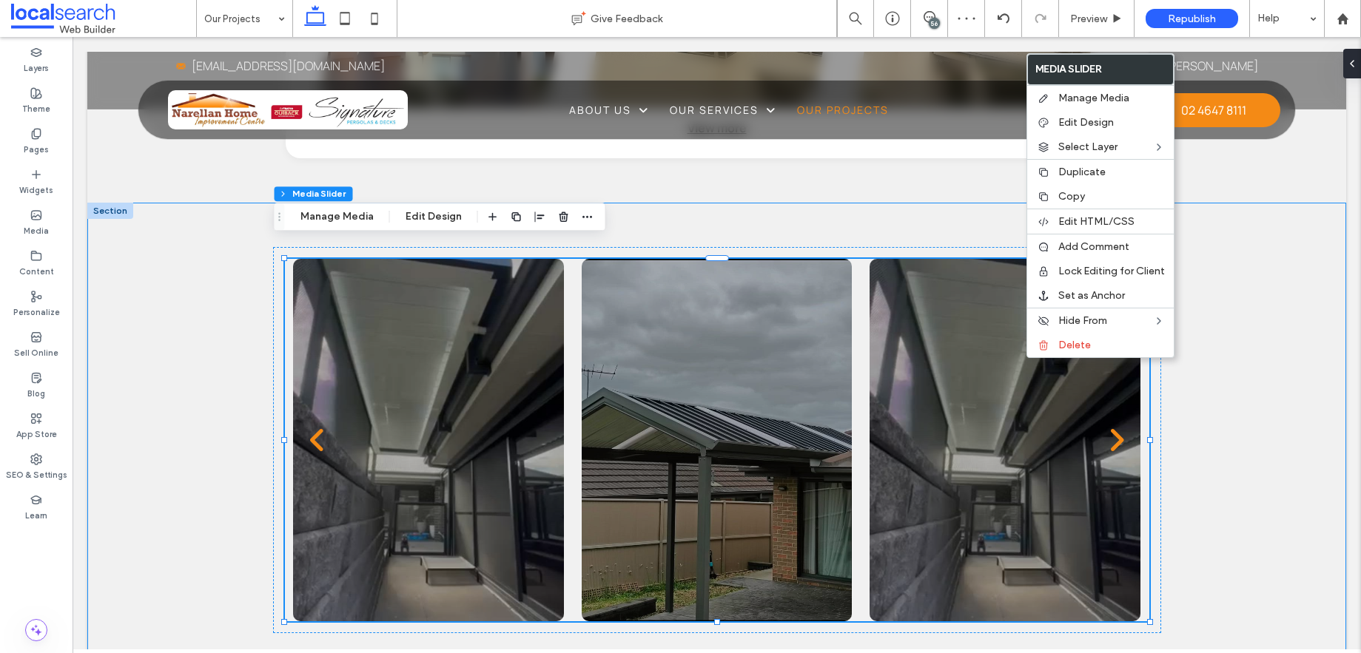
click at [1183, 447] on div "a a a a" at bounding box center [716, 462] width 1259 height 519
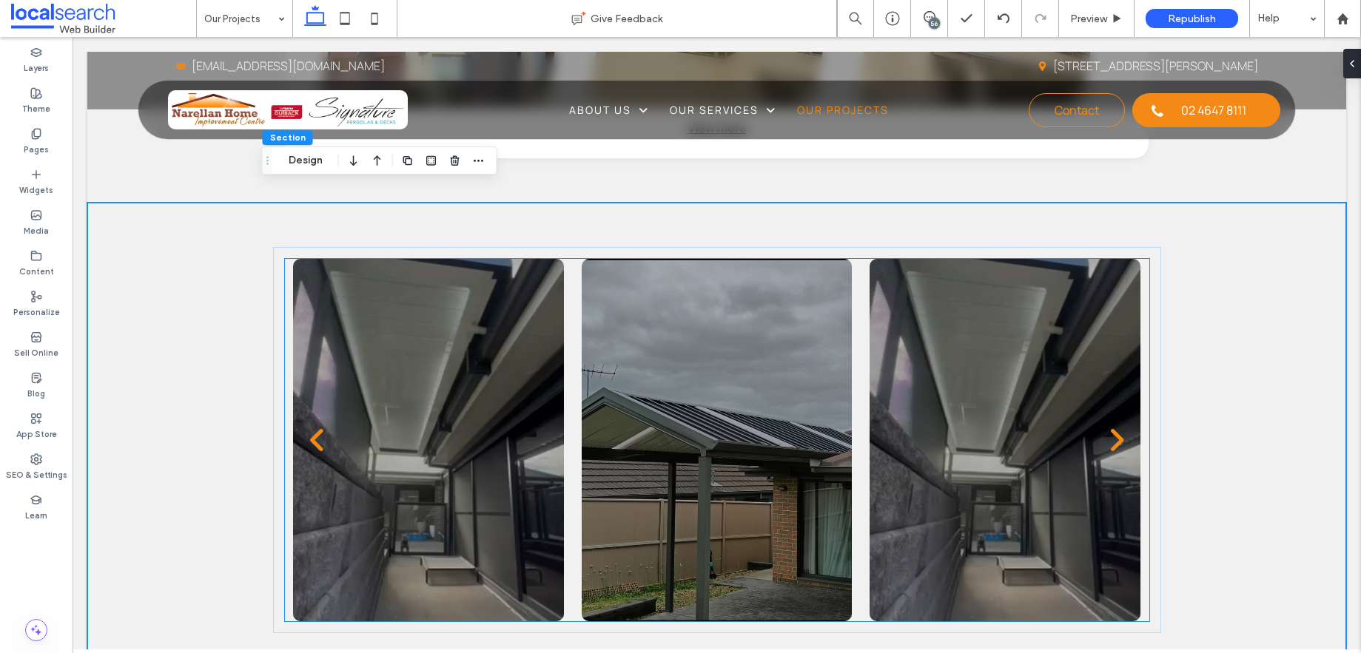
click at [1070, 443] on div at bounding box center [1004, 449] width 271 height 292
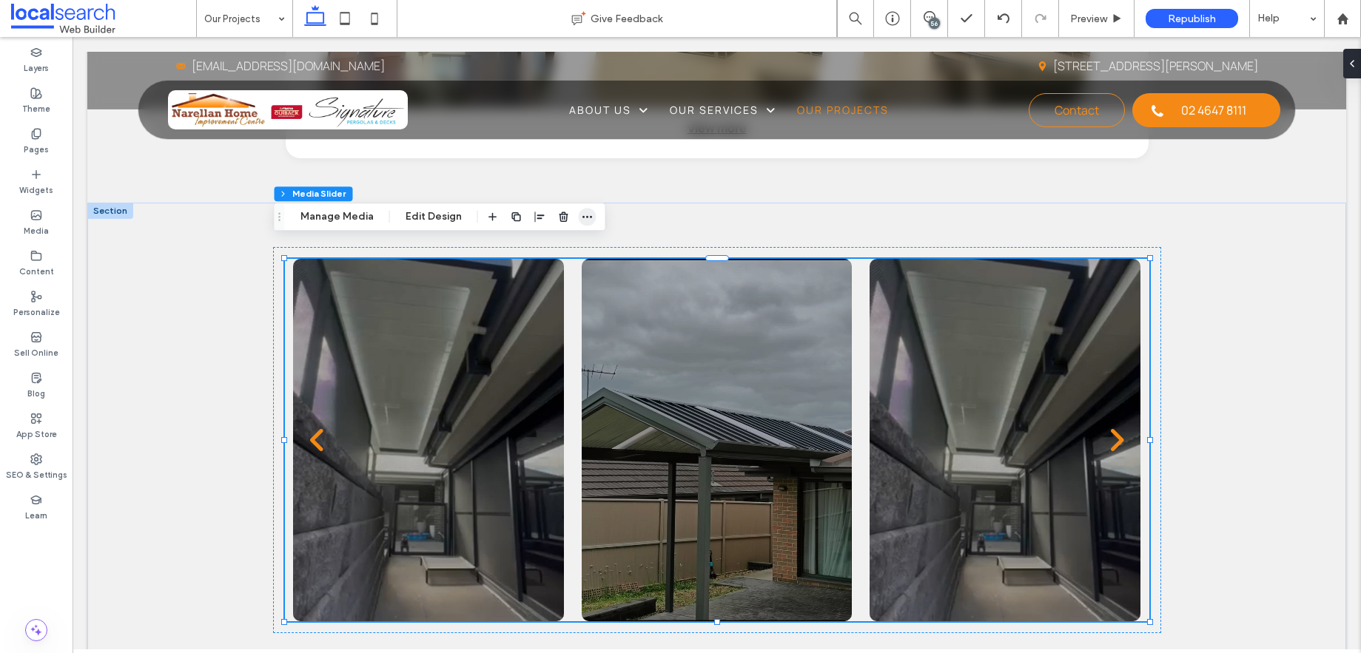
click at [582, 216] on use "button" at bounding box center [587, 217] width 10 height 2
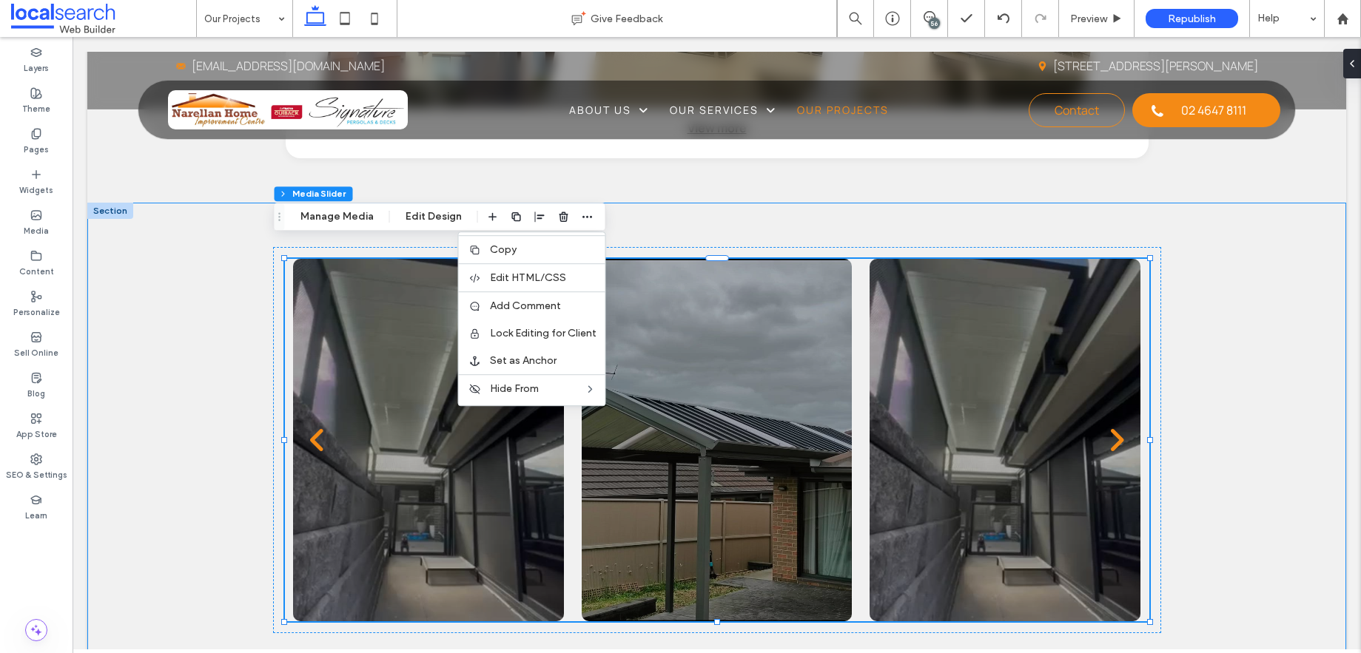
click at [1220, 408] on div "a a a a" at bounding box center [716, 462] width 1259 height 519
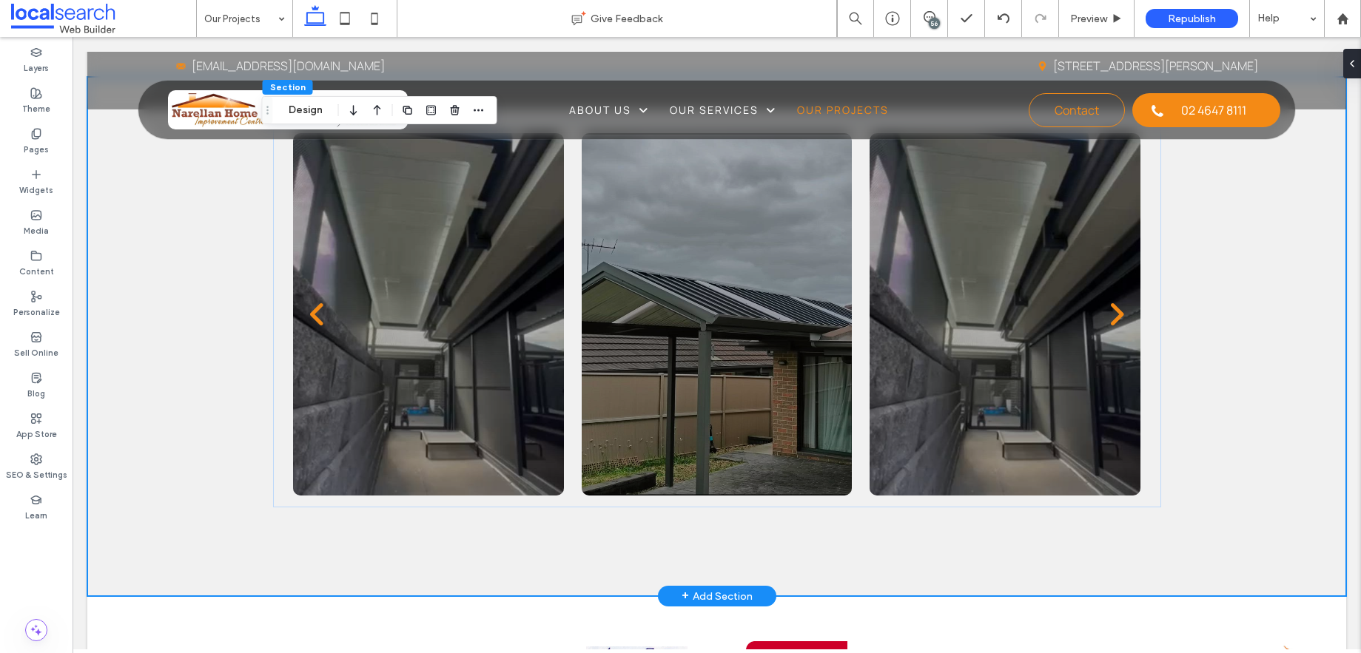
scroll to position [1731, 0]
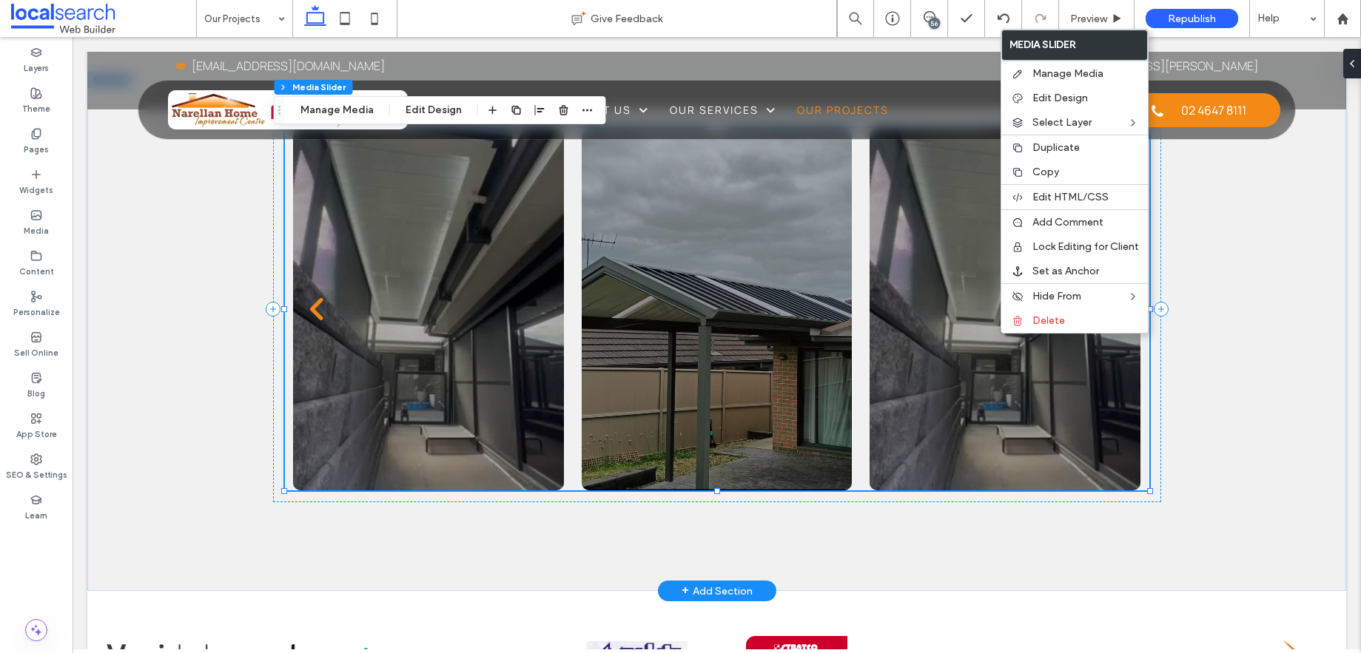
click at [937, 408] on div at bounding box center [1004, 318] width 271 height 292
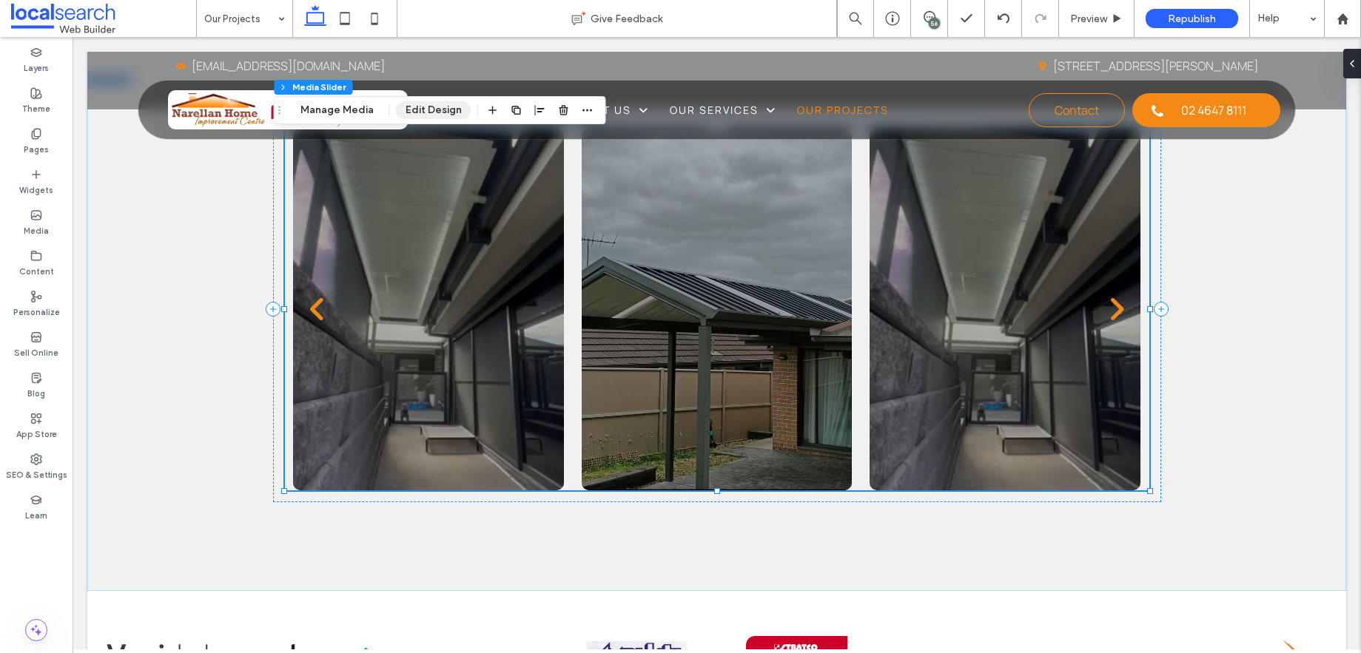
click at [434, 110] on button "Edit Design" at bounding box center [433, 110] width 75 height 18
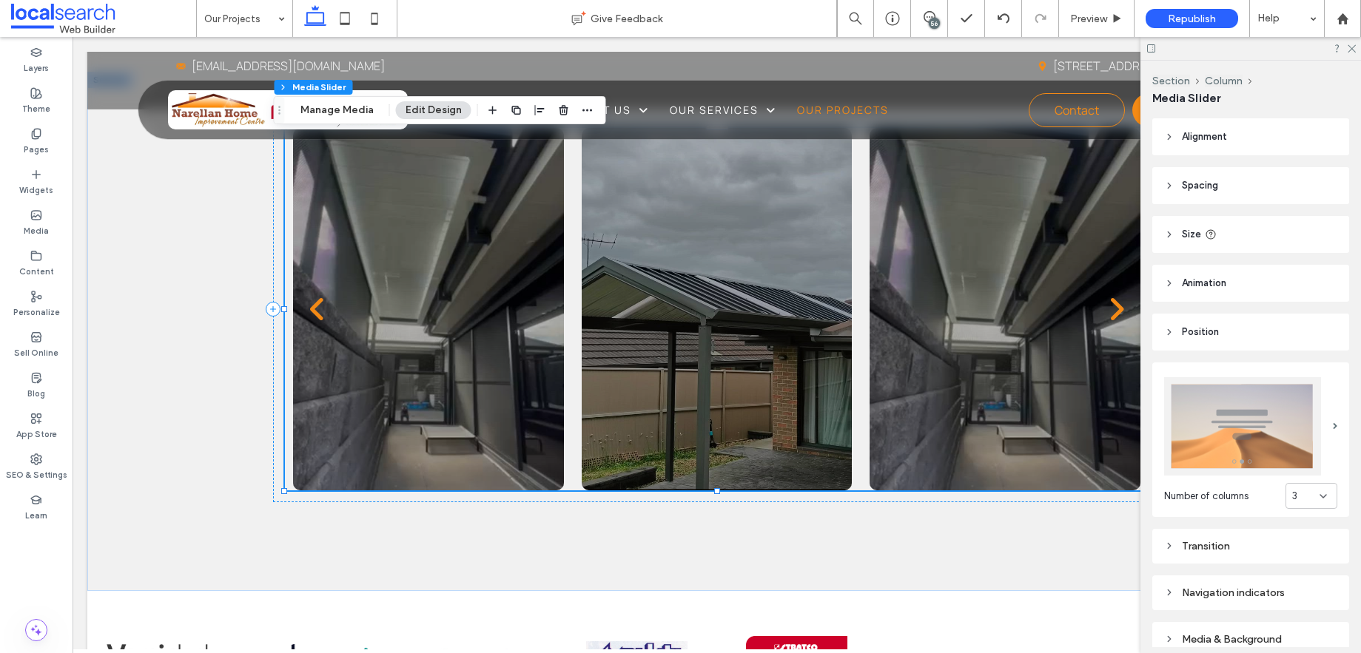
click at [1322, 488] on div "3" at bounding box center [1311, 496] width 52 height 26
click at [1308, 357] on div "2" at bounding box center [1303, 362] width 50 height 26
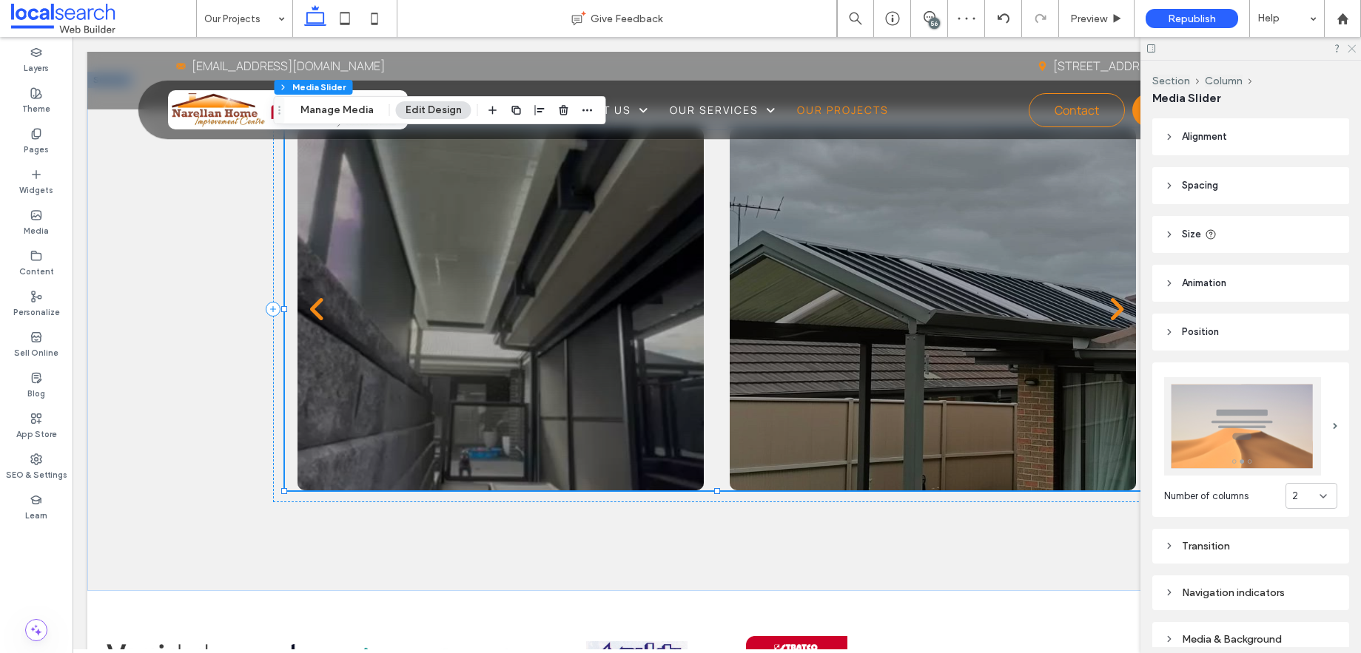
click at [1349, 49] on icon at bounding box center [1351, 48] width 10 height 10
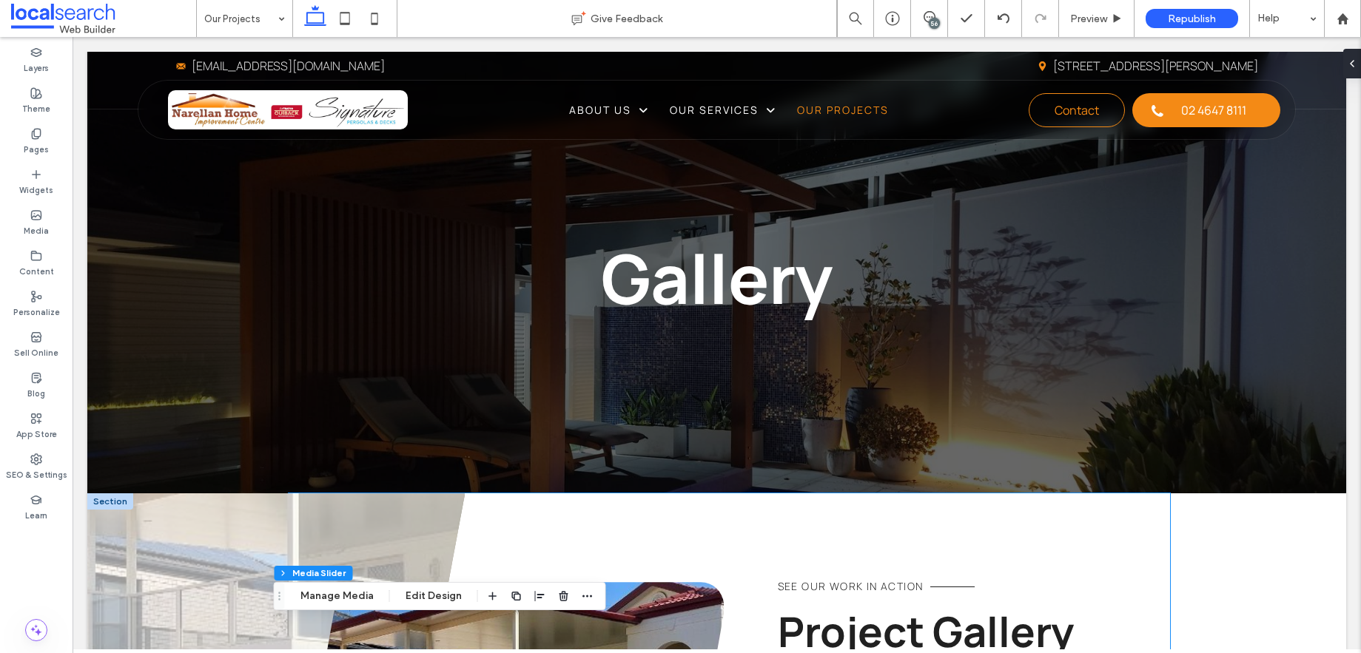
scroll to position [0, 0]
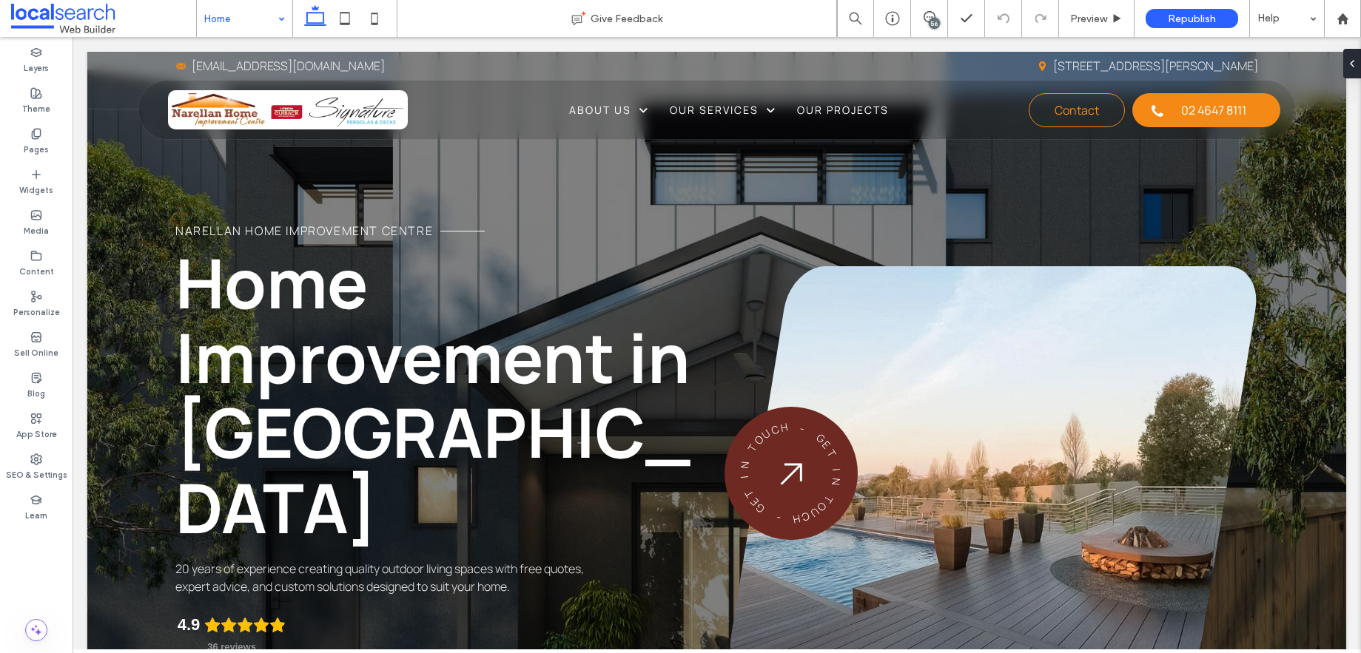
click at [282, 20] on div "Home" at bounding box center [244, 18] width 95 height 37
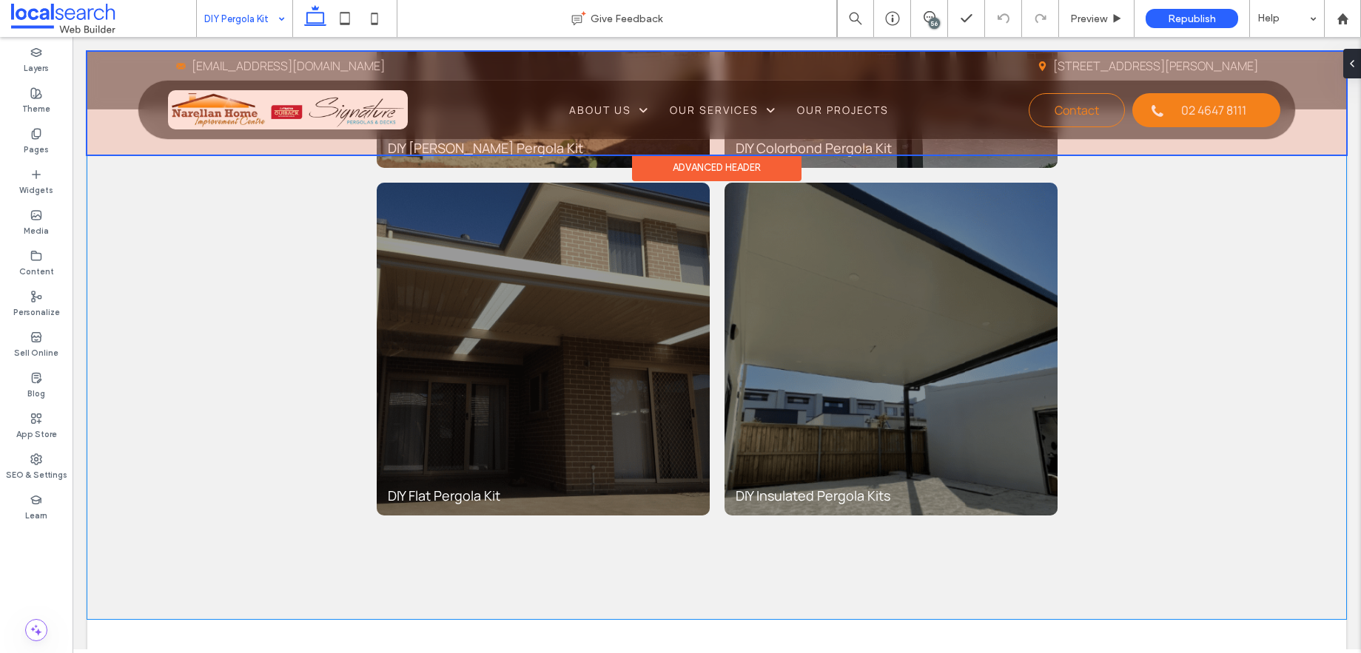
scroll to position [3520, 0]
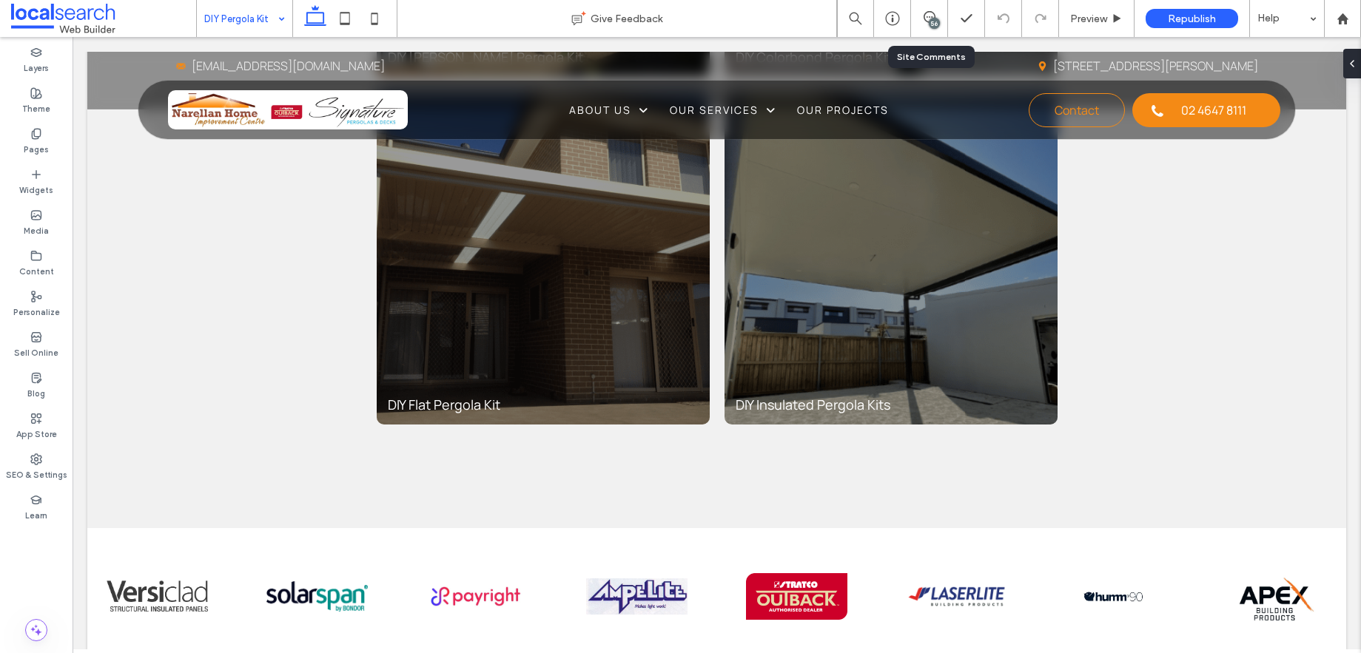
click at [931, 21] on div "56" at bounding box center [934, 23] width 11 height 11
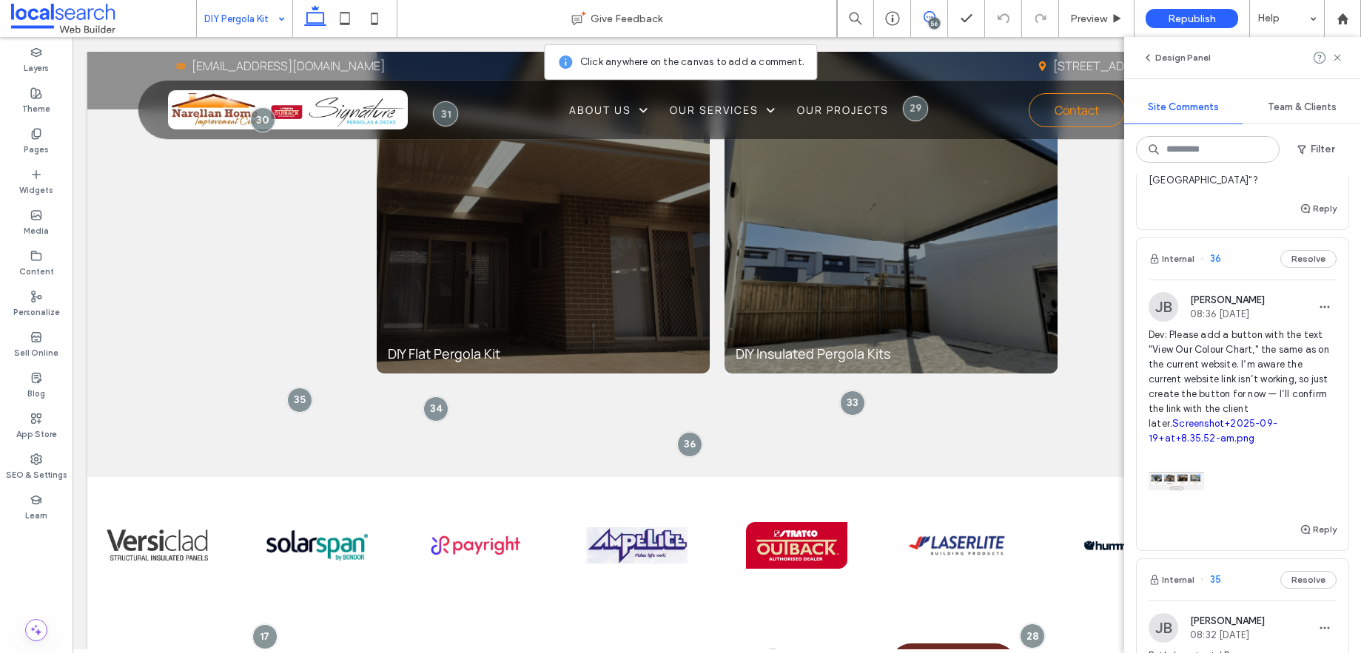
scroll to position [5730, 0]
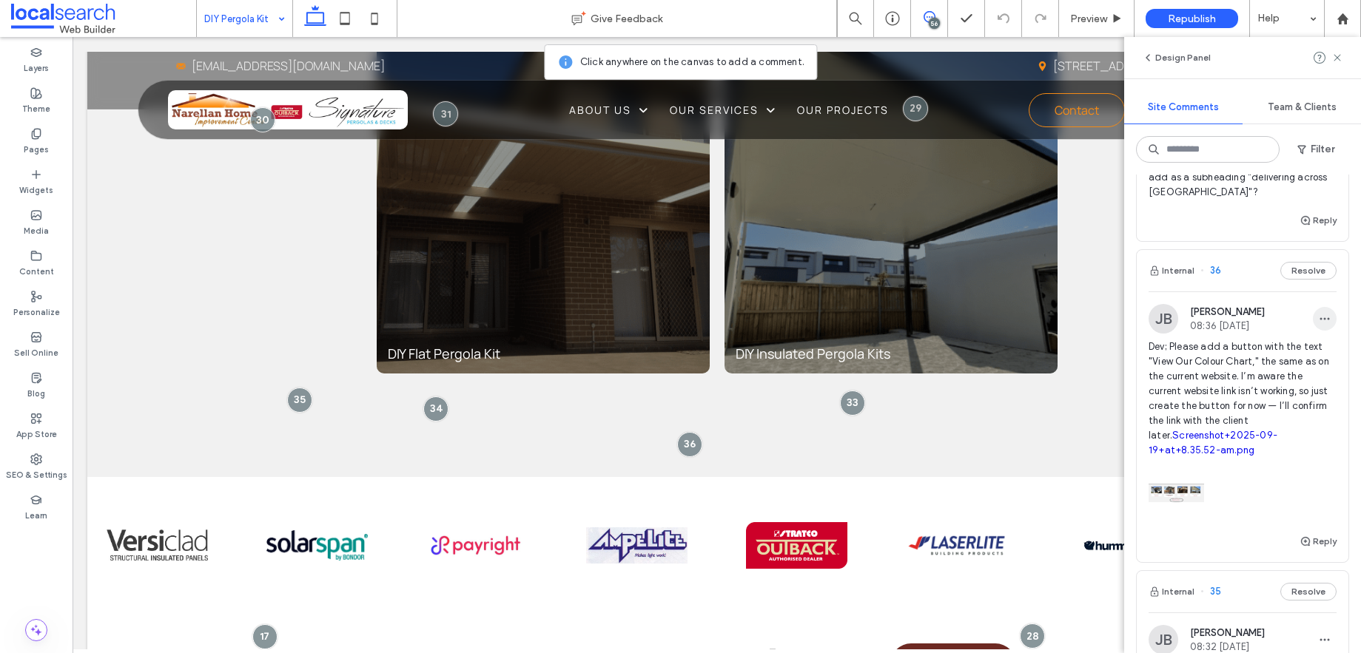
click at [1320, 320] on use "button" at bounding box center [1325, 319] width 10 height 2
click at [1257, 356] on div "Edit" at bounding box center [1259, 357] width 132 height 28
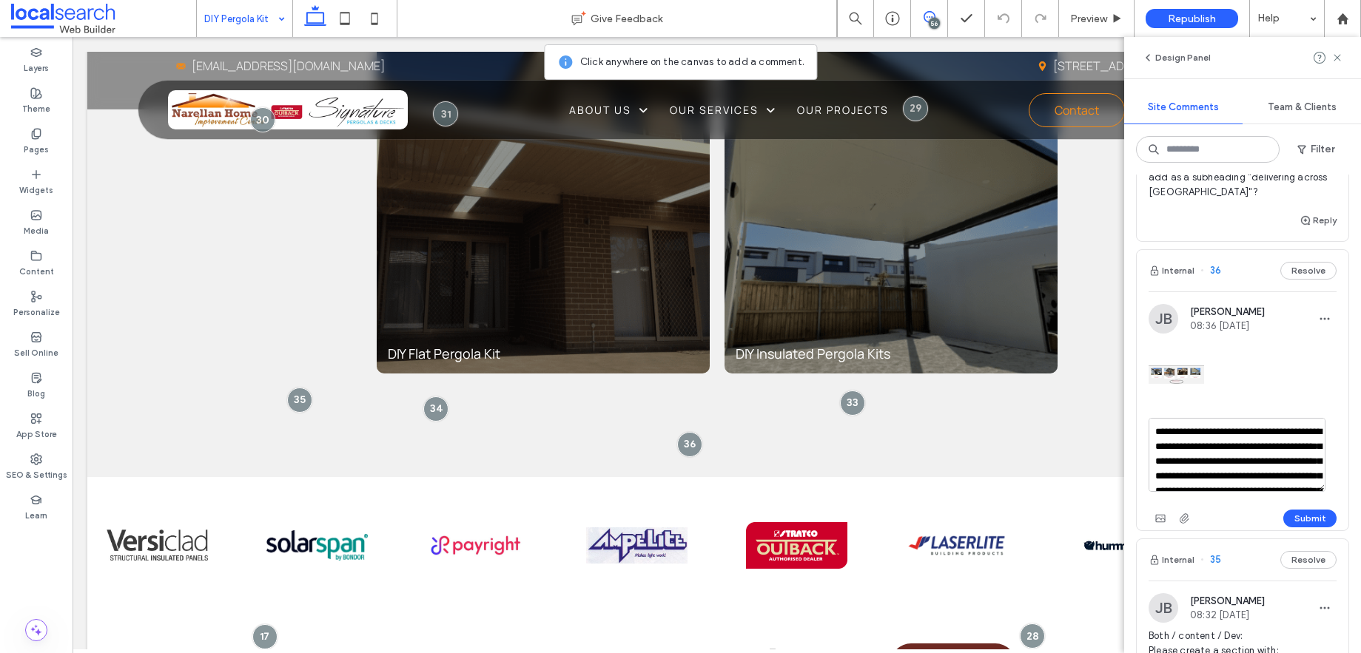
click at [1285, 447] on textarea "**********" at bounding box center [1236, 455] width 177 height 74
click at [1296, 460] on textarea "**********" at bounding box center [1236, 455] width 177 height 74
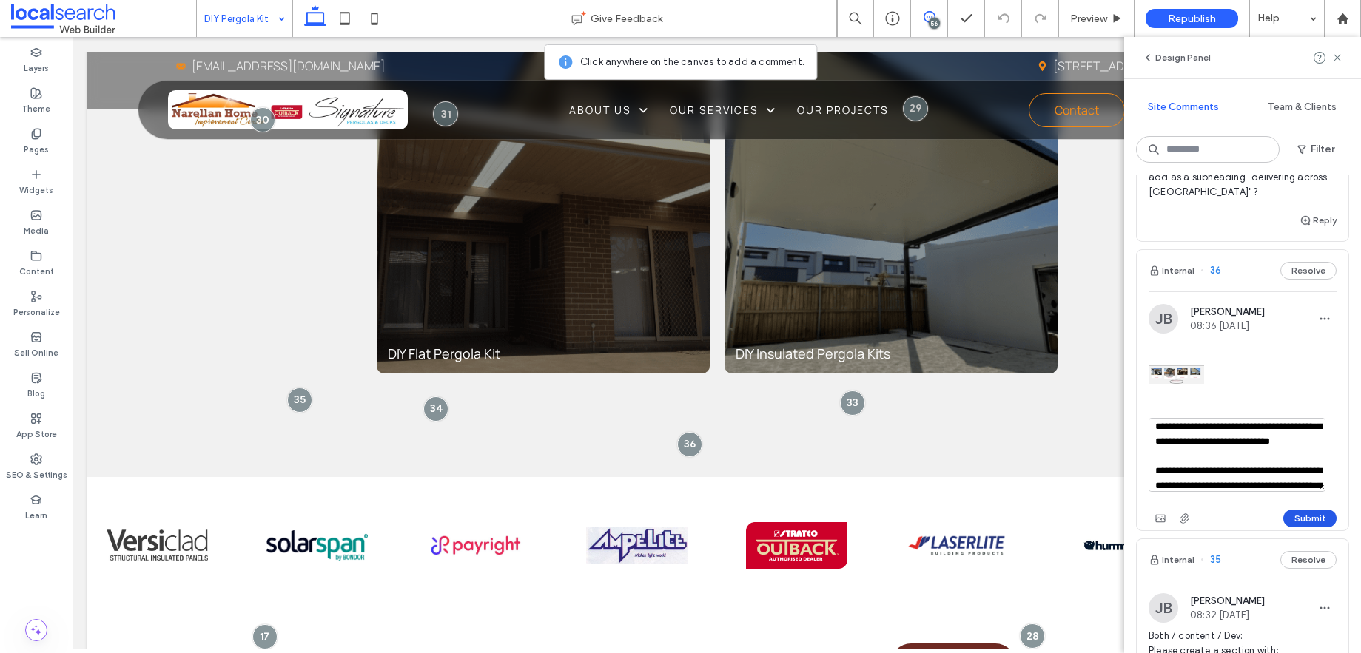
type textarea "**********"
click at [1288, 517] on button "Submit" at bounding box center [1309, 519] width 53 height 18
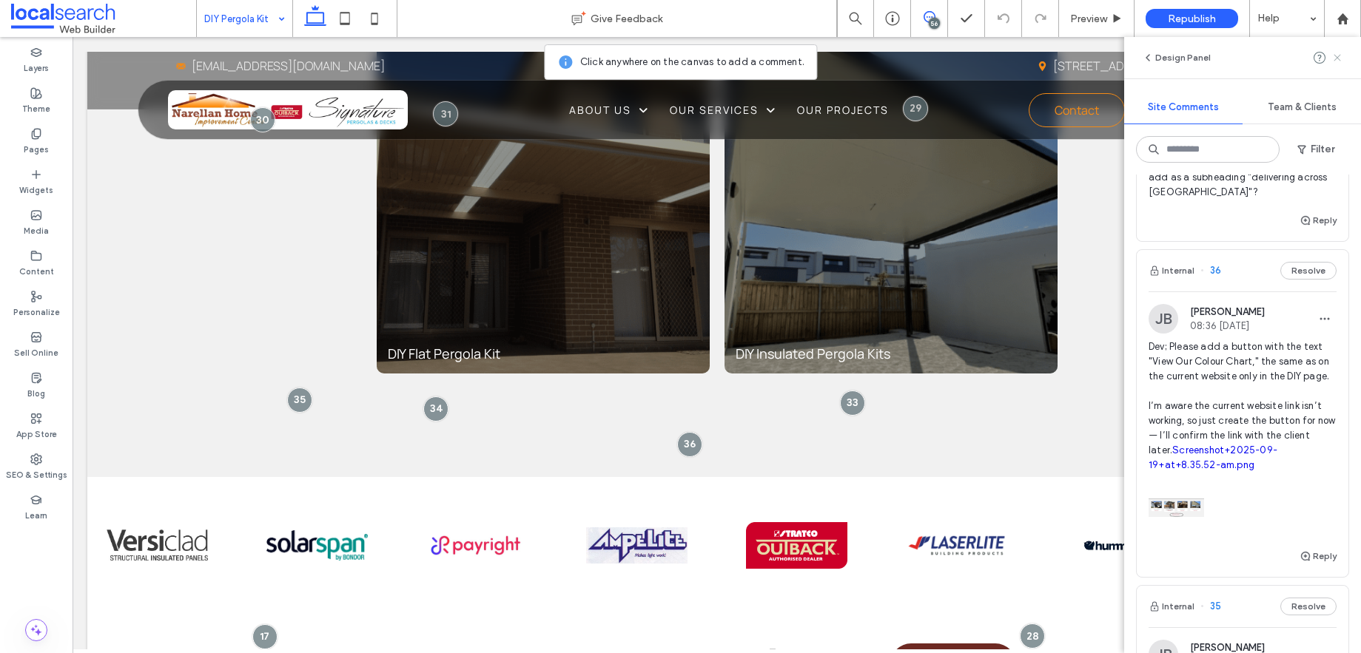
click at [1339, 53] on icon at bounding box center [1337, 58] width 12 height 12
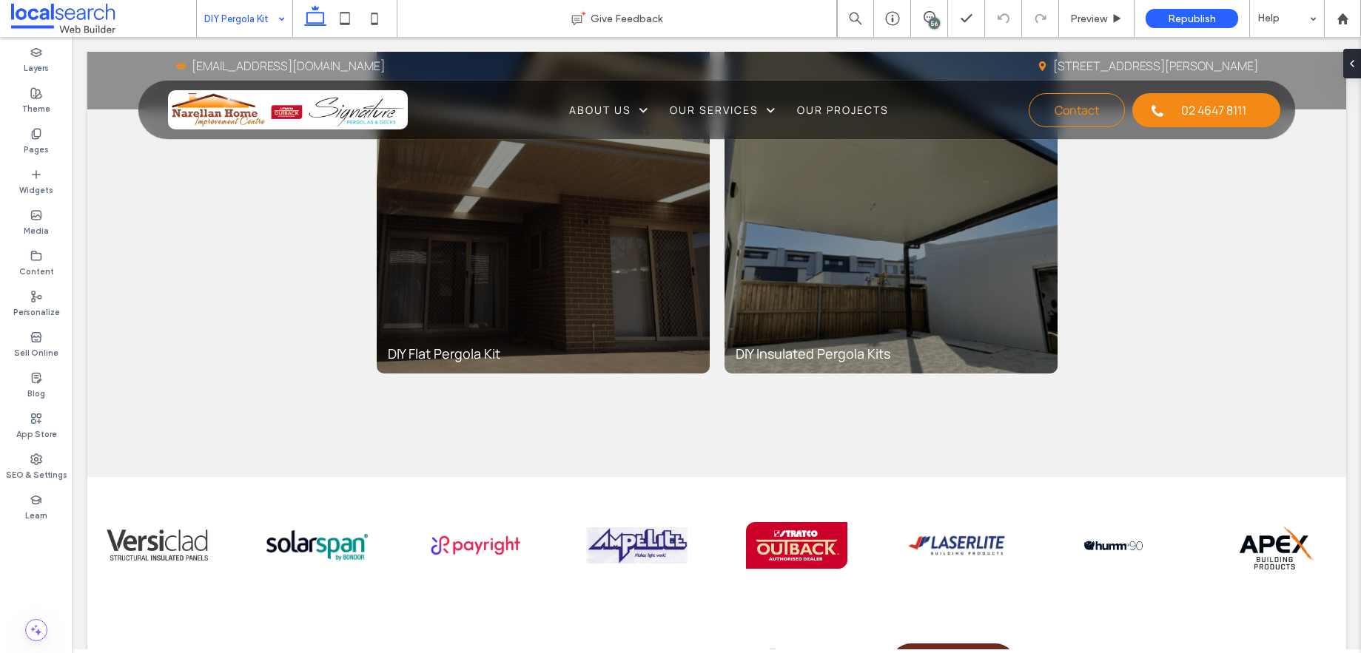
scroll to position [0, 0]
click at [1102, 5] on div "Preview" at bounding box center [1096, 18] width 75 height 37
click at [1097, 16] on span "Preview" at bounding box center [1088, 19] width 37 height 13
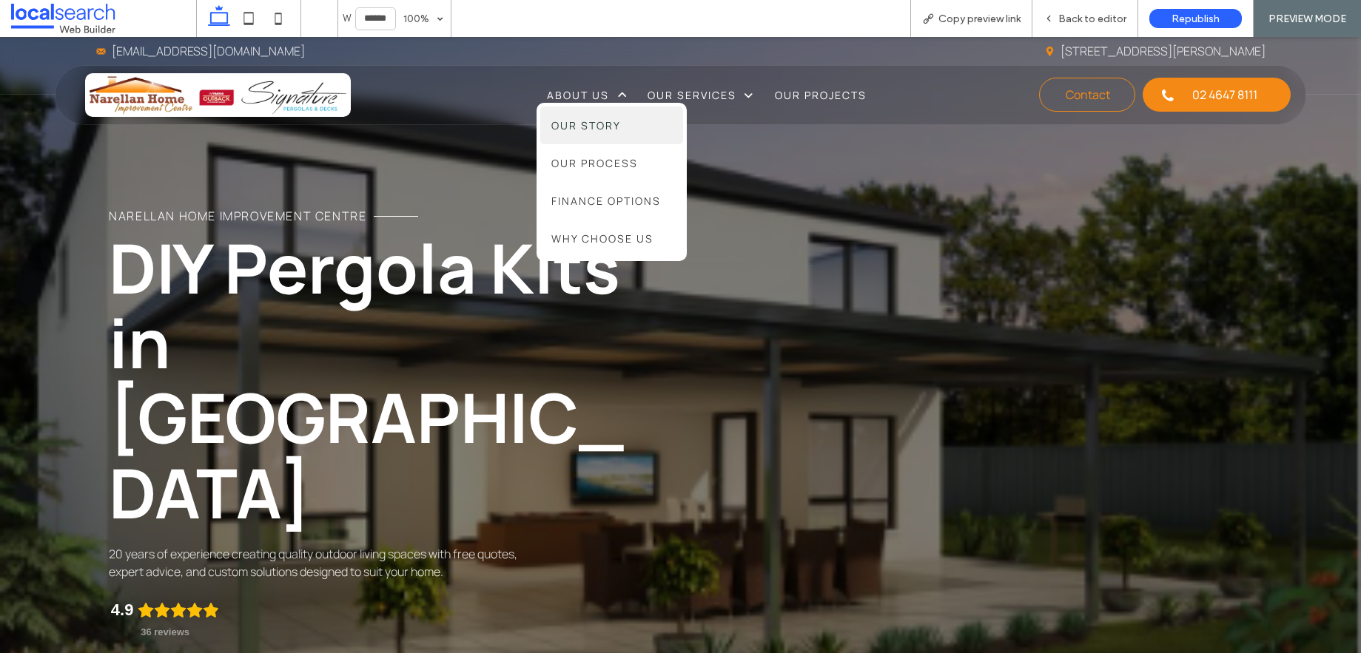
click at [587, 115] on link "Our Story" at bounding box center [611, 126] width 143 height 38
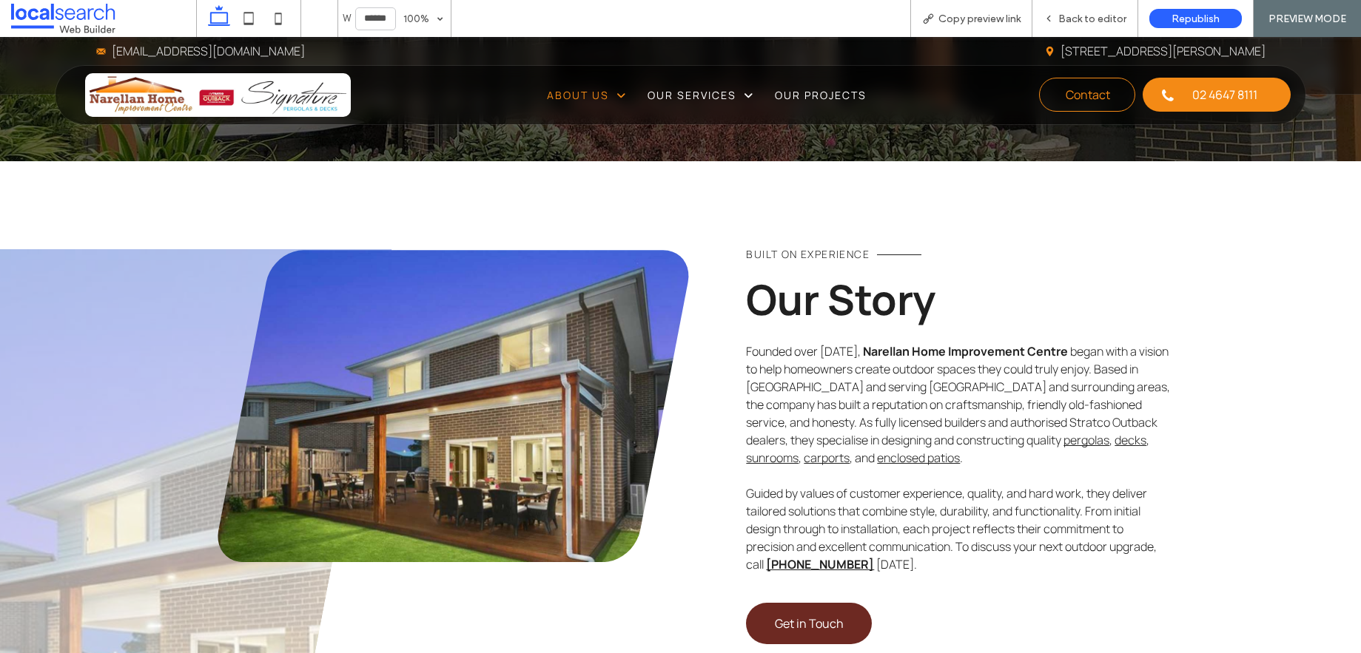
scroll to position [309, 0]
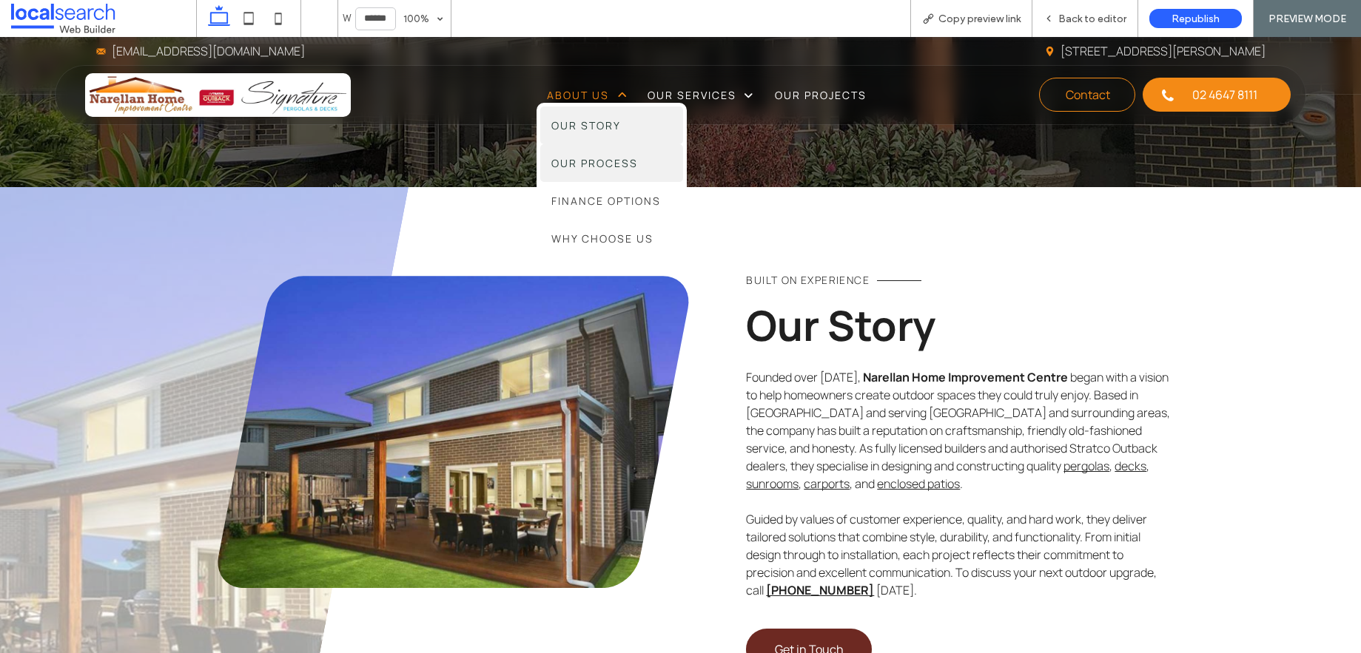
click at [585, 156] on span "Our Process" at bounding box center [594, 163] width 87 height 16
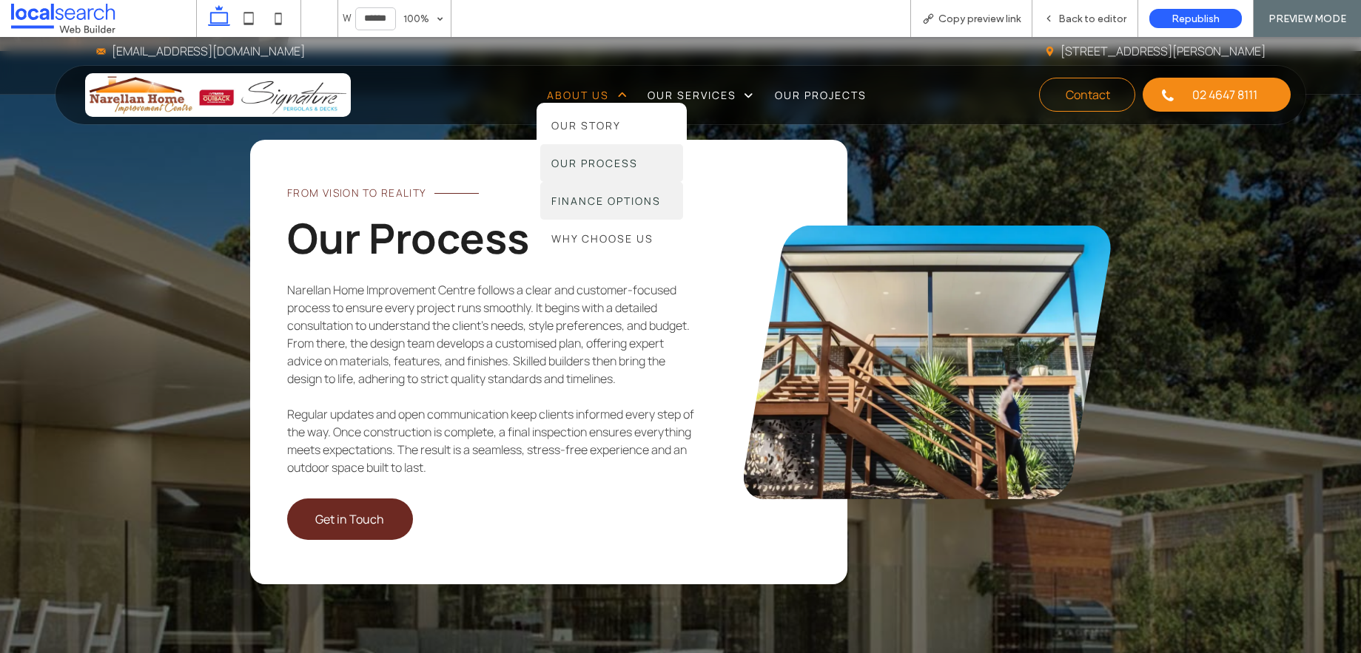
click at [587, 190] on link "Finance Options" at bounding box center [611, 201] width 143 height 38
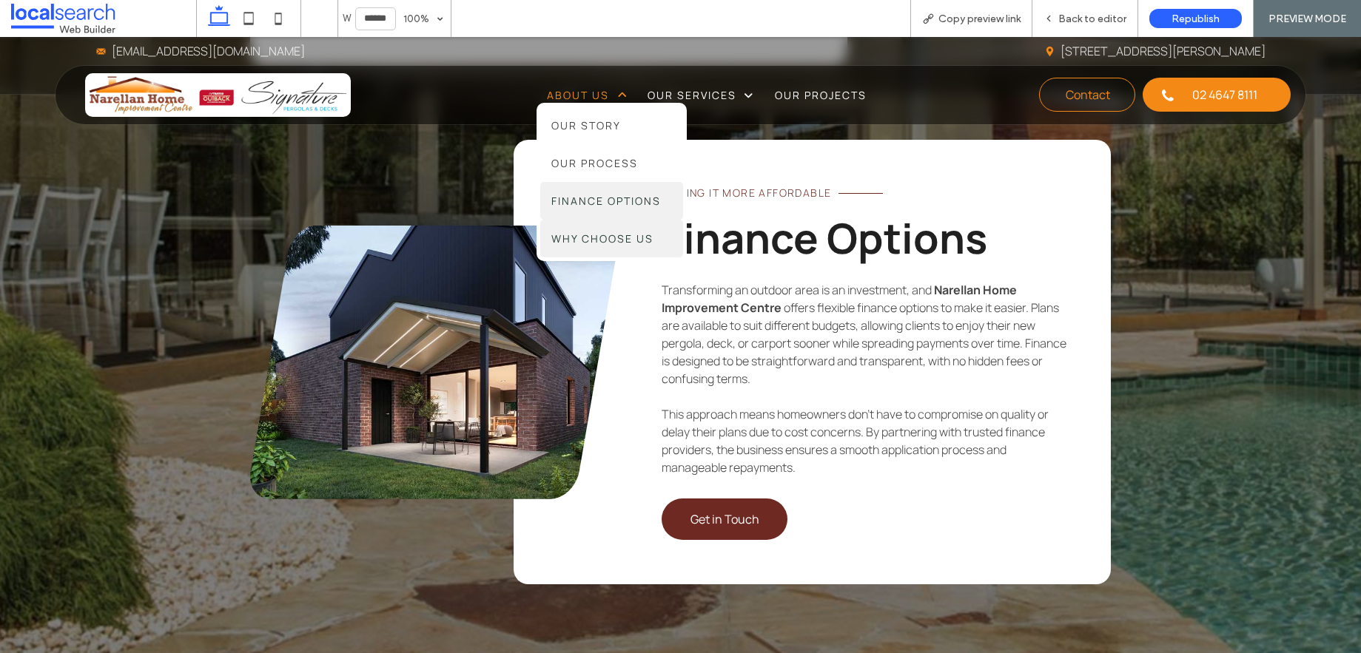
click at [592, 236] on span "Why Choose Us" at bounding box center [602, 239] width 102 height 16
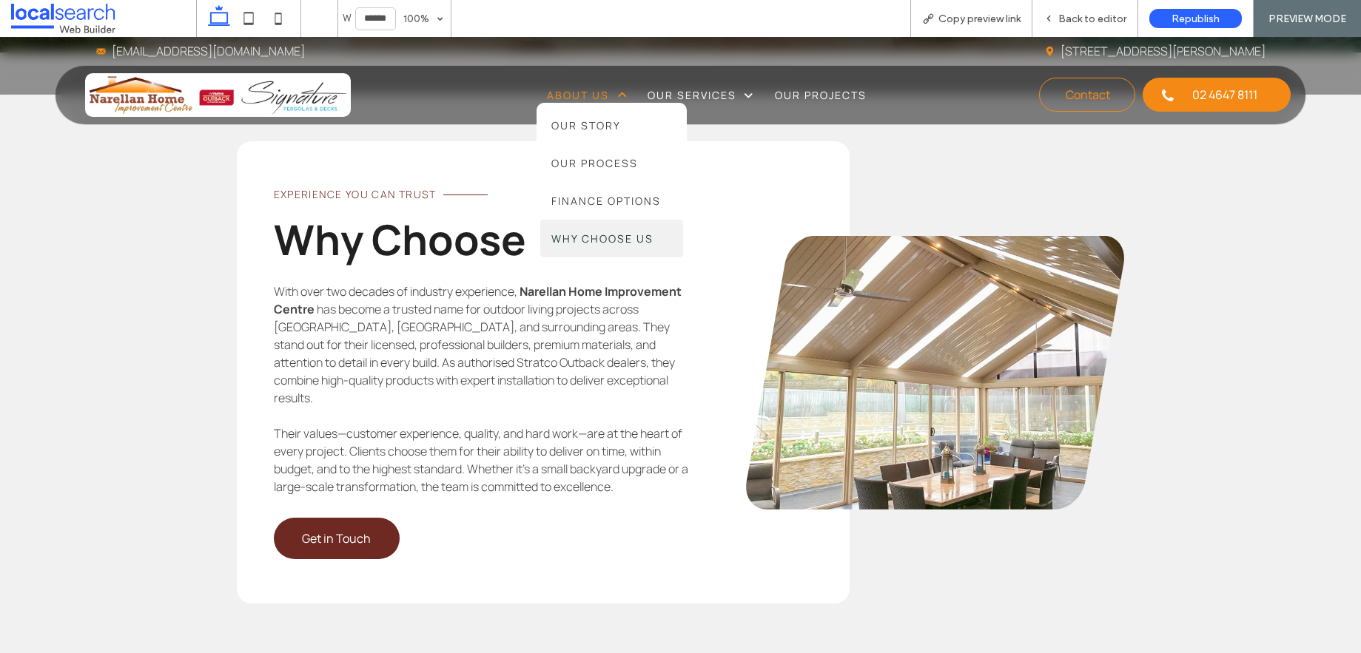
scroll to position [2231, 0]
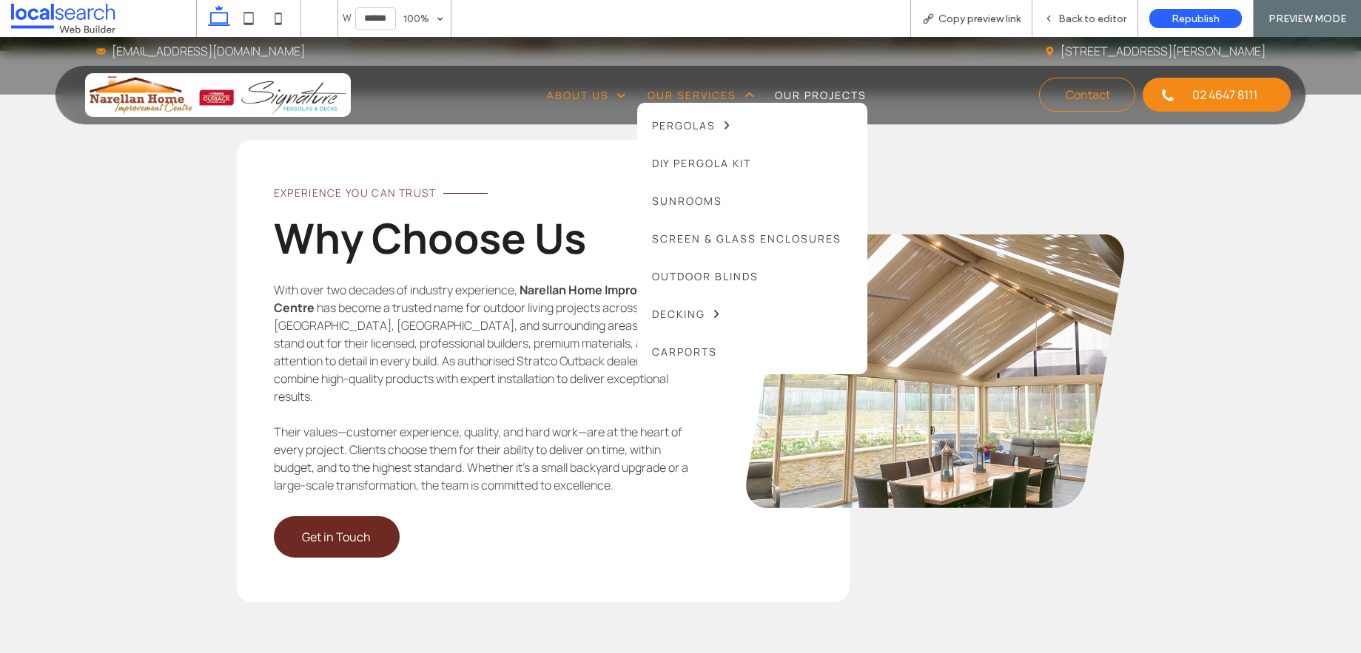
click at [679, 94] on span "Our Services" at bounding box center [700, 95] width 107 height 16
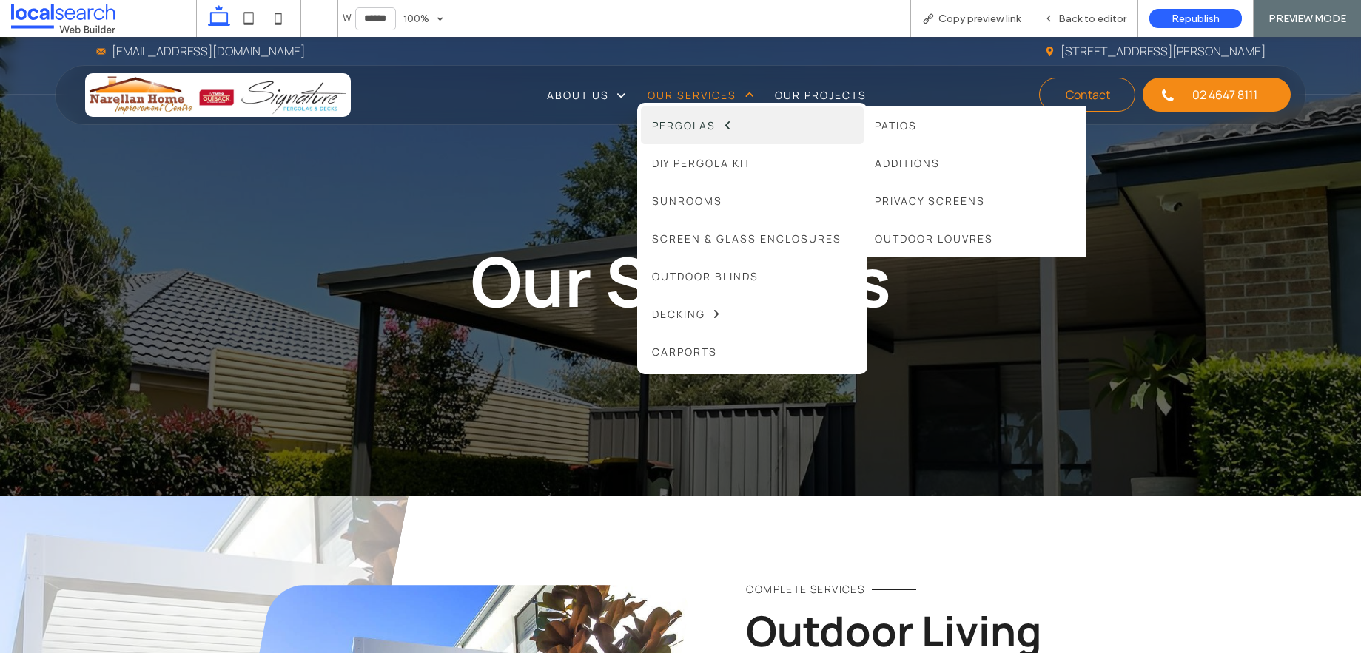
click at [671, 118] on span "Pergolas" at bounding box center [691, 126] width 79 height 16
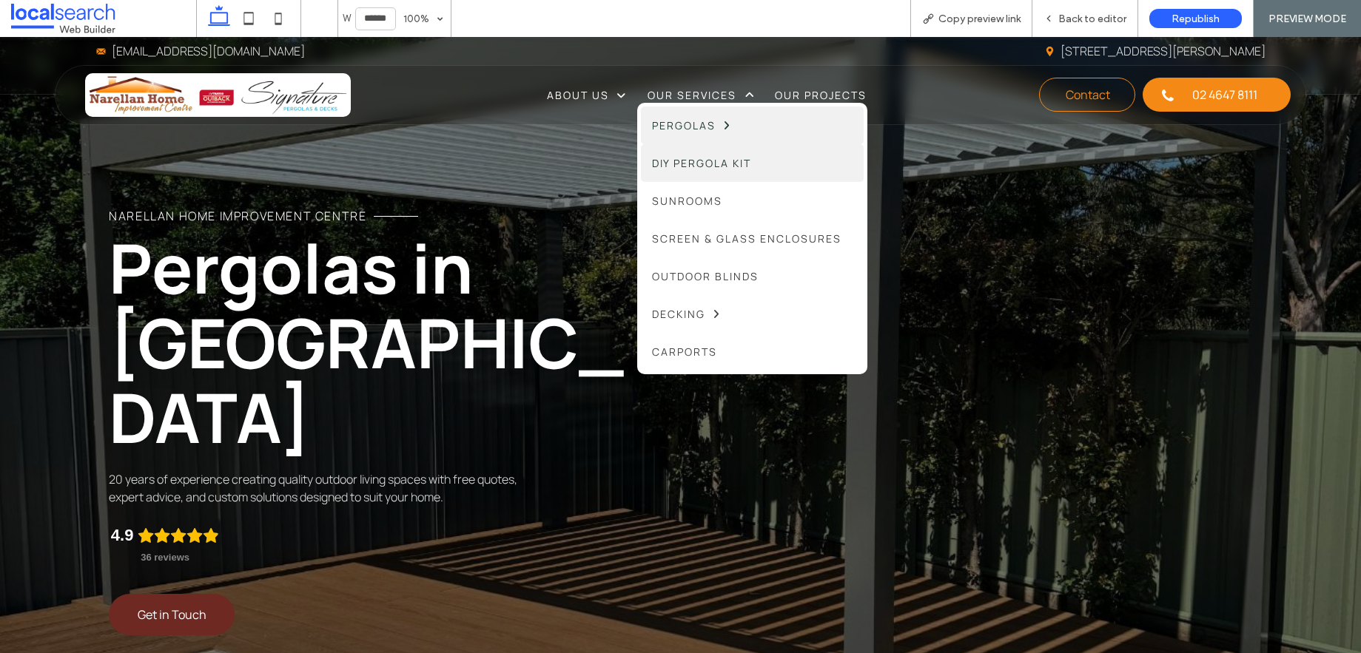
click at [707, 161] on span "DIY Pergola Kit" at bounding box center [701, 163] width 99 height 16
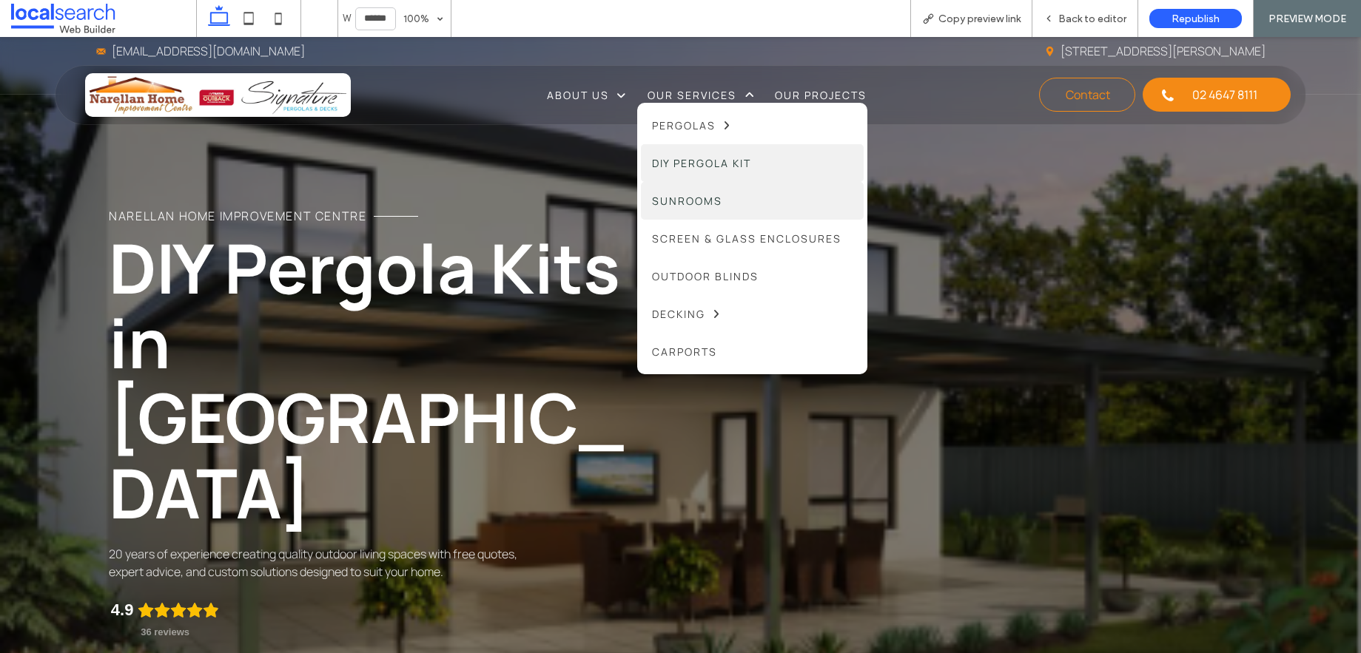
click at [723, 201] on link "Sunrooms" at bounding box center [752, 201] width 223 height 38
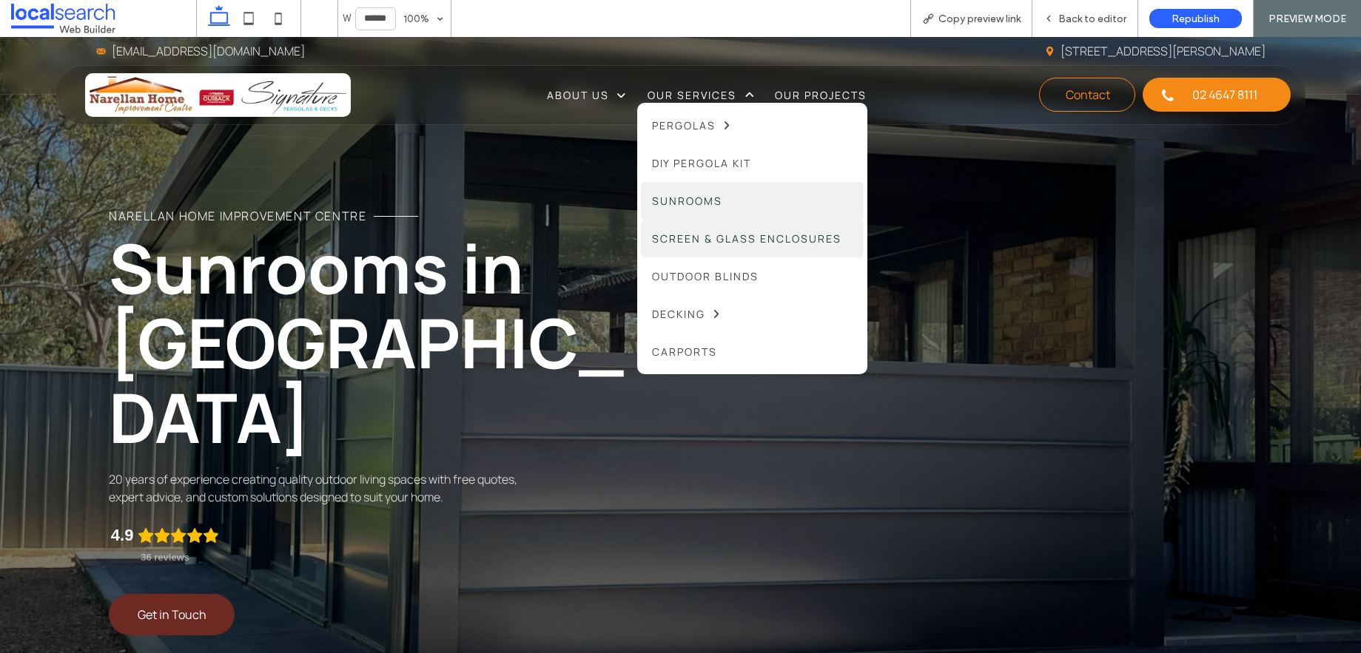
click at [700, 236] on span "Screen & Glass Enclosures" at bounding box center [746, 239] width 189 height 16
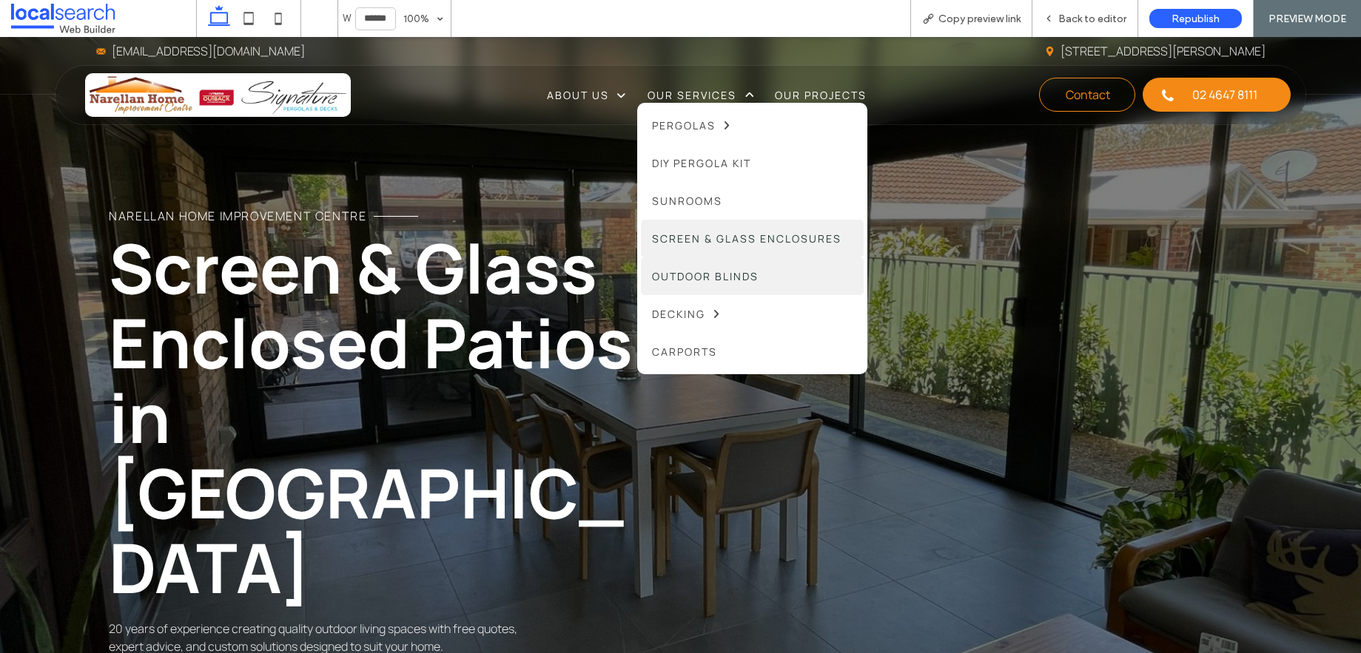
click at [709, 266] on link "Outdoor Blinds" at bounding box center [752, 277] width 223 height 38
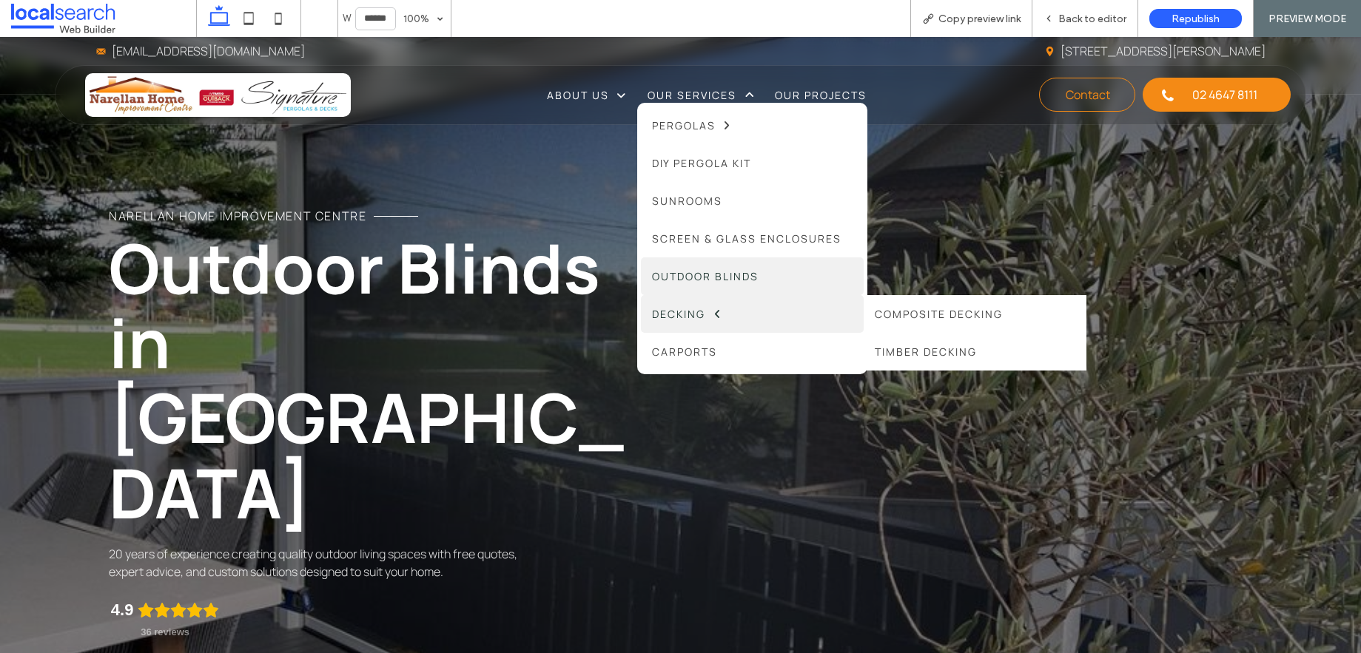
click at [705, 310] on span at bounding box center [713, 314] width 16 height 11
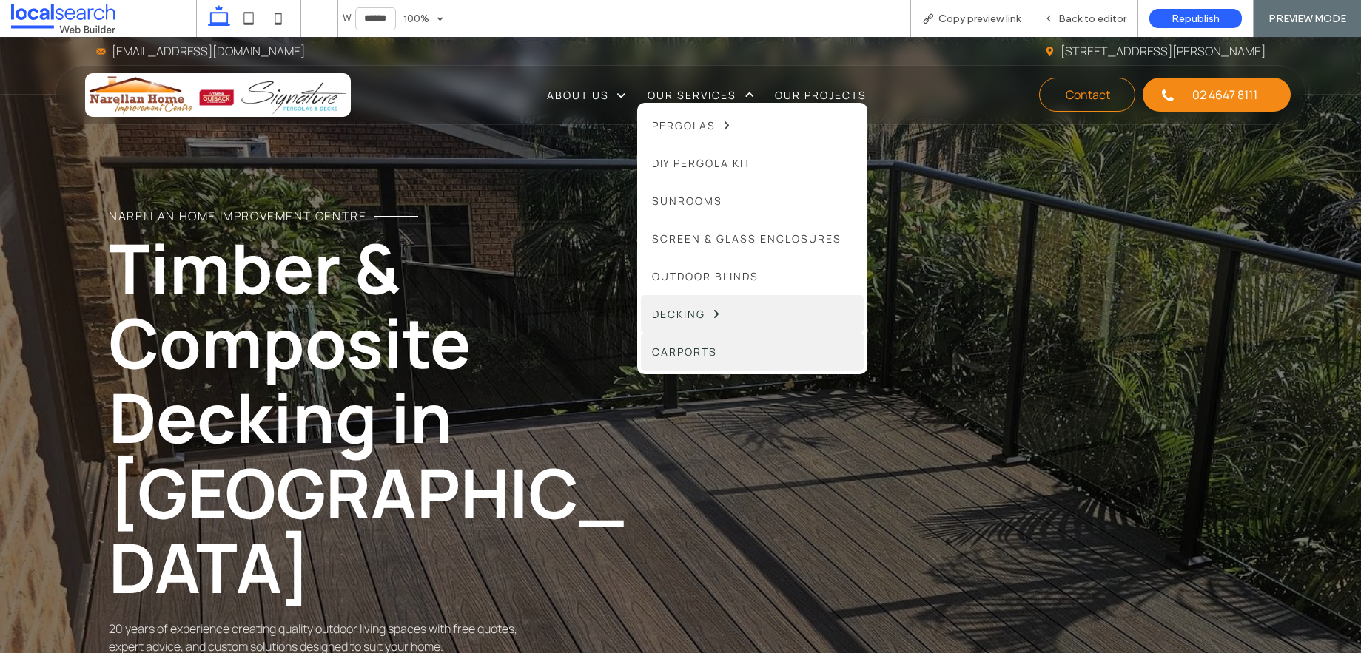
click at [713, 351] on link "Carports" at bounding box center [752, 352] width 223 height 38
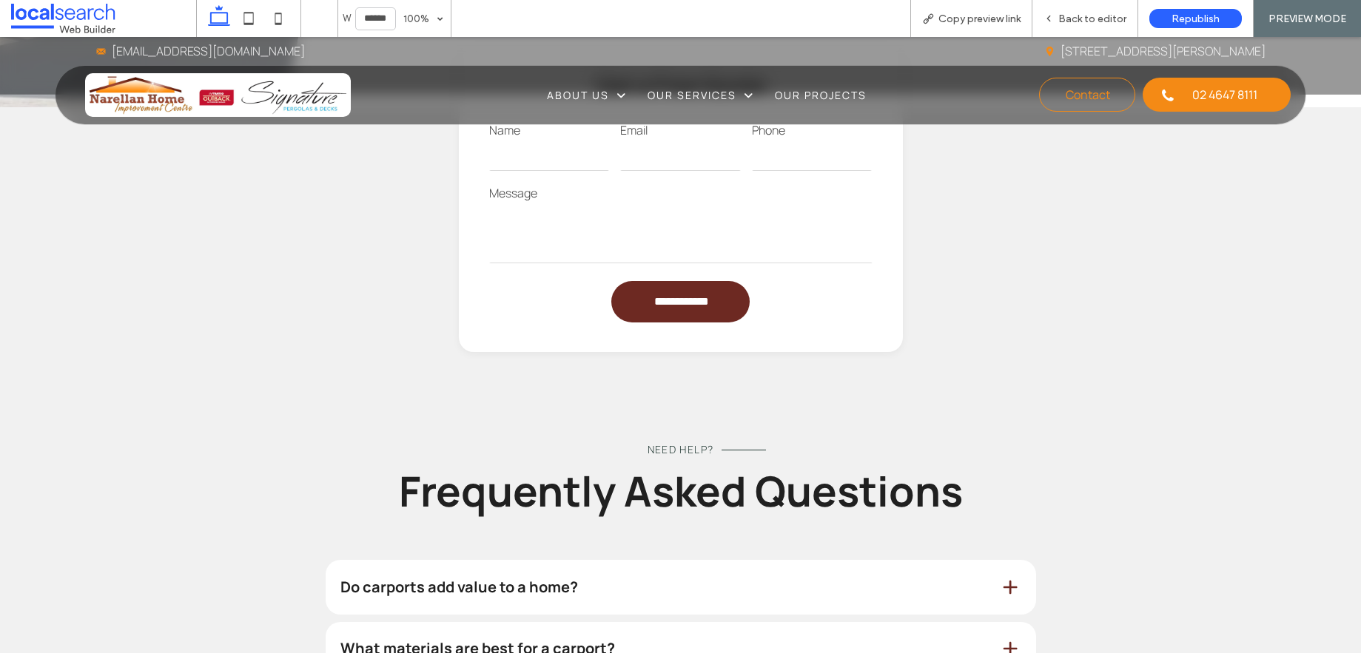
scroll to position [1029, 0]
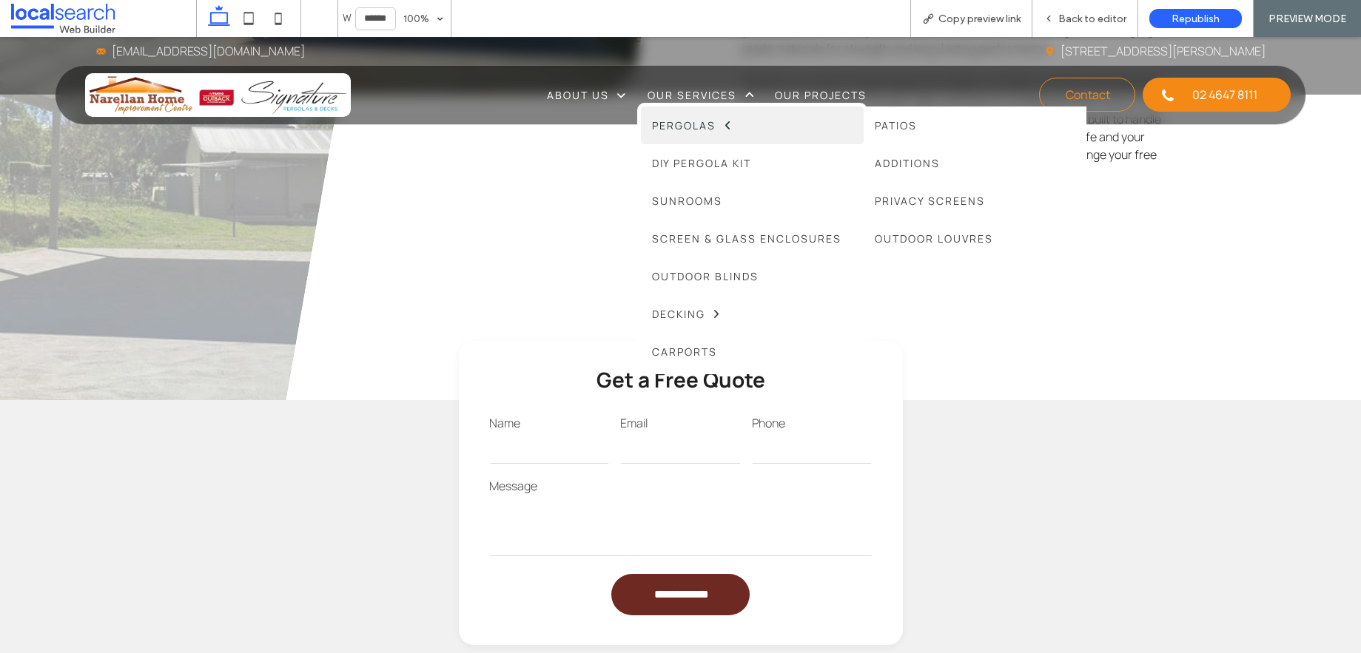
click at [706, 118] on span "Pergolas" at bounding box center [691, 126] width 79 height 16
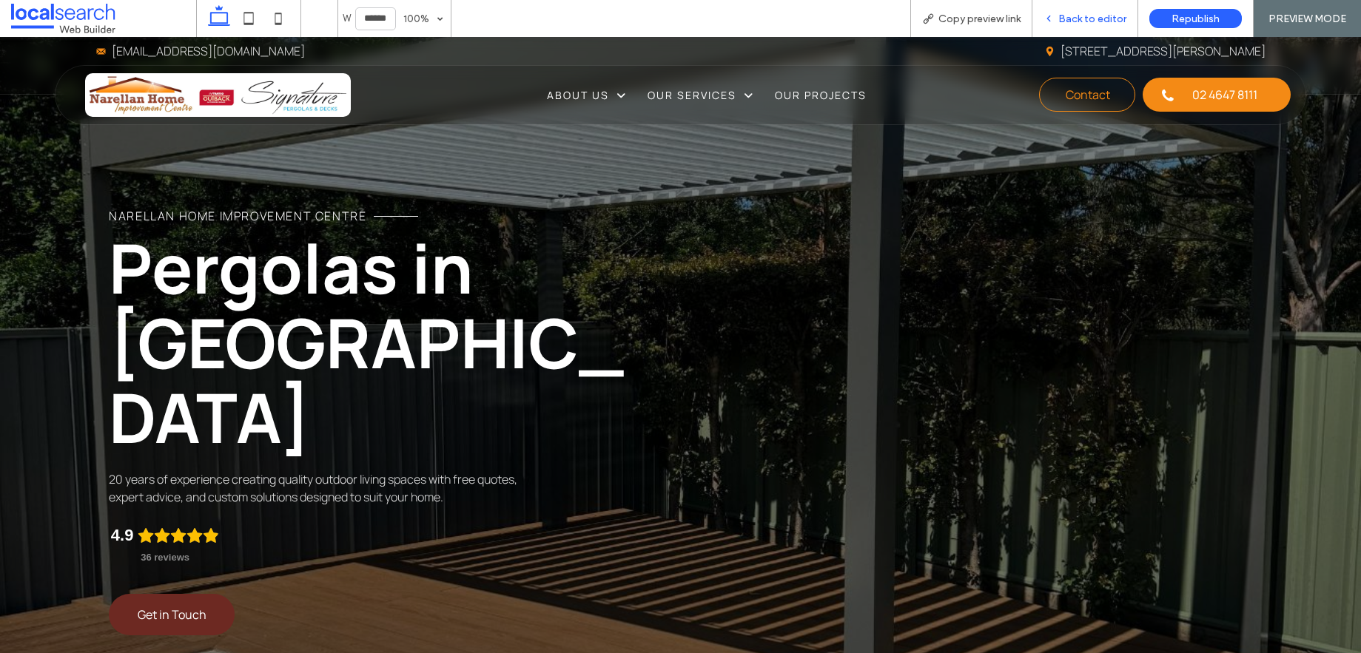
click at [1087, 18] on span "Back to editor" at bounding box center [1092, 19] width 68 height 13
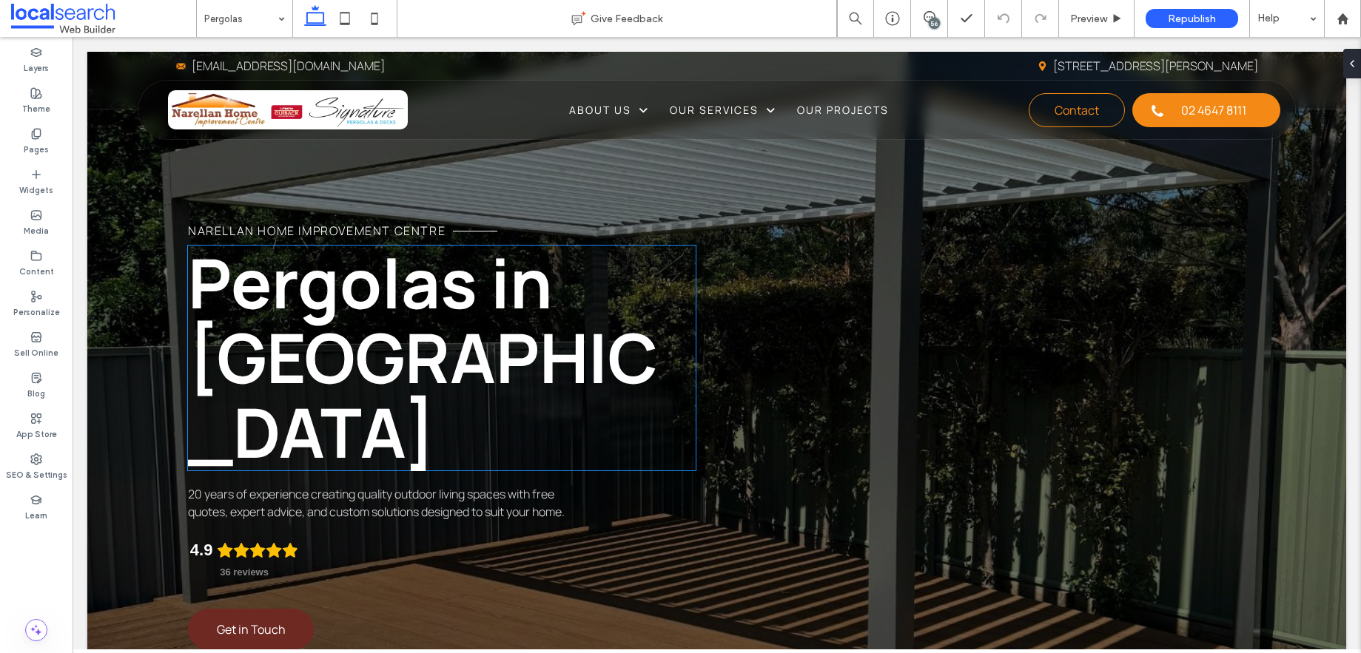
click at [490, 299] on span "Pergolas in [GEOGRAPHIC_DATA]" at bounding box center [423, 357] width 470 height 243
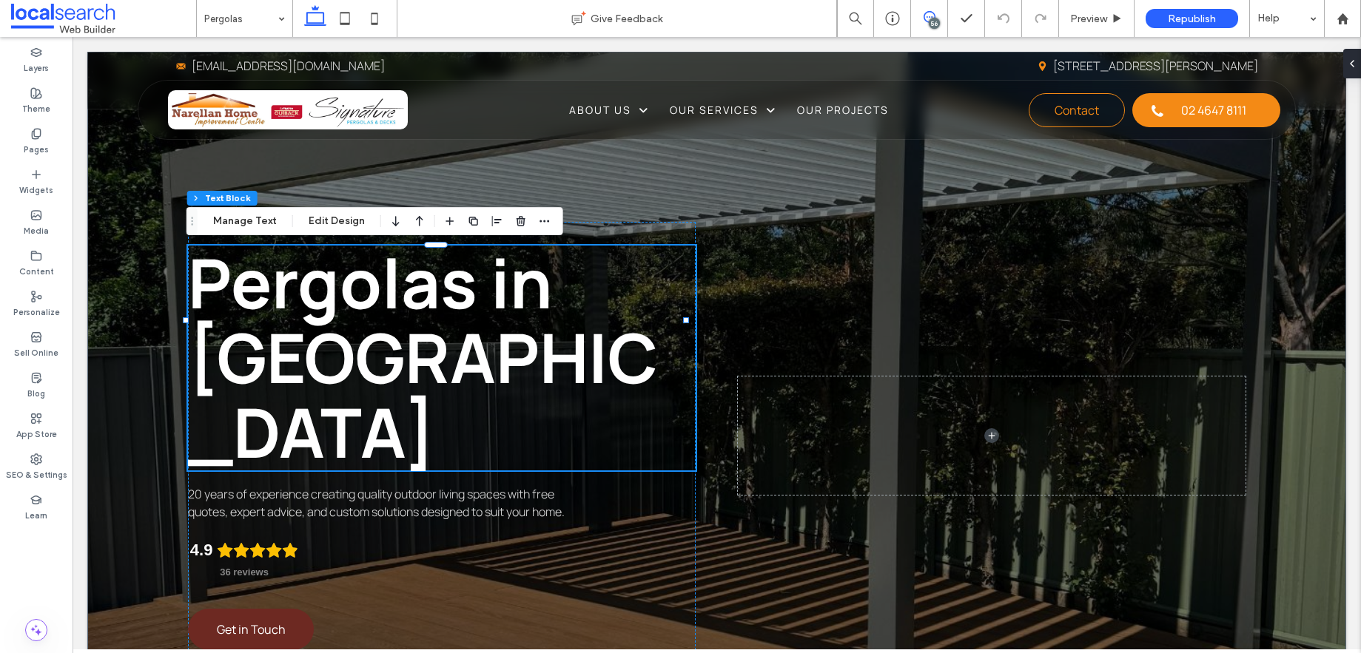
drag, startPoint x: 935, startPoint y: 13, endPoint x: 508, endPoint y: 229, distance: 479.2
click at [935, 13] on span at bounding box center [929, 17] width 36 height 12
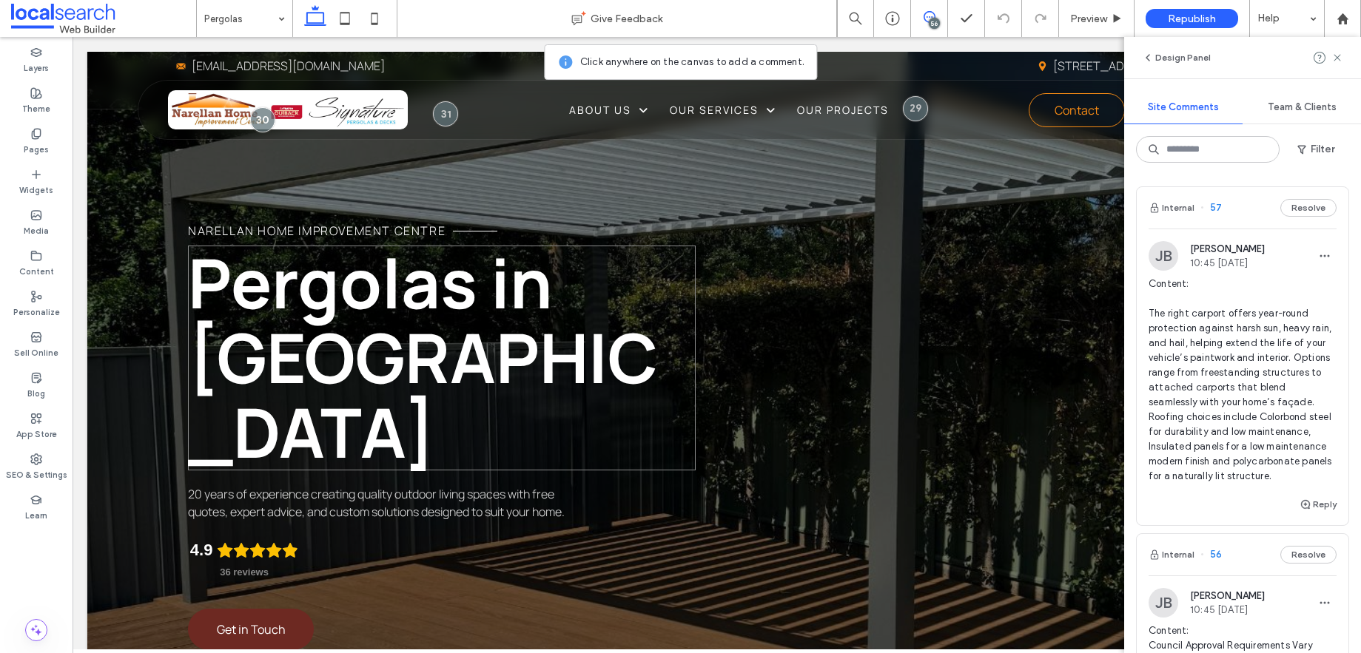
click at [540, 301] on span "Pergolas in [GEOGRAPHIC_DATA]" at bounding box center [423, 357] width 470 height 243
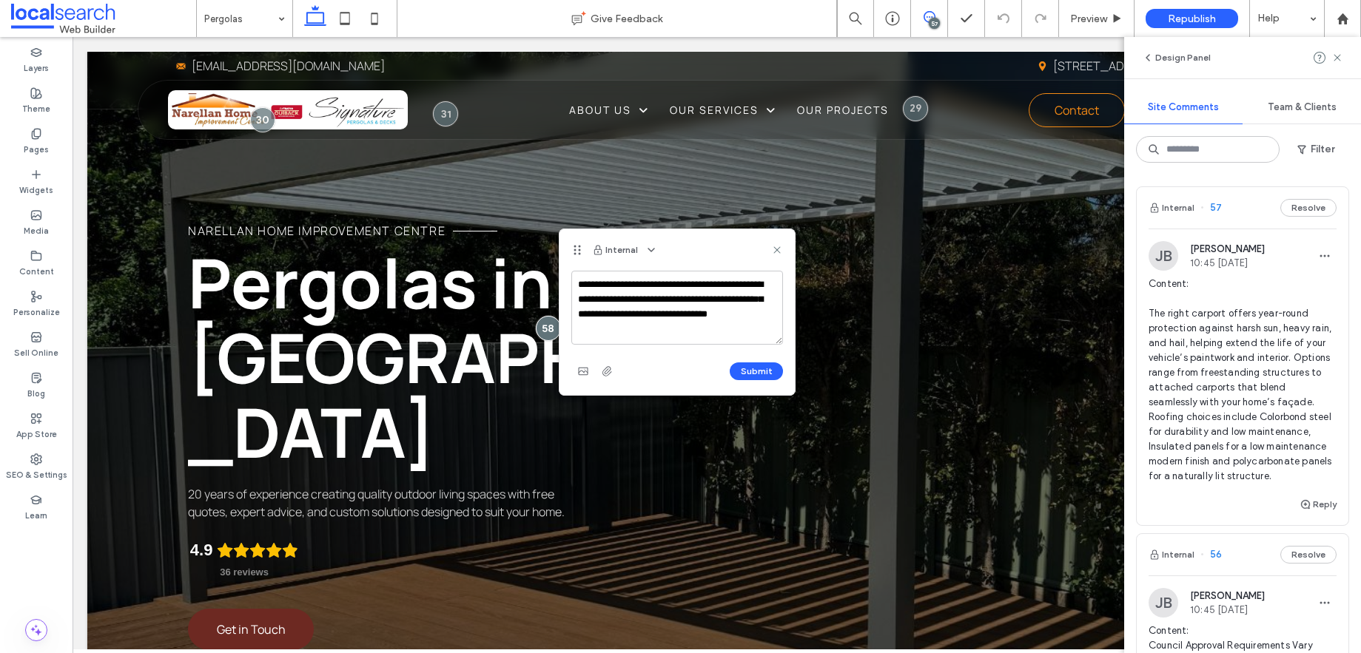
click at [625, 328] on textarea "**********" at bounding box center [677, 308] width 212 height 74
click at [708, 338] on textarea "**********" at bounding box center [677, 308] width 212 height 74
click at [739, 321] on textarea "**********" at bounding box center [677, 308] width 212 height 74
click at [707, 300] on textarea "**********" at bounding box center [677, 308] width 212 height 74
type textarea "**********"
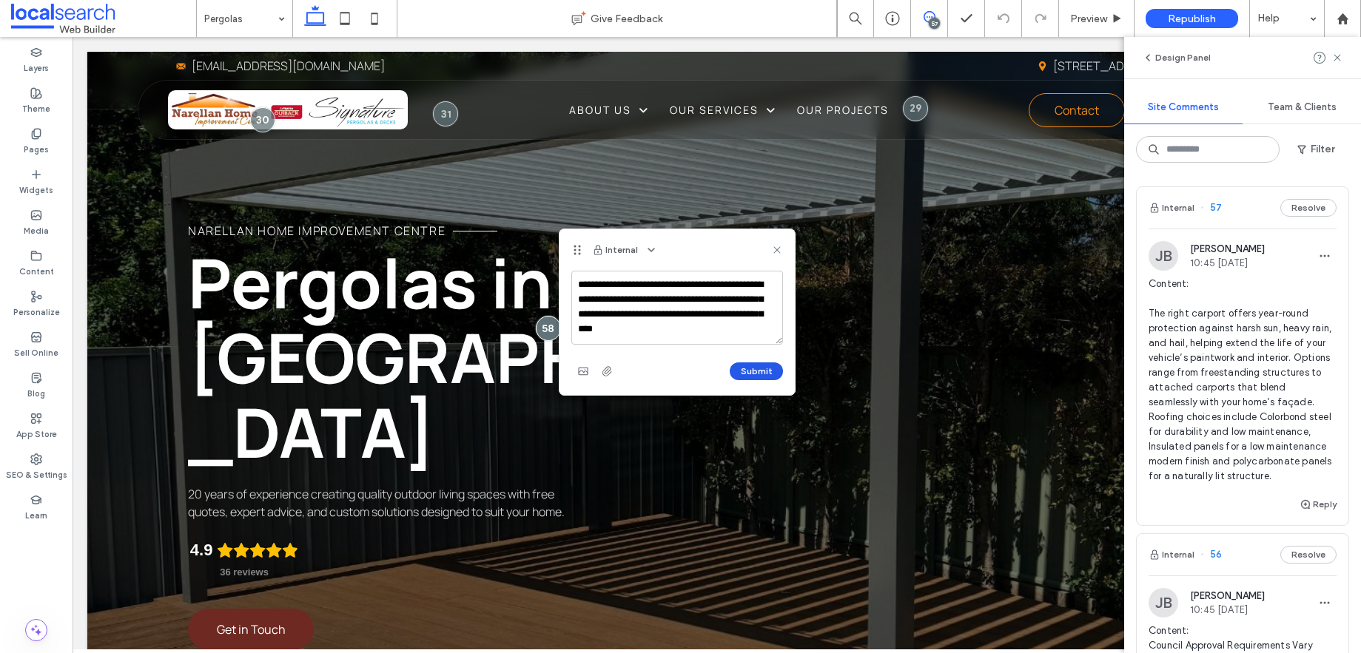
click at [762, 377] on button "Submit" at bounding box center [756, 372] width 53 height 18
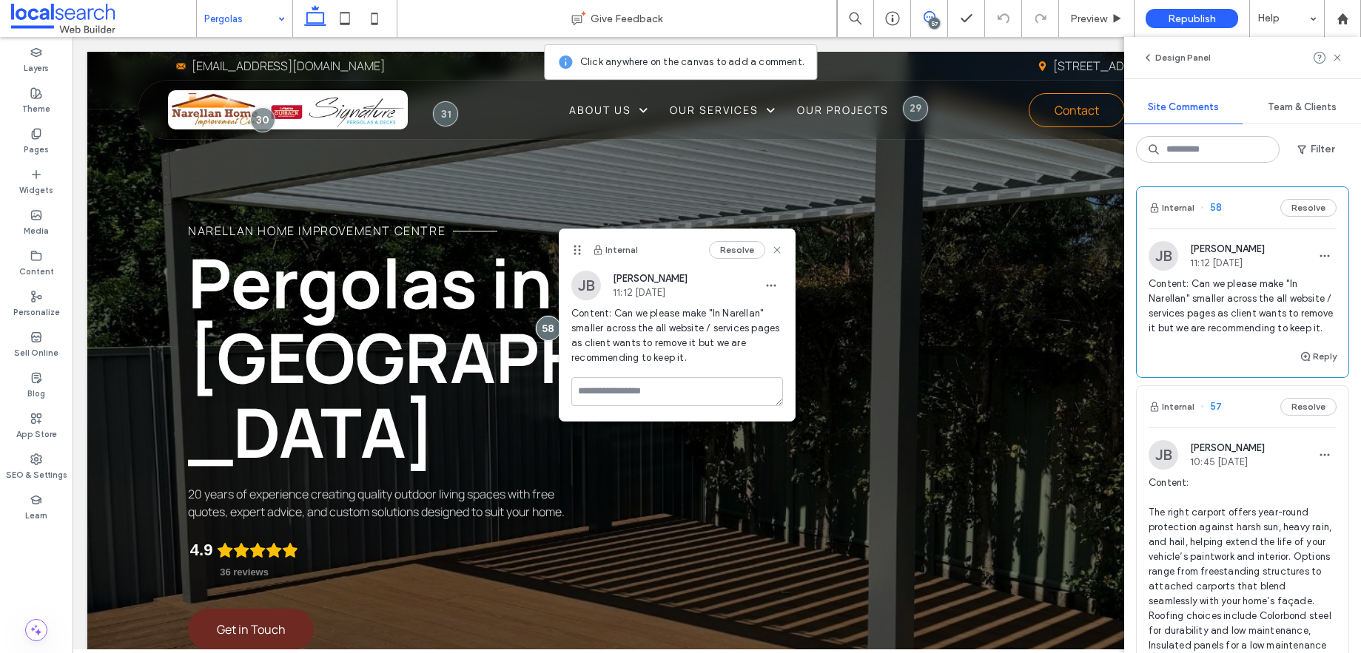
scroll to position [283, 0]
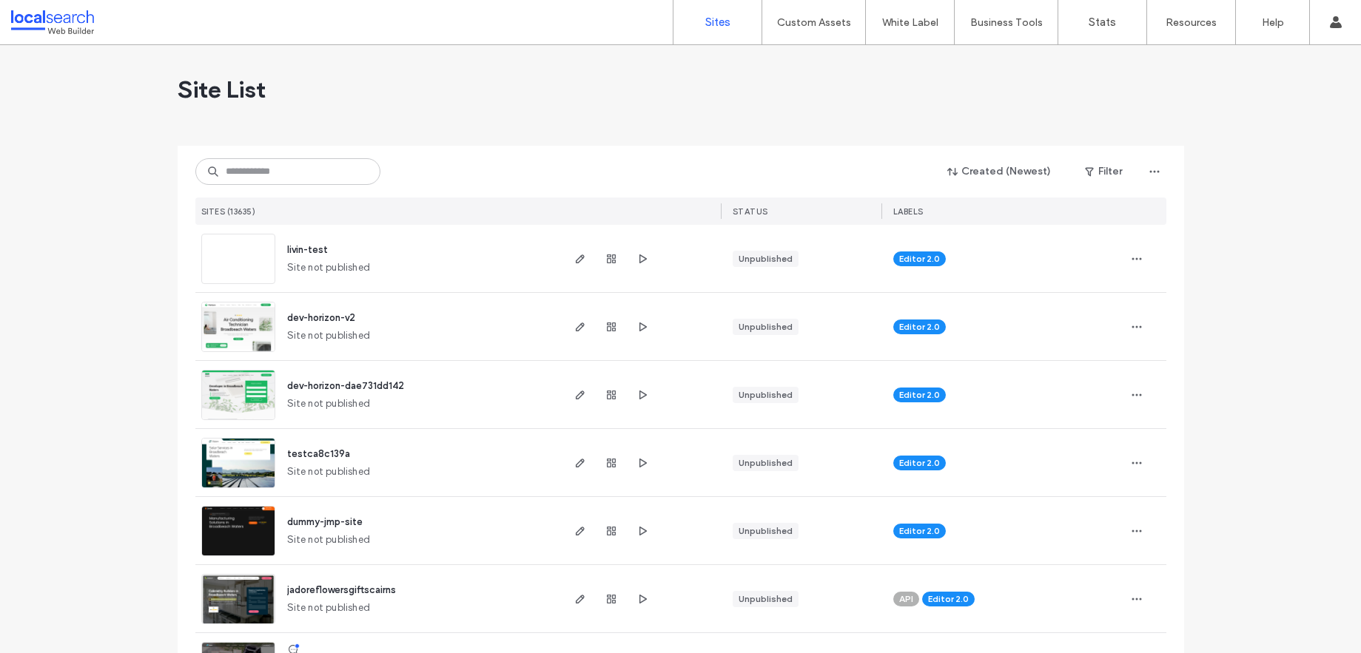
scroll to position [283, 0]
click at [313, 166] on input at bounding box center [287, 171] width 185 height 27
paste input "********"
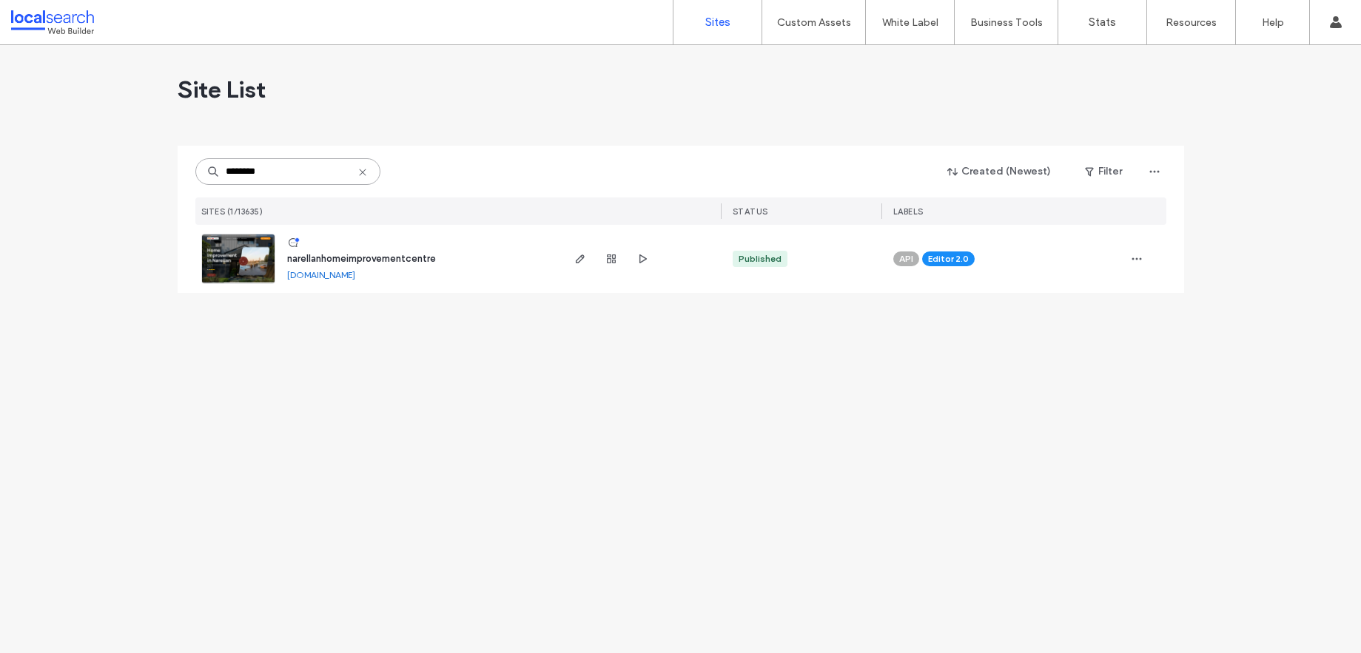
type input "********"
click at [218, 268] on link at bounding box center [238, 259] width 74 height 50
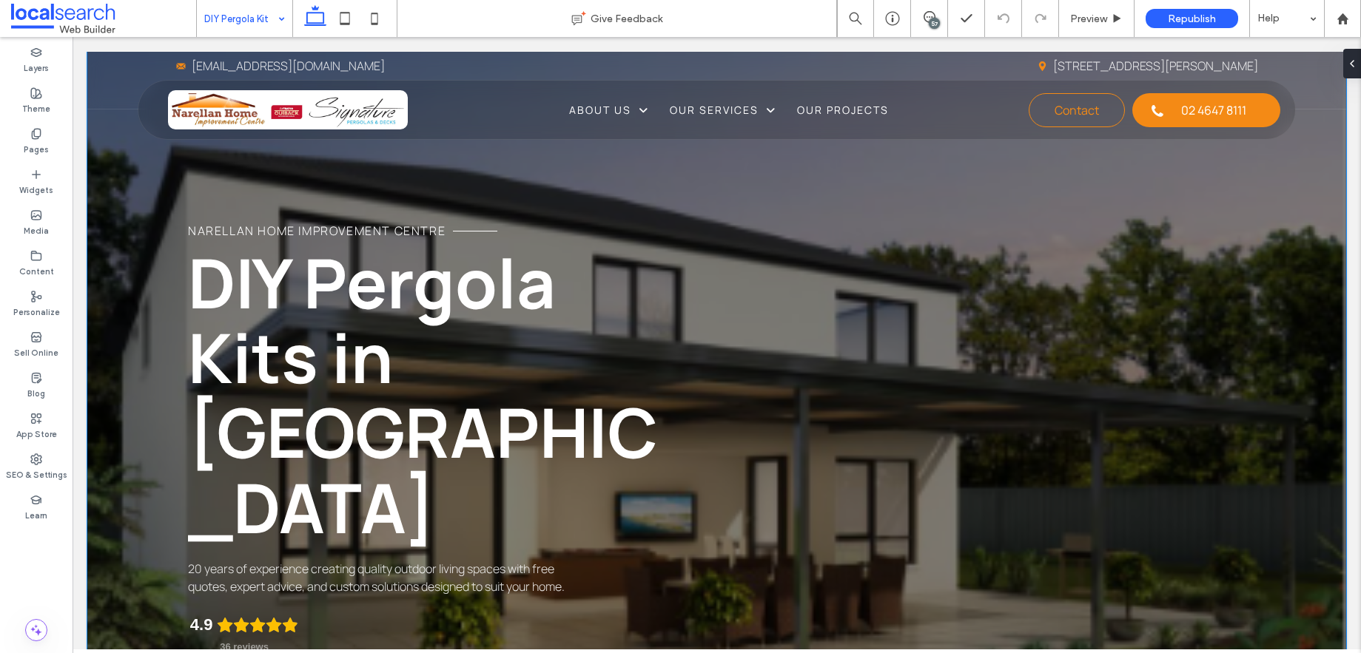
click at [465, 203] on div "Narellan Home Improvement Centre DIY Pergola Kits in Narellan 20 years of exper…" at bounding box center [716, 433] width 1259 height 762
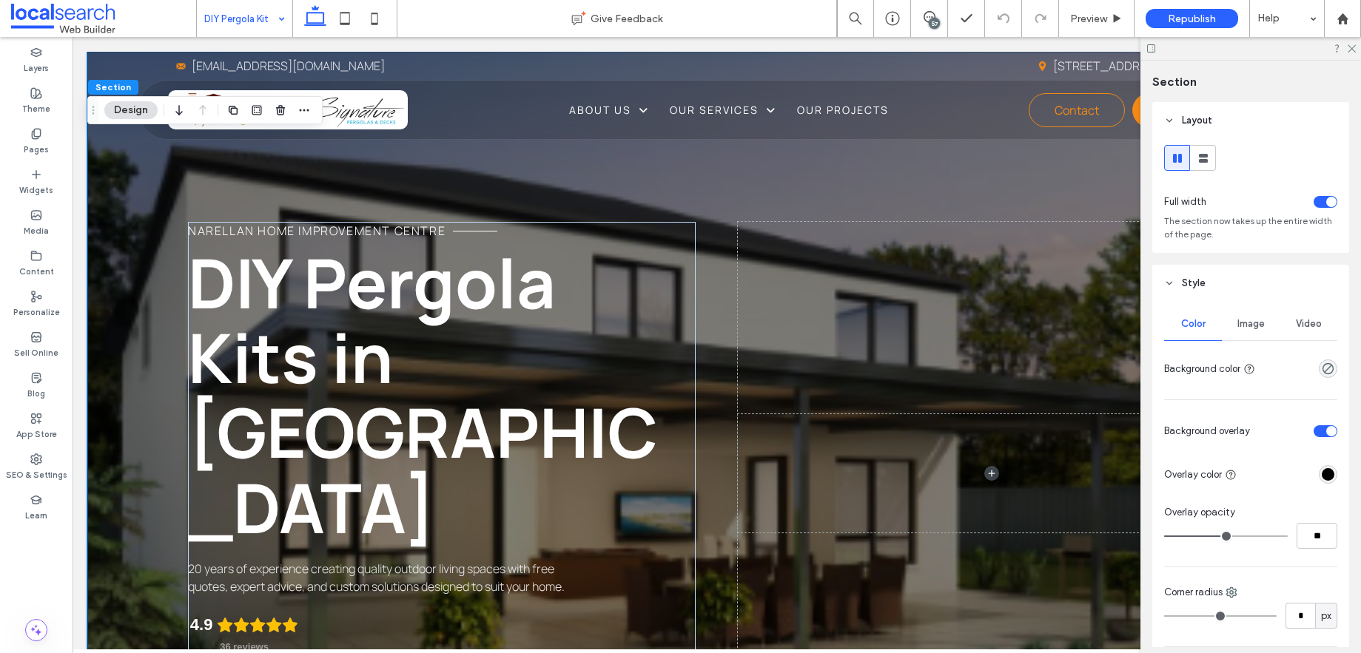
click at [126, 177] on div "Narellan Home Improvement Centre DIY Pergola Kits in Narellan 20 years of exper…" at bounding box center [716, 433] width 1259 height 762
click at [124, 156] on div "Narellan Home Improvement Centre DIY Pergola Kits in Narellan 20 years of exper…" at bounding box center [716, 433] width 1259 height 762
click at [132, 112] on button "Design" at bounding box center [130, 110] width 53 height 18
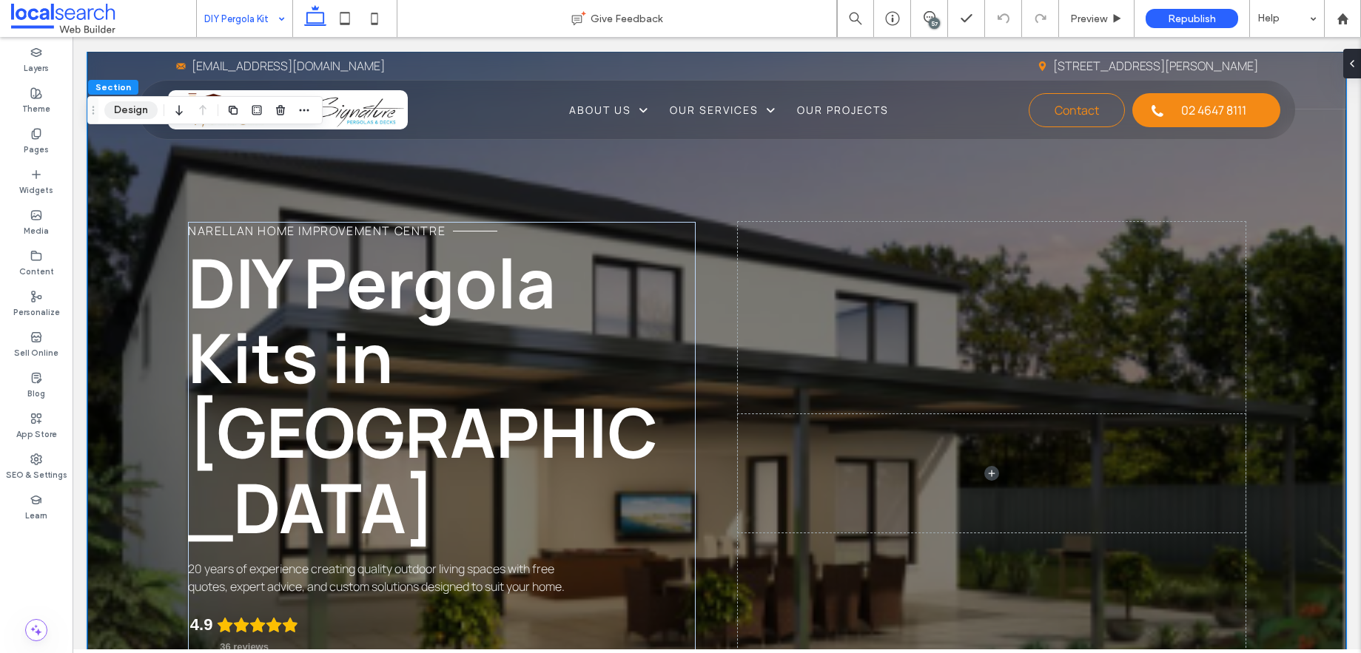
click at [132, 112] on button "Design" at bounding box center [130, 110] width 53 height 18
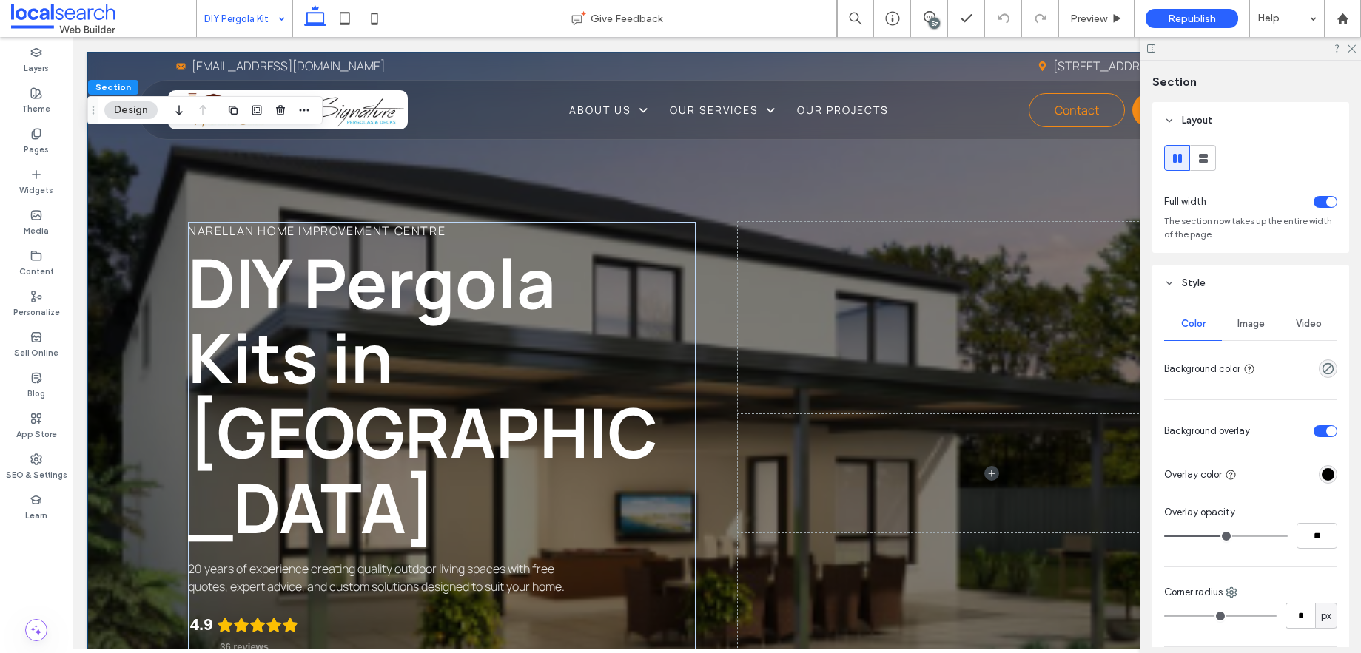
click at [1256, 328] on span "Image" at bounding box center [1250, 324] width 27 height 12
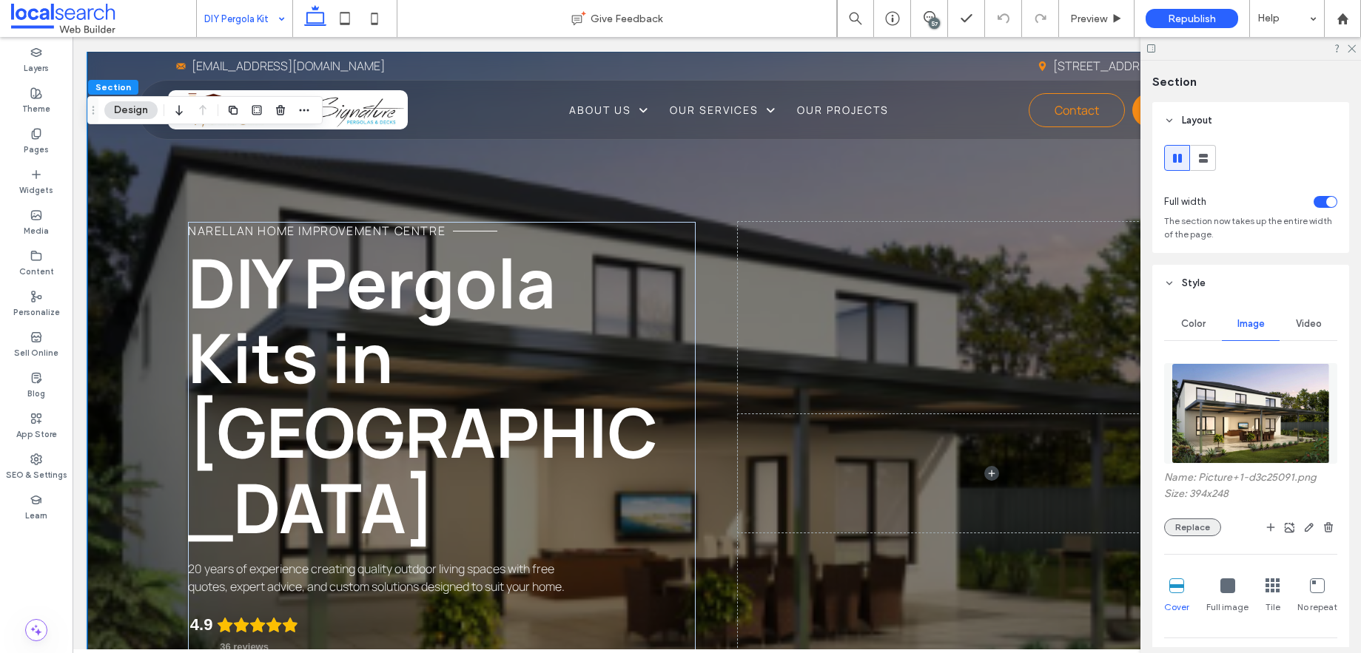
click at [1200, 536] on button "Replace" at bounding box center [1192, 528] width 57 height 18
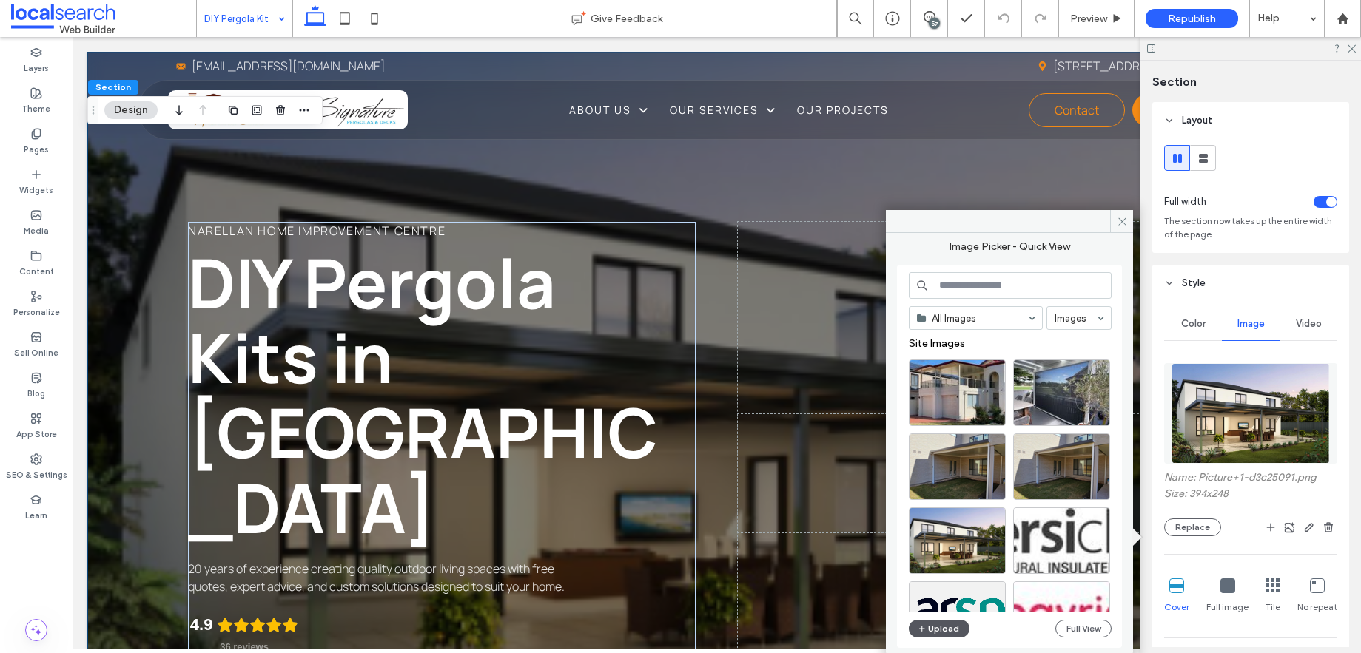
click at [941, 635] on button "Upload" at bounding box center [939, 629] width 61 height 18
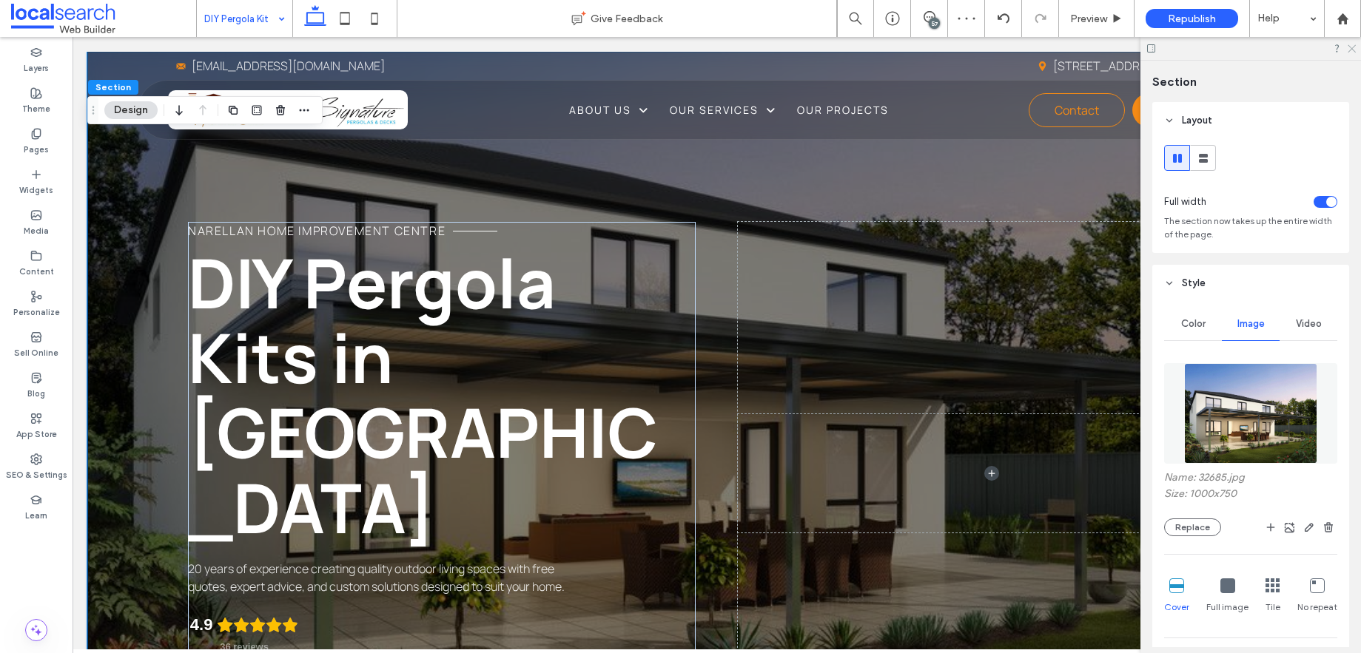
click at [1350, 49] on icon at bounding box center [1351, 48] width 10 height 10
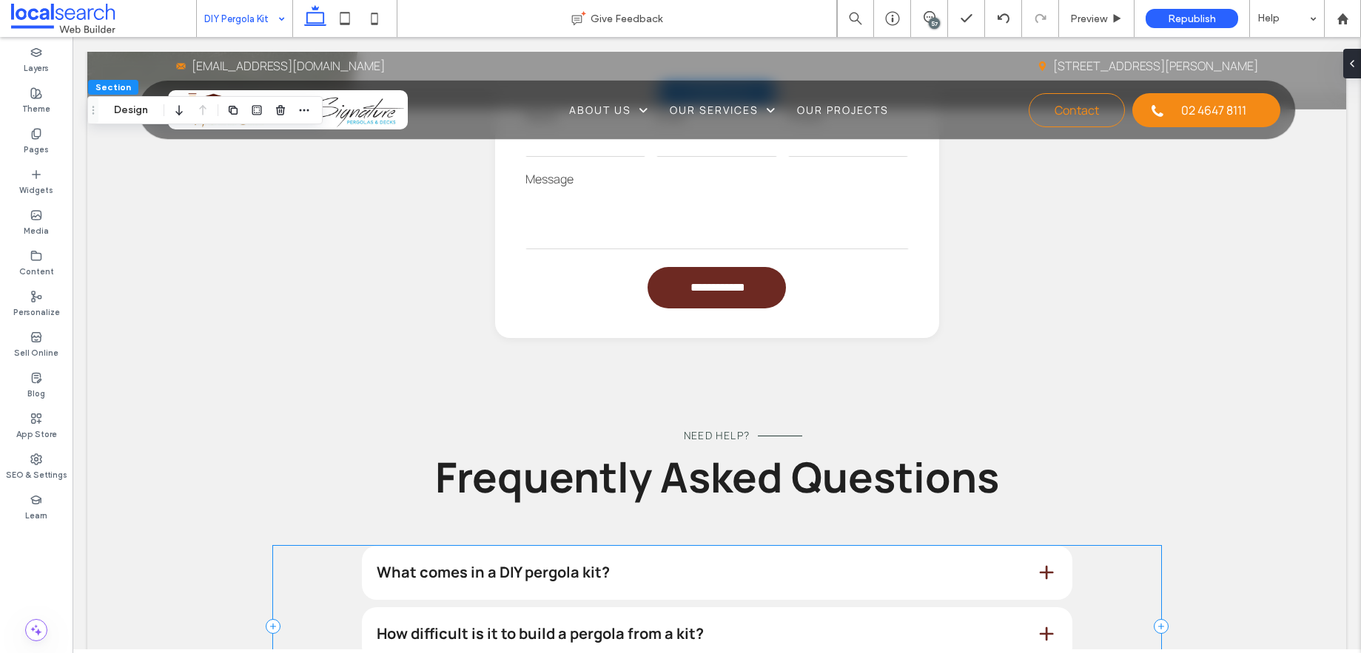
scroll to position [1548, 0]
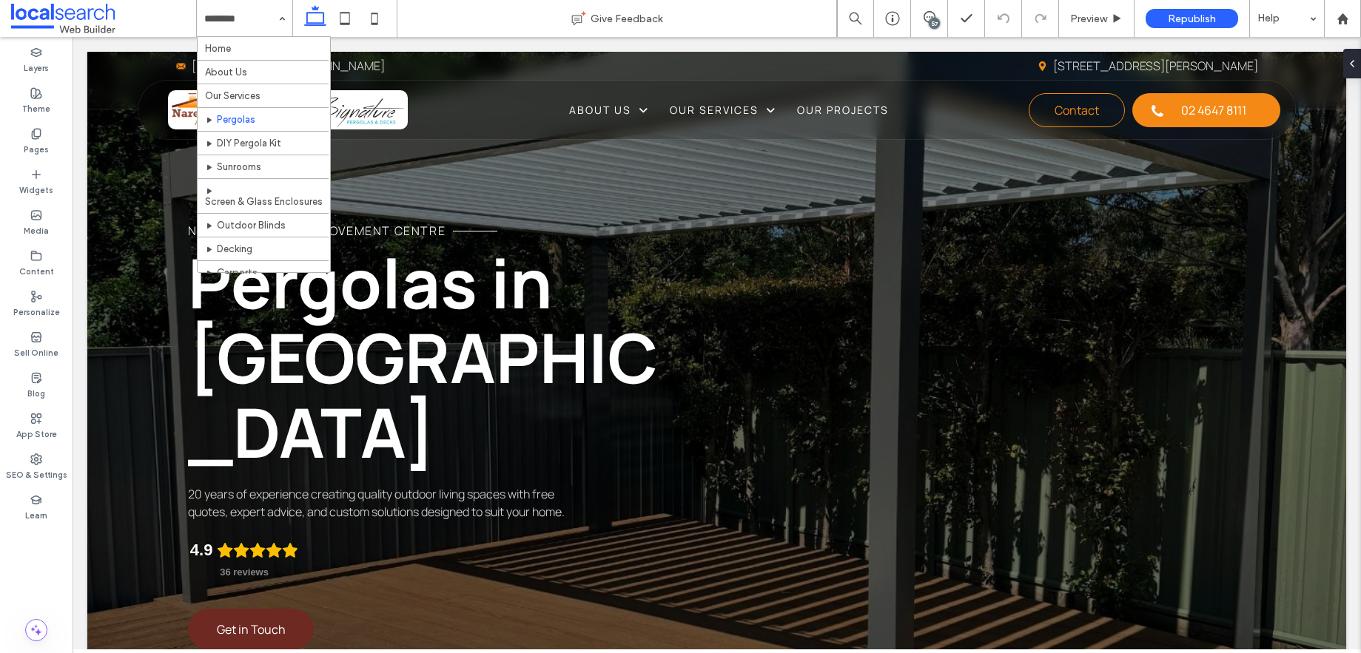
scroll to position [283, 0]
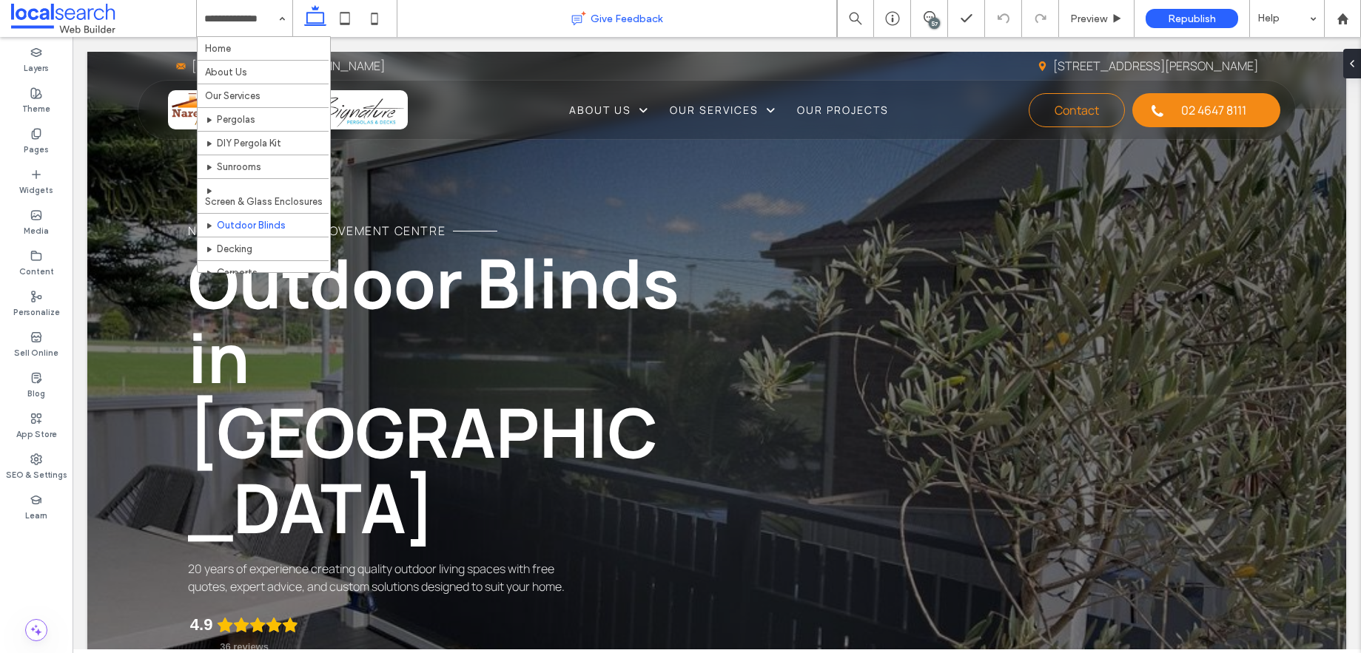
scroll to position [283, 0]
click at [147, 163] on div "Narellan Home Improvement Centre Outdoor Blinds in Narellan 20 years of experie…" at bounding box center [716, 433] width 1259 height 762
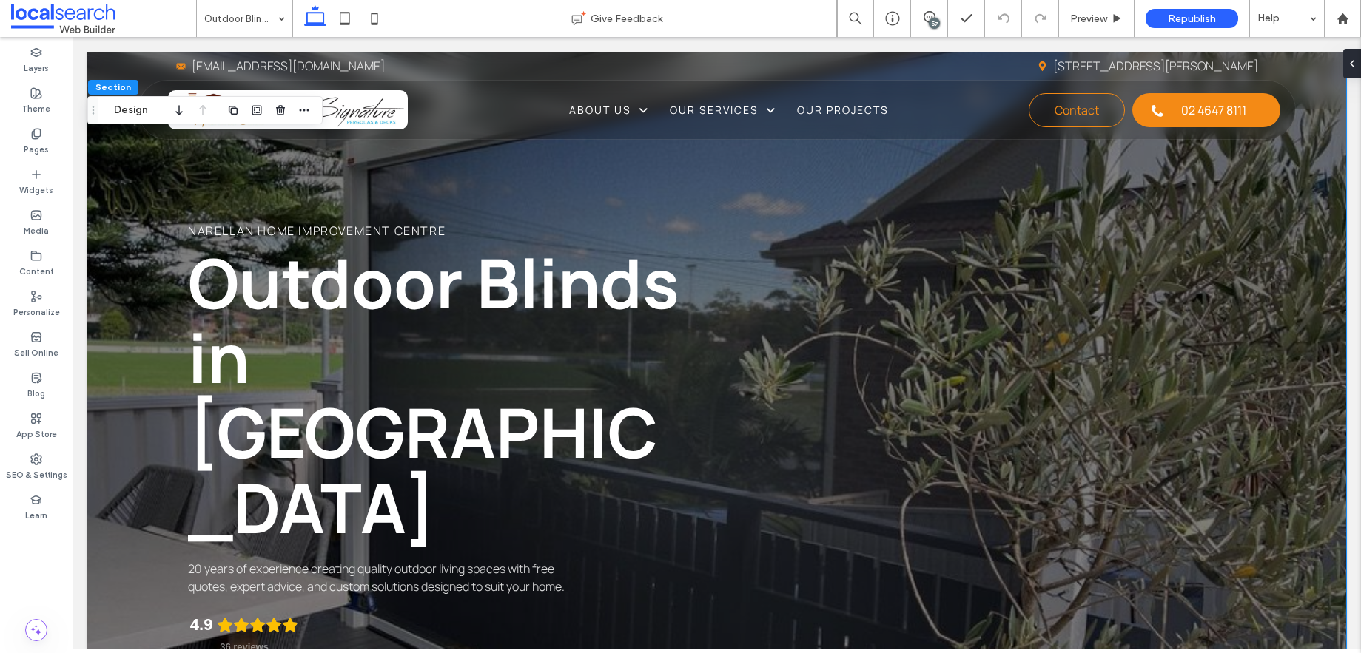
type textarea "***"
click at [132, 114] on button "Design" at bounding box center [130, 110] width 53 height 18
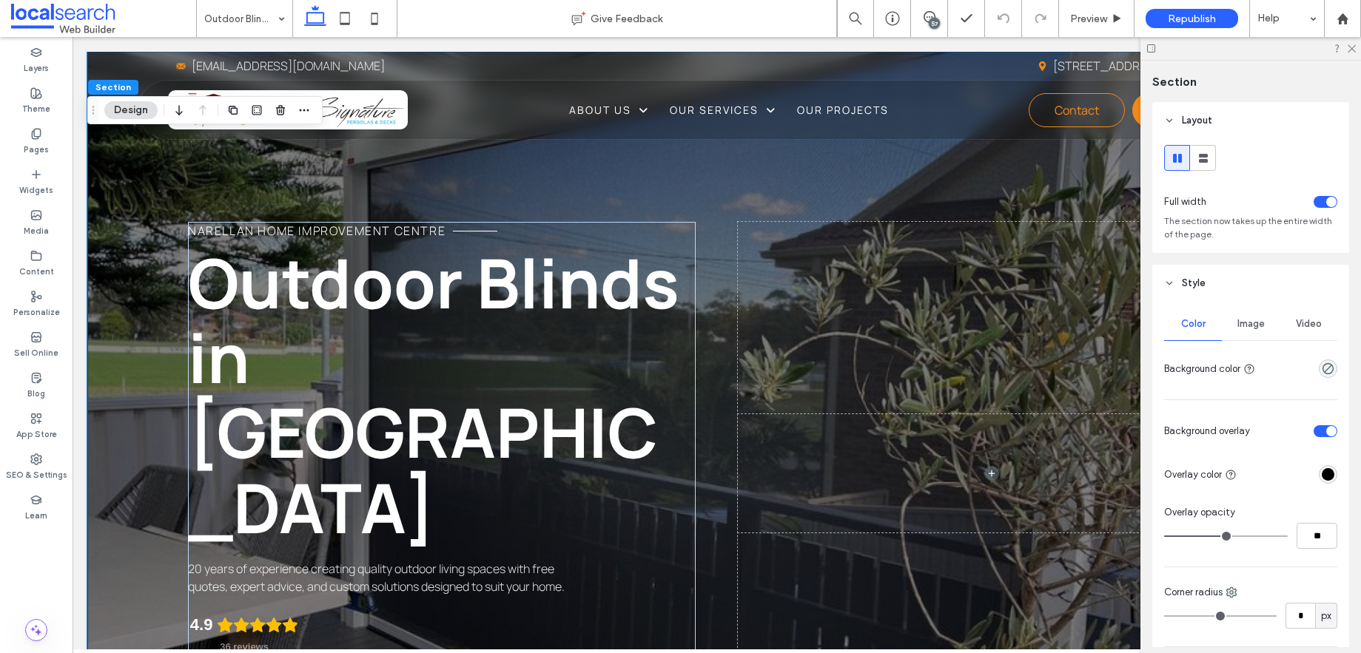
click at [1240, 330] on span "Image" at bounding box center [1250, 324] width 27 height 12
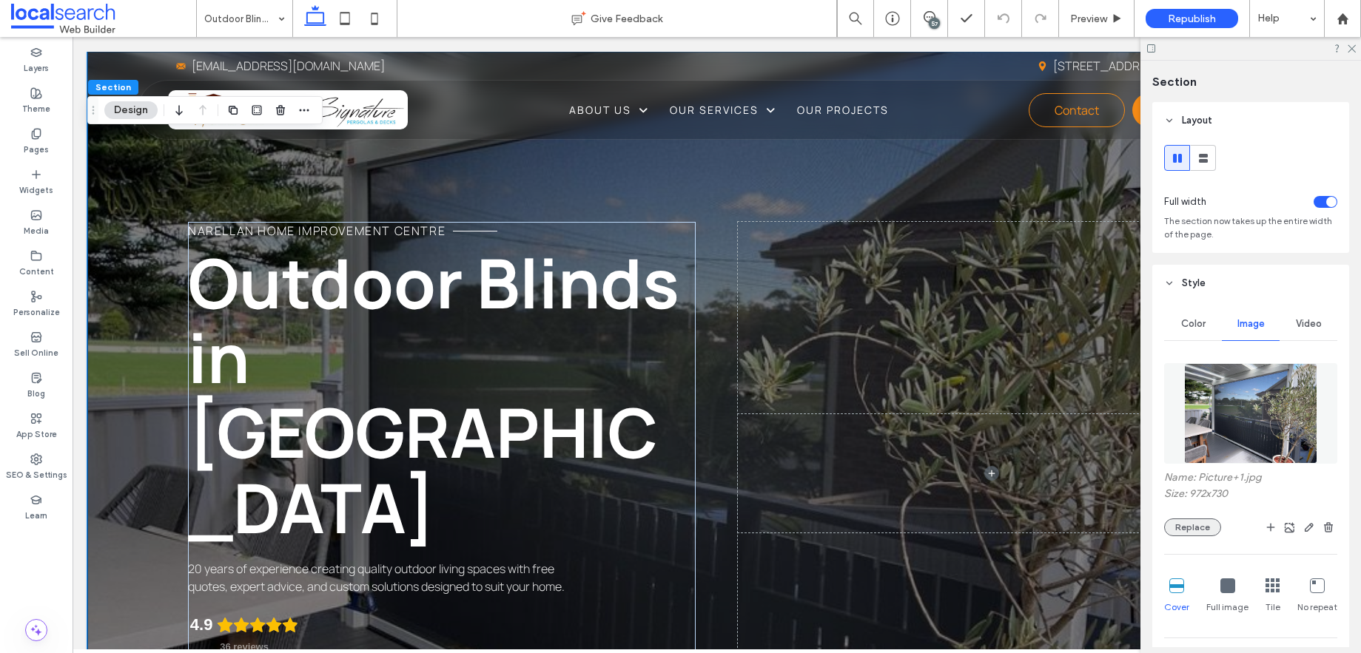
click at [1203, 536] on button "Replace" at bounding box center [1192, 528] width 57 height 18
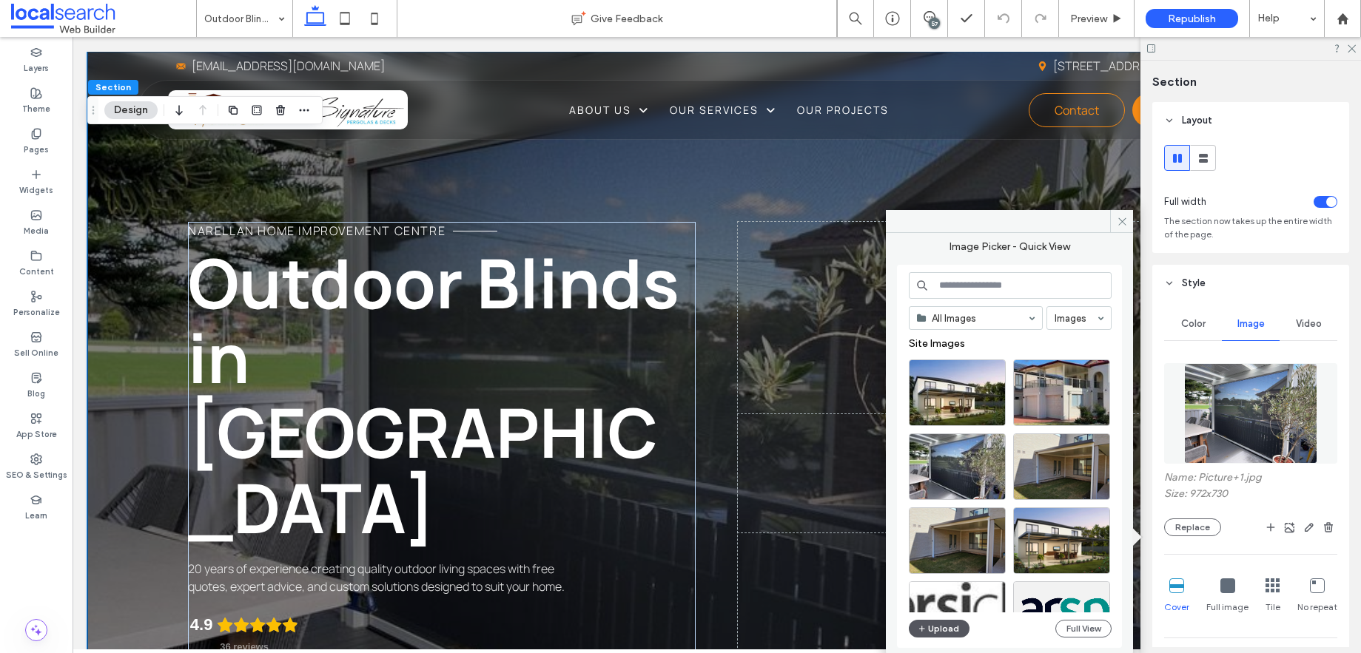
click at [958, 633] on button "Upload" at bounding box center [939, 629] width 61 height 18
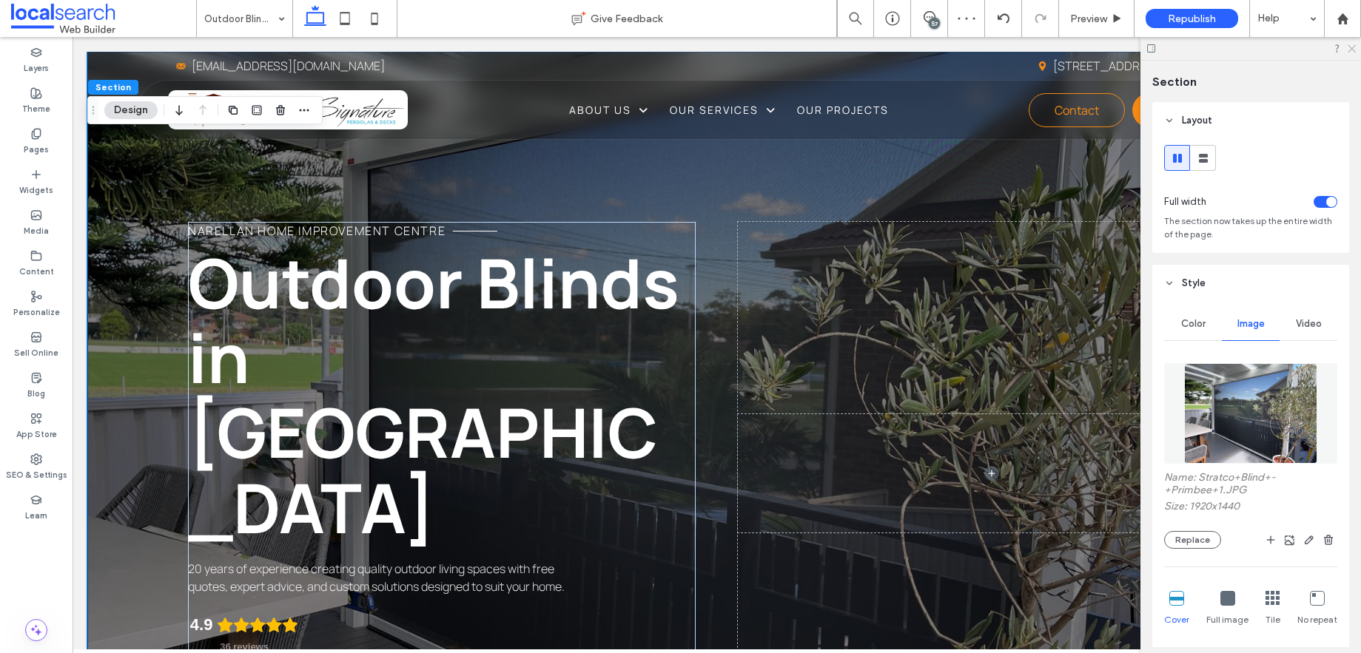
click at [1350, 49] on icon at bounding box center [1351, 48] width 10 height 10
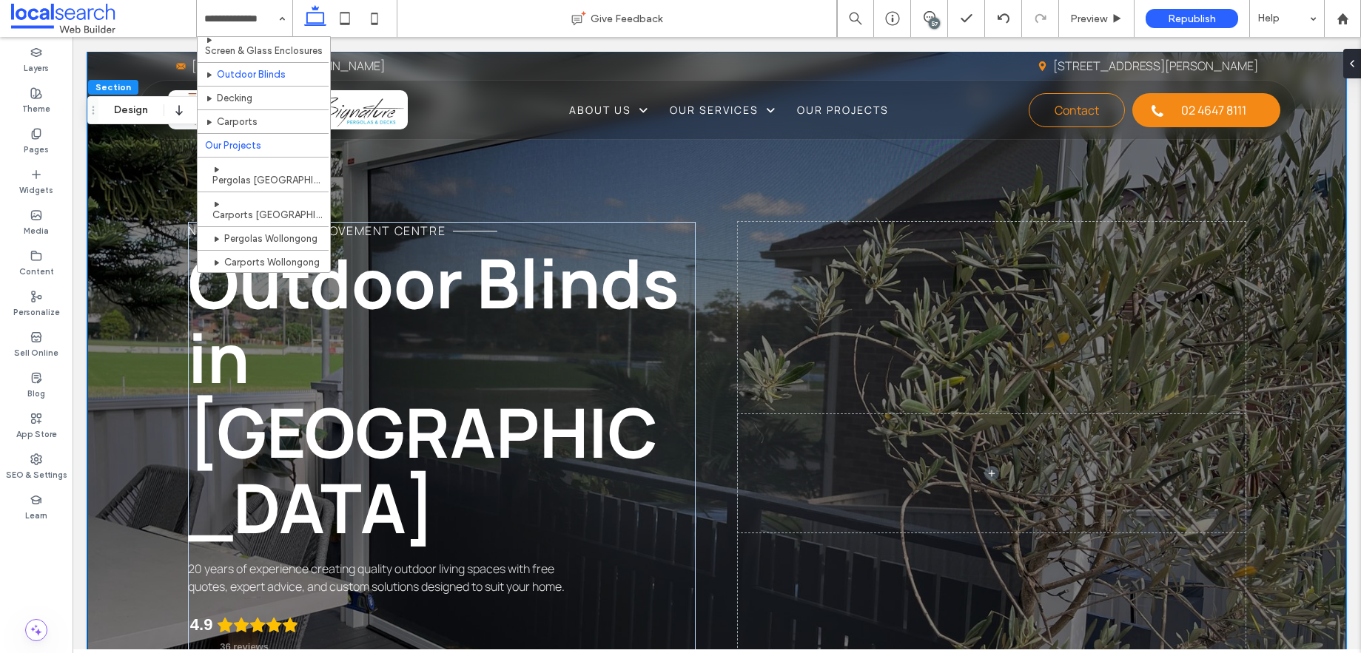
scroll to position [152, 0]
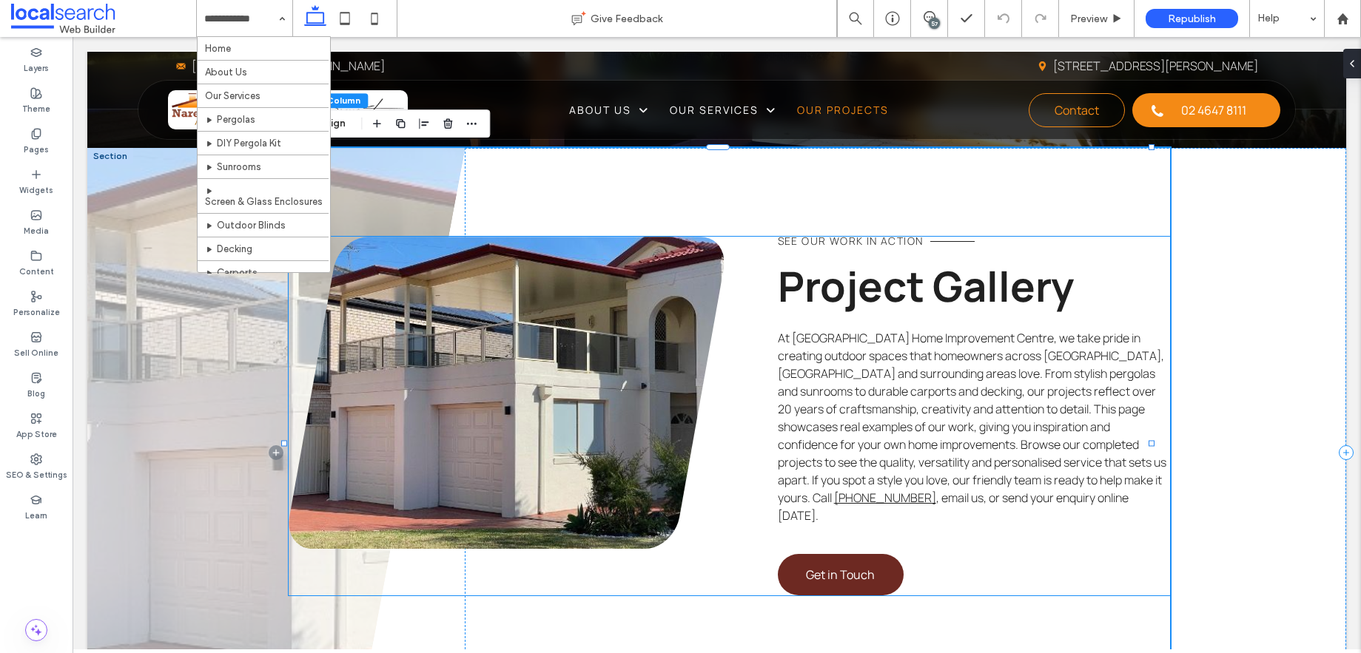
scroll to position [121, 0]
click at [431, 312] on link at bounding box center [507, 393] width 436 height 312
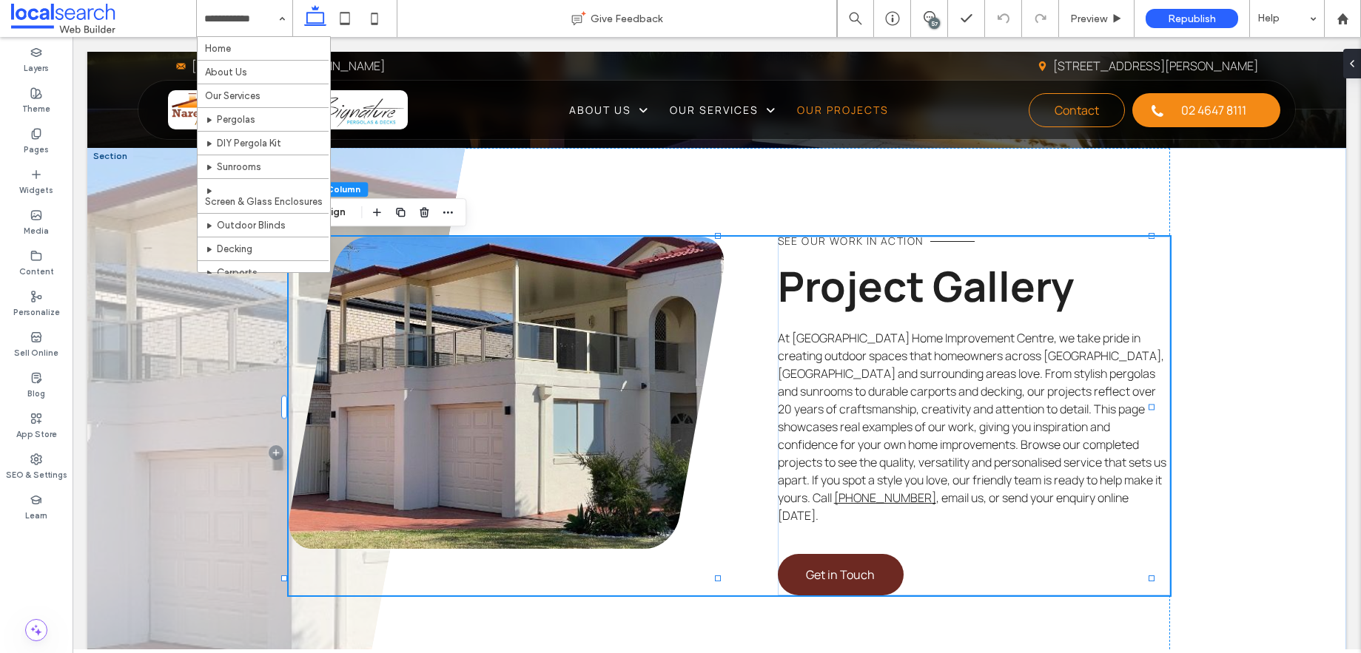
click at [431, 312] on link at bounding box center [507, 393] width 436 height 312
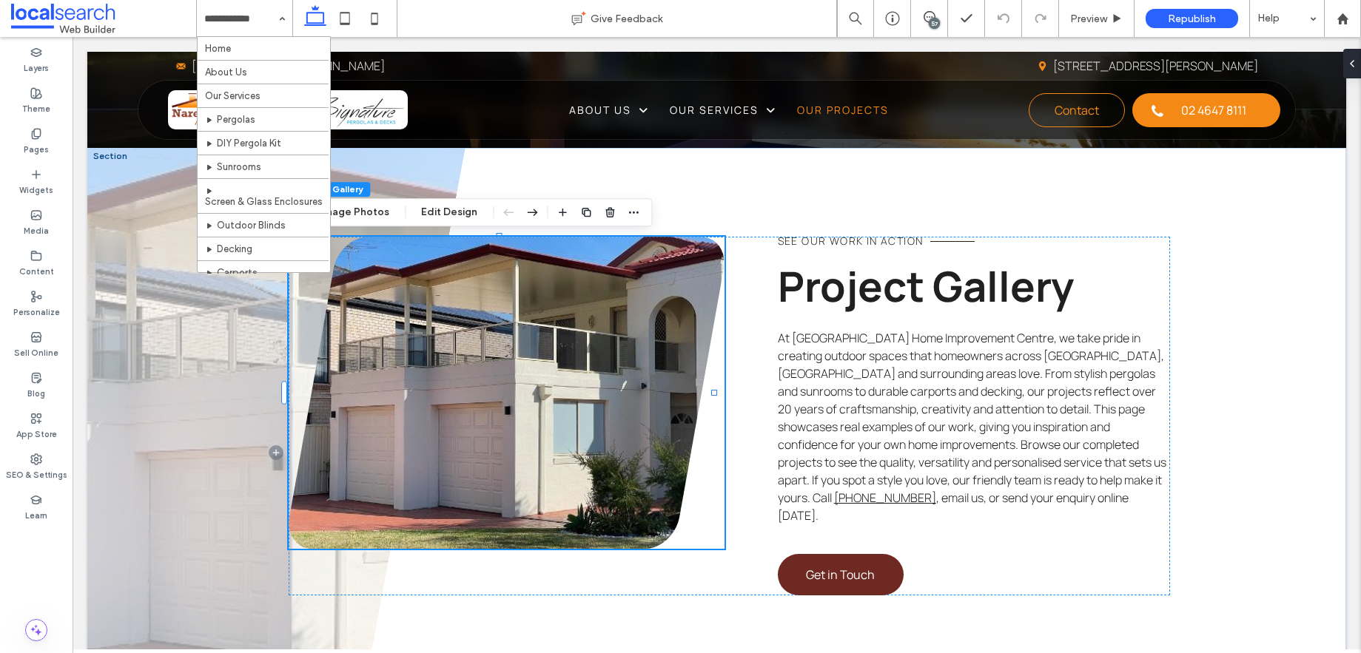
click at [256, 16] on input at bounding box center [240, 18] width 73 height 37
click at [376, 212] on button "Manage Photos" at bounding box center [350, 212] width 97 height 18
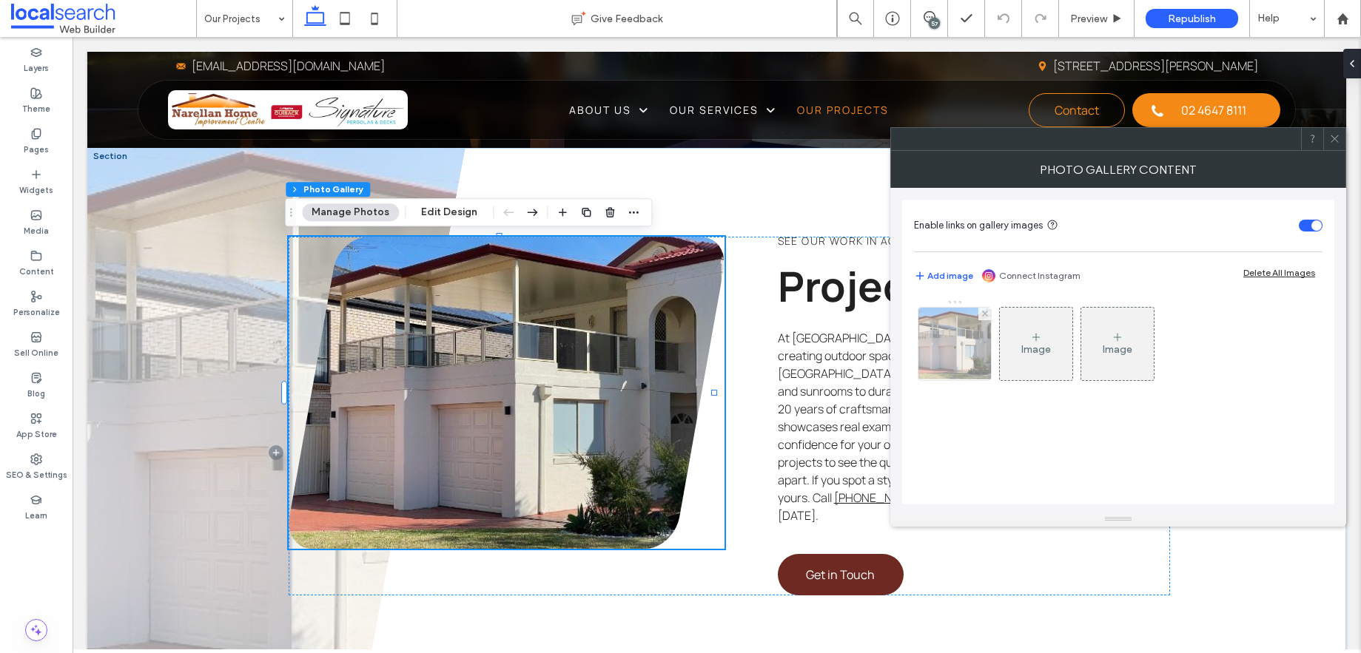
click at [961, 353] on img at bounding box center [954, 344] width 96 height 73
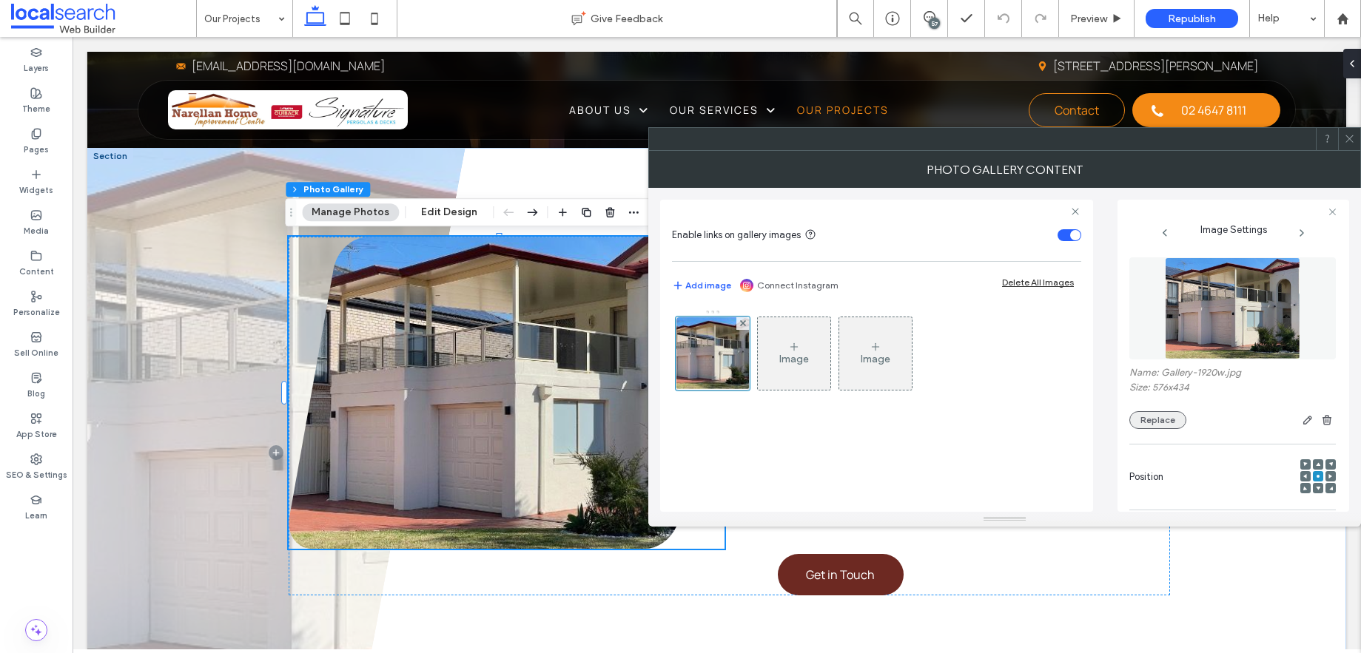
click at [1166, 429] on button "Replace" at bounding box center [1157, 420] width 57 height 18
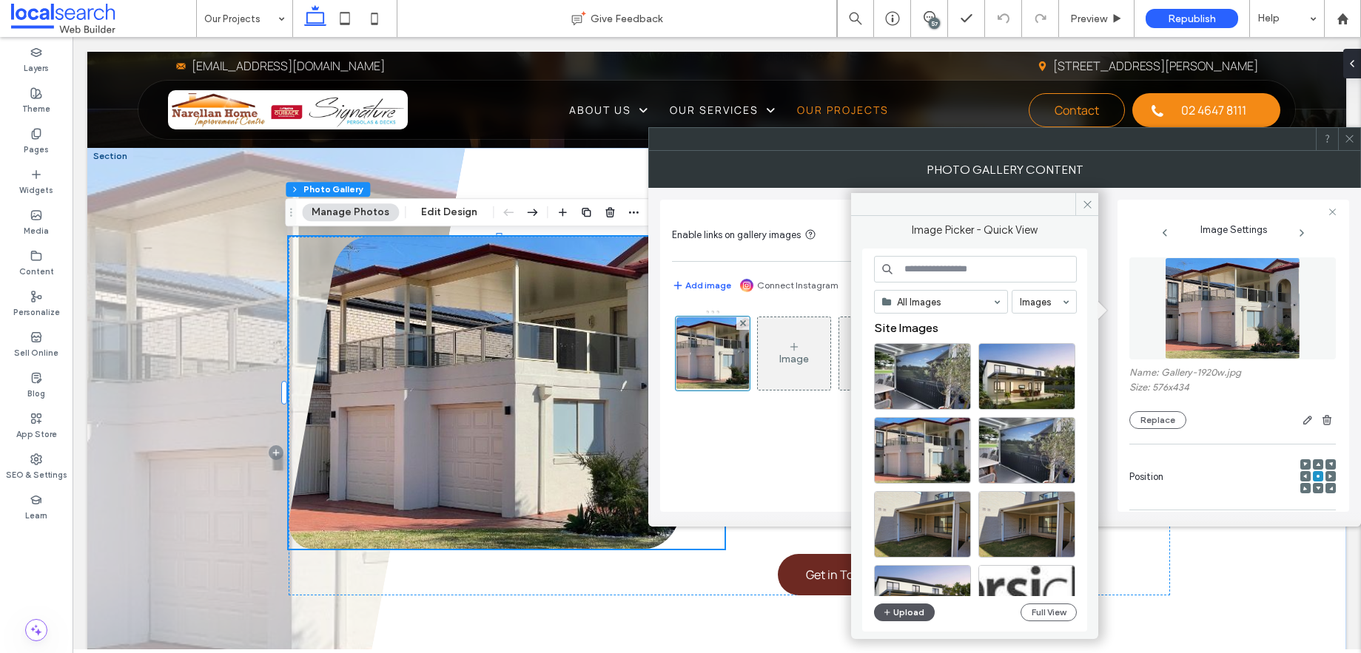
click at [918, 616] on button "Upload" at bounding box center [904, 613] width 61 height 18
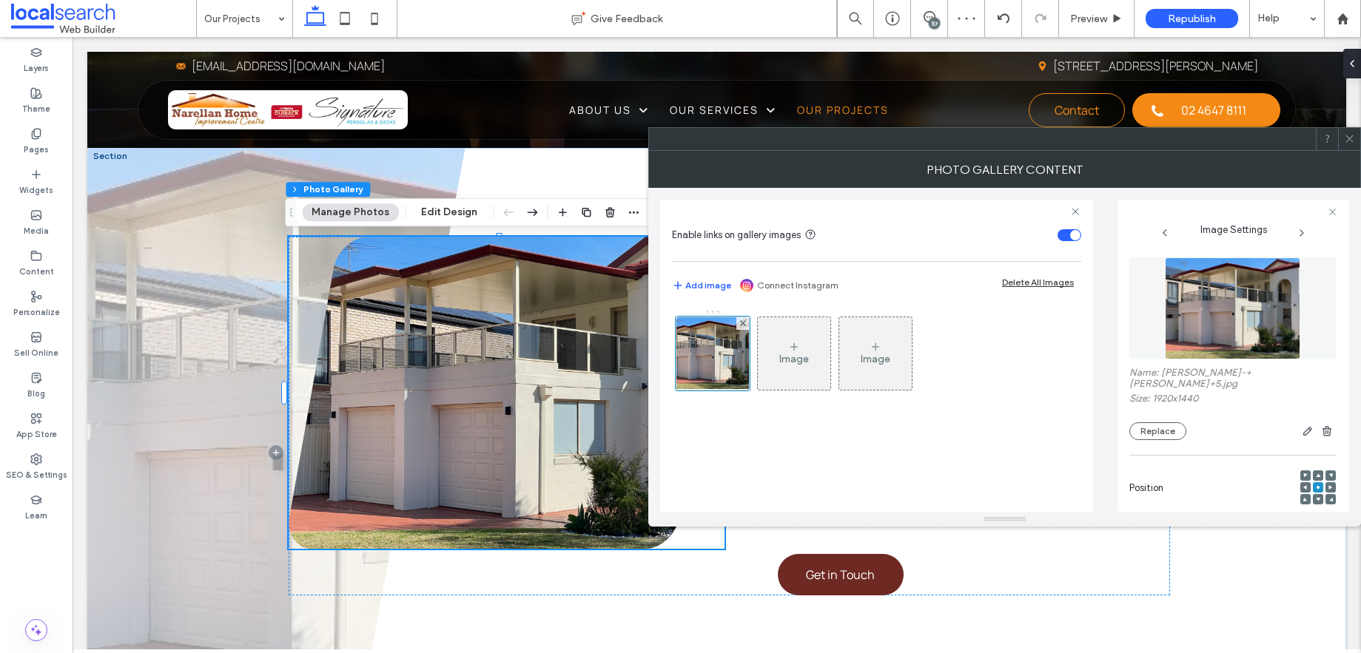
click at [1351, 140] on icon at bounding box center [1349, 138] width 11 height 11
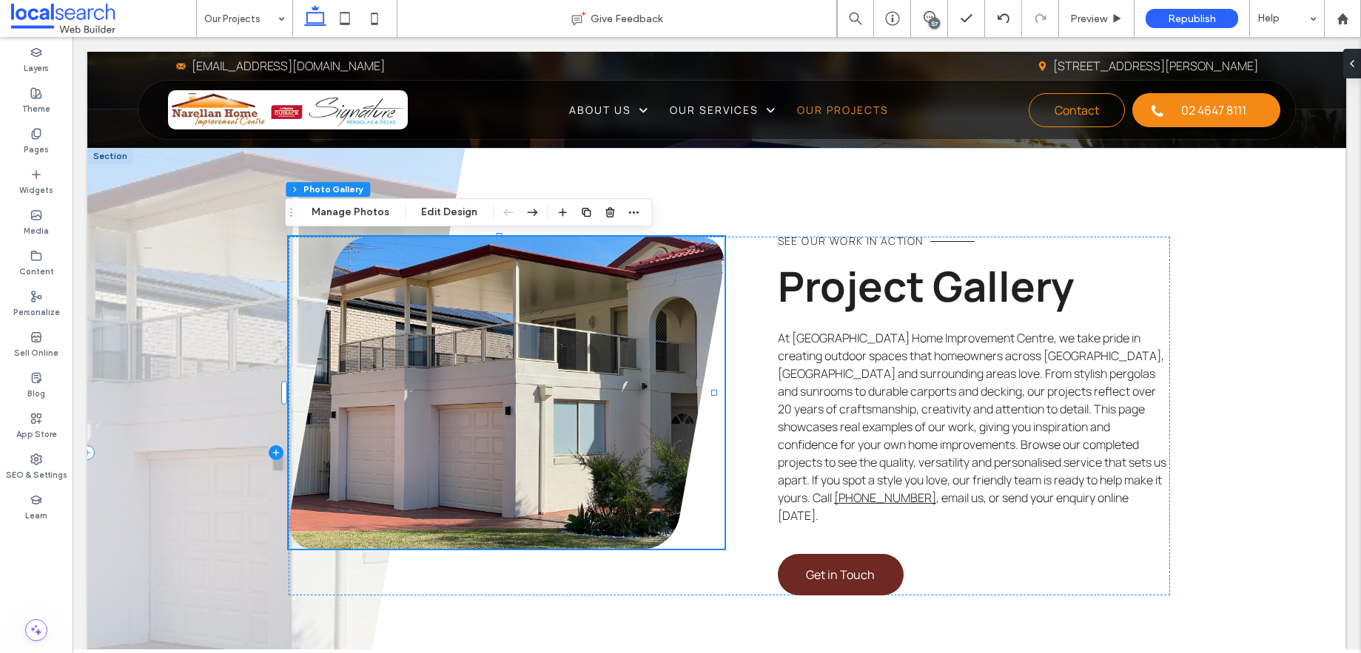
click at [158, 278] on span at bounding box center [275, 452] width 377 height 609
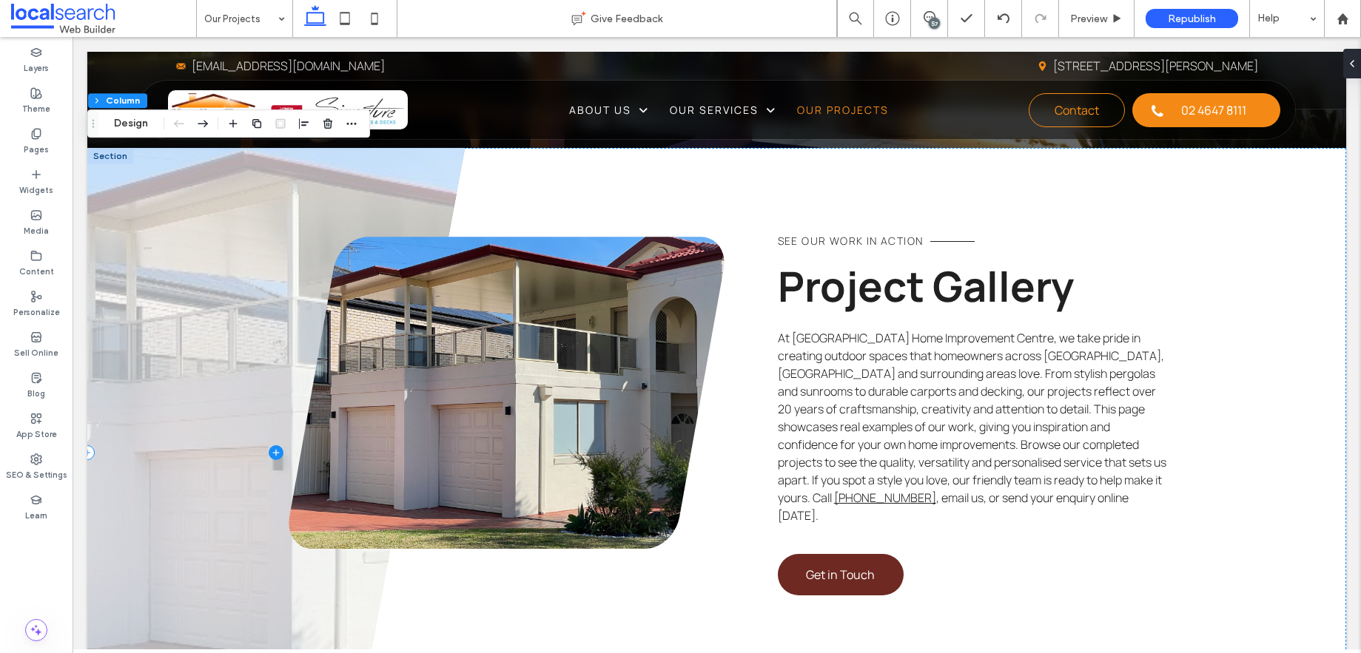
click at [158, 266] on span at bounding box center [275, 452] width 377 height 609
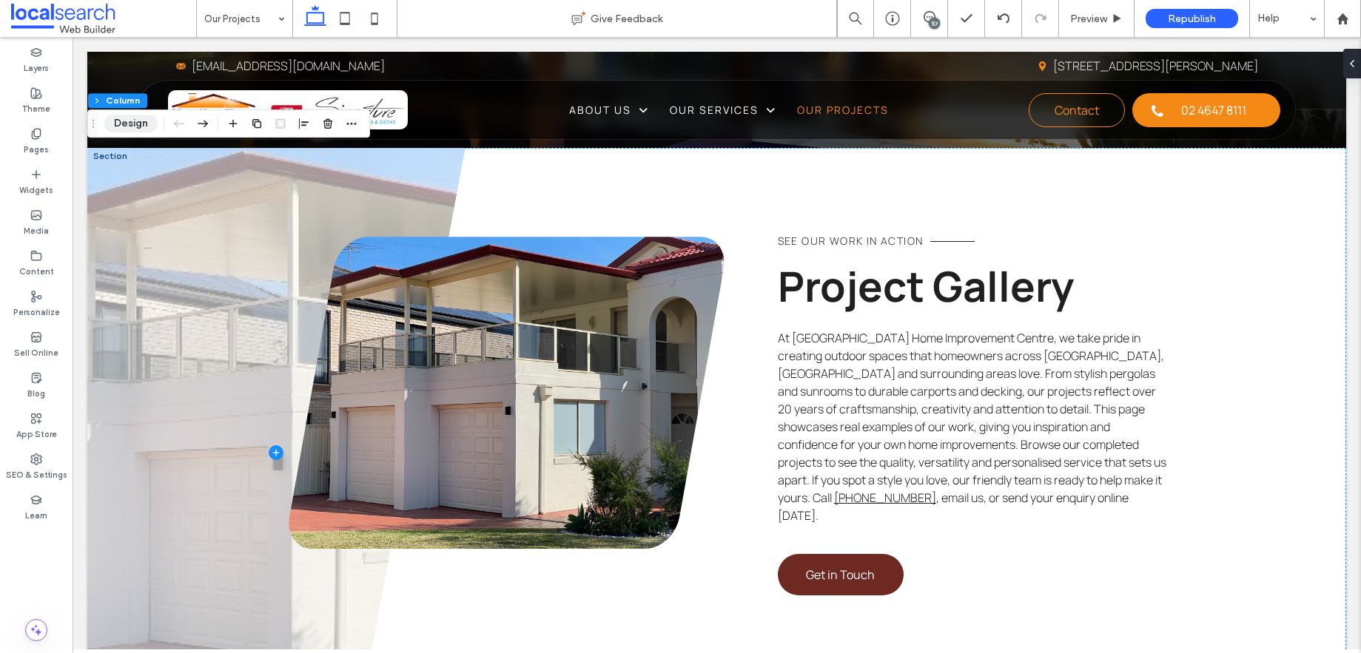
click at [123, 122] on button "Design" at bounding box center [130, 124] width 53 height 18
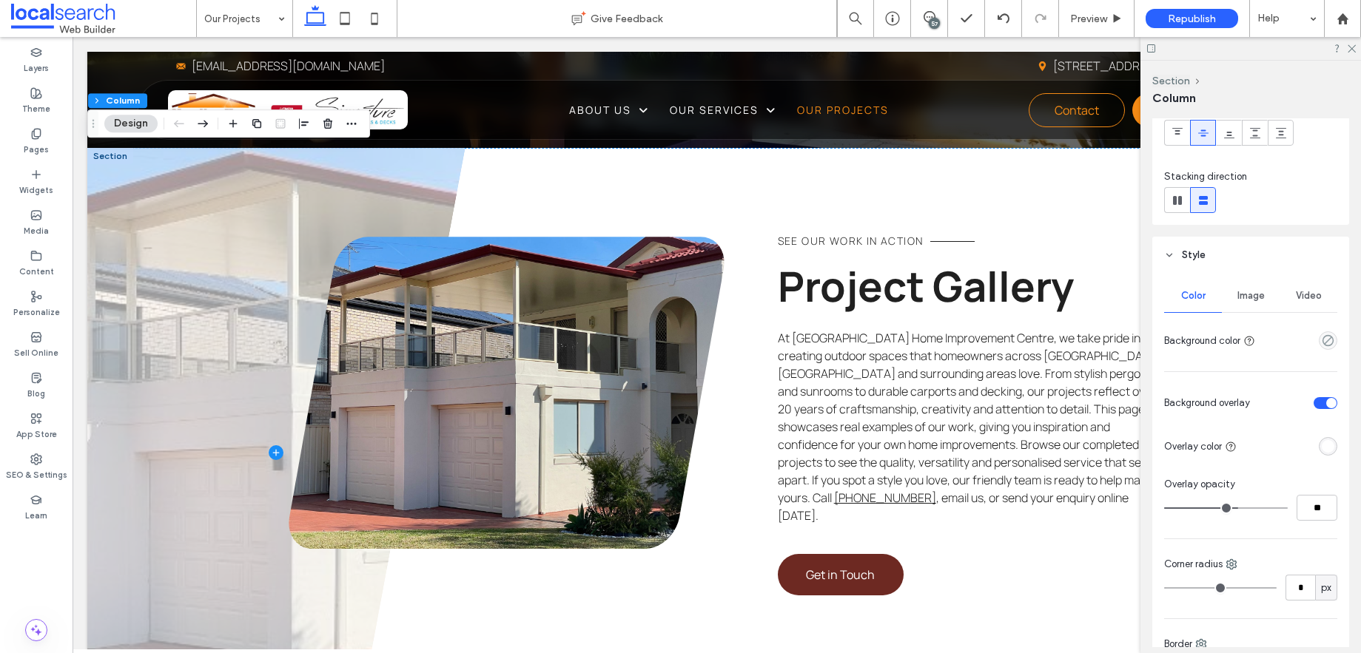
scroll to position [133, 0]
click at [1248, 288] on span "Image" at bounding box center [1250, 292] width 27 height 12
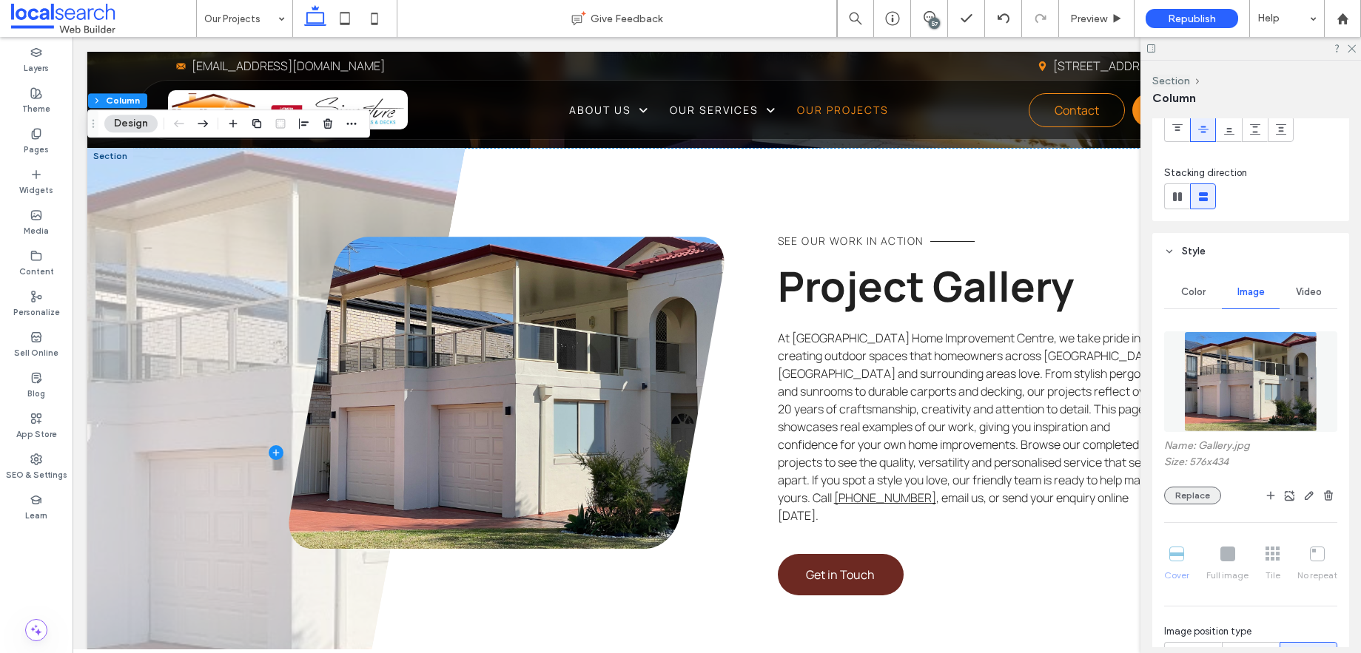
click at [1206, 502] on button "Replace" at bounding box center [1192, 496] width 57 height 18
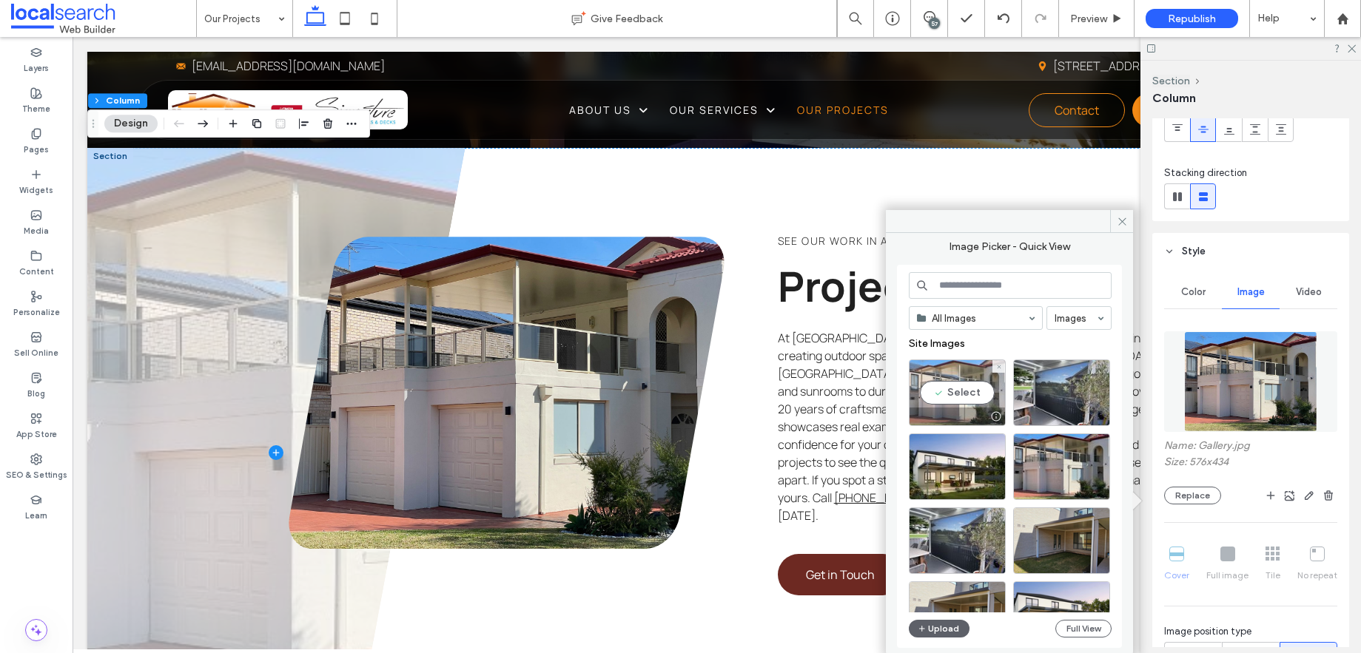
click at [955, 385] on div "Select" at bounding box center [957, 393] width 97 height 67
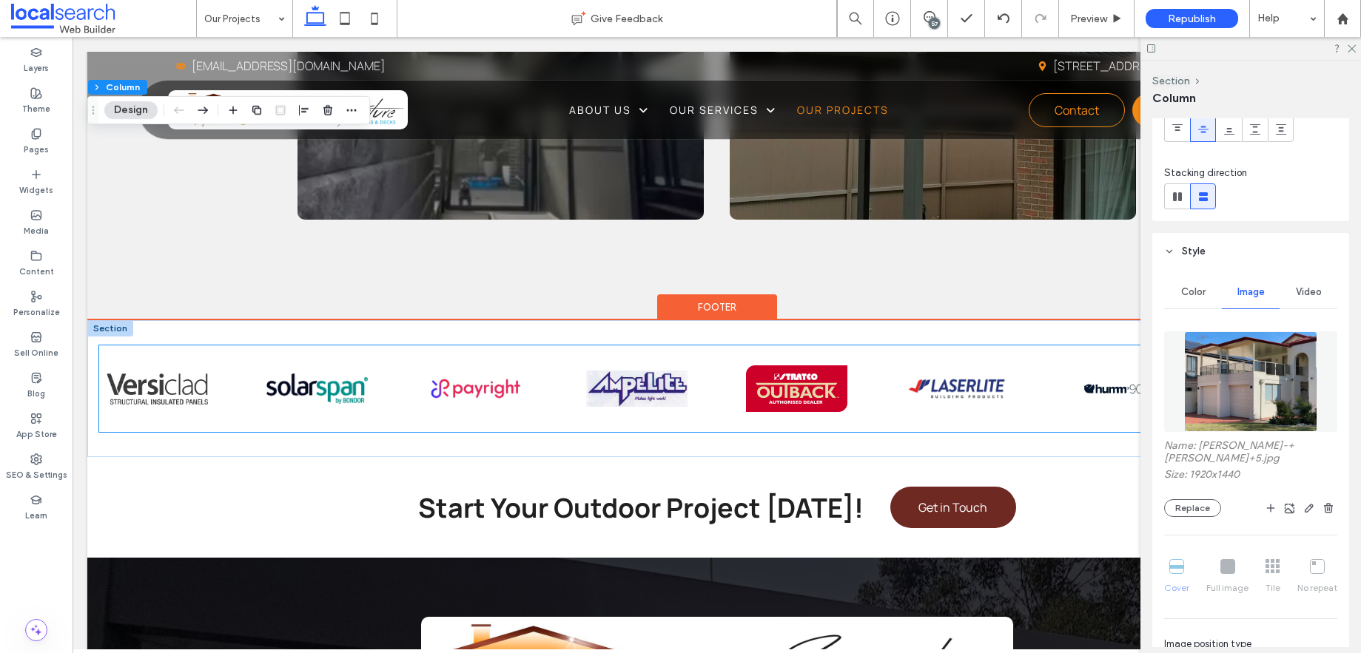
scroll to position [2023, 0]
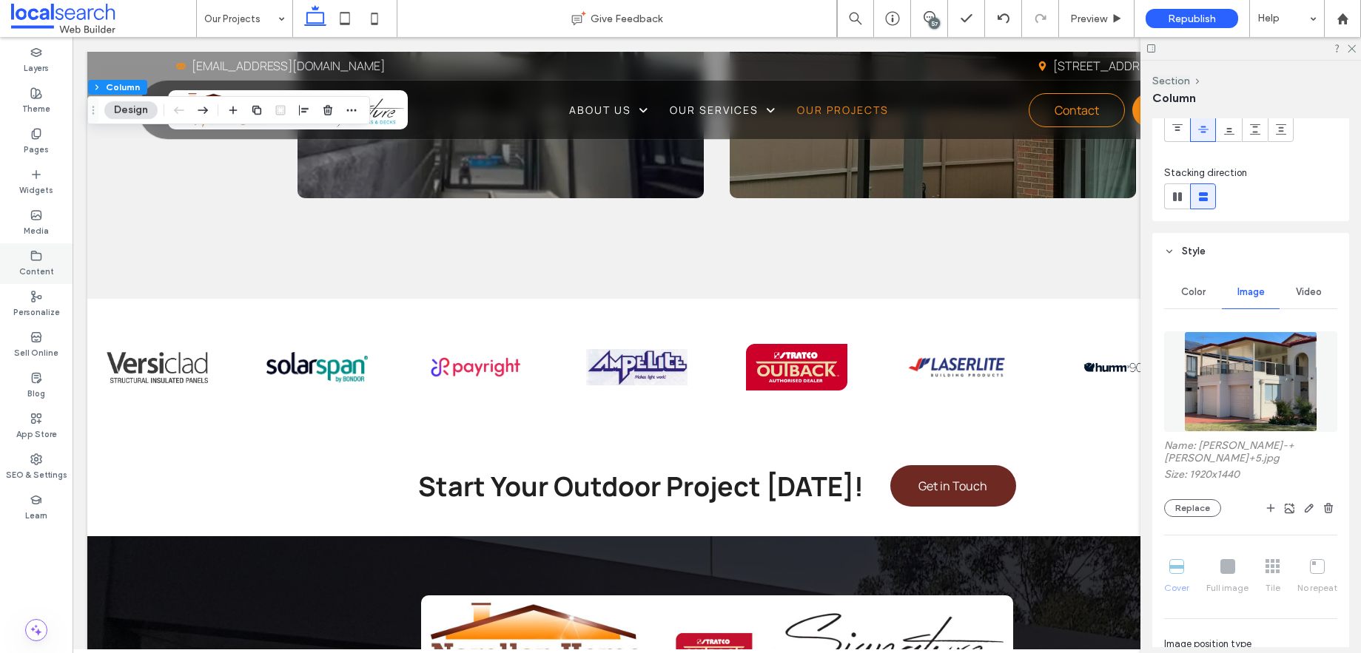
click at [29, 254] on div "Content" at bounding box center [36, 263] width 73 height 41
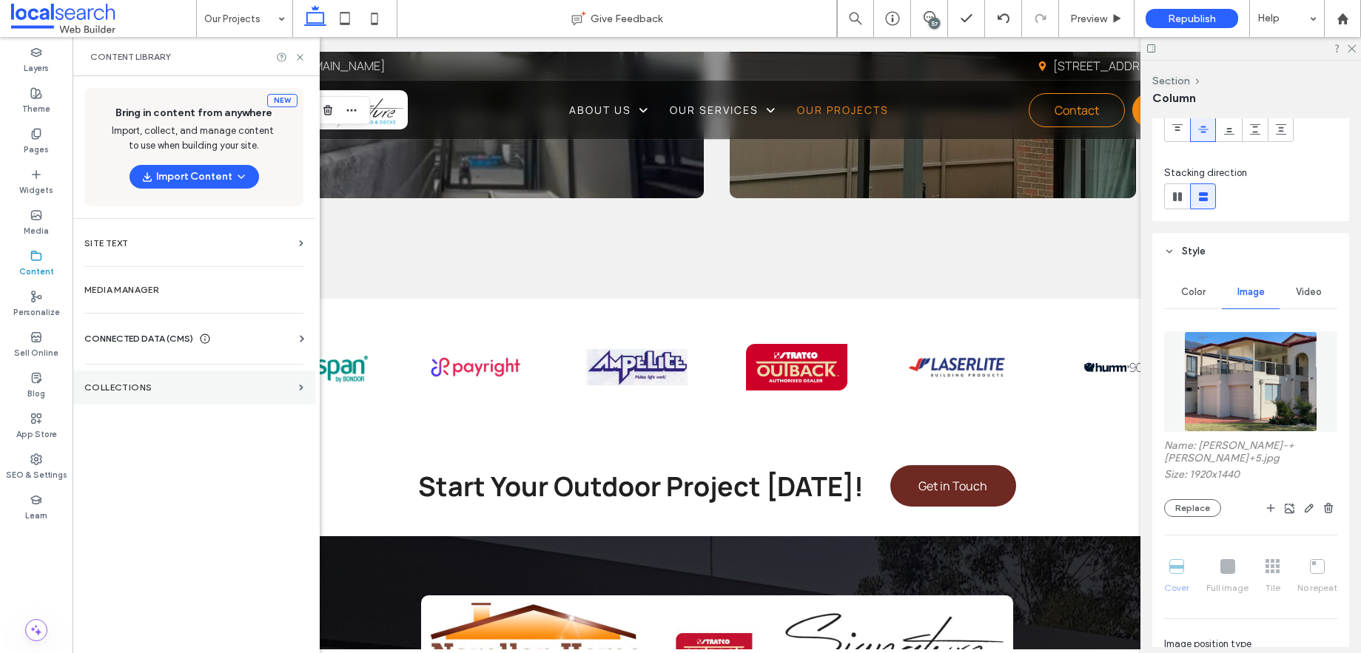
click at [180, 383] on label "Collections" at bounding box center [188, 388] width 209 height 10
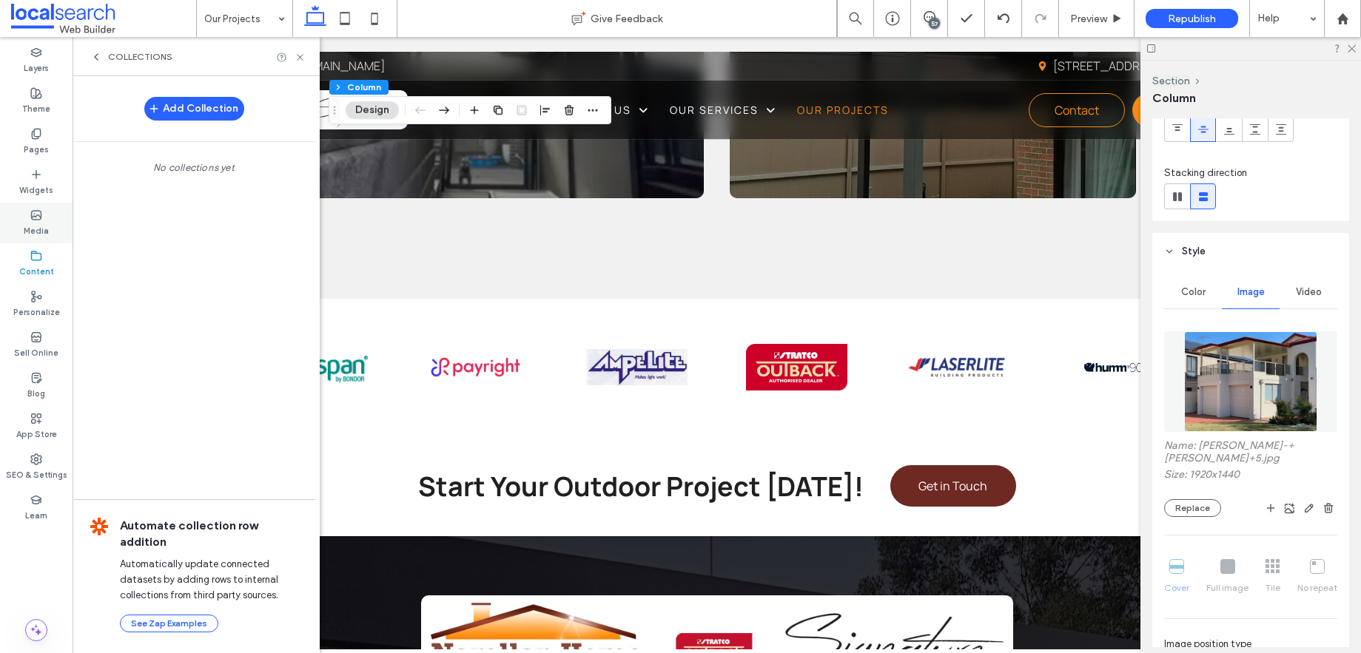
click at [38, 218] on icon at bounding box center [36, 215] width 12 height 12
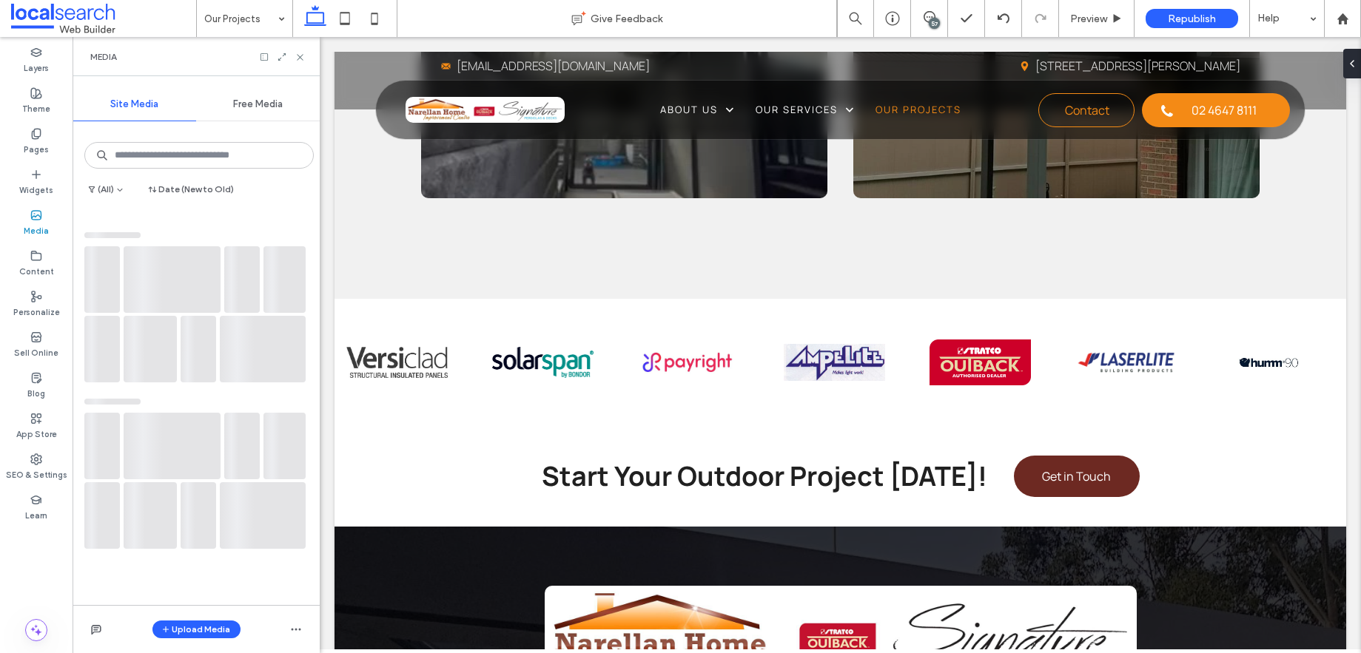
scroll to position [2076, 0]
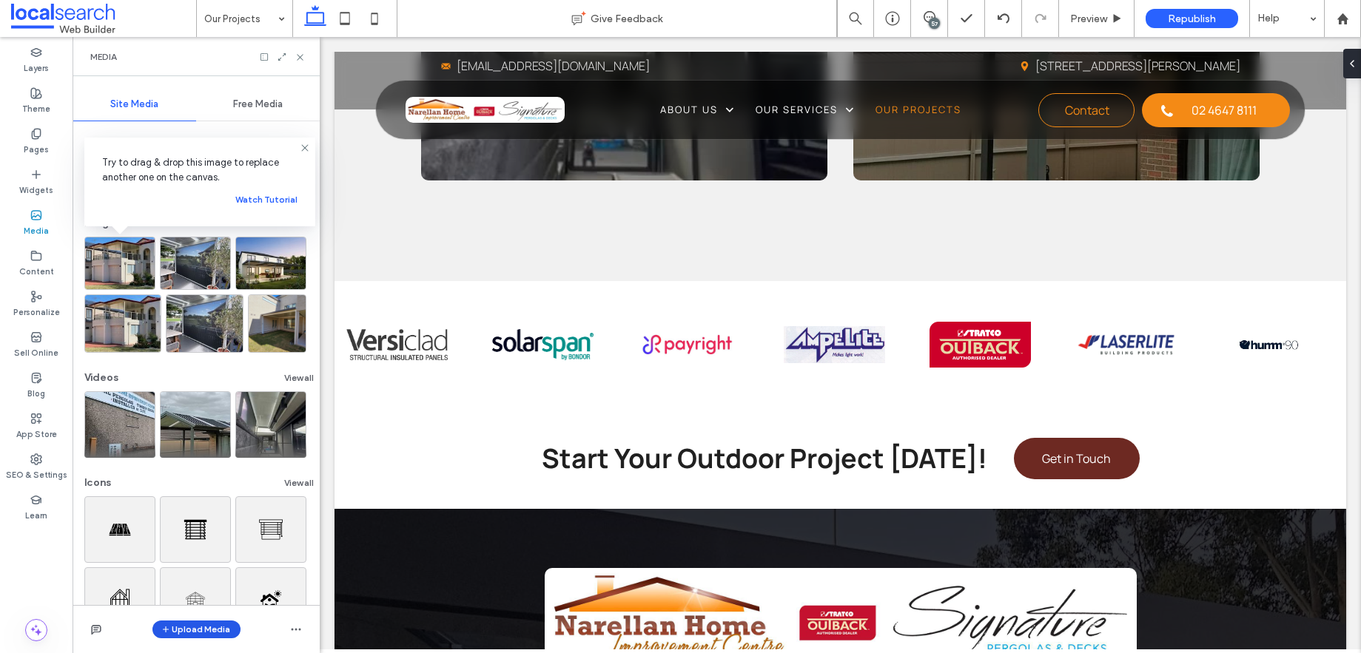
click at [198, 627] on button "Upload Media" at bounding box center [196, 630] width 88 height 18
click at [224, 542] on div "Images" at bounding box center [216, 538] width 101 height 15
click at [304, 148] on use at bounding box center [304, 147] width 7 height 7
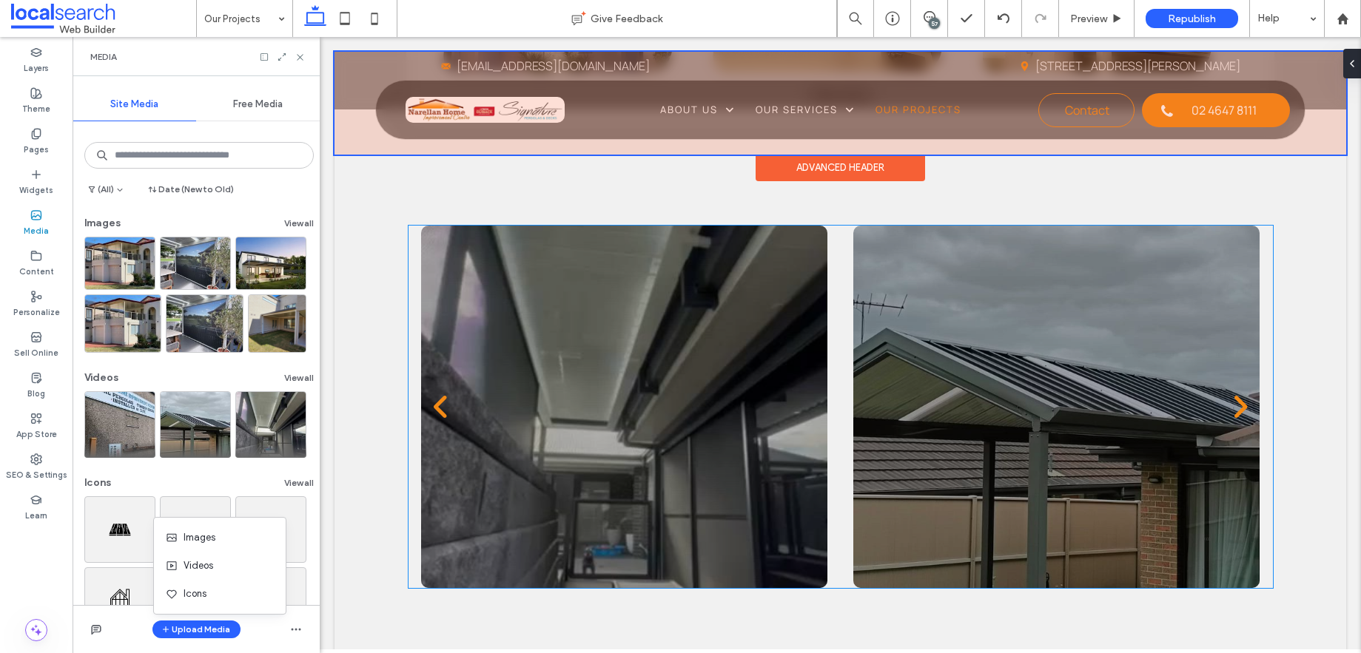
scroll to position [1663, 0]
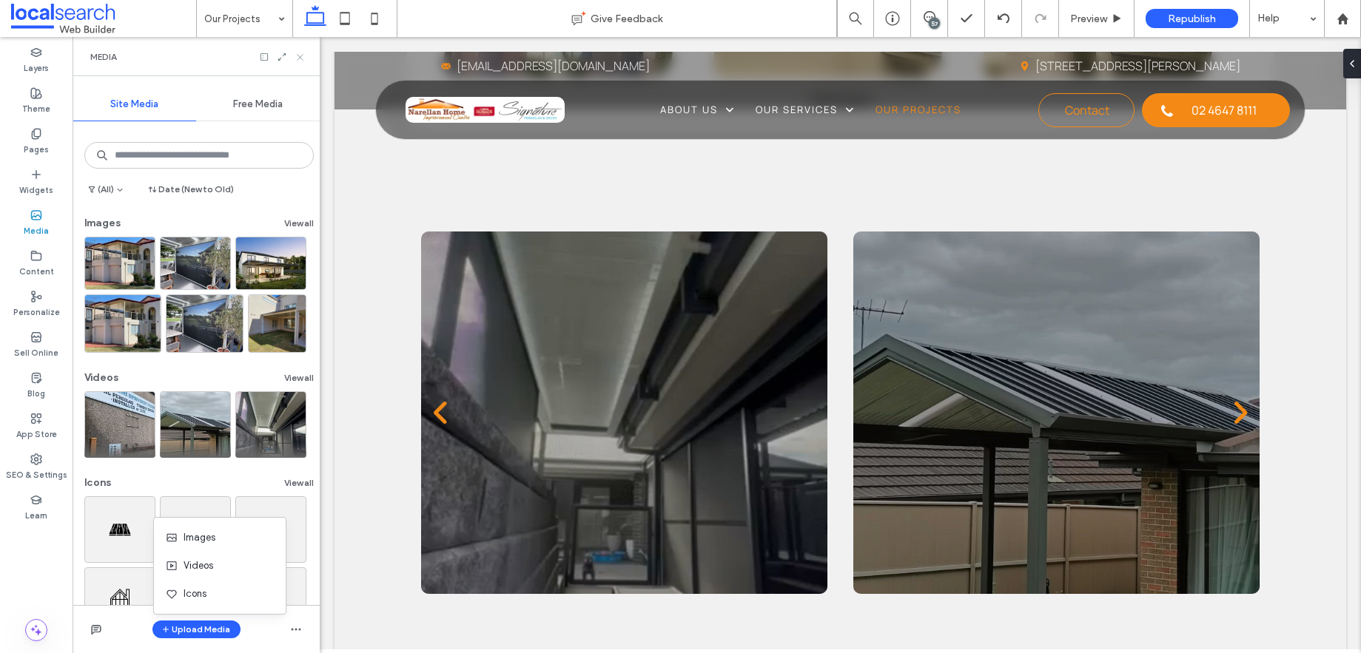
click at [302, 53] on icon at bounding box center [300, 57] width 11 height 11
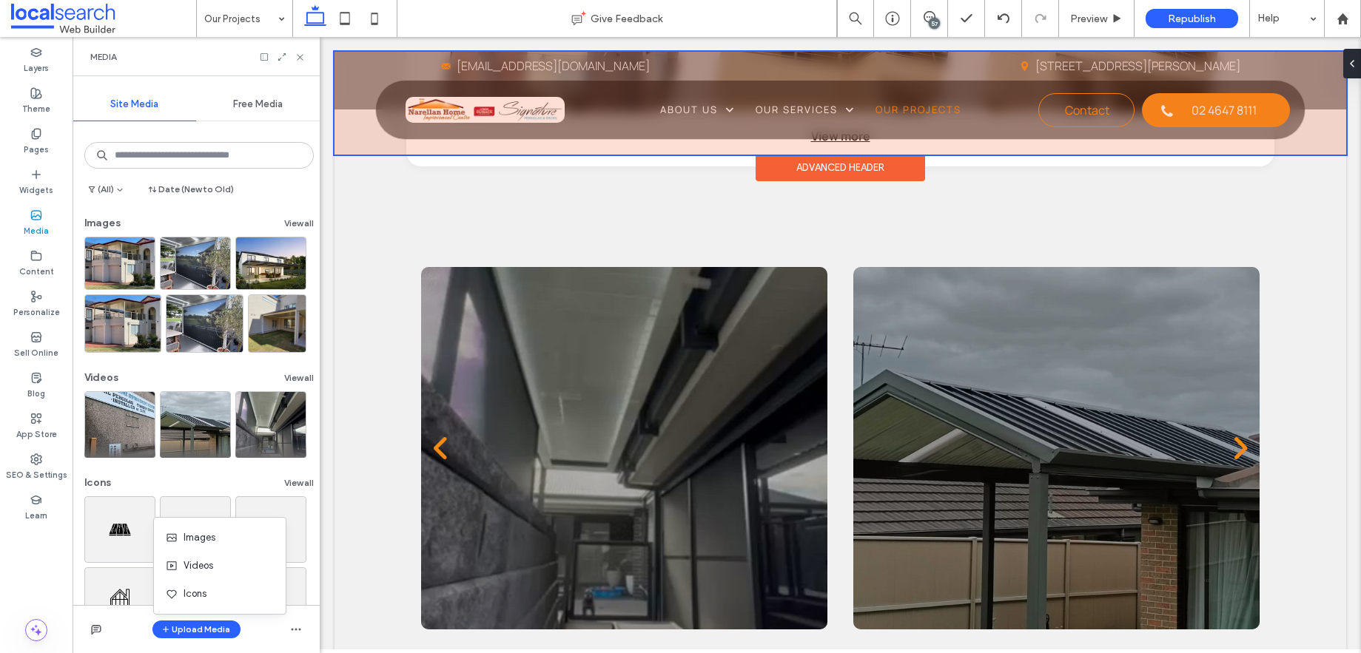
scroll to position [1609, 0]
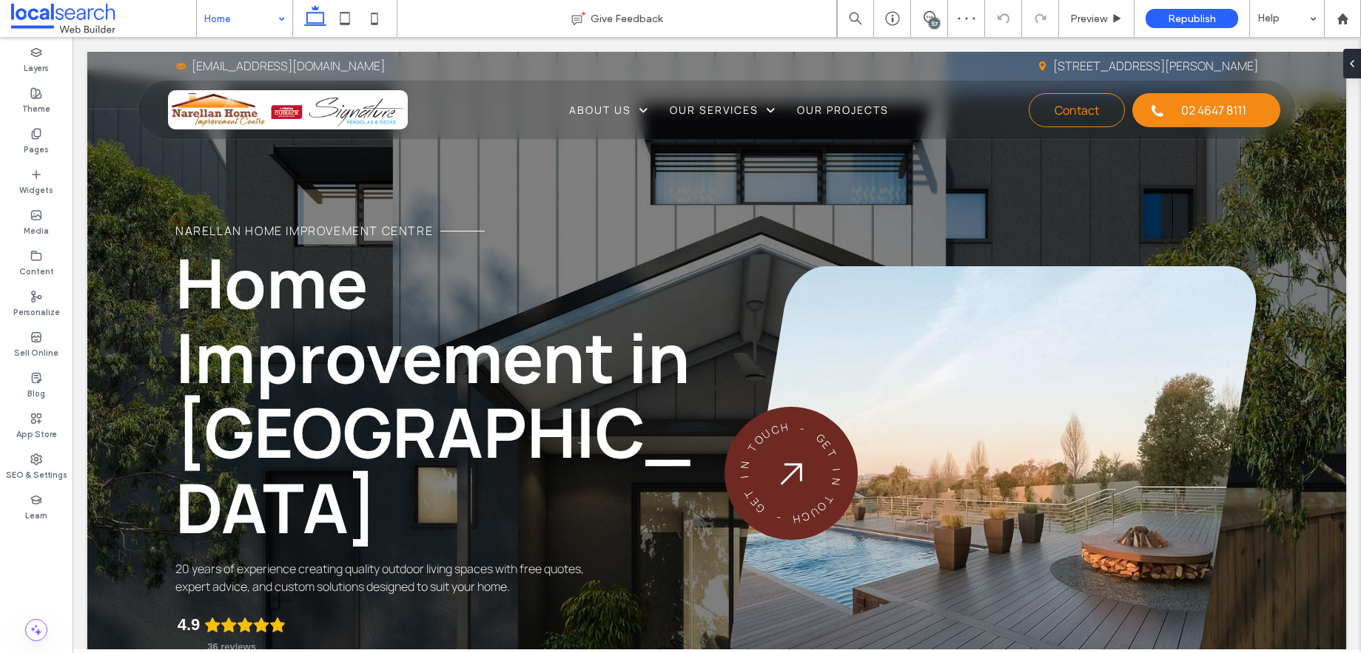
click at [929, 20] on div "57" at bounding box center [934, 23] width 11 height 11
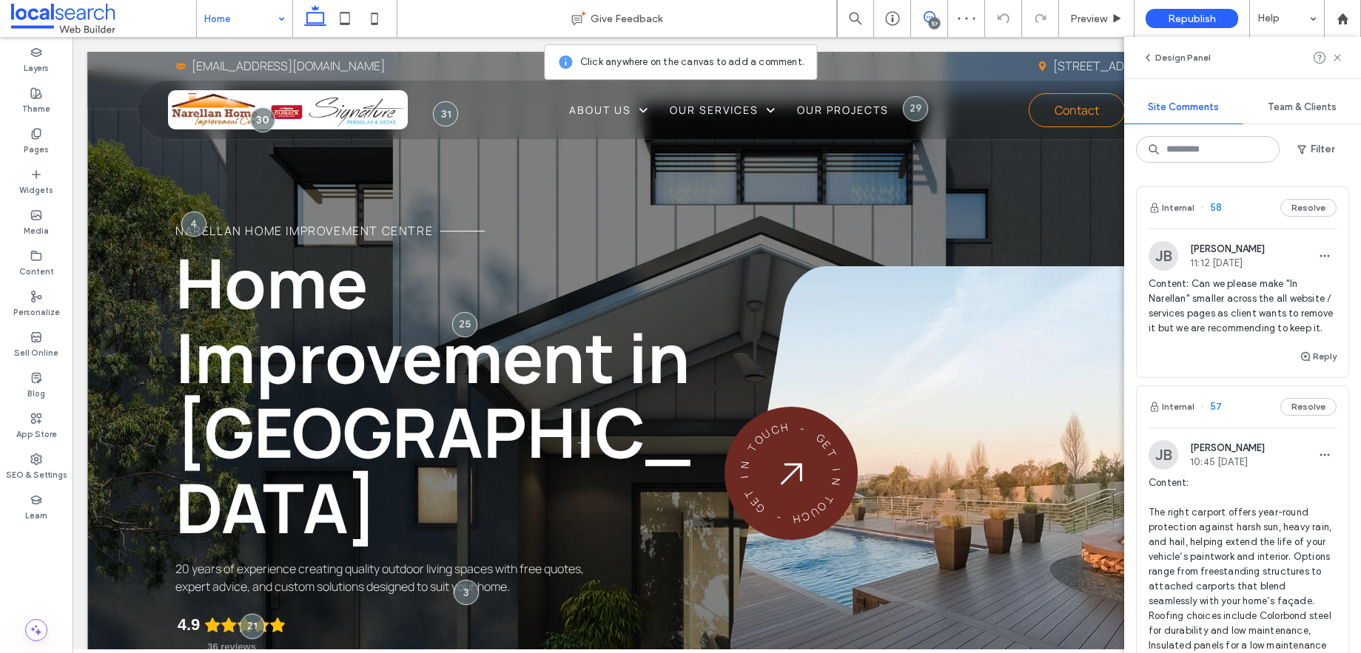
click at [417, 186] on div "Narellan Home Improvement Centre Home Improvement in Narellan 20 years of exper…" at bounding box center [716, 433] width 1259 height 762
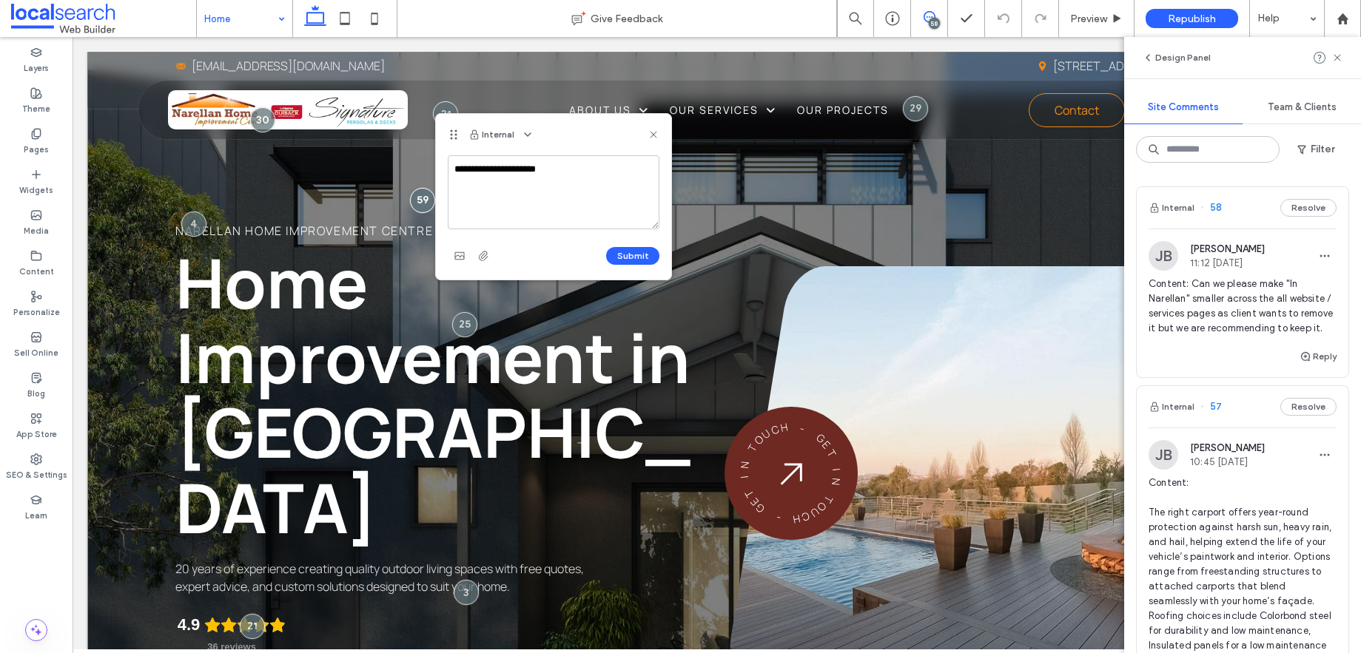
type textarea "**********"
click at [509, 185] on textarea "**********" at bounding box center [554, 192] width 212 height 74
type textarea "**********"
click at [623, 256] on button "Submit" at bounding box center [632, 256] width 53 height 18
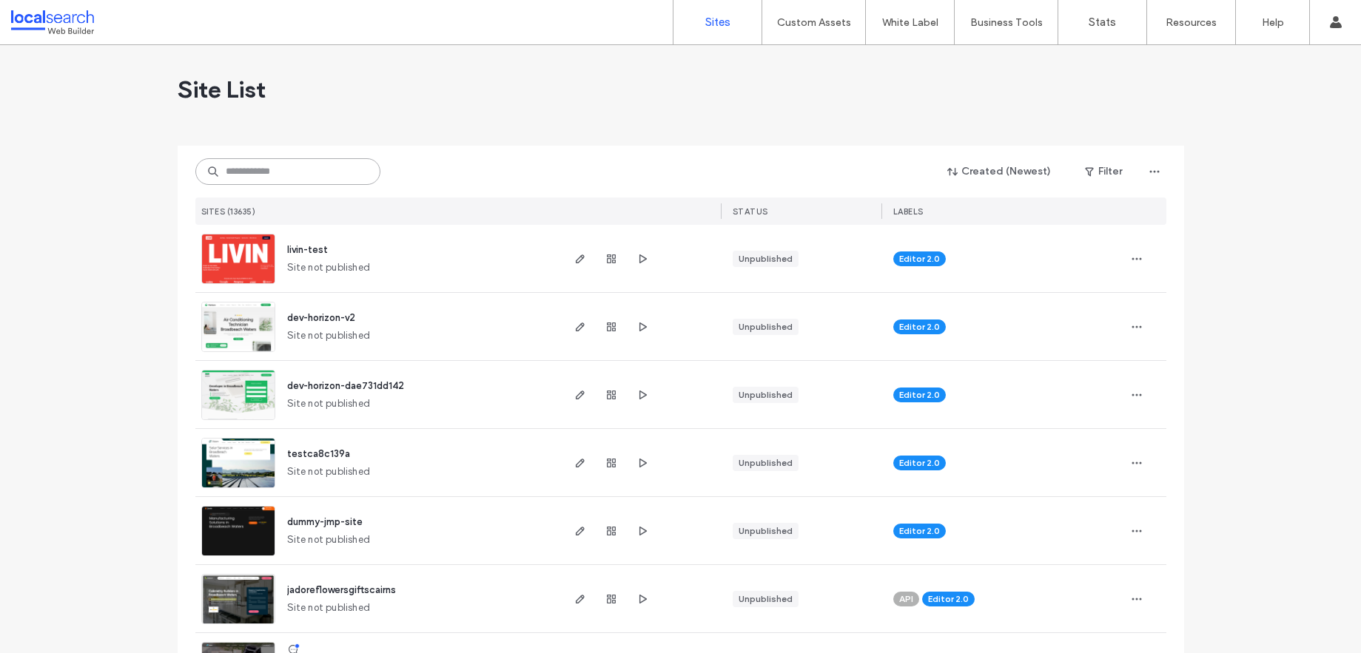
click at [295, 170] on input at bounding box center [287, 171] width 185 height 27
paste input "********"
type input "********"
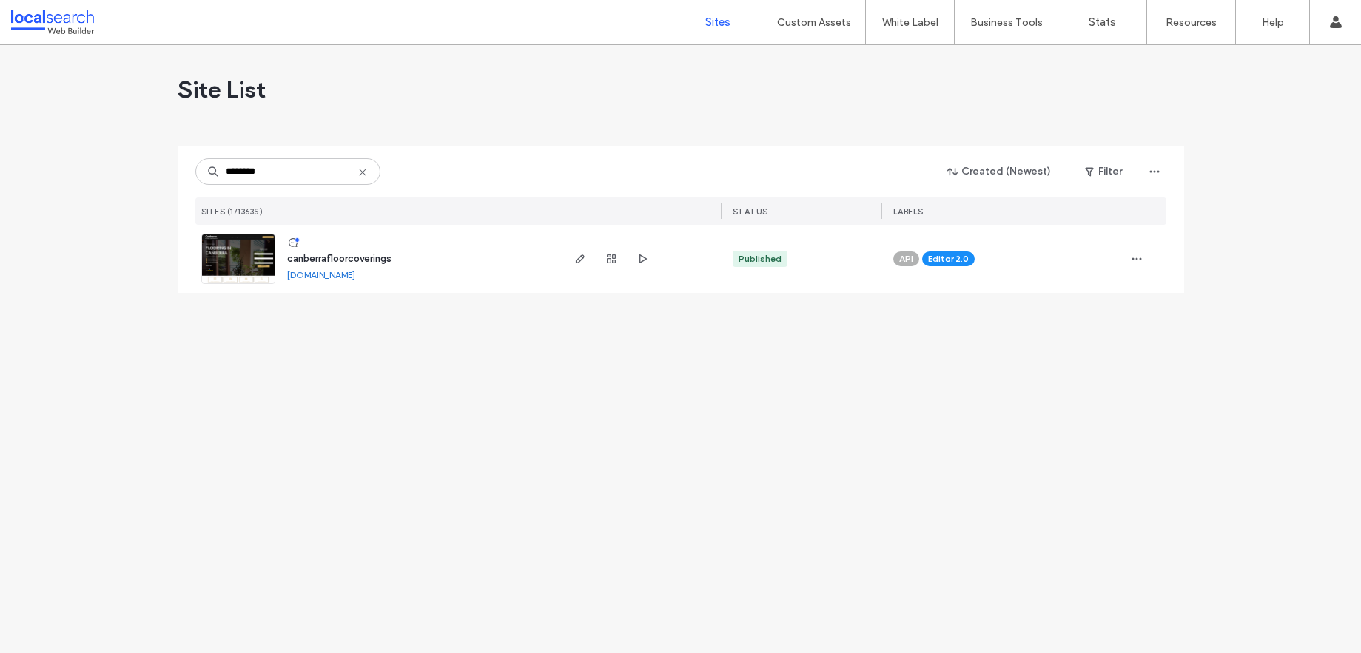
click at [232, 252] on img at bounding box center [238, 285] width 73 height 101
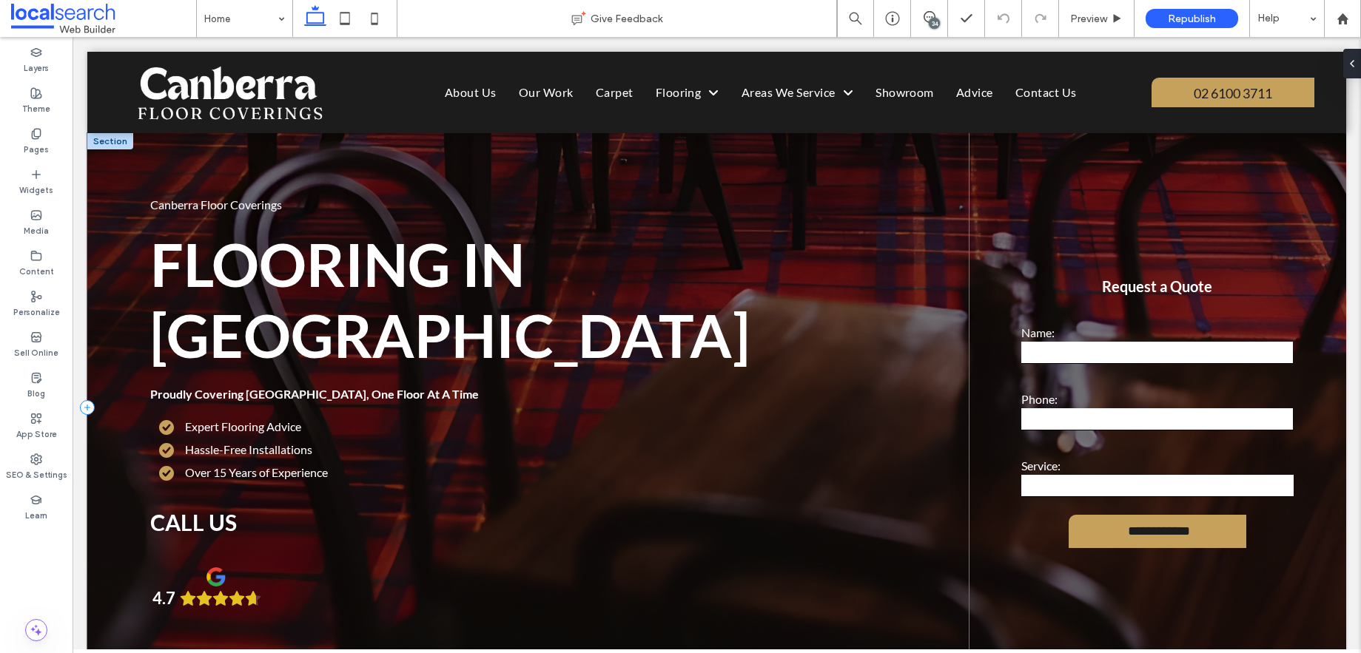
click at [133, 164] on div "Canberra Floor Coverings Flooring in [GEOGRAPHIC_DATA] Proudly Covering [GEOGRA…" at bounding box center [527, 407] width 881 height 548
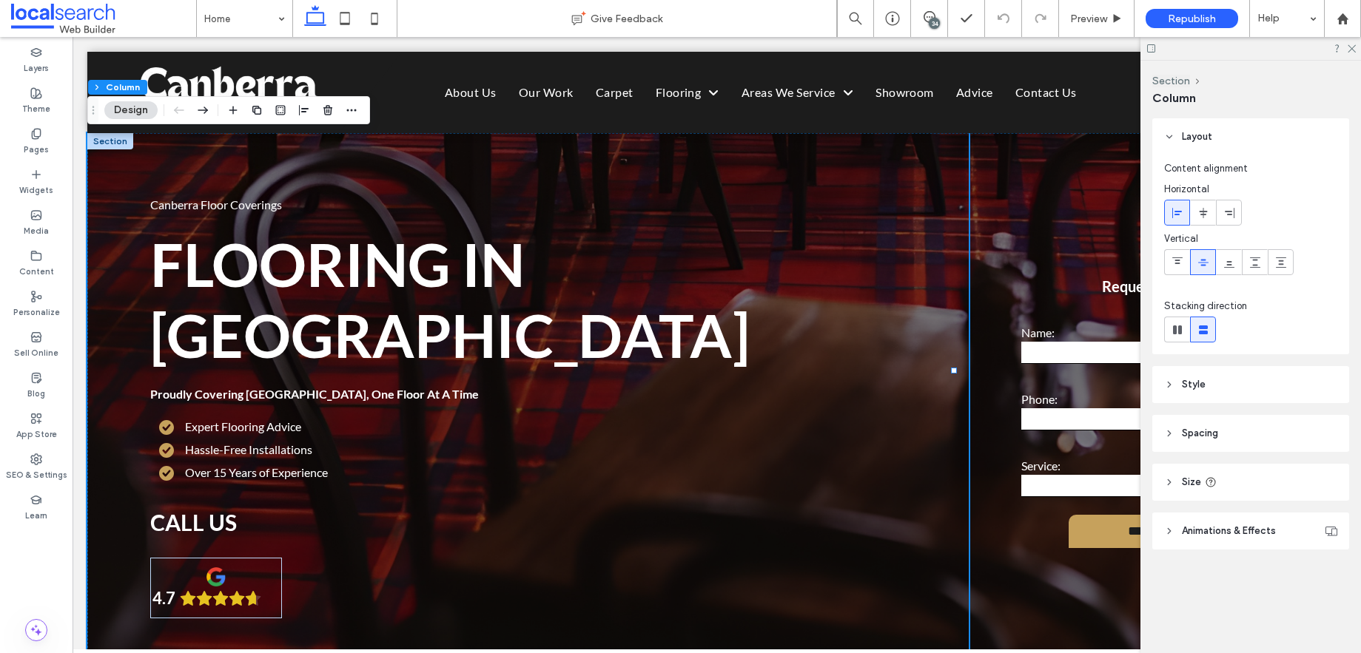
click at [1167, 386] on icon at bounding box center [1169, 385] width 10 height 10
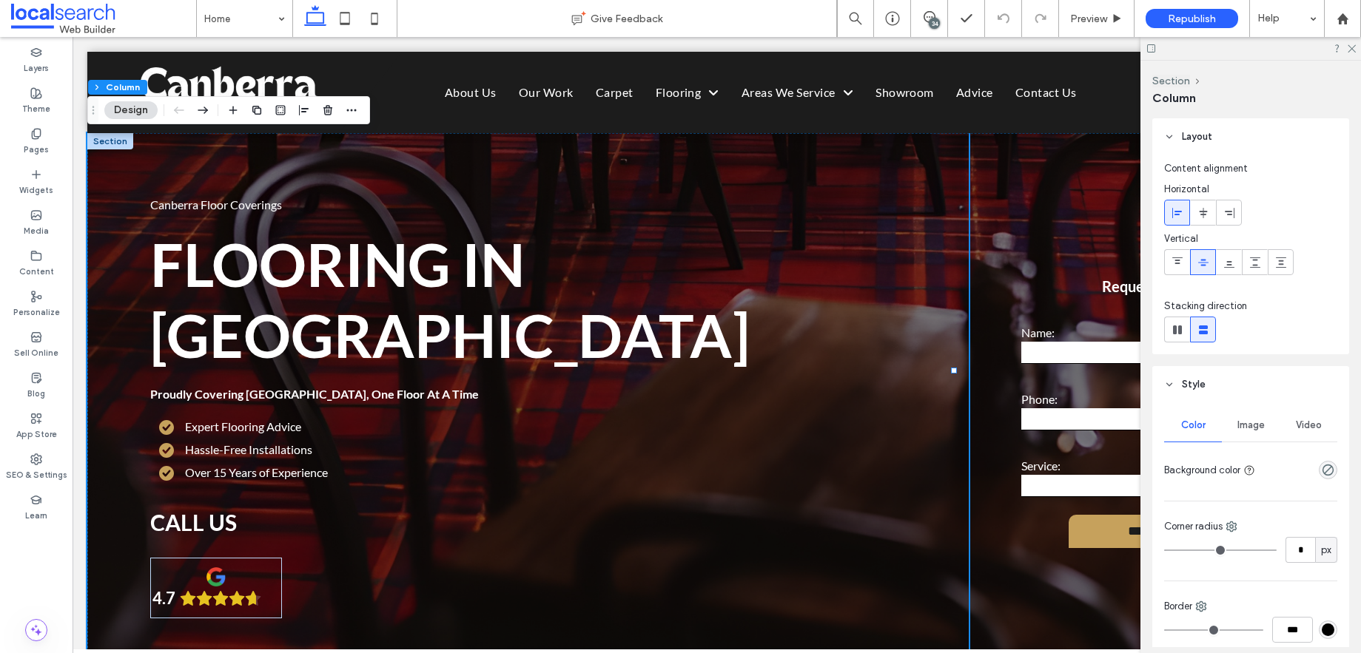
click at [1247, 427] on span "Image" at bounding box center [1250, 426] width 27 height 12
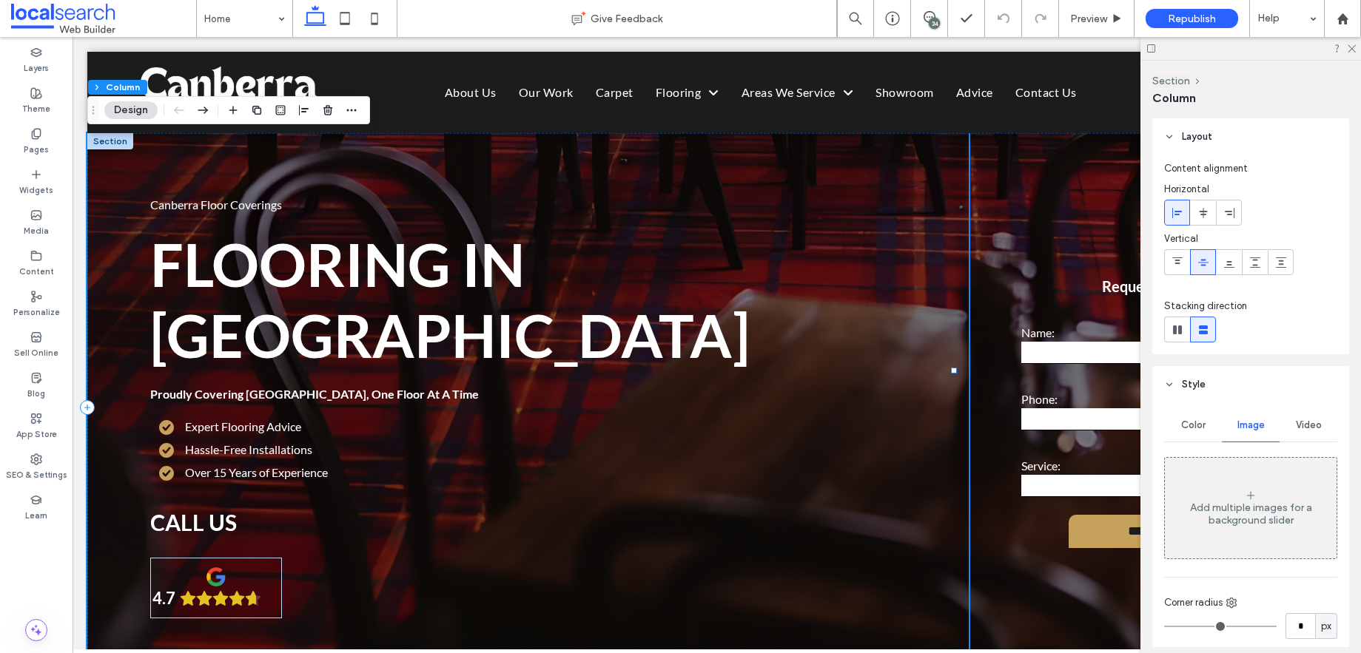
click at [994, 176] on div "**********" at bounding box center [1157, 415] width 377 height 534
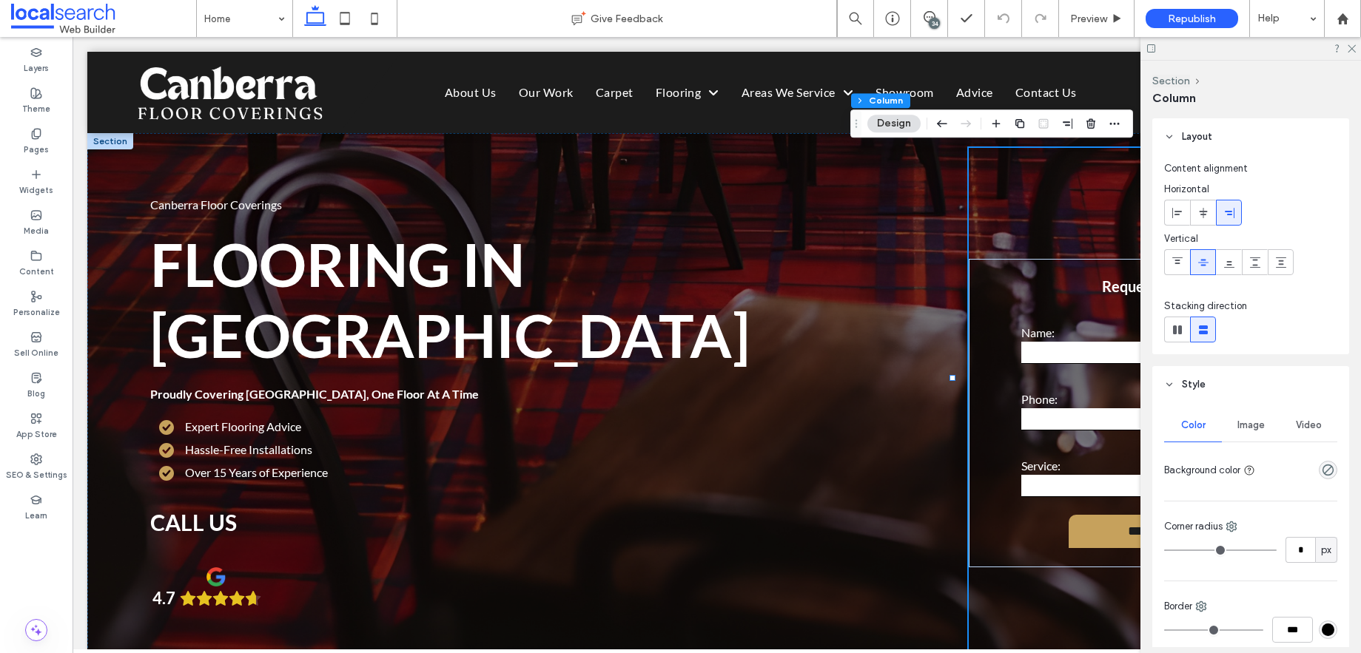
click at [1248, 431] on span "Image" at bounding box center [1250, 426] width 27 height 12
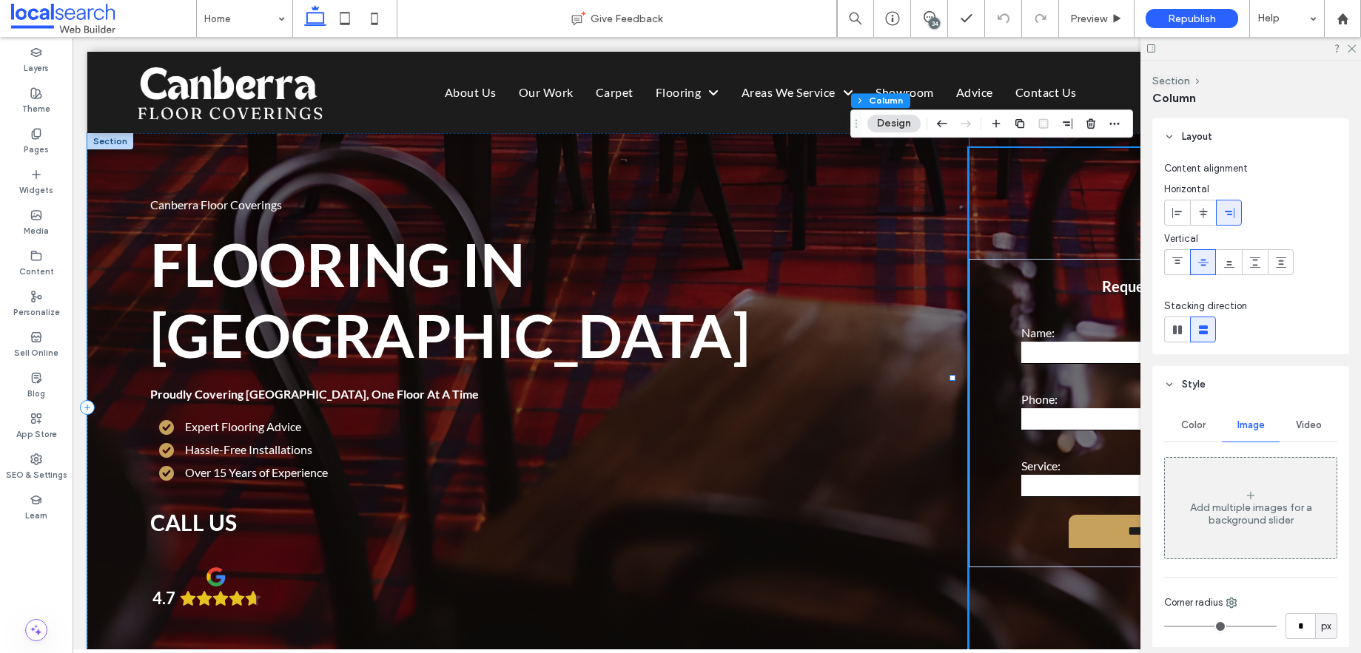
click at [198, 181] on div "Canberra Floor Coverings Flooring in [GEOGRAPHIC_DATA] Proudly Covering [GEOGRA…" at bounding box center [527, 407] width 881 height 548
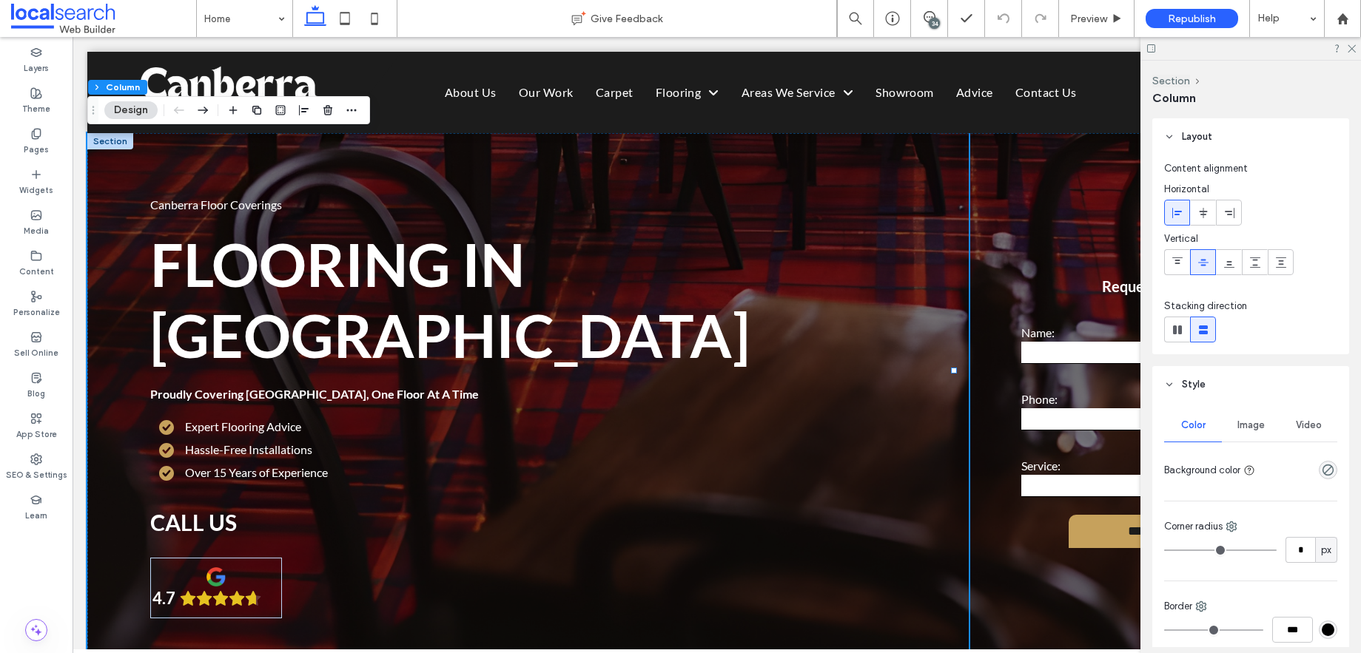
click at [1242, 431] on span "Image" at bounding box center [1250, 426] width 27 height 12
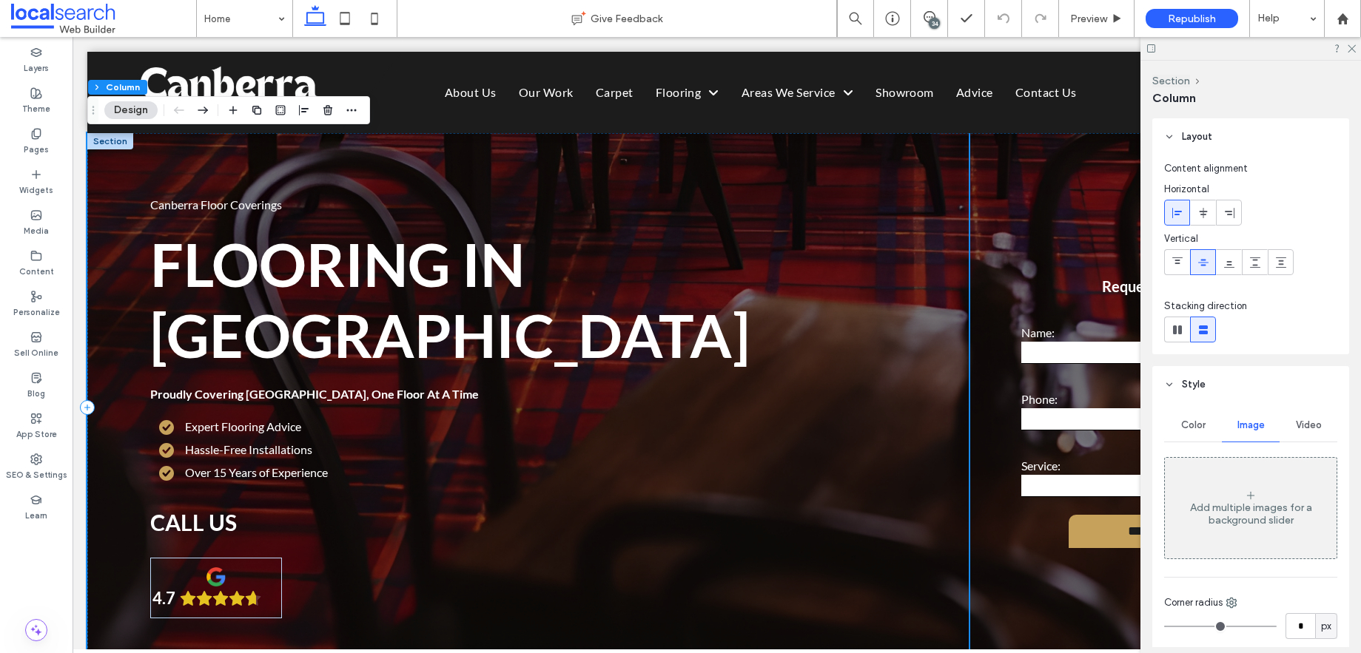
scroll to position [237, 0]
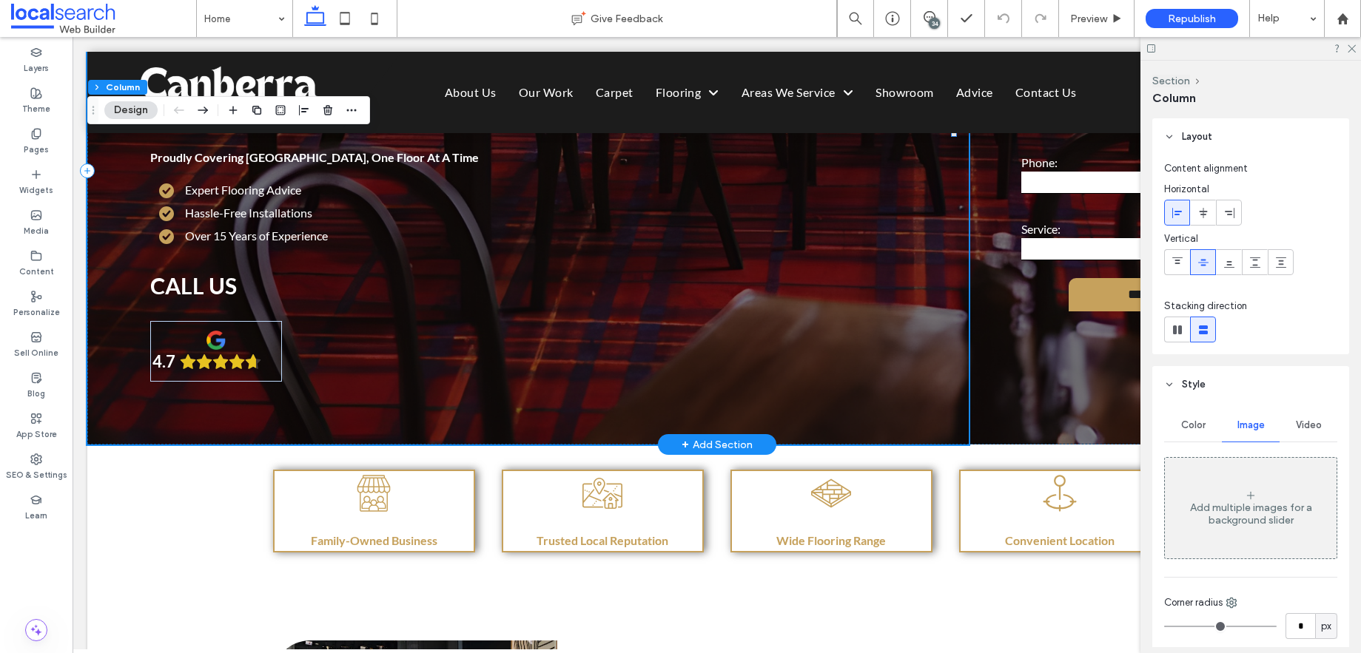
click at [568, 313] on div "Canberra Floor Coverings Flooring in [GEOGRAPHIC_DATA] Proudly Covering [GEOGRA…" at bounding box center [527, 170] width 881 height 548
click at [568, 314] on div "Canberra Floor Coverings Flooring in [GEOGRAPHIC_DATA] Proudly Covering [GEOGRA…" at bounding box center [527, 170] width 881 height 548
drag, startPoint x: 24, startPoint y: 324, endPoint x: 55, endPoint y: 325, distance: 31.8
click at [24, 325] on div "Sell Online" at bounding box center [36, 345] width 73 height 41
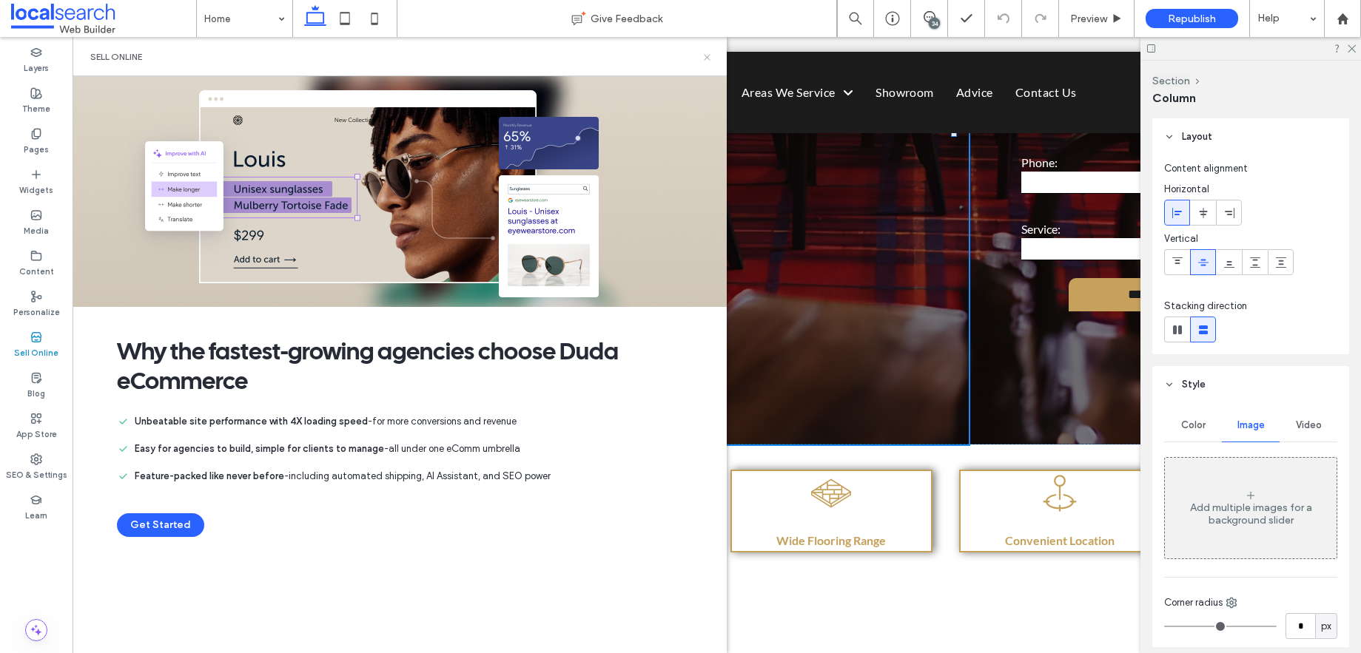
click at [707, 59] on icon at bounding box center [707, 57] width 11 height 11
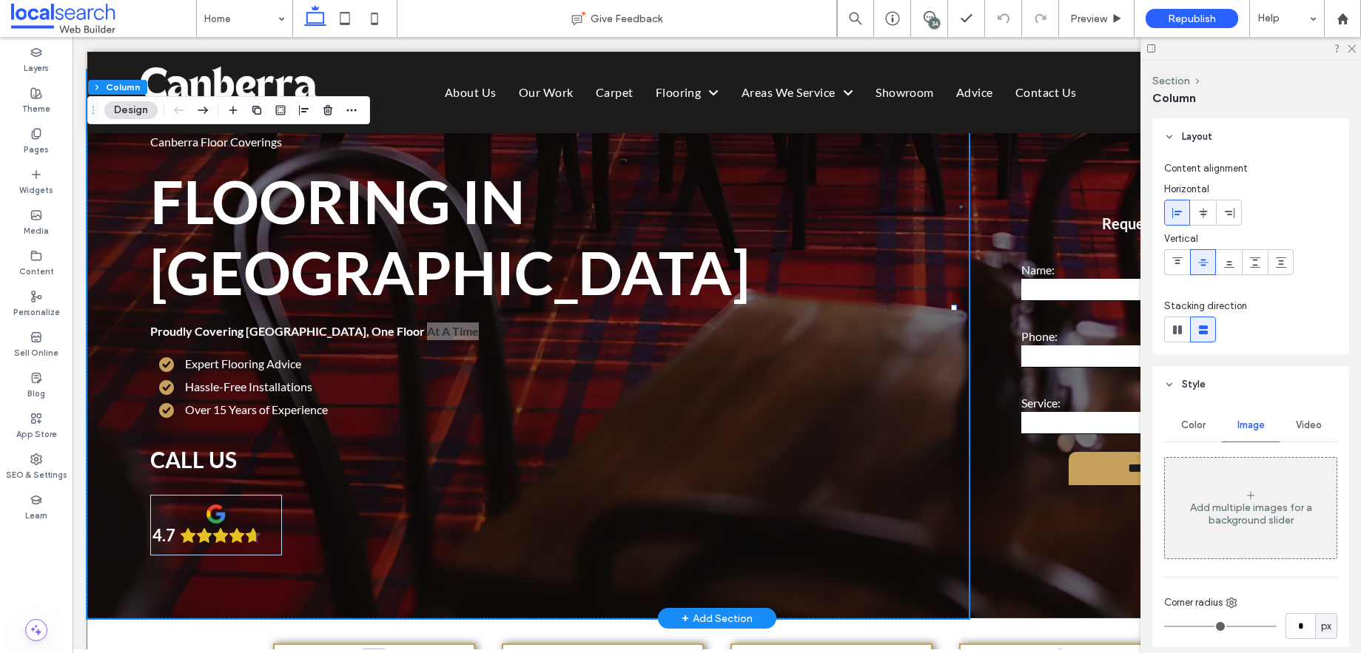
scroll to position [0, 0]
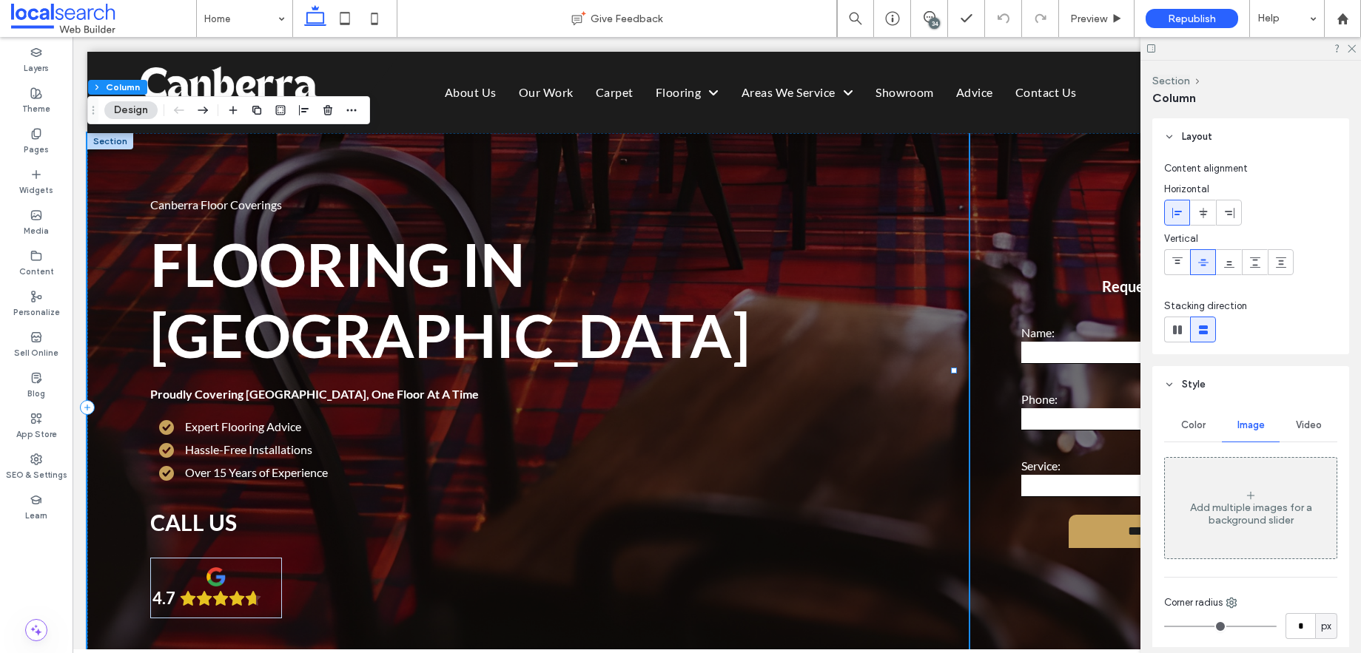
click at [194, 165] on div "Canberra Floor Coverings Flooring in [GEOGRAPHIC_DATA] Proudly Covering [GEOGRA…" at bounding box center [527, 407] width 881 height 548
click at [195, 159] on div "Canberra Floor Coverings Flooring in [GEOGRAPHIC_DATA] Proudly Covering [GEOGRA…" at bounding box center [527, 407] width 881 height 548
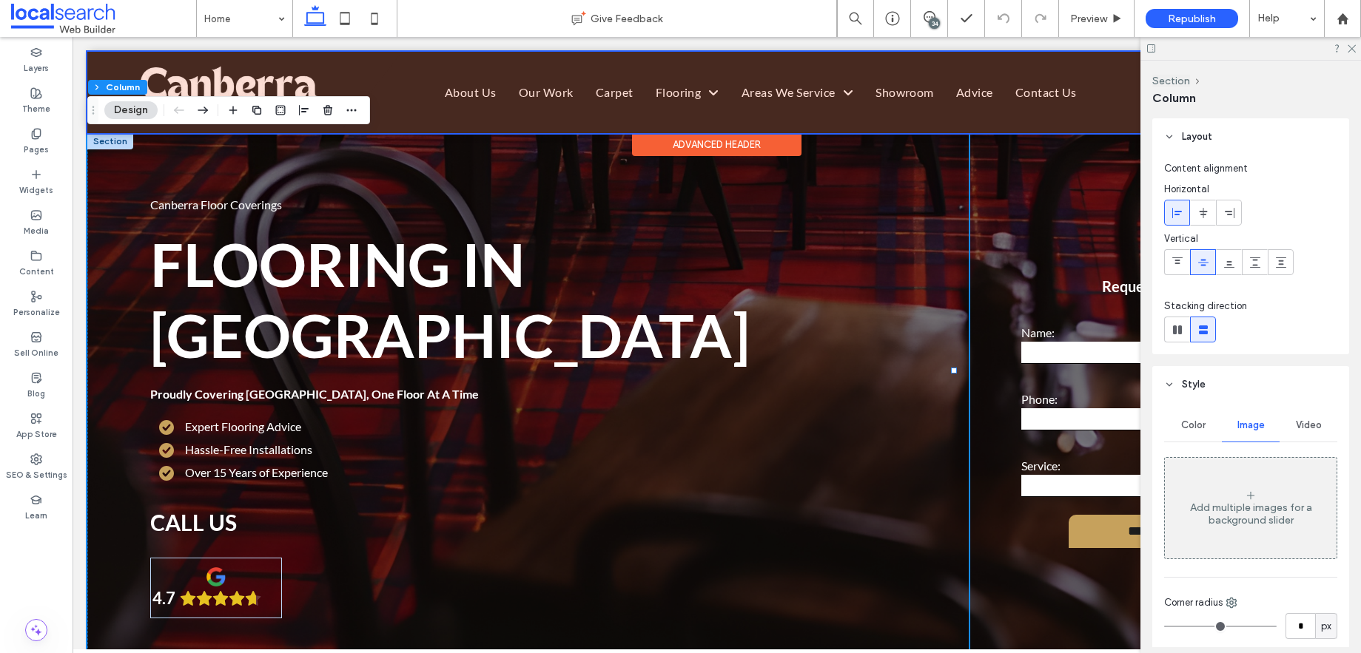
click at [931, 117] on div at bounding box center [716, 92] width 1259 height 81
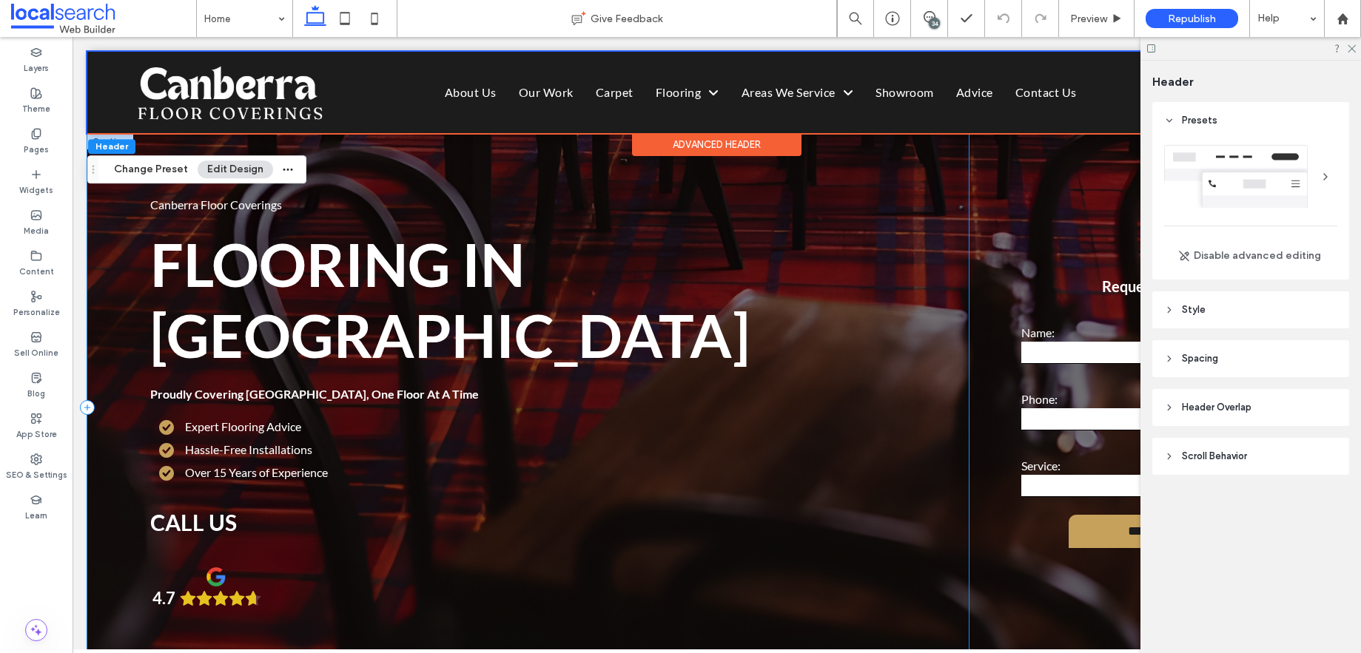
click at [903, 159] on div "Canberra Floor Coverings Flooring in [GEOGRAPHIC_DATA] Proudly Covering [GEOGRA…" at bounding box center [527, 407] width 881 height 548
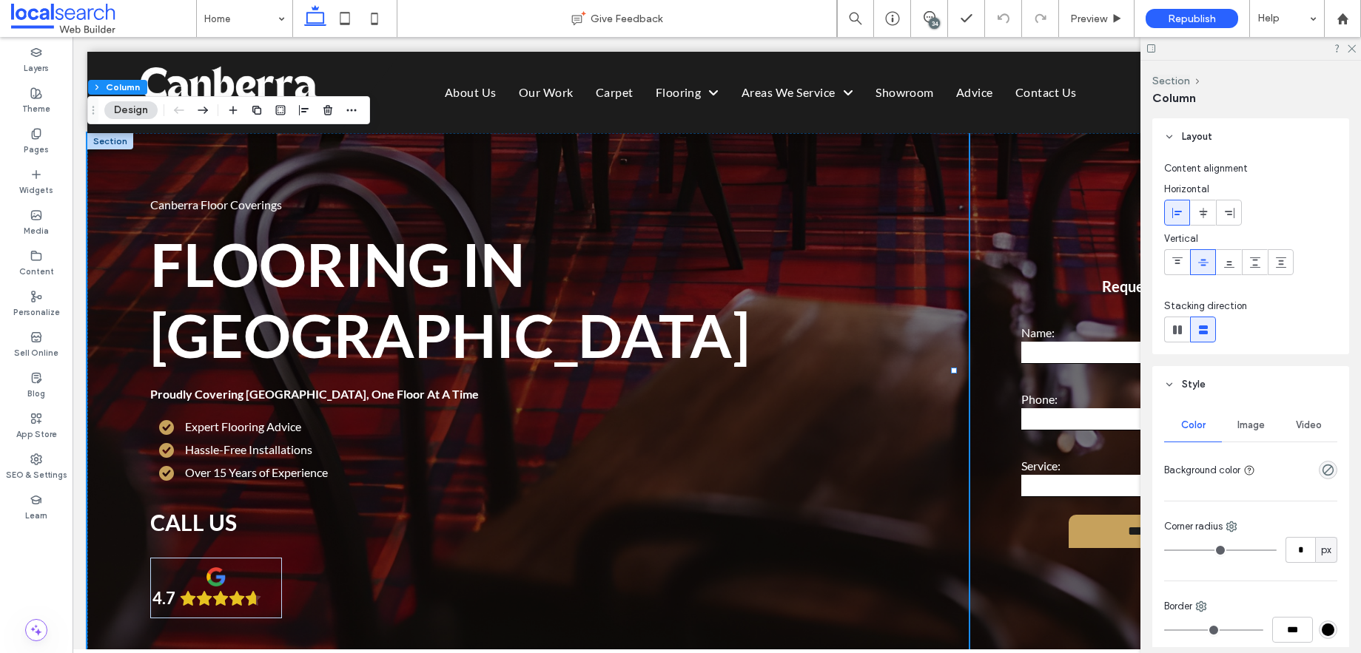
click at [1249, 422] on span "Image" at bounding box center [1250, 426] width 27 height 12
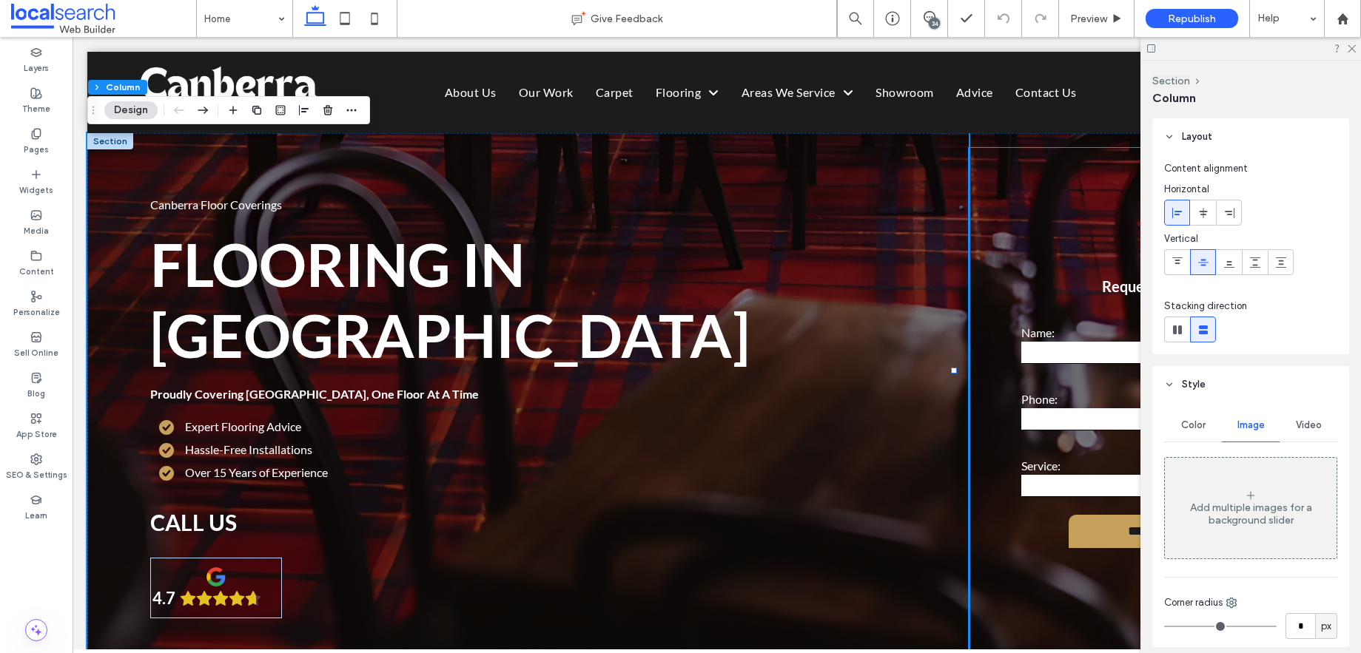
click at [996, 164] on div "**********" at bounding box center [1157, 415] width 377 height 534
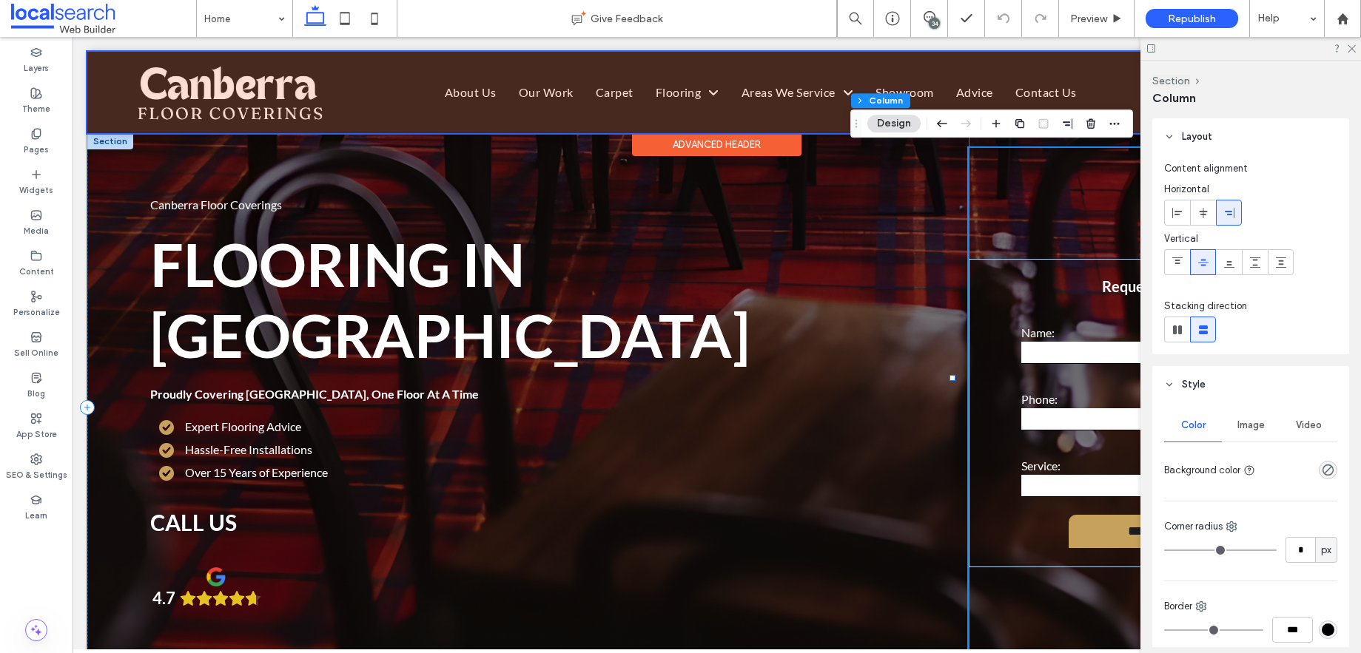
click at [812, 158] on div "Canberra Floor Coverings Flooring in [GEOGRAPHIC_DATA] Proudly Covering [GEOGRA…" at bounding box center [527, 407] width 881 height 548
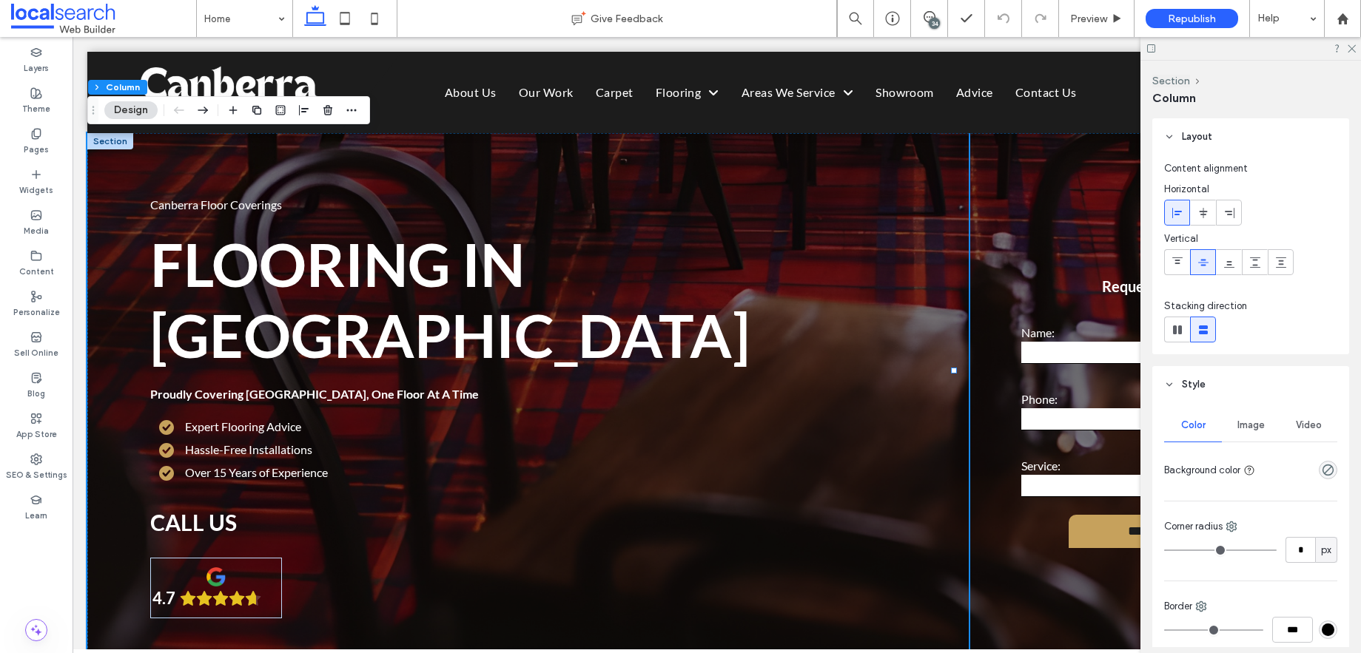
click at [1244, 425] on span "Image" at bounding box center [1250, 426] width 27 height 12
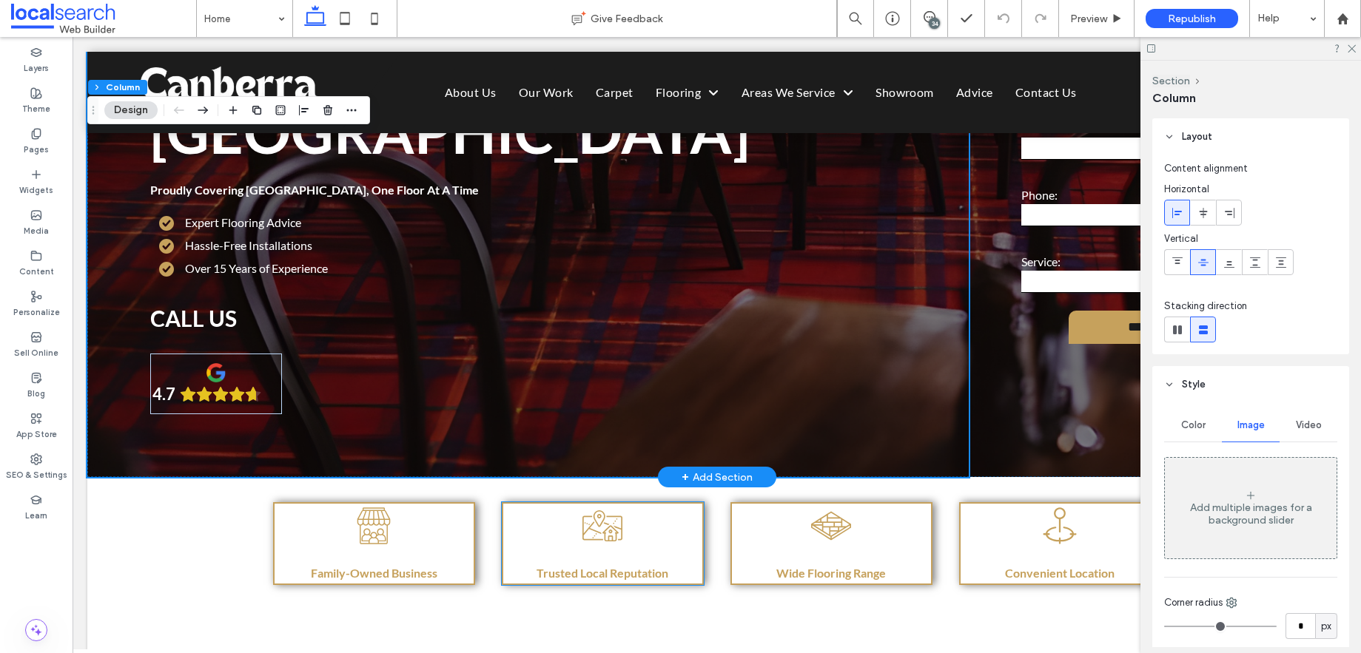
scroll to position [202, 0]
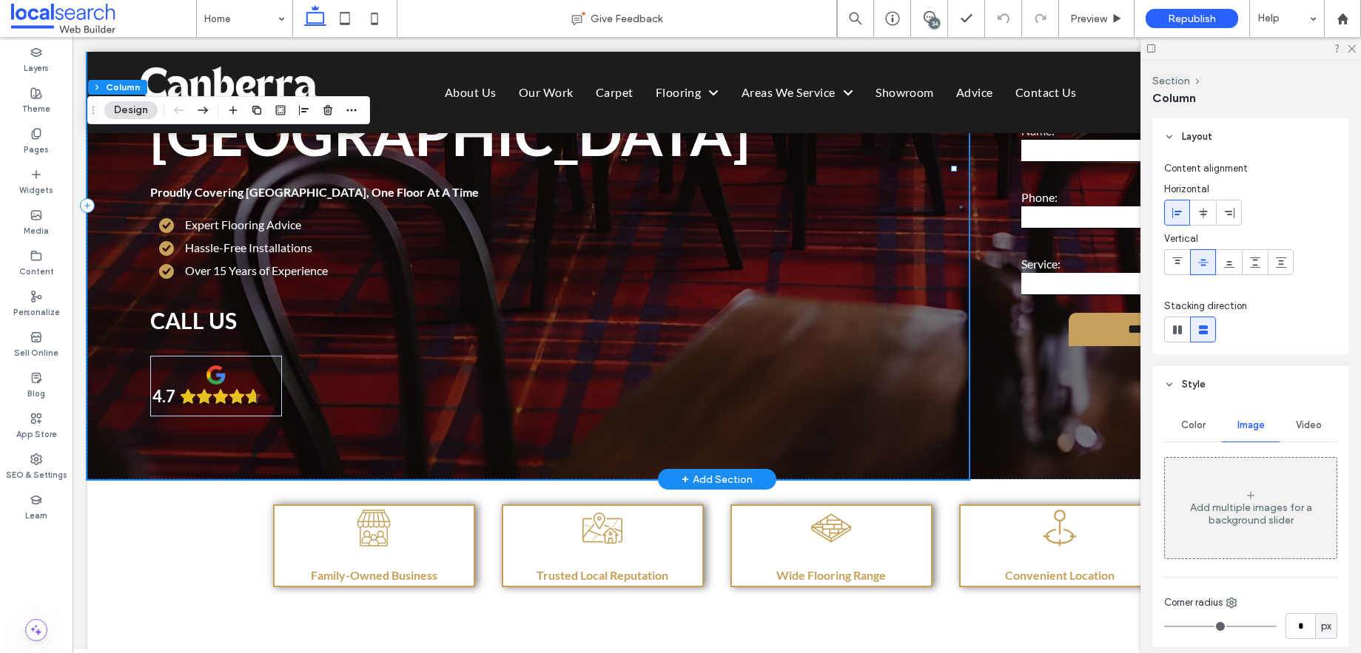
click at [152, 377] on div "Canberra Floor Coverings Flooring in [GEOGRAPHIC_DATA] Proudly Covering [GEOGRA…" at bounding box center [527, 205] width 881 height 548
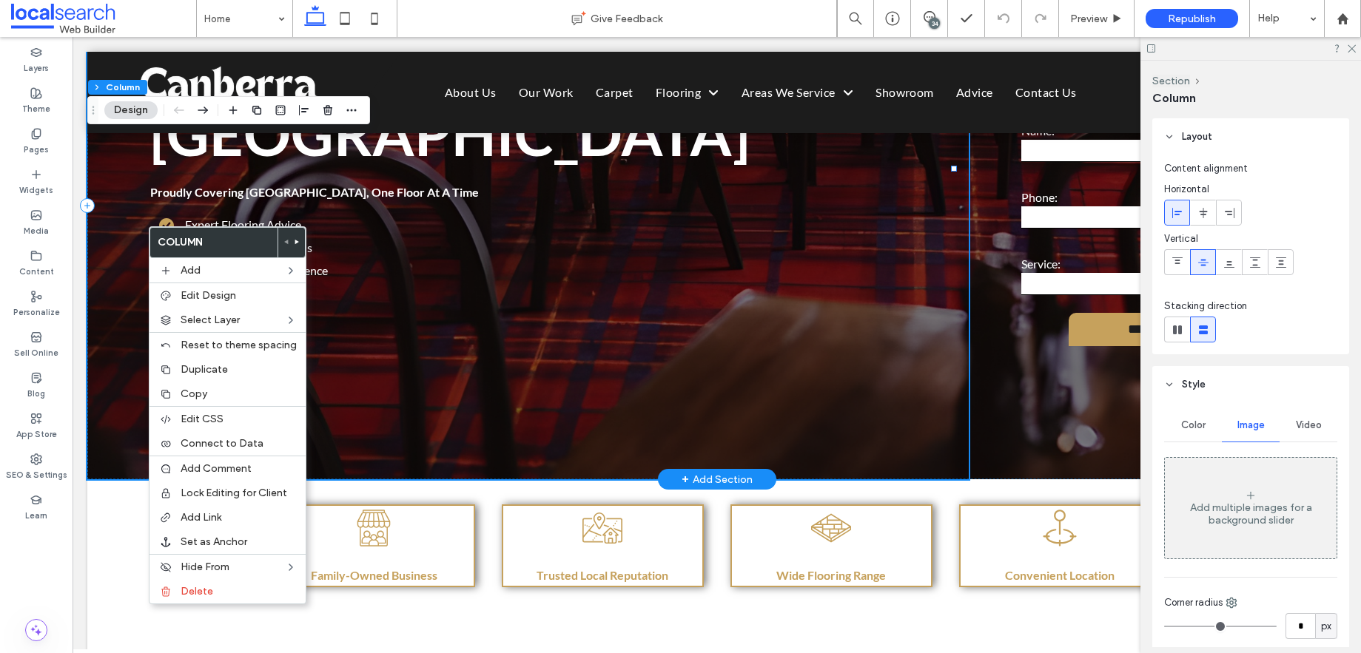
click at [124, 377] on div "Canberra Floor Coverings Flooring in [GEOGRAPHIC_DATA] Proudly Covering [GEOGRA…" at bounding box center [527, 205] width 881 height 548
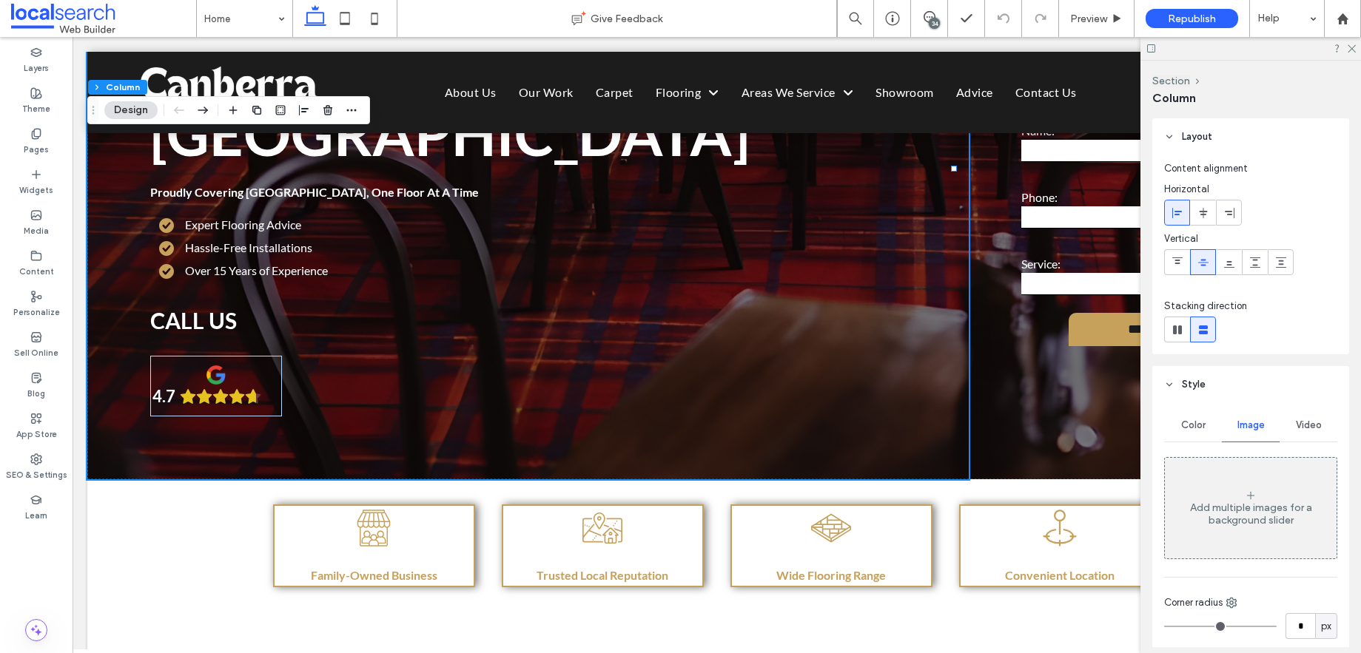
click at [1316, 422] on div "Video" at bounding box center [1308, 425] width 58 height 33
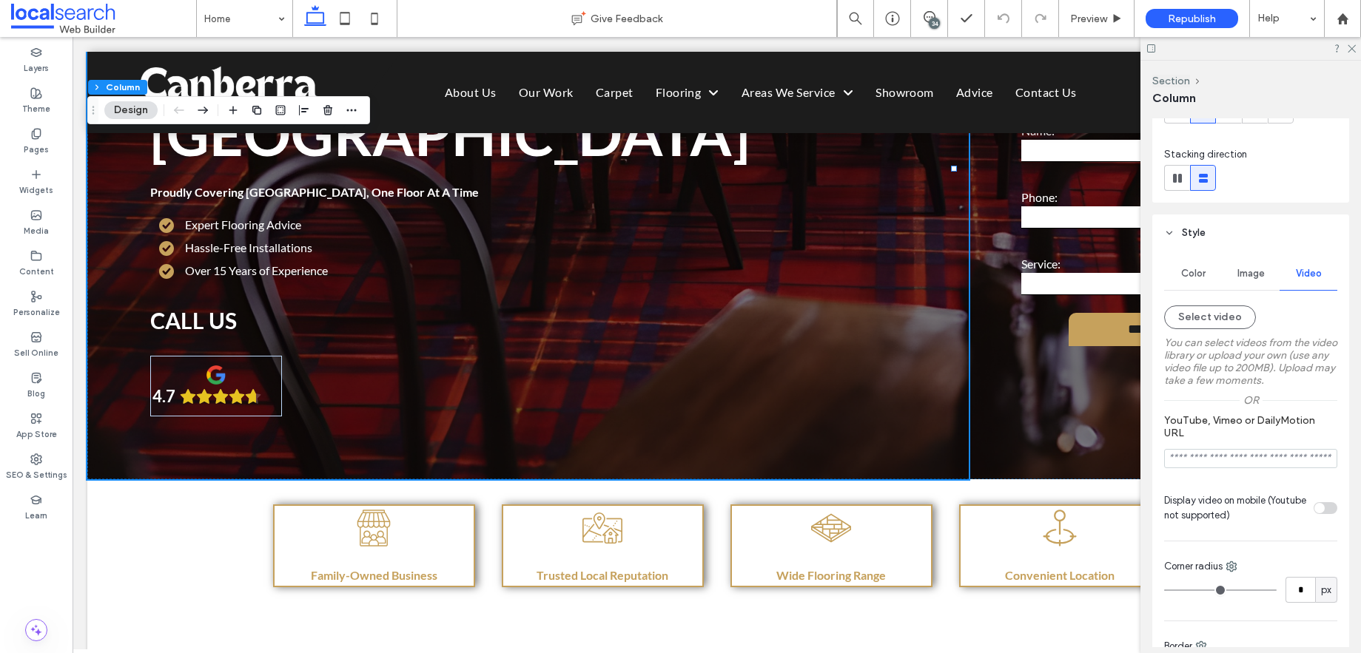
scroll to position [153, 0]
click at [1257, 273] on span "Image" at bounding box center [1250, 272] width 27 height 12
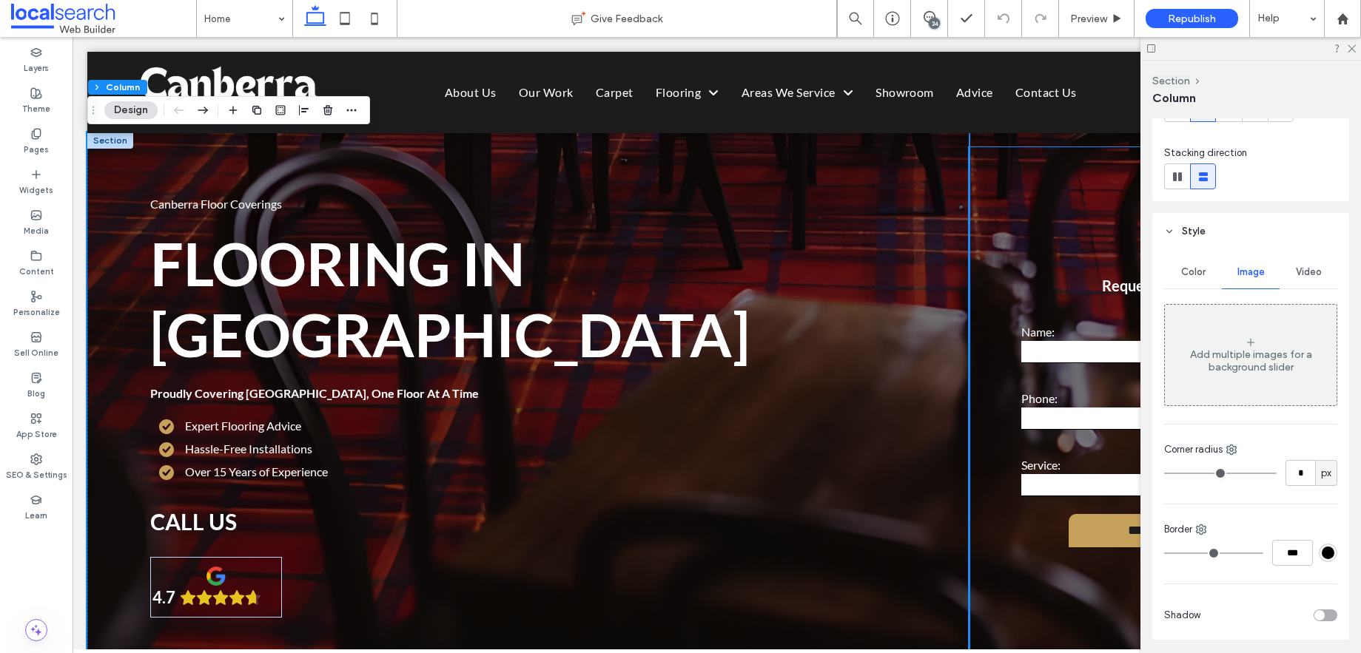
scroll to position [0, 0]
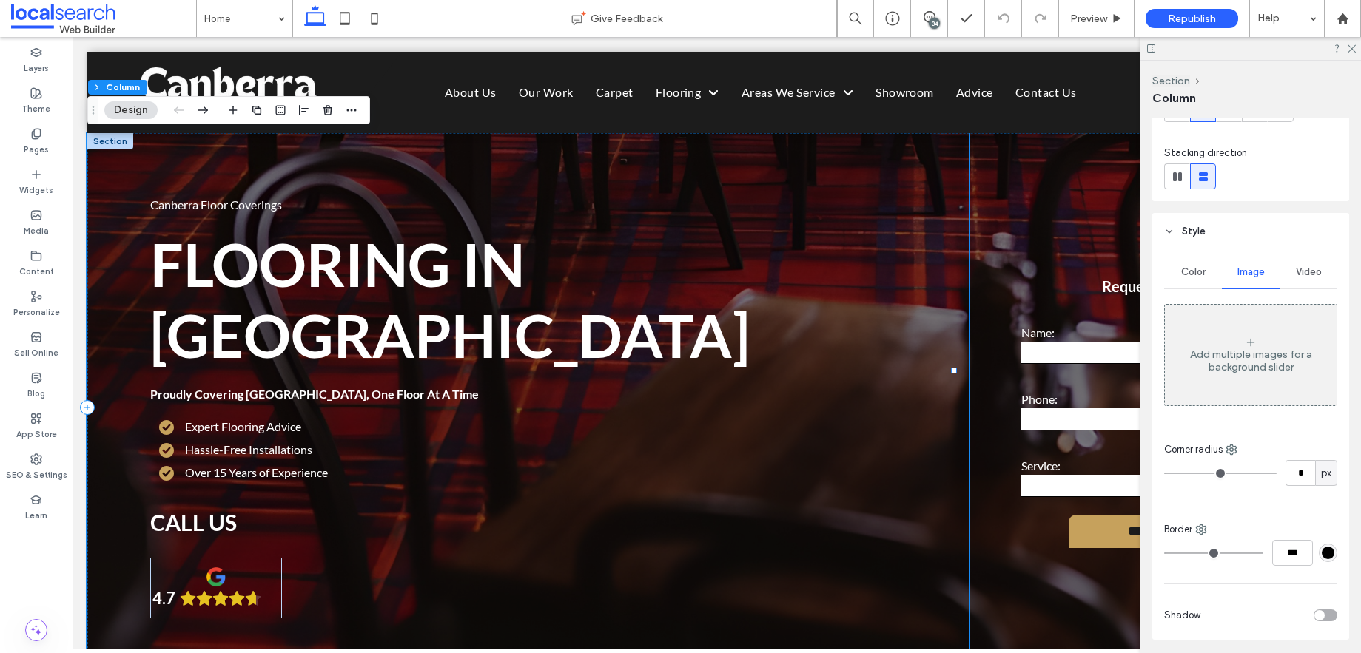
click at [103, 202] on div "Canberra Floor Coverings Flooring in [GEOGRAPHIC_DATA] Proudly Covering [GEOGRA…" at bounding box center [527, 407] width 881 height 548
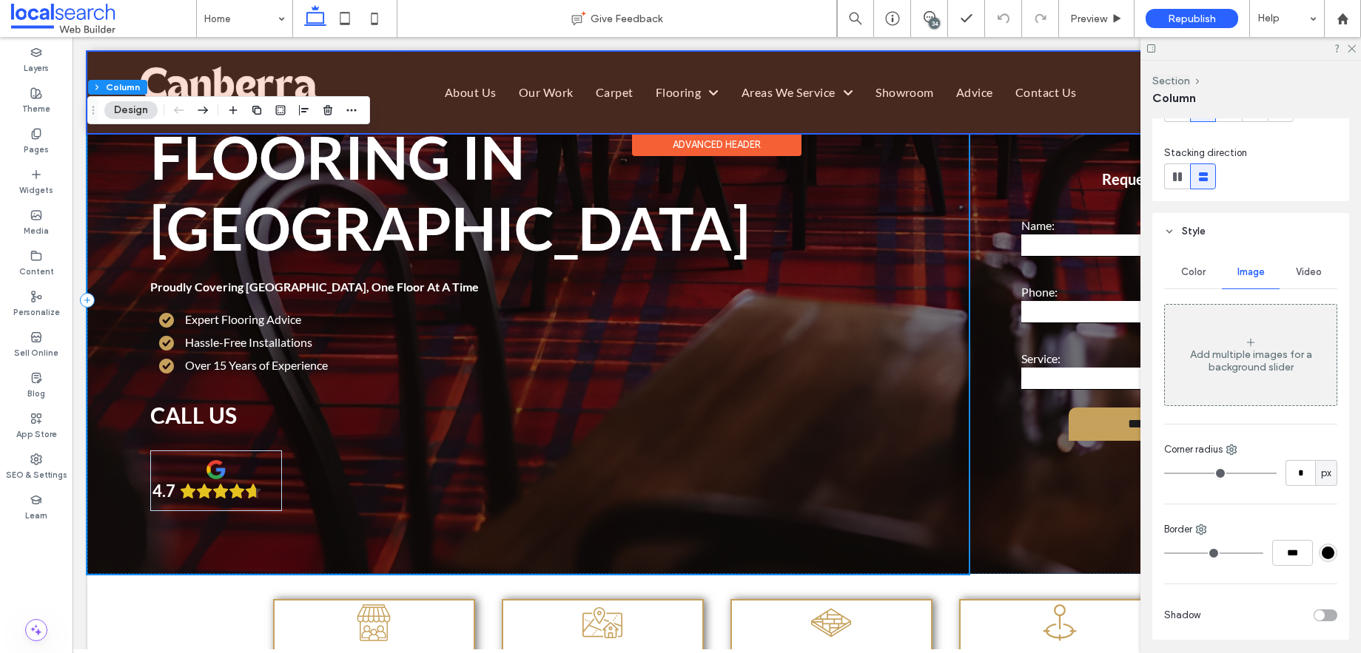
scroll to position [299, 0]
